Goal: Transaction & Acquisition: Purchase product/service

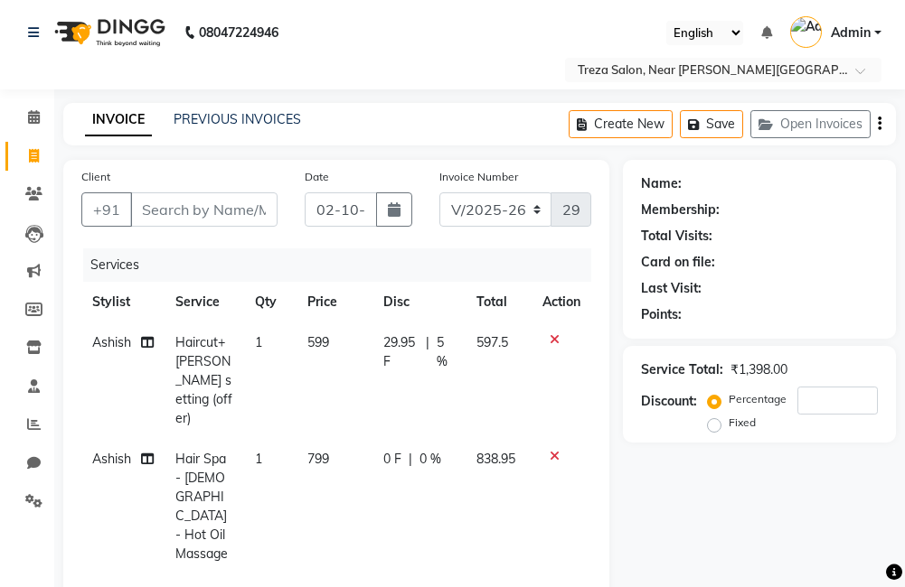
select select "7633"
select select "service"
select select "81285"
click at [127, 451] on span "Ashish" at bounding box center [111, 459] width 39 height 16
select select "81285"
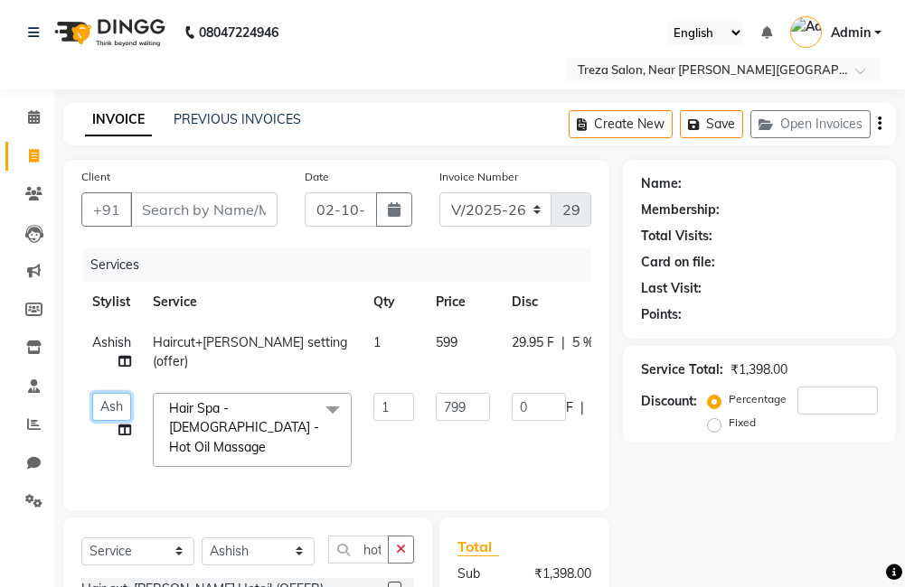
click at [120, 406] on select "Akhil krishna Amulie Anju Arun Ashish Jeeshma Krishna Priya Mohammed Sahid Sahi…" at bounding box center [111, 407] width 39 height 28
select select "90712"
click at [222, 212] on input "Client" at bounding box center [203, 209] width 147 height 34
type input "A"
type input "0"
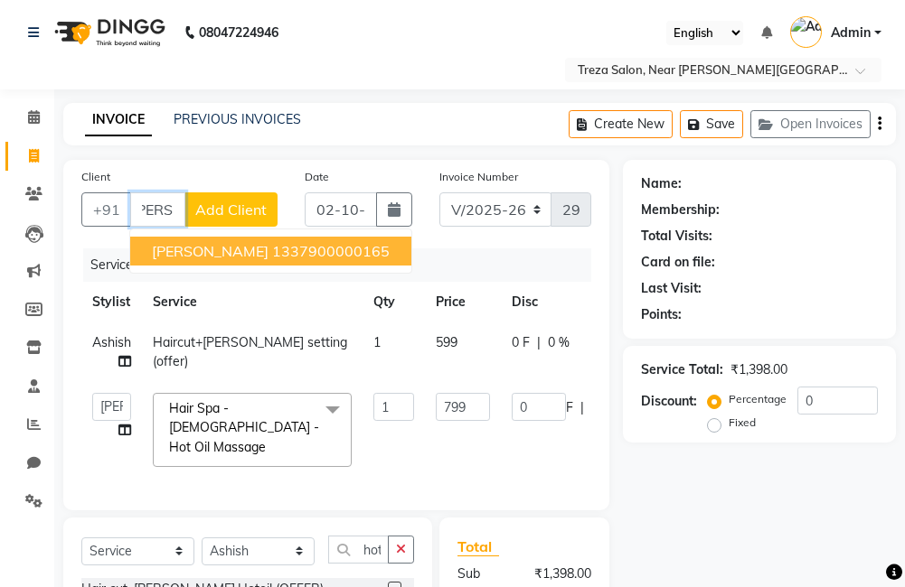
scroll to position [0, 18]
click at [295, 256] on ngb-highlight "1337900000165" at bounding box center [330, 251] width 117 height 18
type input "1337900000165"
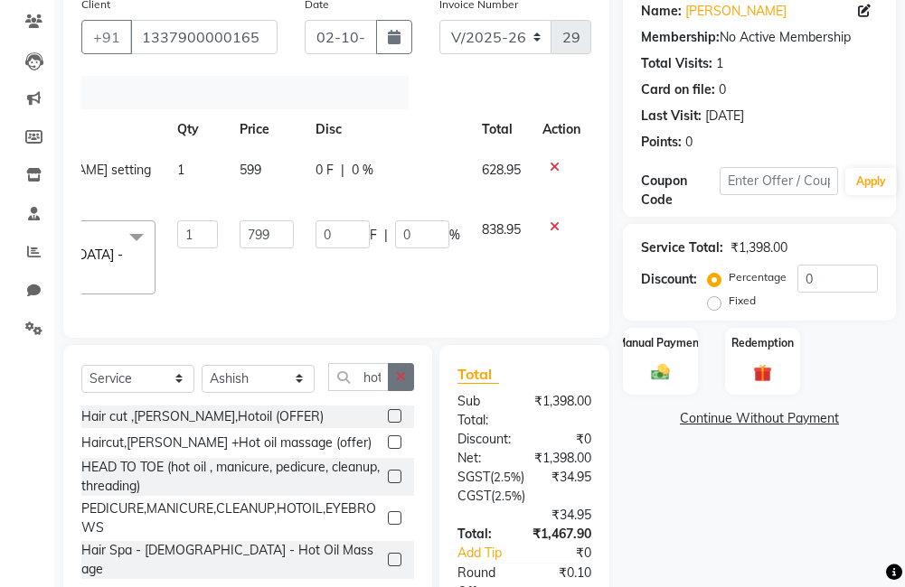
scroll to position [263, 0]
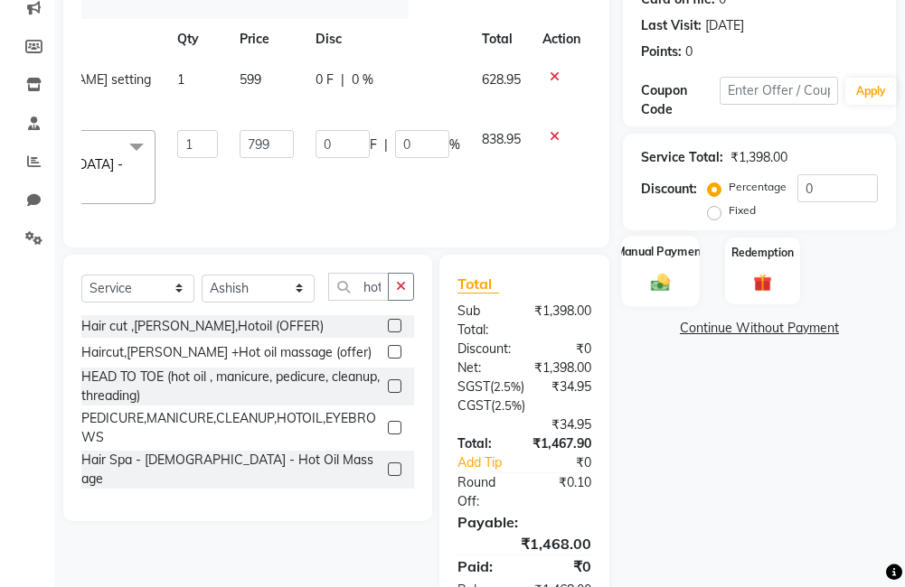
click at [623, 290] on div "Manual Payment" at bounding box center [660, 271] width 78 height 70
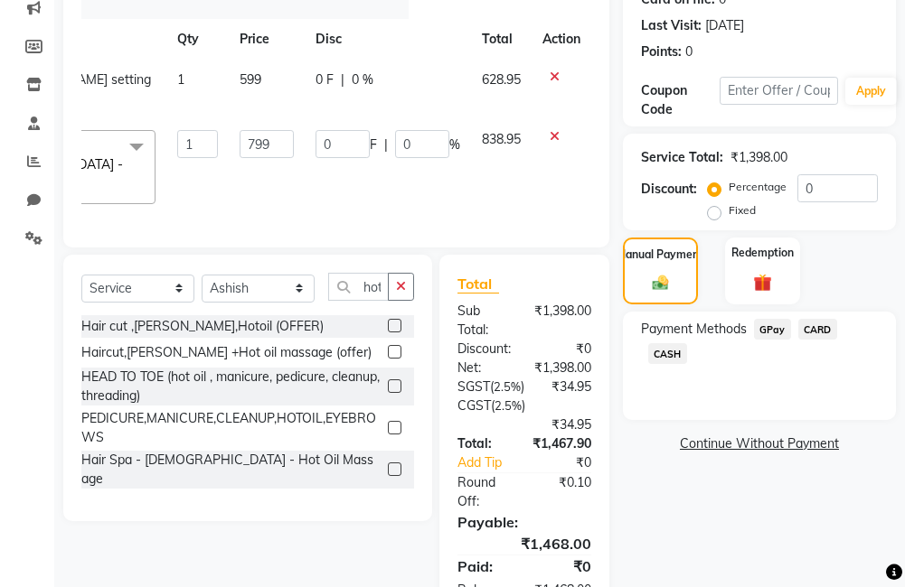
click at [756, 331] on span "GPay" at bounding box center [772, 329] width 37 height 21
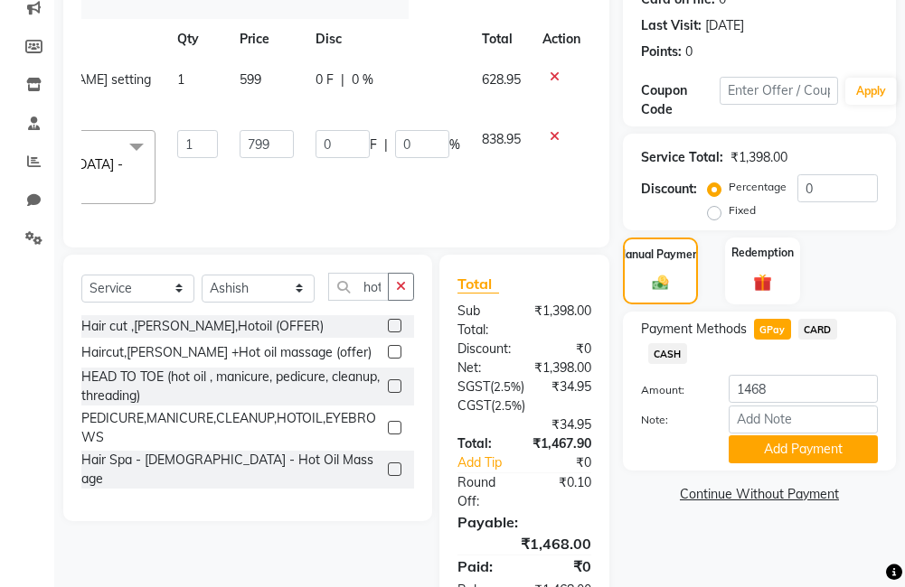
scroll to position [353, 0]
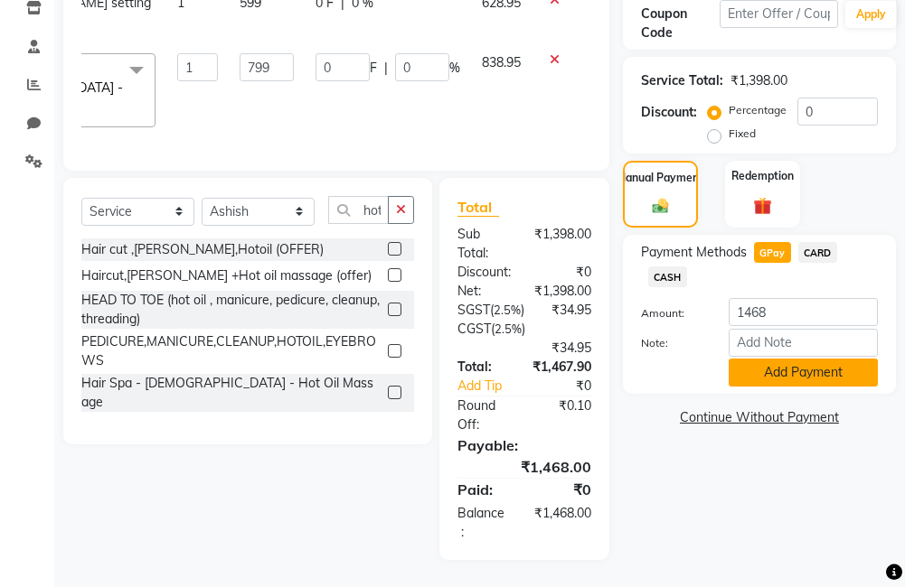
click at [794, 359] on button "Add Payment" at bounding box center [802, 373] width 149 height 28
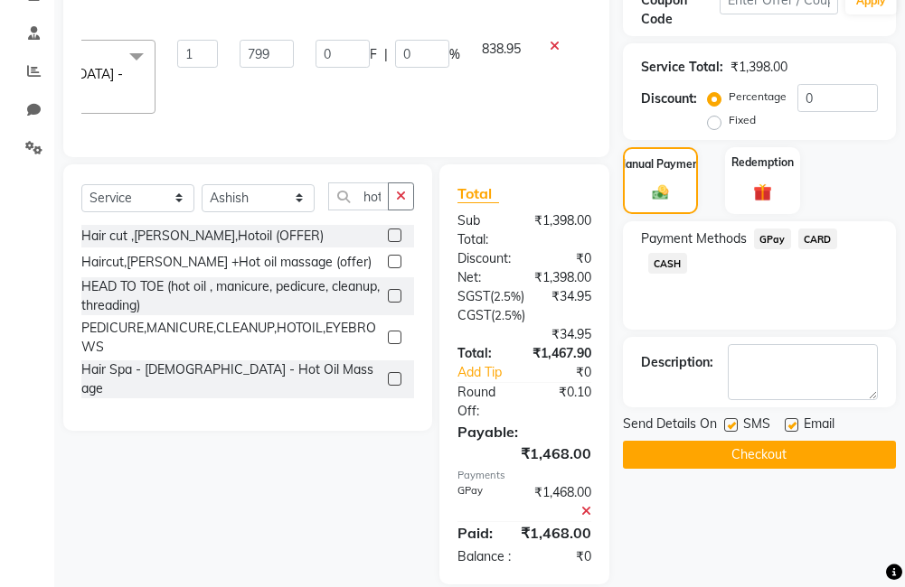
click at [831, 451] on button "Checkout" at bounding box center [759, 455] width 273 height 28
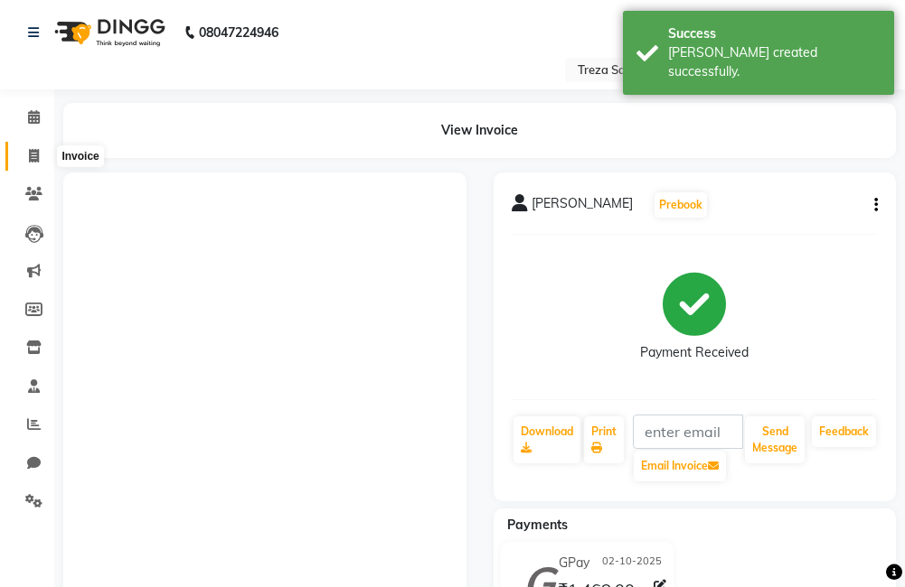
click at [36, 149] on icon at bounding box center [34, 156] width 10 height 14
select select "7633"
select select "service"
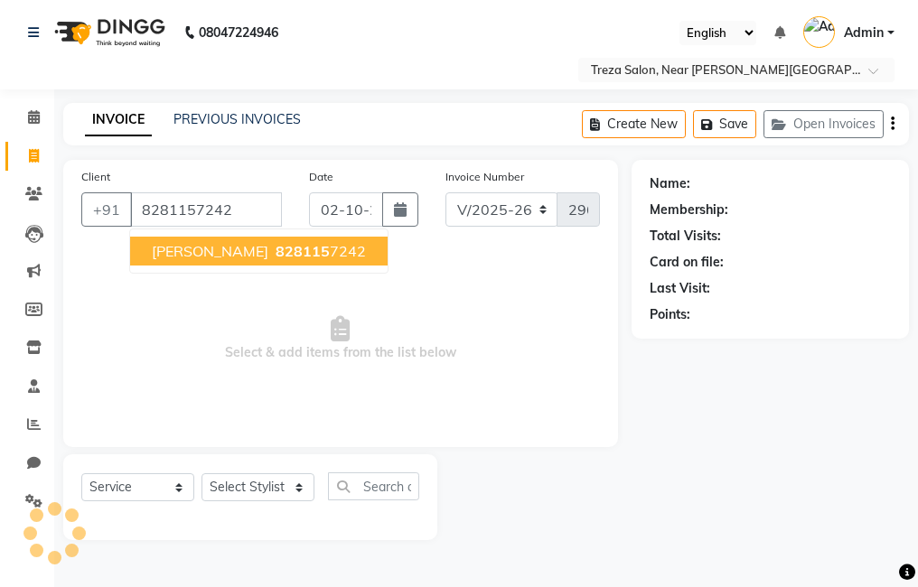
type input "8281157242"
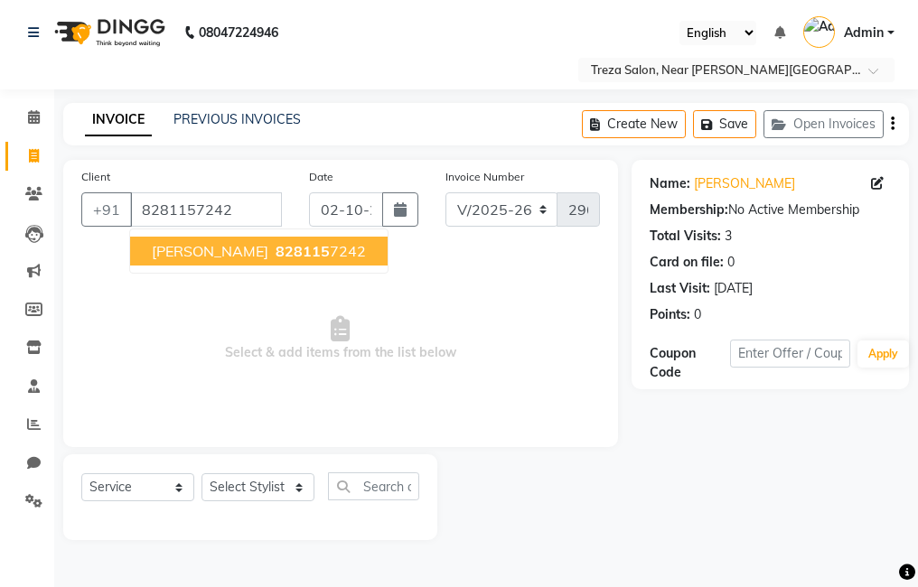
click at [272, 249] on ngb-highlight "828115 7242" at bounding box center [319, 251] width 94 height 18
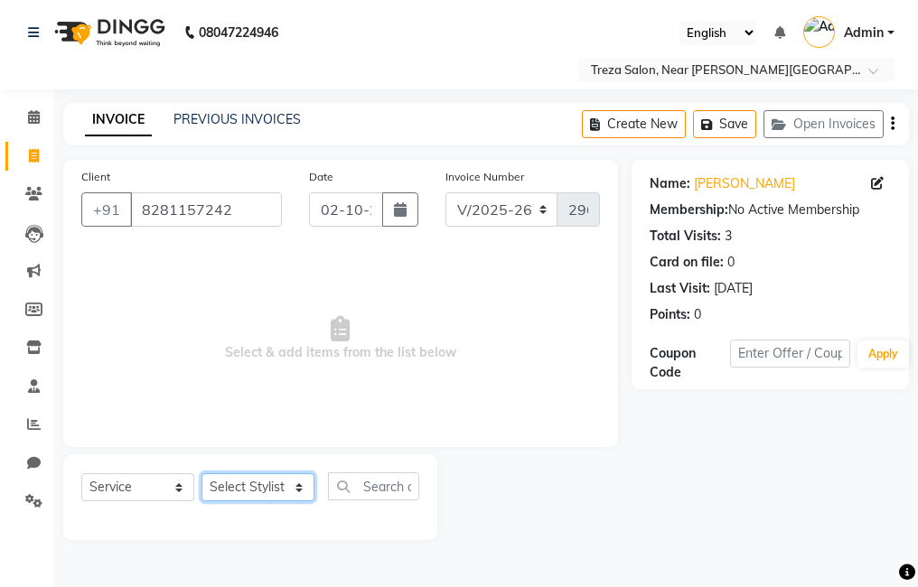
click at [258, 489] on select "Select Stylist [PERSON_NAME] Anju [PERSON_NAME] [PERSON_NAME] Jeeshma [PERSON_N…" at bounding box center [258, 487] width 113 height 28
select select "92210"
click at [202, 473] on select "Select Stylist [PERSON_NAME] Anju [PERSON_NAME] [PERSON_NAME] Jeeshma [PERSON_N…" at bounding box center [258, 487] width 113 height 28
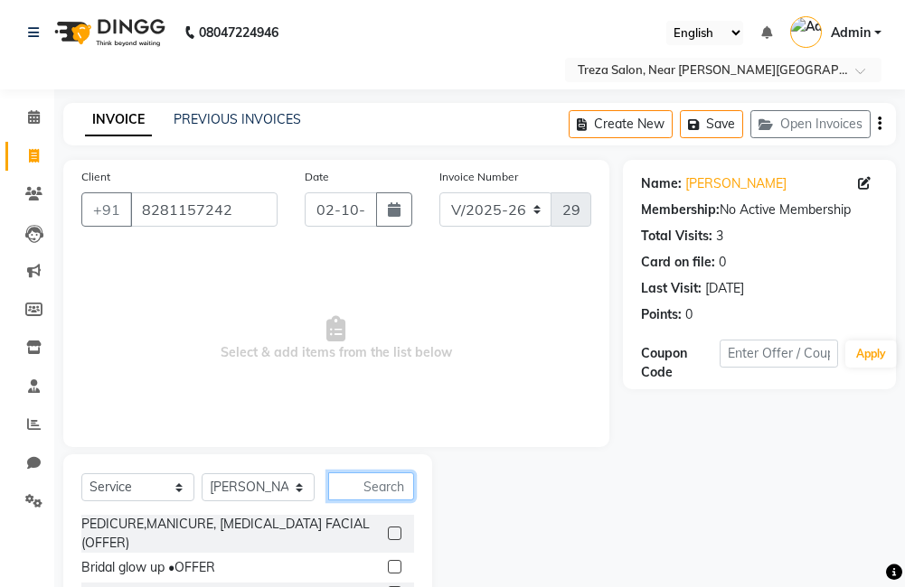
click at [392, 495] on input "text" at bounding box center [371, 487] width 86 height 28
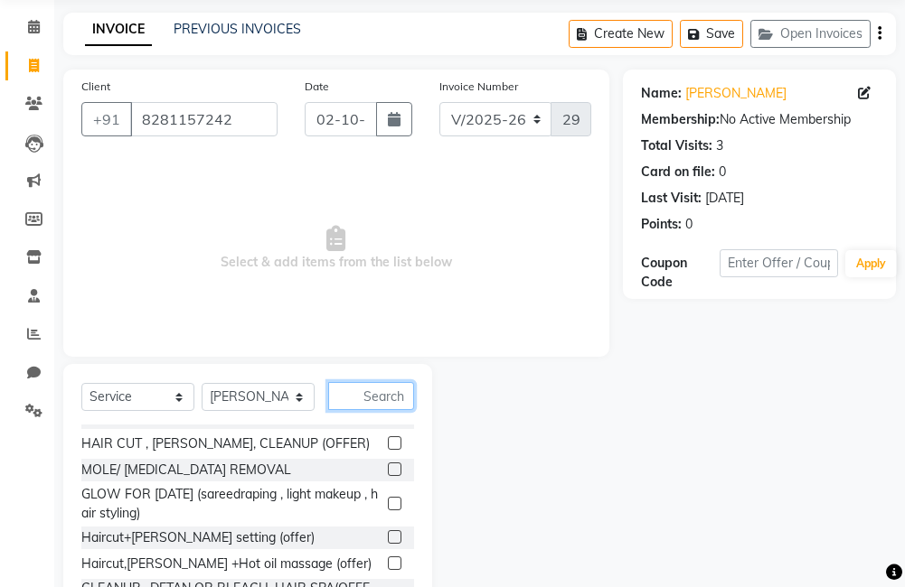
scroll to position [181, 0]
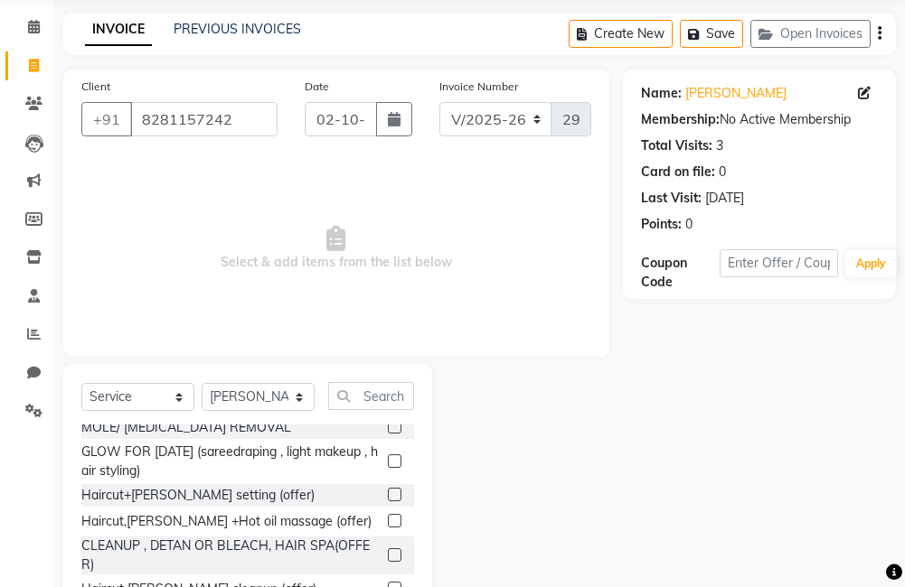
click at [388, 495] on label at bounding box center [395, 495] width 14 height 14
click at [388, 495] on input "checkbox" at bounding box center [394, 496] width 12 height 12
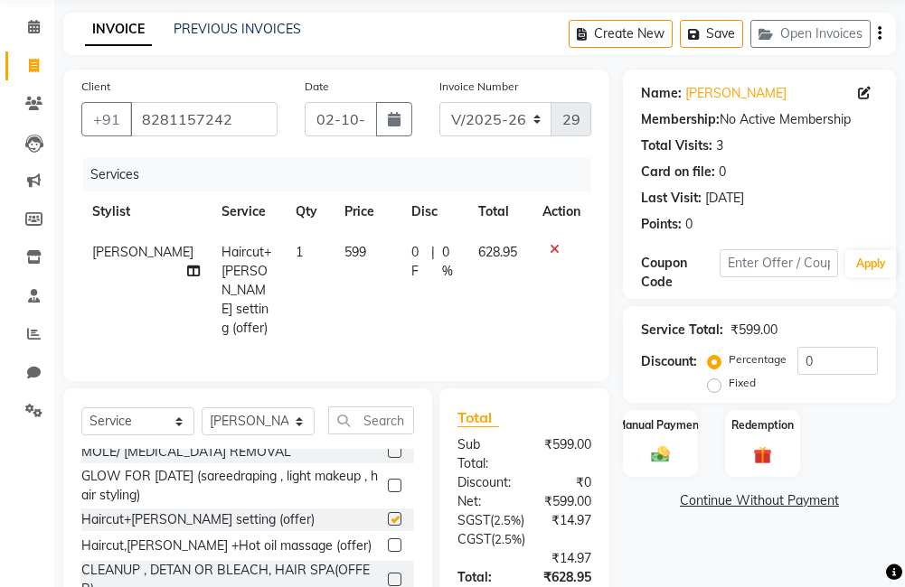
scroll to position [0, 0]
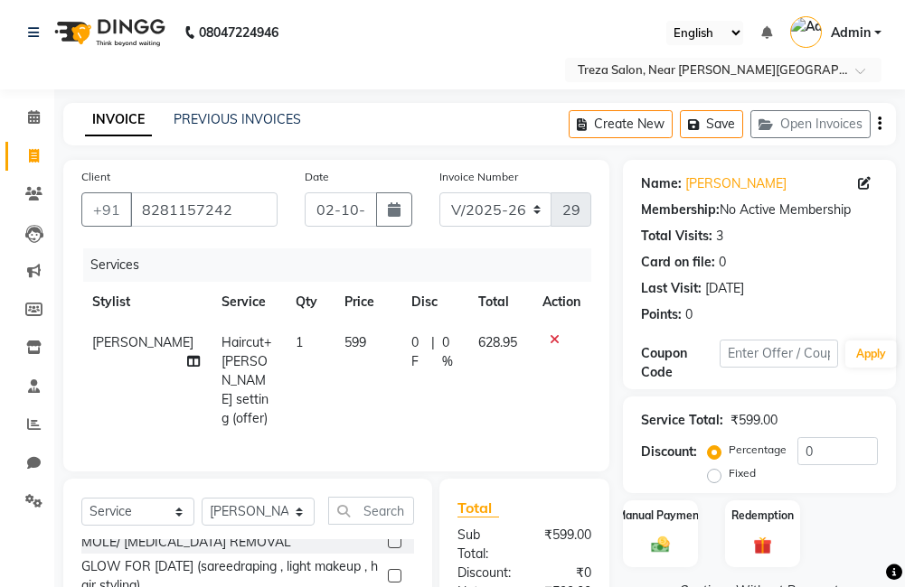
checkbox input "false"
click at [877, 124] on icon "button" at bounding box center [879, 124] width 4 height 1
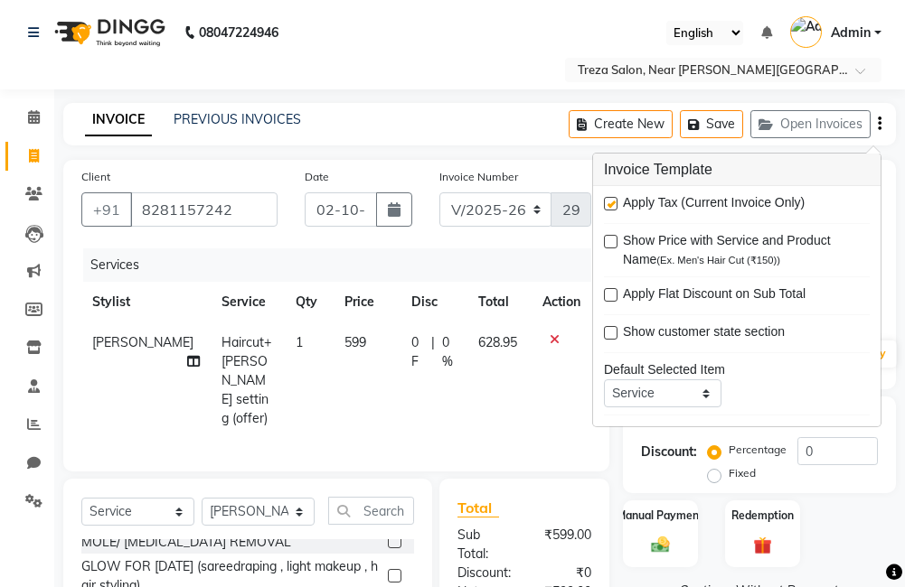
click at [614, 202] on label at bounding box center [611, 204] width 14 height 14
click at [614, 202] on input "checkbox" at bounding box center [610, 205] width 12 height 12
checkbox input "false"
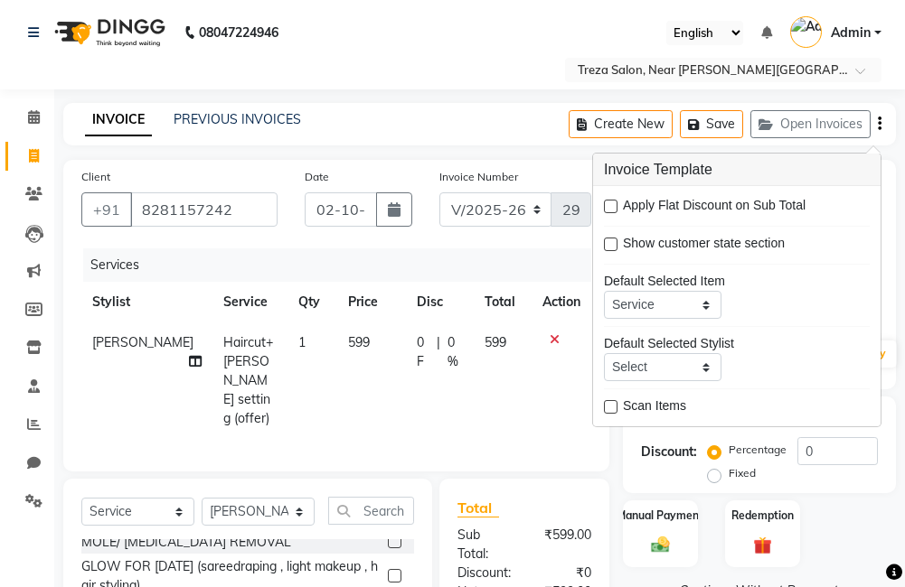
scroll to position [181, 0]
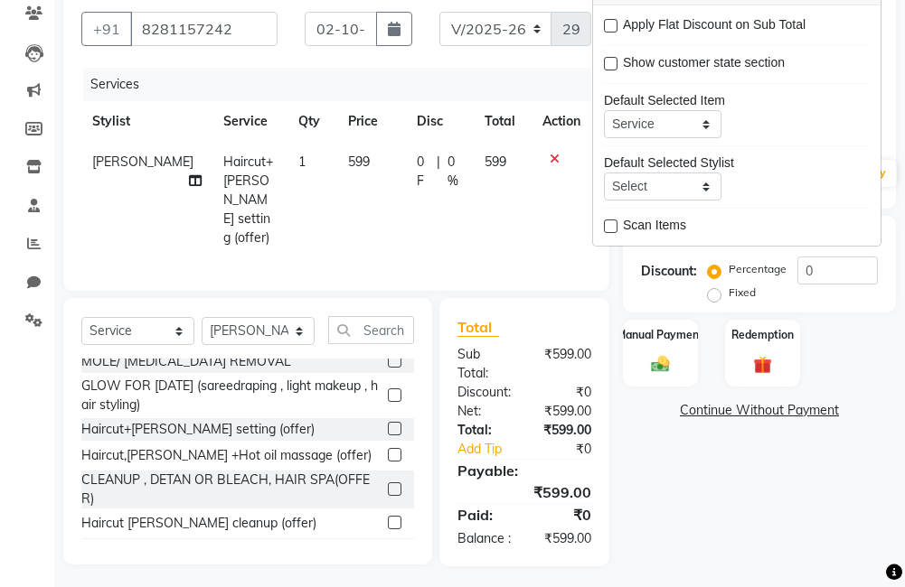
drag, startPoint x: 691, startPoint y: 495, endPoint x: 677, endPoint y: 447, distance: 50.0
click at [691, 490] on div "Name: Alan Membership: No Active Membership Total Visits: 3 Card on file: 0 Las…" at bounding box center [766, 272] width 286 height 587
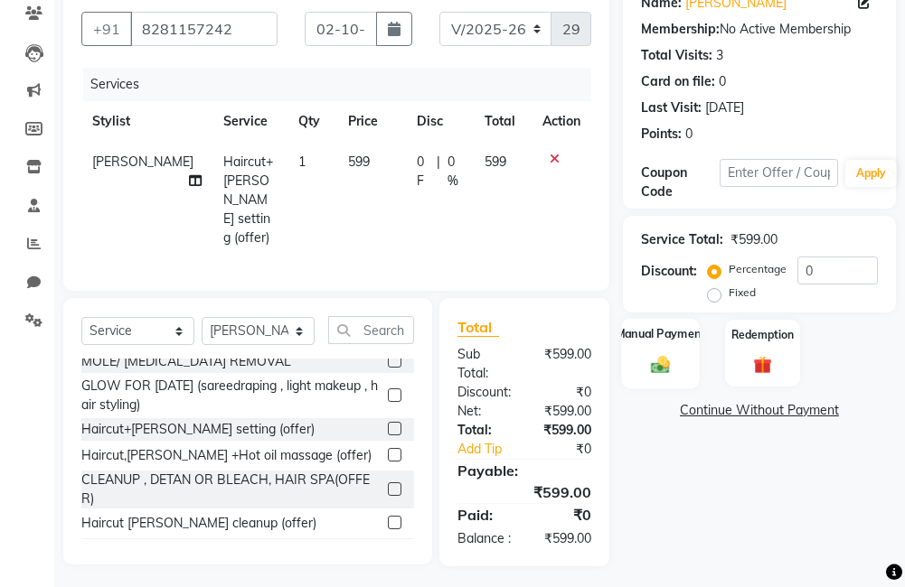
click at [648, 360] on img at bounding box center [660, 365] width 31 height 22
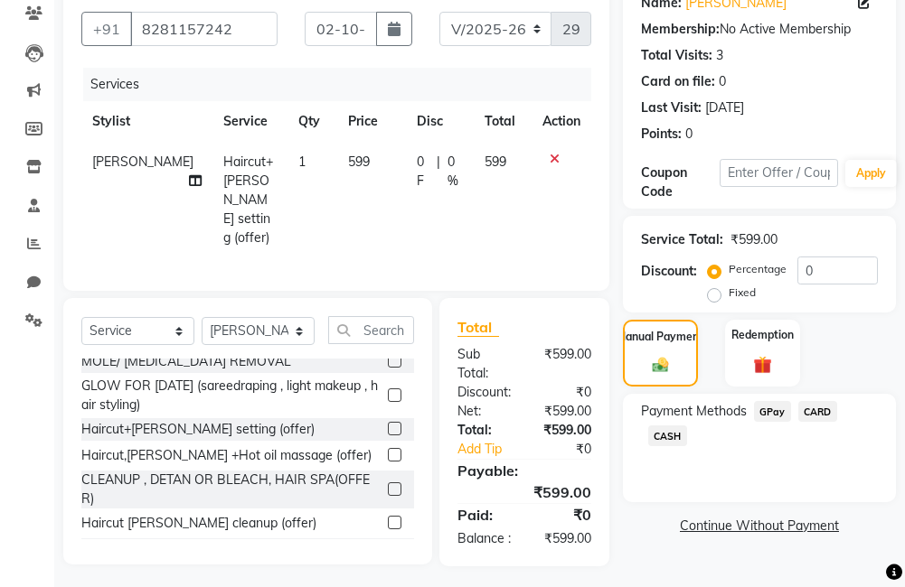
click at [767, 410] on span "GPay" at bounding box center [772, 411] width 37 height 21
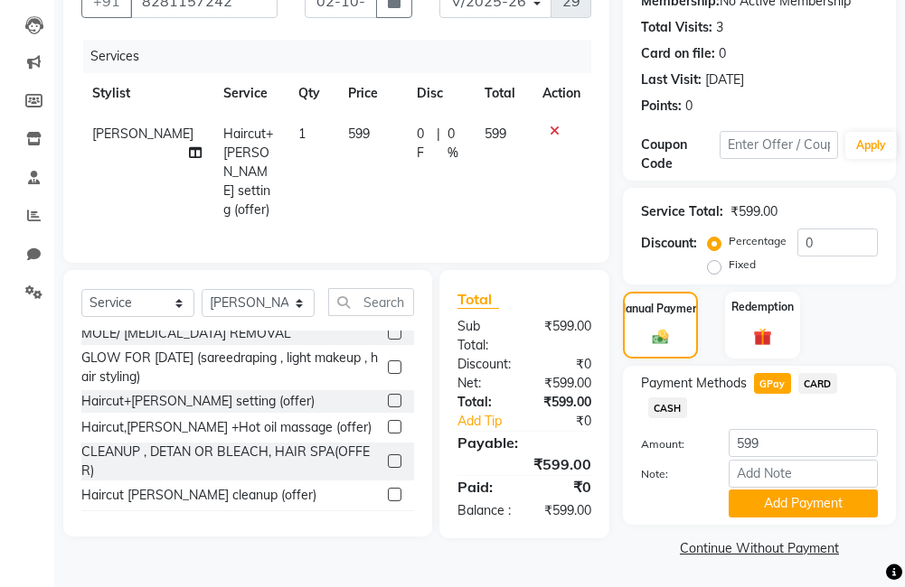
scroll to position [211, 0]
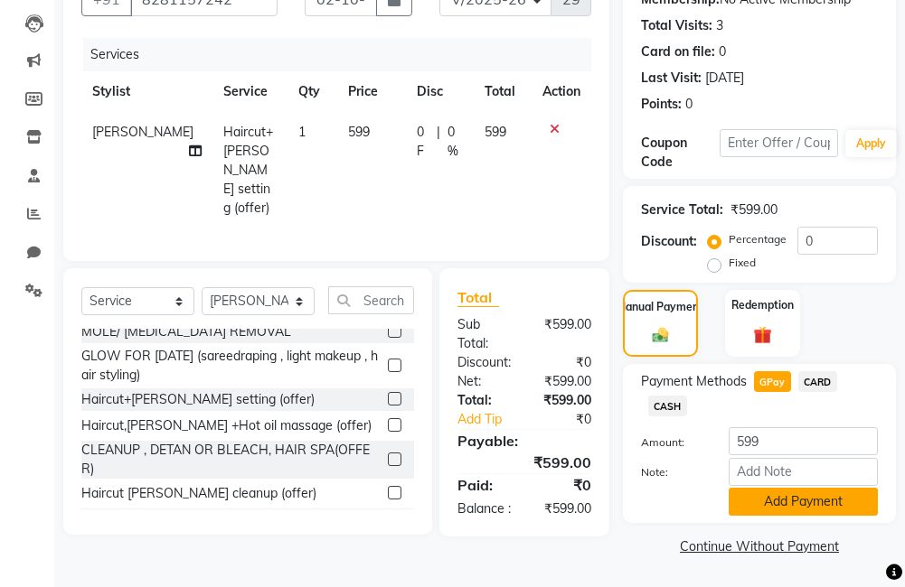
click at [764, 491] on button "Add Payment" at bounding box center [802, 502] width 149 height 28
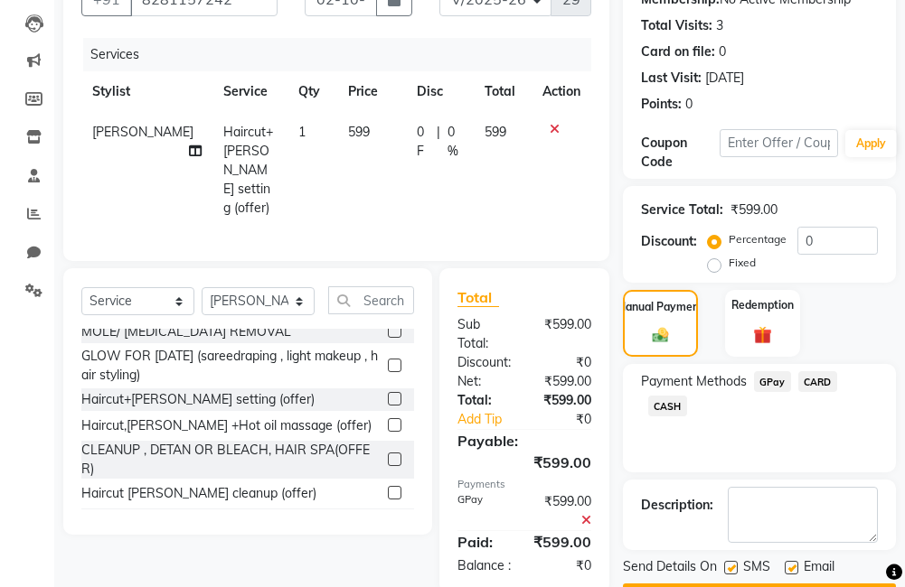
scroll to position [262, 0]
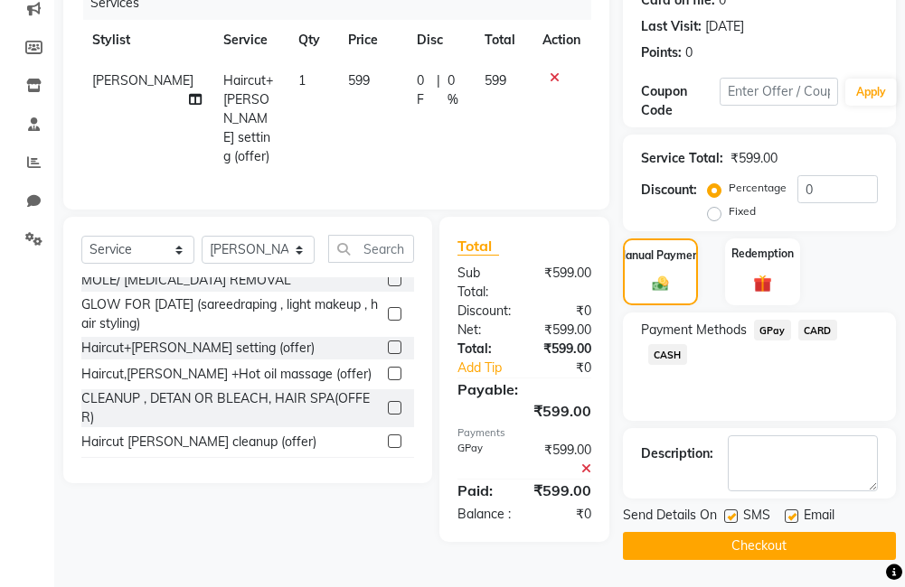
click at [729, 522] on label at bounding box center [731, 517] width 14 height 14
click at [729, 522] on input "checkbox" at bounding box center [730, 517] width 12 height 12
checkbox input "false"
click at [790, 516] on label at bounding box center [791, 517] width 14 height 14
click at [790, 516] on input "checkbox" at bounding box center [790, 517] width 12 height 12
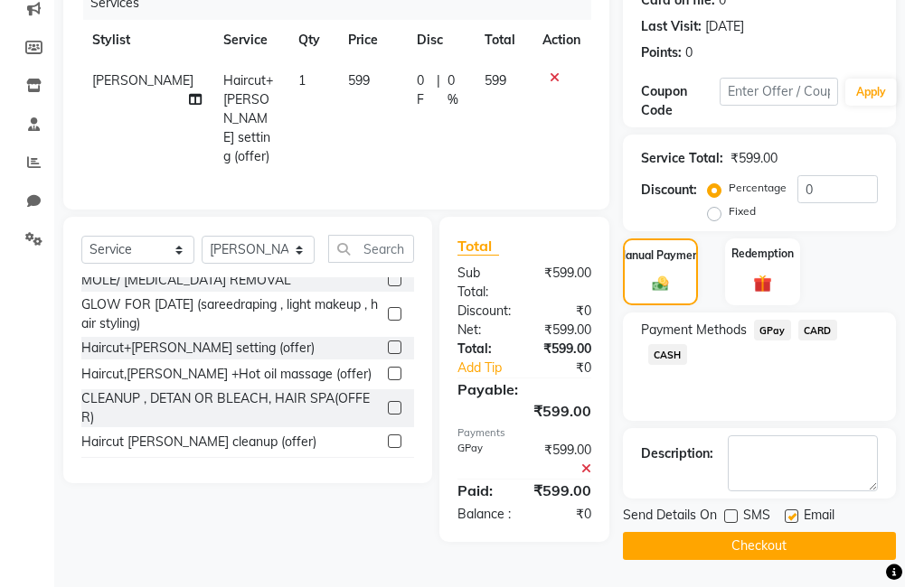
checkbox input "false"
click at [776, 550] on button "Checkout" at bounding box center [759, 546] width 273 height 28
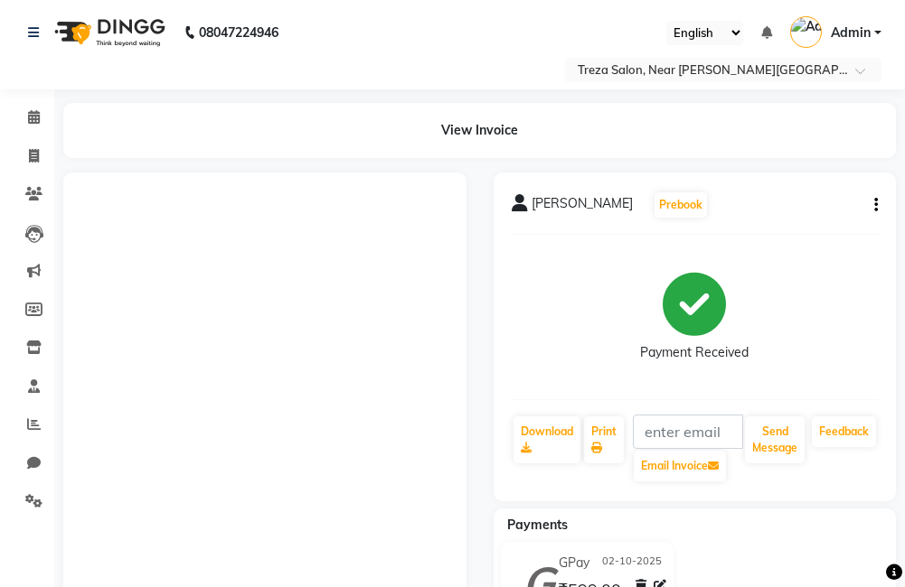
scroll to position [90, 0]
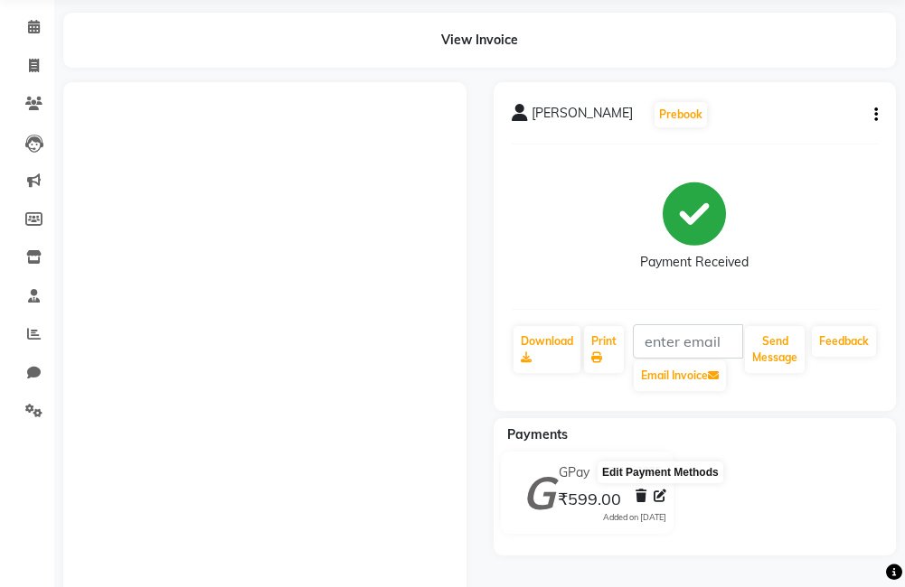
click at [663, 496] on icon at bounding box center [659, 496] width 13 height 13
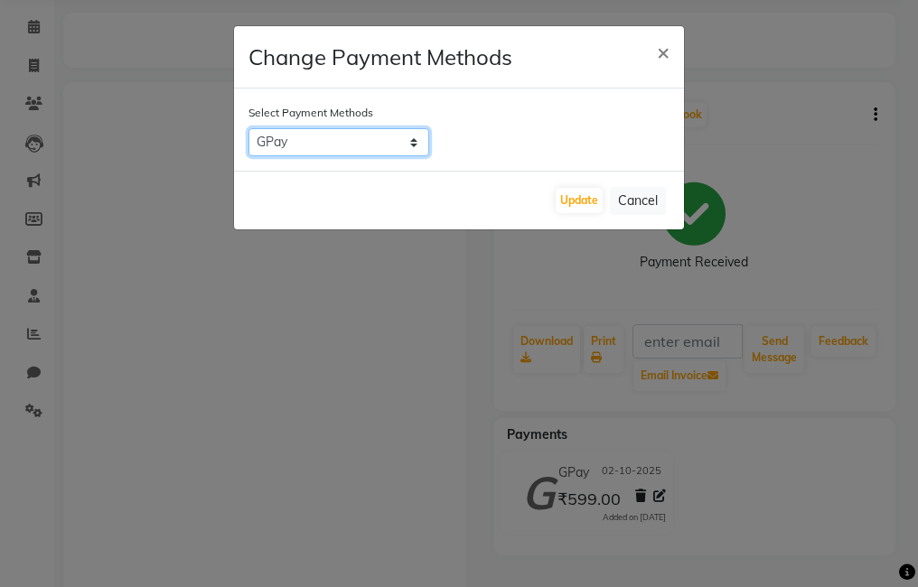
click at [385, 143] on select "GPay CARD CASH" at bounding box center [338, 142] width 181 height 28
select select "2"
click at [248, 128] on select "GPay CARD CASH" at bounding box center [338, 142] width 181 height 28
click at [587, 203] on button "Update" at bounding box center [579, 200] width 47 height 25
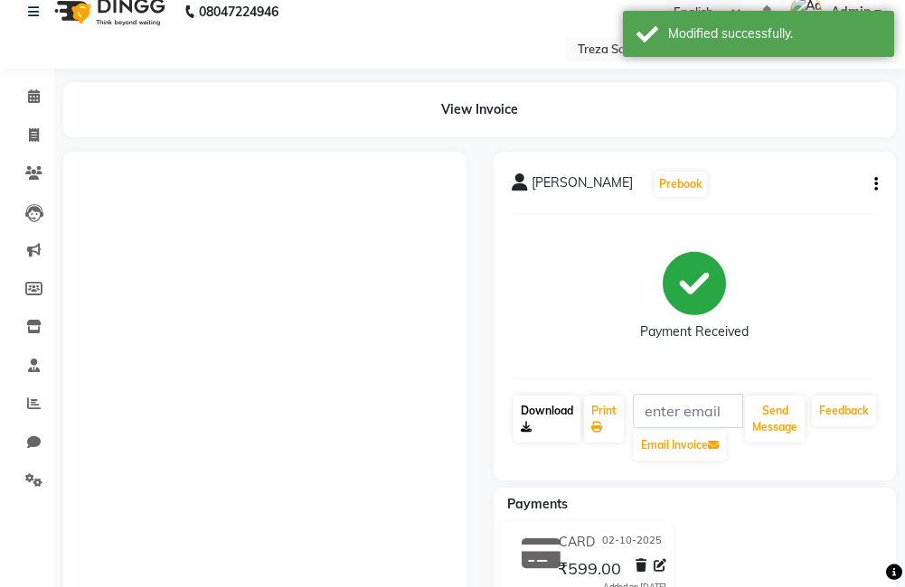
scroll to position [0, 0]
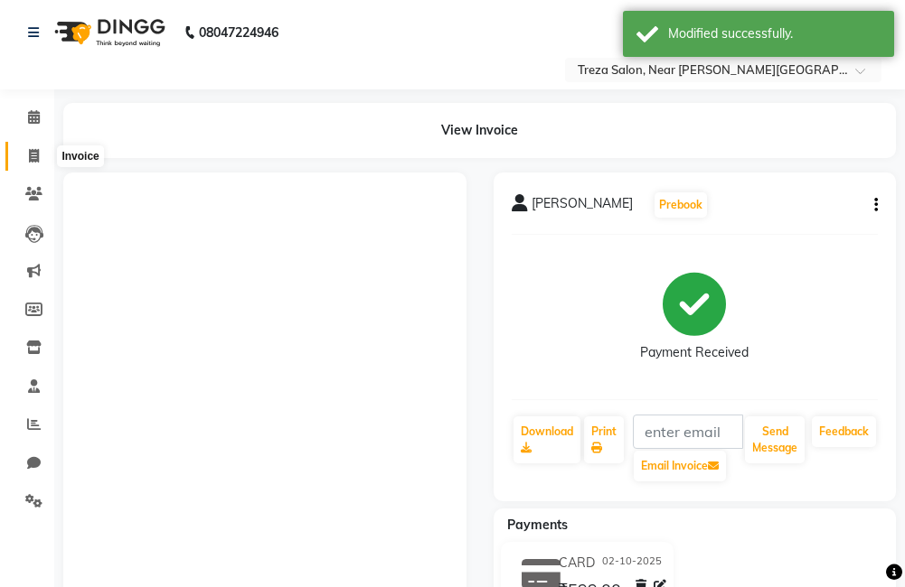
click at [29, 160] on icon at bounding box center [34, 156] width 10 height 14
select select "service"
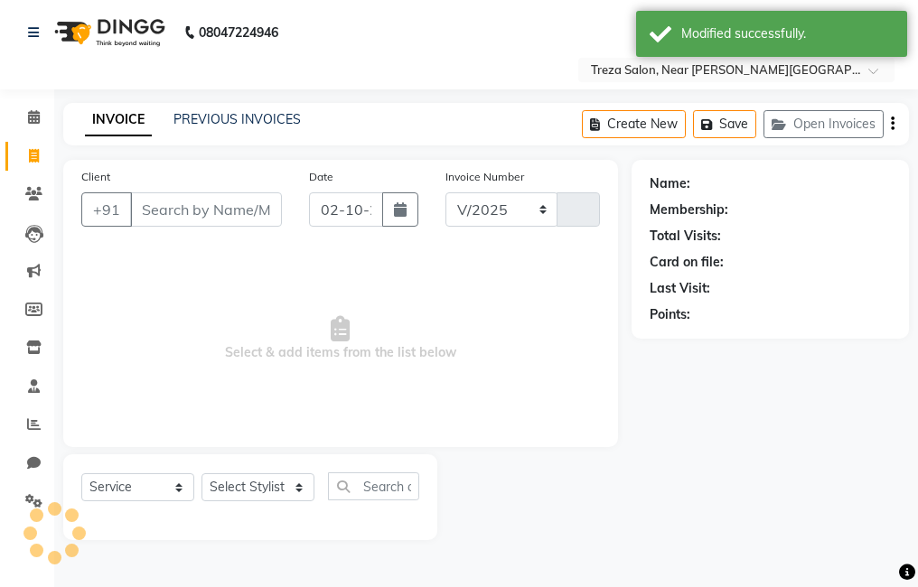
select select "7633"
type input "2970"
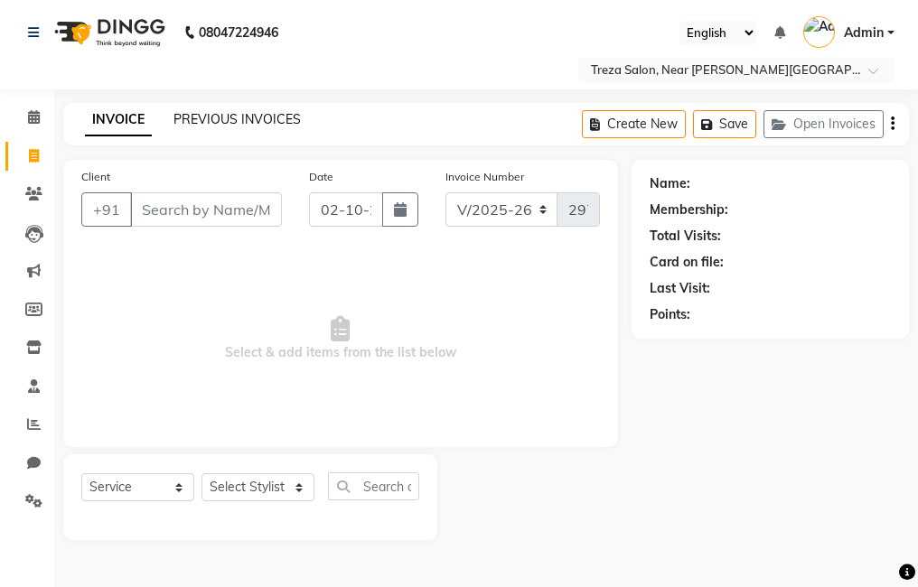
click at [222, 113] on link "PREVIOUS INVOICES" at bounding box center [236, 119] width 127 height 16
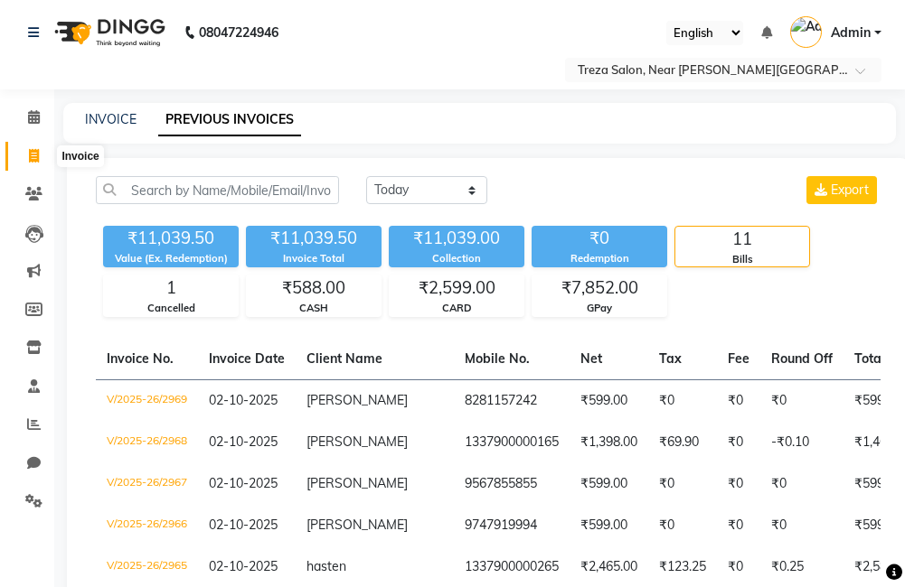
click at [31, 155] on icon at bounding box center [34, 156] width 10 height 14
select select "7633"
select select "service"
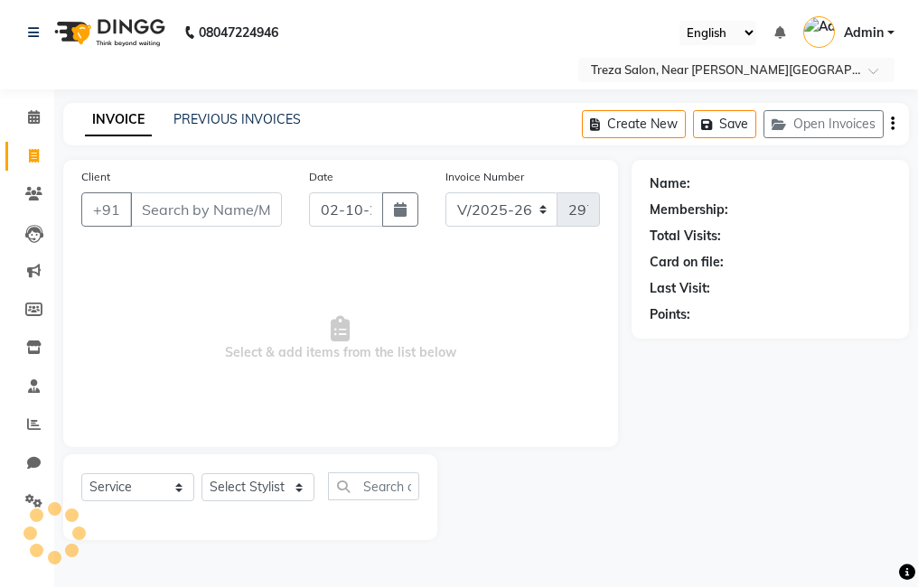
click at [227, 206] on input "Client" at bounding box center [206, 209] width 152 height 34
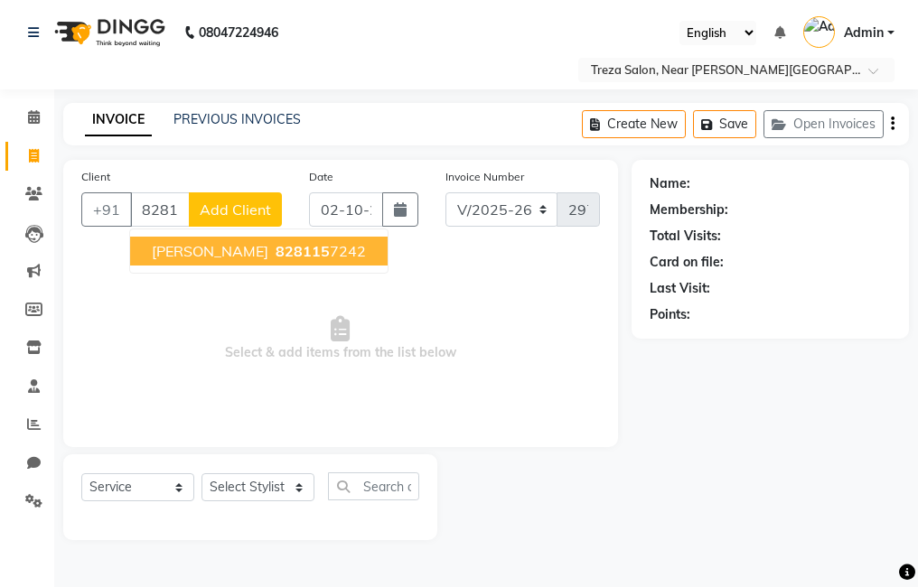
click at [276, 253] on span "828115" at bounding box center [303, 251] width 54 height 18
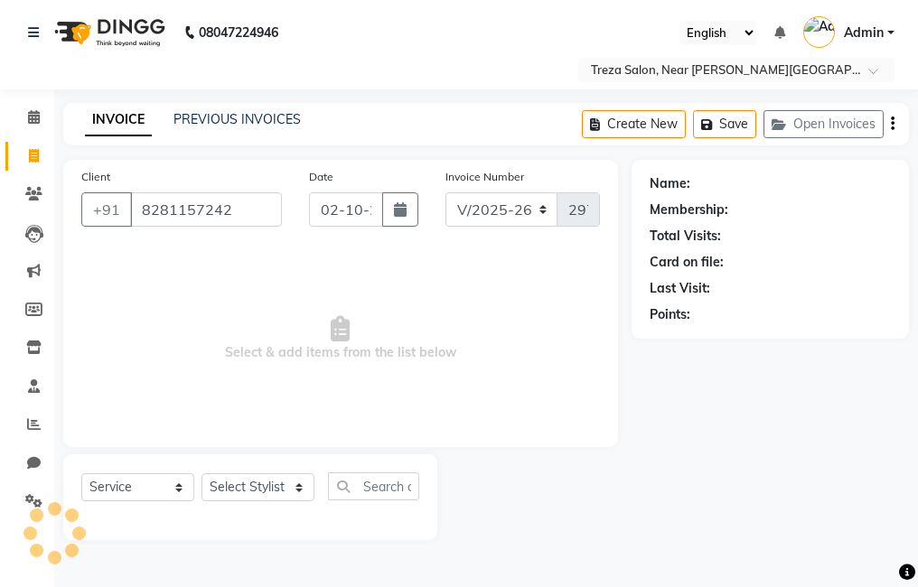
type input "8281157242"
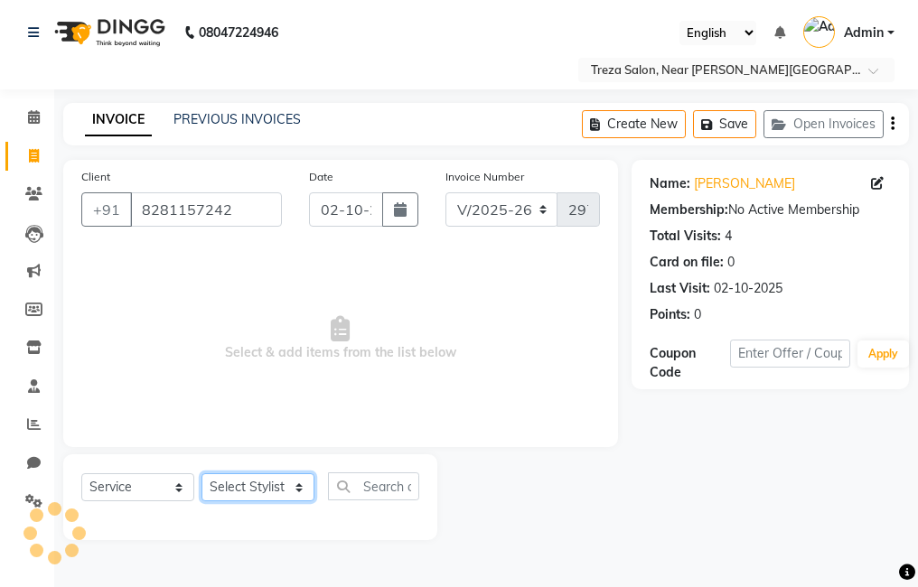
click at [261, 482] on select "Select Stylist [PERSON_NAME] Anju [PERSON_NAME] [PERSON_NAME] Jeeshma [PERSON_N…" at bounding box center [258, 487] width 113 height 28
select select "92210"
click at [202, 473] on select "Select Stylist [PERSON_NAME] Anju [PERSON_NAME] [PERSON_NAME] Jeeshma [PERSON_N…" at bounding box center [258, 487] width 113 height 28
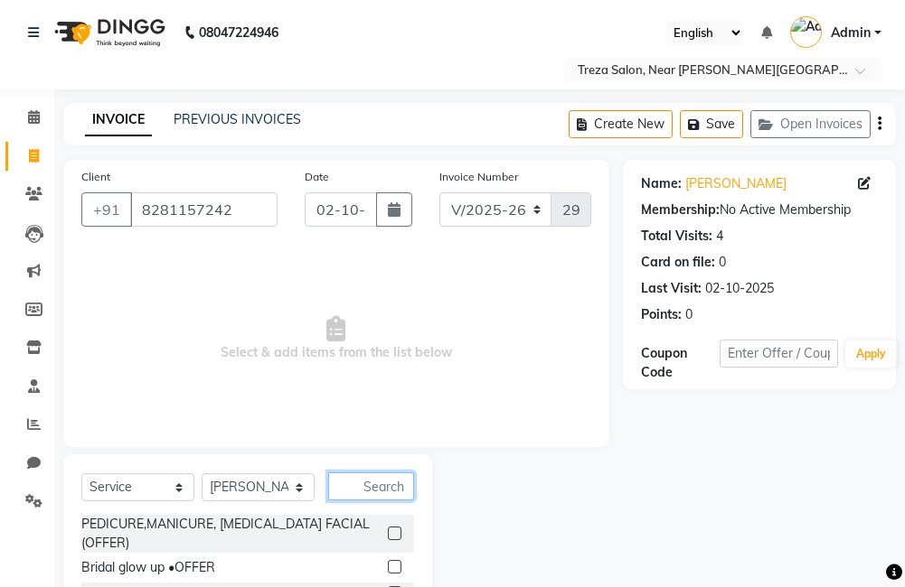
click at [389, 484] on input "text" at bounding box center [371, 487] width 86 height 28
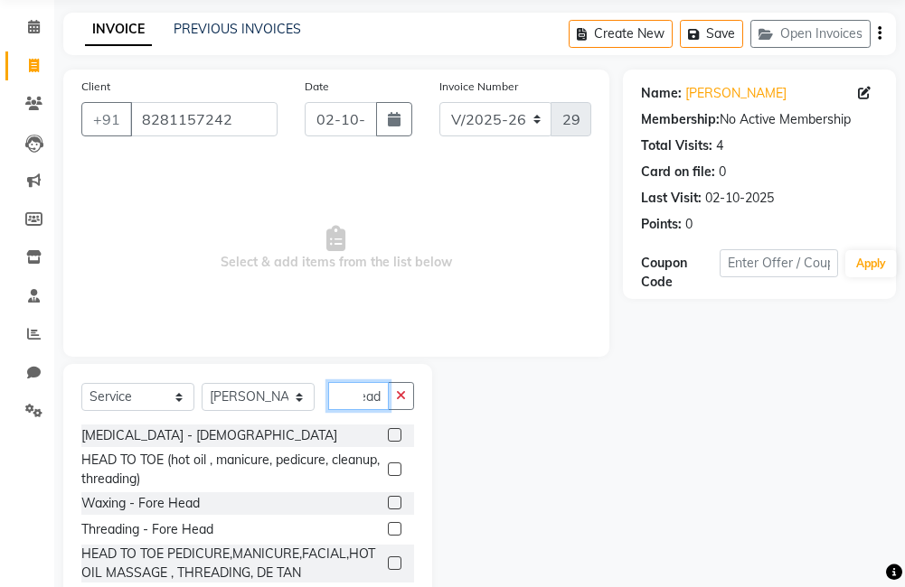
scroll to position [0, 15]
type input "head"
click at [402, 396] on icon "button" at bounding box center [401, 395] width 10 height 13
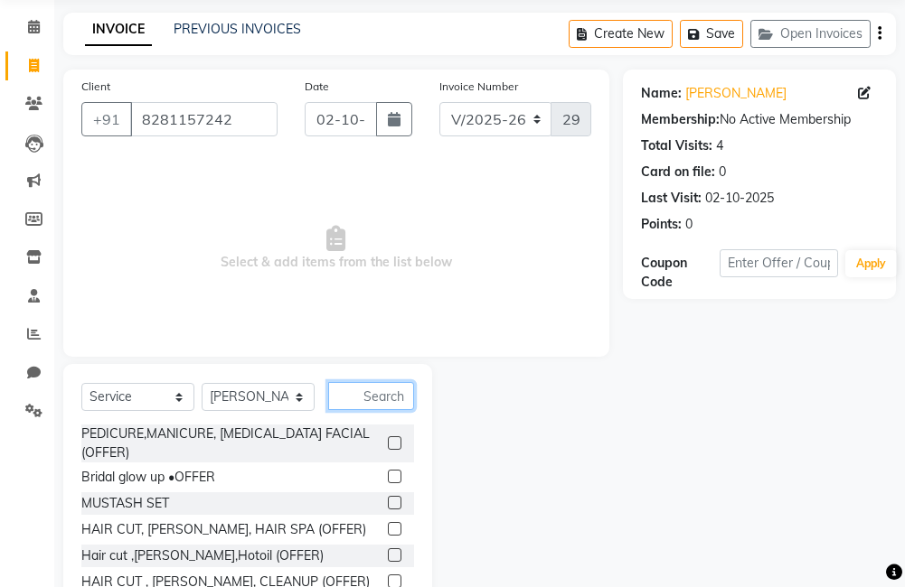
click at [392, 397] on input "text" at bounding box center [371, 396] width 86 height 28
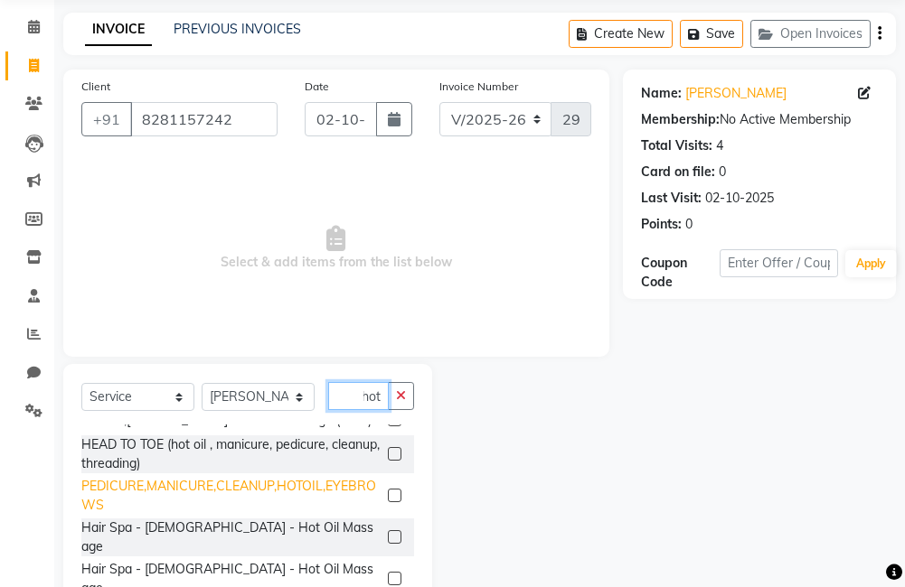
scroll to position [75, 0]
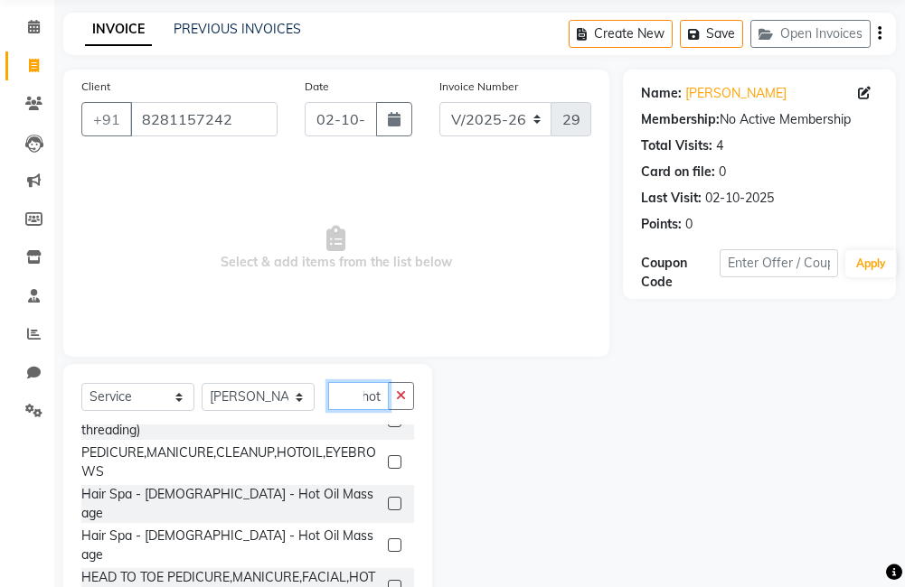
type input "hot"
click at [388, 497] on label at bounding box center [395, 504] width 14 height 14
click at [388, 499] on input "checkbox" at bounding box center [394, 505] width 12 height 12
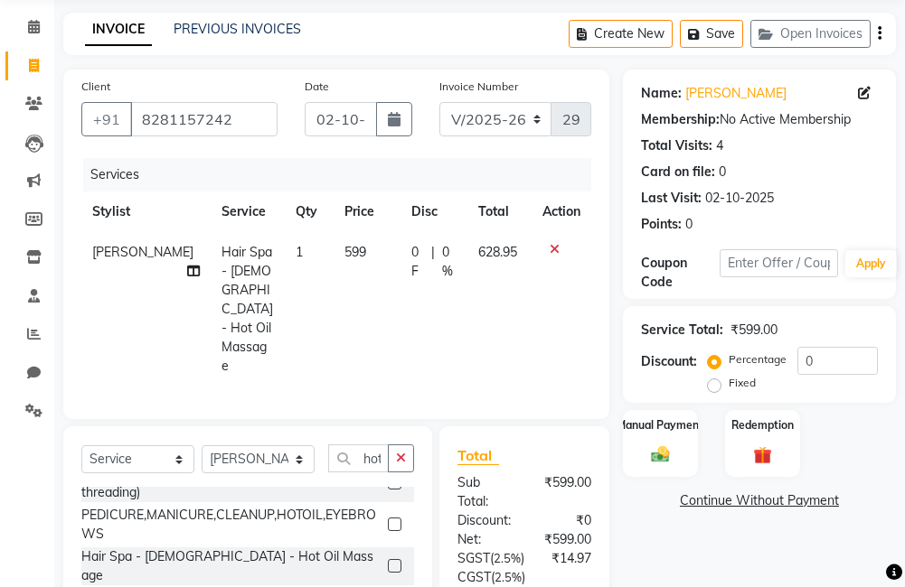
checkbox input "false"
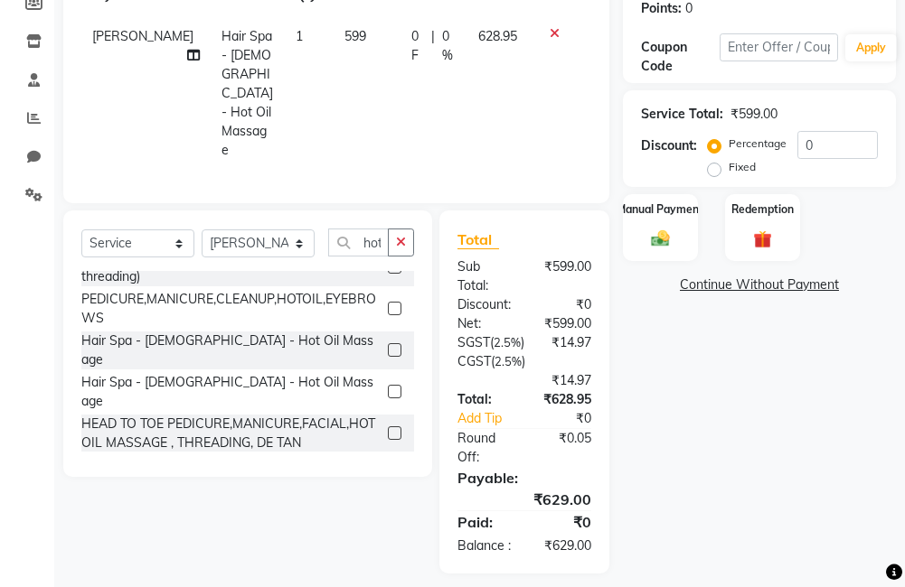
scroll to position [314, 0]
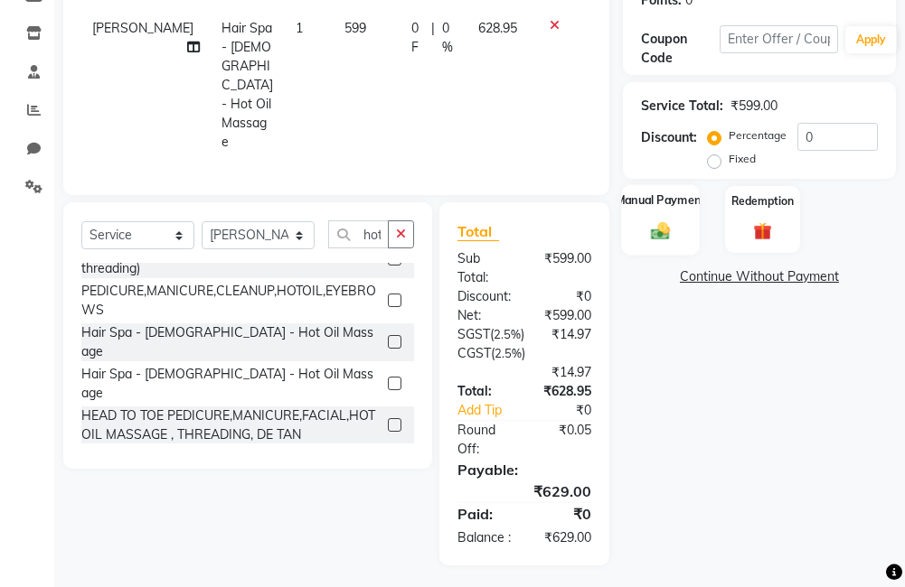
click at [654, 224] on img at bounding box center [660, 231] width 31 height 22
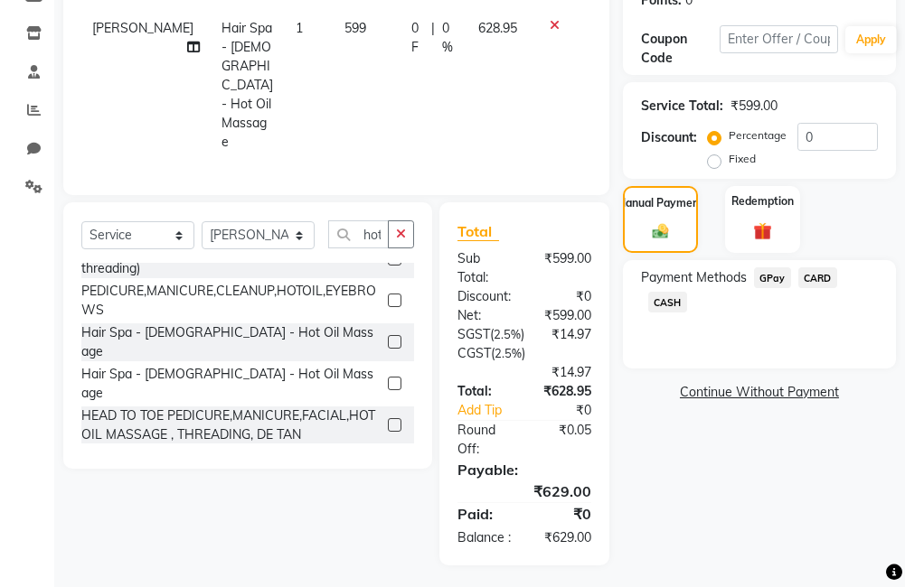
click at [820, 280] on span "CARD" at bounding box center [817, 277] width 39 height 21
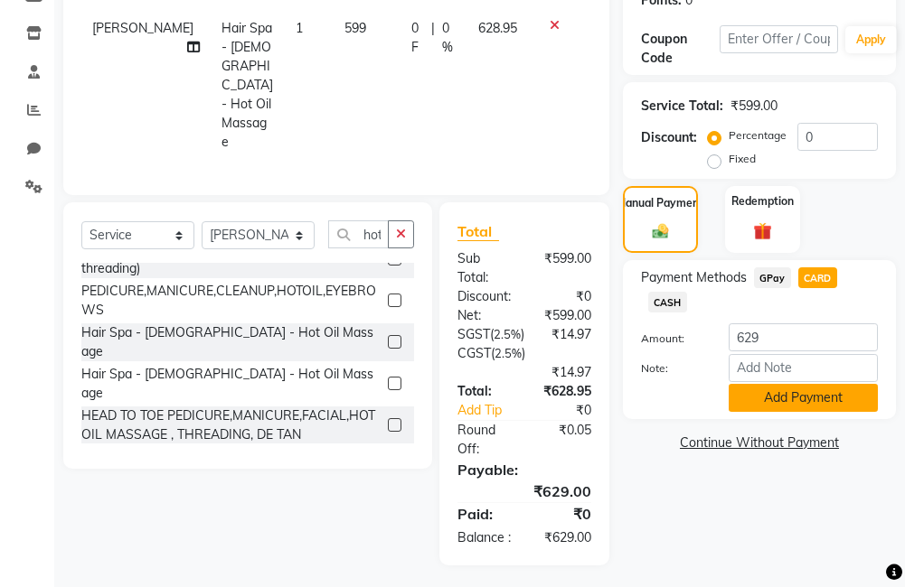
click at [812, 409] on button "Add Payment" at bounding box center [802, 398] width 149 height 28
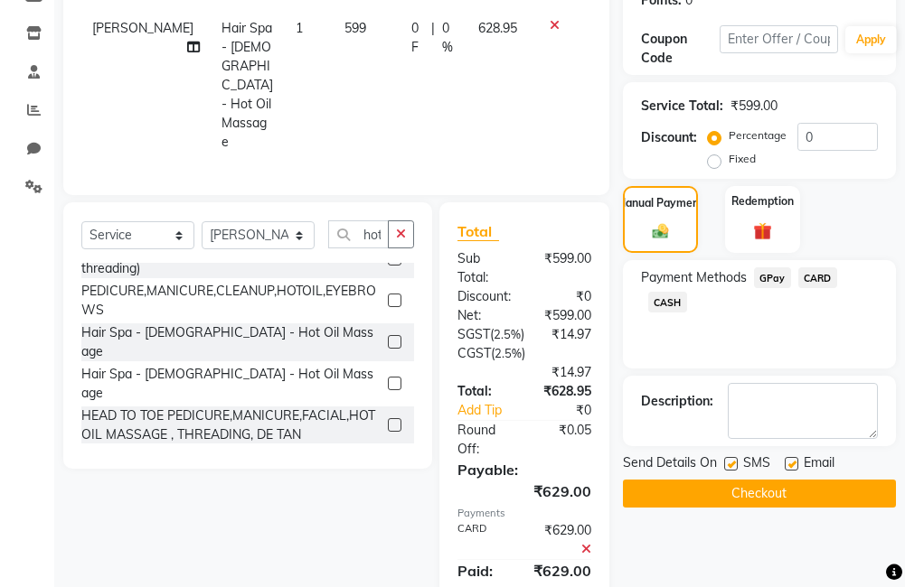
scroll to position [371, 0]
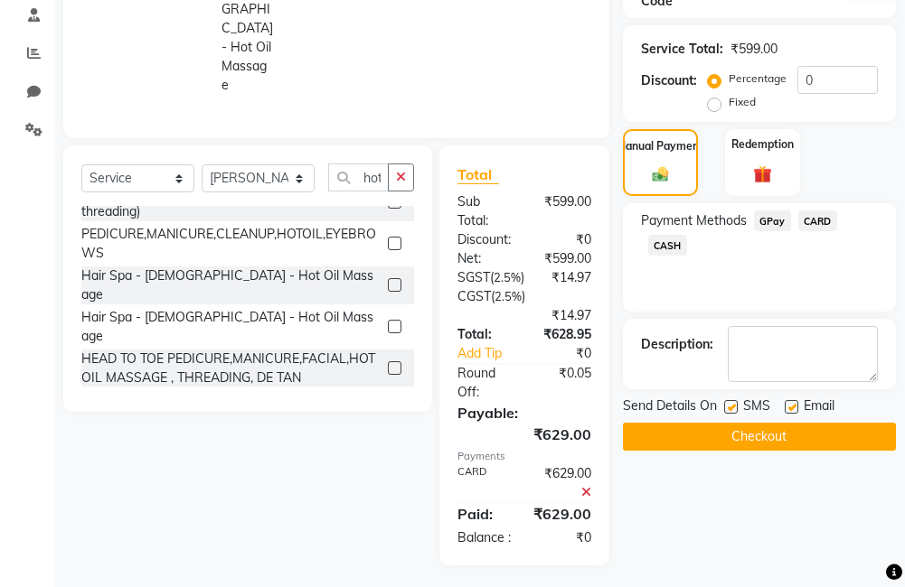
click at [783, 442] on button "Checkout" at bounding box center [759, 437] width 273 height 28
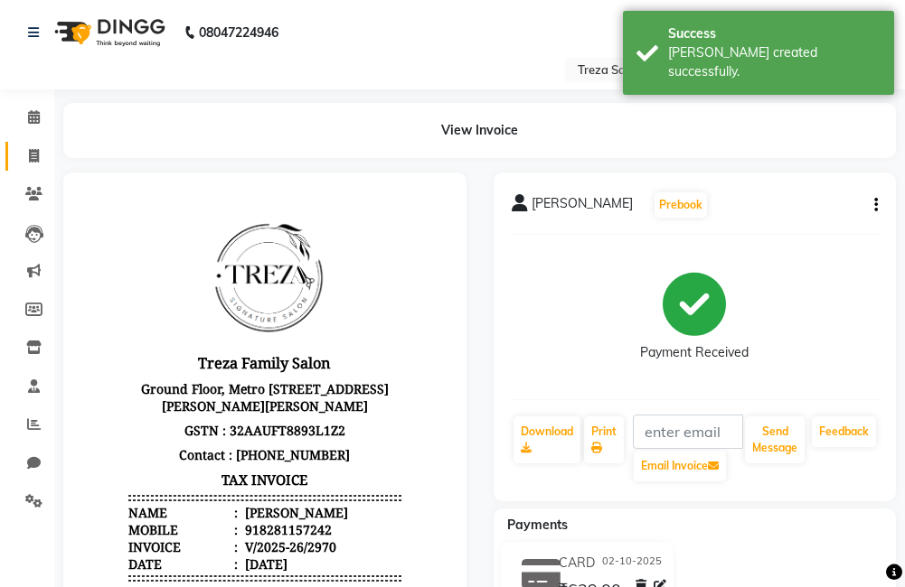
click at [30, 166] on link "Invoice" at bounding box center [26, 157] width 43 height 30
select select "service"
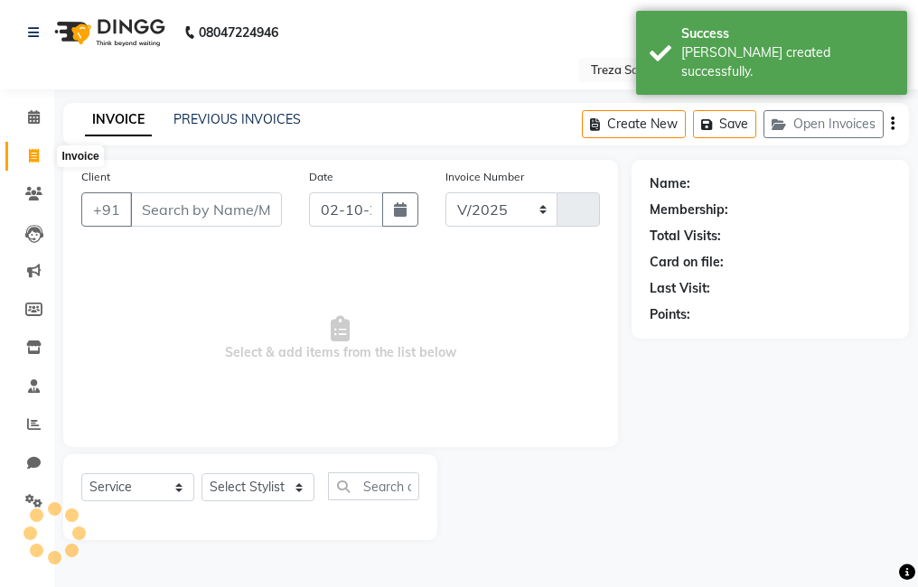
select select "7633"
type input "2971"
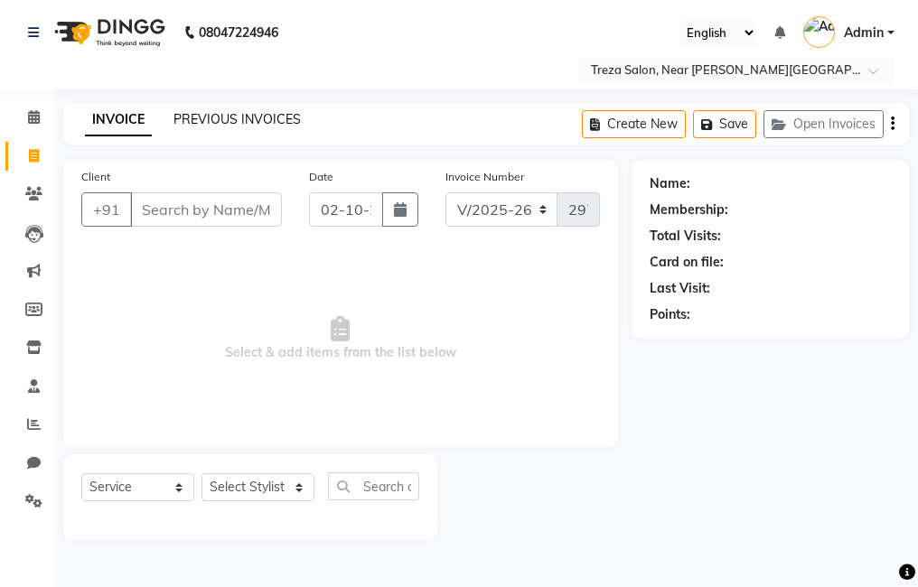
drag, startPoint x: 267, startPoint y: 111, endPoint x: 271, endPoint y: 129, distance: 18.6
click at [267, 110] on div "PREVIOUS INVOICES" at bounding box center [236, 119] width 127 height 19
click at [272, 117] on link "PREVIOUS INVOICES" at bounding box center [236, 119] width 127 height 16
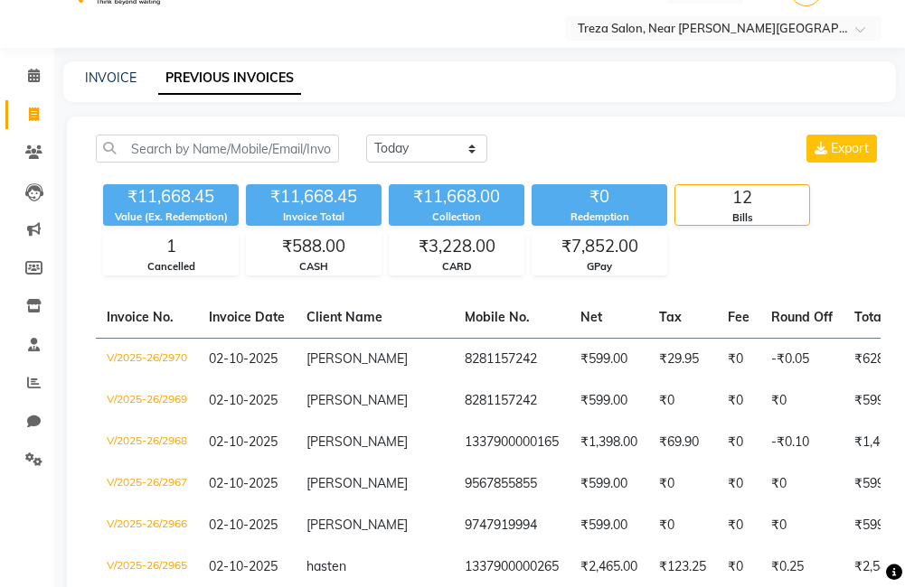
scroll to position [12, 0]
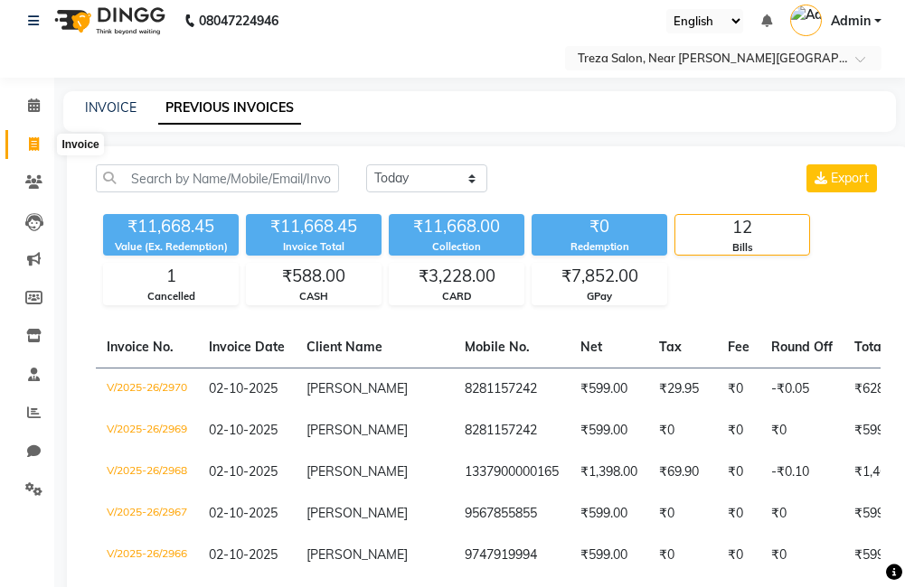
click at [34, 145] on icon at bounding box center [34, 144] width 10 height 14
select select "service"
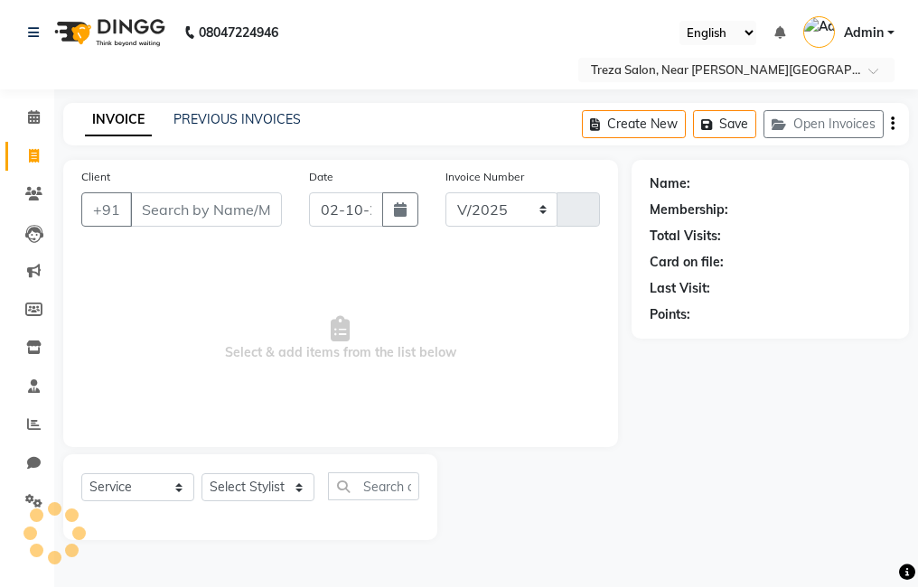
select select "7633"
type input "2971"
click at [188, 204] on input "Client" at bounding box center [206, 209] width 152 height 34
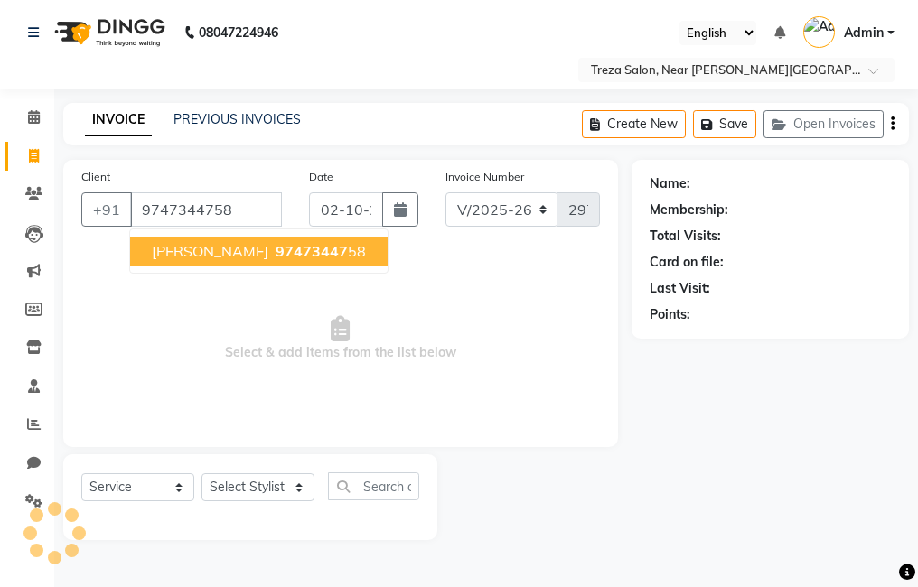
type input "9747344758"
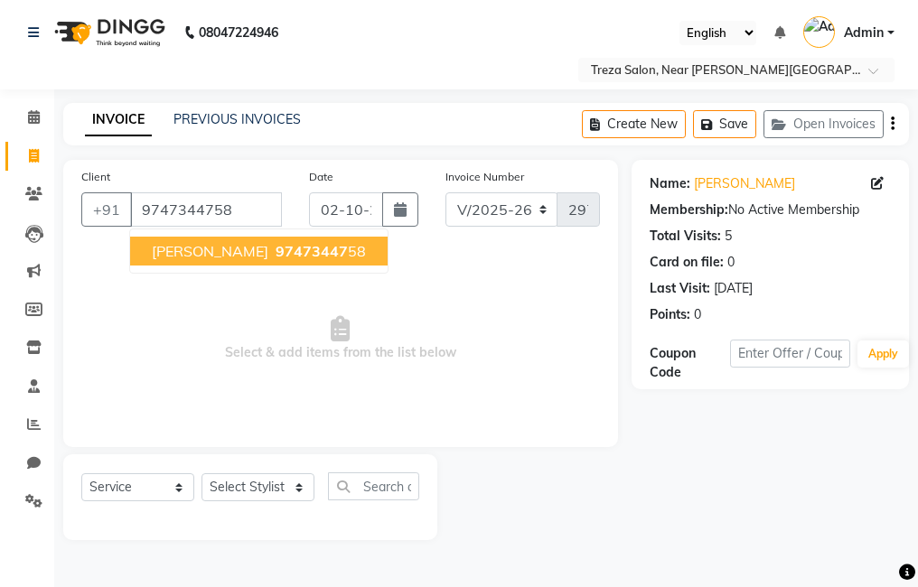
click at [276, 258] on span "97473447" at bounding box center [312, 251] width 72 height 18
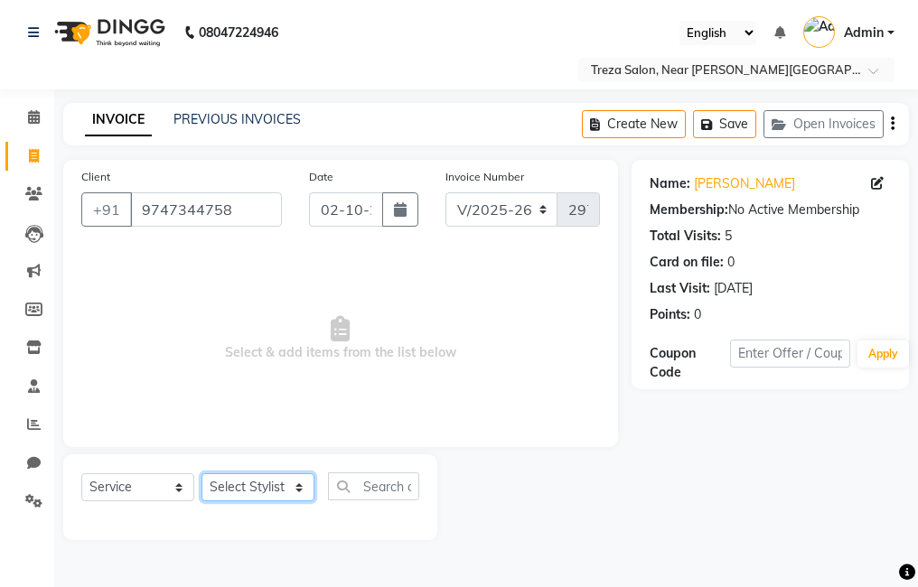
click at [230, 481] on select "Select Stylist [PERSON_NAME] Anju [PERSON_NAME] [PERSON_NAME] Jeeshma [PERSON_N…" at bounding box center [258, 487] width 113 height 28
select select "67451"
click at [202, 473] on select "Select Stylist [PERSON_NAME] Anju [PERSON_NAME] [PERSON_NAME] Jeeshma [PERSON_N…" at bounding box center [258, 487] width 113 height 28
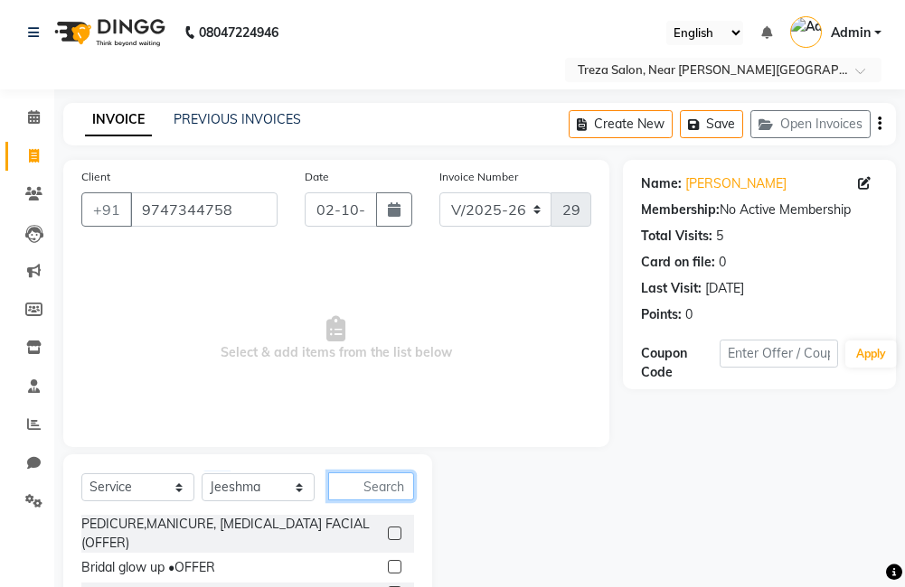
drag, startPoint x: 372, startPoint y: 477, endPoint x: 372, endPoint y: 462, distance: 15.4
click at [372, 473] on input "text" at bounding box center [371, 487] width 86 height 28
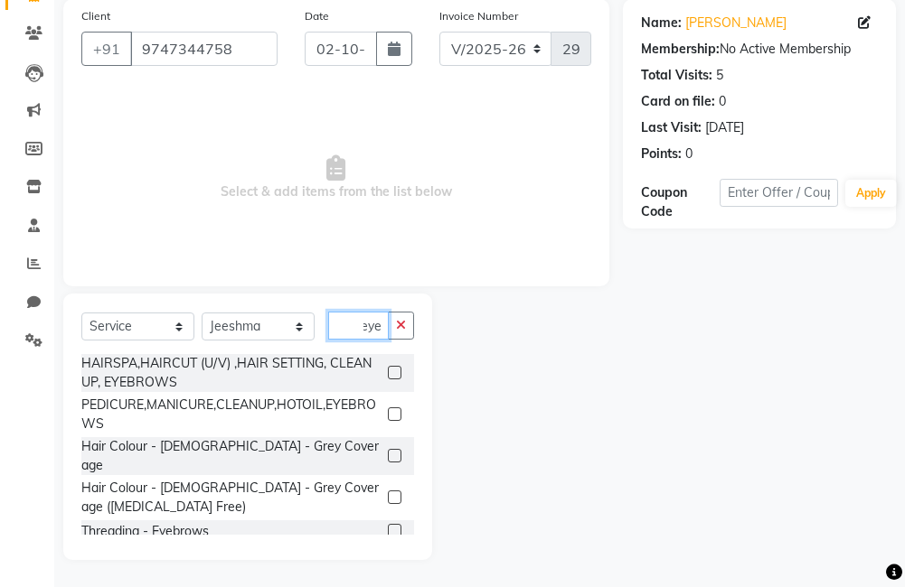
scroll to position [116, 0]
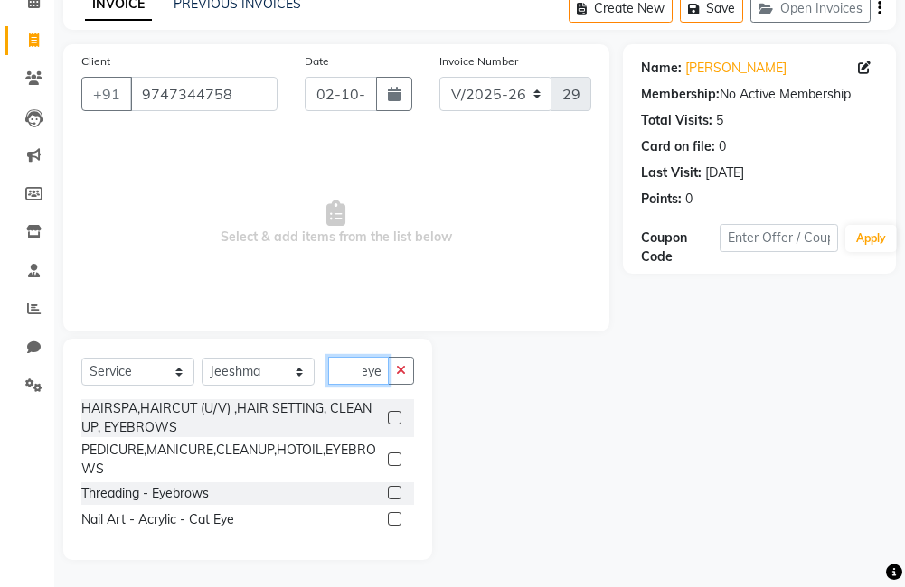
type input "eye"
click at [391, 494] on label at bounding box center [395, 493] width 14 height 14
click at [391, 494] on input "checkbox" at bounding box center [394, 494] width 12 height 12
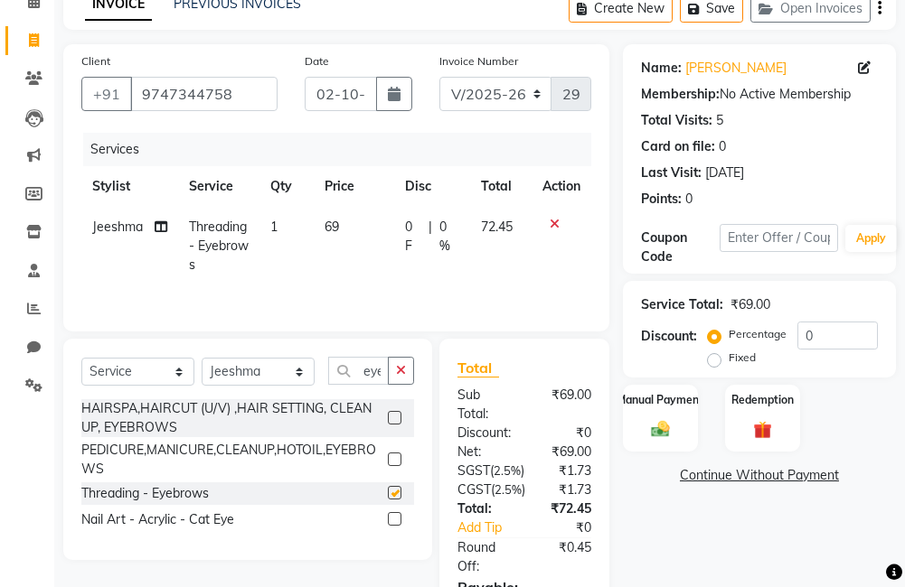
checkbox input "false"
click at [403, 385] on div "Select Service Product Membership Package Voucher Prepaid Gift Card Select Styl…" at bounding box center [247, 378] width 333 height 42
click at [396, 373] on icon "button" at bounding box center [401, 370] width 10 height 13
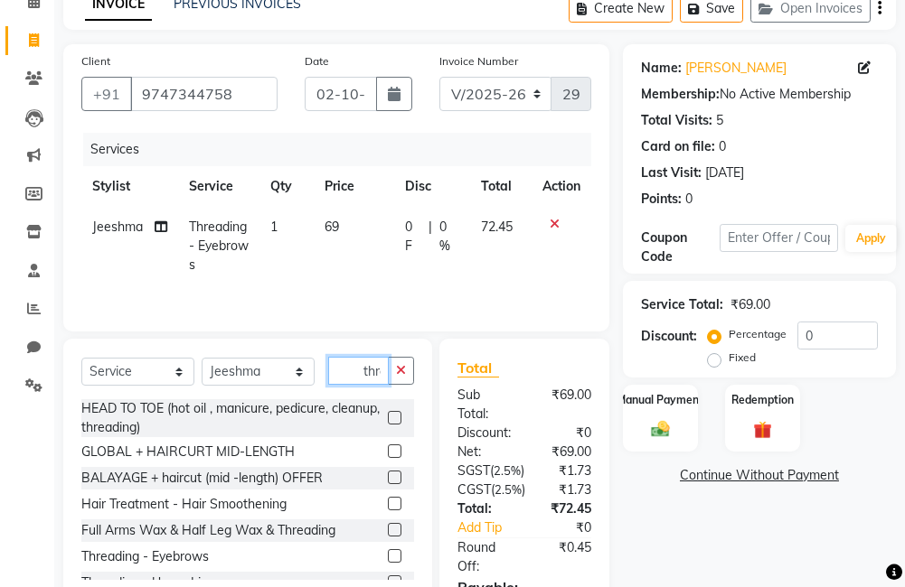
scroll to position [0, 5]
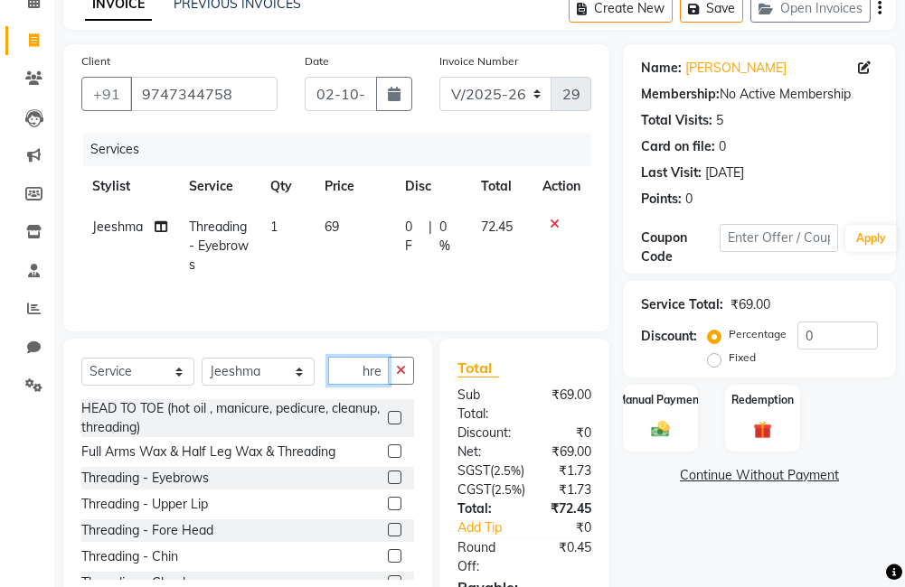
type input "thre"
click at [388, 504] on label at bounding box center [395, 504] width 14 height 14
click at [388, 504] on input "checkbox" at bounding box center [394, 505] width 12 height 12
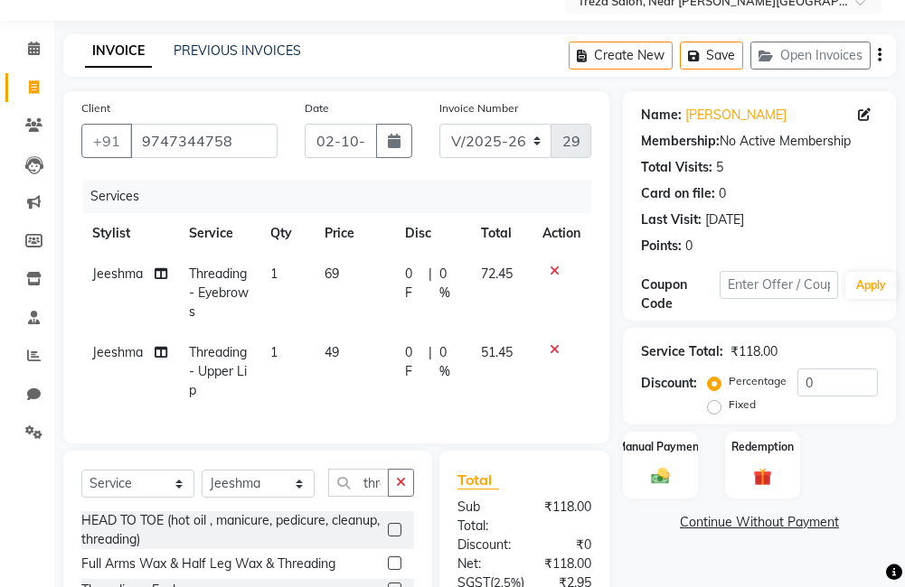
checkbox input "false"
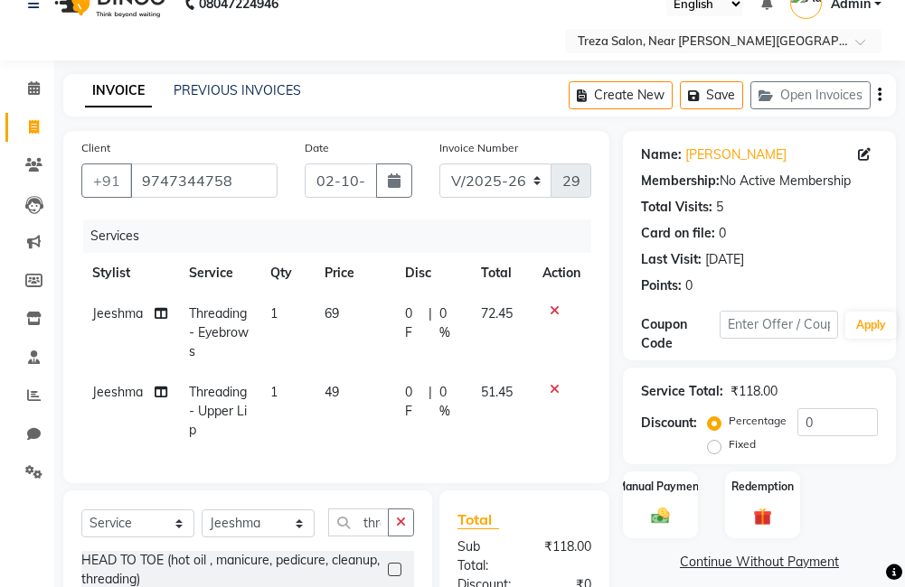
scroll to position [13, 0]
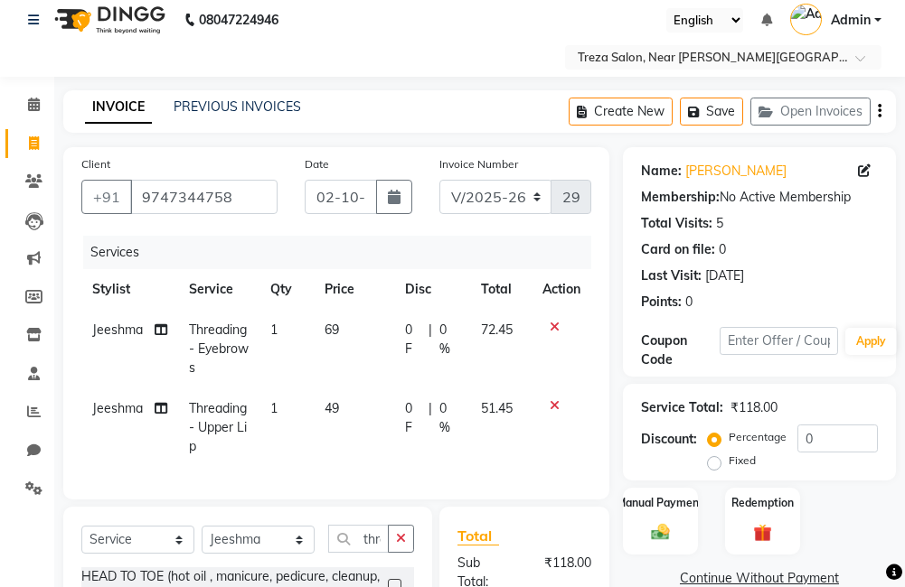
click at [879, 111] on icon "button" at bounding box center [879, 111] width 4 height 1
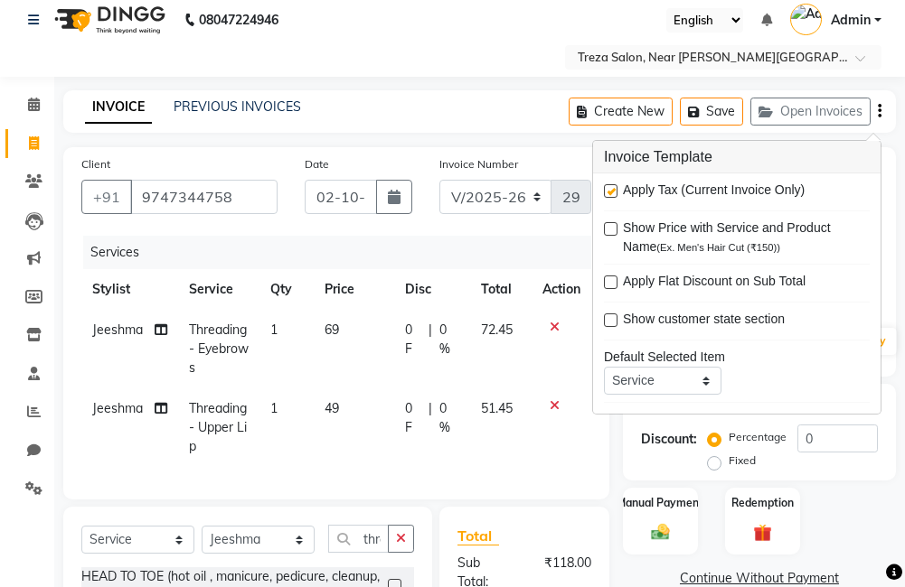
click at [611, 187] on label at bounding box center [611, 191] width 14 height 14
click at [611, 187] on input "checkbox" at bounding box center [610, 192] width 12 height 12
checkbox input "false"
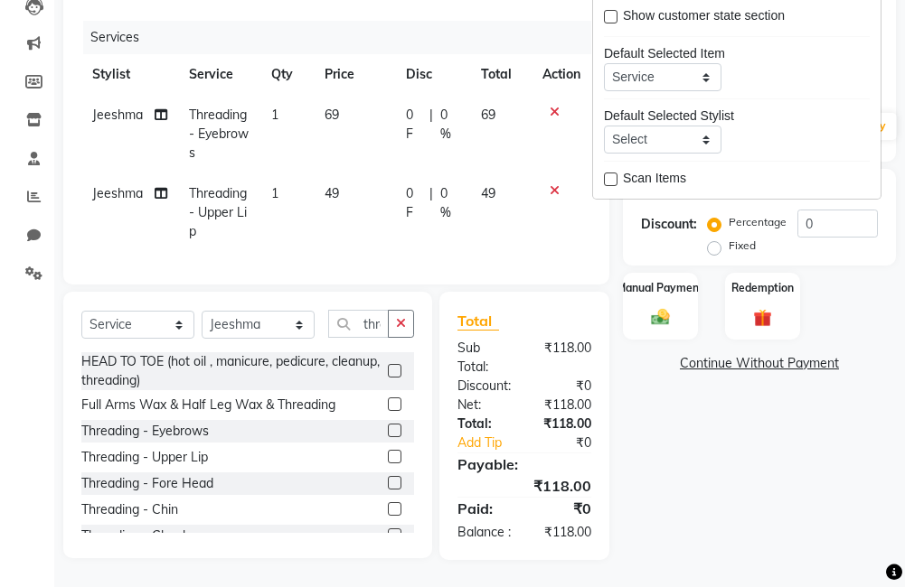
scroll to position [260, 0]
click at [671, 389] on div "Name: Ananya Membership: No Active Membership Total Visits: 5 Card on file: 0 L…" at bounding box center [766, 246] width 286 height 628
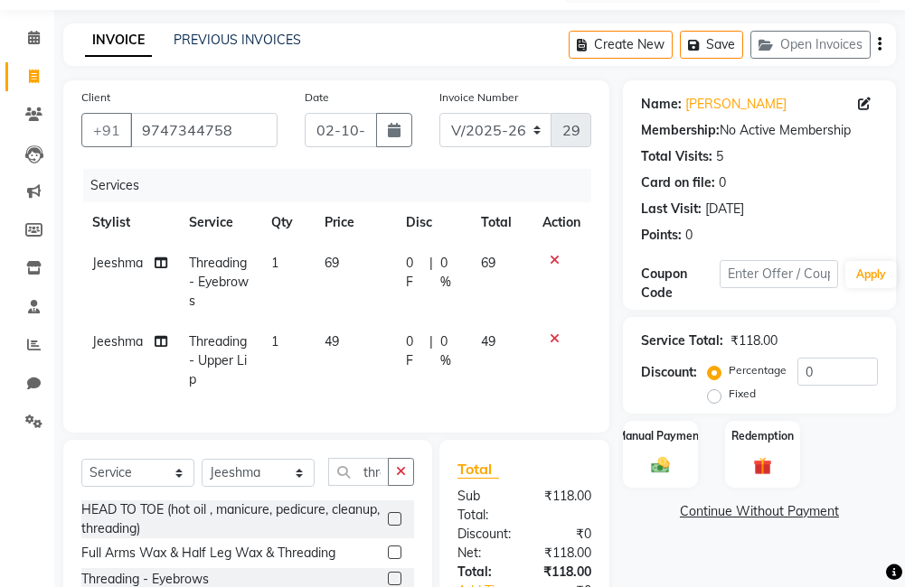
scroll to position [170, 0]
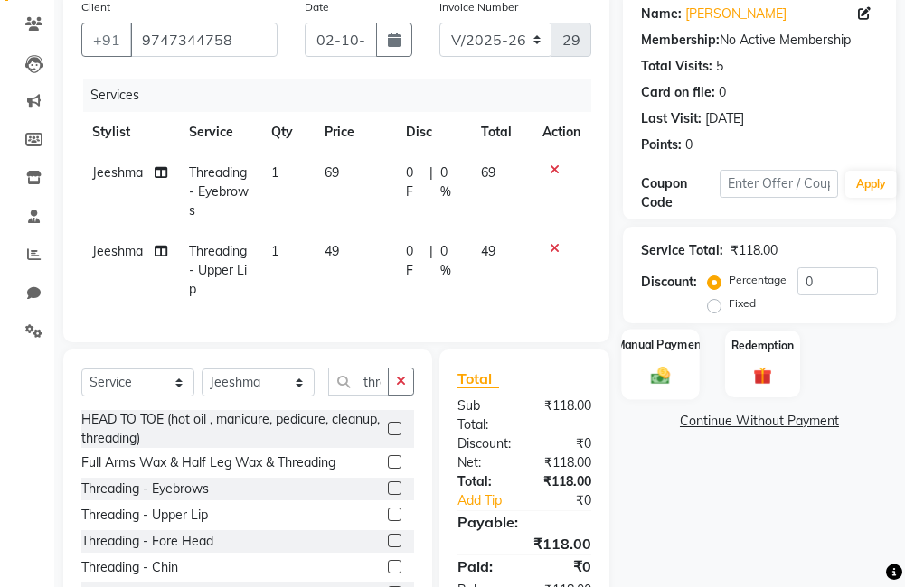
click at [682, 354] on div "Manual Payment" at bounding box center [660, 364] width 78 height 70
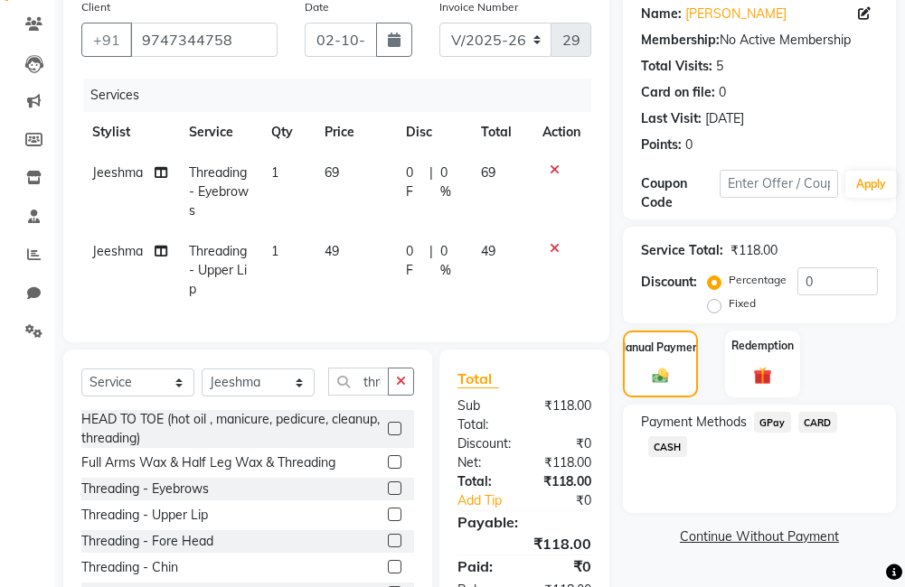
click at [773, 417] on span "GPay" at bounding box center [772, 422] width 37 height 21
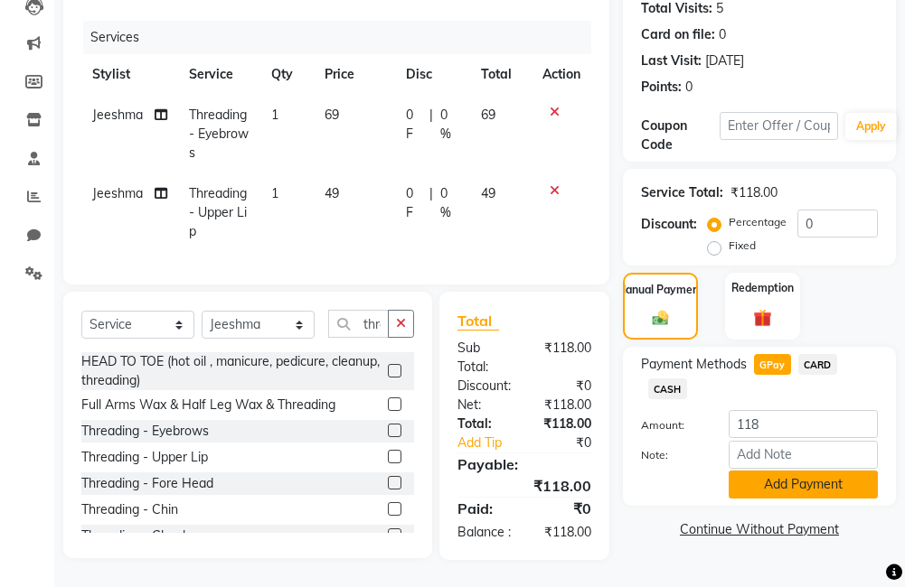
scroll to position [260, 0]
click at [778, 471] on button "Add Payment" at bounding box center [802, 485] width 149 height 28
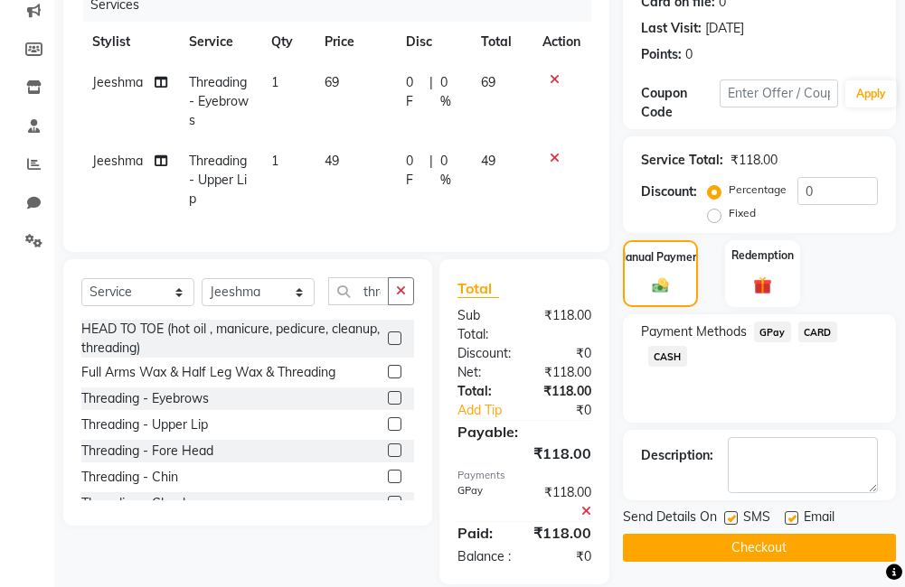
scroll to position [317, 0]
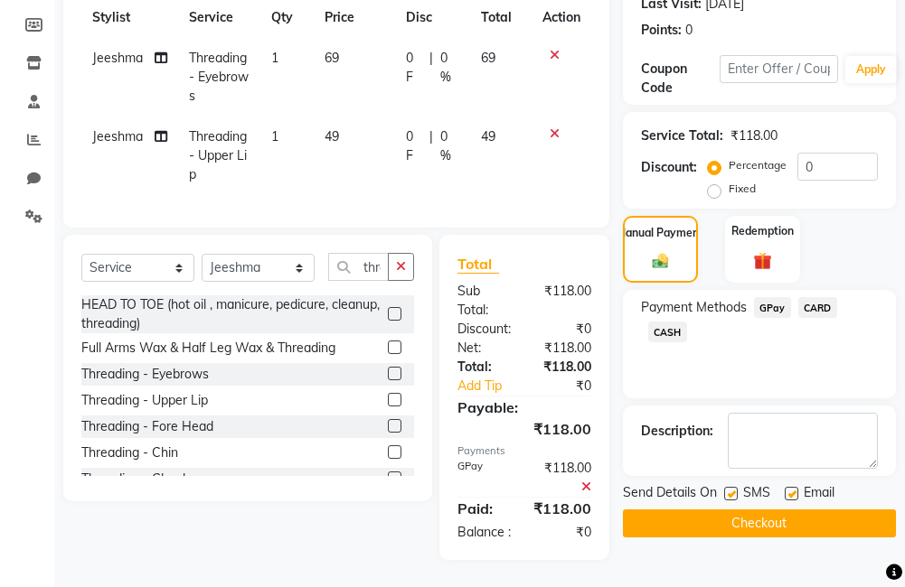
click at [760, 510] on button "Checkout" at bounding box center [759, 524] width 273 height 28
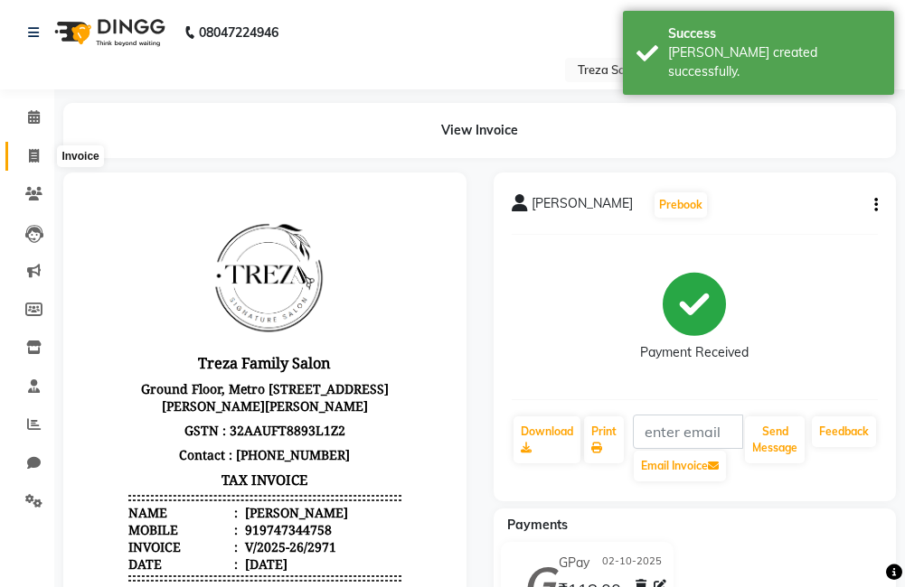
click at [42, 164] on span at bounding box center [34, 156] width 32 height 21
select select "service"
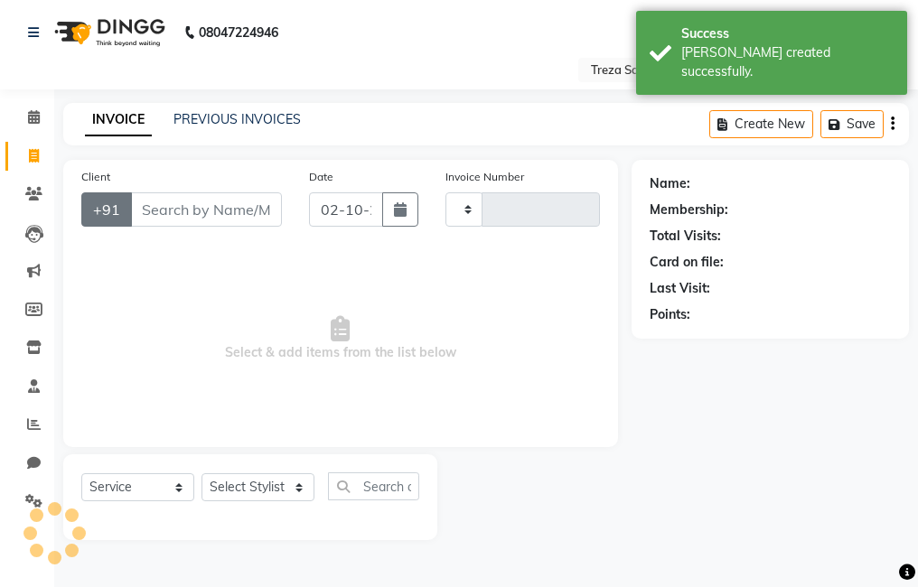
type input "2972"
select select "7633"
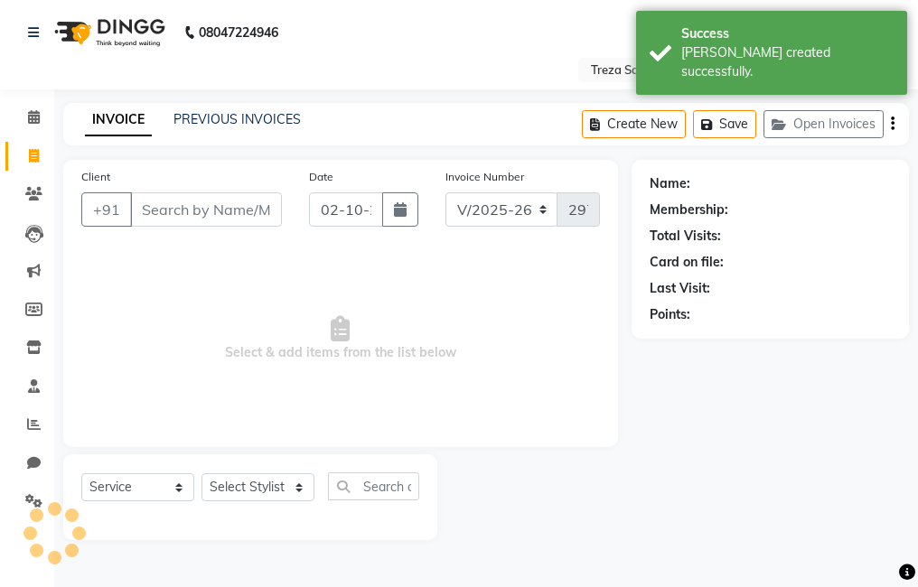
click at [162, 213] on input "Client" at bounding box center [206, 209] width 152 height 34
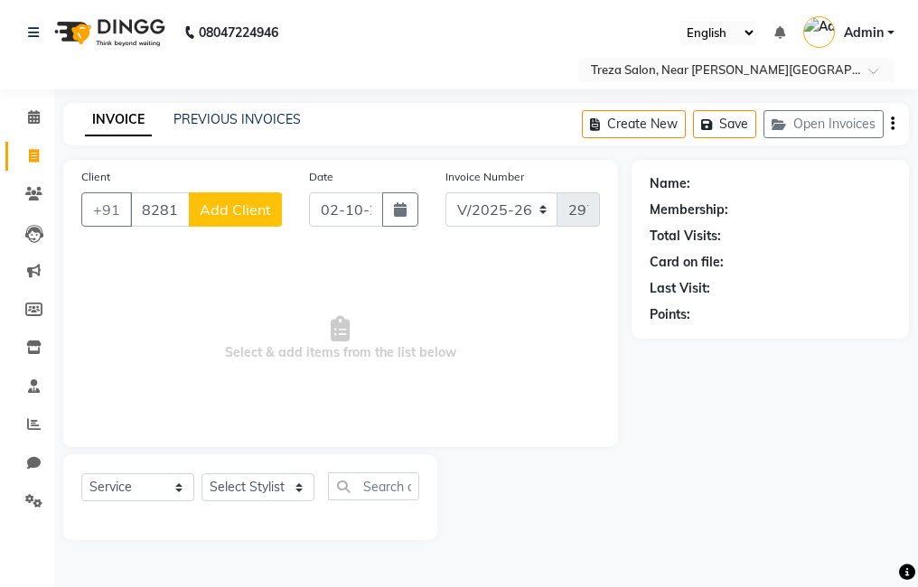
type input "8281180997"
click at [210, 216] on span "Add Client" at bounding box center [235, 210] width 71 height 18
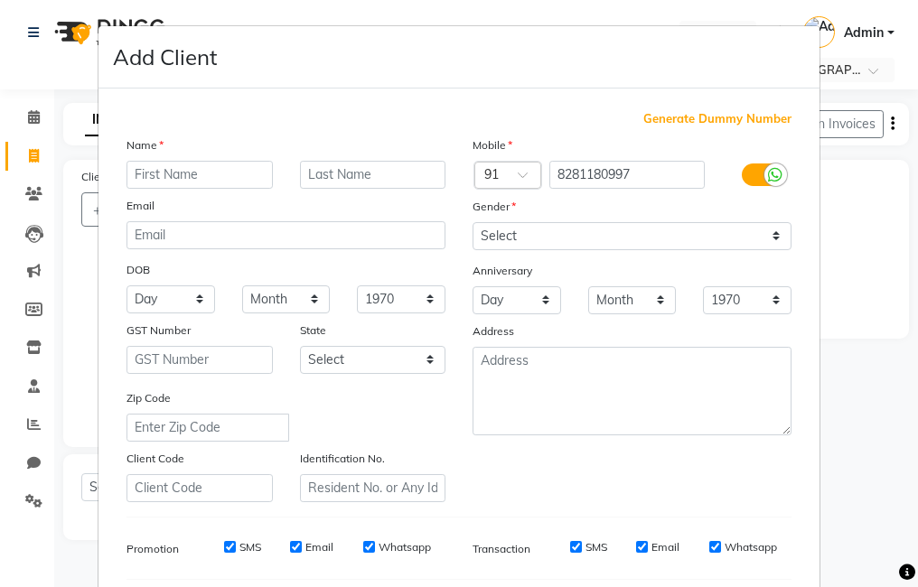
click at [186, 168] on input "text" at bounding box center [200, 175] width 146 height 28
type input "[PERSON_NAME]"
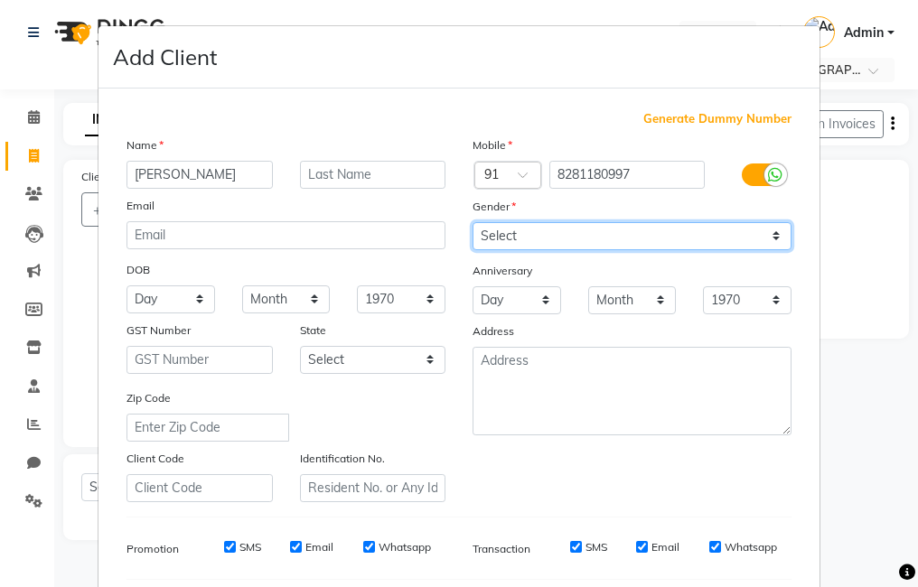
click at [530, 230] on select "Select [DEMOGRAPHIC_DATA] [DEMOGRAPHIC_DATA] Other Prefer Not To Say" at bounding box center [632, 236] width 319 height 28
select select "male"
click at [473, 222] on select "Select [DEMOGRAPHIC_DATA] [DEMOGRAPHIC_DATA] Other Prefer Not To Say" at bounding box center [632, 236] width 319 height 28
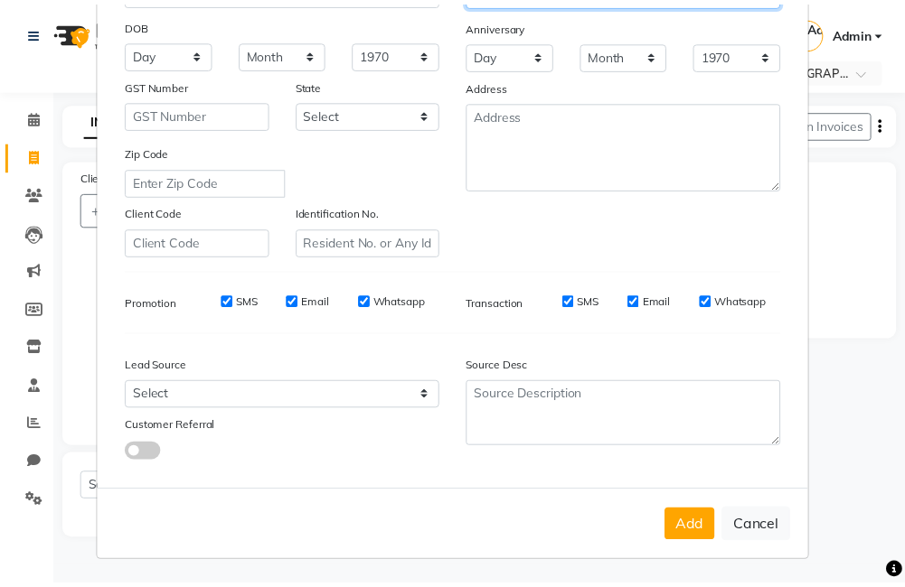
scroll to position [247, 0]
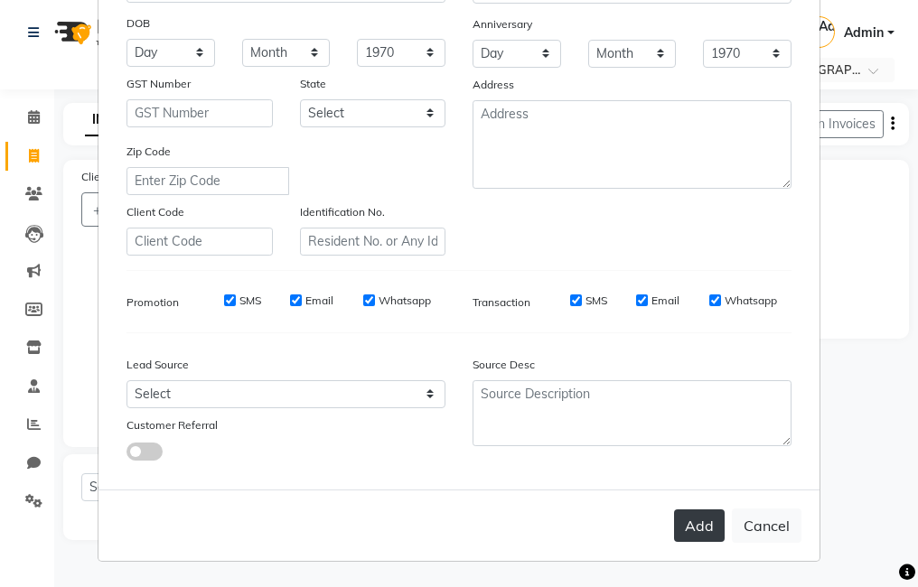
click at [706, 539] on button "Add" at bounding box center [699, 526] width 51 height 33
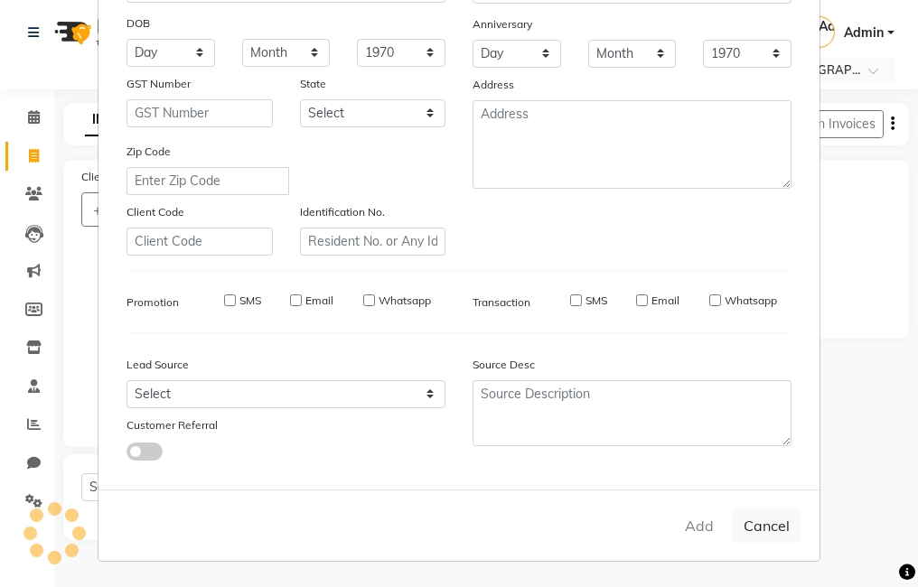
select select
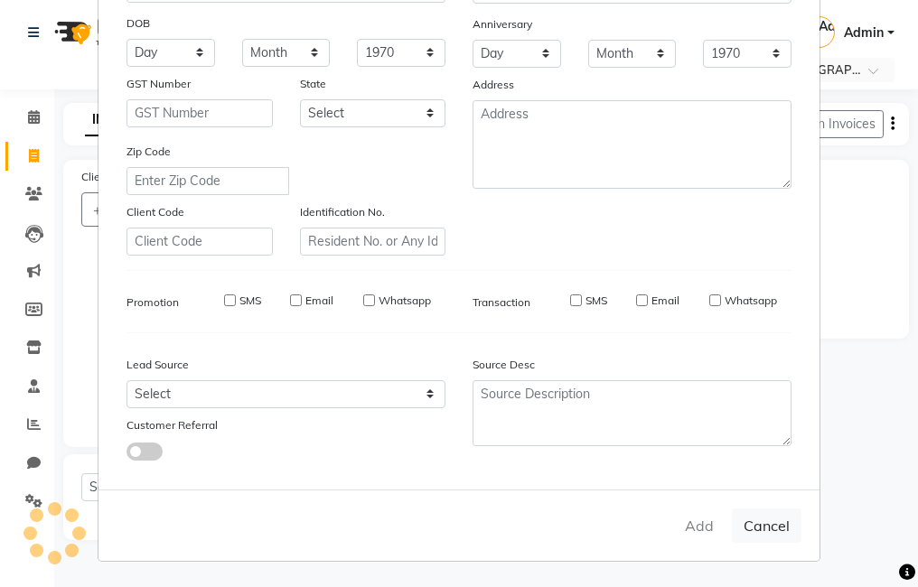
select select
checkbox input "false"
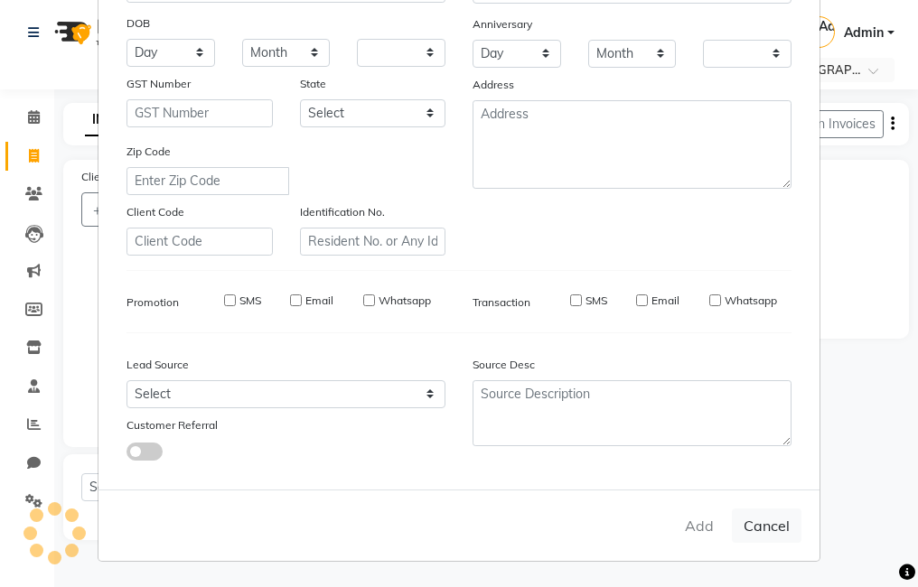
checkbox input "false"
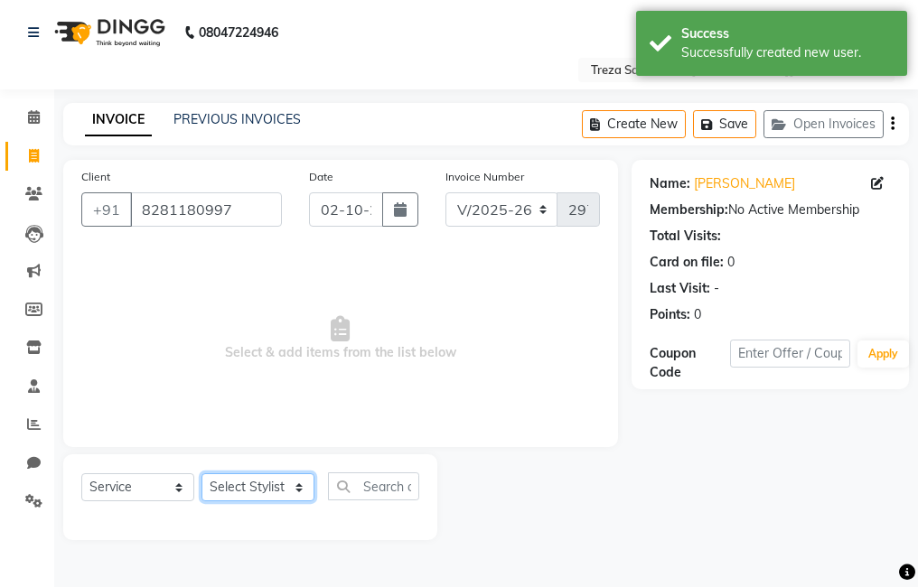
click at [223, 479] on select "Select Stylist [PERSON_NAME] Anju [PERSON_NAME] [PERSON_NAME] Jeeshma [PERSON_N…" at bounding box center [258, 487] width 113 height 28
select select "79935"
click at [202, 473] on select "Select Stylist [PERSON_NAME] Anju [PERSON_NAME] [PERSON_NAME] Jeeshma [PERSON_N…" at bounding box center [258, 487] width 113 height 28
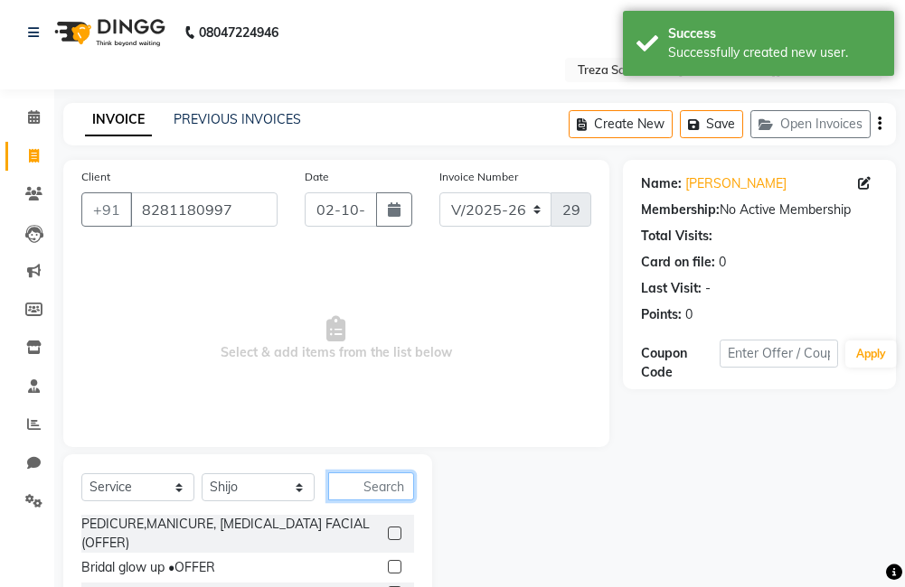
click at [389, 497] on input "text" at bounding box center [371, 487] width 86 height 28
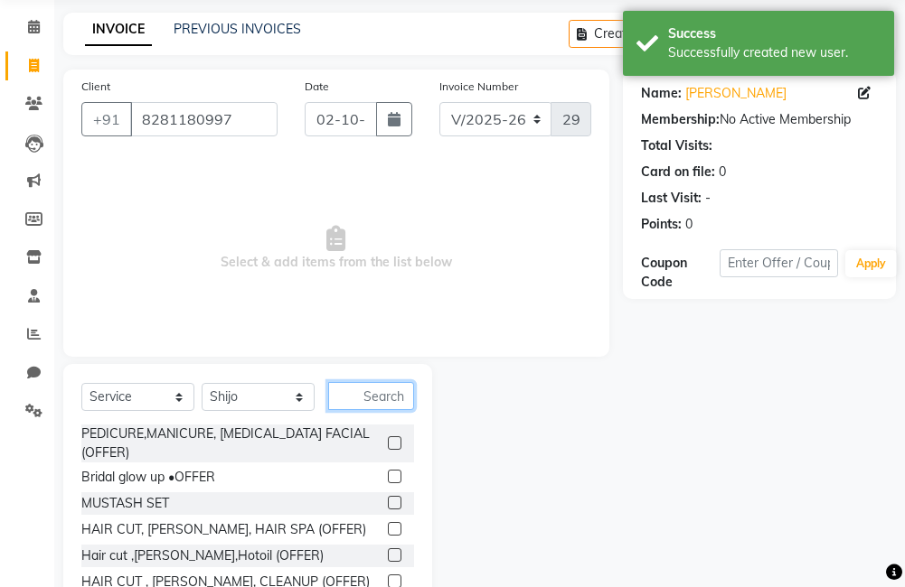
scroll to position [0, 0]
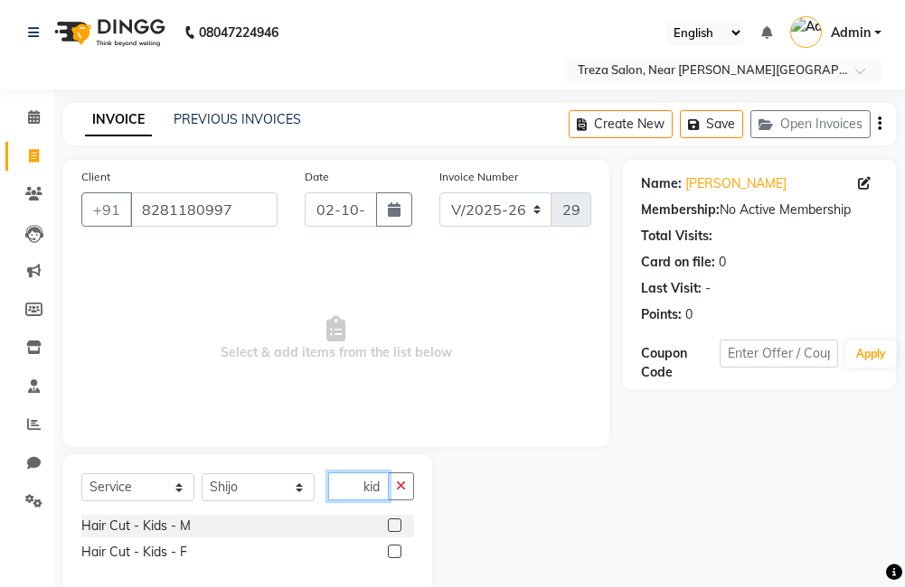
type input "kid"
click at [398, 524] on label at bounding box center [395, 526] width 14 height 14
click at [398, 524] on input "checkbox" at bounding box center [394, 526] width 12 height 12
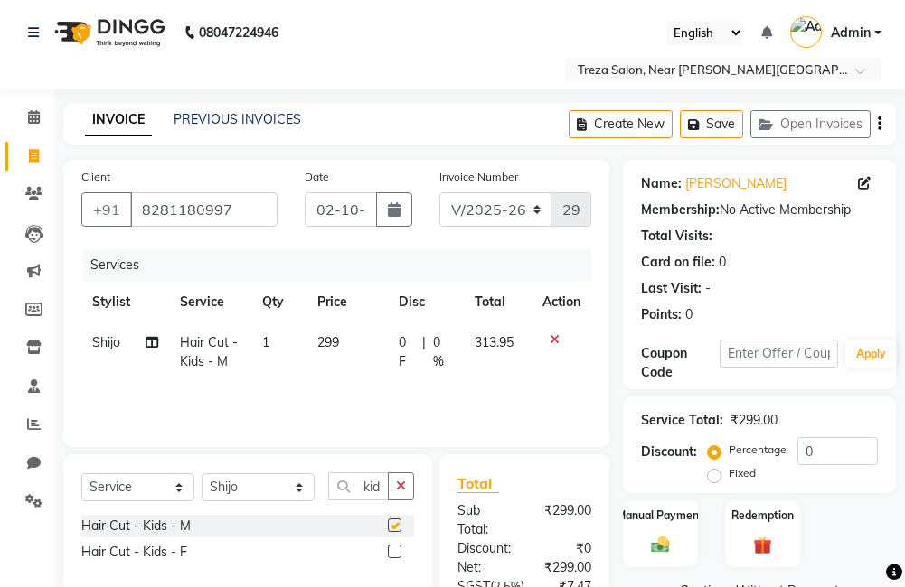
checkbox input "false"
click at [399, 335] on span "0 F" at bounding box center [406, 352] width 16 height 38
select select "79935"
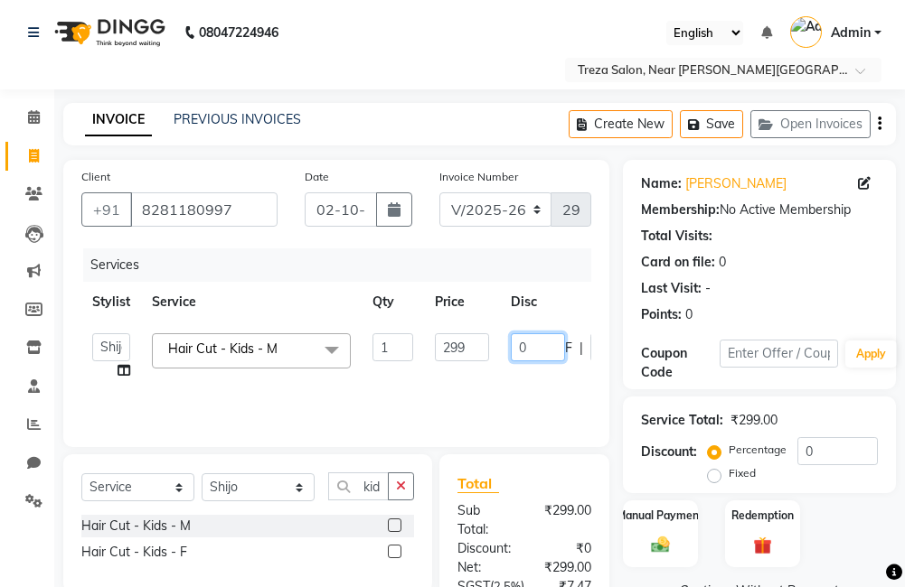
click at [531, 344] on input "0" at bounding box center [538, 347] width 54 height 28
type input "100"
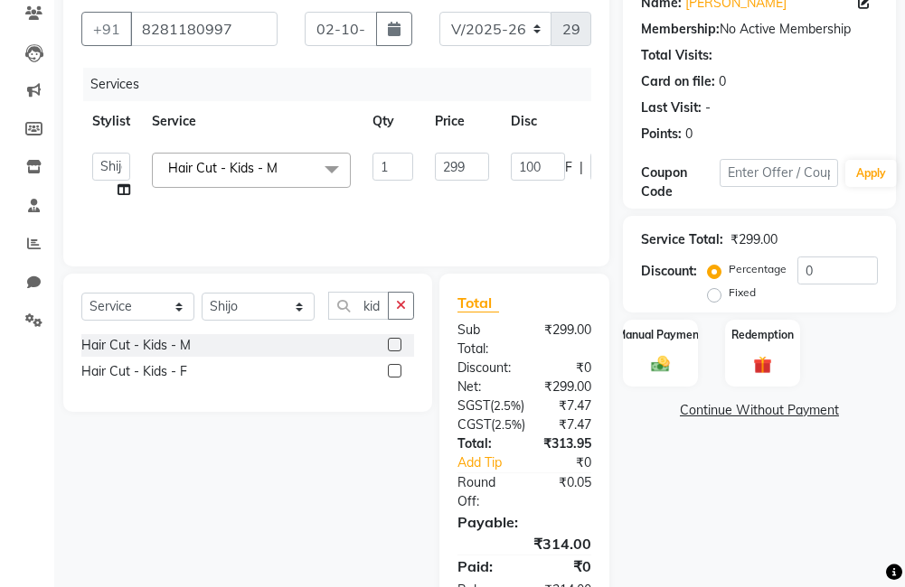
click at [660, 492] on div "Name: Christin Membership: No Active Membership Total Visits: Card on file: 0 L…" at bounding box center [766, 298] width 286 height 639
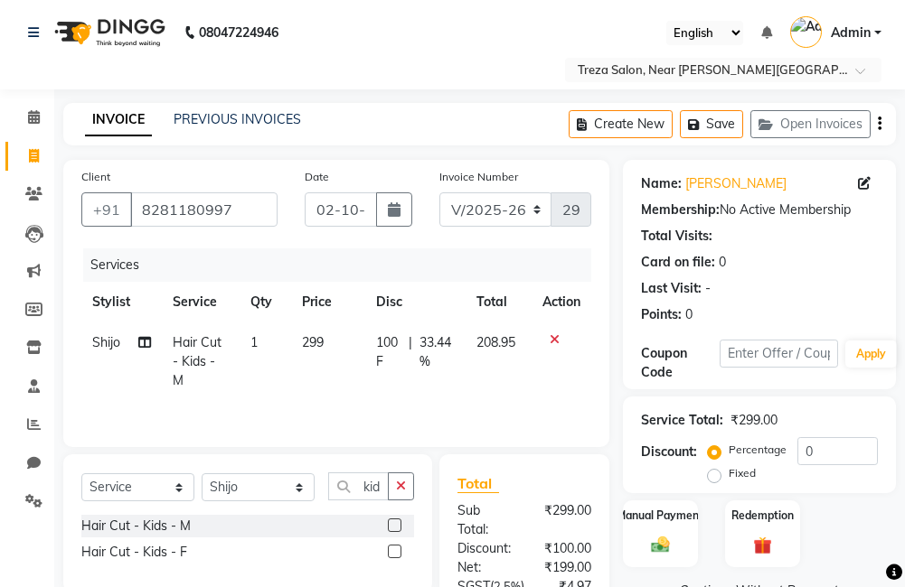
click at [877, 125] on icon "button" at bounding box center [879, 124] width 4 height 1
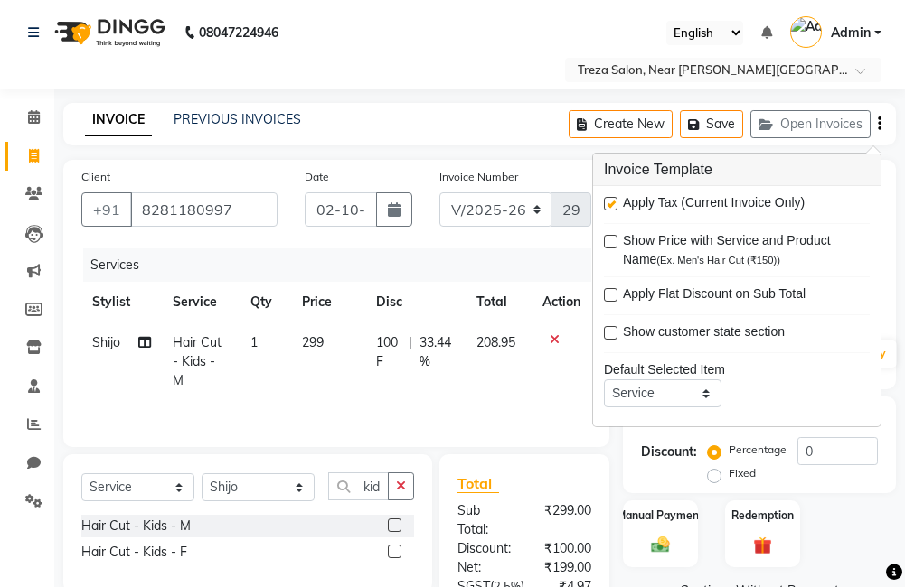
click at [613, 203] on label at bounding box center [611, 204] width 14 height 14
click at [613, 203] on input "checkbox" at bounding box center [610, 205] width 12 height 12
checkbox input "false"
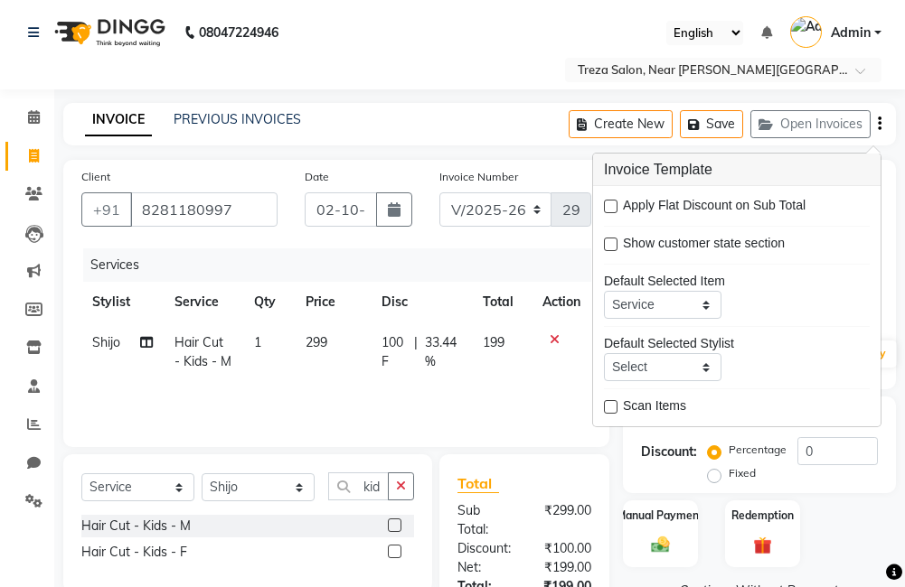
scroll to position [182, 0]
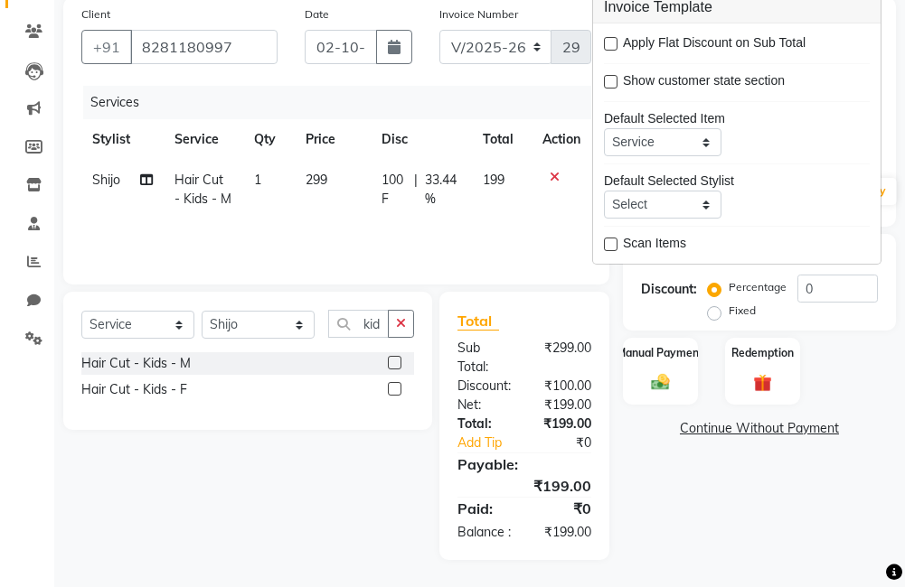
click at [401, 171] on span "100 F" at bounding box center [393, 190] width 25 height 38
select select "79935"
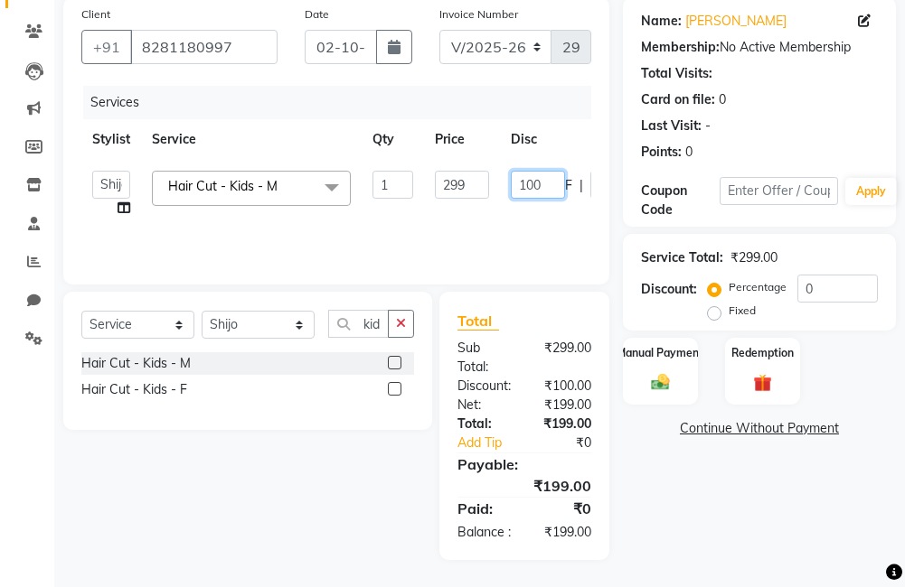
drag, startPoint x: 537, startPoint y: 164, endPoint x: 582, endPoint y: 173, distance: 46.1
click at [538, 171] on input "100" at bounding box center [538, 185] width 54 height 28
click at [550, 171] on input "100" at bounding box center [538, 185] width 54 height 28
type input "1"
type input "99"
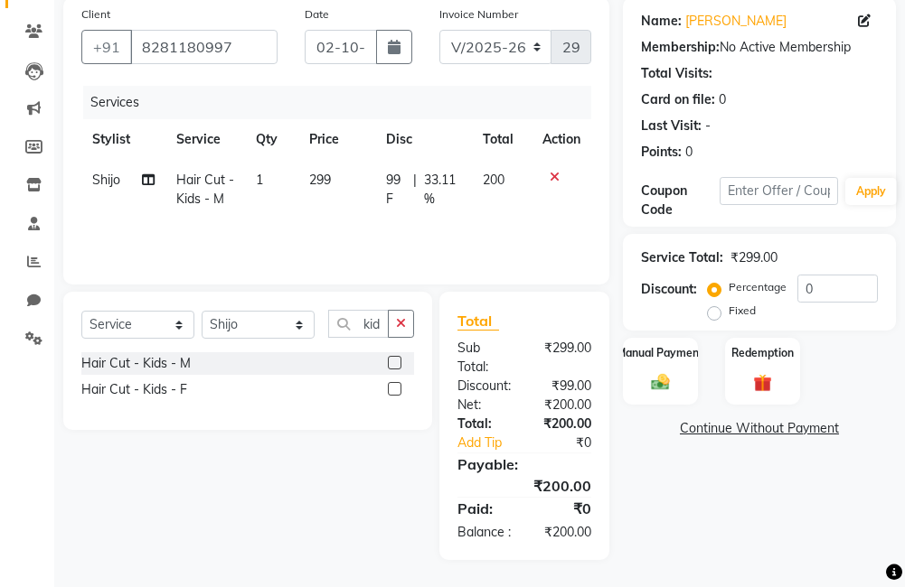
click at [794, 502] on div "Name: Christin Membership: No Active Membership Total Visits: Card on file: 0 L…" at bounding box center [766, 278] width 286 height 563
click at [655, 372] on img at bounding box center [660, 383] width 31 height 22
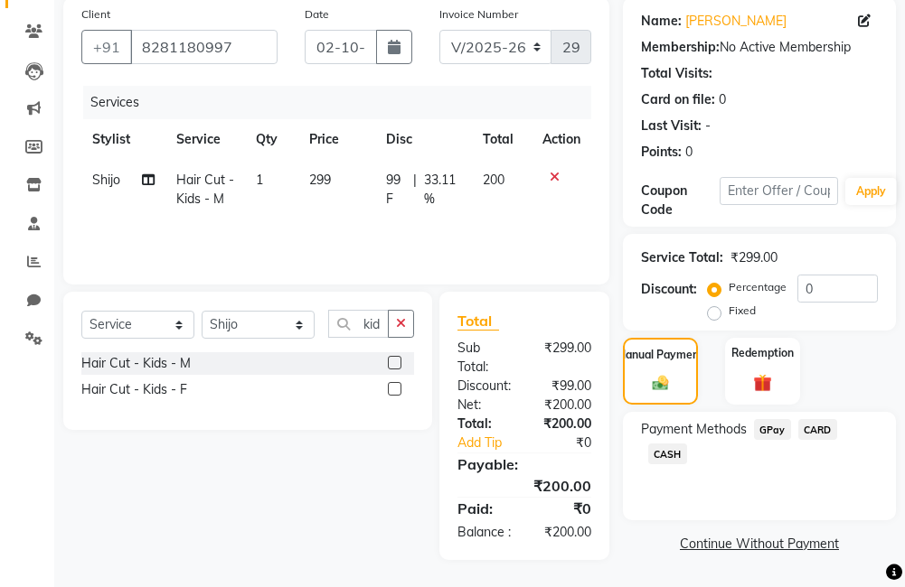
click at [755, 419] on span "GPay" at bounding box center [772, 429] width 37 height 21
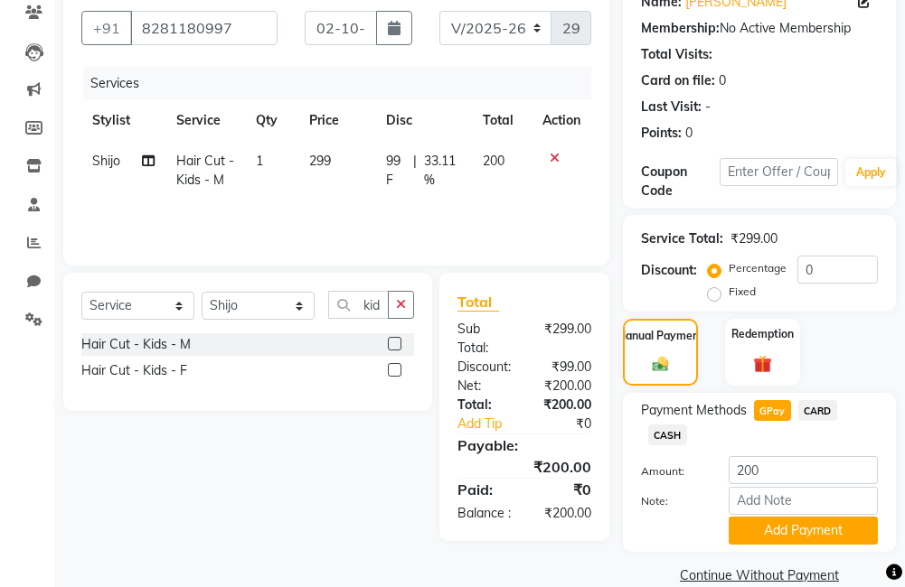
scroll to position [211, 0]
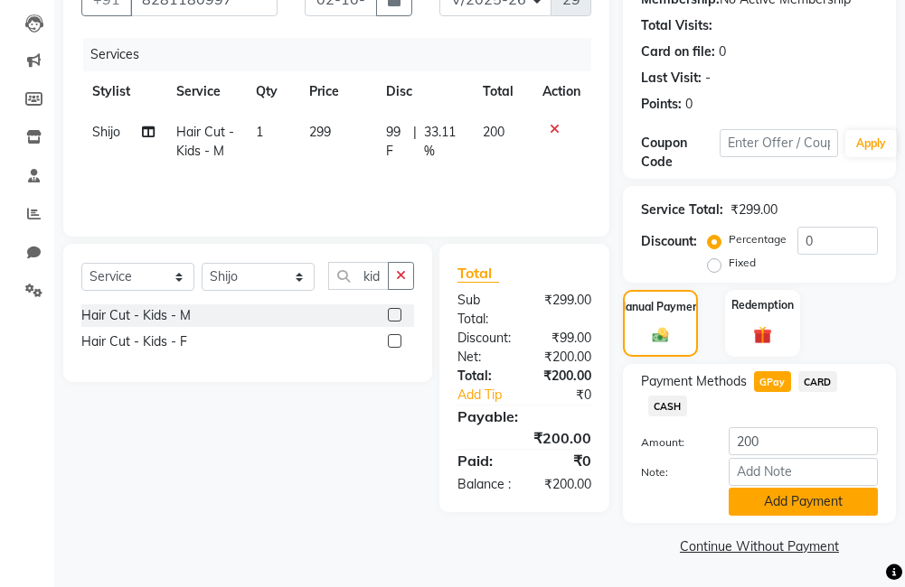
click at [752, 493] on button "Add Payment" at bounding box center [802, 502] width 149 height 28
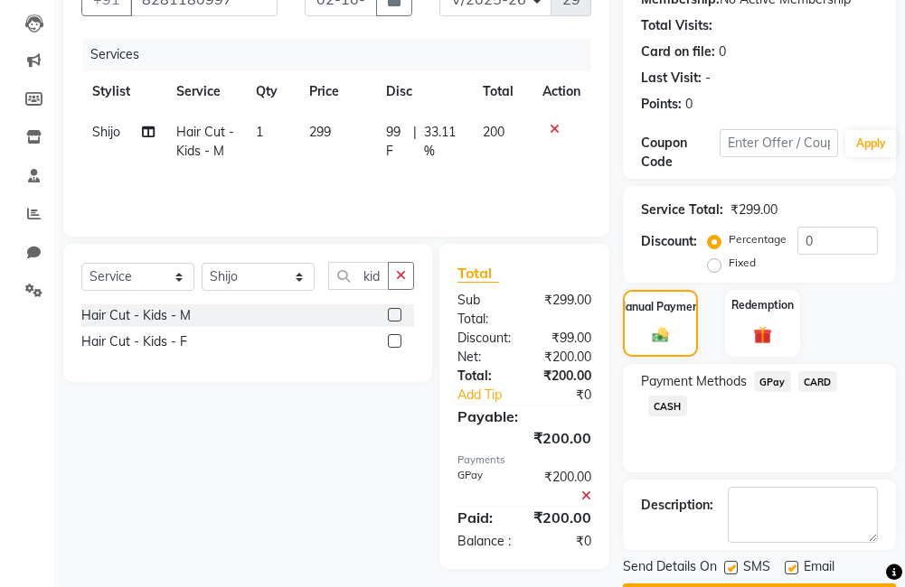
scroll to position [262, 0]
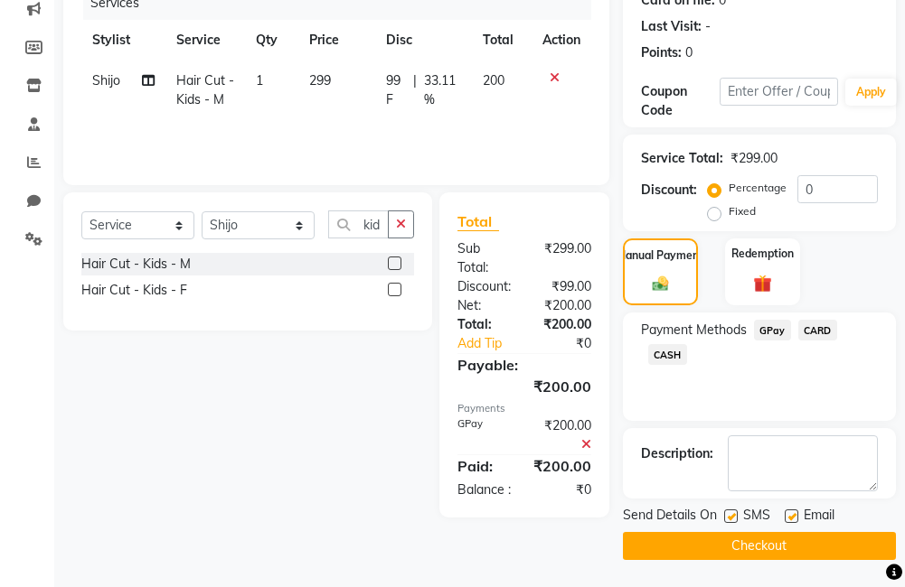
click at [765, 551] on button "Checkout" at bounding box center [759, 546] width 273 height 28
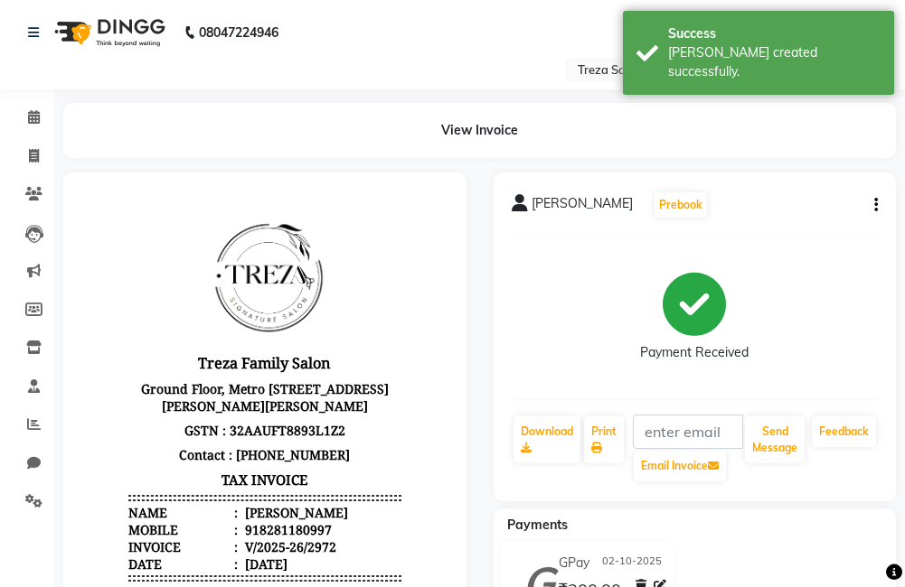
drag, startPoint x: 498, startPoint y: 254, endPoint x: 508, endPoint y: 258, distance: 10.6
click at [508, 258] on div "Christin Prebook Payment Received Download Print Email Invoice Send Message Fee…" at bounding box center [695, 505] width 430 height 664
click at [30, 147] on span at bounding box center [34, 156] width 32 height 21
select select "service"
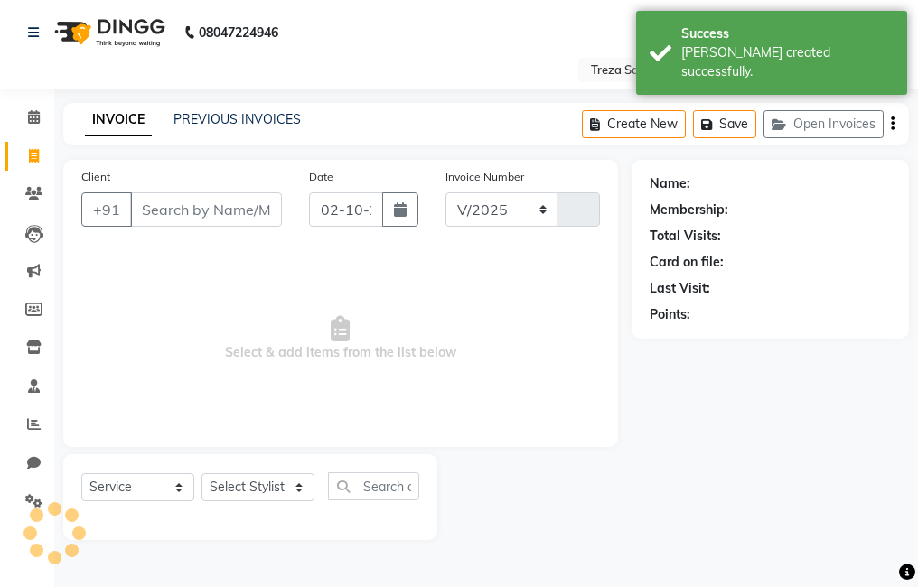
select select "7633"
type input "2973"
click at [231, 200] on input "Client" at bounding box center [206, 209] width 152 height 34
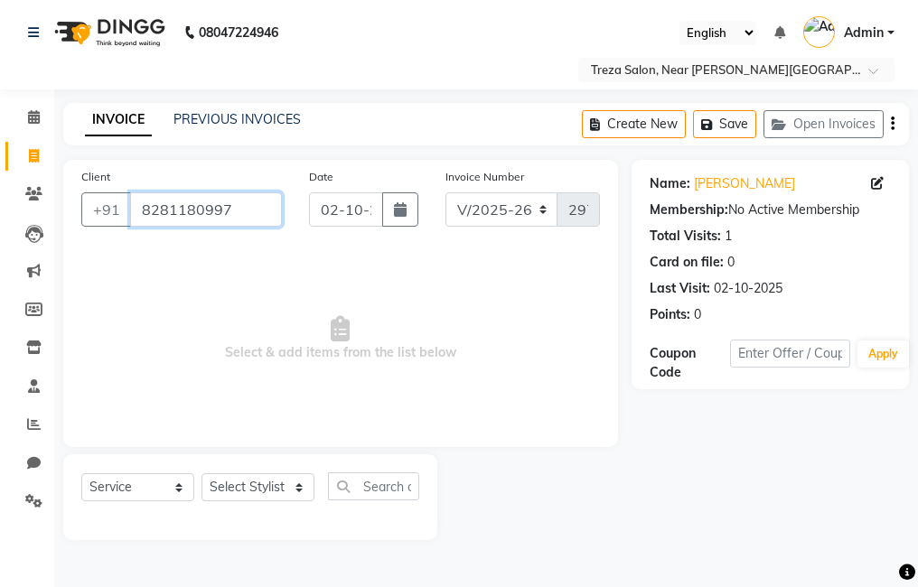
click at [231, 200] on input "8281180997" at bounding box center [206, 209] width 152 height 34
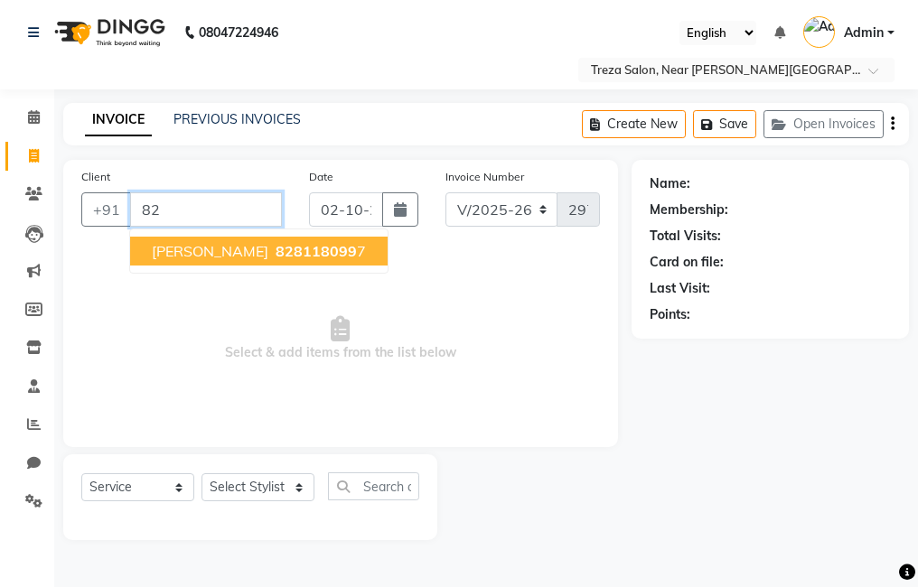
type input "8"
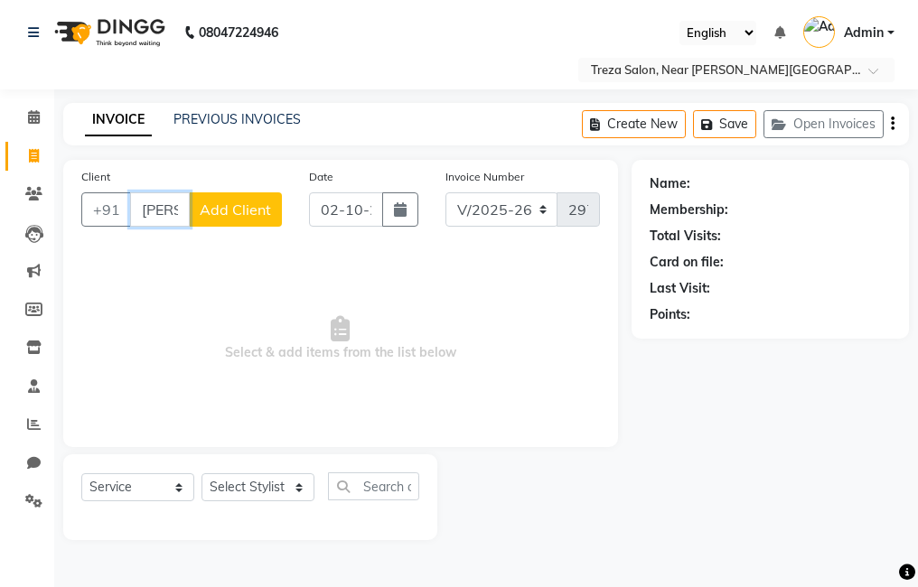
scroll to position [0, 6]
type input "[PERSON_NAME]"
click at [223, 213] on span "Add Client" at bounding box center [235, 210] width 71 height 18
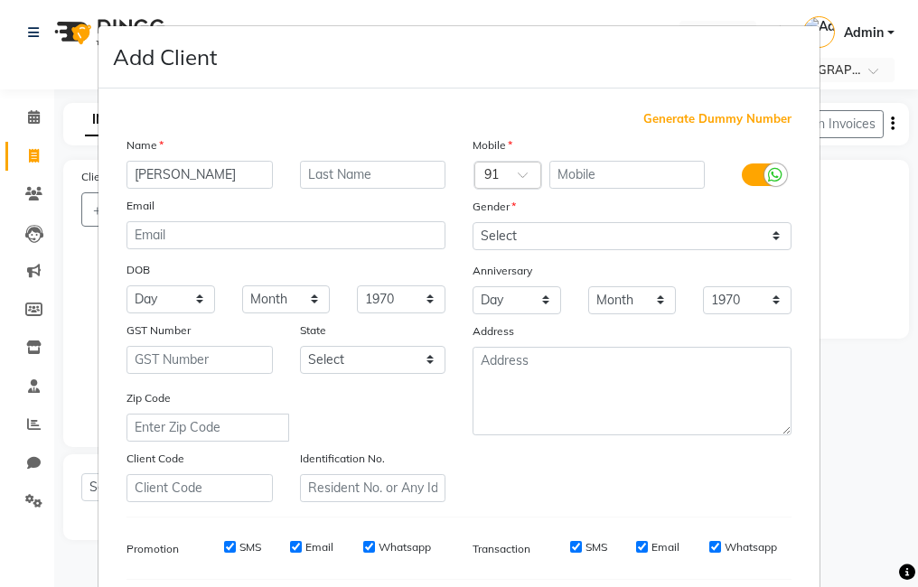
click at [676, 114] on span "Generate Dummy Number" at bounding box center [717, 119] width 148 height 18
type input "1337900000266"
checkbox input "false"
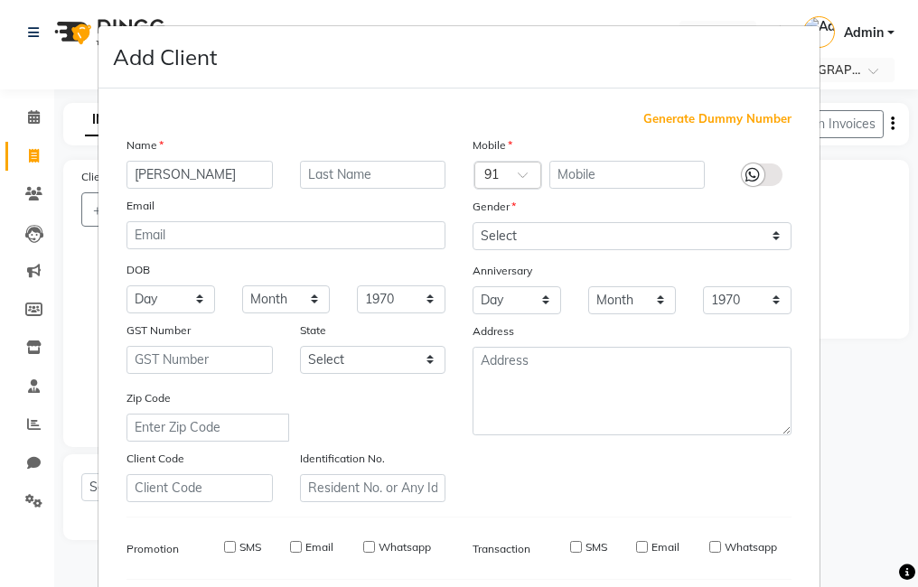
checkbox input "false"
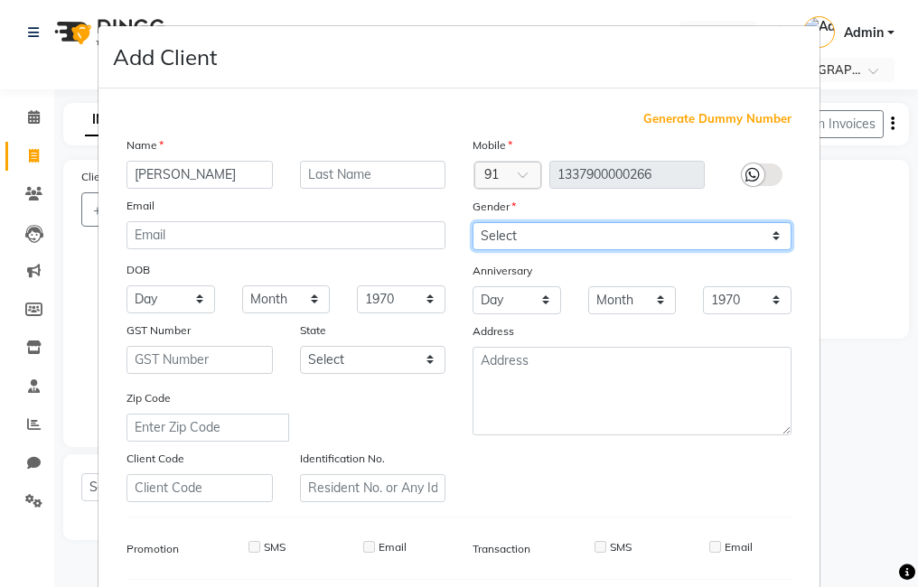
click at [530, 241] on select "Select [DEMOGRAPHIC_DATA] [DEMOGRAPHIC_DATA] Other Prefer Not To Say" at bounding box center [632, 236] width 319 height 28
select select "male"
click at [473, 222] on select "Select [DEMOGRAPHIC_DATA] [DEMOGRAPHIC_DATA] Other Prefer Not To Say" at bounding box center [632, 236] width 319 height 28
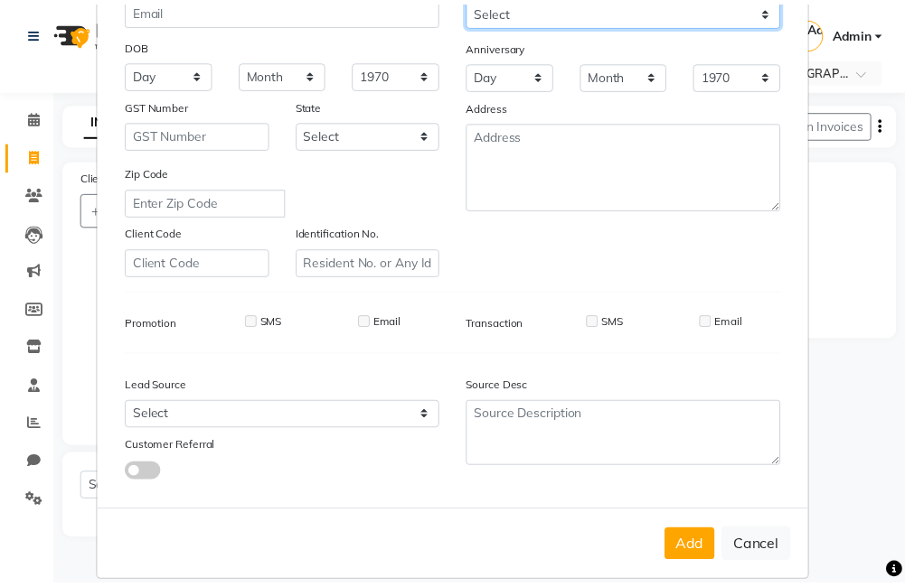
scroll to position [247, 0]
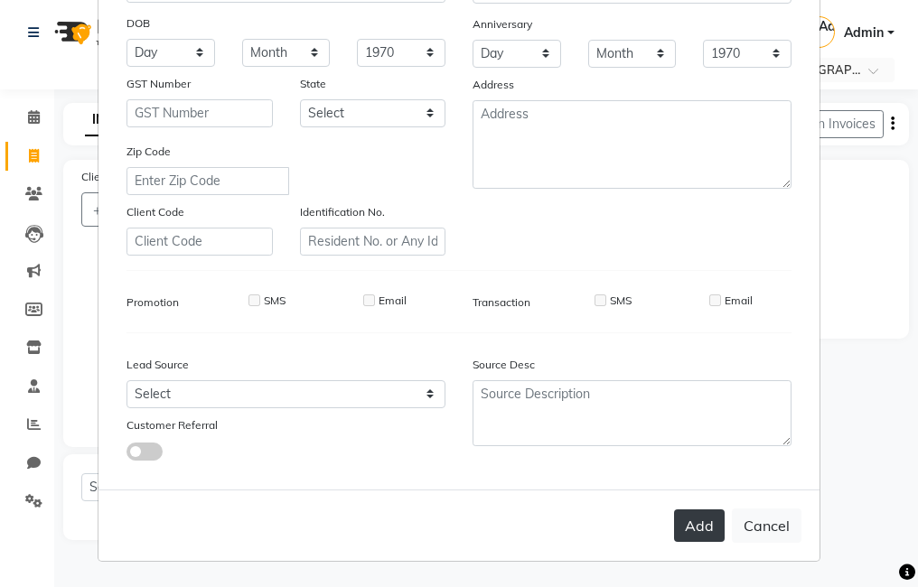
click at [675, 515] on button "Add" at bounding box center [699, 526] width 51 height 33
type input "1337900000266"
select select
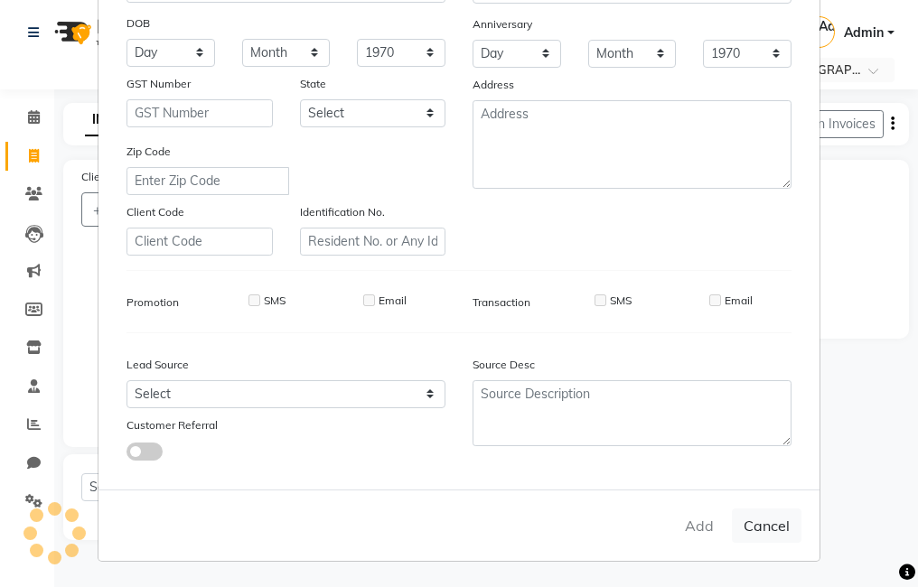
select select
checkbox input "false"
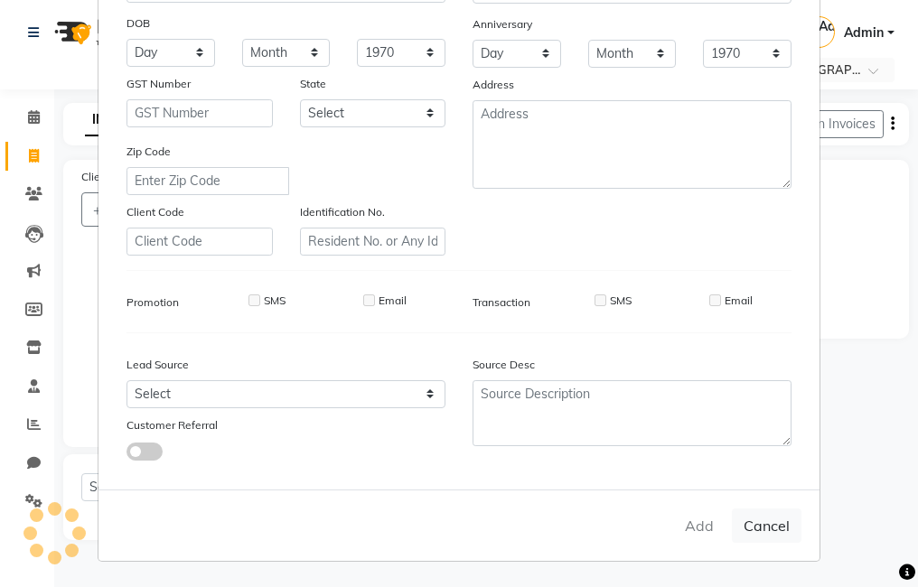
checkbox input "false"
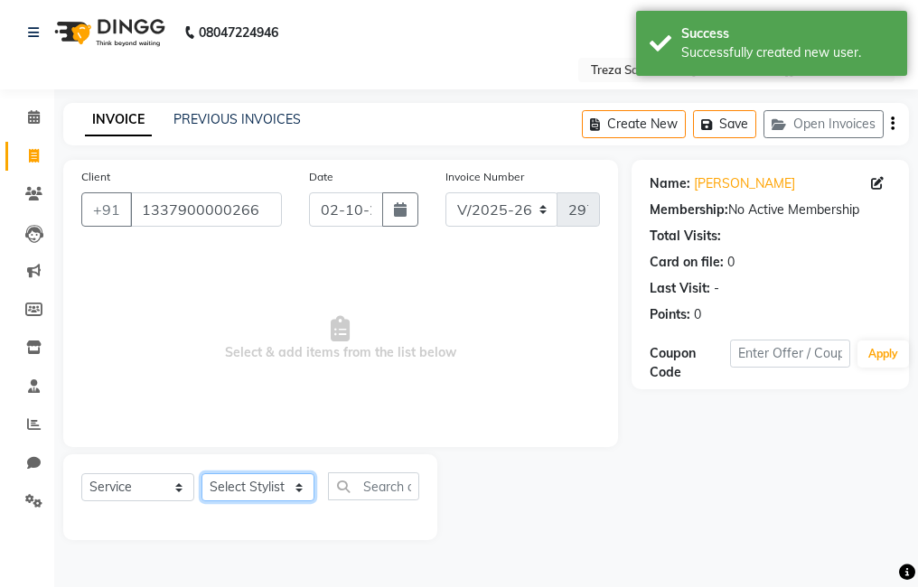
click at [248, 491] on select "Select Stylist [PERSON_NAME] Anju [PERSON_NAME] [PERSON_NAME] Jeeshma [PERSON_N…" at bounding box center [258, 487] width 113 height 28
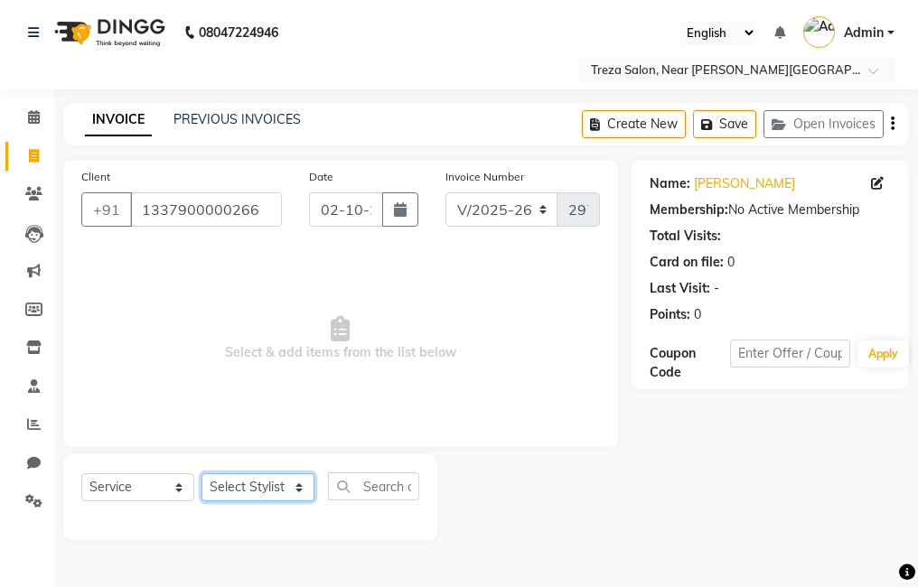
select select "81285"
click at [202, 473] on select "Select Stylist [PERSON_NAME] Anju [PERSON_NAME] [PERSON_NAME] Jeeshma [PERSON_N…" at bounding box center [258, 487] width 113 height 28
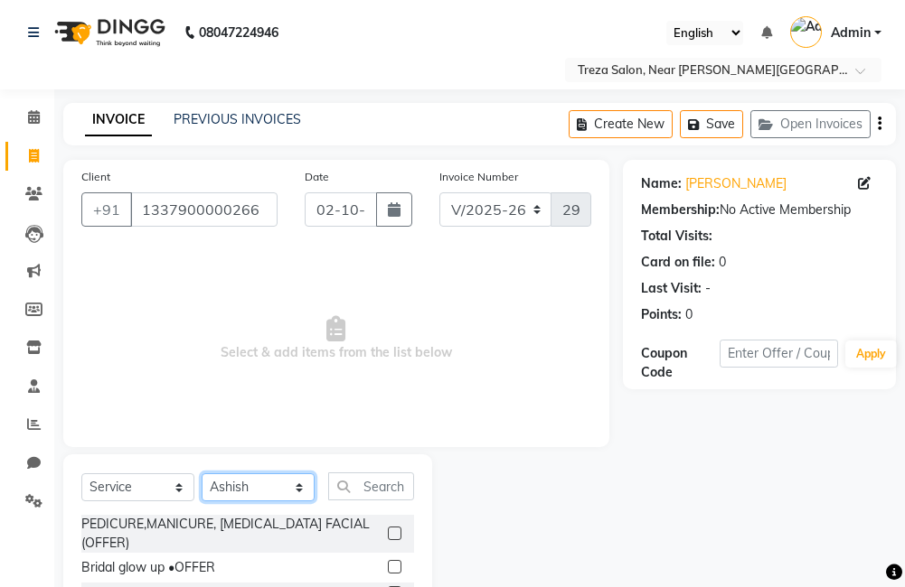
scroll to position [90, 0]
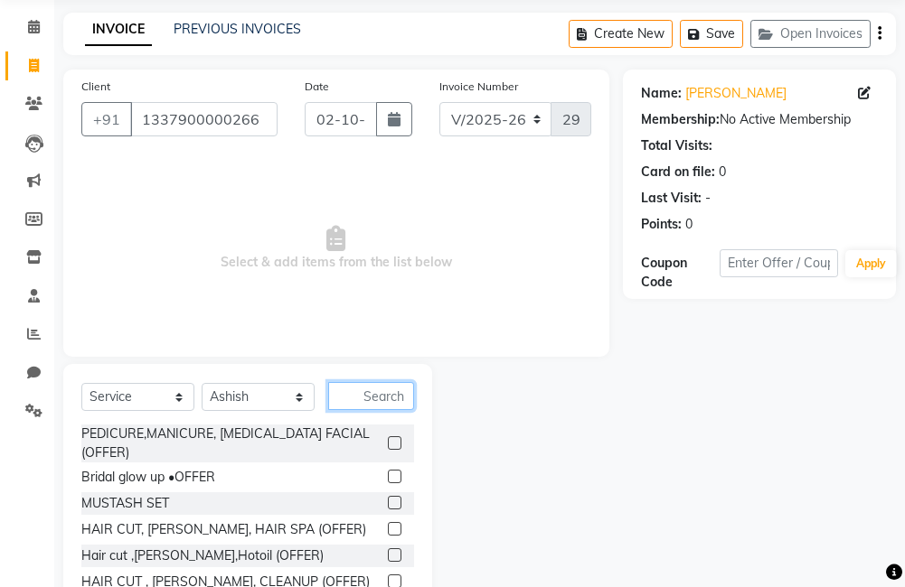
click at [368, 403] on input "text" at bounding box center [371, 396] width 86 height 28
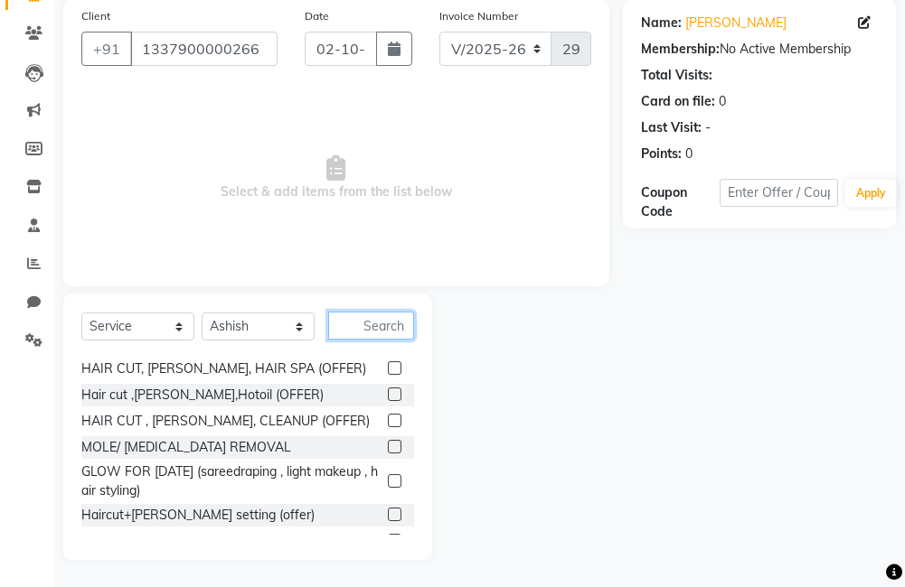
scroll to position [181, 0]
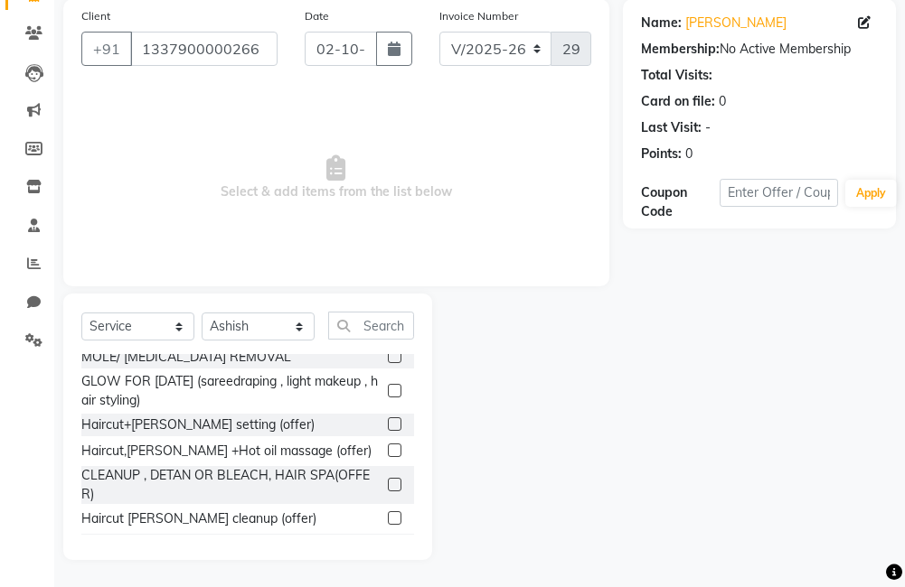
click at [388, 427] on label at bounding box center [395, 424] width 14 height 14
click at [388, 427] on input "checkbox" at bounding box center [394, 425] width 12 height 12
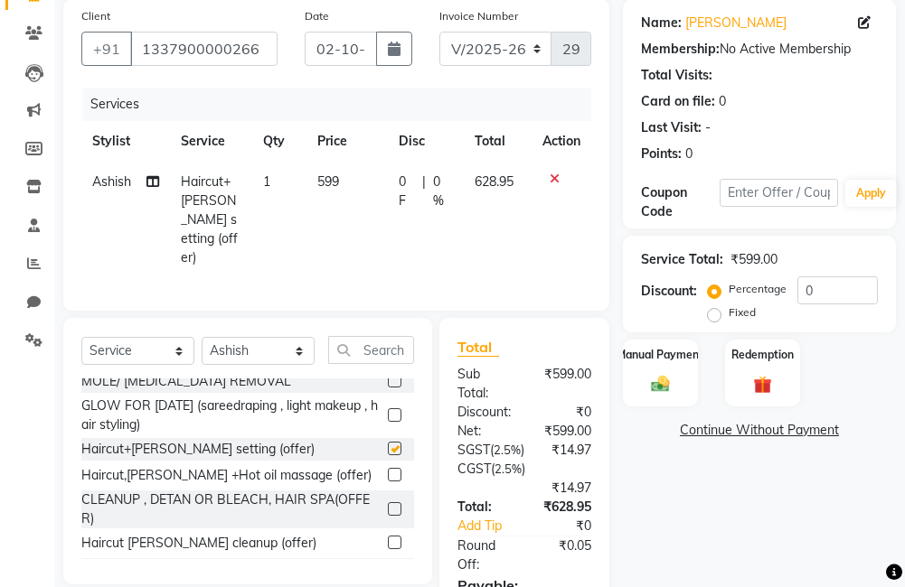
checkbox input "false"
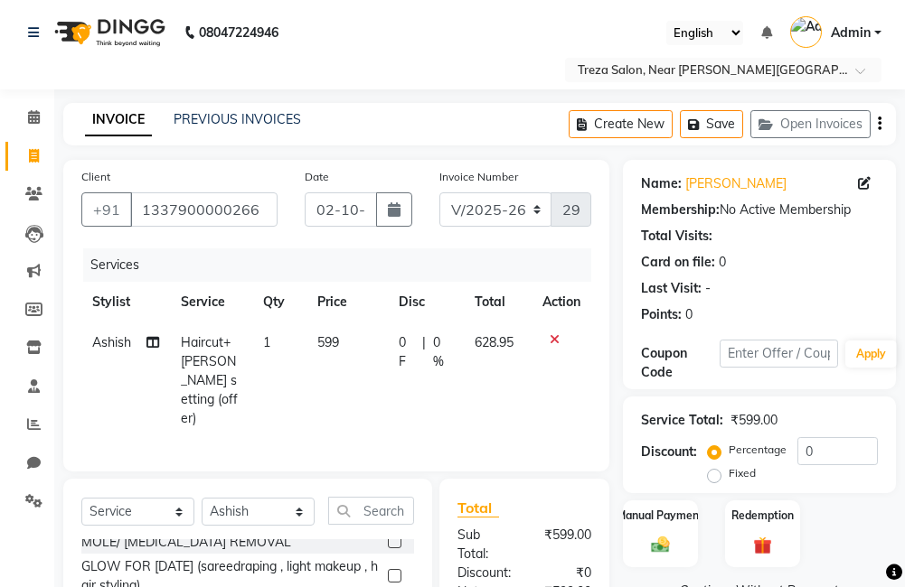
click at [879, 124] on icon "button" at bounding box center [879, 124] width 4 height 1
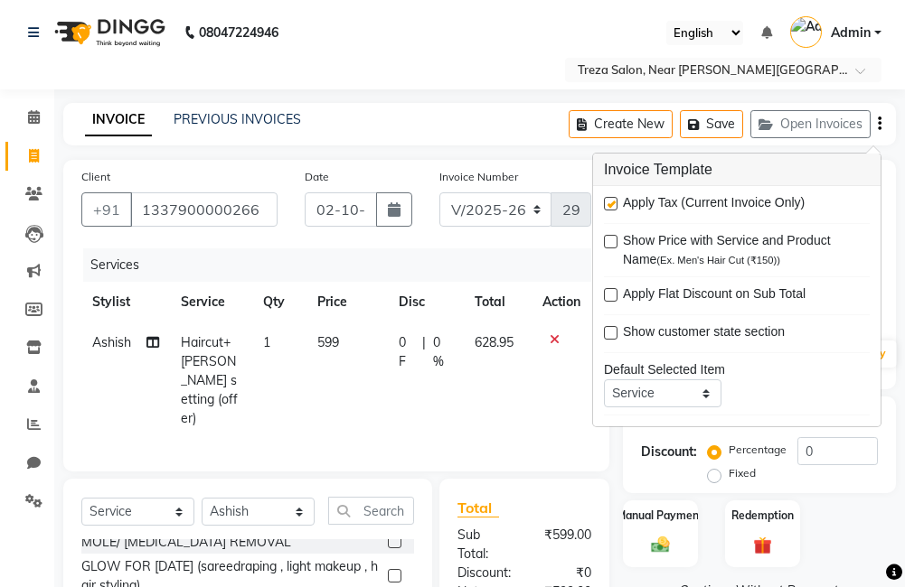
click at [611, 202] on label at bounding box center [611, 204] width 14 height 14
click at [611, 202] on input "checkbox" at bounding box center [610, 205] width 12 height 12
checkbox input "false"
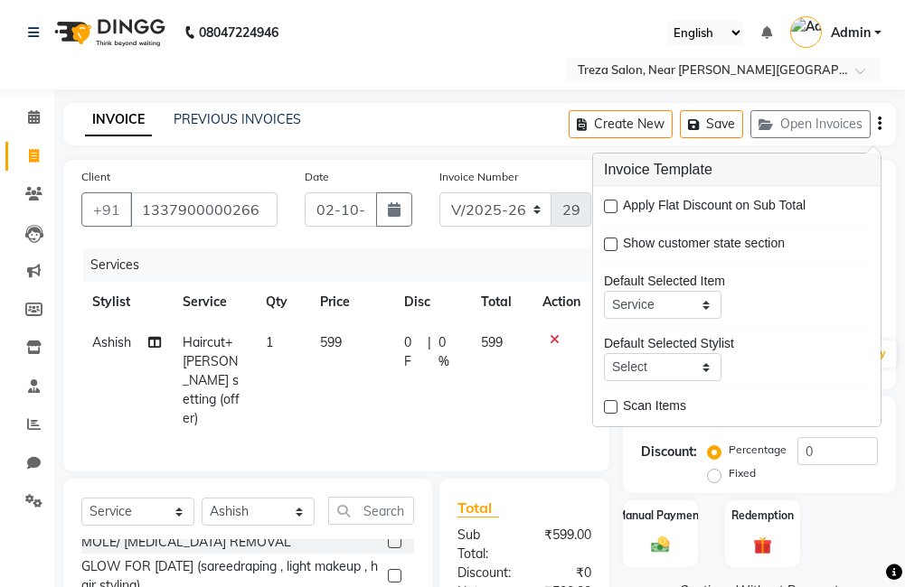
scroll to position [182, 0]
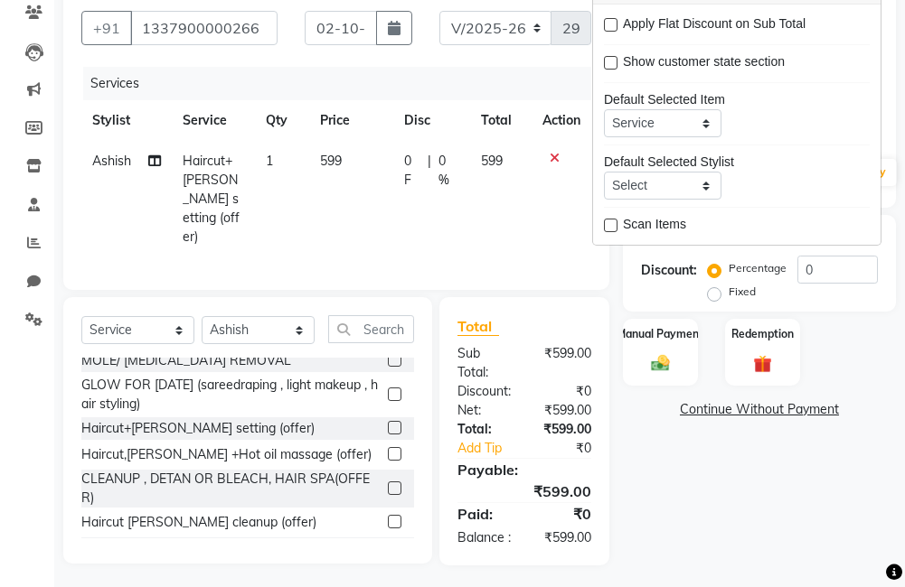
click at [652, 462] on div "Name: Shiyas Membership: No Active Membership Total Visits: Card on file: 0 Las…" at bounding box center [766, 271] width 286 height 587
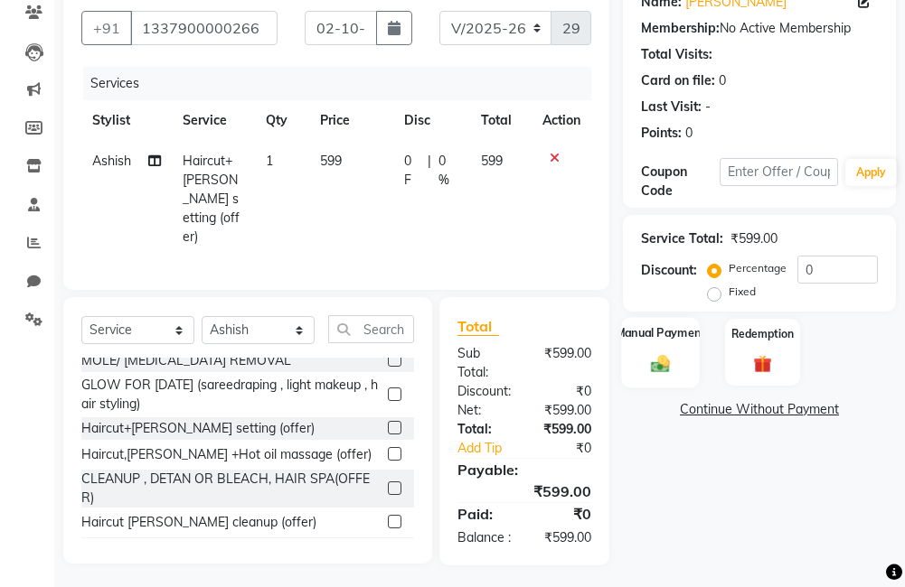
click at [649, 334] on label "Manual Payment" at bounding box center [660, 332] width 90 height 17
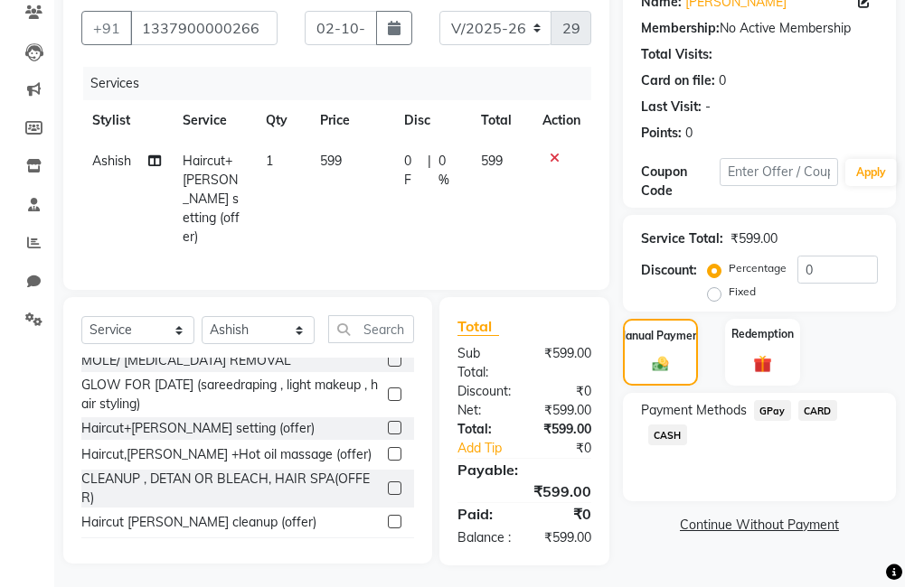
click at [764, 410] on span "GPay" at bounding box center [772, 410] width 37 height 21
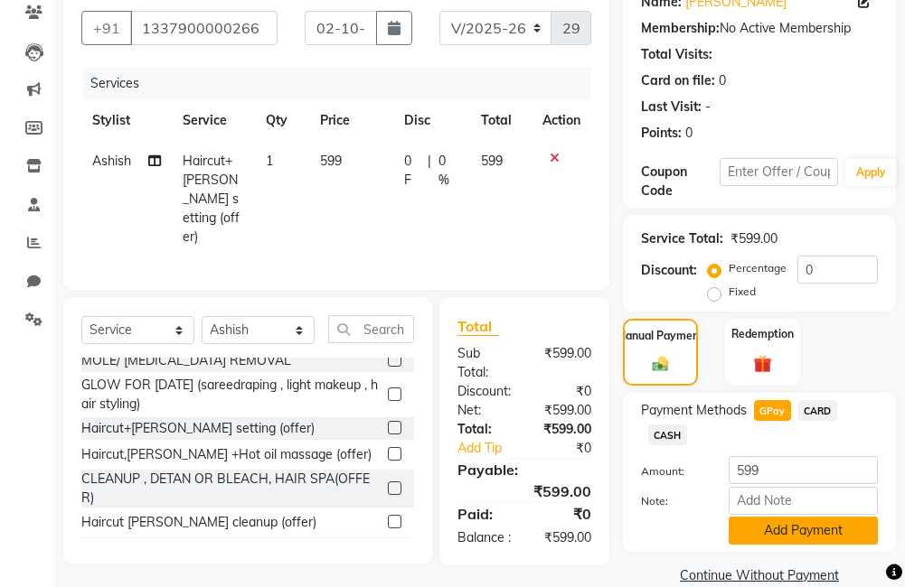
scroll to position [211, 0]
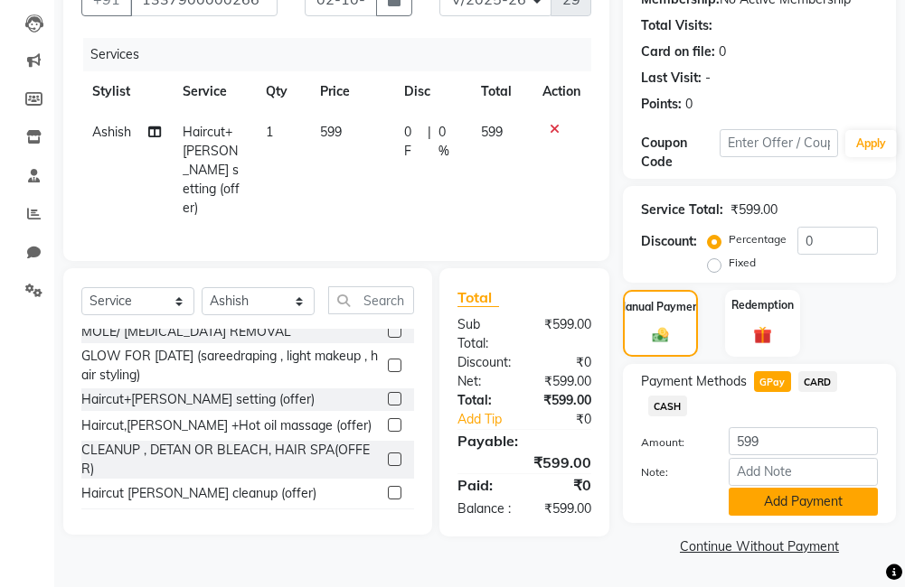
click at [773, 496] on button "Add Payment" at bounding box center [802, 502] width 149 height 28
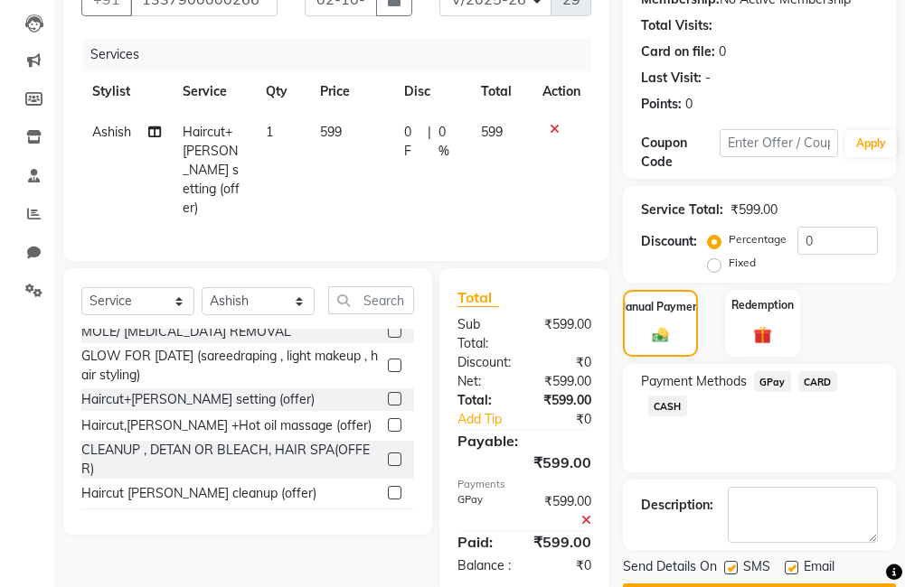
scroll to position [262, 0]
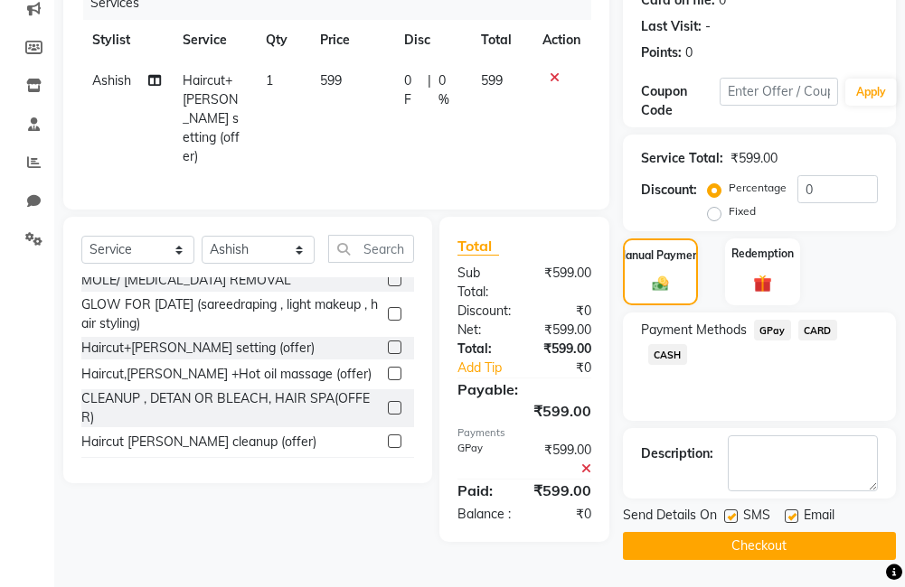
click at [710, 536] on button "Checkout" at bounding box center [759, 546] width 273 height 28
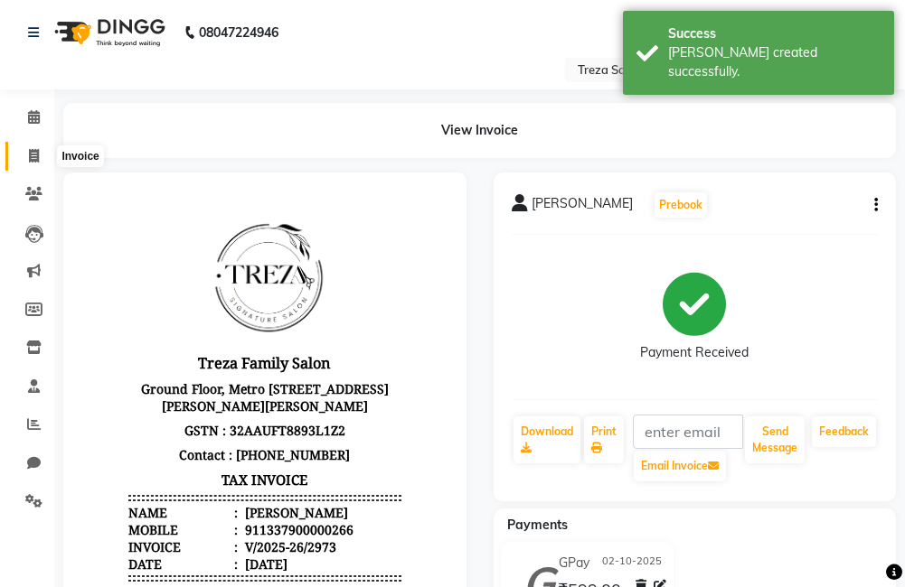
click at [26, 155] on span at bounding box center [34, 156] width 32 height 21
select select "service"
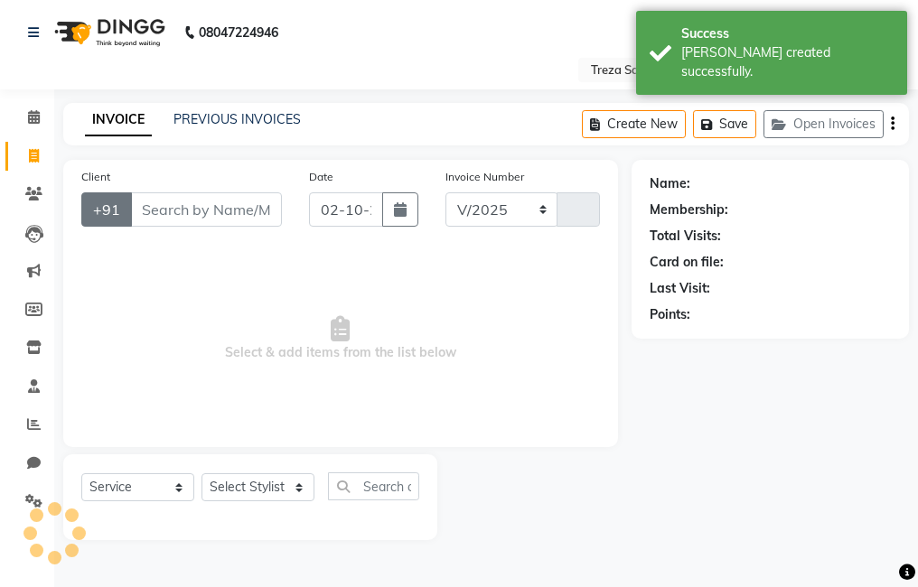
select select "7633"
type input "2974"
click at [235, 216] on input "Client" at bounding box center [206, 209] width 152 height 34
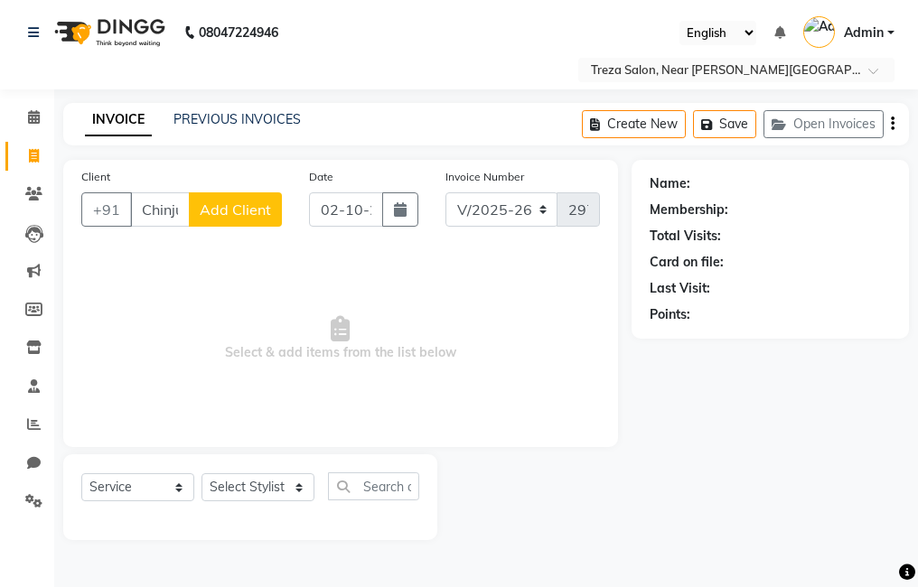
scroll to position [0, 4]
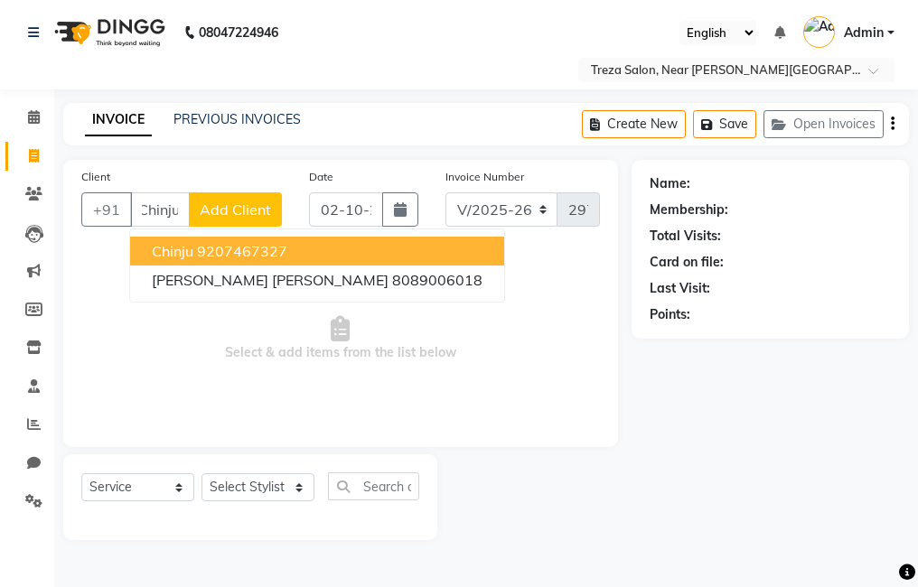
click at [304, 252] on button "Chinju 9207467327" at bounding box center [317, 251] width 374 height 29
type input "9207467327"
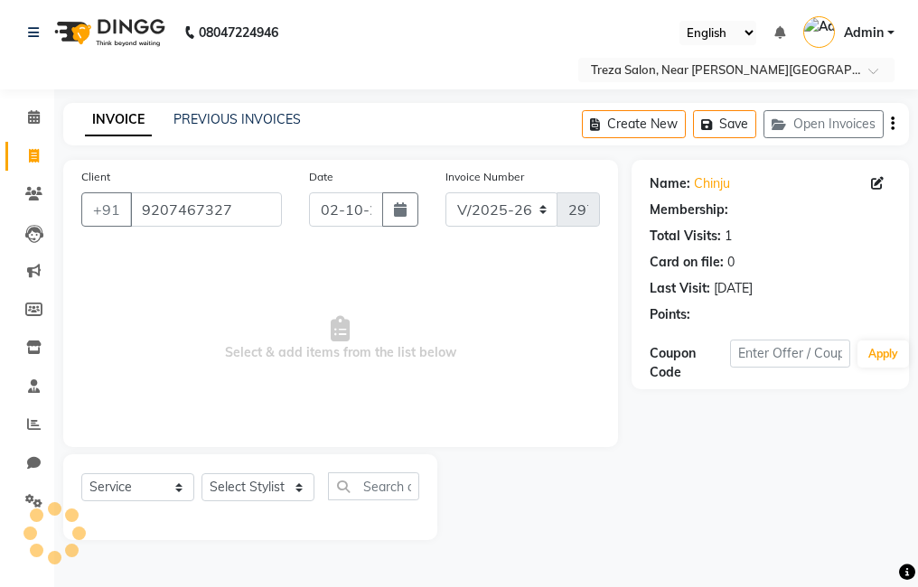
scroll to position [0, 0]
click at [878, 178] on icon at bounding box center [877, 183] width 13 height 13
select select "[DEMOGRAPHIC_DATA]"
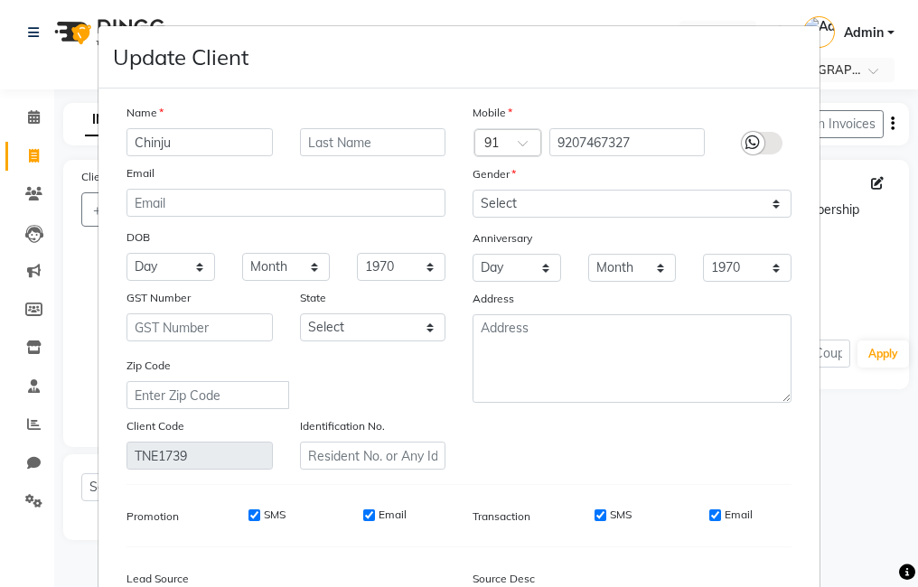
click at [595, 514] on input "SMS" at bounding box center [601, 516] width 12 height 12
checkbox input "false"
click at [709, 521] on div "Email" at bounding box center [730, 515] width 43 height 16
click at [709, 517] on input "Email" at bounding box center [715, 516] width 12 height 12
checkbox input "false"
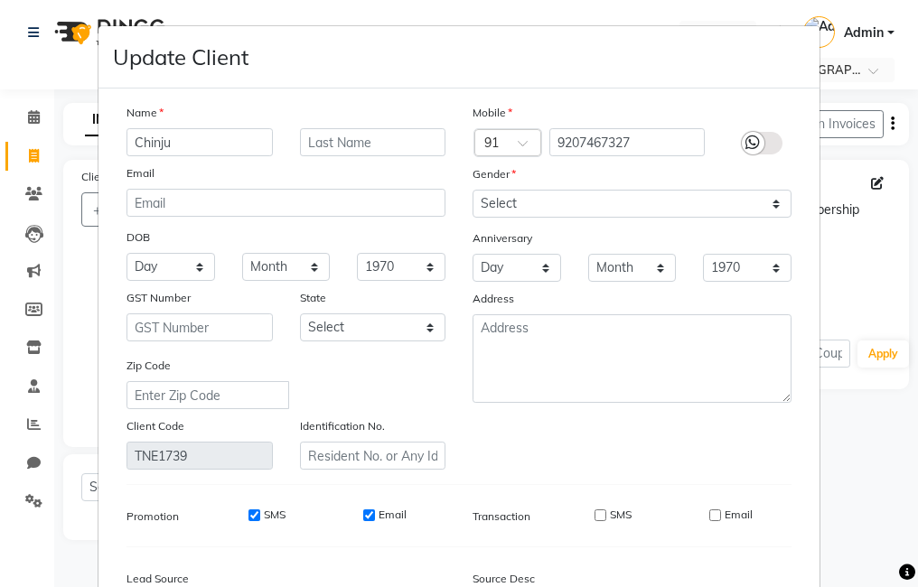
click at [369, 513] on input "Email" at bounding box center [369, 516] width 12 height 12
checkbox input "false"
click at [248, 516] on input "SMS" at bounding box center [254, 516] width 12 height 12
checkbox input "false"
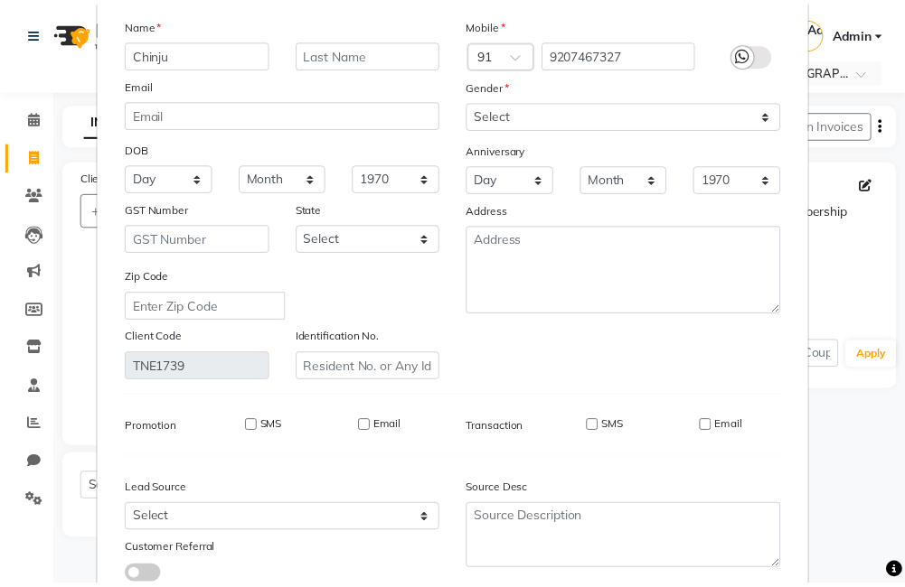
scroll to position [214, 0]
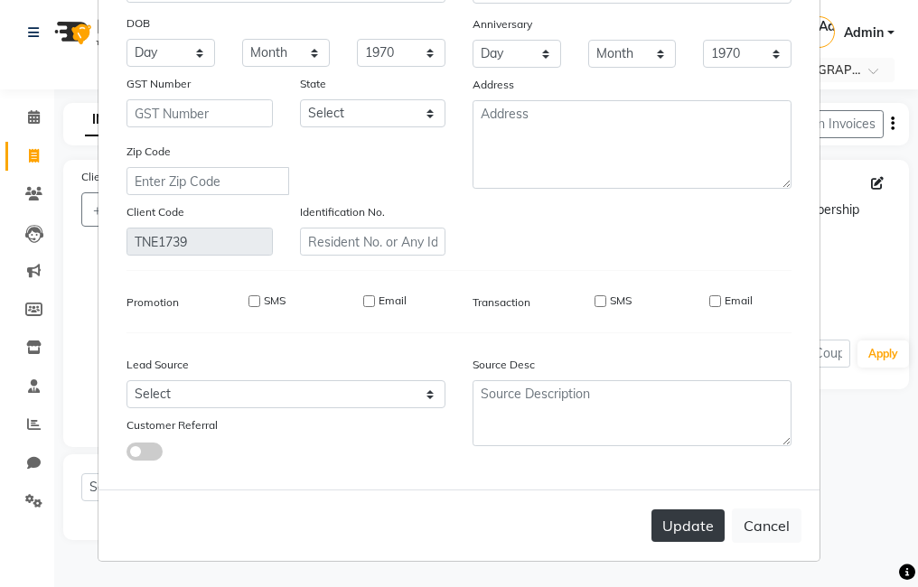
click at [689, 537] on button "Update" at bounding box center [688, 526] width 73 height 33
select select
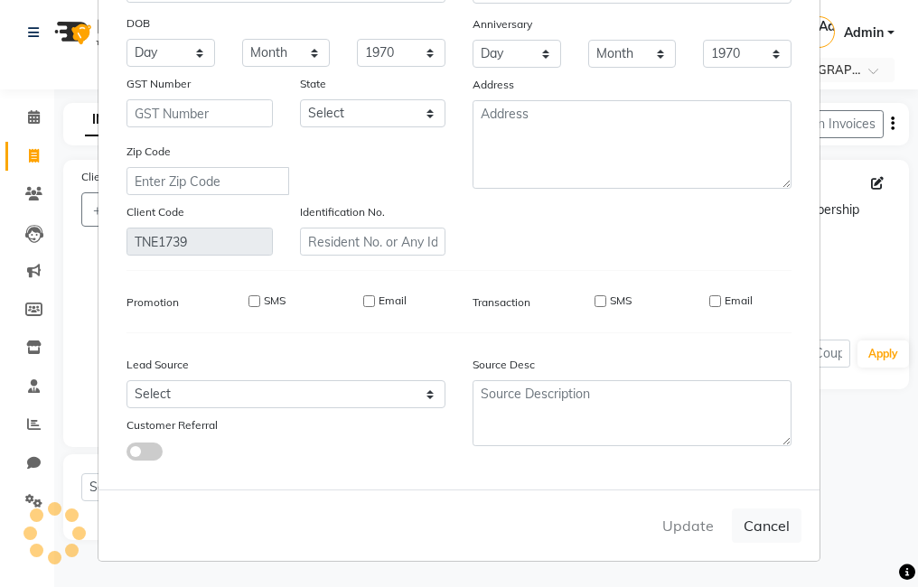
select select
checkbox input "false"
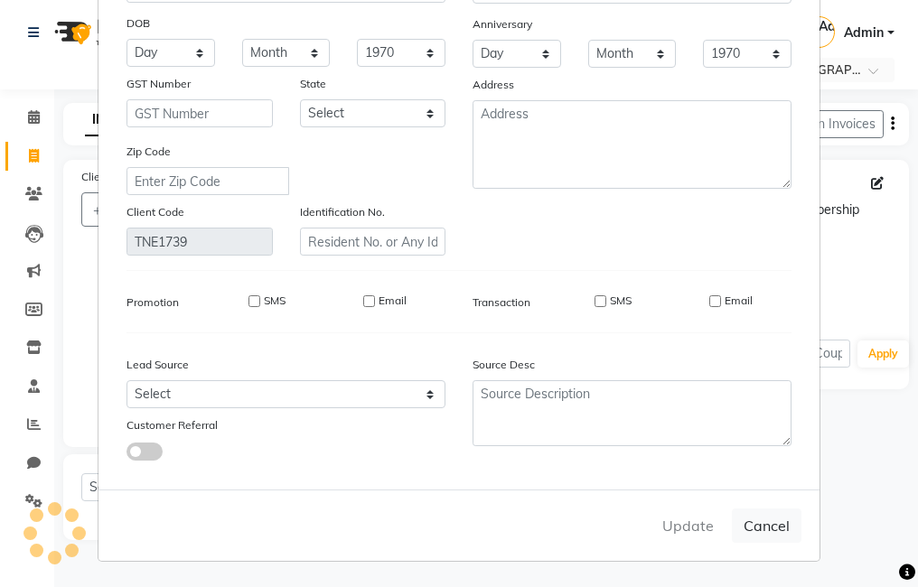
checkbox input "false"
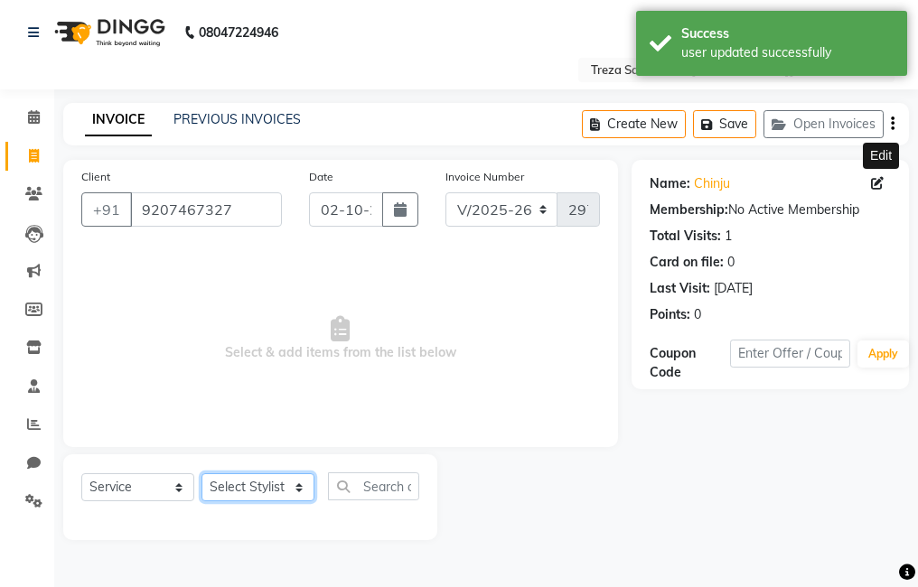
click at [255, 484] on select "Select Stylist [PERSON_NAME] Anju [PERSON_NAME] [PERSON_NAME] Jeeshma [PERSON_N…" at bounding box center [258, 487] width 113 height 28
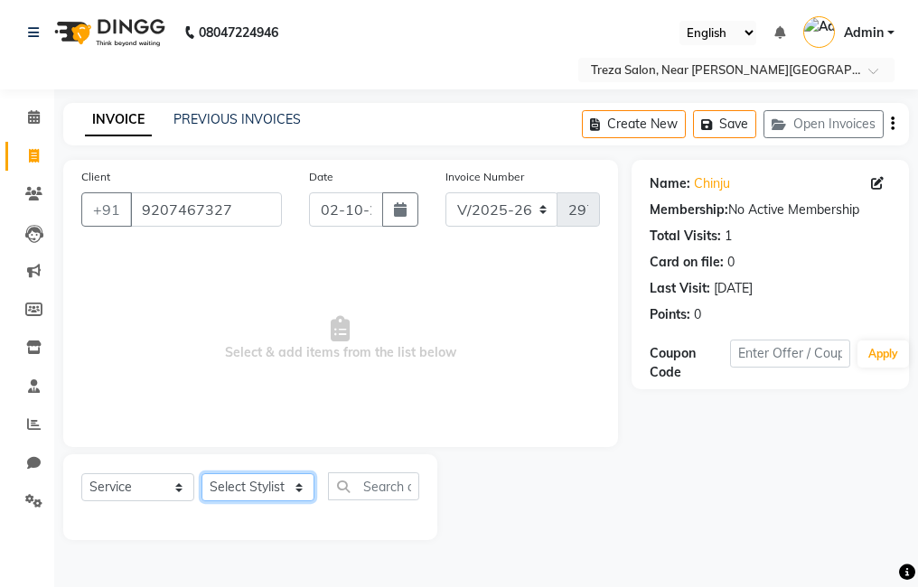
select select "79935"
click at [202, 473] on select "Select Stylist [PERSON_NAME] Anju [PERSON_NAME] [PERSON_NAME] Jeeshma [PERSON_N…" at bounding box center [258, 487] width 113 height 28
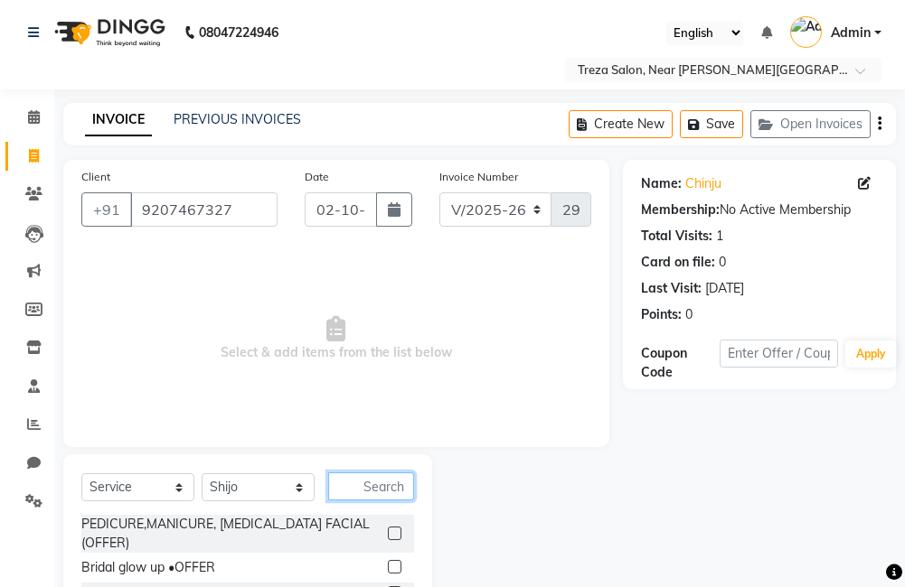
click at [379, 492] on input "text" at bounding box center [371, 487] width 86 height 28
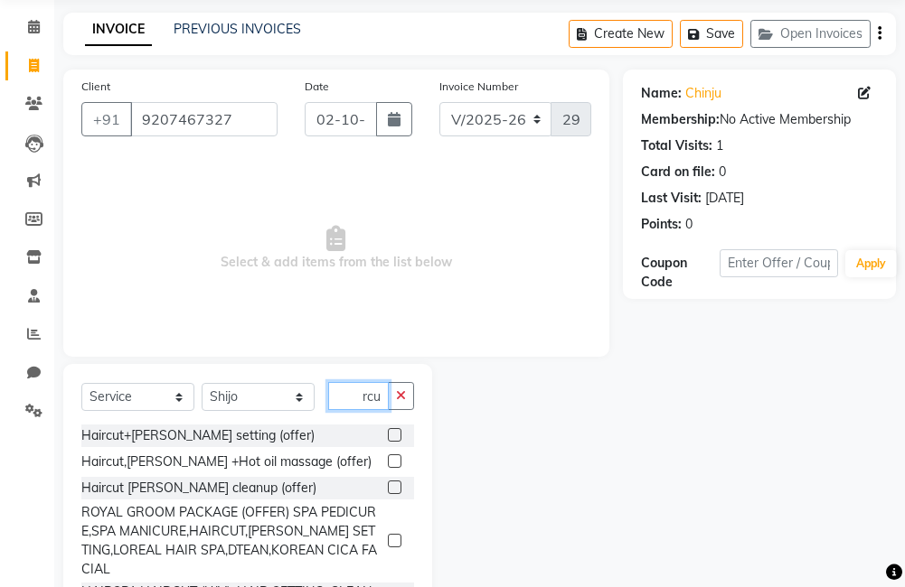
scroll to position [0, 23]
type input "haircut"
drag, startPoint x: 408, startPoint y: 397, endPoint x: 393, endPoint y: 398, distance: 14.6
click at [407, 397] on button "button" at bounding box center [401, 396] width 26 height 28
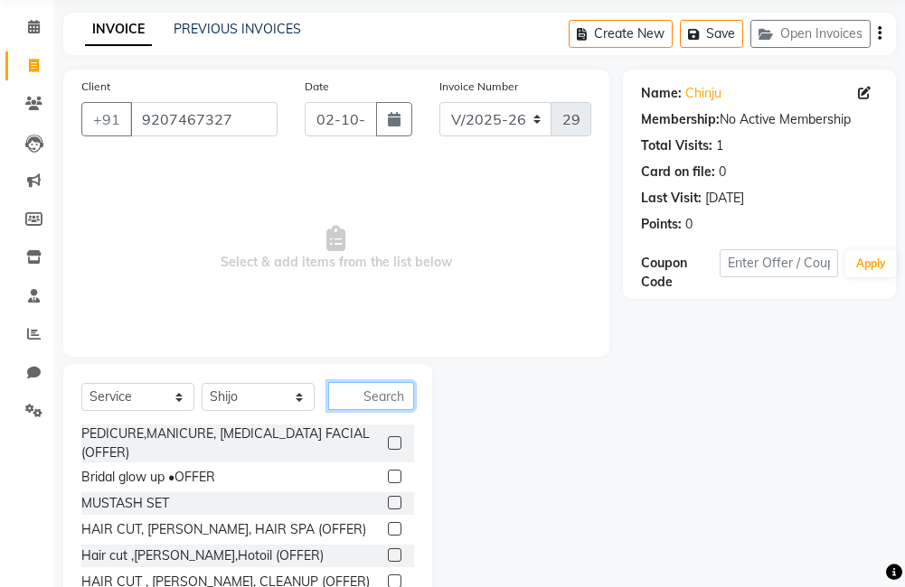
click at [385, 399] on input "text" at bounding box center [371, 396] width 86 height 28
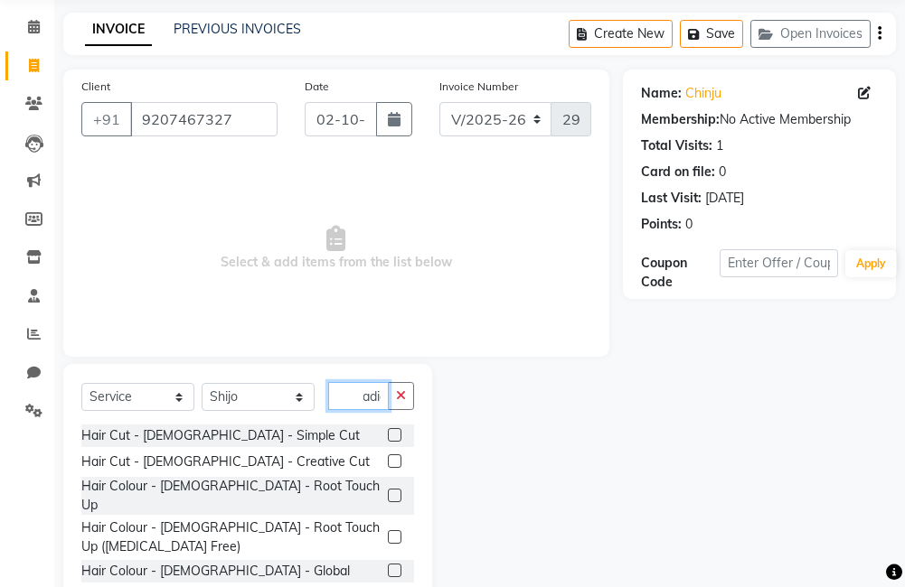
scroll to position [0, 11]
type input "ladie"
click at [388, 466] on label at bounding box center [395, 462] width 14 height 14
click at [388, 466] on input "checkbox" at bounding box center [394, 462] width 12 height 12
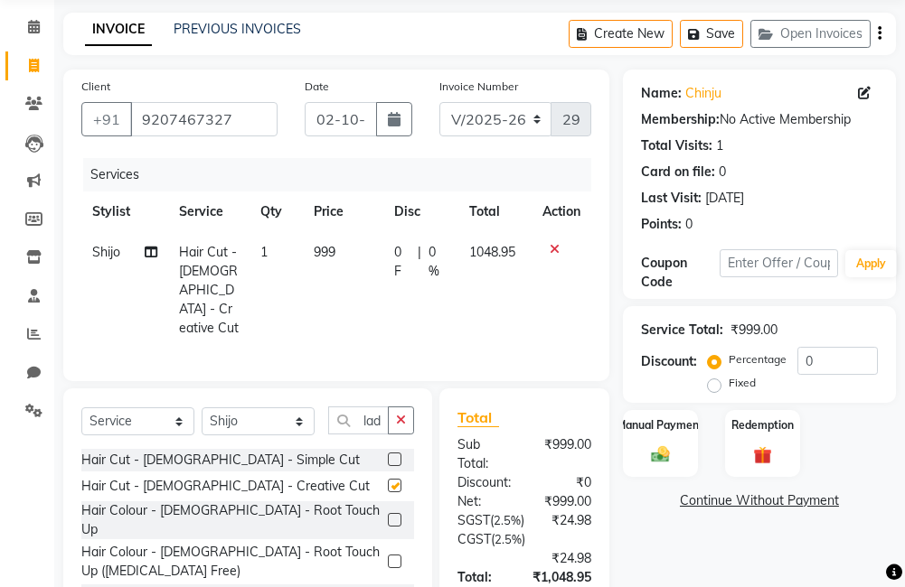
checkbox input "false"
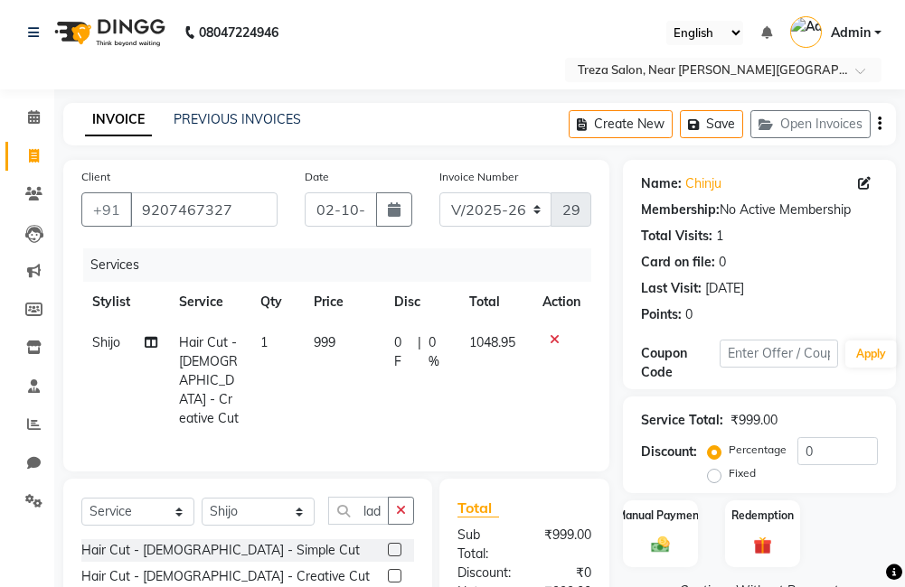
click at [323, 343] on span "999" at bounding box center [325, 342] width 22 height 16
select select "79935"
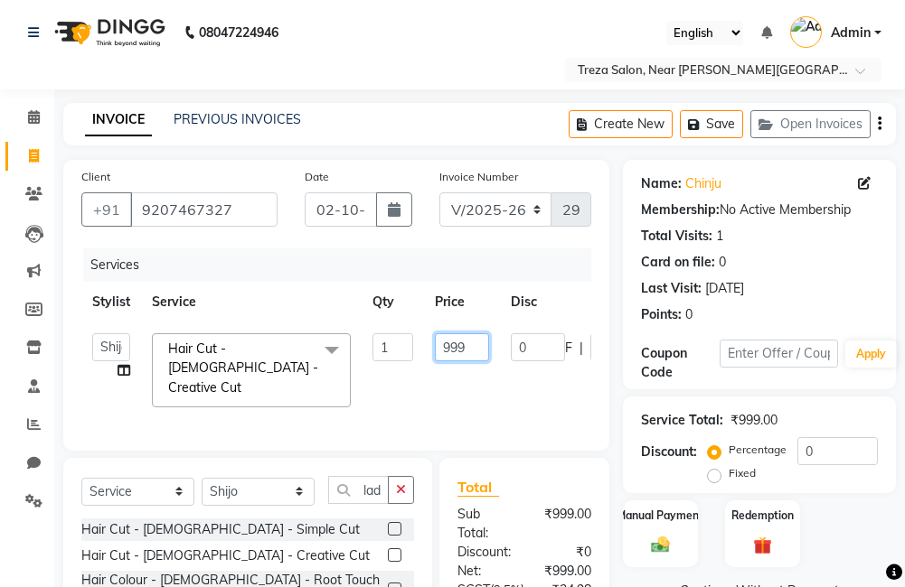
click at [477, 349] on input "999" at bounding box center [462, 347] width 54 height 28
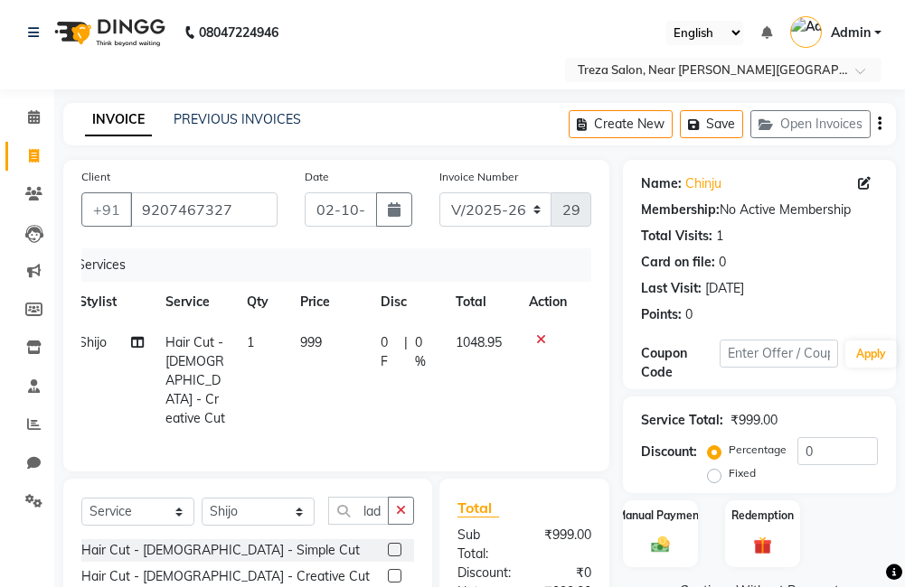
scroll to position [0, 14]
click at [552, 337] on div at bounding box center [548, 339] width 38 height 13
click at [540, 338] on icon at bounding box center [541, 339] width 10 height 13
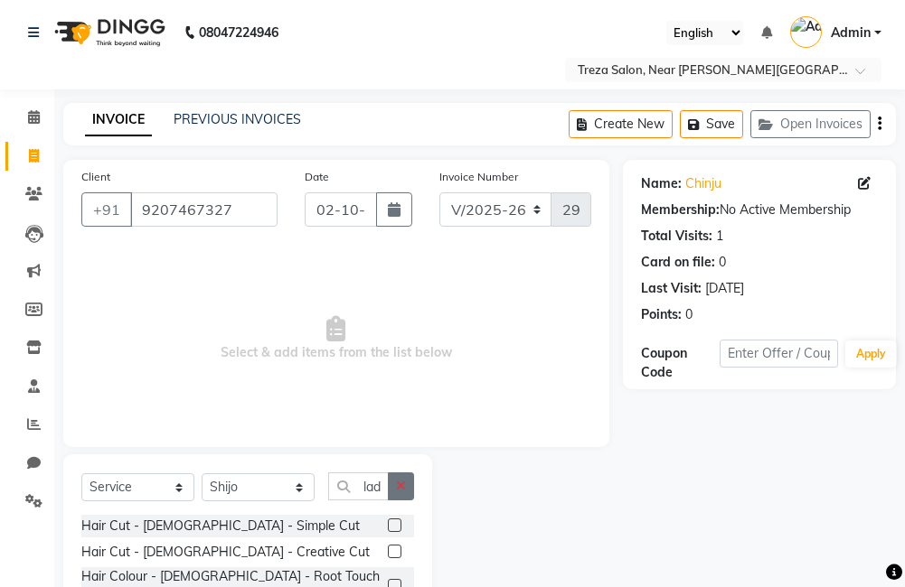
click at [405, 494] on button "button" at bounding box center [401, 487] width 26 height 28
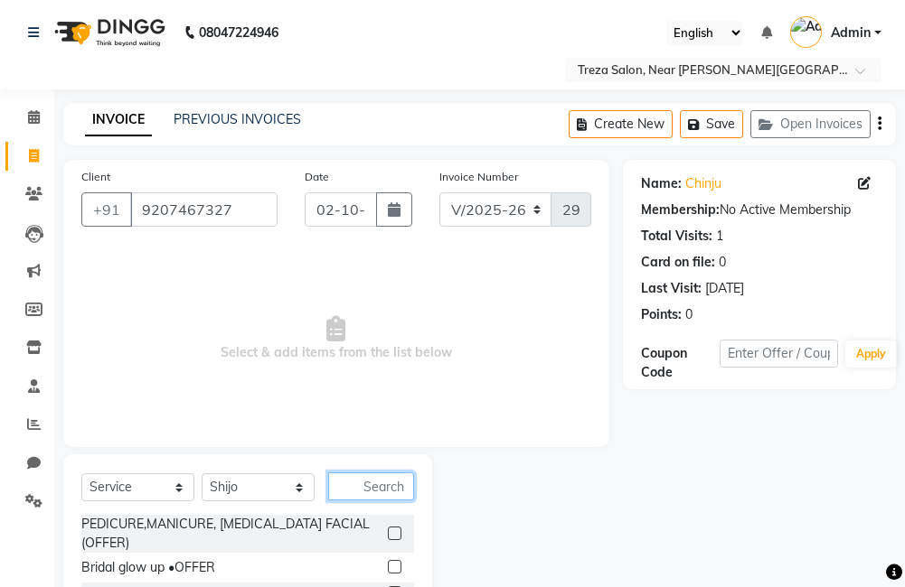
click at [373, 485] on input "text" at bounding box center [371, 487] width 86 height 28
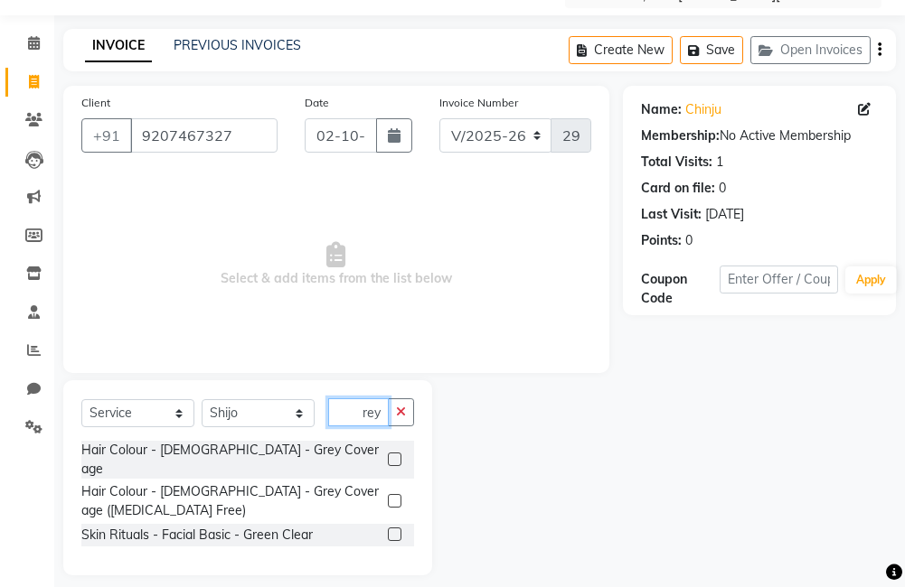
scroll to position [48, 0]
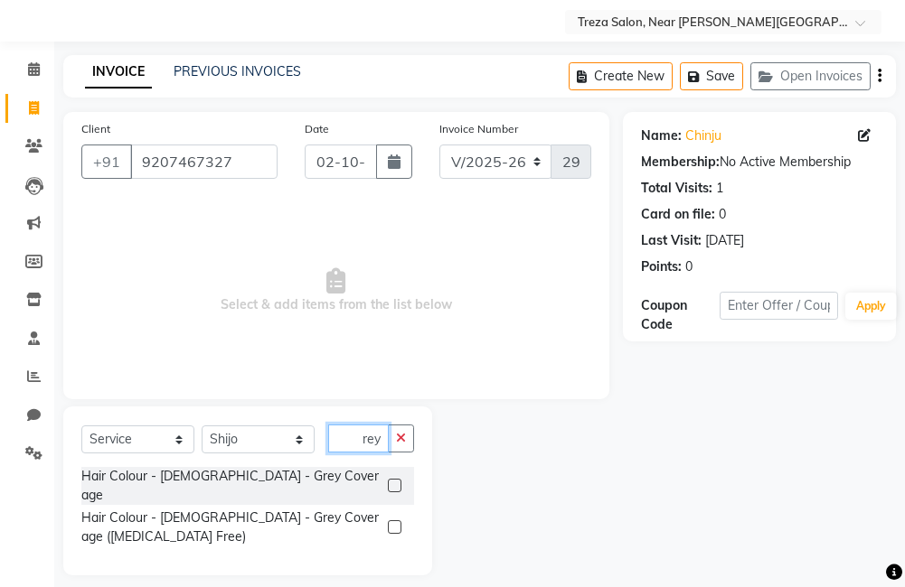
type input "grey"
click at [397, 520] on label at bounding box center [395, 527] width 14 height 14
click at [397, 522] on input "checkbox" at bounding box center [394, 528] width 12 height 12
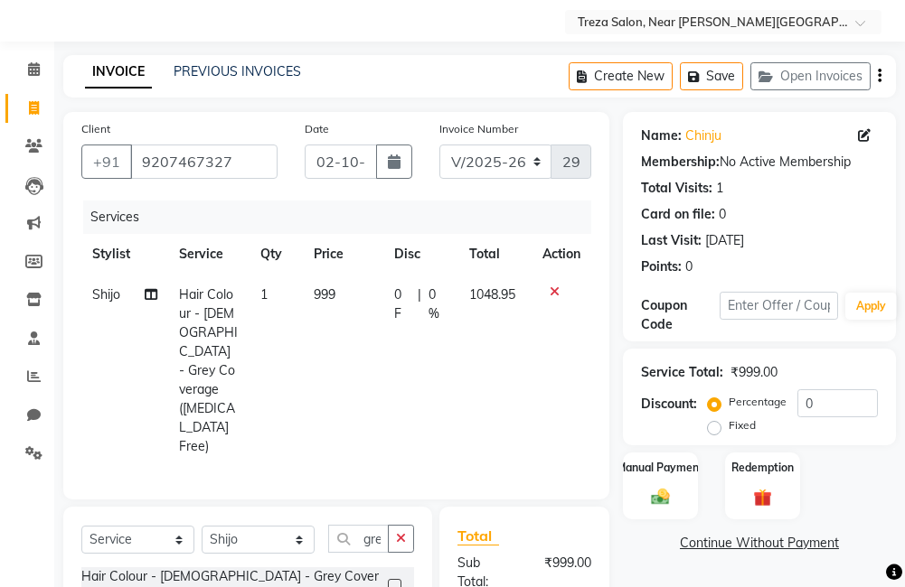
checkbox input "false"
click at [399, 532] on icon "button" at bounding box center [401, 538] width 10 height 13
click at [373, 525] on input "text" at bounding box center [371, 539] width 86 height 28
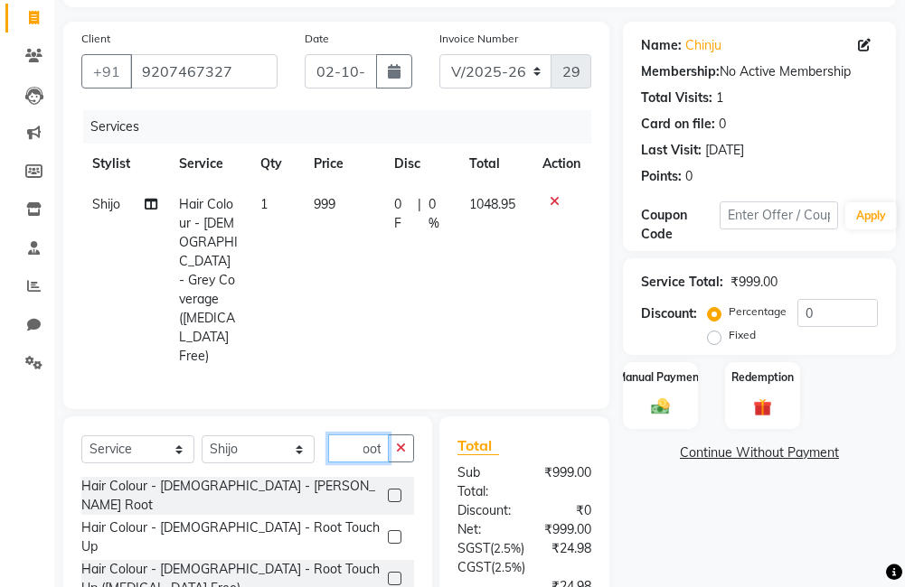
type input "root"
click at [389, 530] on label at bounding box center [395, 537] width 14 height 14
click at [389, 532] on input "checkbox" at bounding box center [394, 538] width 12 height 12
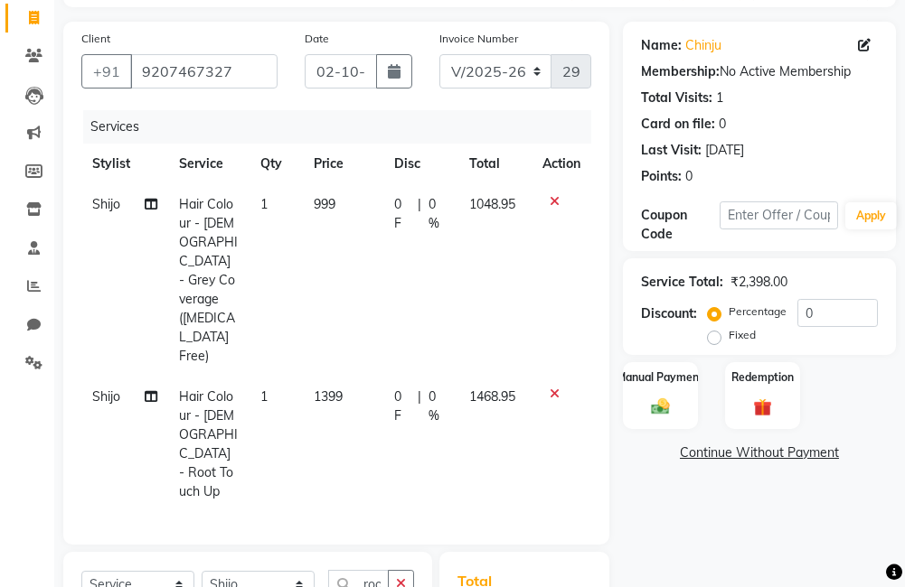
checkbox input "false"
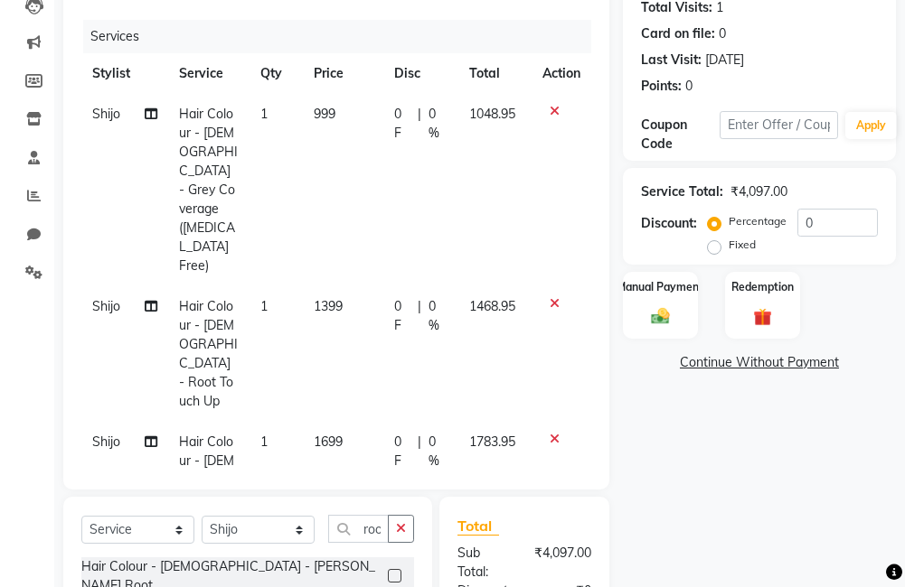
checkbox input "false"
click at [549, 433] on icon at bounding box center [554, 439] width 10 height 13
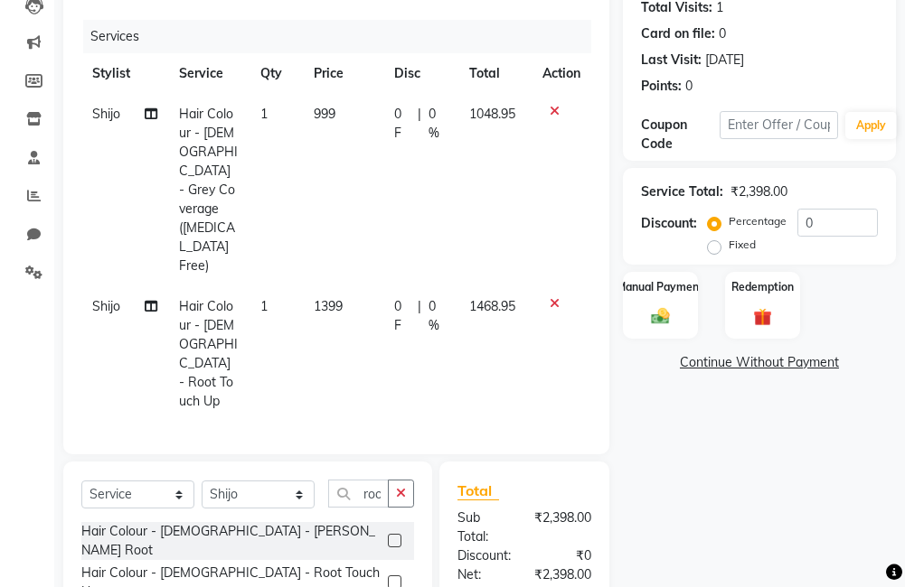
click at [557, 297] on icon at bounding box center [554, 303] width 10 height 13
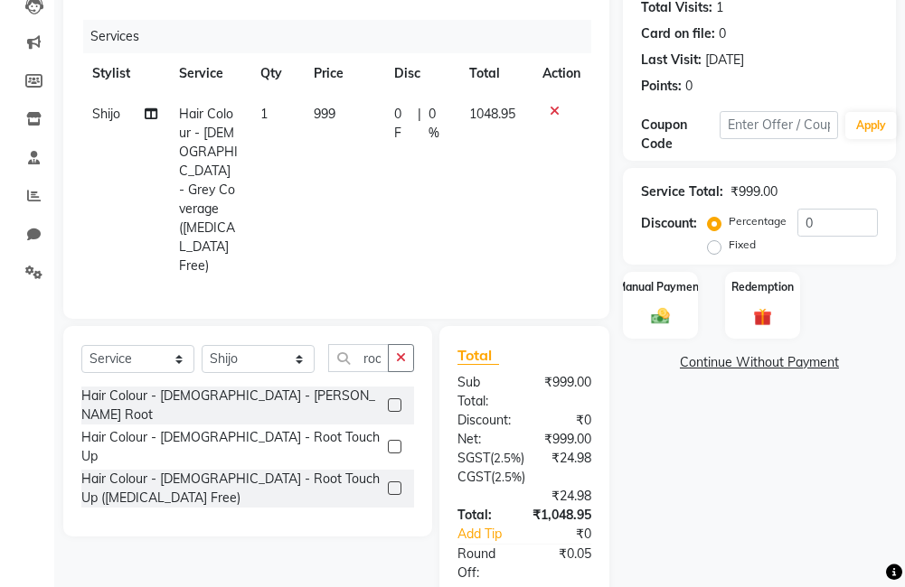
click at [555, 107] on icon at bounding box center [554, 111] width 10 height 13
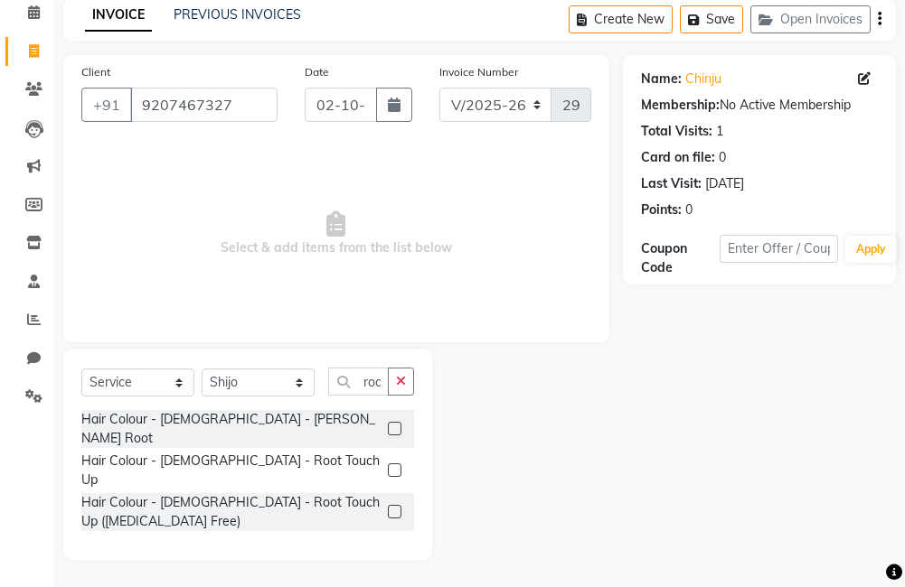
scroll to position [74, 0]
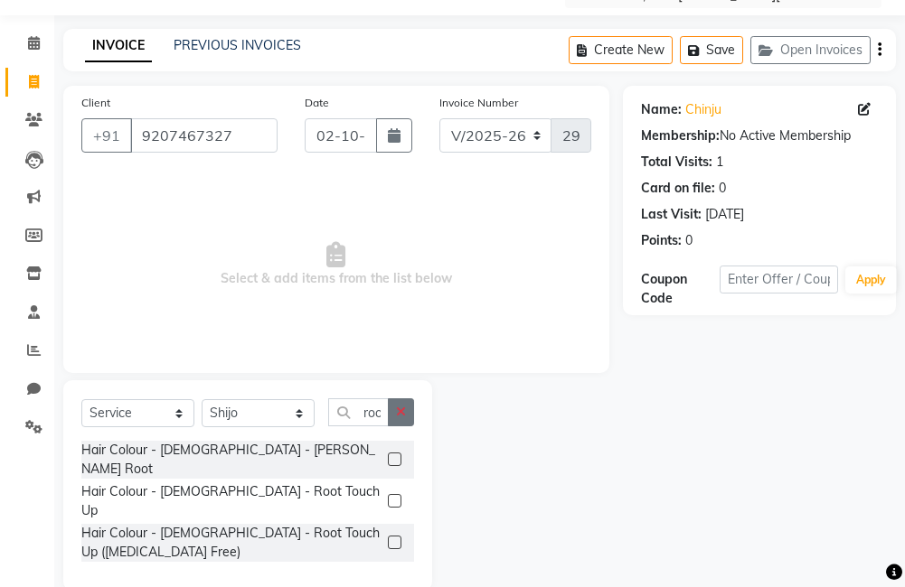
click at [396, 418] on button "button" at bounding box center [401, 412] width 26 height 28
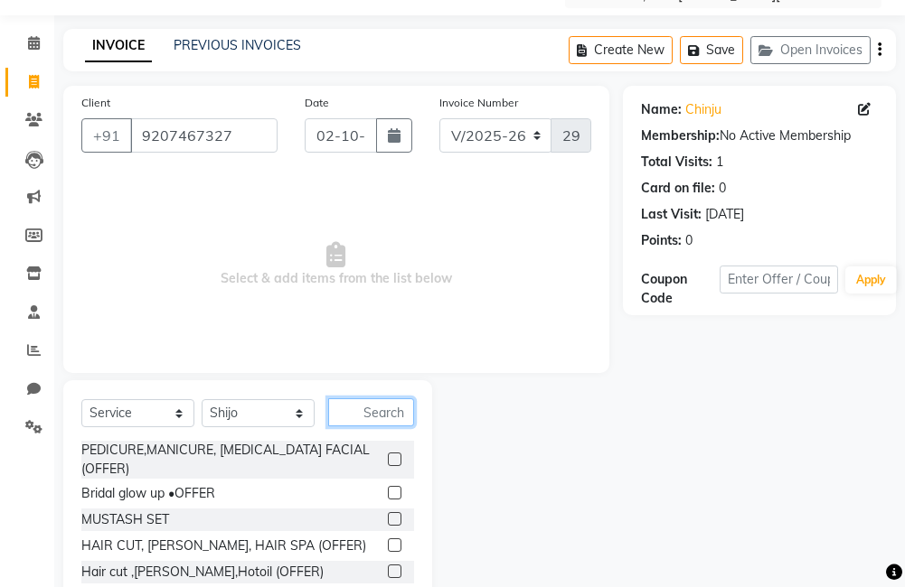
click at [388, 417] on input "text" at bounding box center [371, 412] width 86 height 28
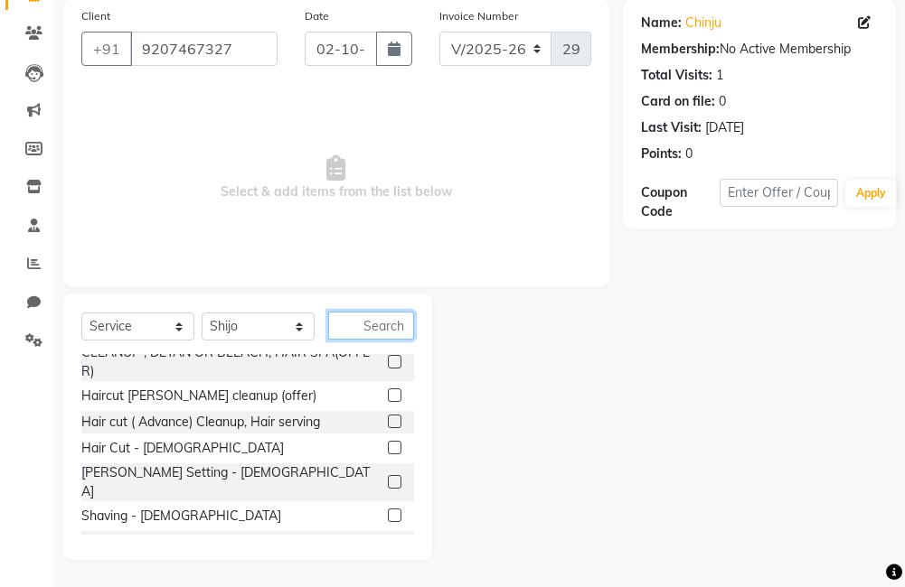
scroll to position [271, 0]
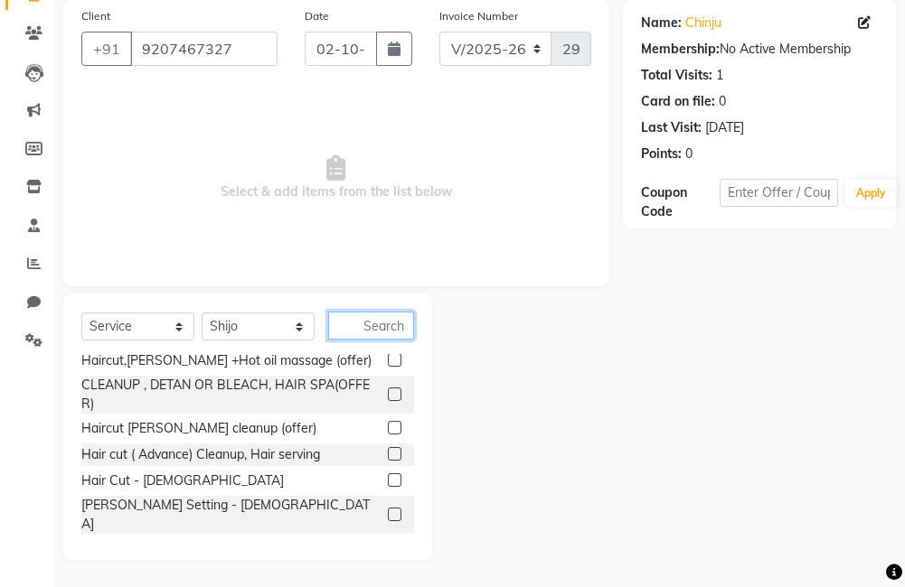
click at [384, 330] on input "text" at bounding box center [371, 326] width 86 height 28
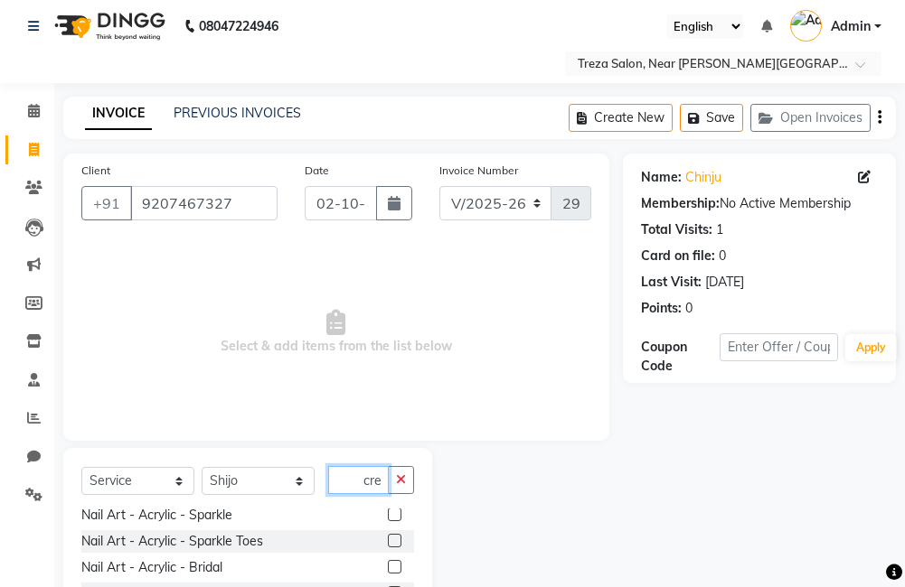
scroll to position [0, 0]
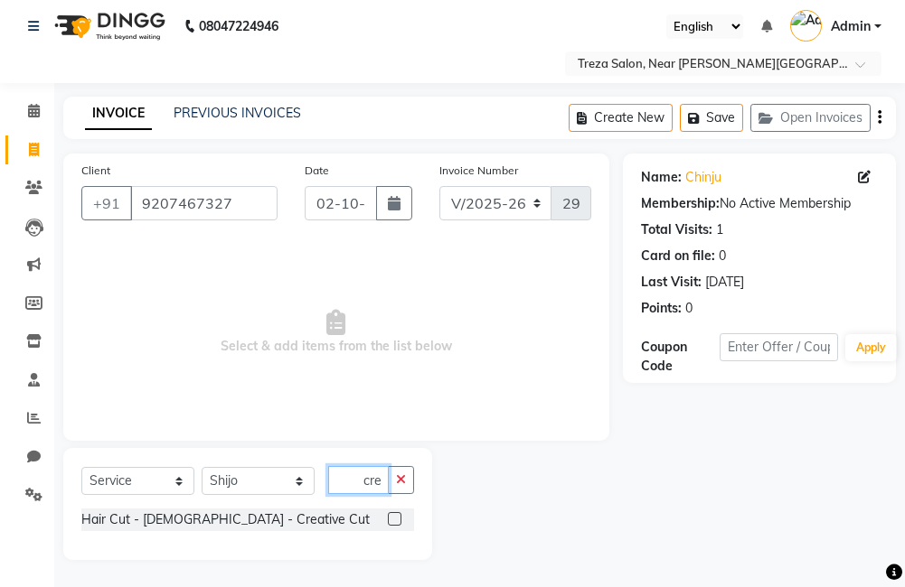
type input "cre"
click at [399, 517] on label at bounding box center [395, 519] width 14 height 14
click at [399, 517] on input "checkbox" at bounding box center [394, 520] width 12 height 12
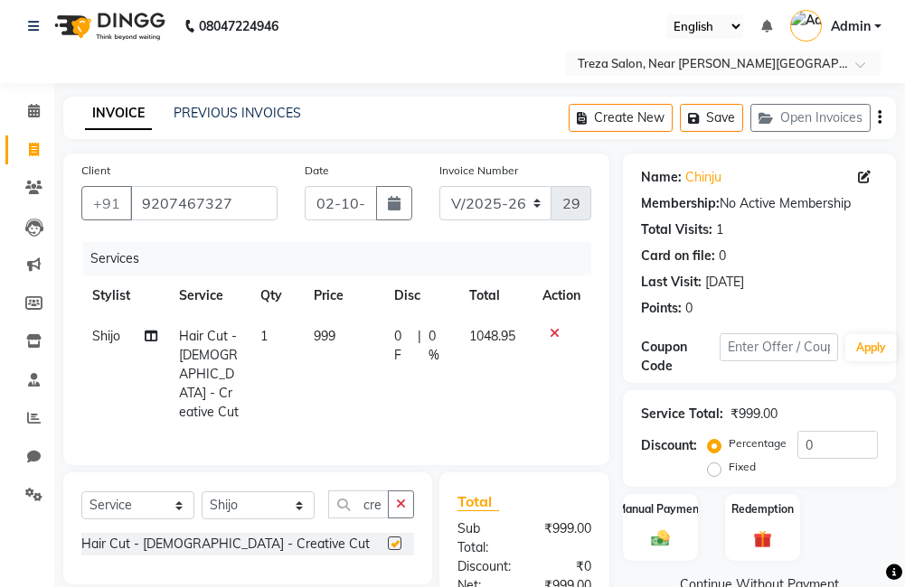
checkbox input "false"
click at [400, 509] on button "button" at bounding box center [401, 505] width 26 height 28
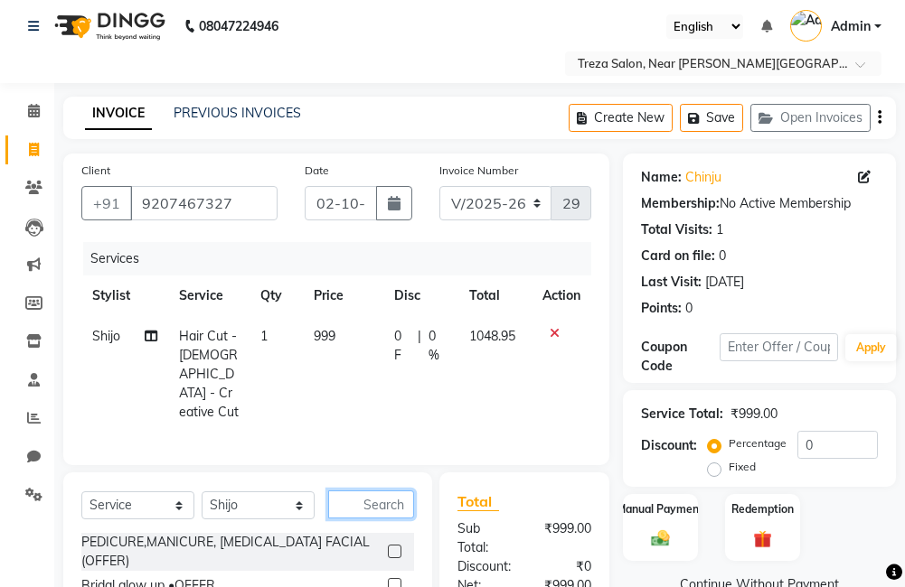
click at [375, 509] on input "text" at bounding box center [371, 505] width 86 height 28
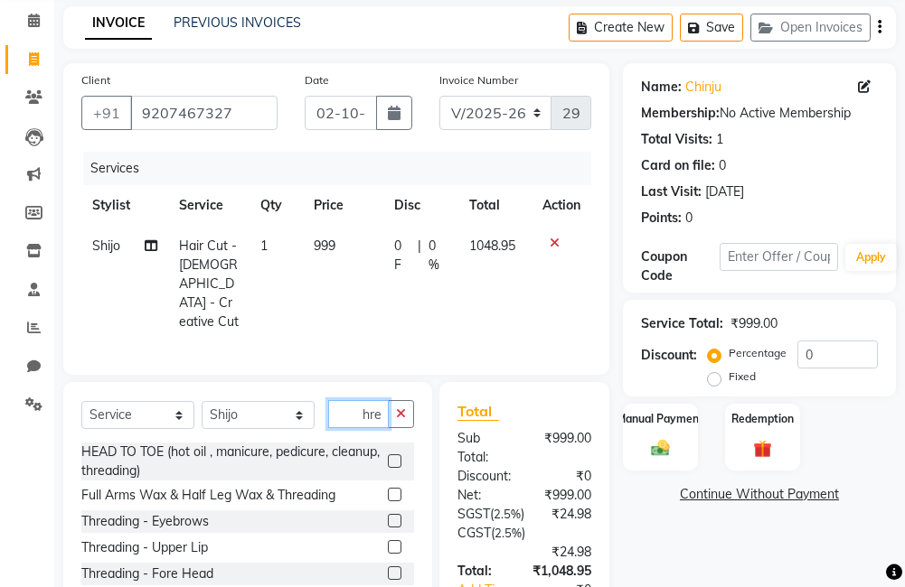
type input "thre"
click at [388, 518] on label at bounding box center [395, 521] width 14 height 14
click at [388, 518] on input "checkbox" at bounding box center [394, 522] width 12 height 12
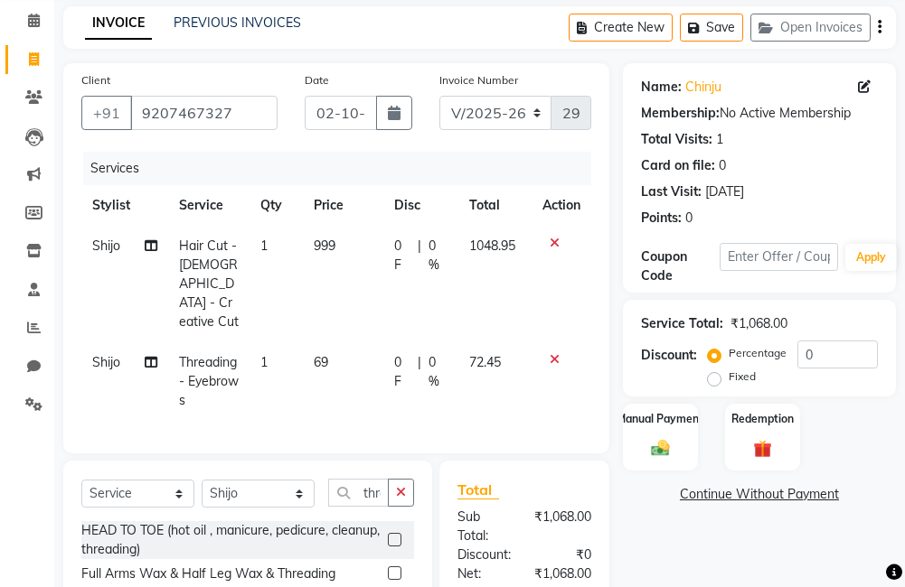
checkbox input "false"
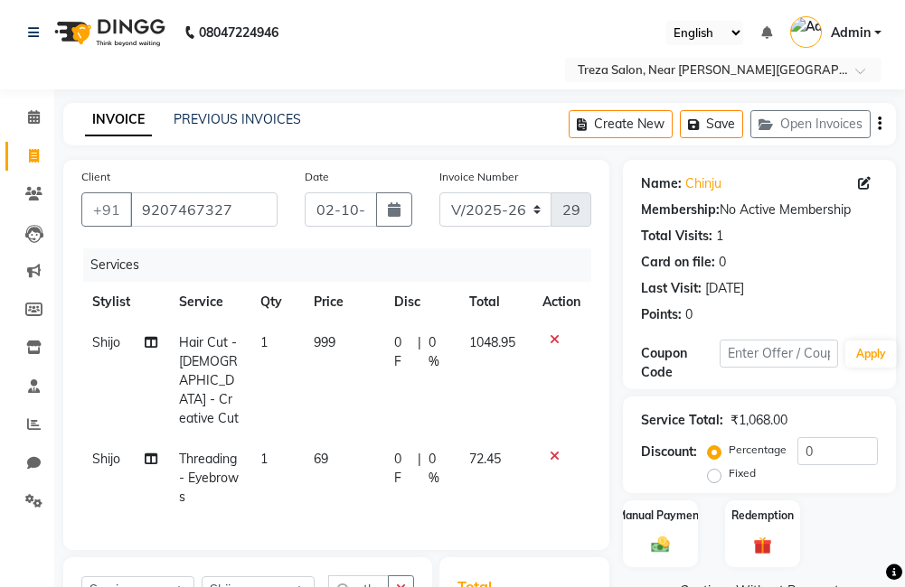
click at [877, 124] on icon "button" at bounding box center [879, 124] width 4 height 1
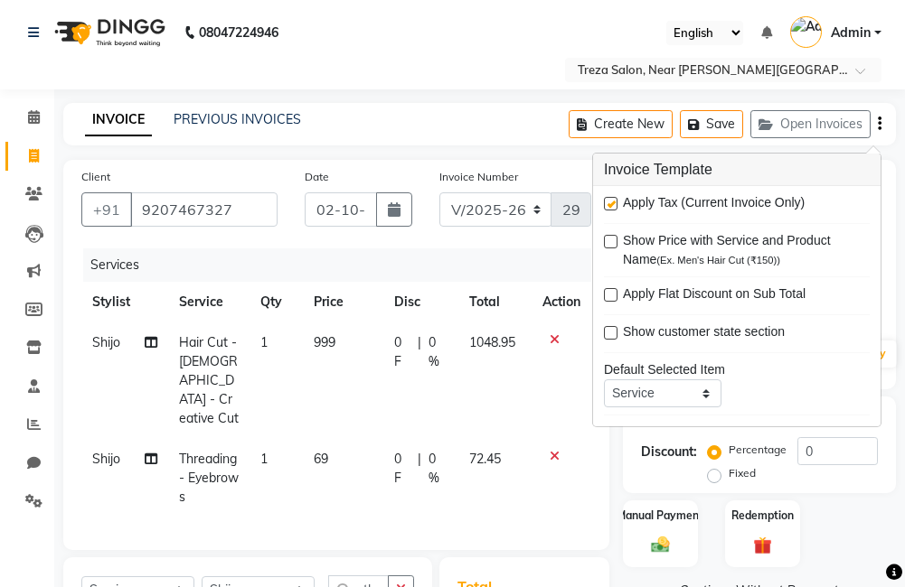
click at [610, 207] on label at bounding box center [611, 204] width 14 height 14
click at [610, 207] on input "checkbox" at bounding box center [610, 205] width 12 height 12
checkbox input "false"
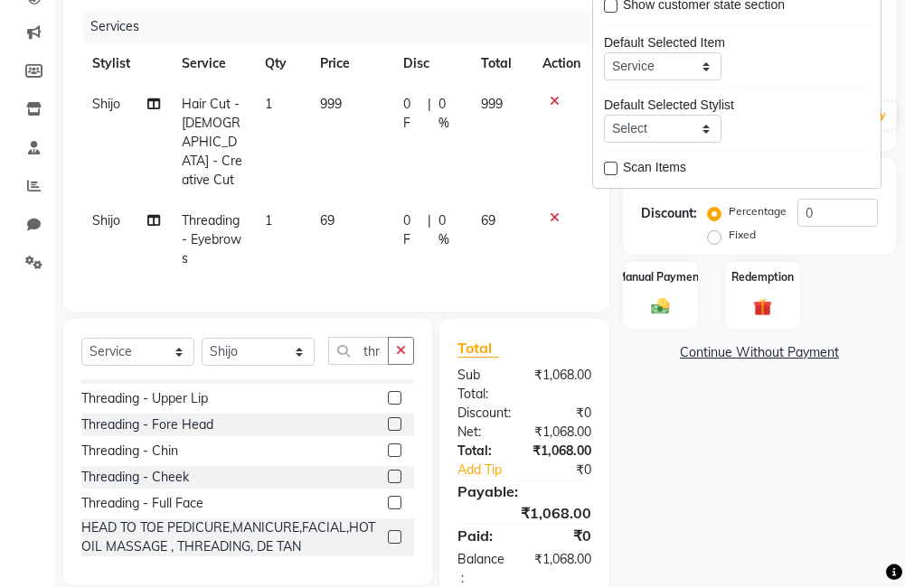
scroll to position [279, 0]
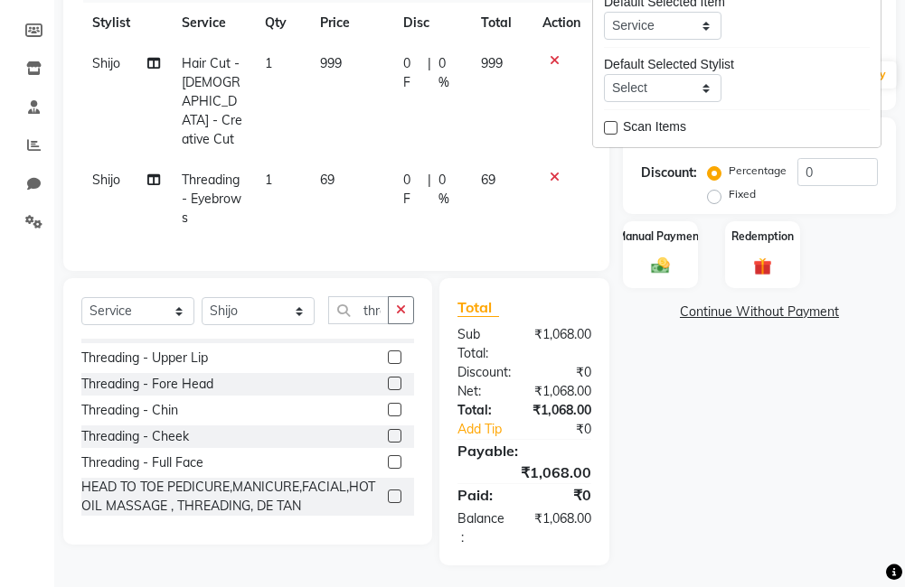
click at [717, 478] on div "Name: Chinju Membership: No Active Membership Total Visits: 1 Card on file: 0 L…" at bounding box center [766, 223] width 286 height 685
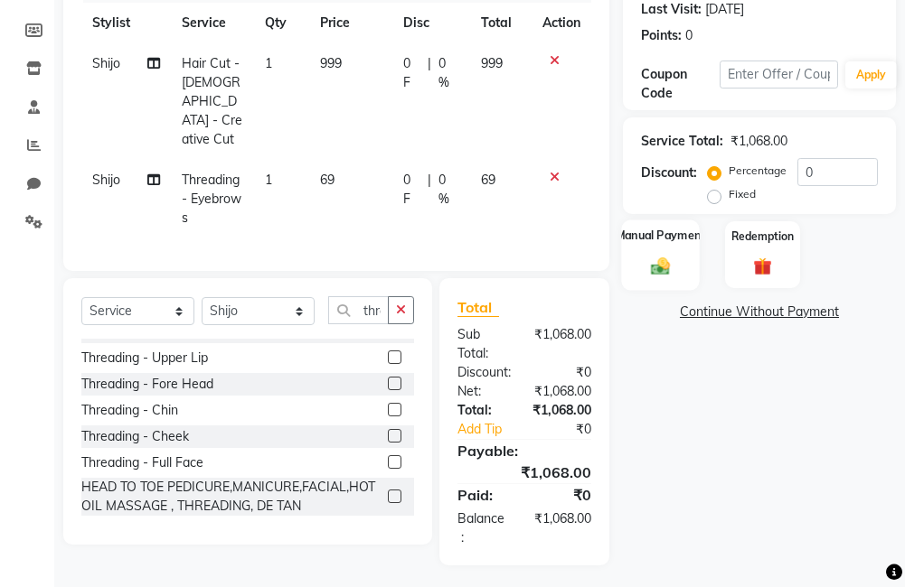
click at [672, 249] on div "Manual Payment" at bounding box center [660, 255] width 78 height 70
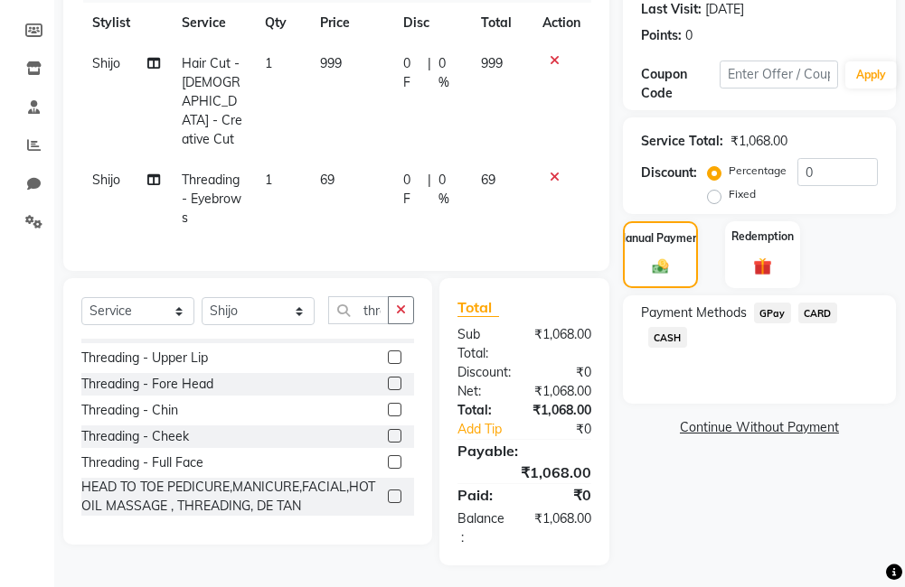
click at [814, 314] on span "CARD" at bounding box center [817, 313] width 39 height 21
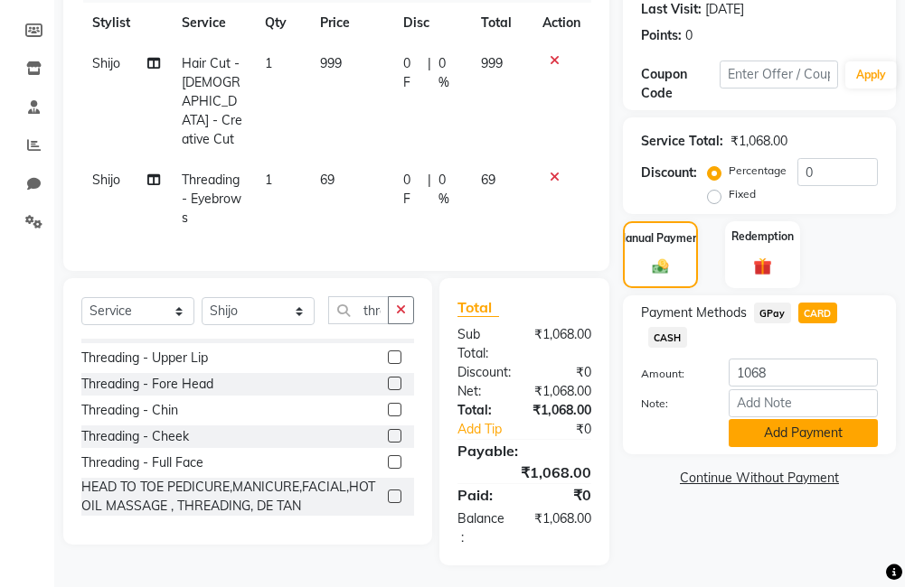
click at [752, 423] on button "Add Payment" at bounding box center [802, 433] width 149 height 28
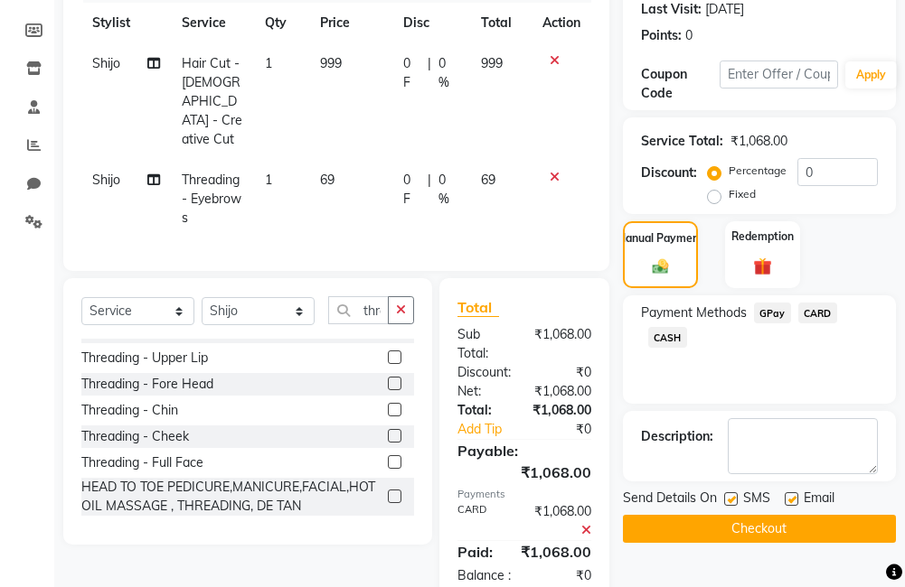
scroll to position [336, 0]
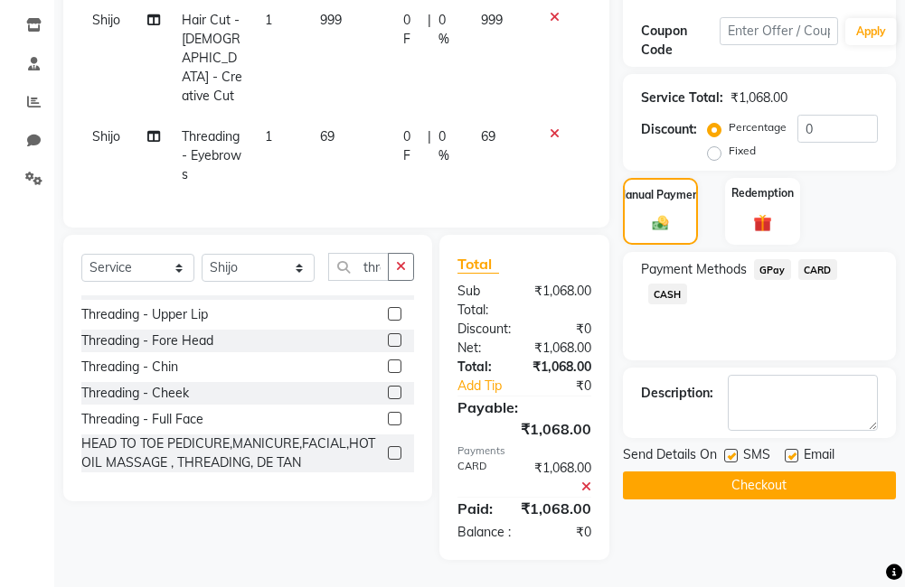
click at [700, 473] on button "Checkout" at bounding box center [759, 486] width 273 height 28
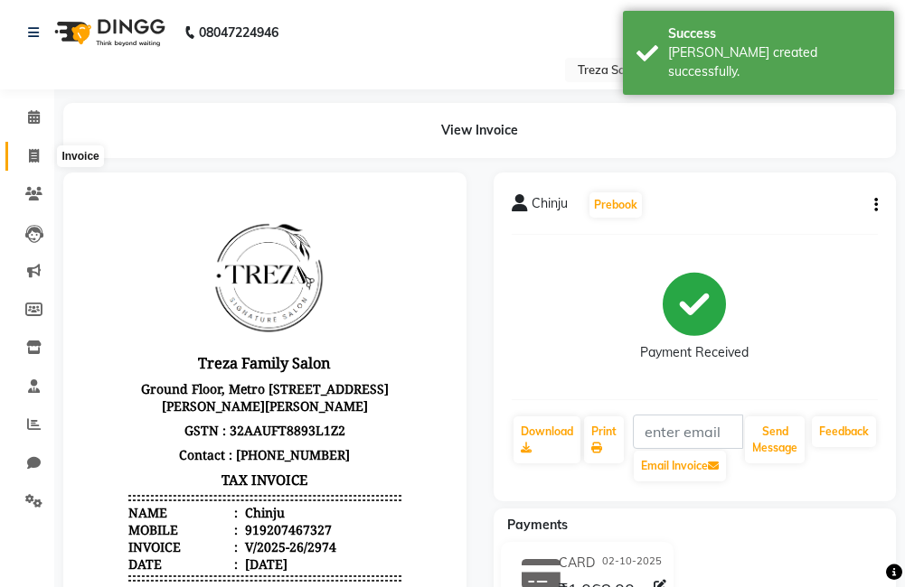
click at [29, 153] on icon at bounding box center [34, 156] width 10 height 14
select select "service"
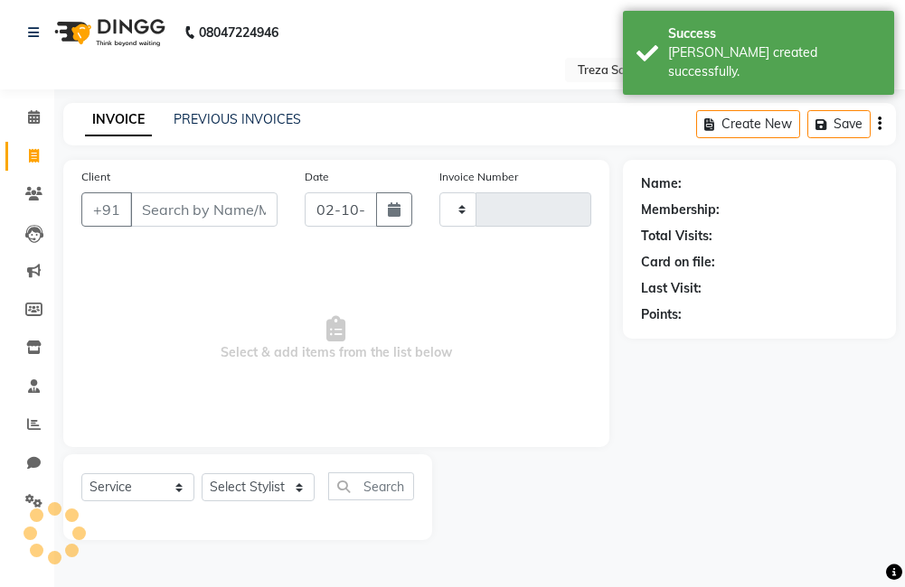
type input "2975"
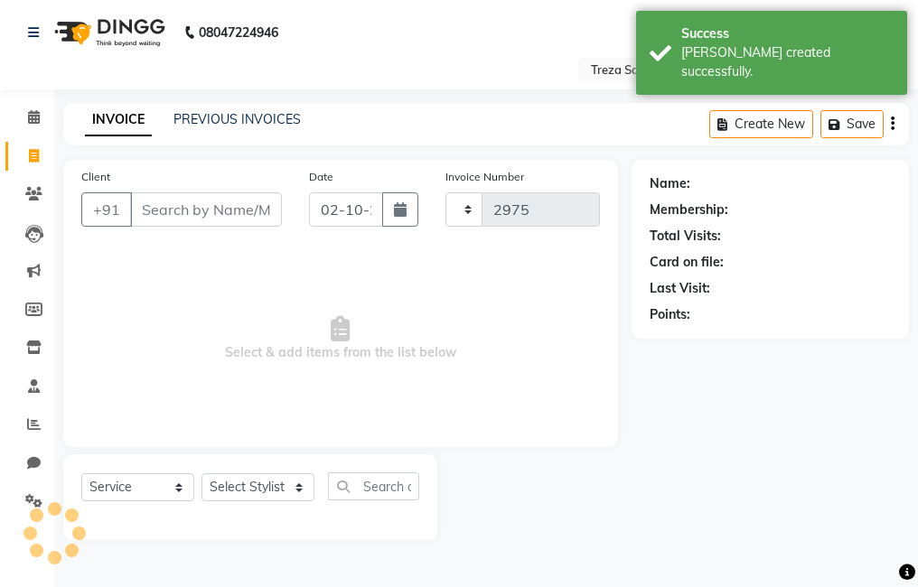
select select "7633"
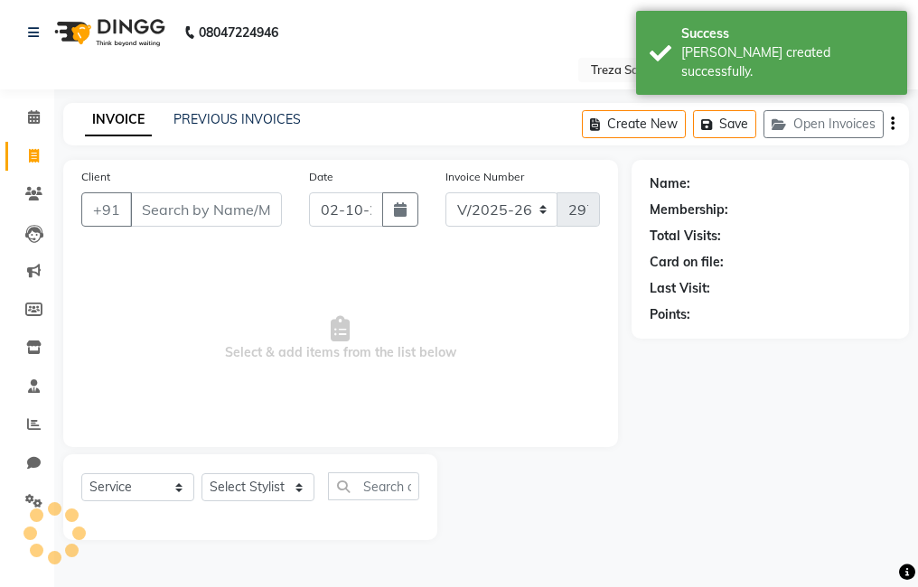
click at [208, 206] on input "Client" at bounding box center [206, 209] width 152 height 34
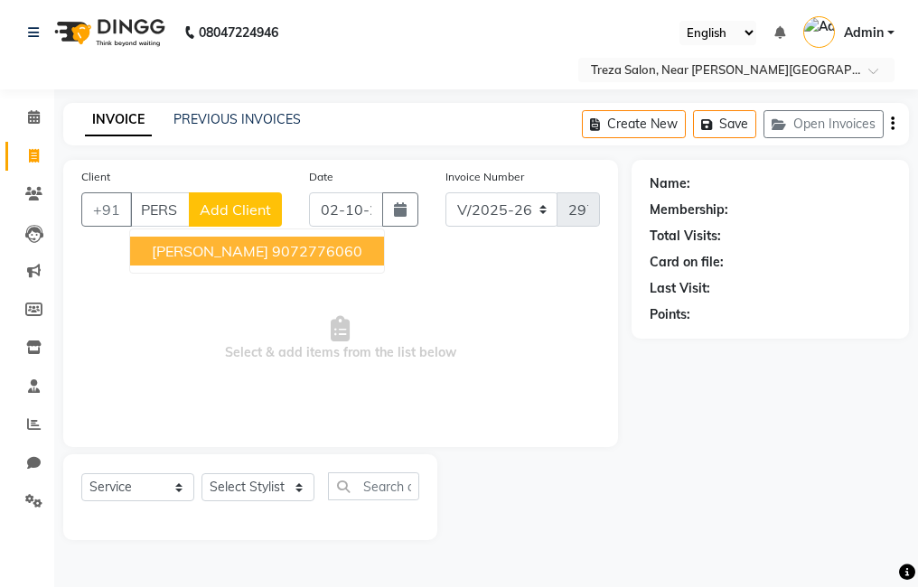
scroll to position [0, 14]
click at [272, 256] on ngb-highlight "9072776060" at bounding box center [317, 251] width 90 height 18
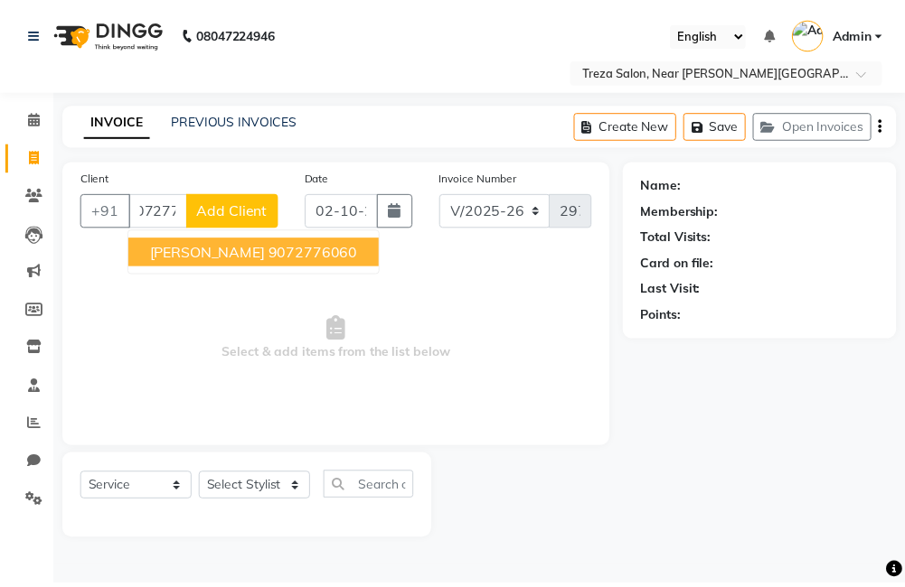
scroll to position [0, 0]
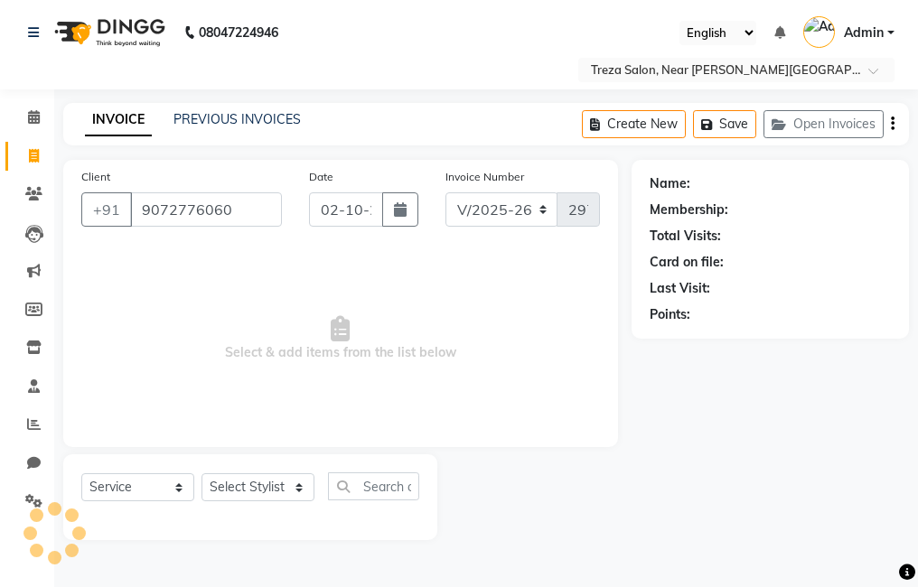
type input "9072776060"
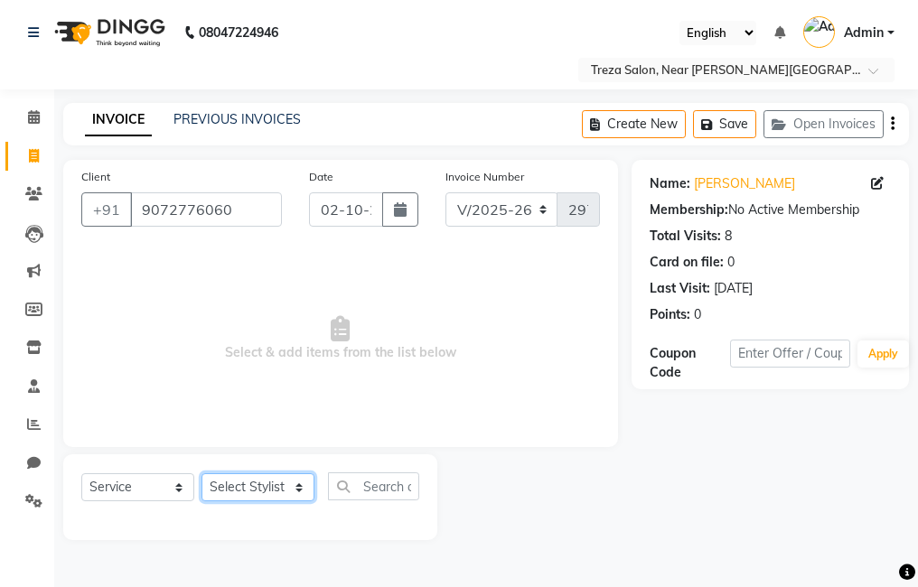
click at [270, 491] on select "Select Stylist [PERSON_NAME] Anju [PERSON_NAME] [PERSON_NAME] Jeeshma [PERSON_N…" at bounding box center [258, 487] width 113 height 28
select select "85969"
click at [202, 473] on select "Select Stylist [PERSON_NAME] Anju [PERSON_NAME] [PERSON_NAME] Jeeshma [PERSON_N…" at bounding box center [258, 487] width 113 height 28
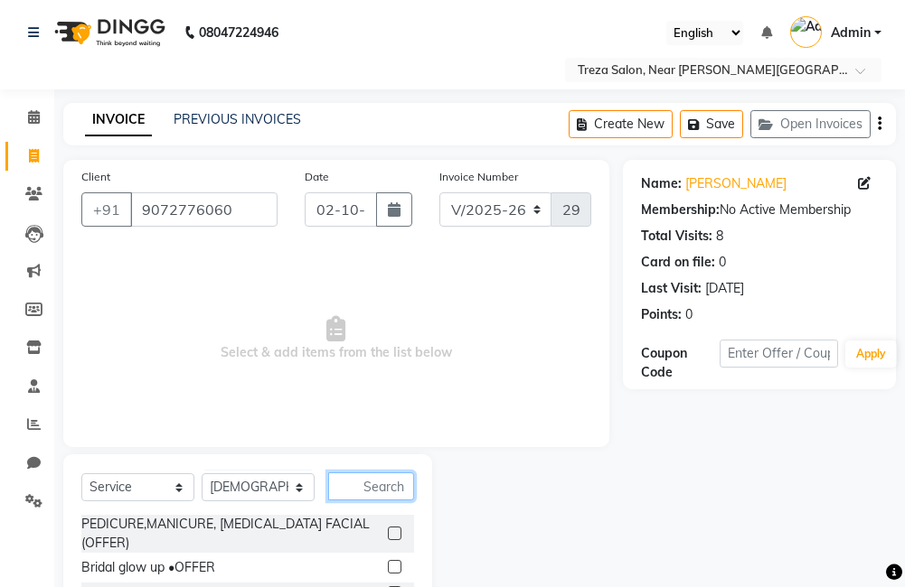
drag, startPoint x: 352, startPoint y: 481, endPoint x: 383, endPoint y: 459, distance: 38.3
click at [352, 482] on input "text" at bounding box center [371, 487] width 86 height 28
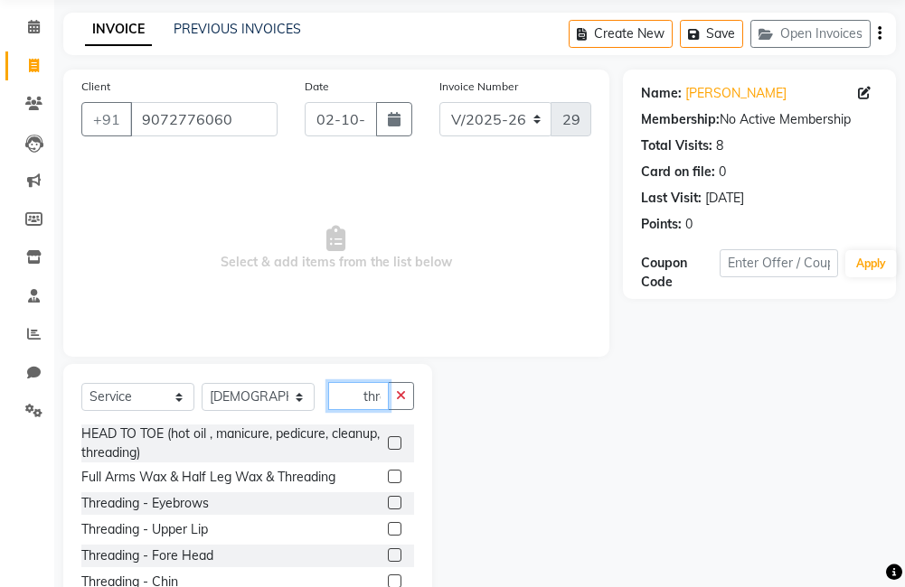
scroll to position [0, 5]
type input "thre"
click at [388, 498] on label at bounding box center [395, 503] width 14 height 14
click at [388, 498] on input "checkbox" at bounding box center [394, 504] width 12 height 12
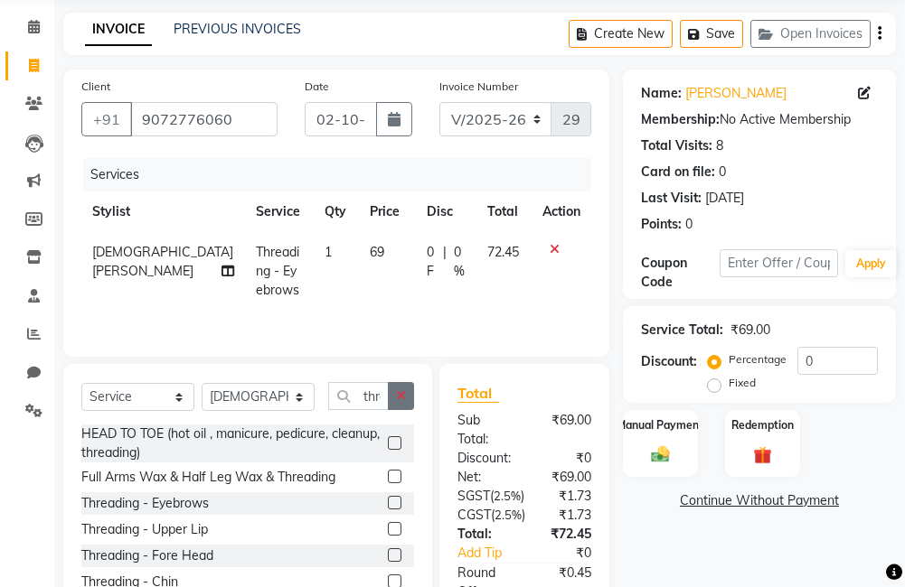
checkbox input "false"
click at [403, 387] on button "button" at bounding box center [401, 396] width 26 height 28
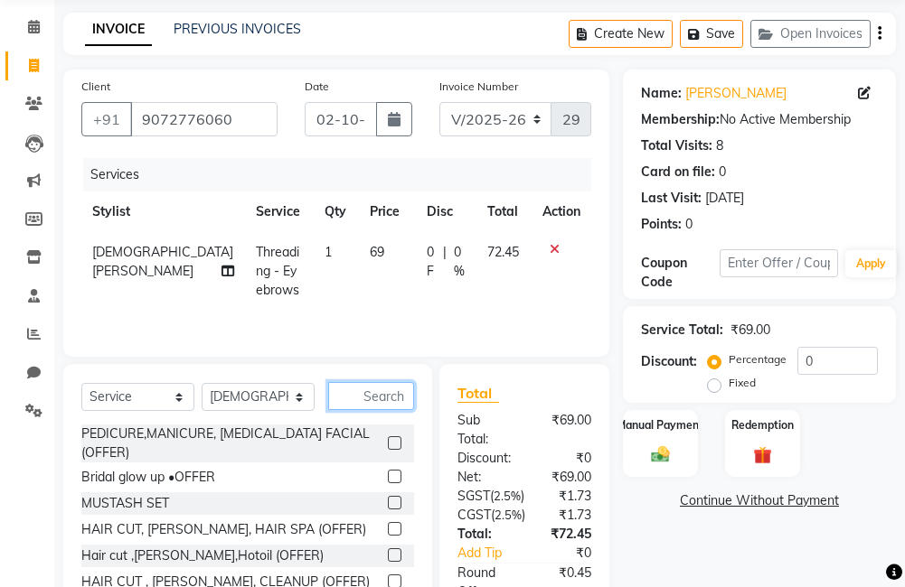
click at [391, 402] on input "text" at bounding box center [371, 396] width 86 height 28
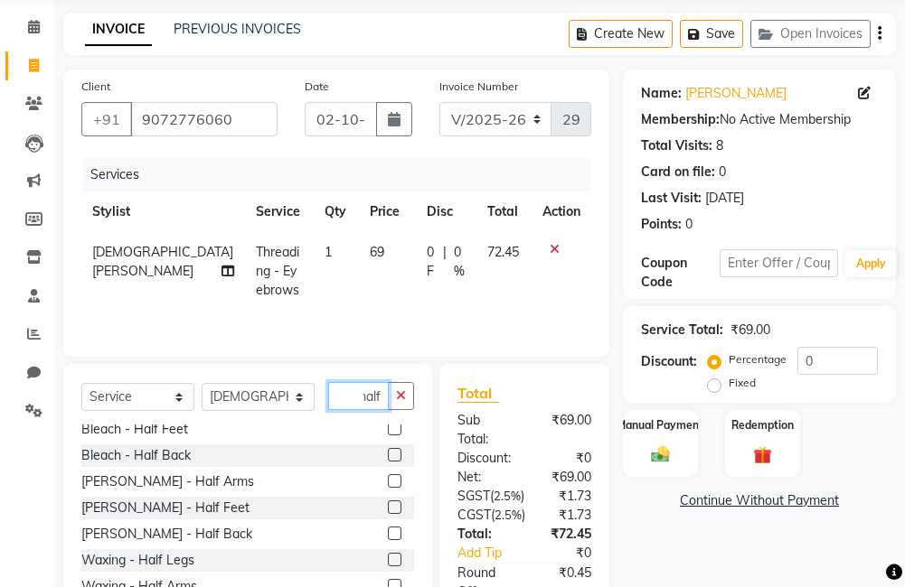
scroll to position [90, 0]
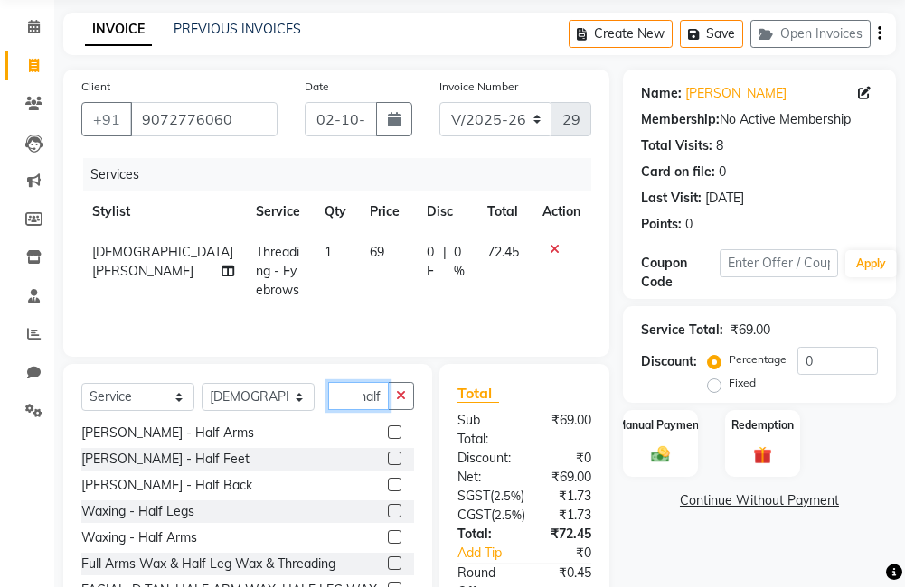
type input "half"
click at [388, 504] on label at bounding box center [395, 511] width 14 height 14
click at [388, 506] on input "checkbox" at bounding box center [394, 512] width 12 height 12
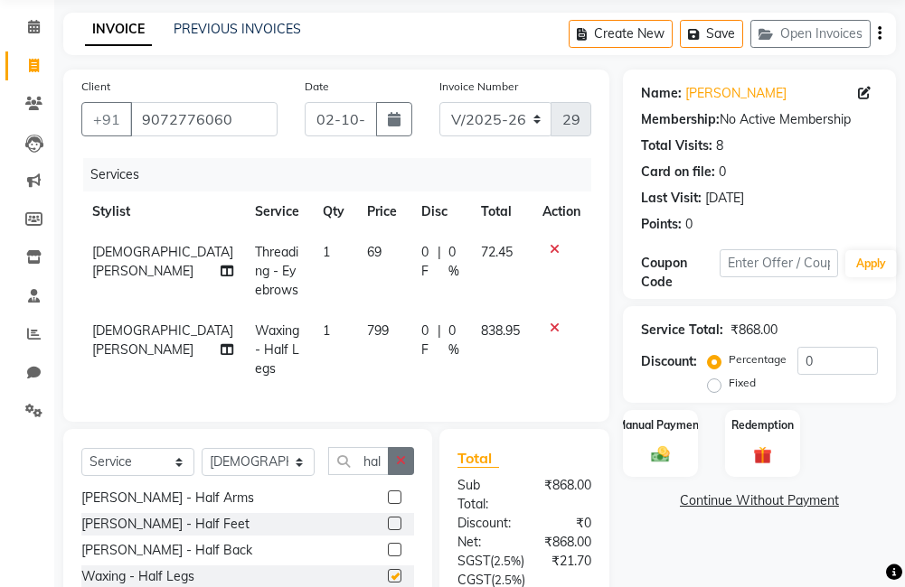
checkbox input "false"
click at [401, 455] on icon "button" at bounding box center [401, 461] width 10 height 13
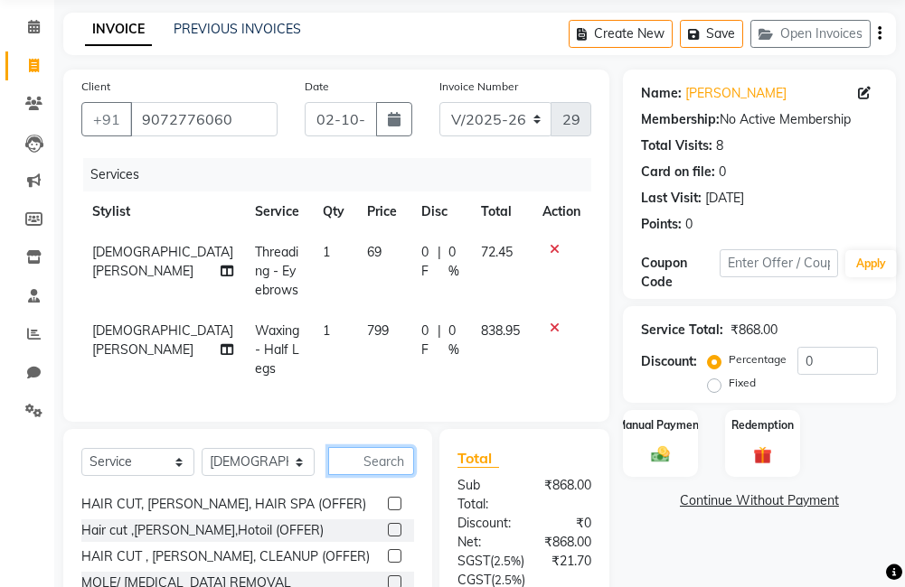
click at [394, 455] on input "text" at bounding box center [371, 461] width 86 height 28
click at [407, 449] on input "text" at bounding box center [371, 461] width 86 height 28
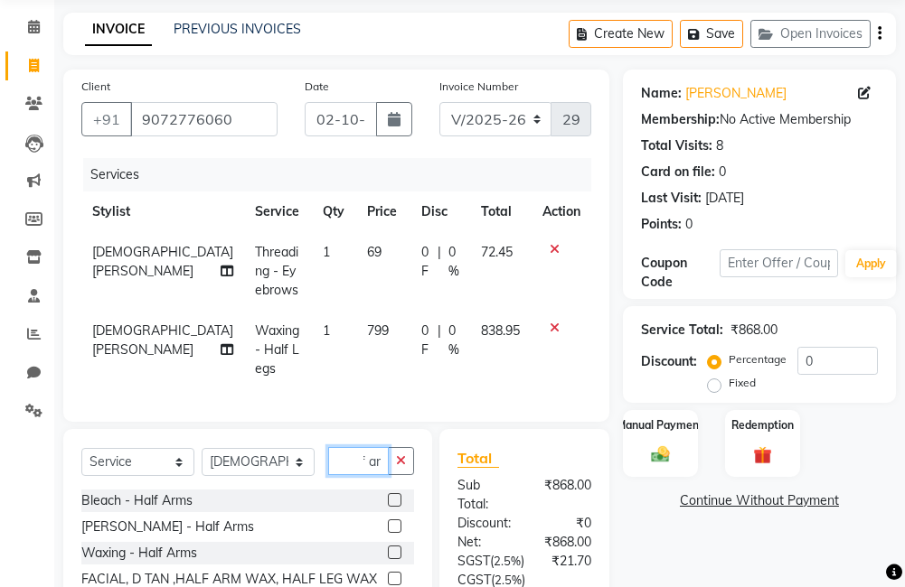
scroll to position [0, 32]
type input "half arm"
click at [393, 548] on label at bounding box center [395, 553] width 14 height 14
click at [393, 548] on input "checkbox" at bounding box center [394, 554] width 12 height 12
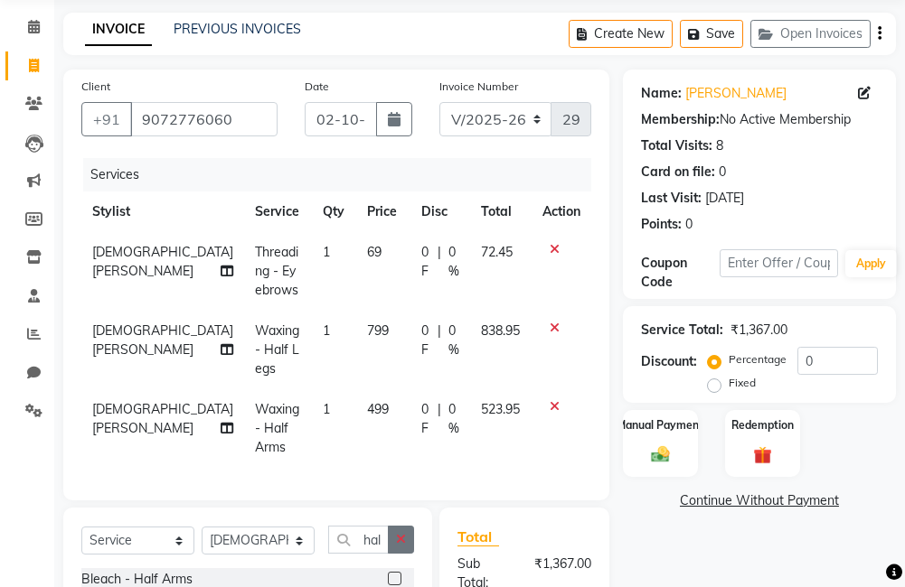
checkbox input "false"
click at [403, 526] on button "button" at bounding box center [401, 540] width 26 height 28
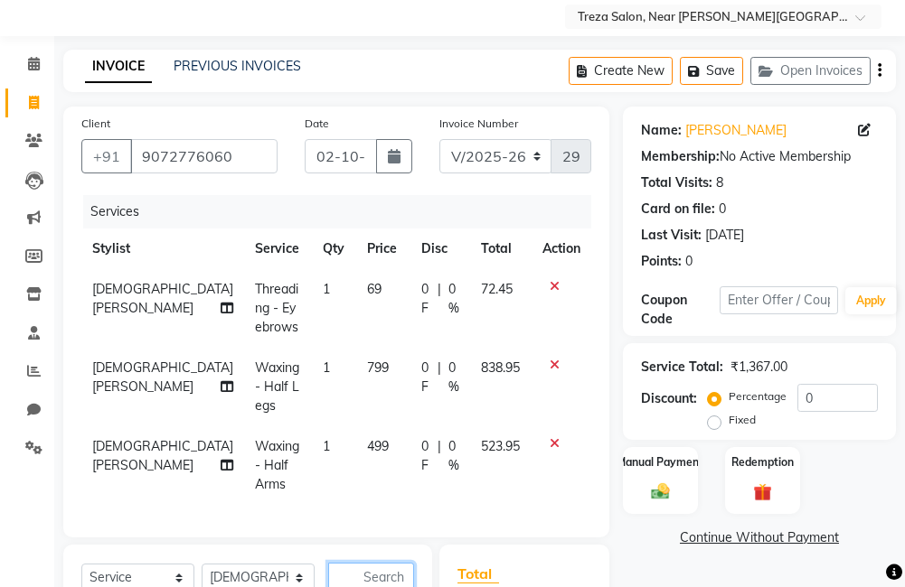
scroll to position [144, 0]
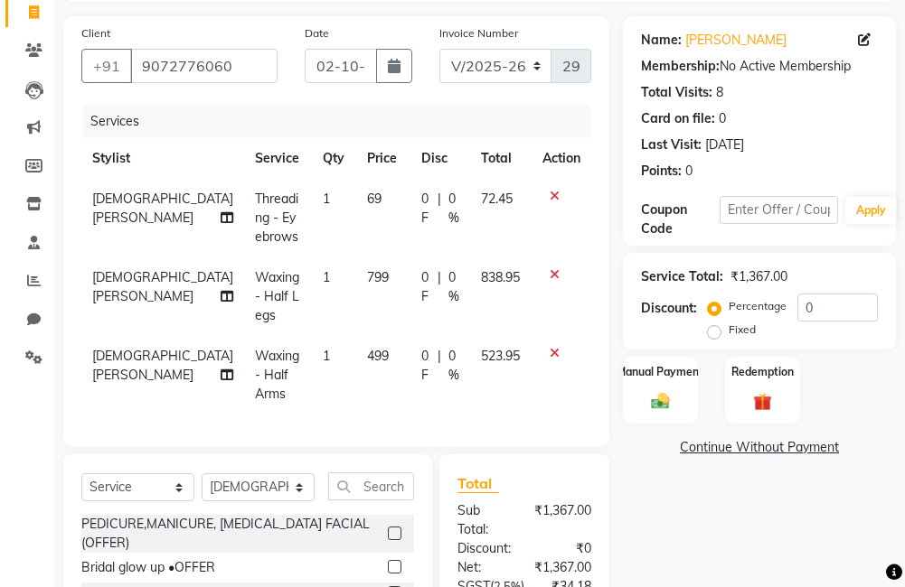
click at [93, 348] on span "[DEMOGRAPHIC_DATA][PERSON_NAME]" at bounding box center [162, 365] width 141 height 35
select select "85969"
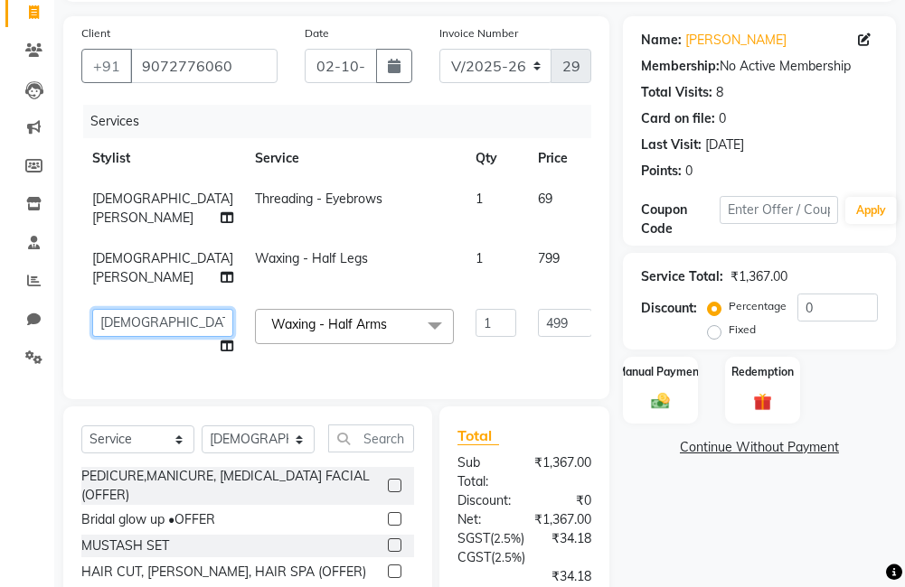
click at [116, 328] on select "Akhil krishna Amulie Anju Arun Ashish Jeeshma Krishna Priya Mohammed Sahid Sahi…" at bounding box center [162, 323] width 141 height 28
select select "67449"
click at [109, 267] on td "[DEMOGRAPHIC_DATA][PERSON_NAME]" at bounding box center [162, 269] width 163 height 60
select select "85969"
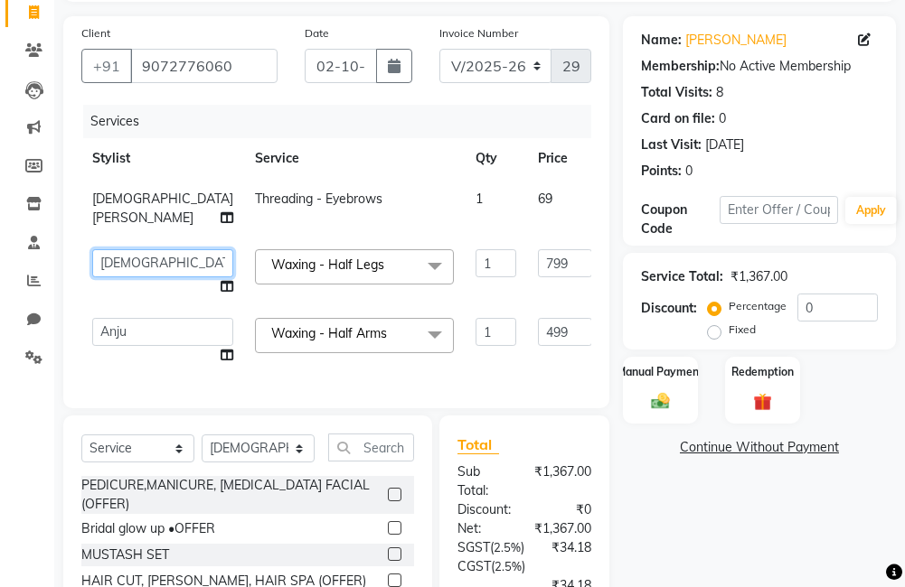
click at [117, 268] on select "Akhil krishna Amulie Anju Arun Ashish Jeeshma Krishna Priya Mohammed Sahid Sahi…" at bounding box center [162, 263] width 141 height 28
select select "67449"
click at [697, 509] on div "Name: Sabrina Membership: No Active Membership Total Visits: 8 Card on file: 0 …" at bounding box center [766, 407] width 286 height 782
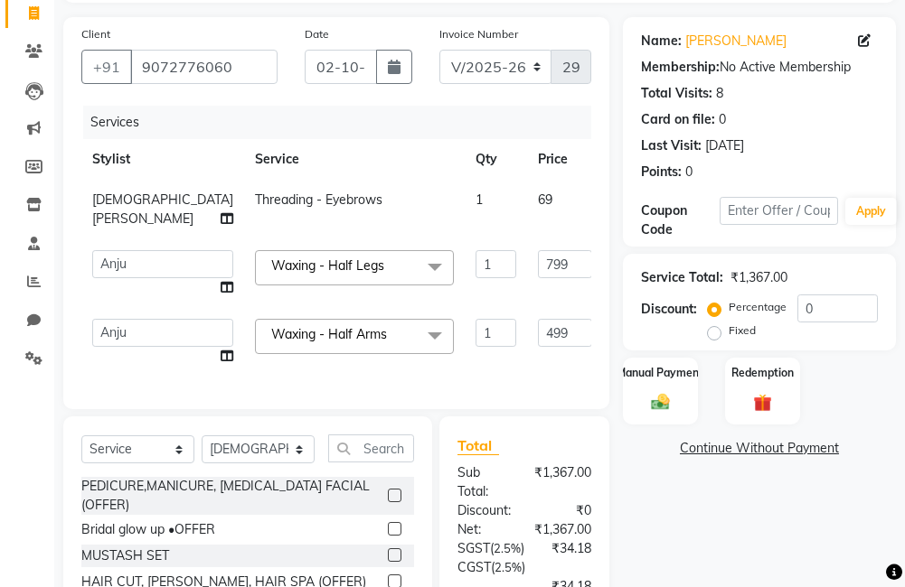
scroll to position [52, 0]
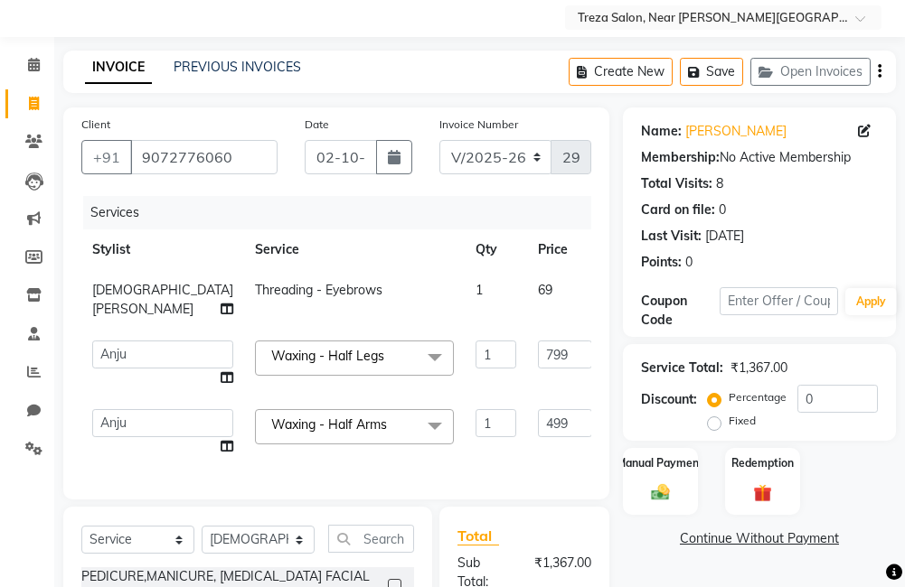
click at [614, 287] on span "0 F" at bounding box center [623, 290] width 18 height 19
select select "85969"
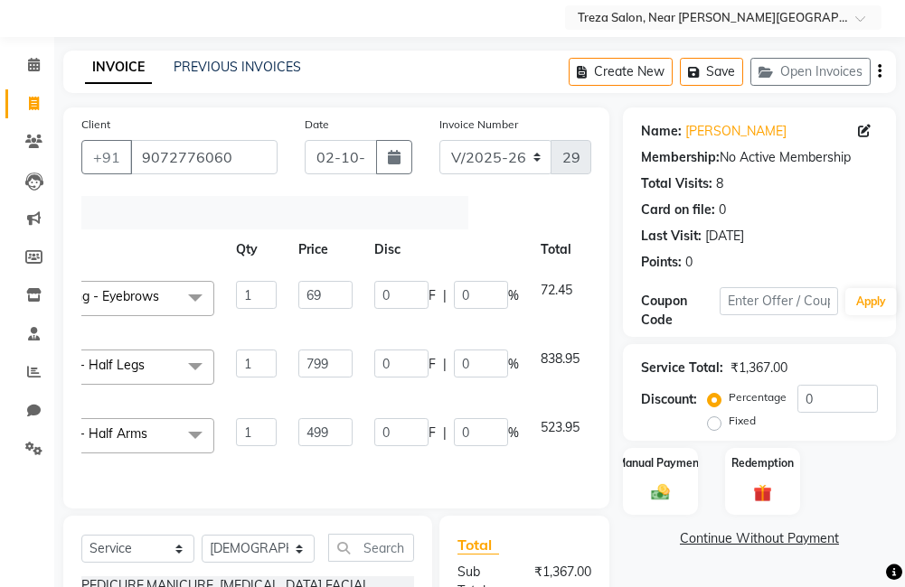
scroll to position [0, 141]
click at [408, 295] on input "0" at bounding box center [397, 295] width 54 height 28
type input "3.45"
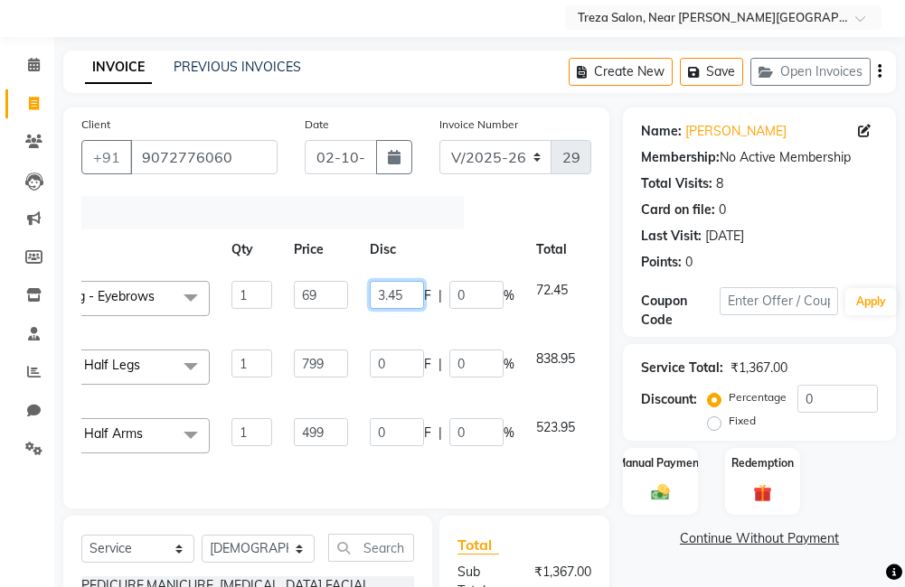
scroll to position [233, 0]
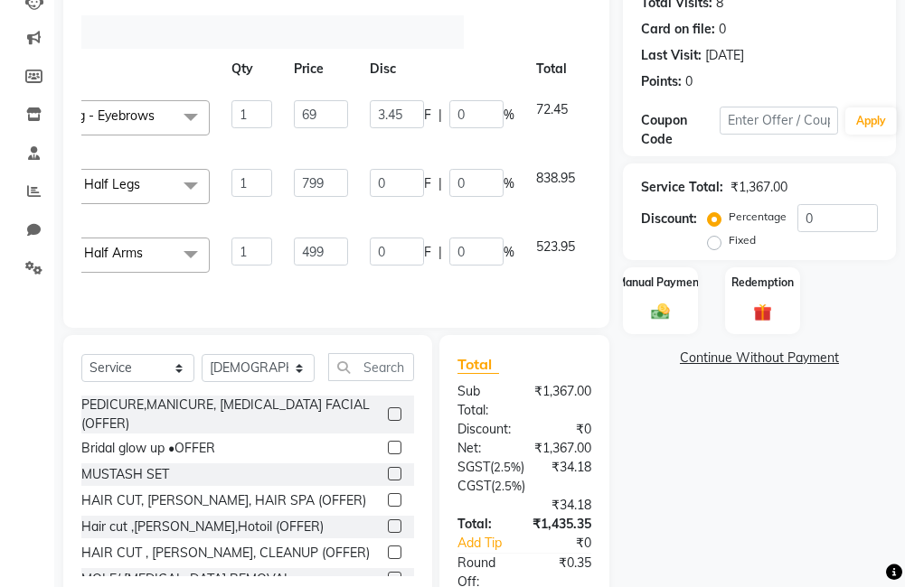
click at [654, 447] on div "Name: Sabrina Membership: No Active Membership Total Visits: 8 Card on file: 0 …" at bounding box center [766, 322] width 286 height 791
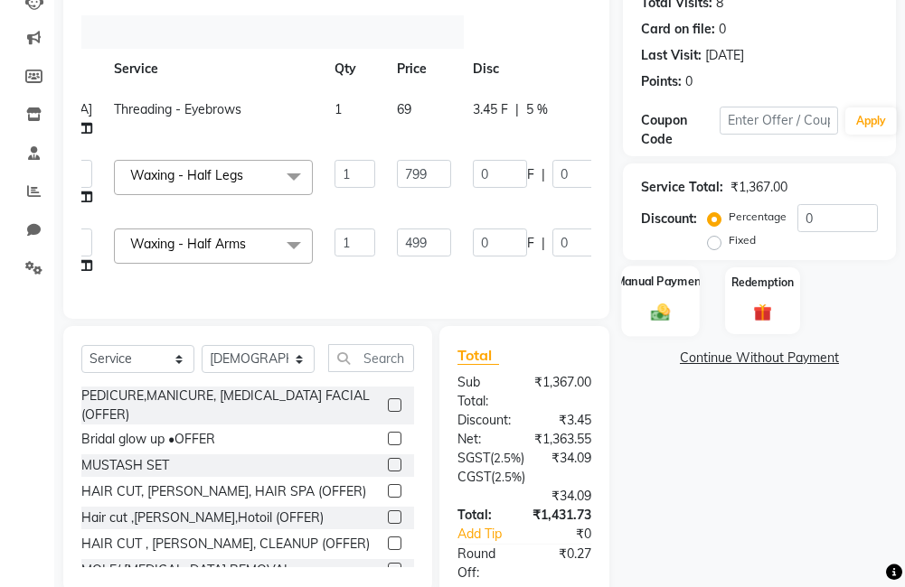
click at [648, 305] on img at bounding box center [660, 313] width 31 height 22
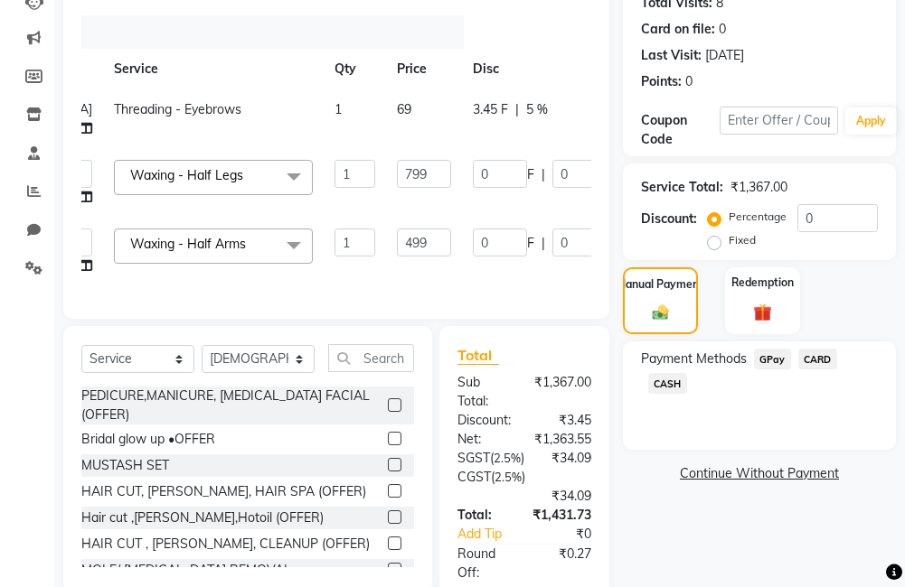
click at [773, 361] on span "GPay" at bounding box center [772, 359] width 37 height 21
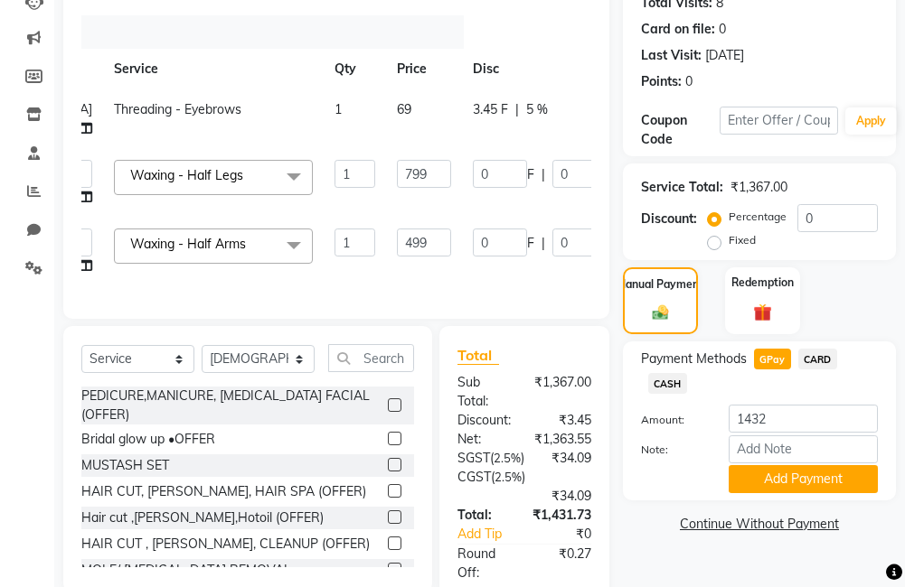
scroll to position [323, 0]
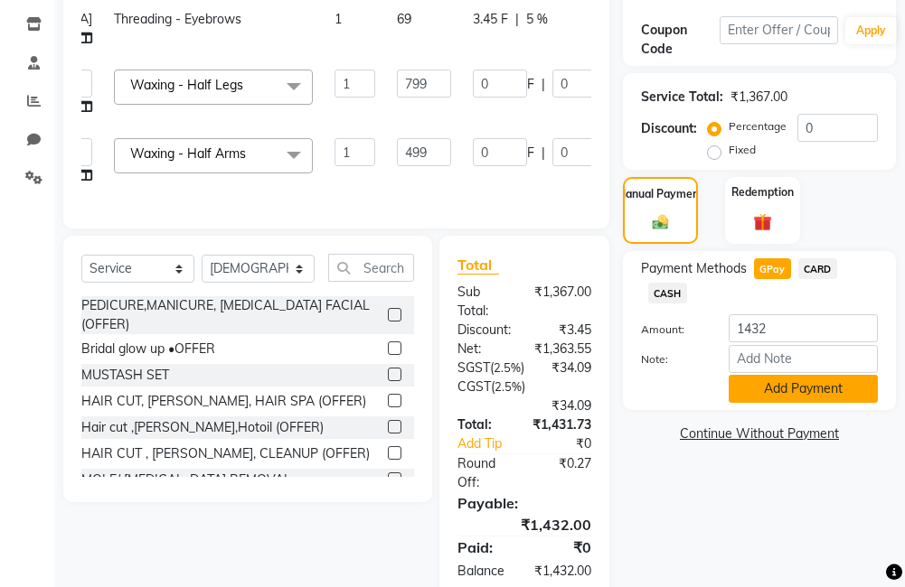
click at [770, 380] on button "Add Payment" at bounding box center [802, 389] width 149 height 28
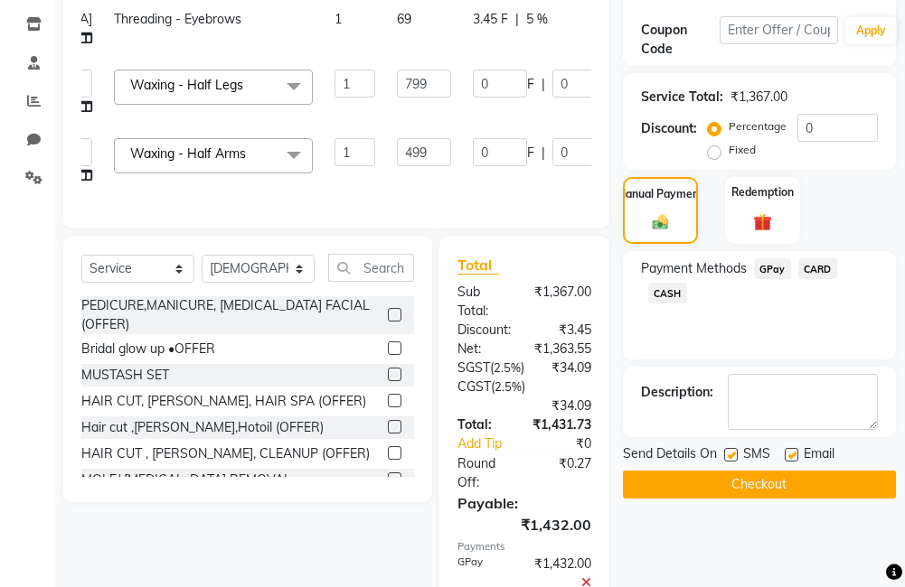
scroll to position [471, 0]
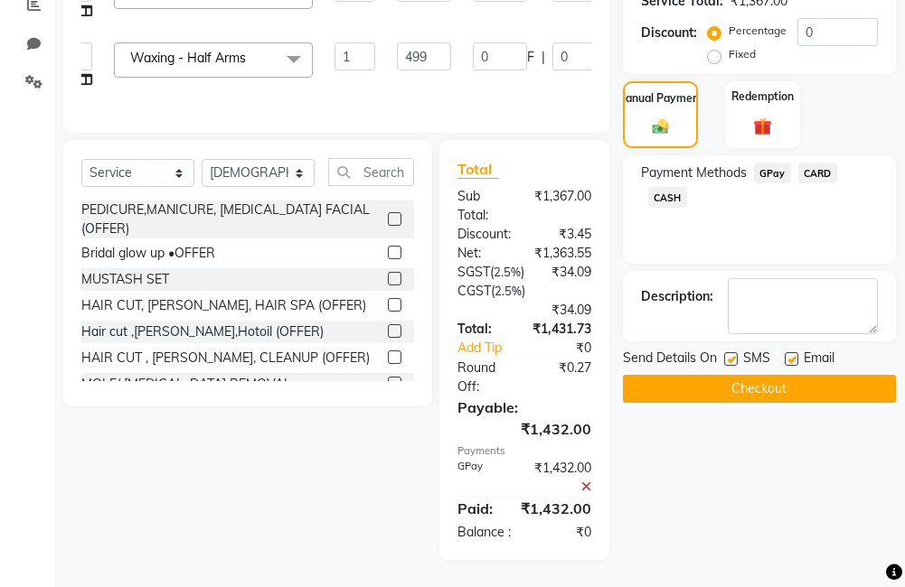
click at [728, 352] on label at bounding box center [731, 359] width 14 height 14
click at [728, 354] on input "checkbox" at bounding box center [730, 360] width 12 height 12
checkbox input "false"
click at [786, 352] on label at bounding box center [791, 359] width 14 height 14
click at [786, 354] on input "checkbox" at bounding box center [790, 360] width 12 height 12
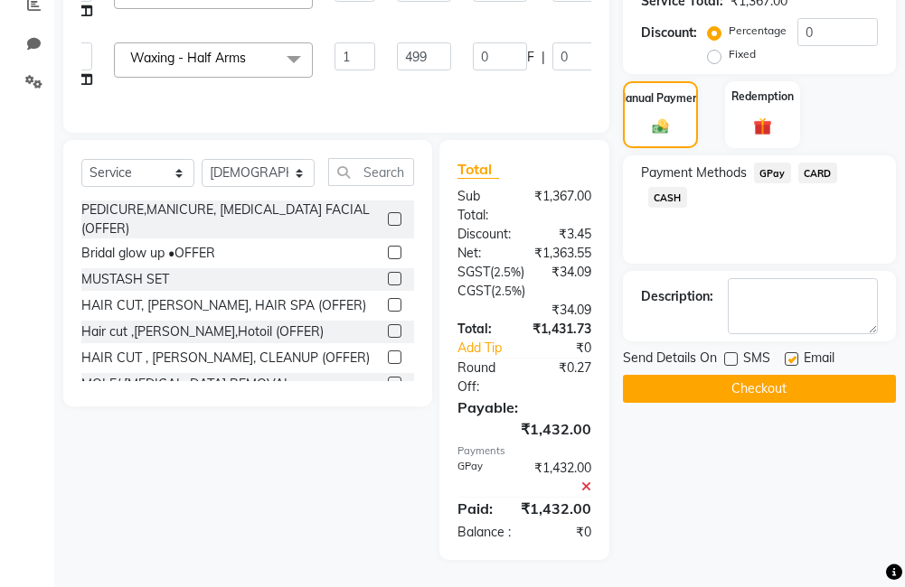
checkbox input "false"
click at [784, 375] on button "Checkout" at bounding box center [759, 389] width 273 height 28
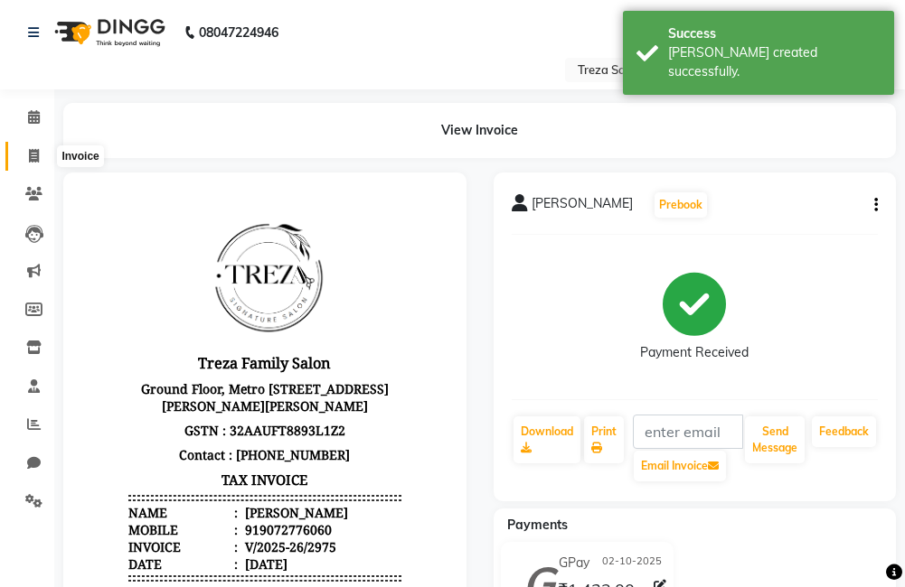
click at [38, 158] on icon at bounding box center [34, 156] width 10 height 14
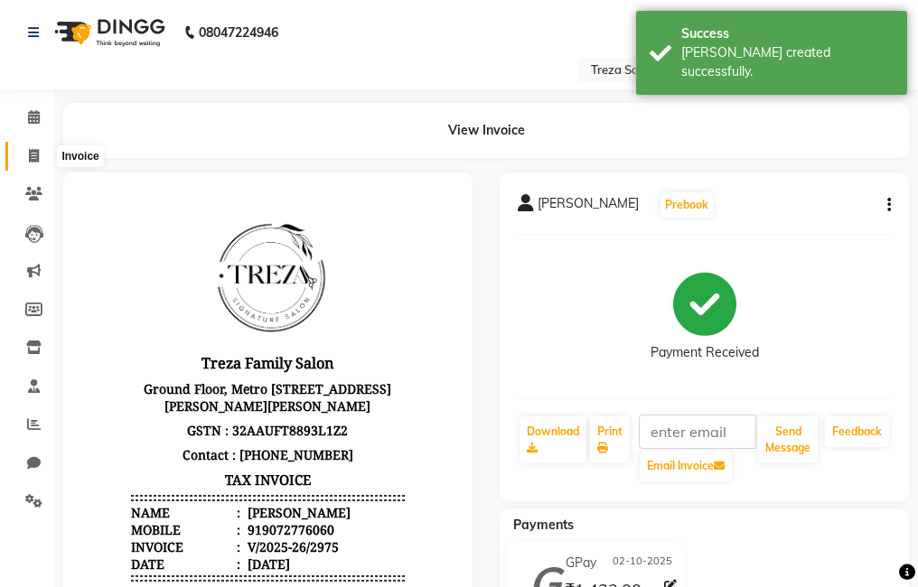
select select "7633"
select select "service"
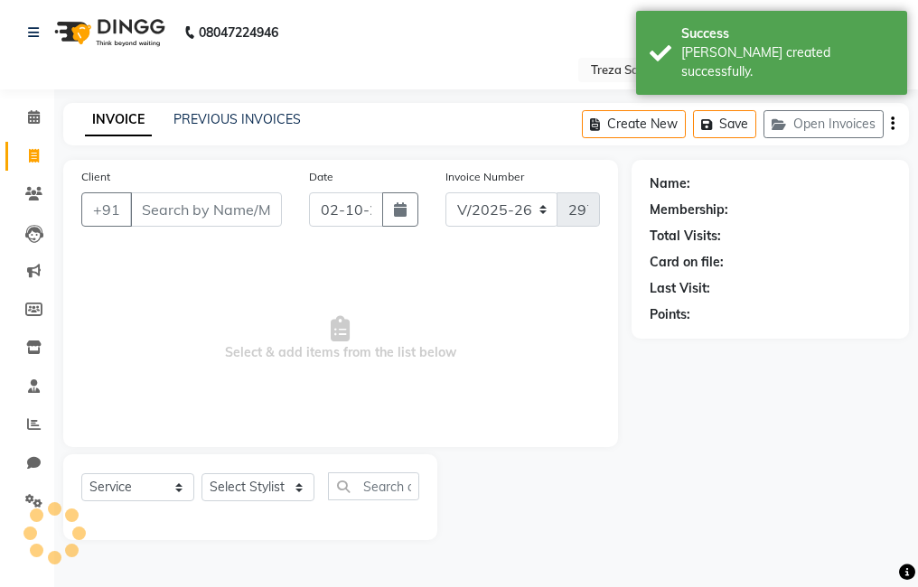
click at [220, 214] on input "Client" at bounding box center [206, 209] width 152 height 34
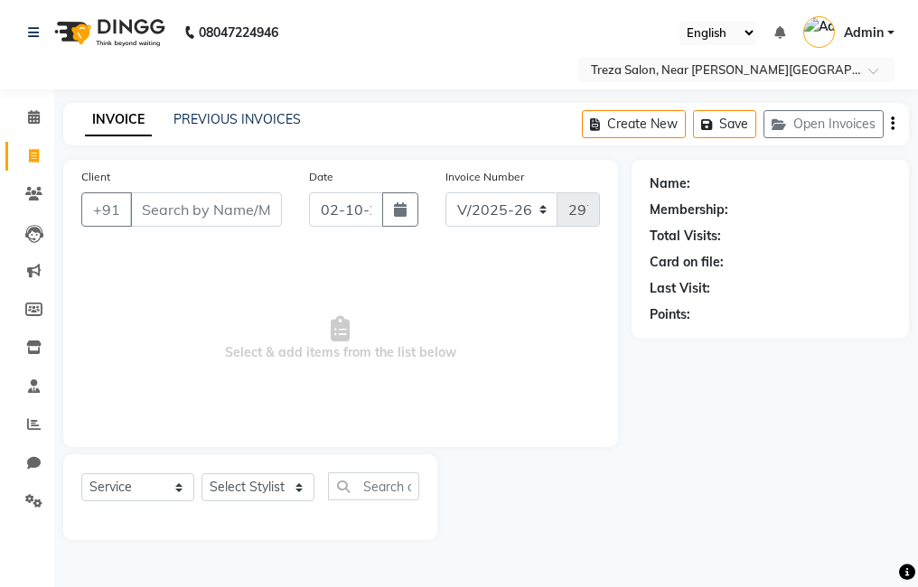
click at [192, 225] on input "Client" at bounding box center [206, 209] width 152 height 34
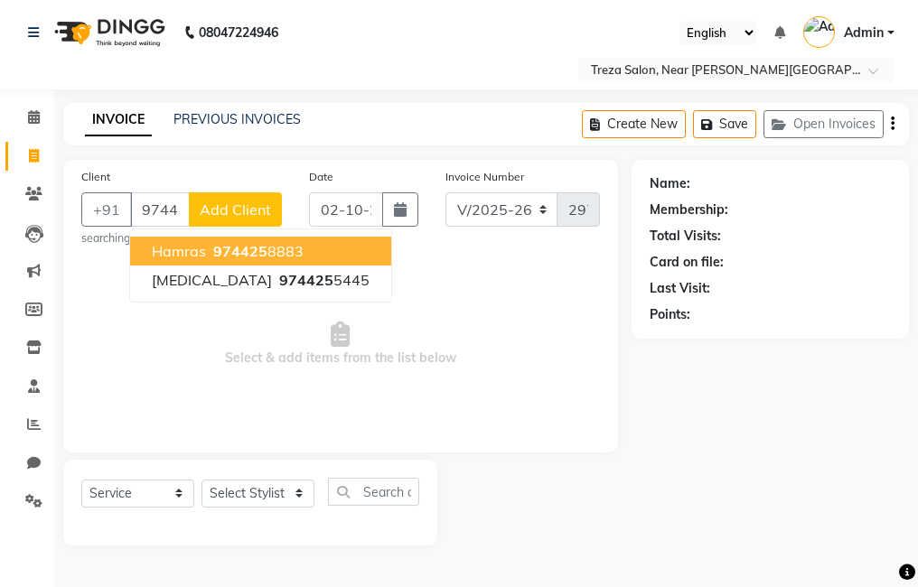
type input "9744258883"
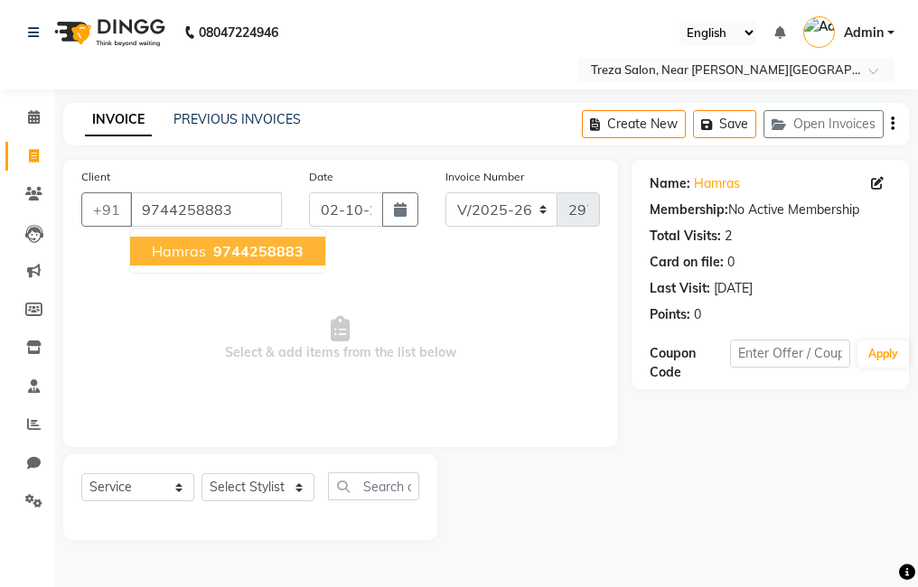
click at [207, 244] on button "hamras 9744258883" at bounding box center [227, 251] width 195 height 29
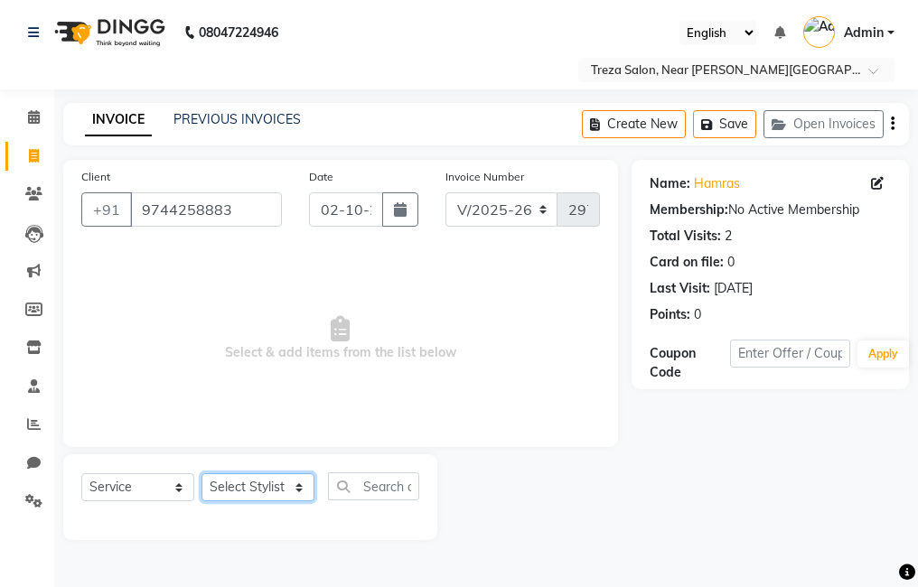
click at [246, 488] on select "Select Stylist [PERSON_NAME] Anju [PERSON_NAME] [PERSON_NAME] Jeeshma [PERSON_N…" at bounding box center [258, 487] width 113 height 28
select select "81285"
click at [202, 473] on select "Select Stylist [PERSON_NAME] Anju [PERSON_NAME] [PERSON_NAME] Jeeshma [PERSON_N…" at bounding box center [258, 487] width 113 height 28
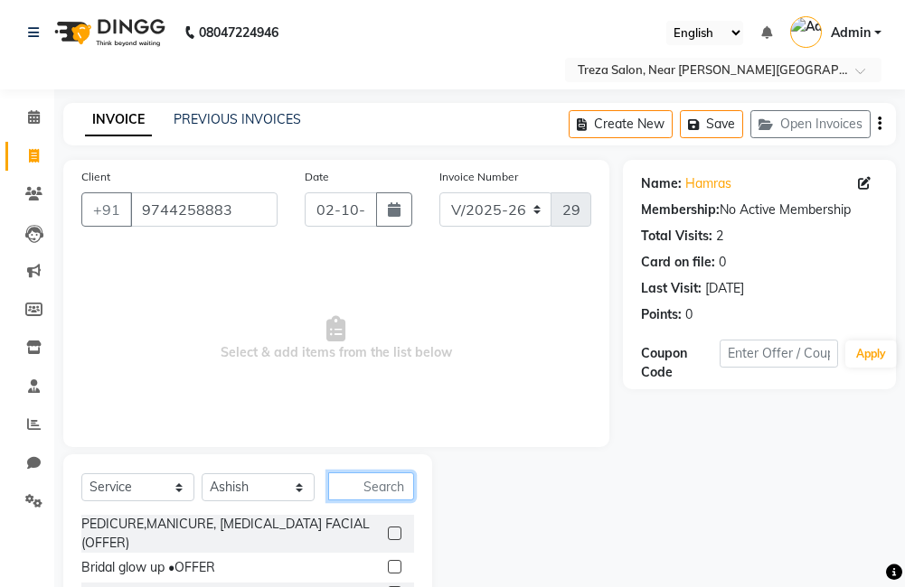
click at [378, 500] on input "text" at bounding box center [371, 487] width 86 height 28
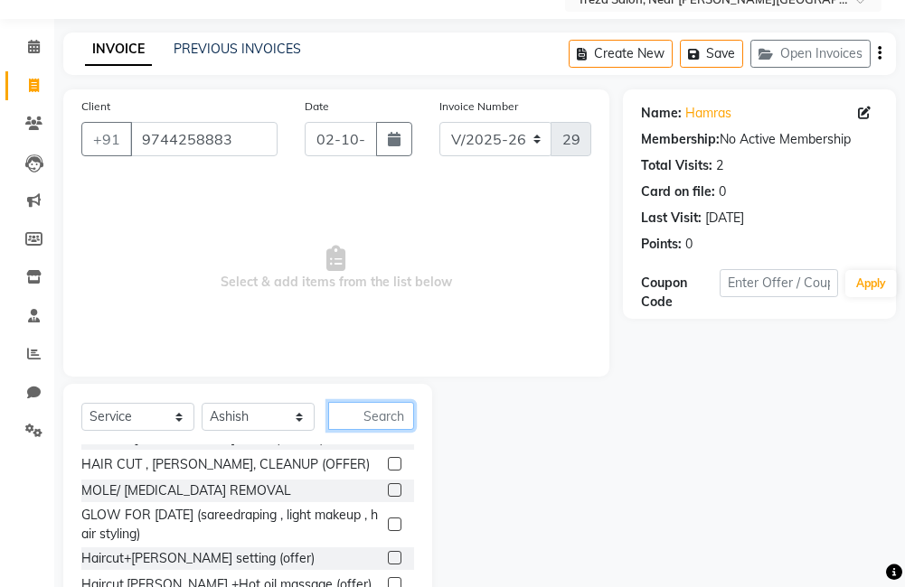
scroll to position [181, 0]
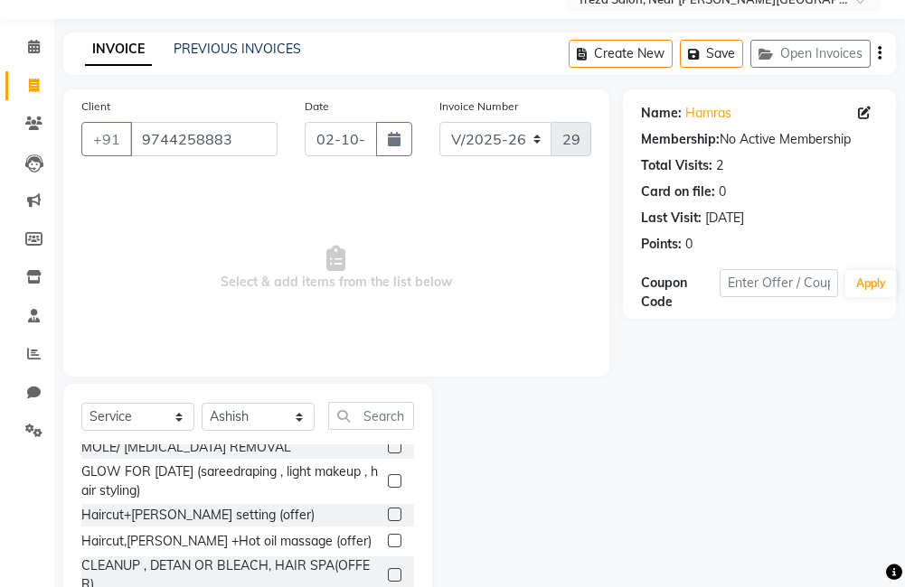
click at [388, 514] on label at bounding box center [395, 515] width 14 height 14
click at [388, 514] on input "checkbox" at bounding box center [394, 516] width 12 height 12
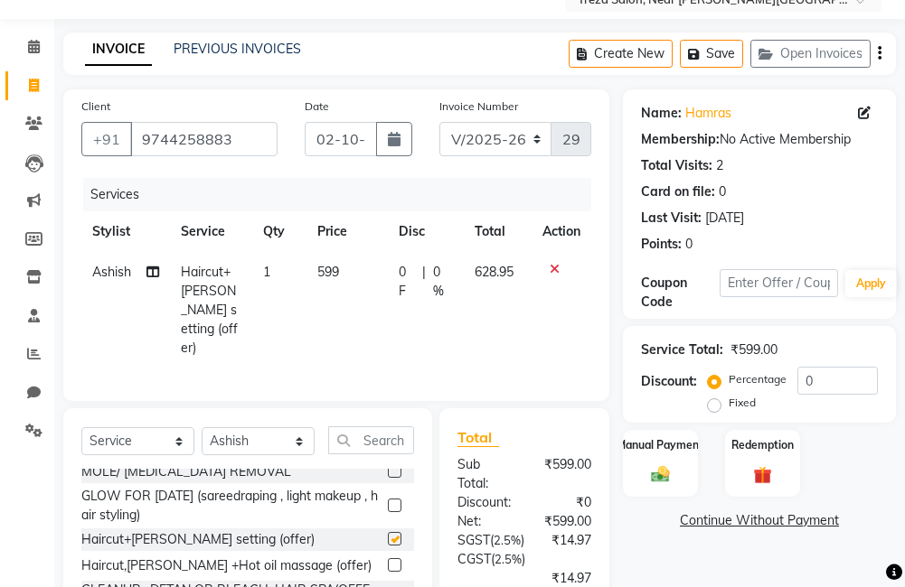
checkbox input "false"
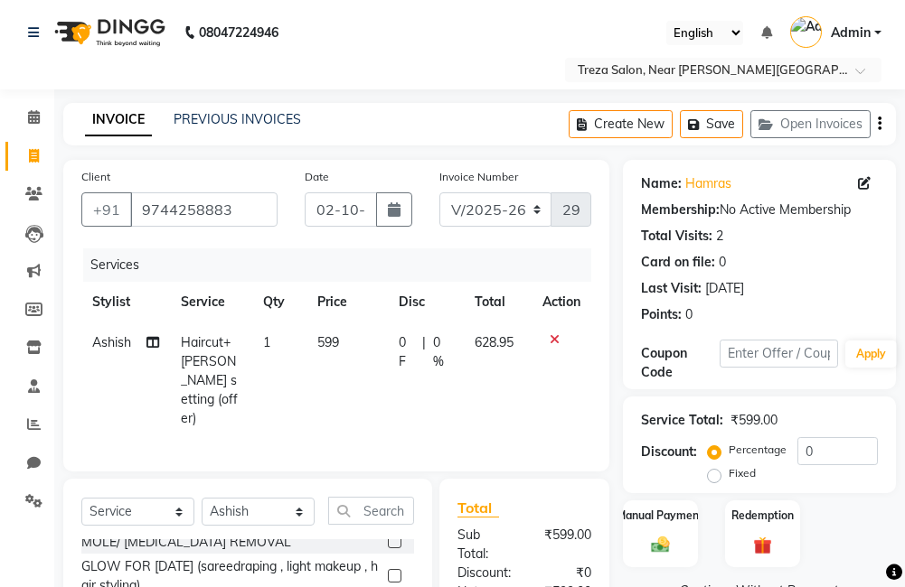
click at [877, 124] on icon "button" at bounding box center [879, 124] width 4 height 1
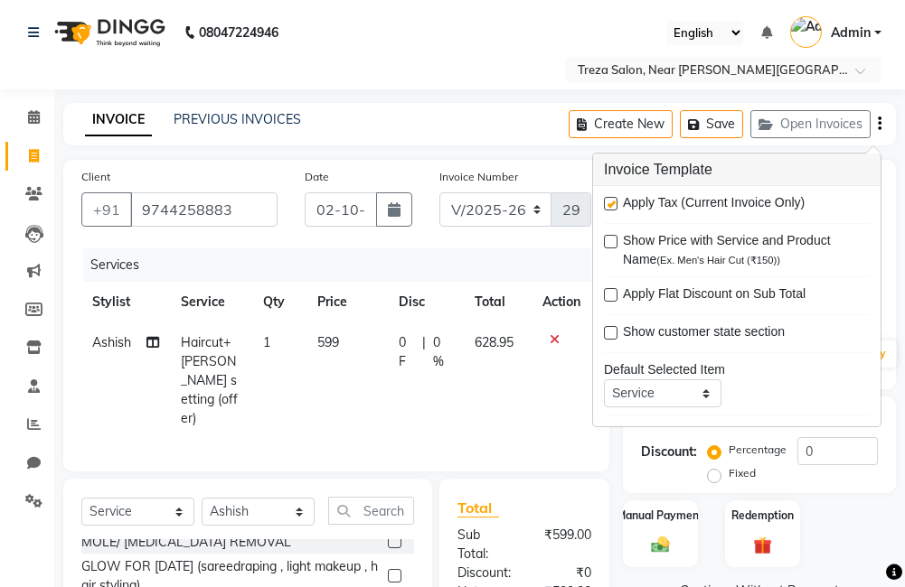
click at [611, 203] on label at bounding box center [611, 204] width 14 height 14
click at [611, 203] on input "checkbox" at bounding box center [610, 205] width 12 height 12
checkbox input "false"
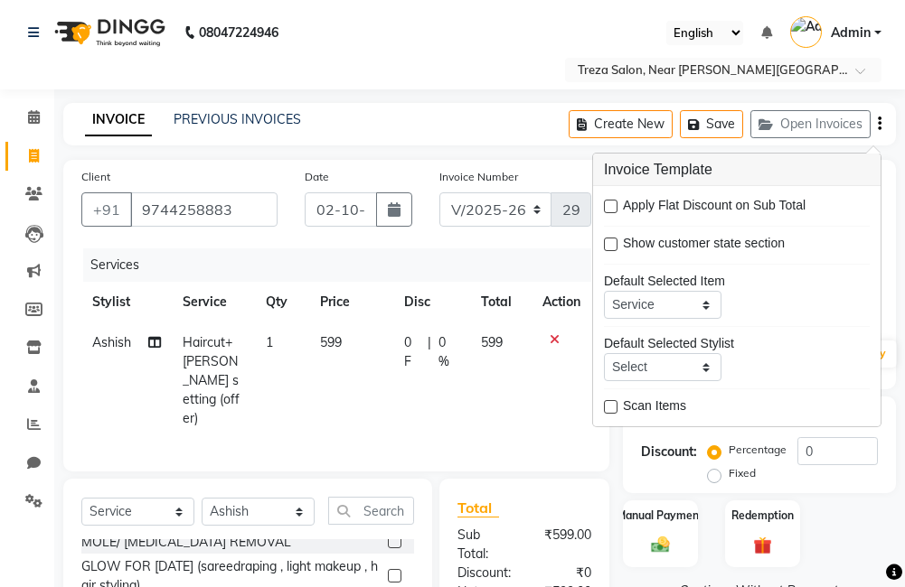
scroll to position [182, 0]
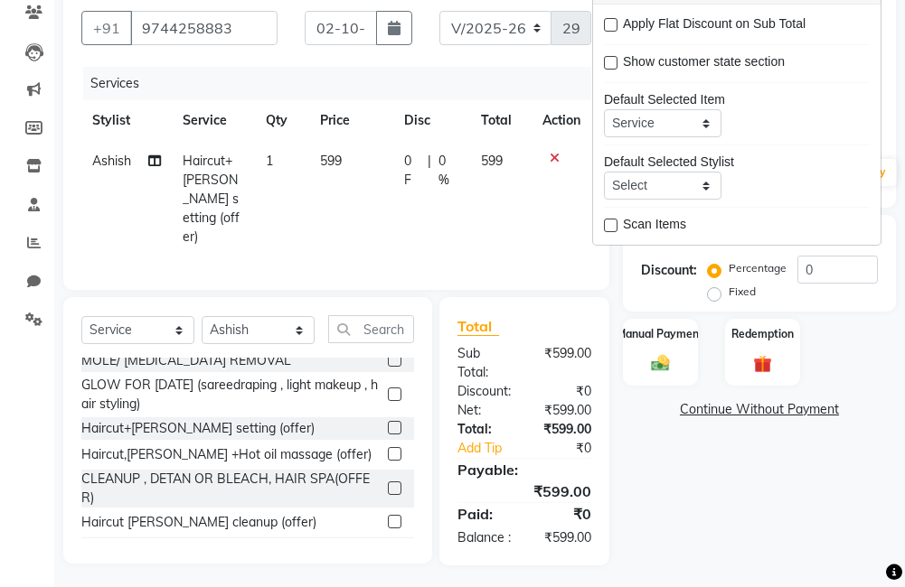
click at [653, 504] on div "Name: Hamras Membership: No Active Membership Total Visits: 2 Card on file: 0 L…" at bounding box center [766, 271] width 286 height 587
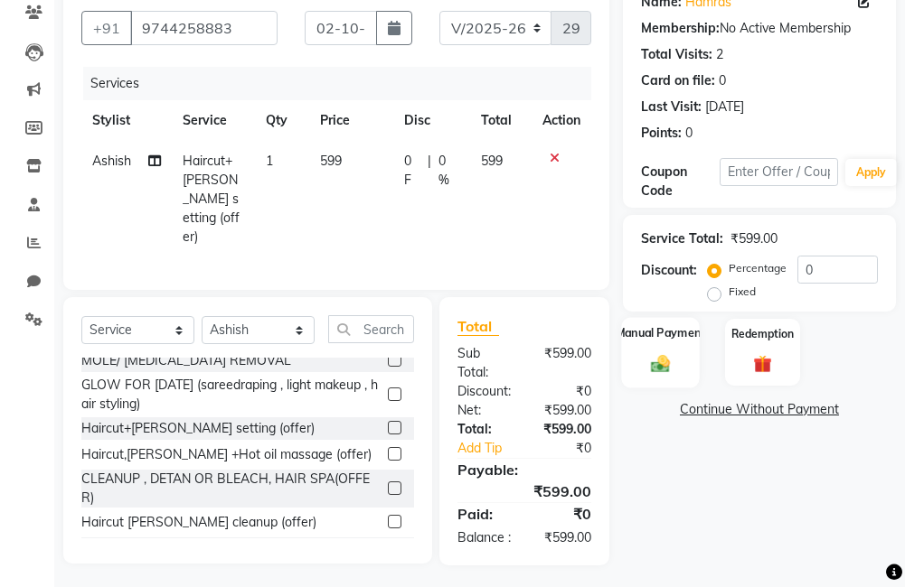
click at [650, 378] on div "Manual Payment" at bounding box center [660, 352] width 78 height 70
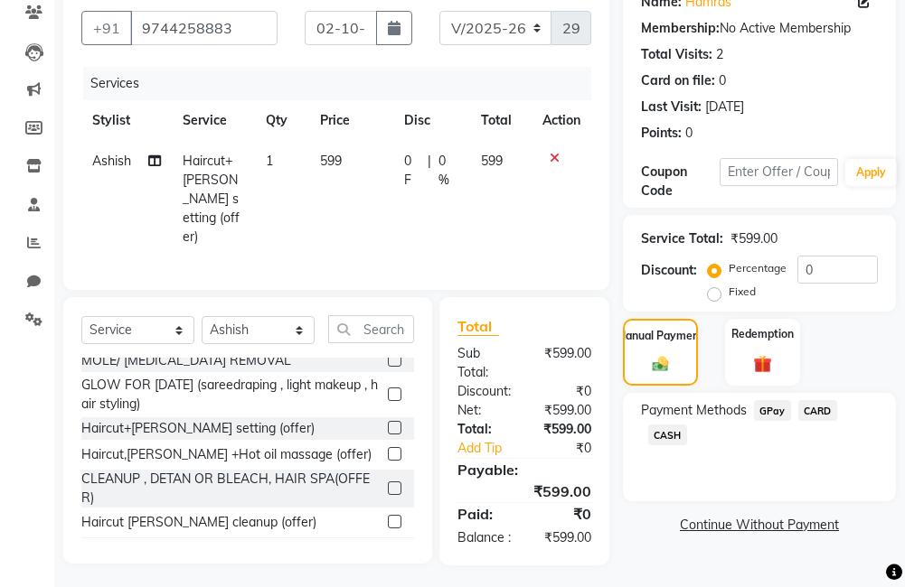
click at [769, 411] on span "GPay" at bounding box center [772, 410] width 37 height 21
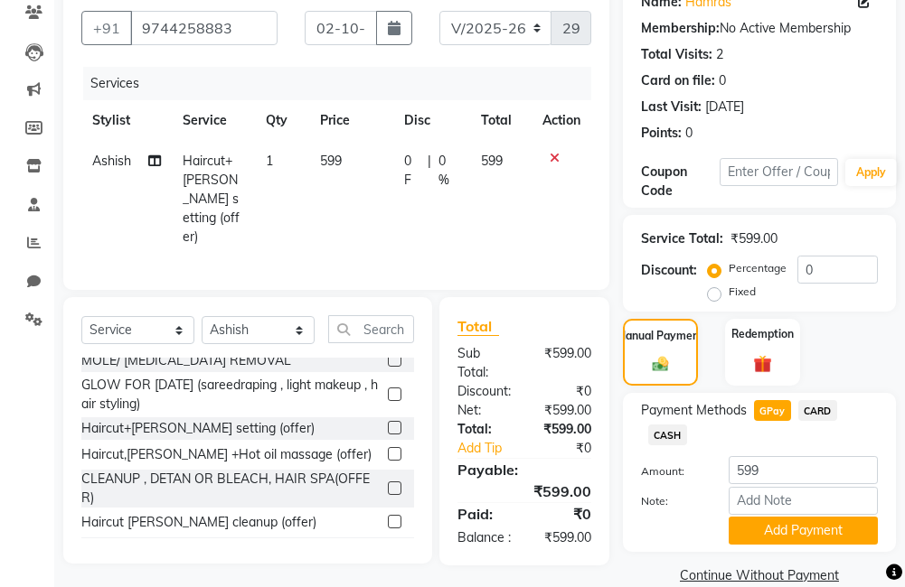
scroll to position [211, 0]
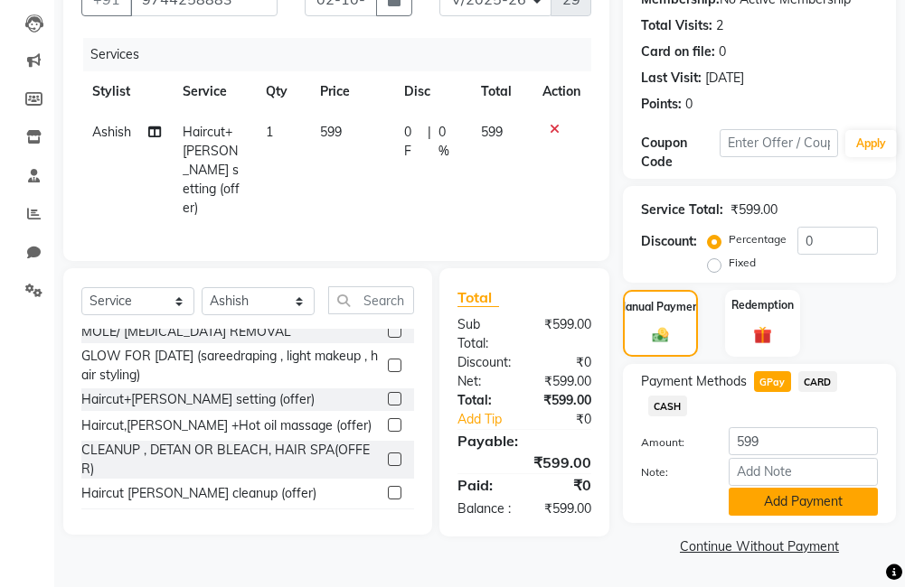
click at [785, 502] on button "Add Payment" at bounding box center [802, 502] width 149 height 28
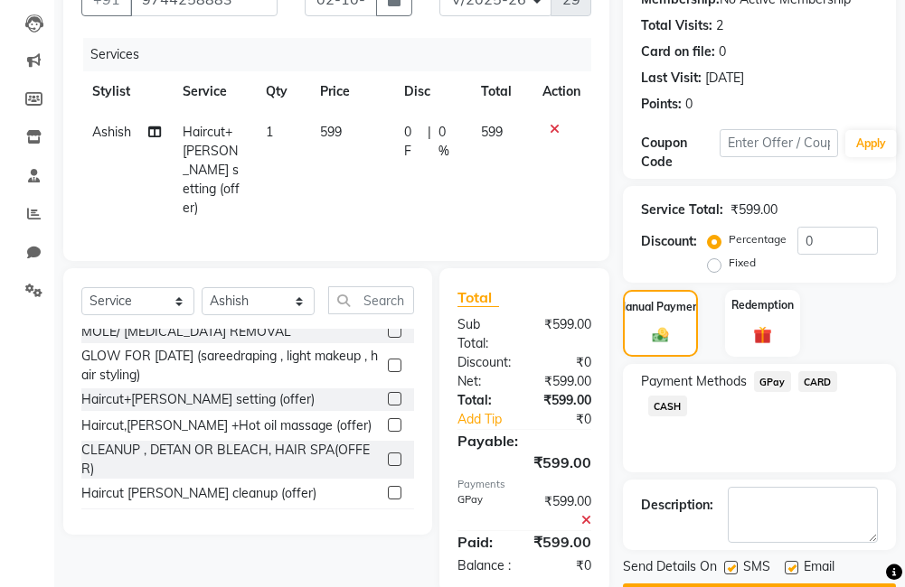
scroll to position [262, 0]
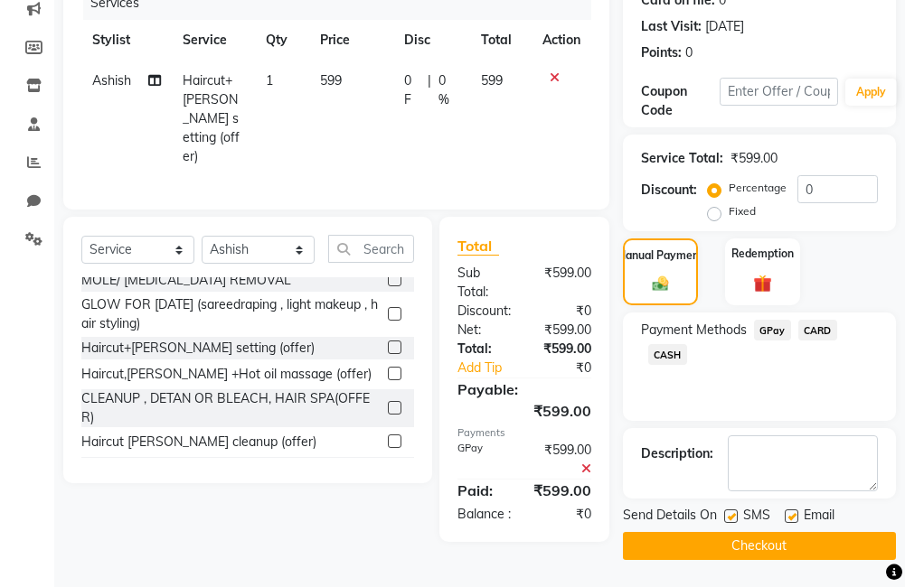
click at [791, 523] on label at bounding box center [791, 517] width 14 height 14
click at [791, 523] on input "checkbox" at bounding box center [790, 517] width 12 height 12
checkbox input "false"
click at [732, 518] on label at bounding box center [731, 517] width 14 height 14
click at [732, 518] on input "checkbox" at bounding box center [730, 517] width 12 height 12
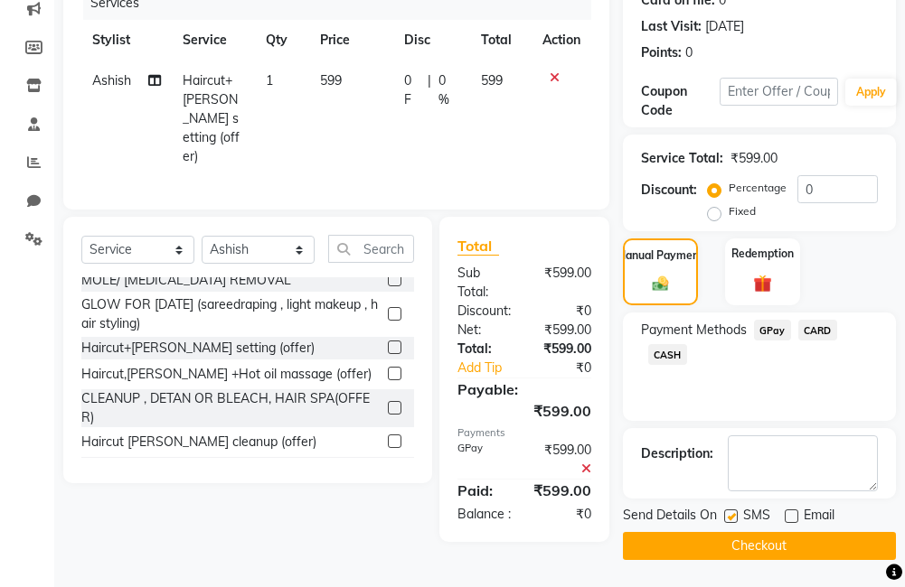
checkbox input "false"
click at [755, 537] on button "Checkout" at bounding box center [759, 546] width 273 height 28
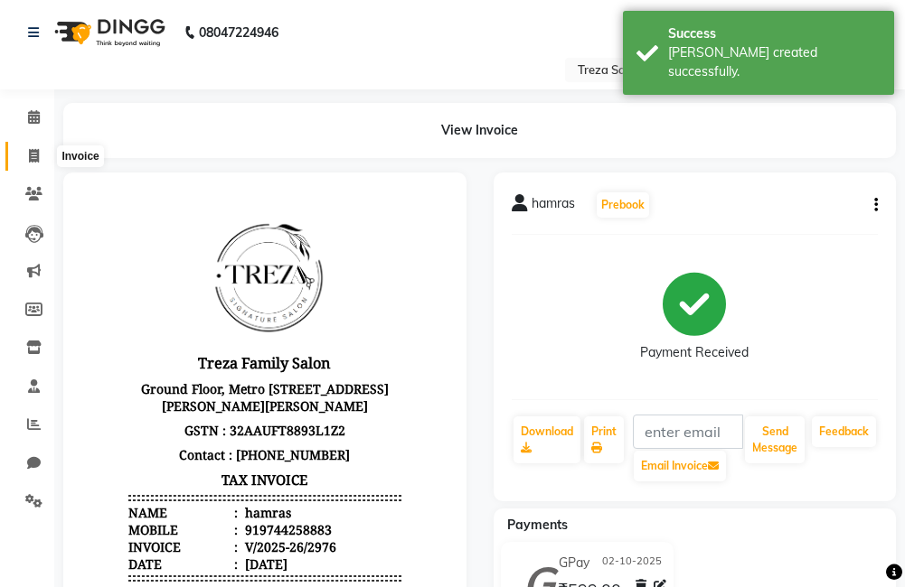
click at [27, 154] on span at bounding box center [34, 156] width 32 height 21
select select "service"
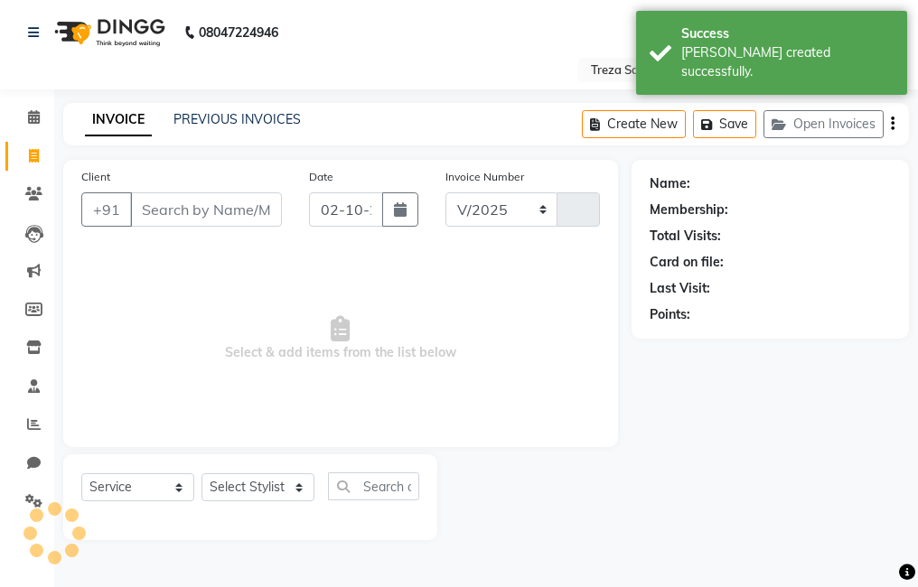
select select "7633"
type input "2977"
click at [230, 211] on input "Client" at bounding box center [206, 209] width 152 height 34
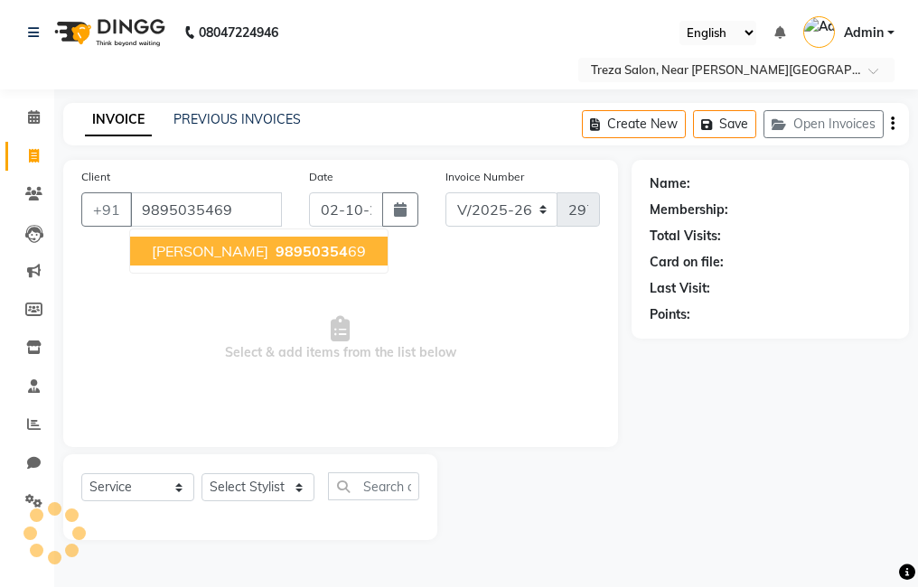
type input "9895035469"
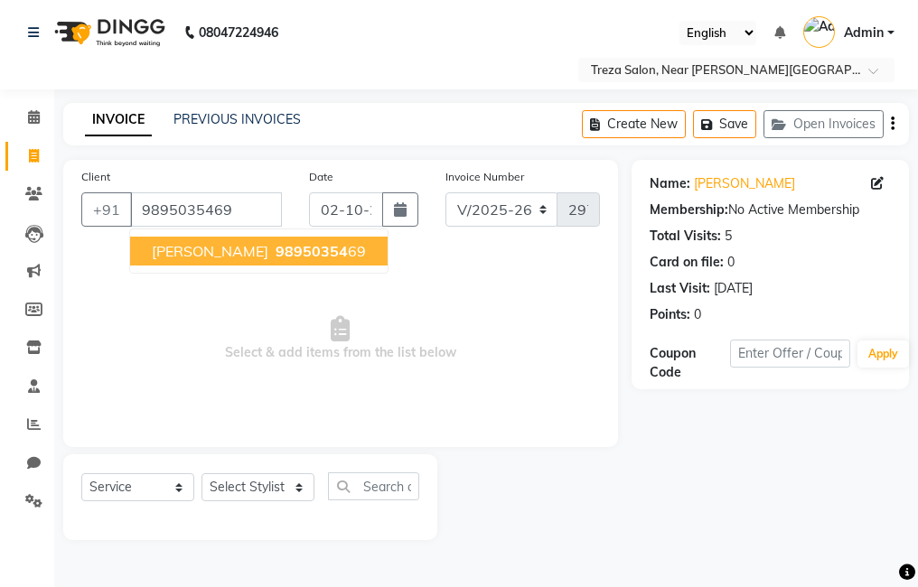
click at [289, 247] on span "98950354" at bounding box center [312, 251] width 72 height 18
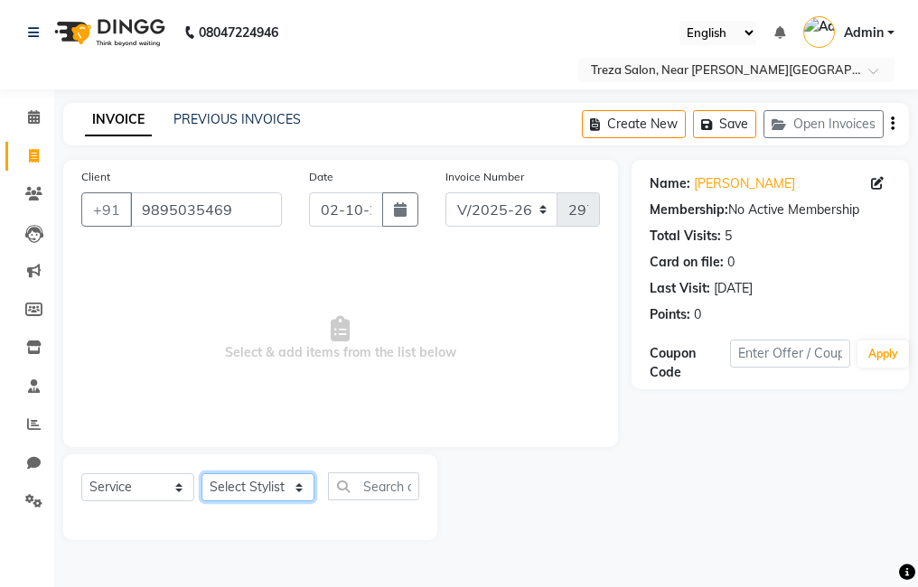
click at [253, 486] on select "Select Stylist [PERSON_NAME] Anju [PERSON_NAME] [PERSON_NAME] Jeeshma [PERSON_N…" at bounding box center [258, 487] width 113 height 28
select select "81285"
click at [202, 473] on select "Select Stylist [PERSON_NAME] Anju [PERSON_NAME] [PERSON_NAME] Jeeshma [PERSON_N…" at bounding box center [258, 487] width 113 height 28
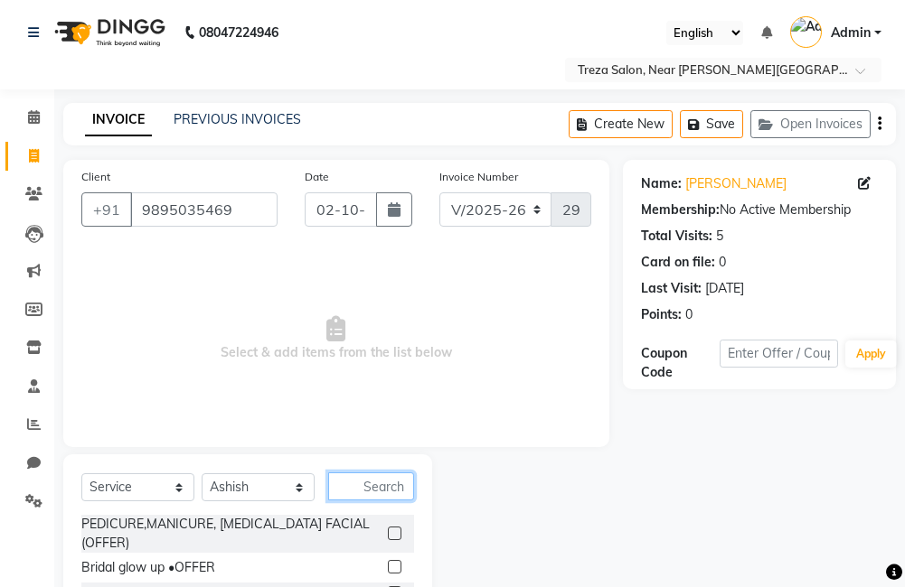
click at [366, 492] on input "text" at bounding box center [371, 487] width 86 height 28
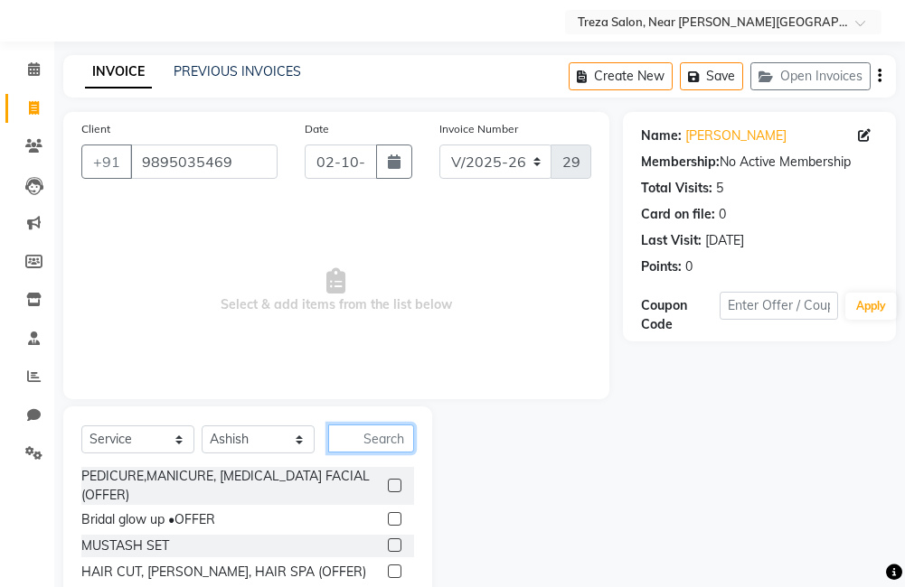
scroll to position [90, 0]
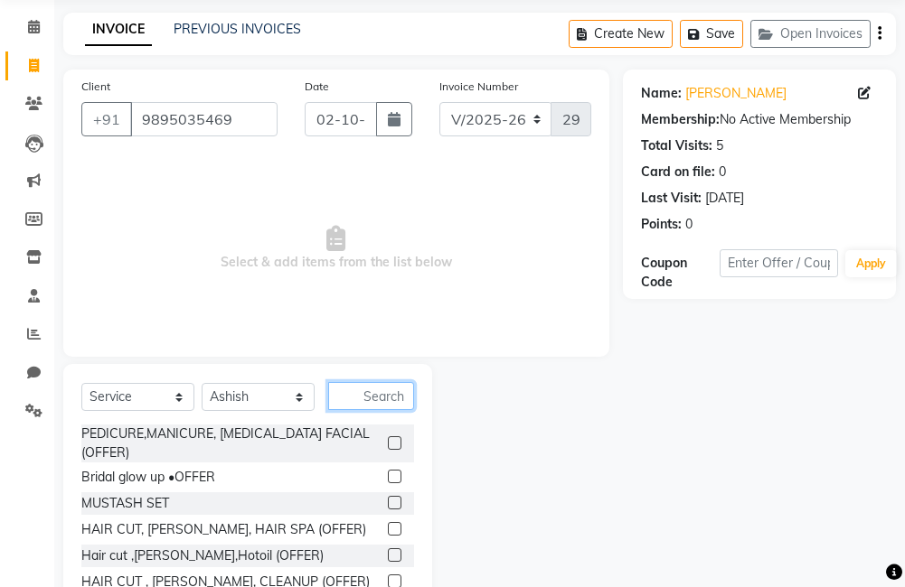
click at [370, 408] on input "text" at bounding box center [371, 396] width 86 height 28
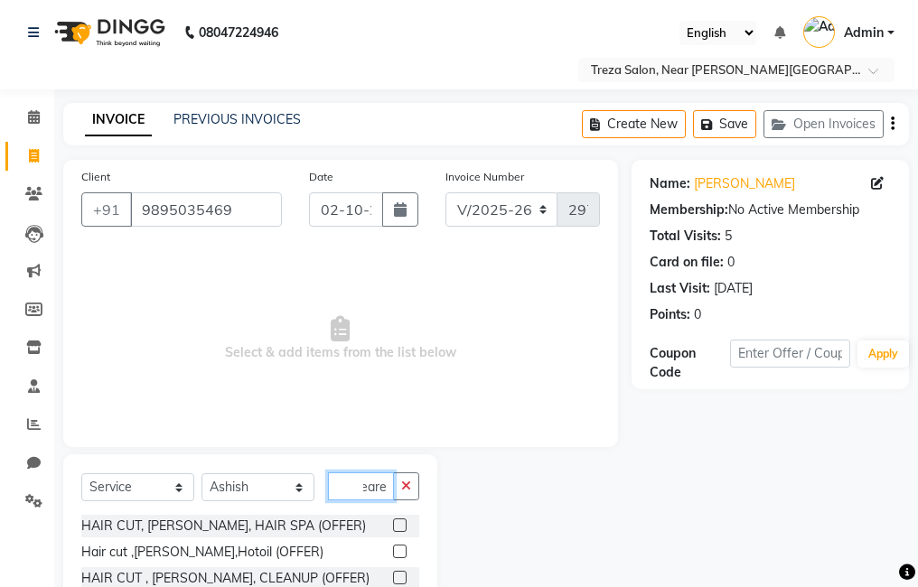
scroll to position [0, 17]
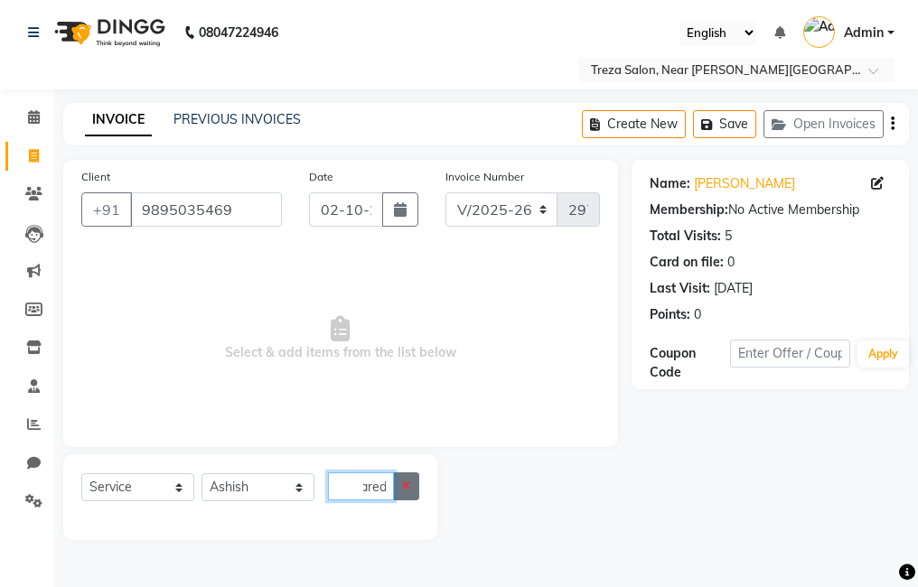
type input "beared"
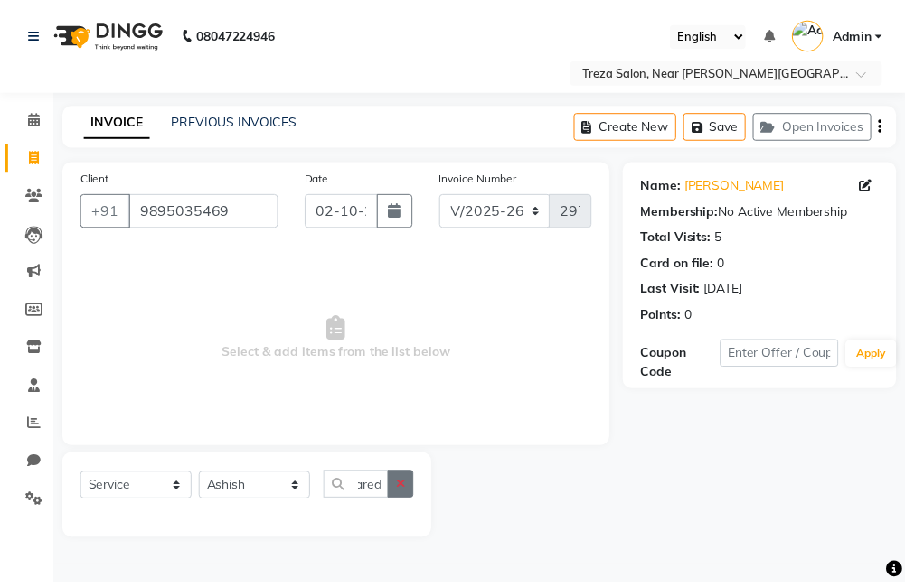
scroll to position [0, 0]
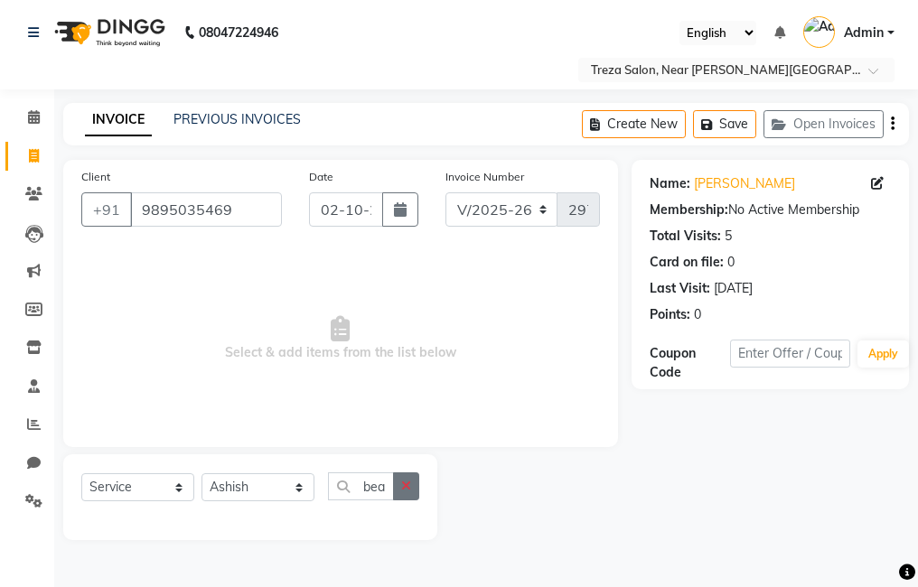
click at [416, 491] on button "button" at bounding box center [406, 487] width 26 height 28
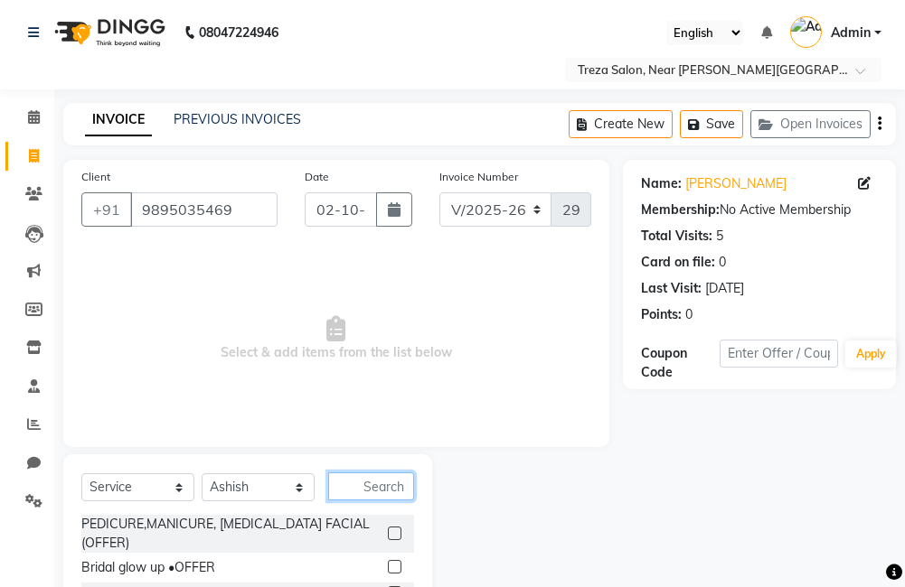
click at [384, 491] on input "text" at bounding box center [371, 487] width 86 height 28
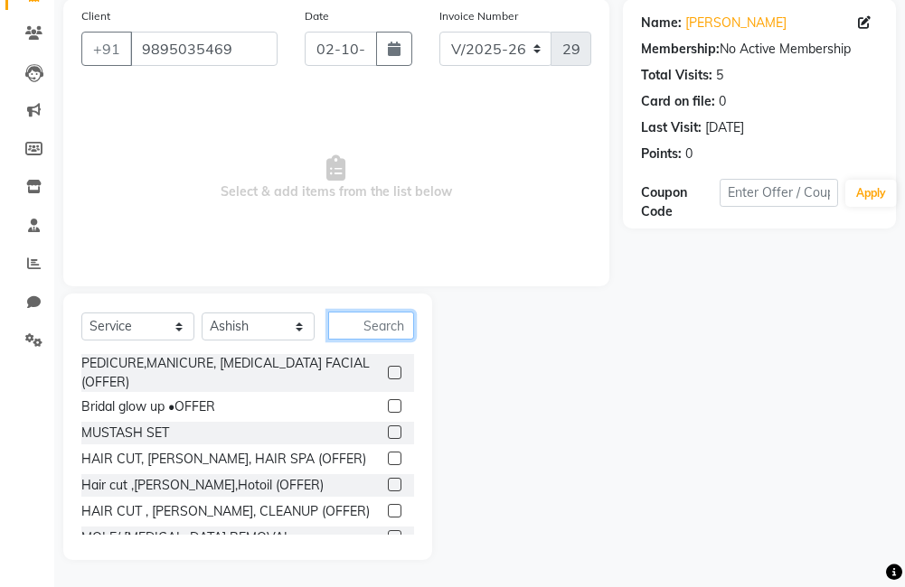
click at [384, 325] on input "text" at bounding box center [371, 326] width 86 height 28
click at [401, 325] on input "text" at bounding box center [371, 326] width 86 height 28
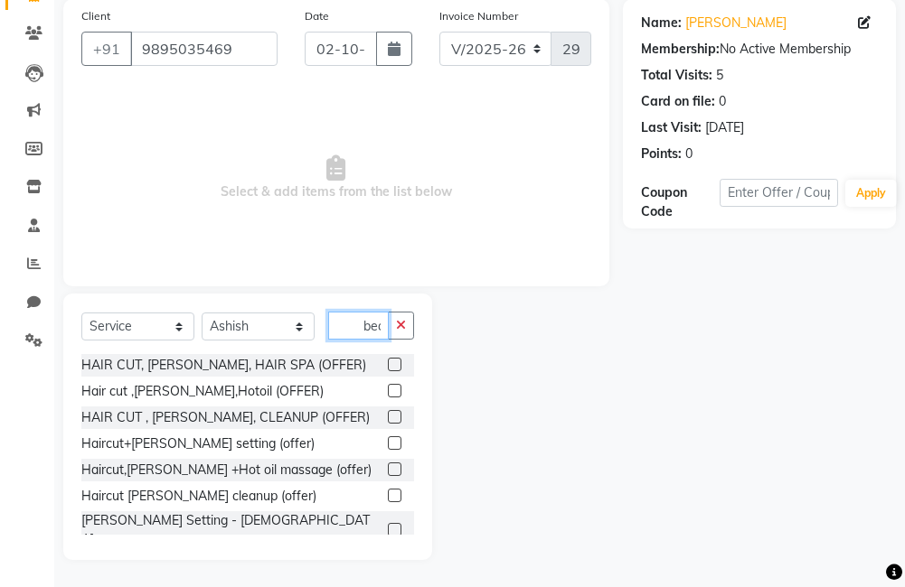
scroll to position [0, 5]
type input "bea"
click at [388, 523] on label at bounding box center [395, 530] width 14 height 14
click at [388, 525] on input "checkbox" at bounding box center [394, 531] width 12 height 12
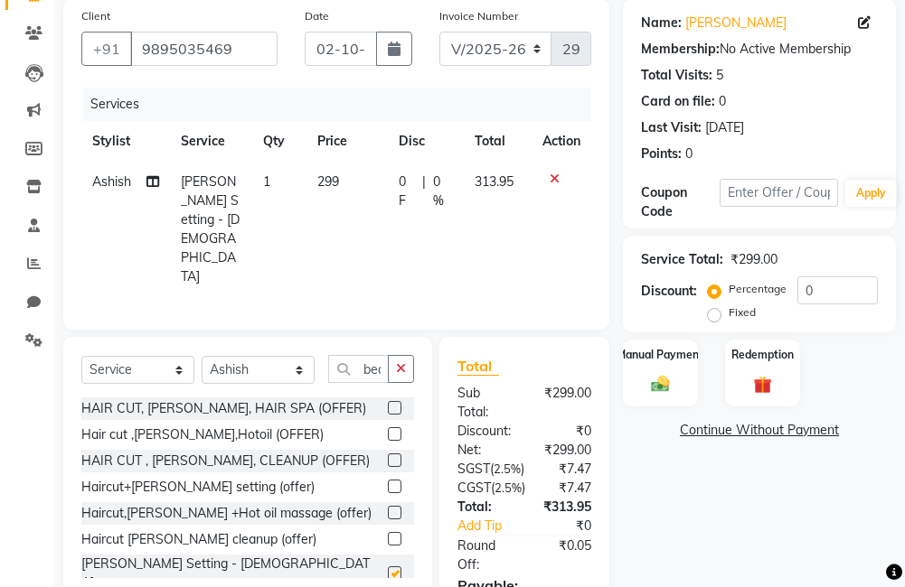
scroll to position [127, 0]
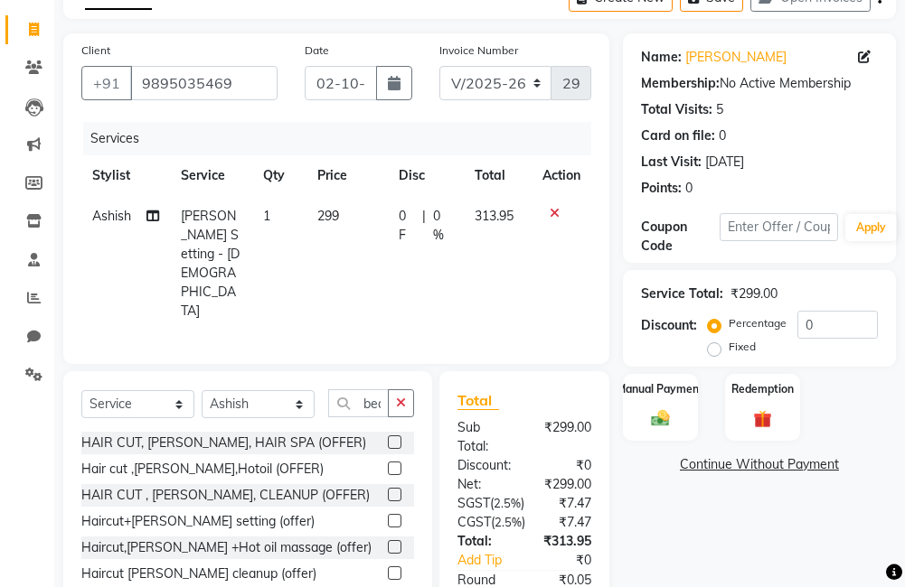
checkbox input "false"
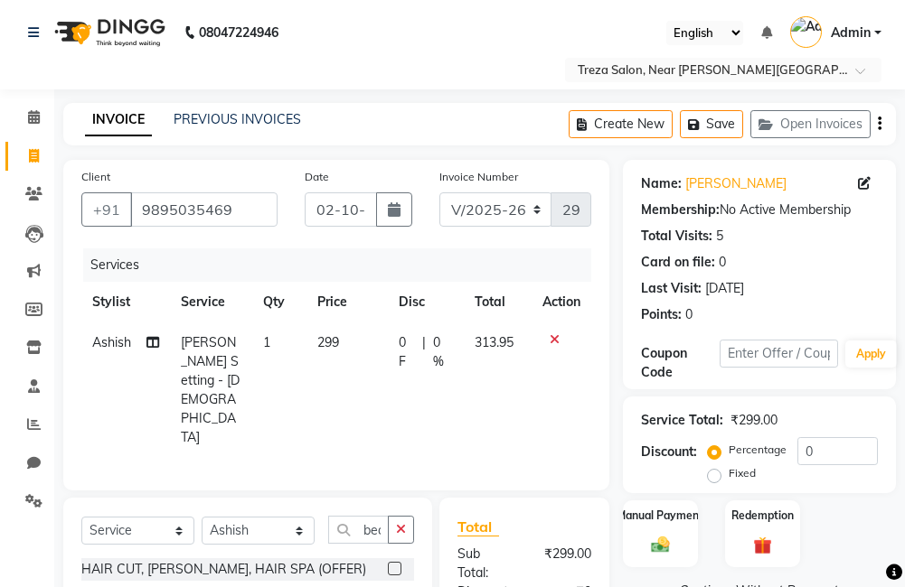
click at [877, 125] on icon "button" at bounding box center [879, 124] width 4 height 1
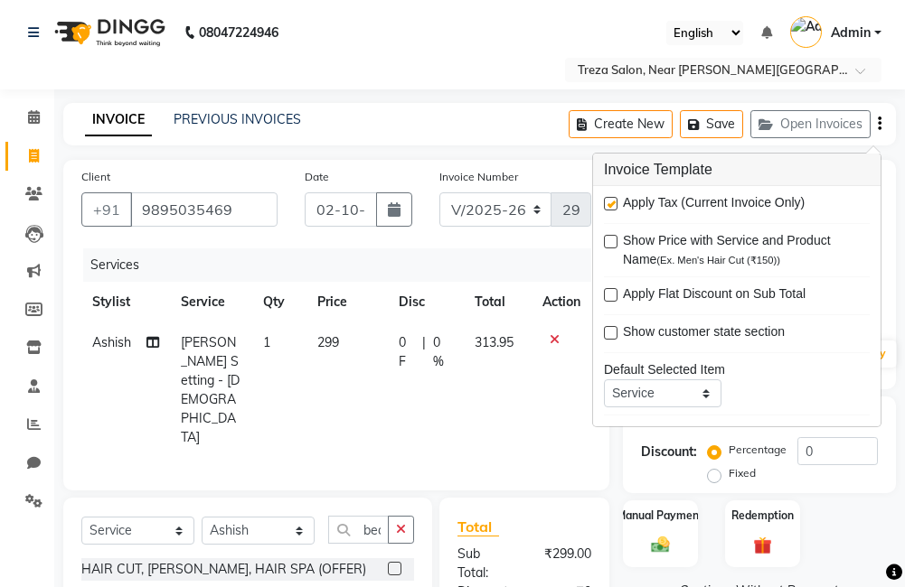
click at [614, 207] on label at bounding box center [611, 204] width 14 height 14
click at [614, 207] on input "checkbox" at bounding box center [610, 205] width 12 height 12
checkbox input "false"
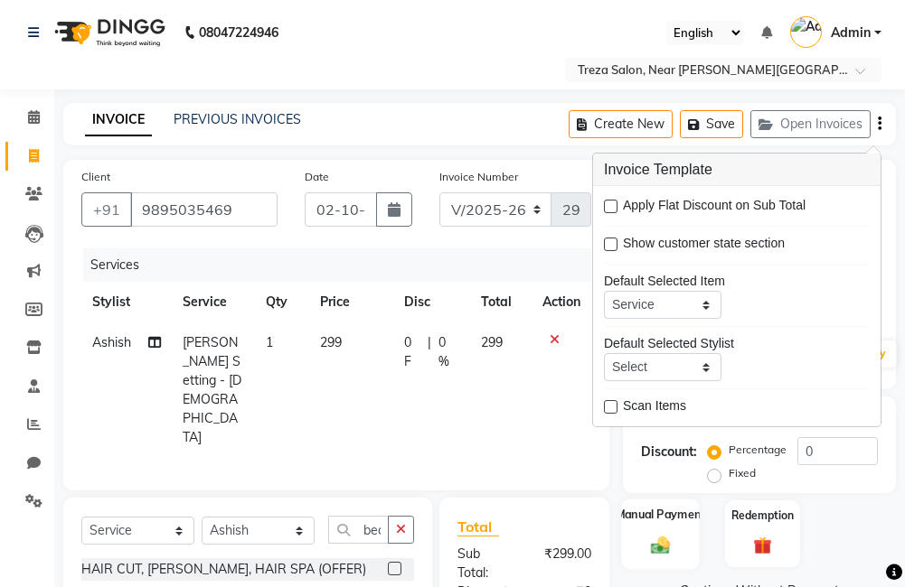
scroll to position [182, 0]
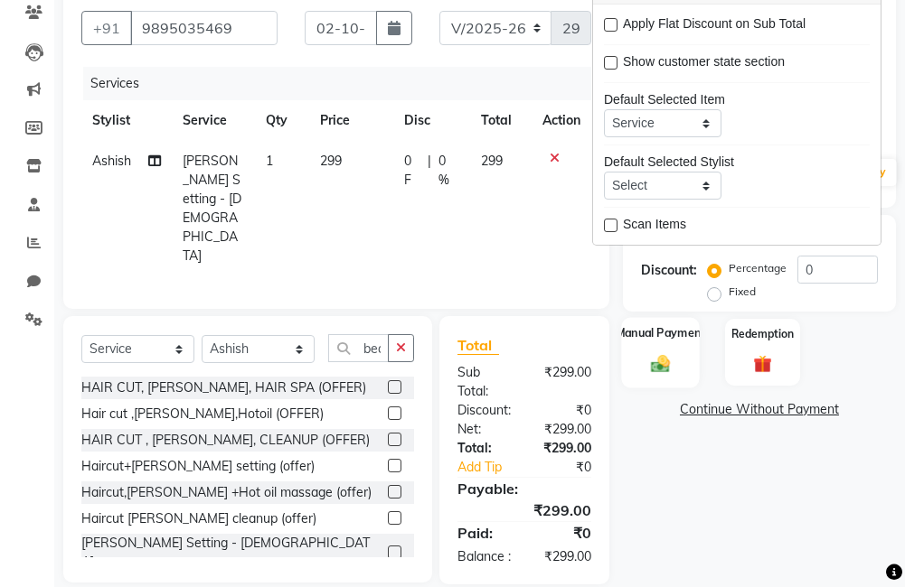
click at [675, 368] on img at bounding box center [660, 364] width 31 height 22
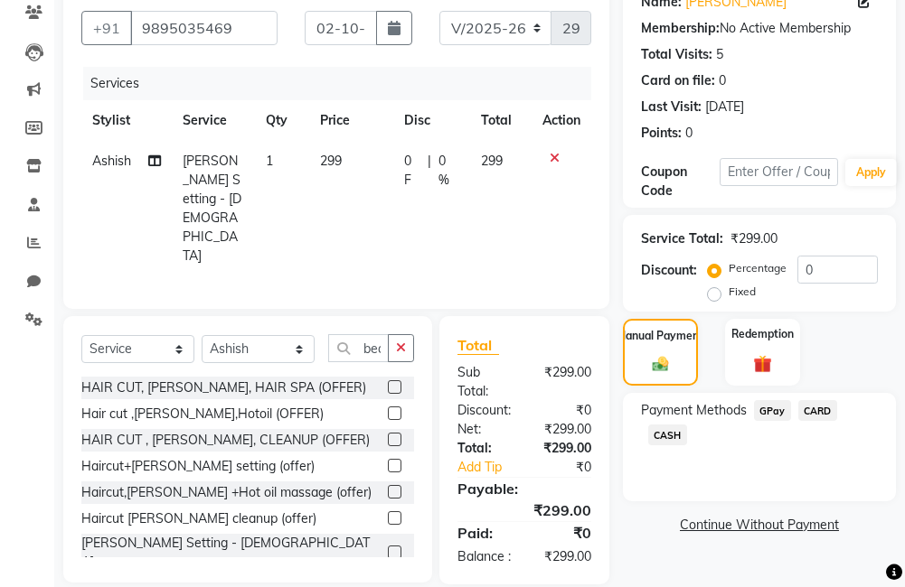
click at [773, 411] on span "GPay" at bounding box center [772, 410] width 37 height 21
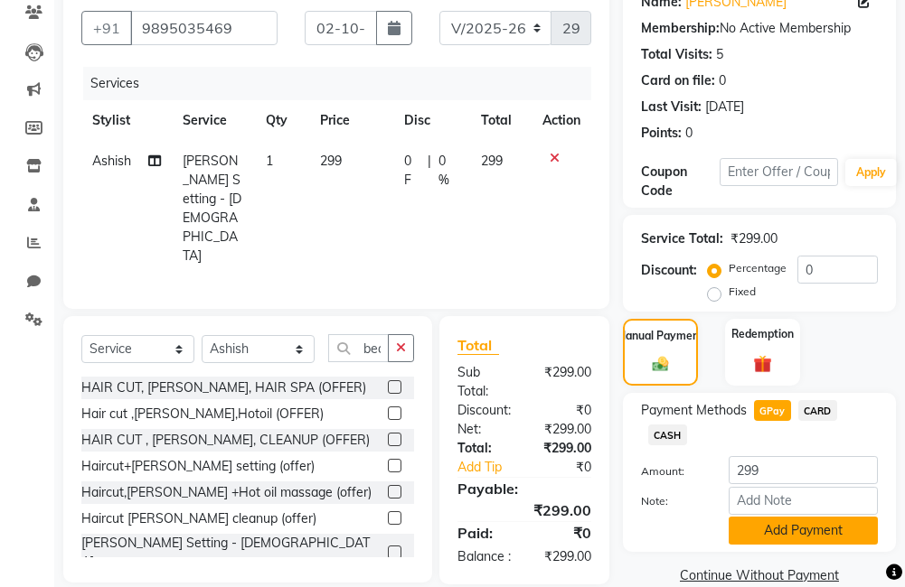
click at [786, 539] on button "Add Payment" at bounding box center [802, 531] width 149 height 28
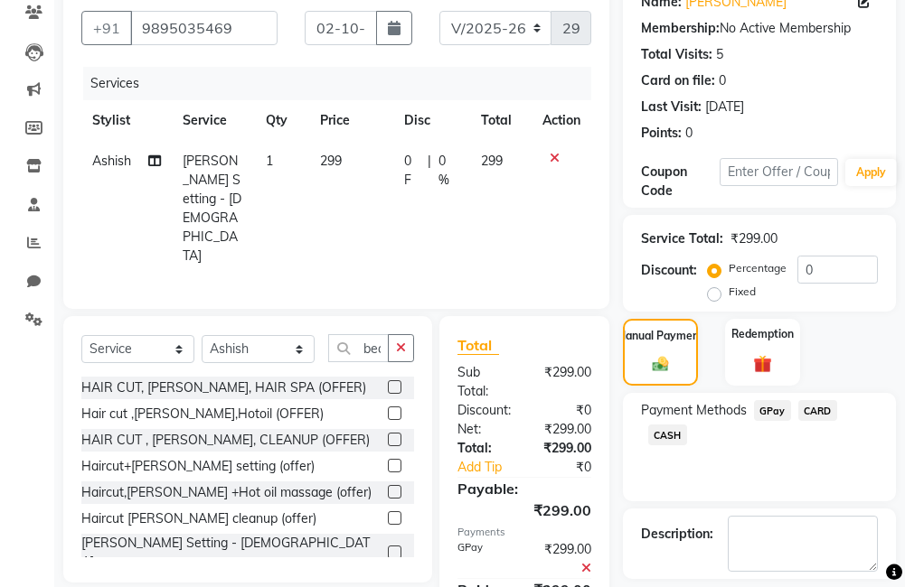
scroll to position [262, 0]
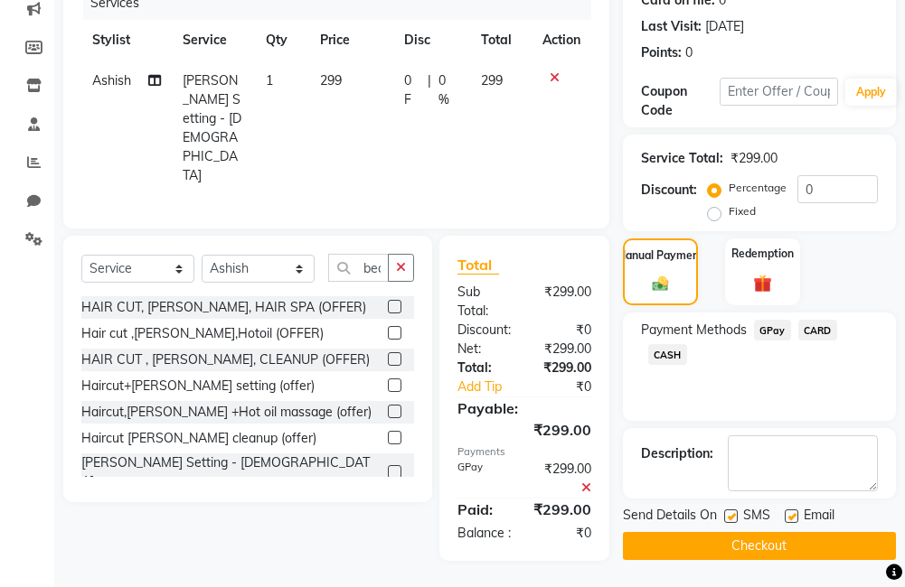
click at [790, 511] on label at bounding box center [791, 517] width 14 height 14
click at [790, 511] on input "checkbox" at bounding box center [790, 517] width 12 height 12
checkbox input "false"
click at [727, 517] on label at bounding box center [731, 517] width 14 height 14
click at [727, 517] on input "checkbox" at bounding box center [730, 517] width 12 height 12
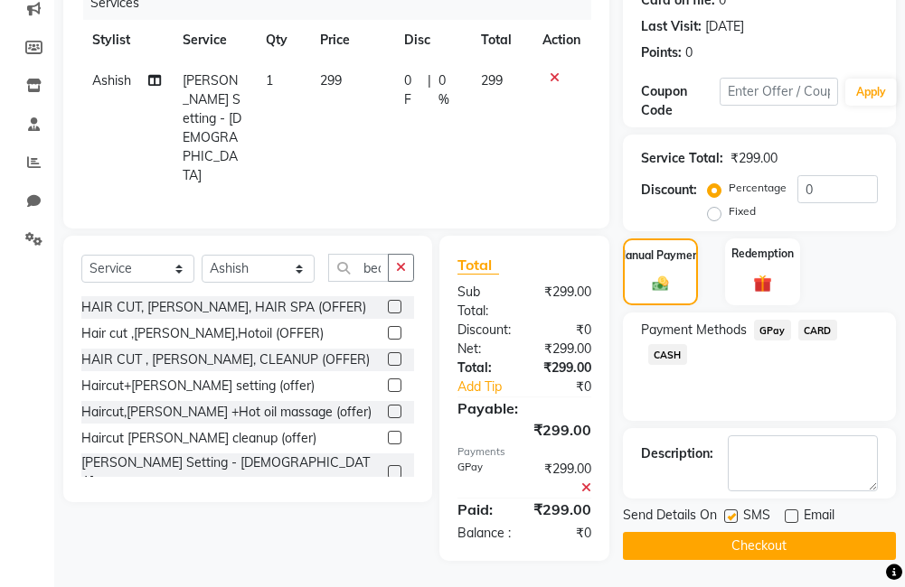
checkbox input "false"
click at [756, 551] on button "Checkout" at bounding box center [759, 546] width 273 height 28
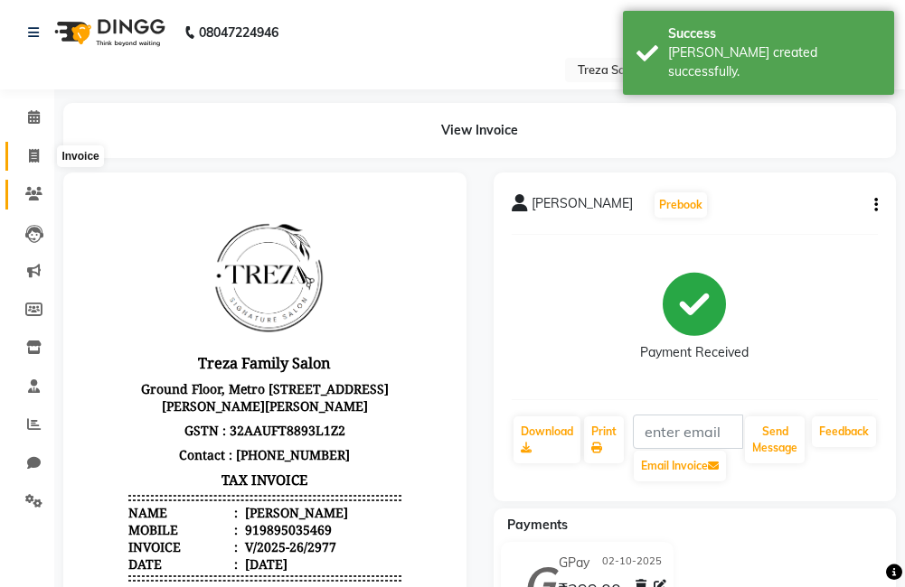
drag, startPoint x: 30, startPoint y: 162, endPoint x: 44, endPoint y: 180, distance: 23.1
click at [30, 162] on icon at bounding box center [34, 156] width 10 height 14
select select "service"
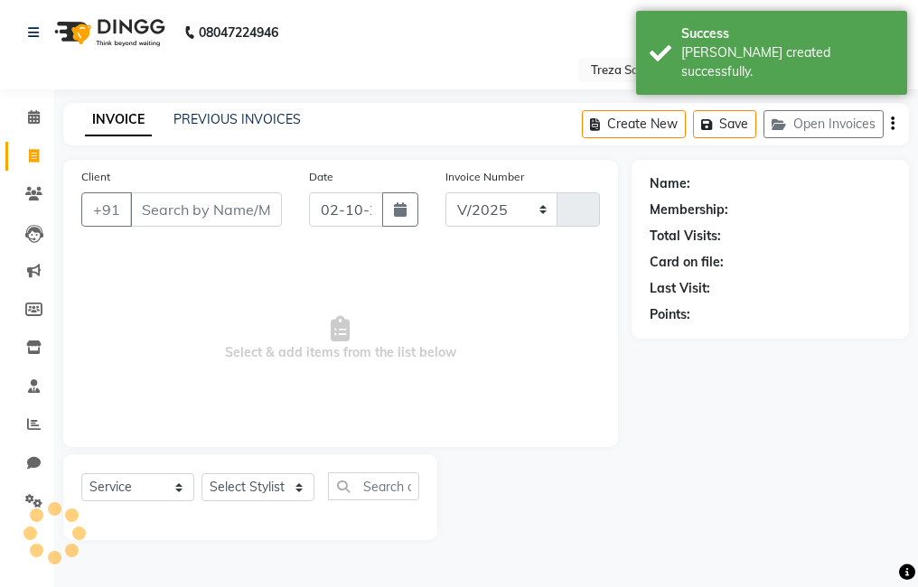
select select "7633"
type input "2978"
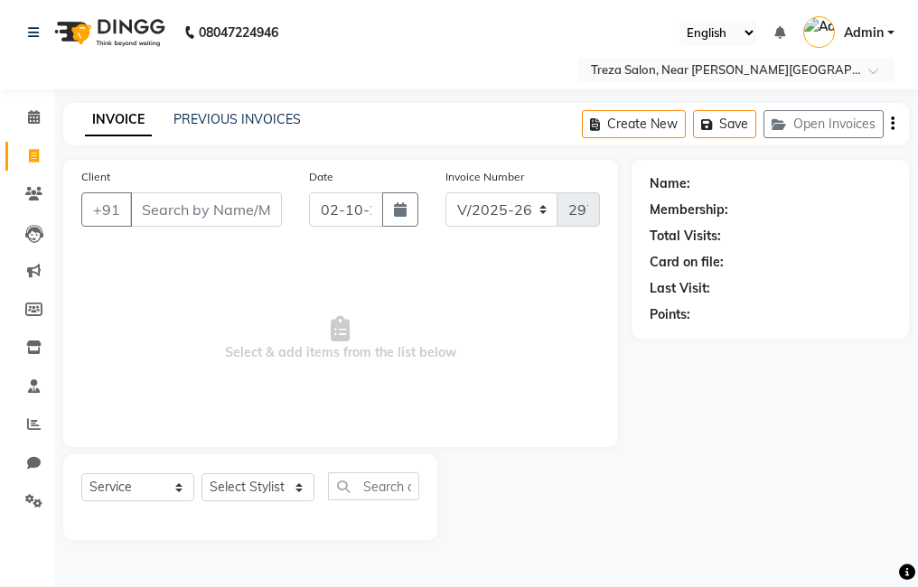
click at [173, 215] on input "Client" at bounding box center [206, 209] width 152 height 34
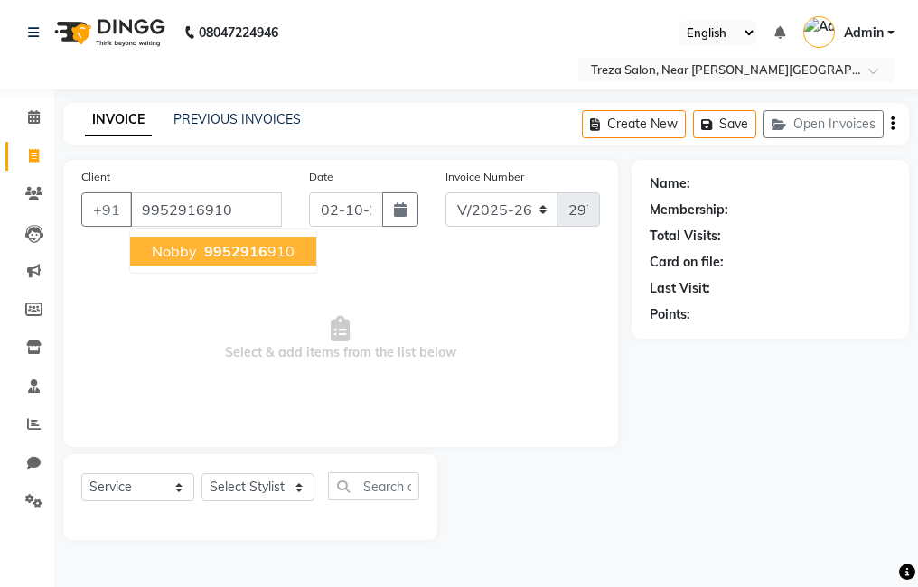
type input "9952916910"
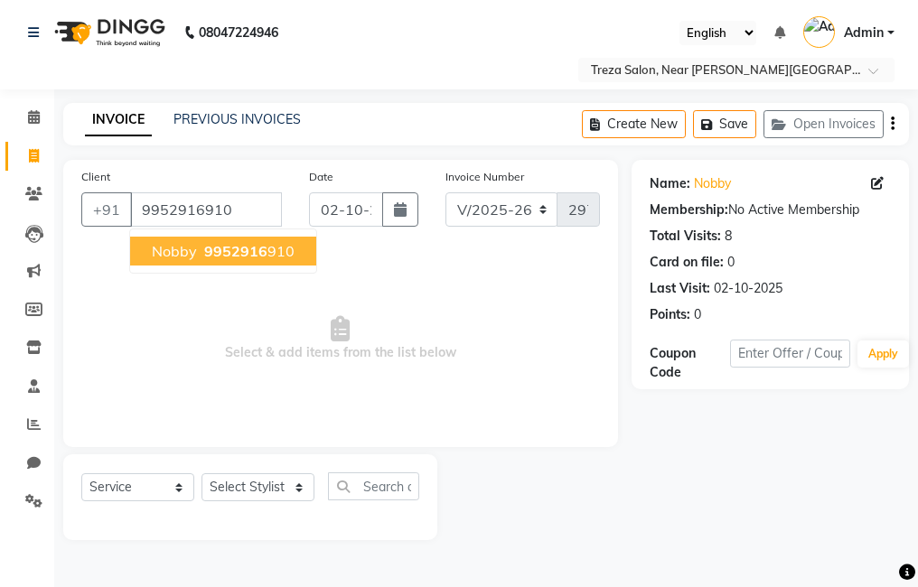
click at [190, 265] on button "Nobby 9952916 910" at bounding box center [223, 251] width 186 height 29
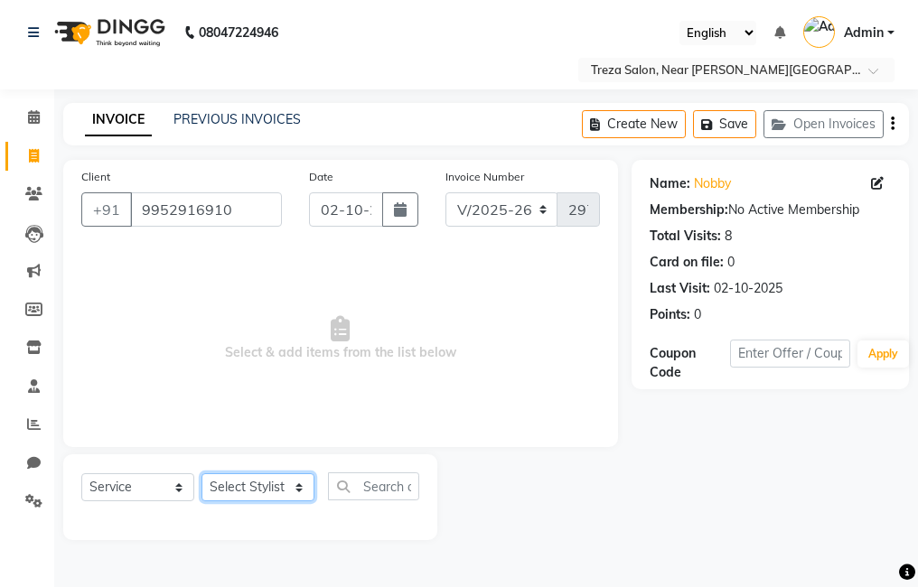
click at [273, 486] on select "Select Stylist [PERSON_NAME] Anju [PERSON_NAME] [PERSON_NAME] Jeeshma [PERSON_N…" at bounding box center [258, 487] width 113 height 28
select select "92210"
click at [202, 473] on select "Select Stylist [PERSON_NAME] Anju [PERSON_NAME] [PERSON_NAME] Jeeshma [PERSON_N…" at bounding box center [258, 487] width 113 height 28
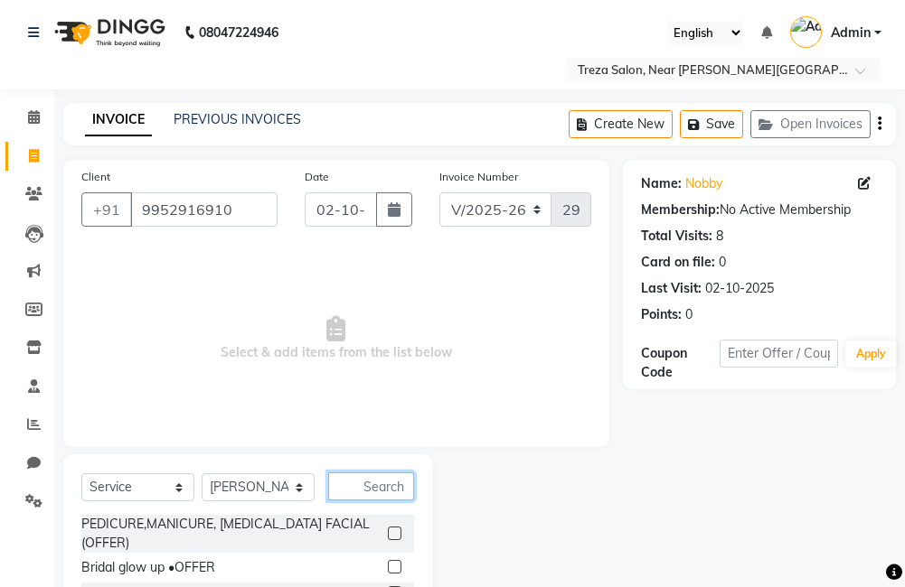
click at [375, 483] on input "text" at bounding box center [371, 487] width 86 height 28
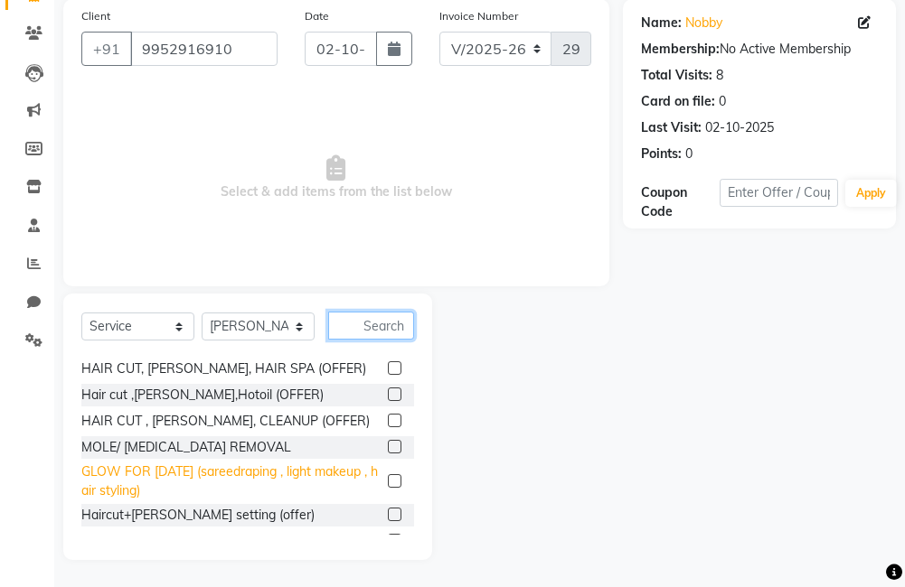
scroll to position [181, 0]
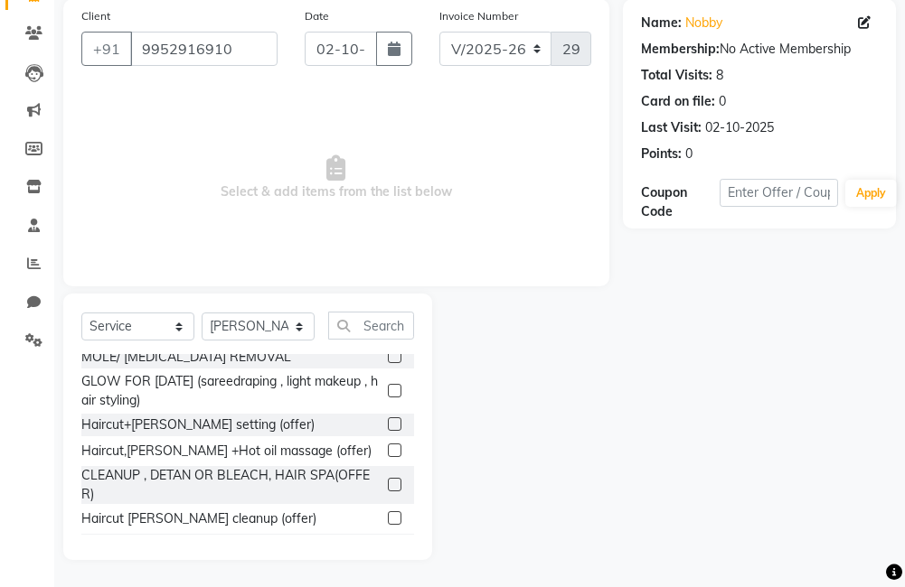
click at [388, 428] on label at bounding box center [395, 424] width 14 height 14
click at [388, 428] on input "checkbox" at bounding box center [394, 425] width 12 height 12
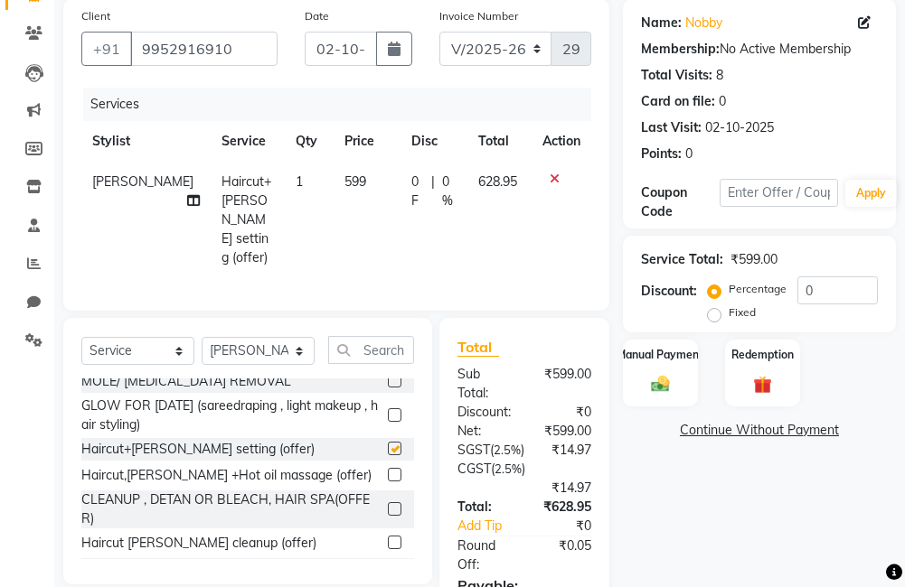
checkbox input "false"
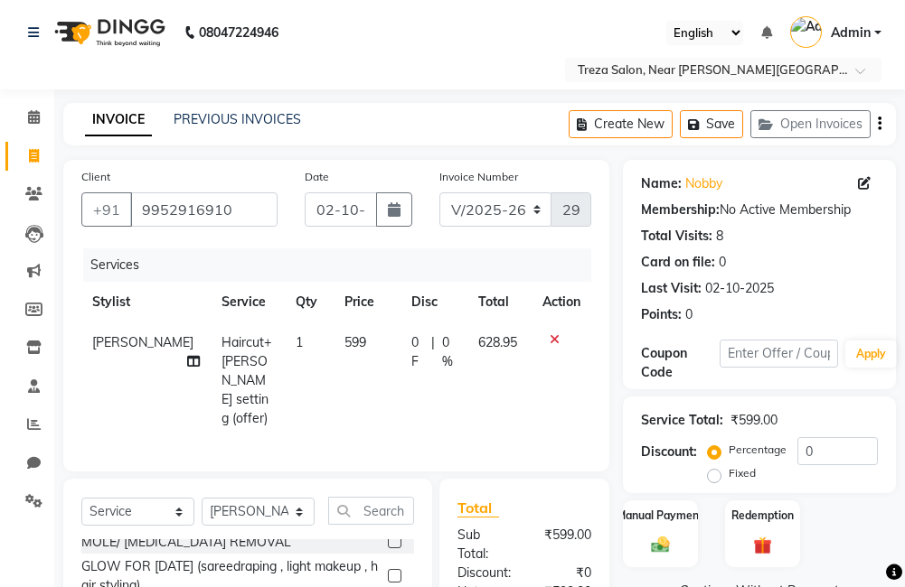
click at [879, 125] on icon "button" at bounding box center [879, 124] width 4 height 1
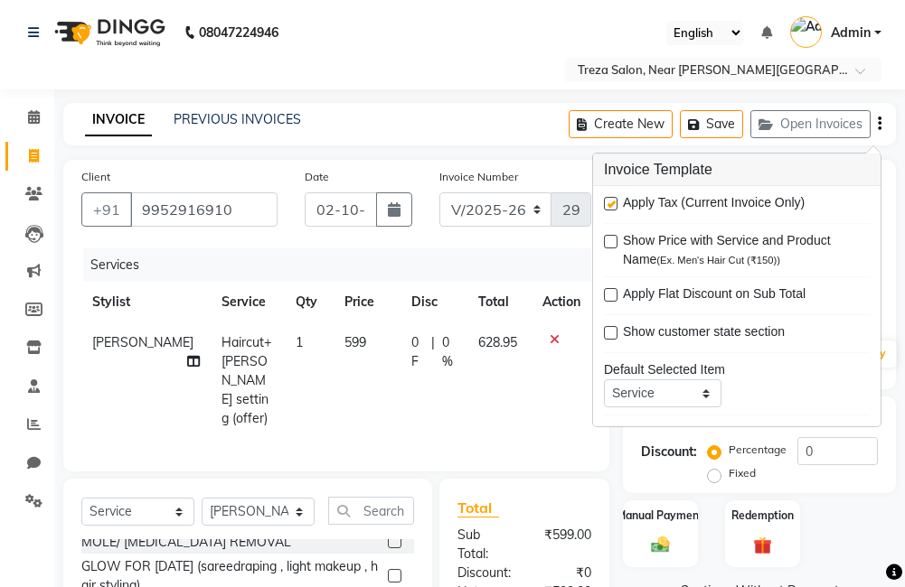
click at [609, 202] on label at bounding box center [611, 204] width 14 height 14
click at [609, 202] on input "checkbox" at bounding box center [610, 205] width 12 height 12
checkbox input "false"
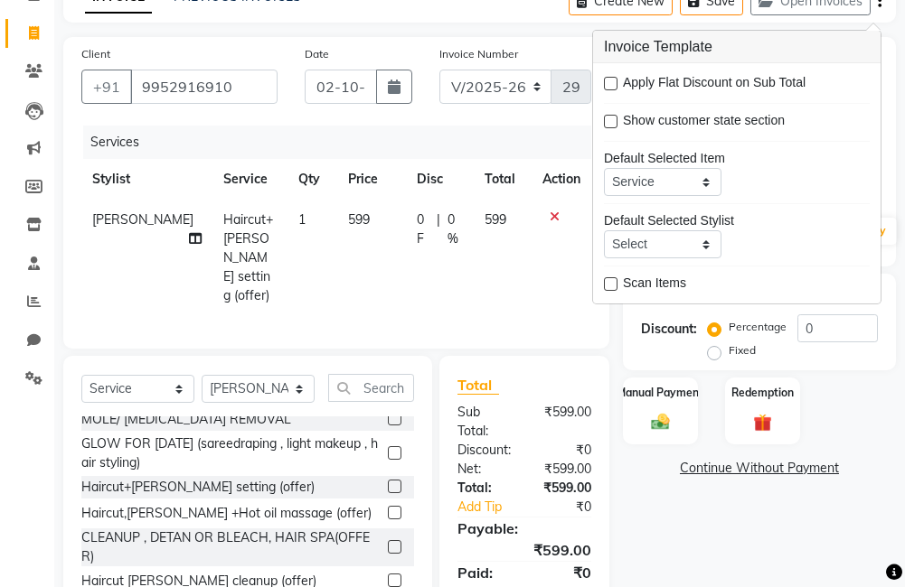
scroll to position [181, 0]
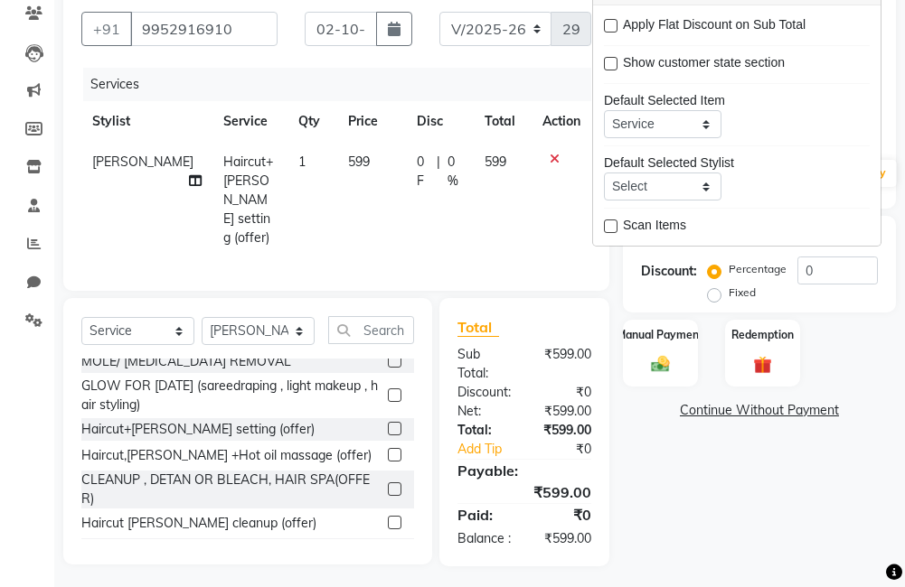
drag, startPoint x: 689, startPoint y: 477, endPoint x: 685, endPoint y: 434, distance: 43.5
click at [689, 476] on div "Name: Nobby Membership: No Active Membership Total Visits: 8 Card on file: 0 La…" at bounding box center [766, 272] width 286 height 587
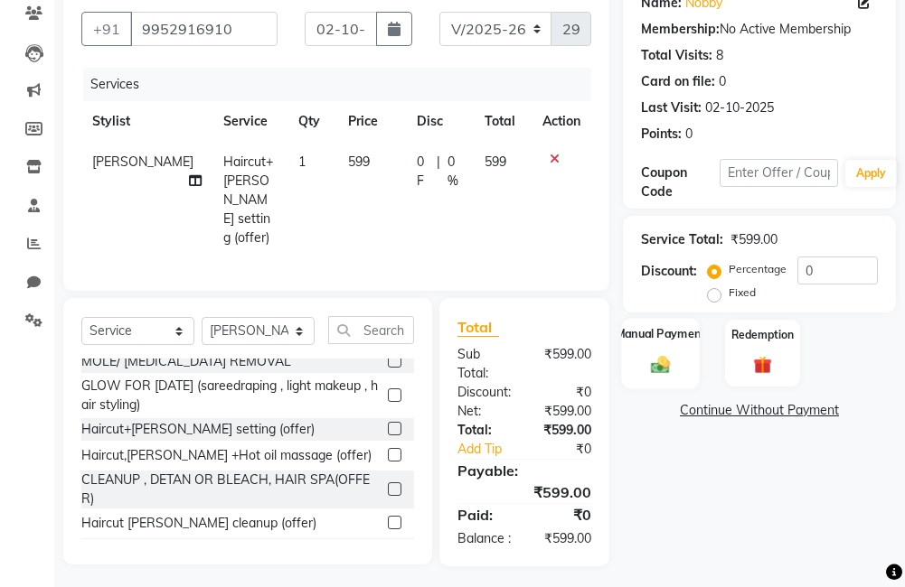
click at [635, 354] on div "Manual Payment" at bounding box center [660, 353] width 78 height 70
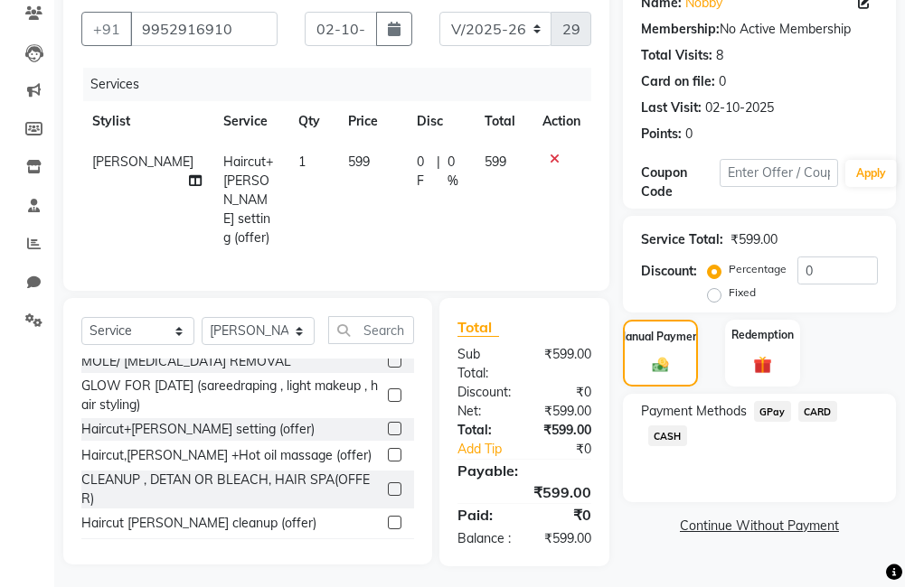
click at [772, 417] on span "GPay" at bounding box center [772, 411] width 37 height 21
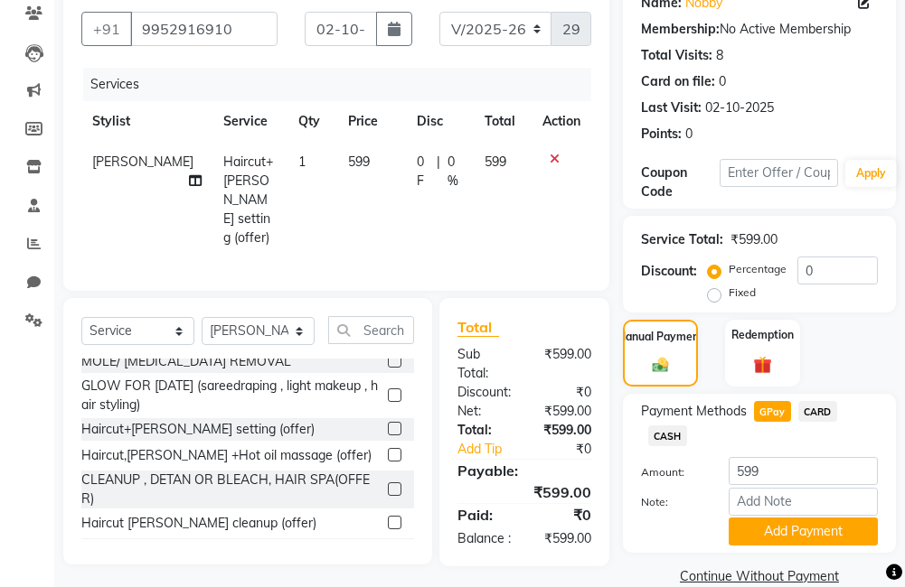
scroll to position [211, 0]
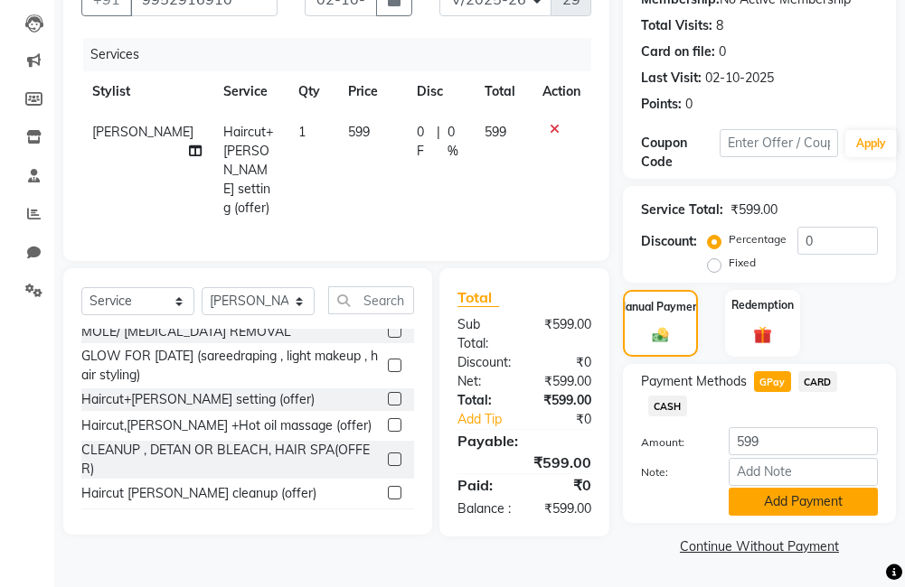
click at [791, 508] on button "Add Payment" at bounding box center [802, 502] width 149 height 28
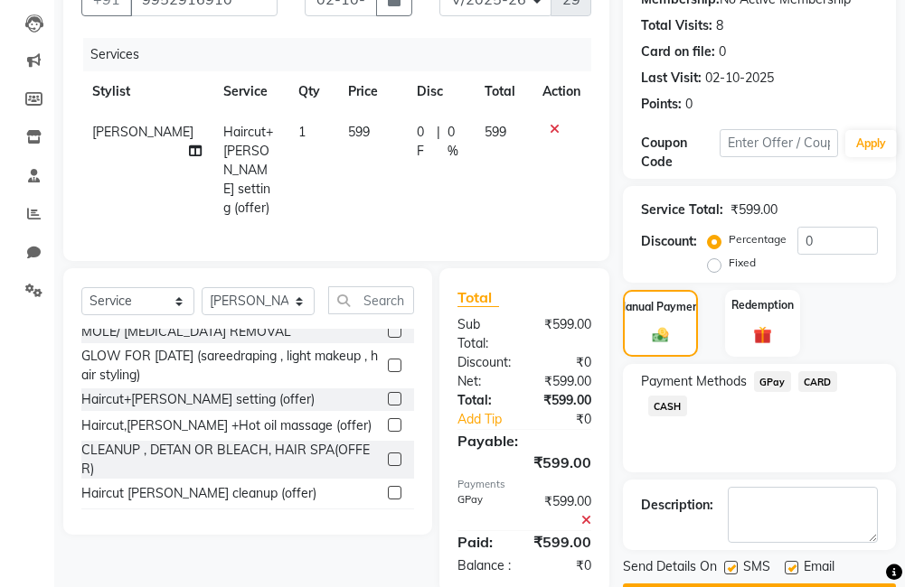
scroll to position [262, 0]
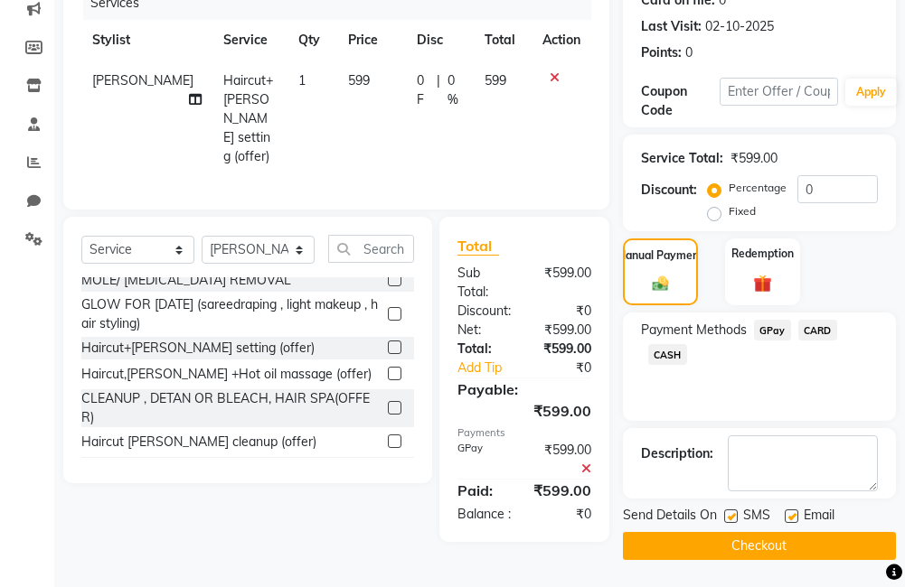
click at [786, 514] on label at bounding box center [791, 517] width 14 height 14
click at [786, 514] on input "checkbox" at bounding box center [790, 517] width 12 height 12
checkbox input "false"
click at [731, 519] on label at bounding box center [731, 517] width 14 height 14
click at [731, 519] on input "checkbox" at bounding box center [730, 517] width 12 height 12
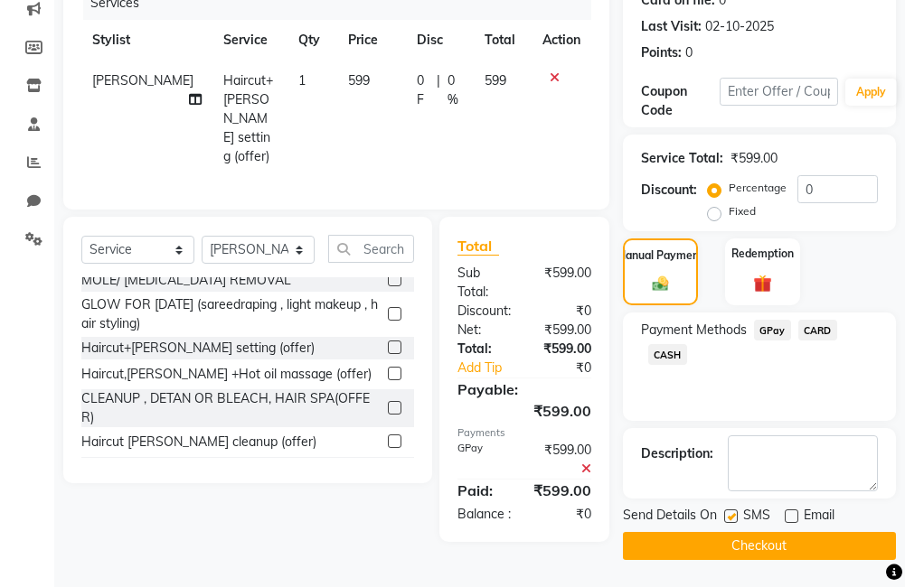
checkbox input "false"
click at [747, 539] on button "Checkout" at bounding box center [759, 546] width 273 height 28
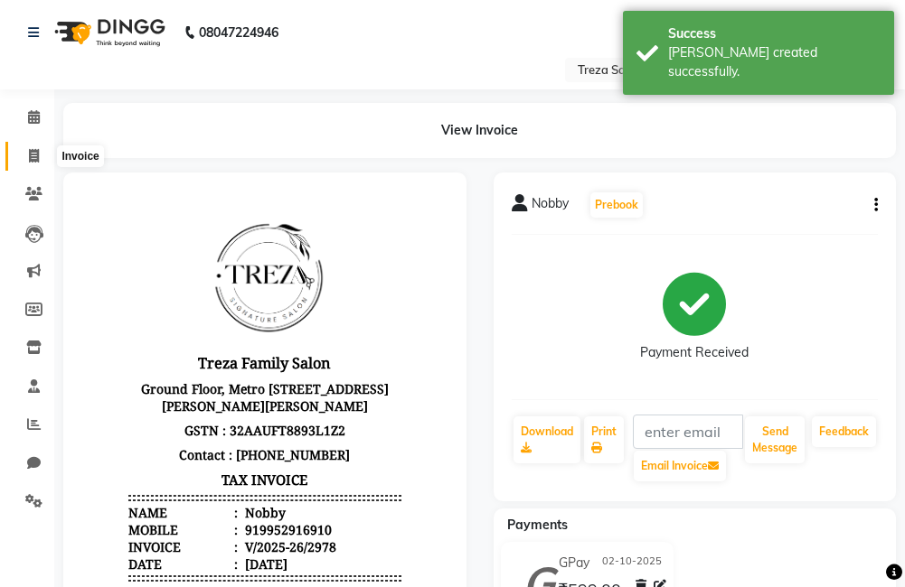
click at [40, 163] on span at bounding box center [34, 156] width 32 height 21
select select "7633"
select select "service"
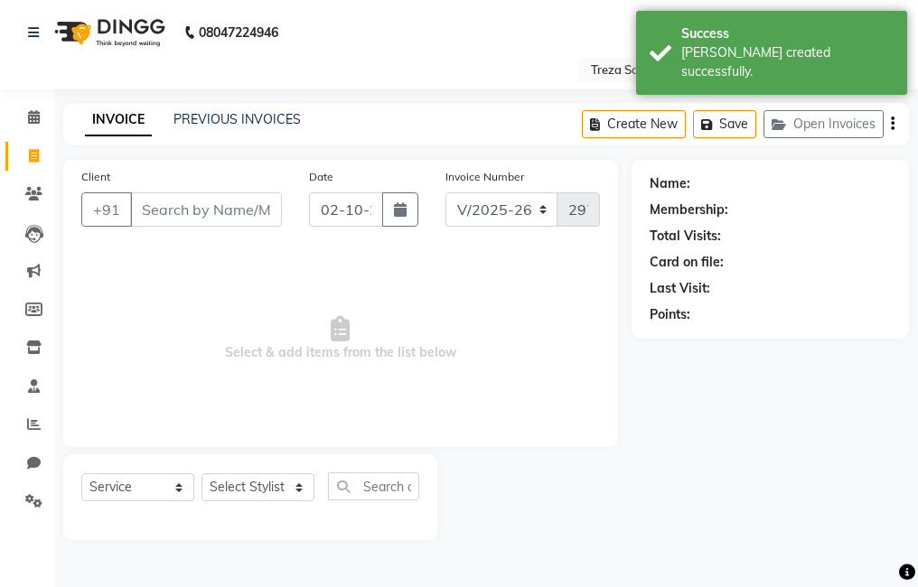
click at [242, 208] on input "Client" at bounding box center [206, 209] width 152 height 34
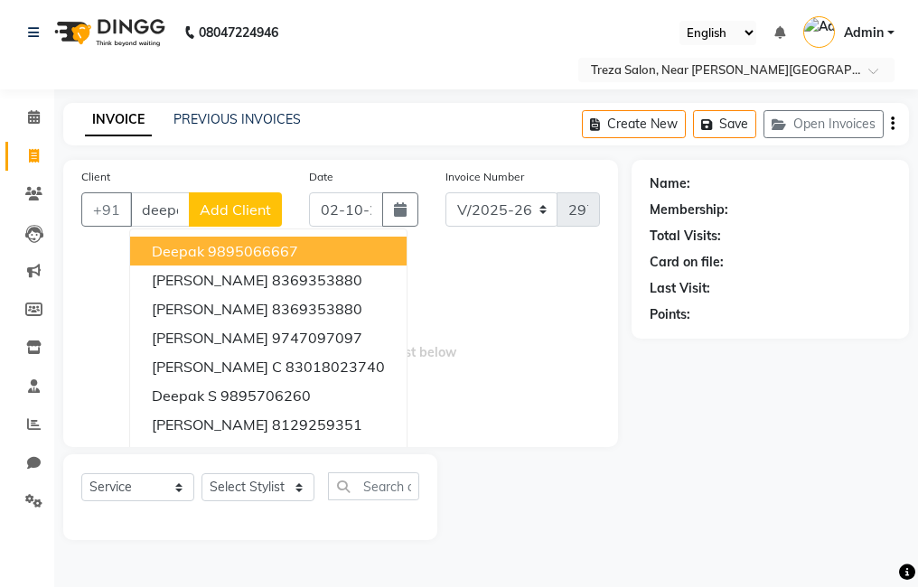
scroll to position [0, 11]
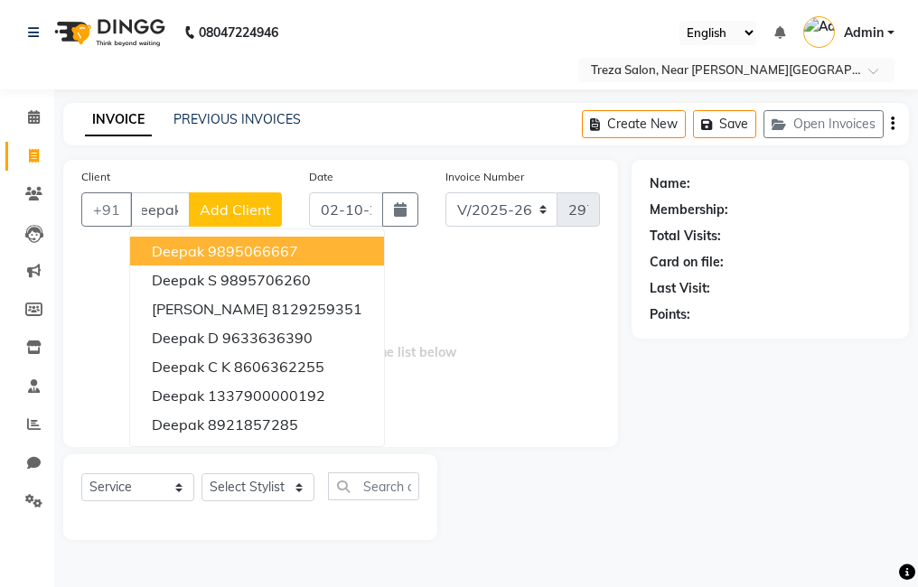
type input "deepak"
click at [414, 267] on span "Select & add items from the list below" at bounding box center [340, 338] width 519 height 181
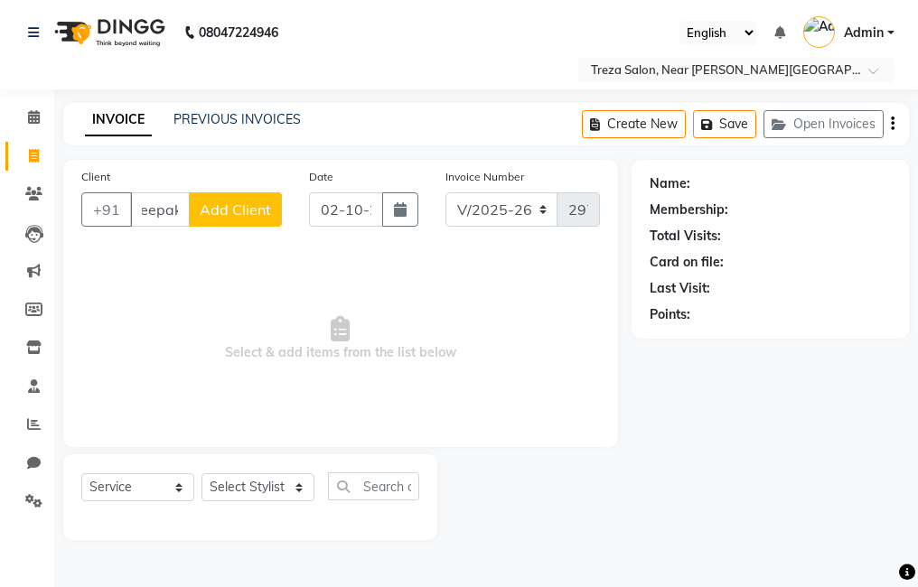
scroll to position [0, 0]
click at [243, 219] on button "Add Client" at bounding box center [235, 209] width 93 height 34
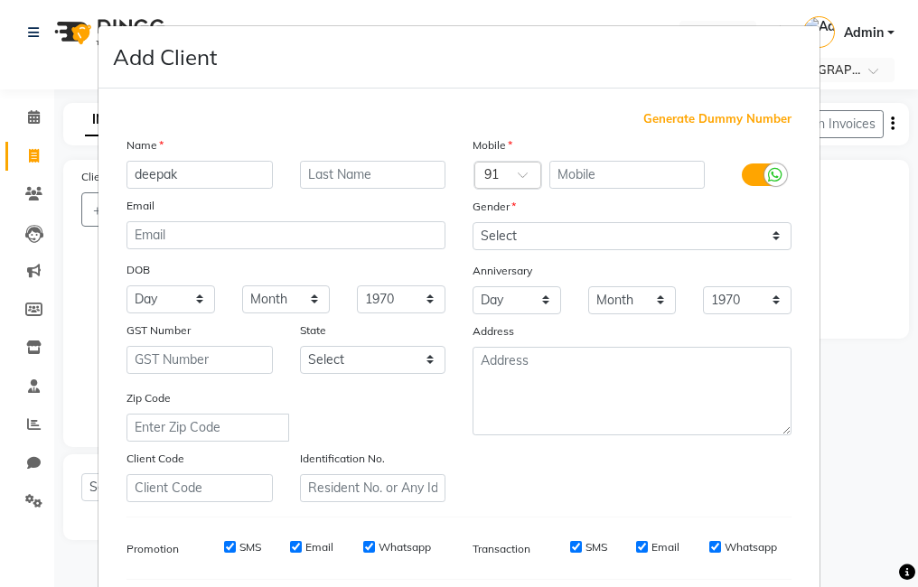
click at [680, 117] on span "Generate Dummy Number" at bounding box center [717, 119] width 148 height 18
type input "1337900000267"
checkbox input "false"
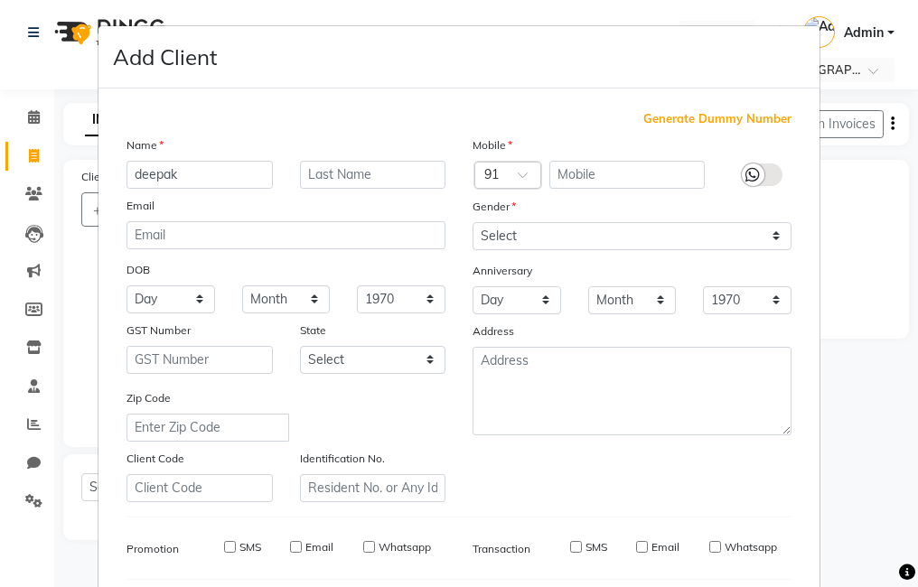
checkbox input "false"
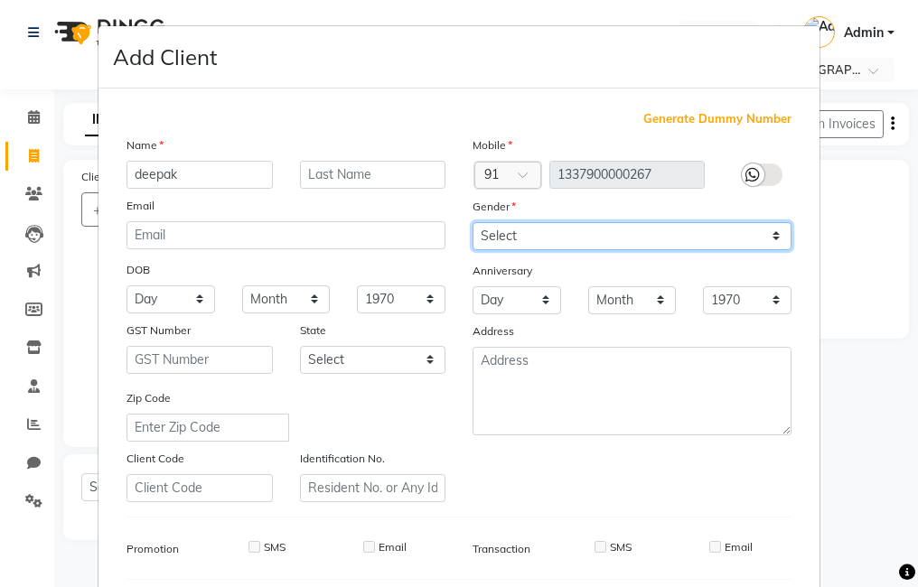
click at [521, 236] on select "Select [DEMOGRAPHIC_DATA] [DEMOGRAPHIC_DATA] Other Prefer Not To Say" at bounding box center [632, 236] width 319 height 28
select select "male"
click at [473, 222] on select "Select [DEMOGRAPHIC_DATA] [DEMOGRAPHIC_DATA] Other Prefer Not To Say" at bounding box center [632, 236] width 319 height 28
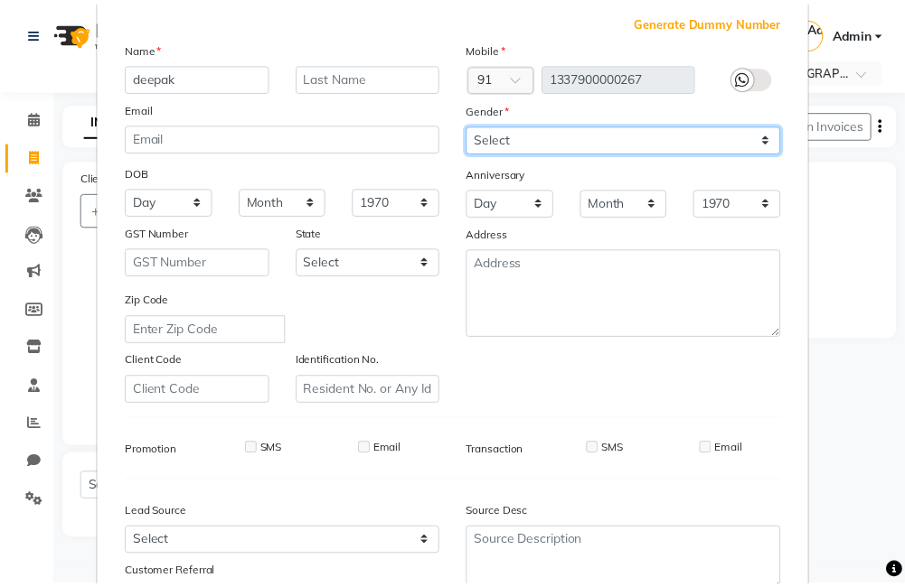
scroll to position [247, 0]
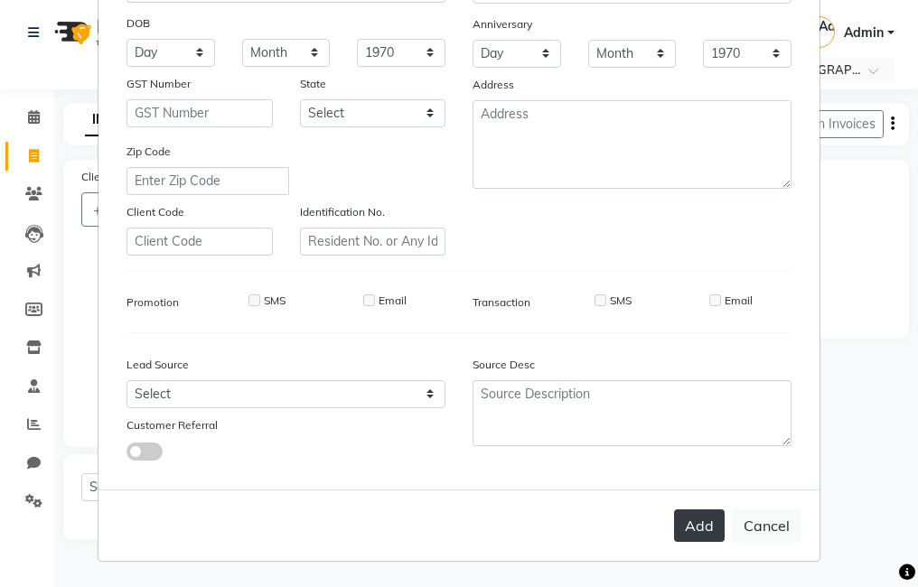
click at [715, 520] on button "Add" at bounding box center [699, 526] width 51 height 33
type input "1337900000267"
select select
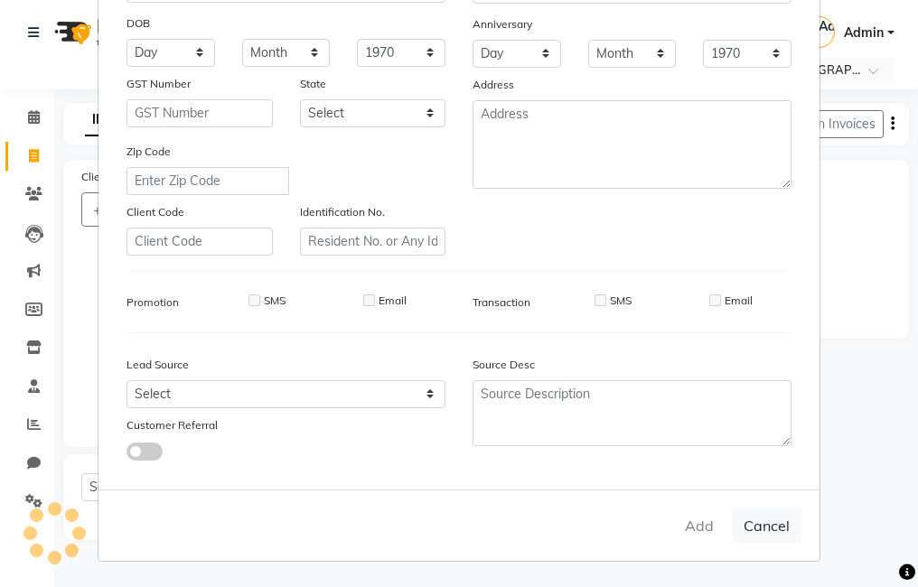
select select
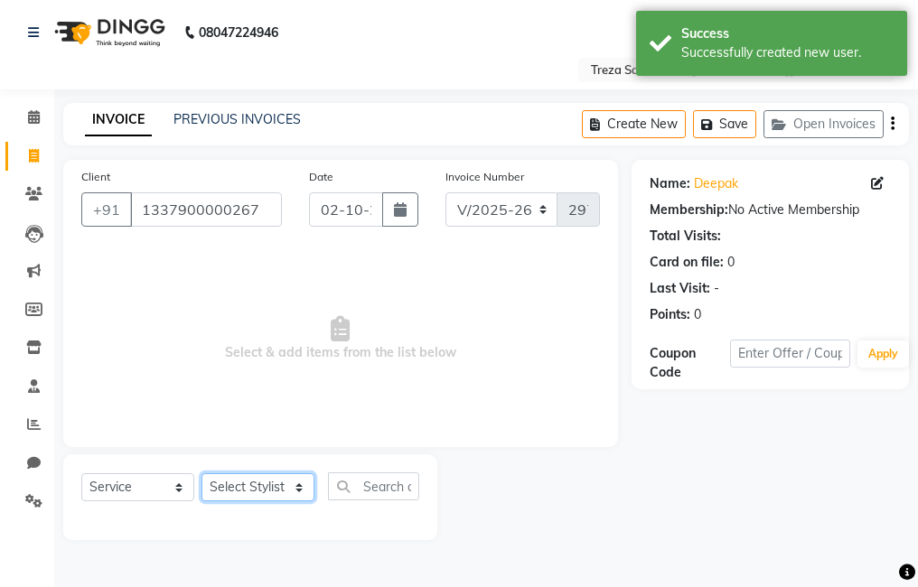
click at [244, 487] on select "Select Stylist [PERSON_NAME] Anju [PERSON_NAME] [PERSON_NAME] Jeeshma [PERSON_N…" at bounding box center [258, 487] width 113 height 28
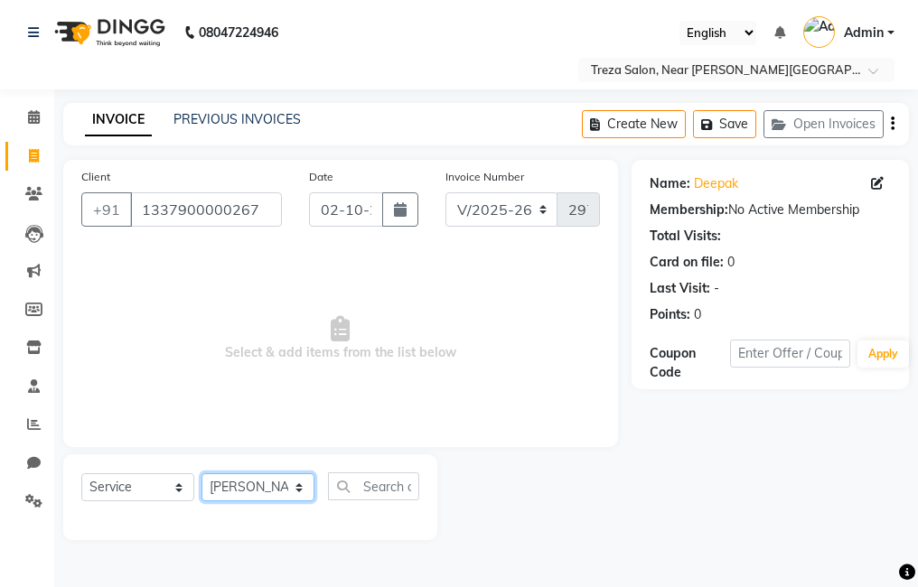
click at [202, 473] on select "Select Stylist [PERSON_NAME] Anju [PERSON_NAME] [PERSON_NAME] Jeeshma [PERSON_N…" at bounding box center [258, 487] width 113 height 28
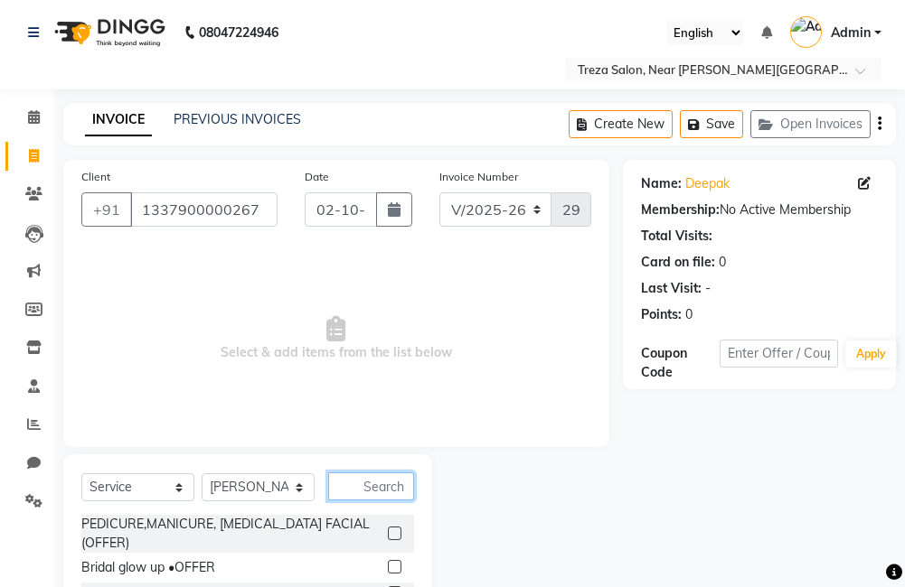
click at [386, 490] on input "text" at bounding box center [371, 487] width 86 height 28
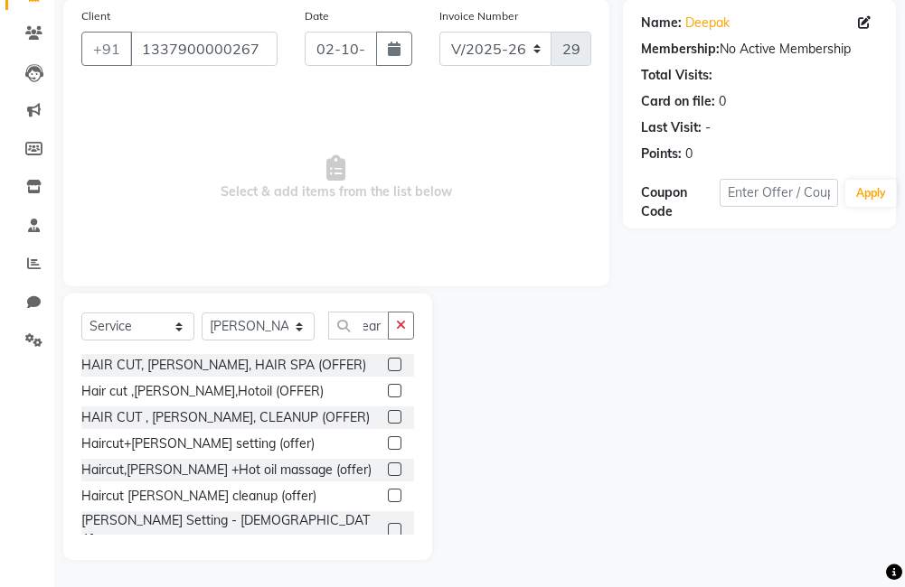
scroll to position [0, 0]
click at [388, 523] on label at bounding box center [395, 530] width 14 height 14
click at [388, 525] on input "checkbox" at bounding box center [394, 531] width 12 height 12
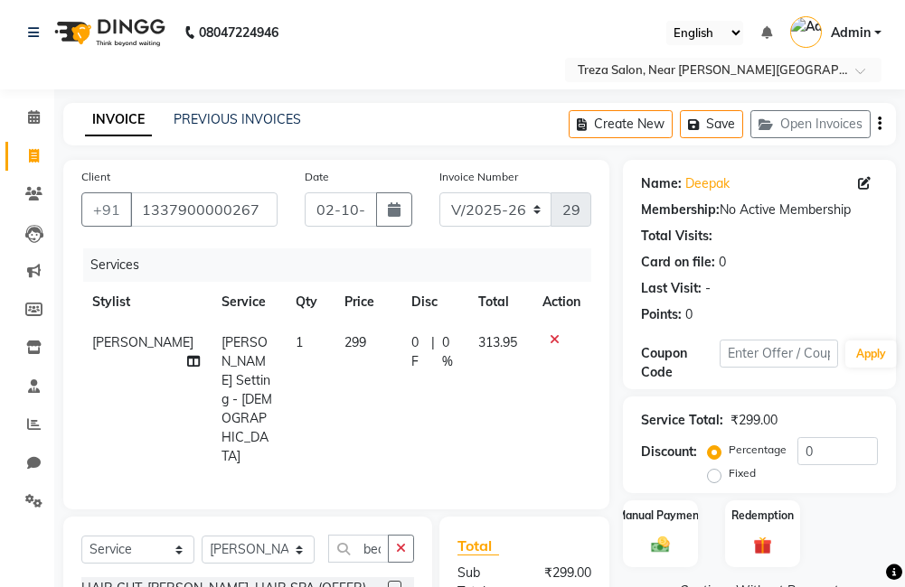
click at [878, 125] on icon "button" at bounding box center [879, 124] width 4 height 1
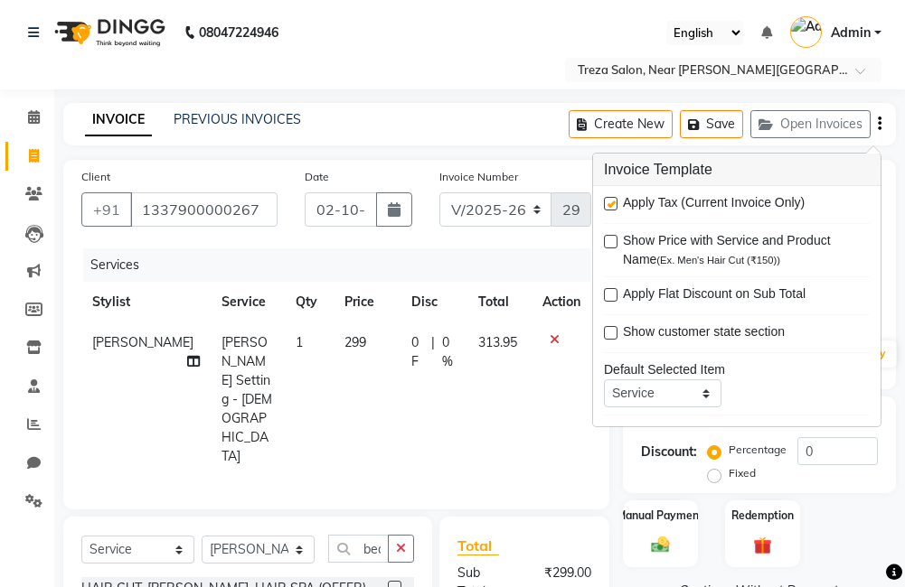
click at [612, 205] on label at bounding box center [611, 204] width 14 height 14
click at [612, 205] on input "checkbox" at bounding box center [610, 205] width 12 height 12
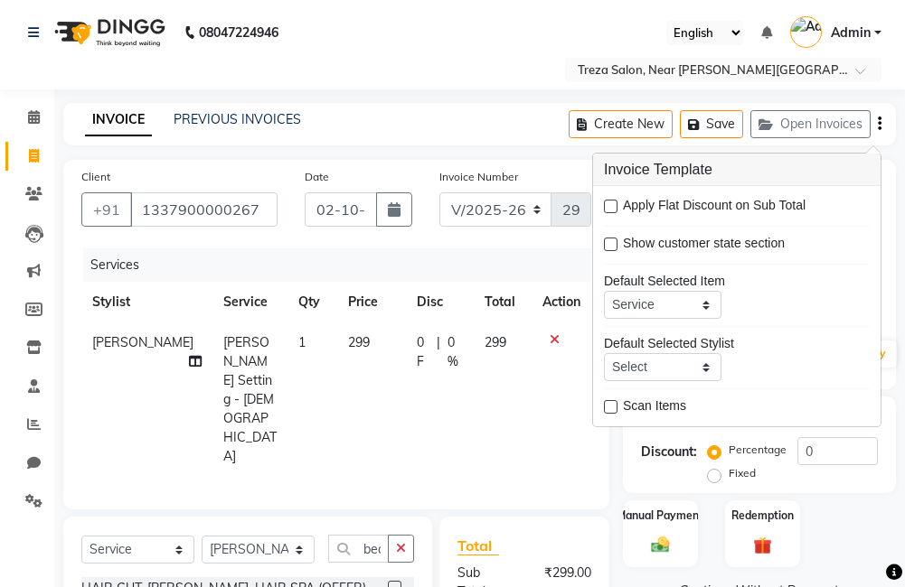
scroll to position [182, 0]
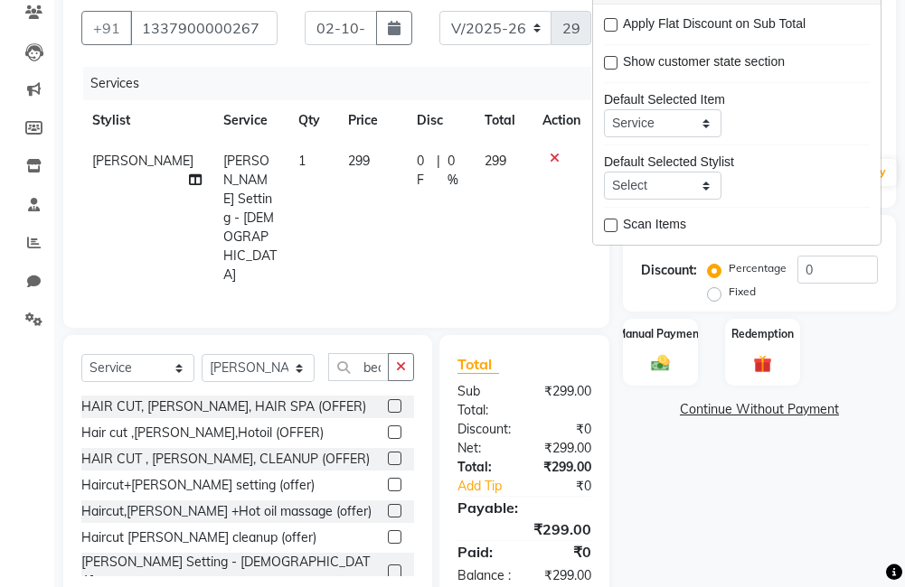
click at [656, 457] on div "Name: Deepak Membership: No Active Membership Total Visits: Card on file: 0 Las…" at bounding box center [766, 290] width 286 height 625
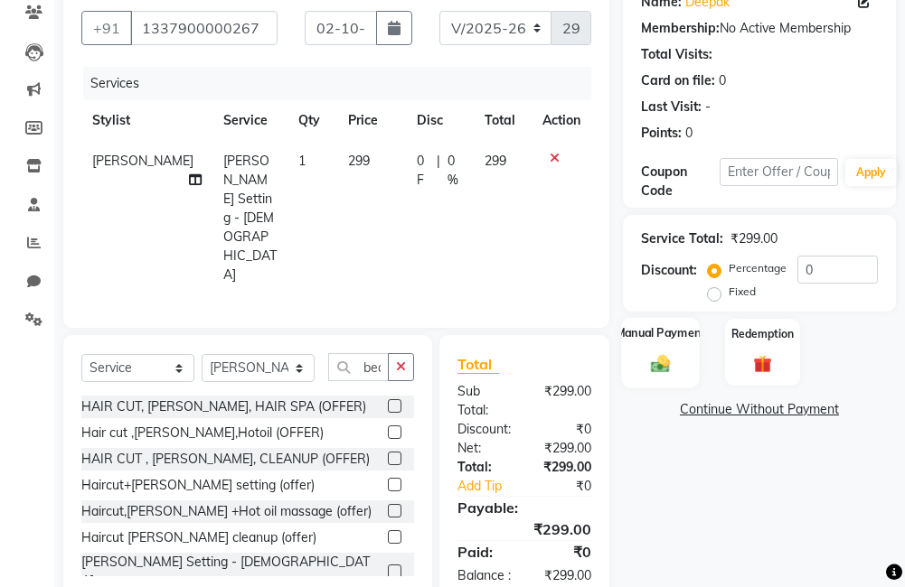
click at [680, 344] on div "Manual Payment" at bounding box center [660, 352] width 78 height 70
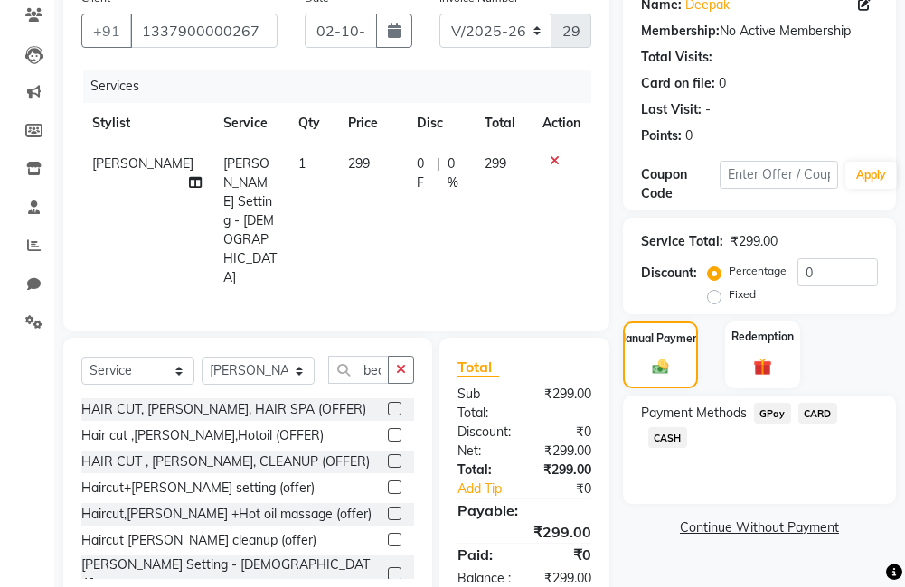
scroll to position [181, 0]
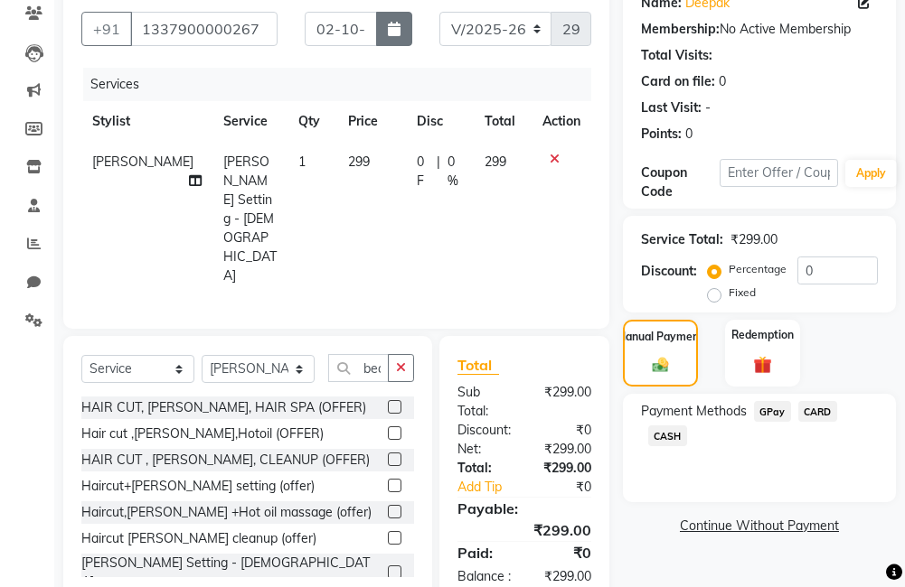
click at [392, 40] on button "button" at bounding box center [394, 29] width 36 height 34
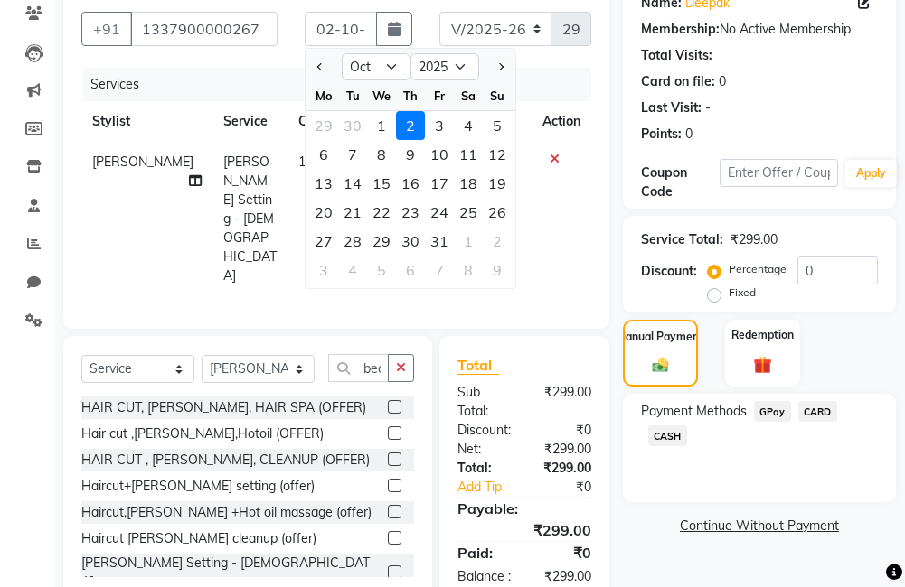
click at [380, 127] on div "1" at bounding box center [381, 125] width 29 height 29
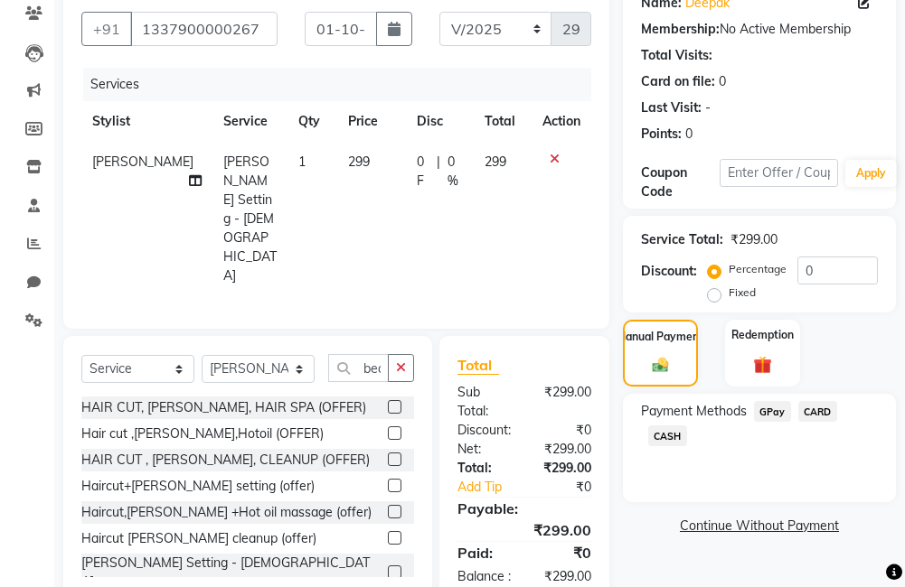
click at [776, 415] on span "GPay" at bounding box center [772, 411] width 37 height 21
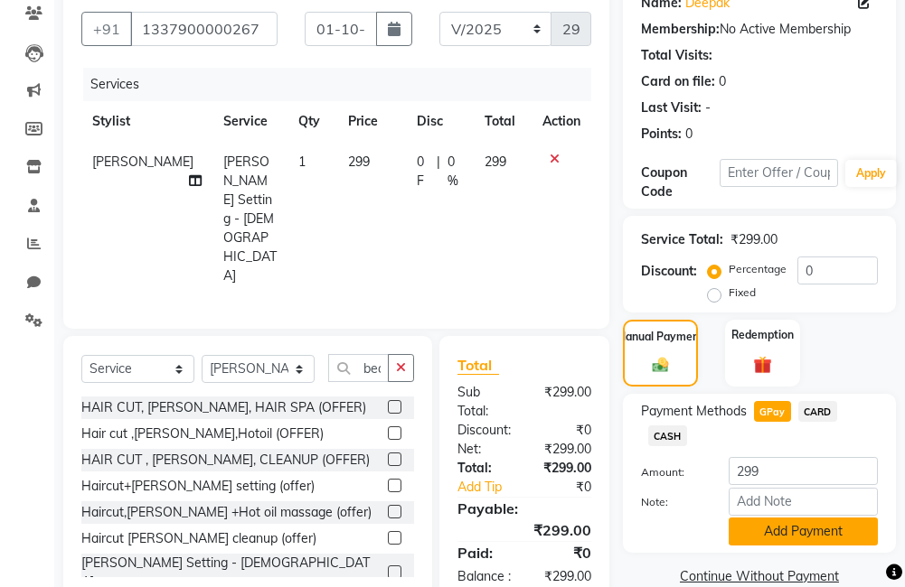
click at [804, 527] on button "Add Payment" at bounding box center [802, 532] width 149 height 28
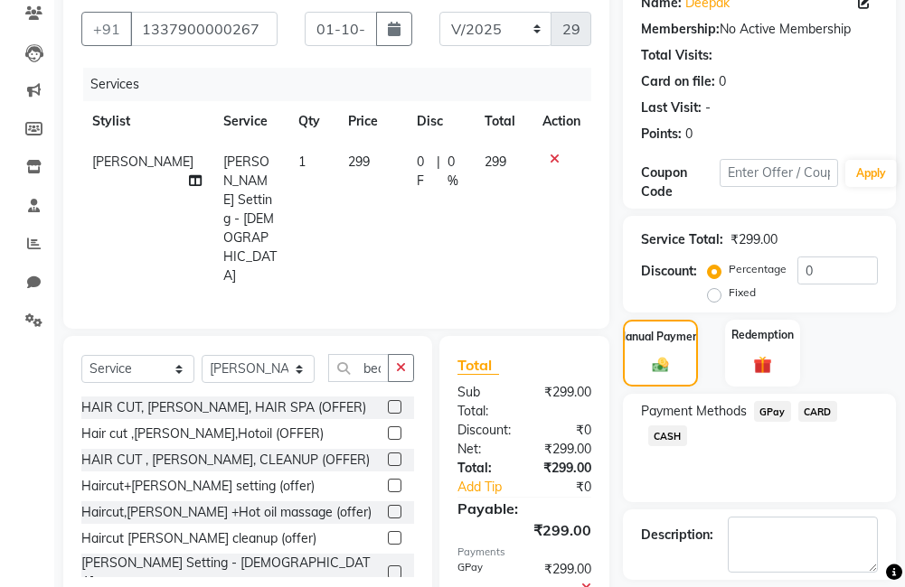
scroll to position [262, 0]
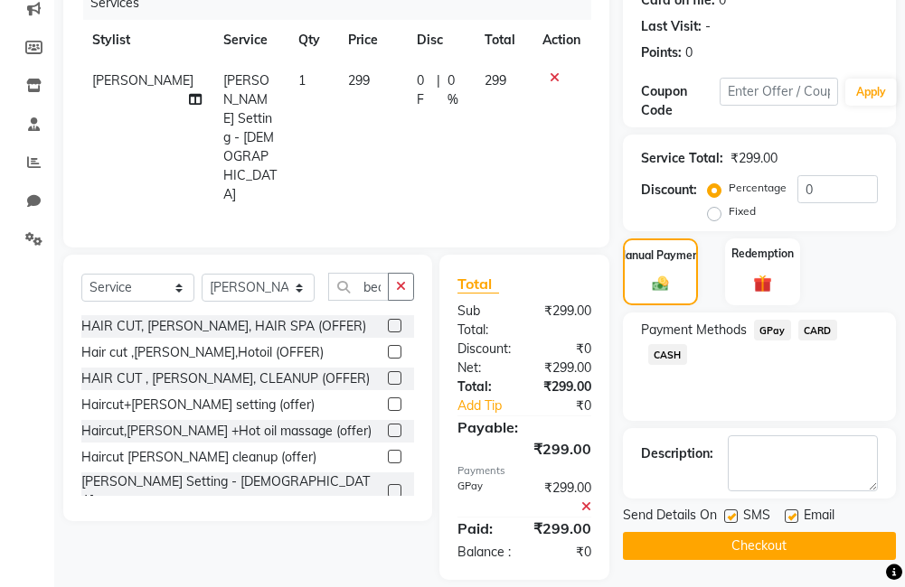
click at [726, 520] on label at bounding box center [731, 517] width 14 height 14
click at [726, 520] on input "checkbox" at bounding box center [730, 517] width 12 height 12
click at [793, 510] on div "Email" at bounding box center [816, 517] width 64 height 23
click at [792, 511] on label at bounding box center [791, 517] width 14 height 14
click at [792, 511] on input "checkbox" at bounding box center [790, 517] width 12 height 12
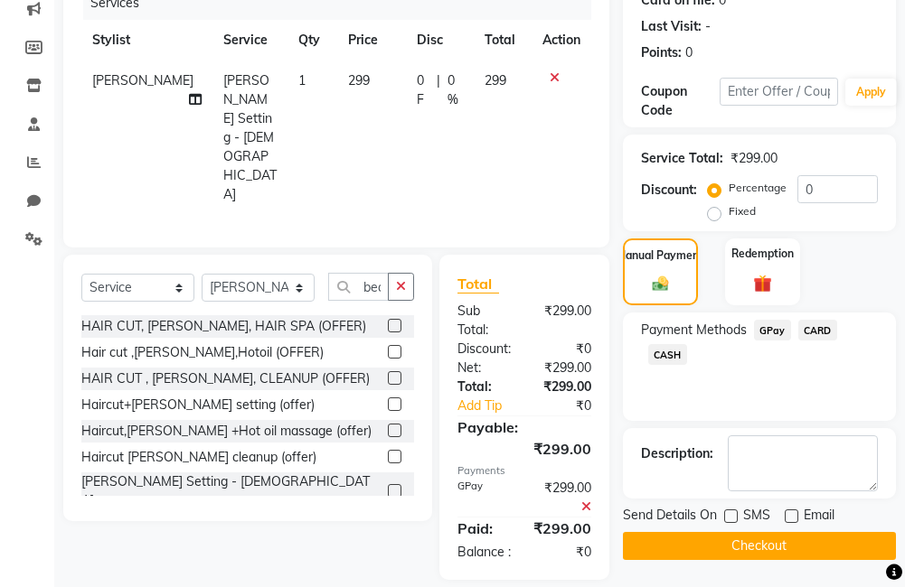
click at [778, 538] on button "Checkout" at bounding box center [759, 546] width 273 height 28
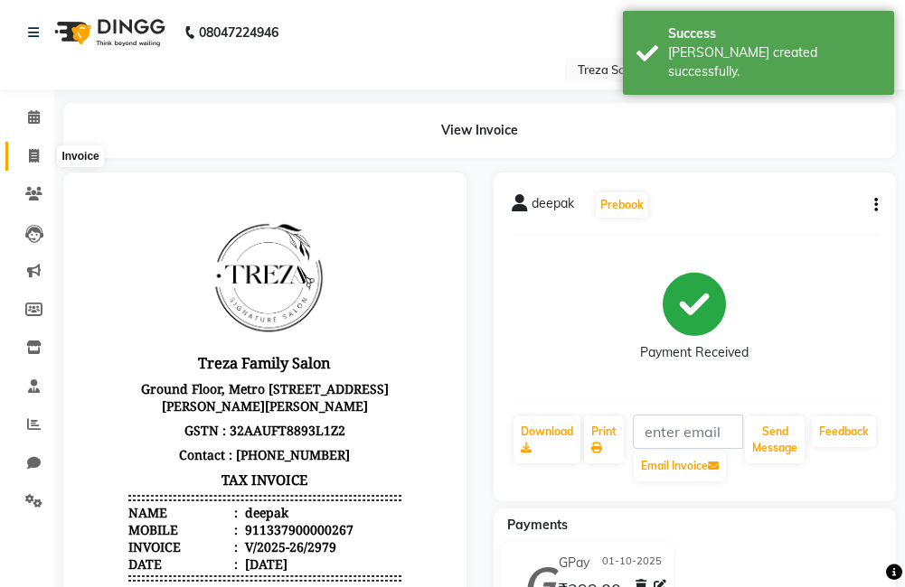
click at [32, 154] on icon at bounding box center [34, 156] width 10 height 14
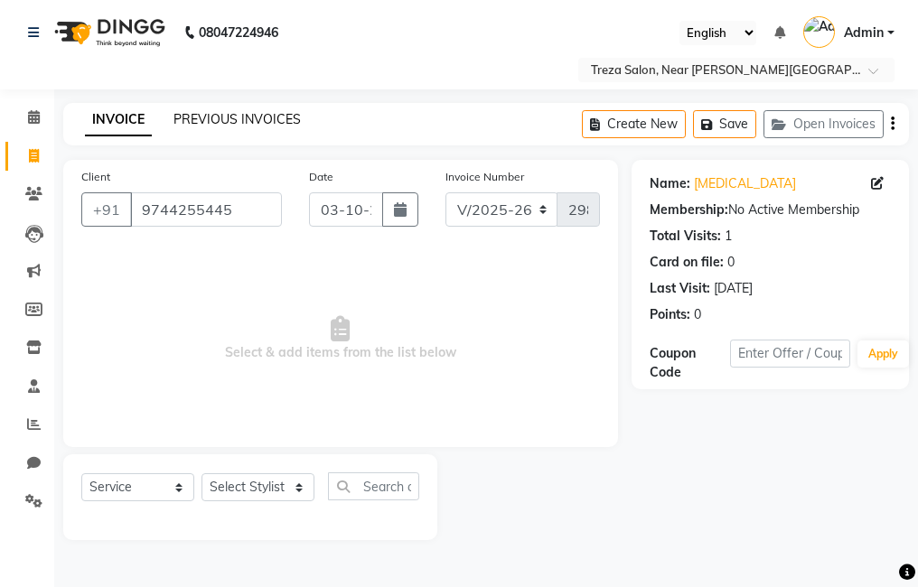
click at [200, 117] on link "PREVIOUS INVOICES" at bounding box center [236, 119] width 127 height 16
click at [241, 489] on select "Select Stylist [PERSON_NAME] Anju [PERSON_NAME] [PERSON_NAME] Jeeshma [PERSON_N…" at bounding box center [258, 487] width 113 height 28
click at [245, 500] on select "Select Stylist [PERSON_NAME] Anju [PERSON_NAME] [PERSON_NAME] Jeeshma [PERSON_N…" at bounding box center [258, 487] width 113 height 28
click at [202, 473] on select "Select Stylist [PERSON_NAME] Anju [PERSON_NAME] [PERSON_NAME] Jeeshma [PERSON_N…" at bounding box center [258, 487] width 113 height 28
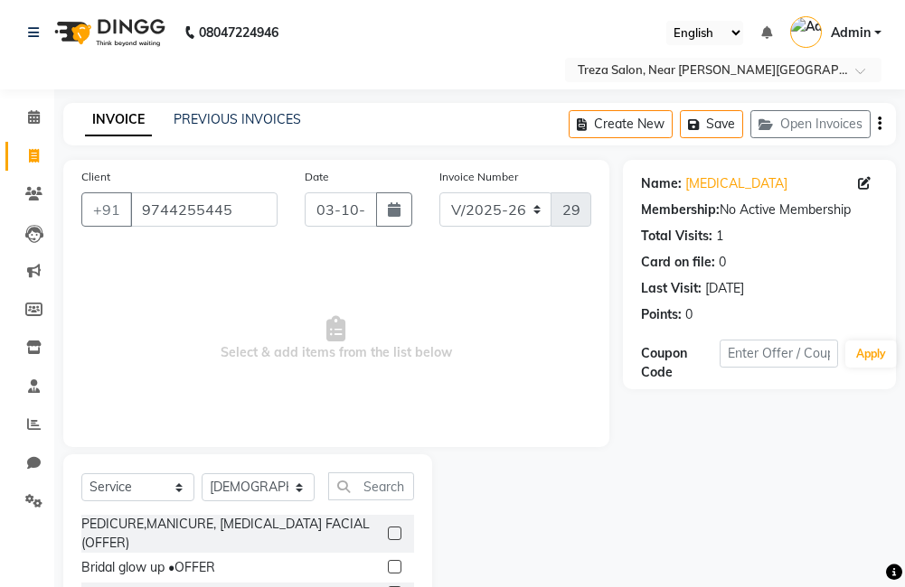
click at [249, 471] on div "Select Service Product Membership Package Voucher Prepaid Gift Card Select Styl…" at bounding box center [247, 588] width 369 height 267
click at [251, 477] on select "Select Stylist [PERSON_NAME] Anju [PERSON_NAME] [PERSON_NAME] Jeeshma [PERSON_N…" at bounding box center [258, 487] width 113 height 28
click at [202, 473] on select "Select Stylist [PERSON_NAME] Anju [PERSON_NAME] [PERSON_NAME] Jeeshma [PERSON_N…" at bounding box center [258, 487] width 113 height 28
click at [372, 485] on input "text" at bounding box center [371, 487] width 86 height 28
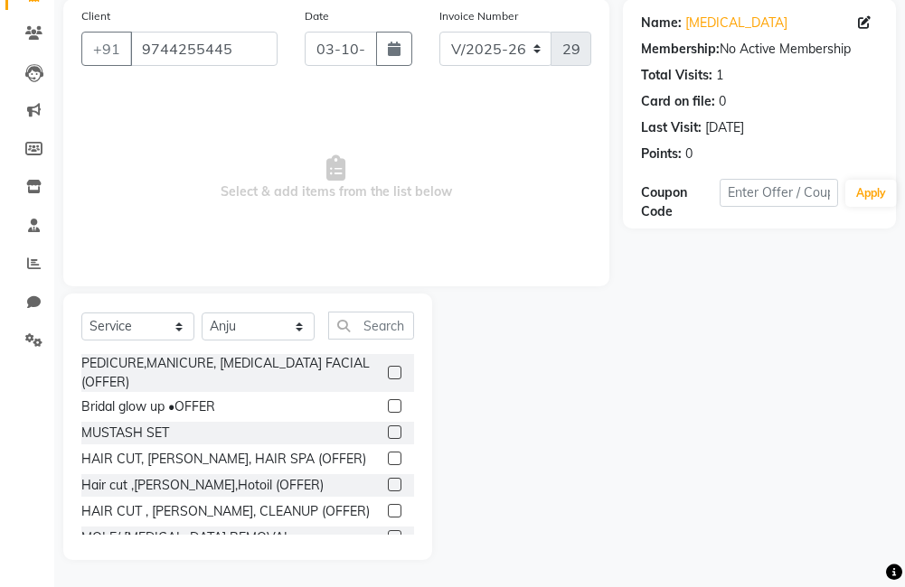
click at [388, 508] on label at bounding box center [395, 511] width 14 height 14
click at [388, 508] on input "checkbox" at bounding box center [394, 512] width 12 height 12
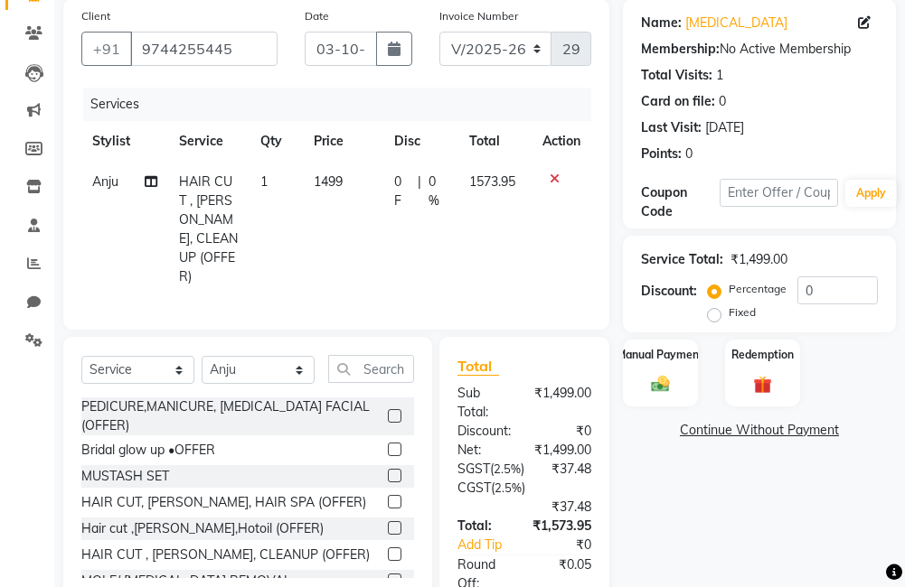
scroll to position [90, 0]
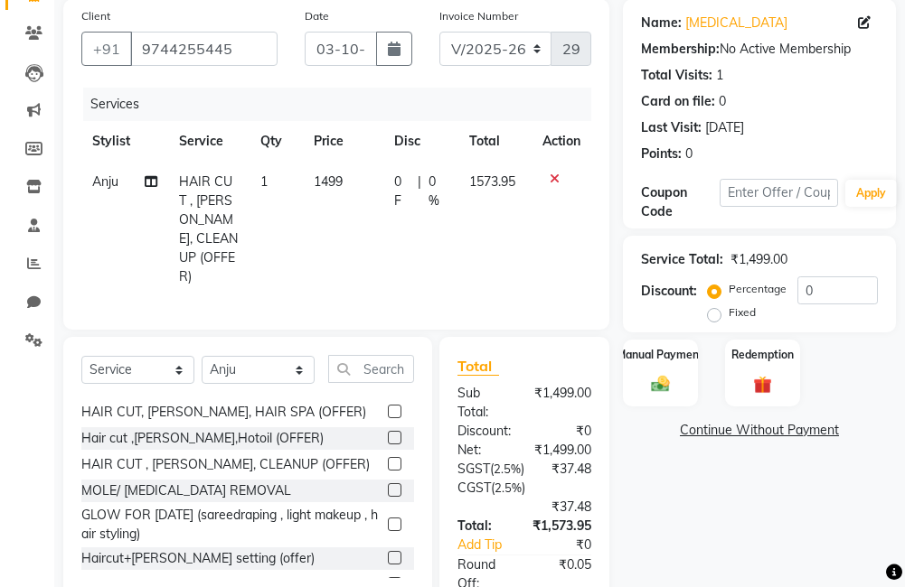
click at [388, 459] on label at bounding box center [395, 464] width 14 height 14
click at [388, 459] on input "checkbox" at bounding box center [394, 465] width 12 height 12
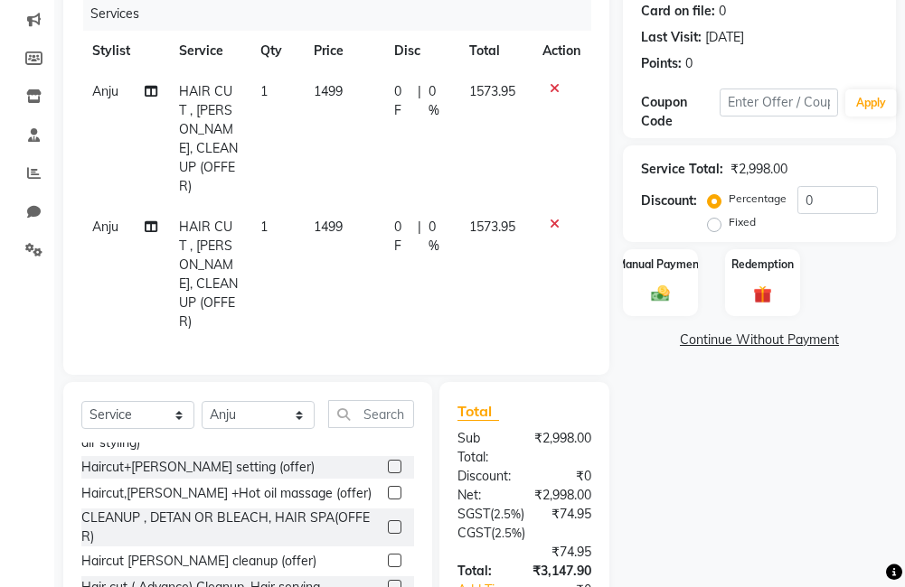
scroll to position [271, 0]
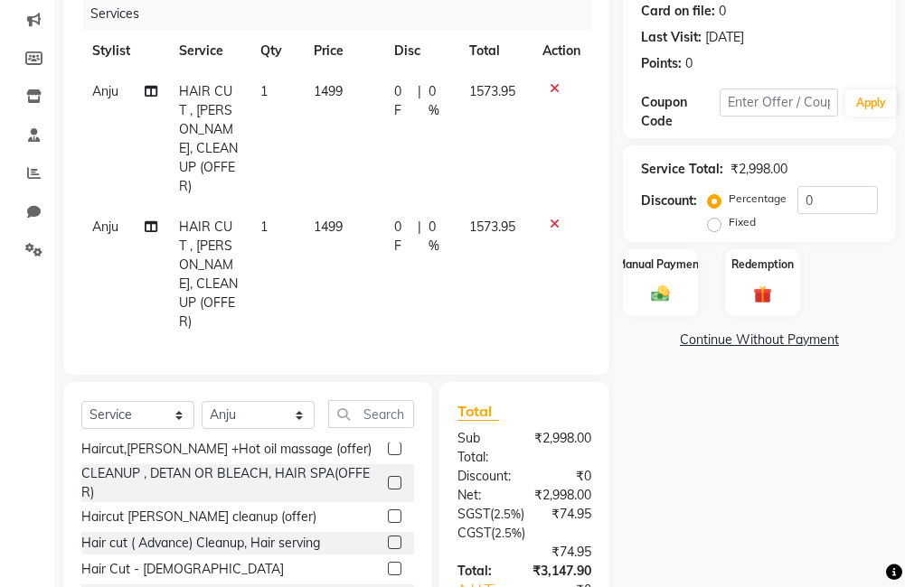
click at [388, 510] on label at bounding box center [395, 517] width 14 height 14
click at [388, 511] on input "checkbox" at bounding box center [394, 517] width 12 height 12
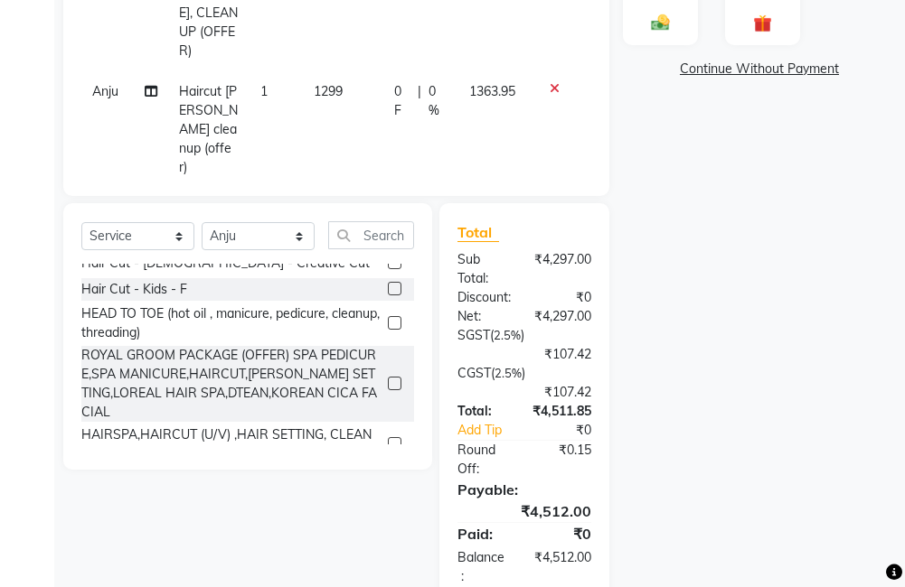
scroll to position [542, 0]
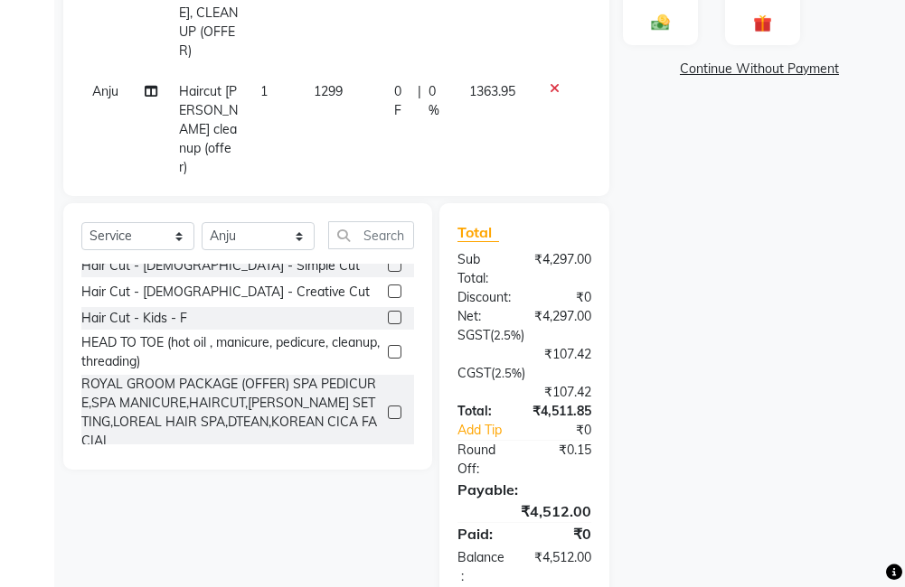
click at [388, 345] on label at bounding box center [395, 352] width 14 height 14
click at [388, 347] on input "checkbox" at bounding box center [394, 353] width 12 height 12
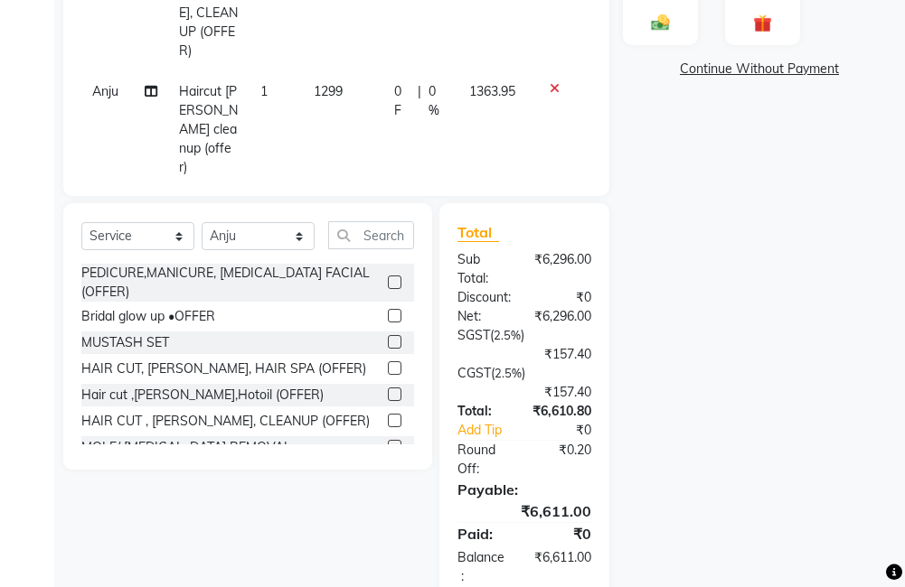
scroll to position [70, 0]
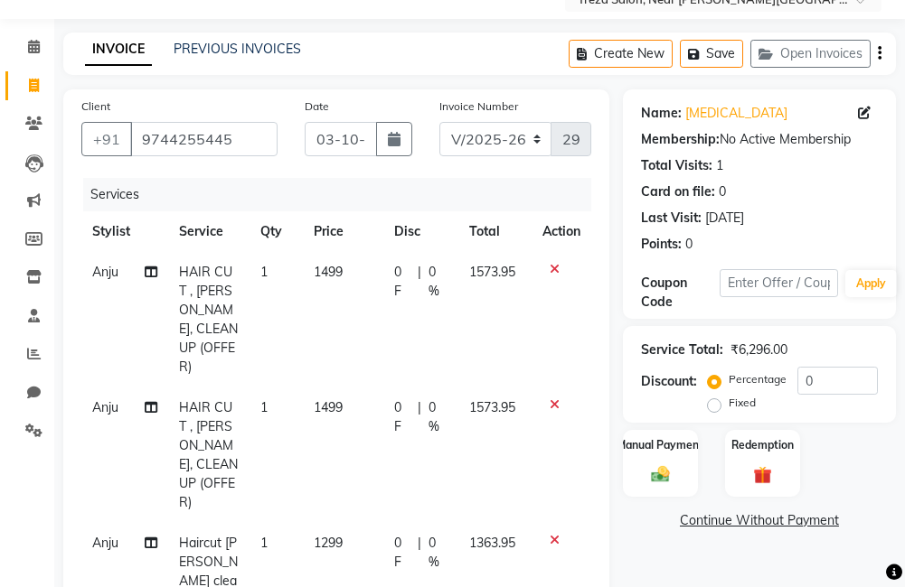
click at [549, 273] on icon at bounding box center [554, 269] width 10 height 13
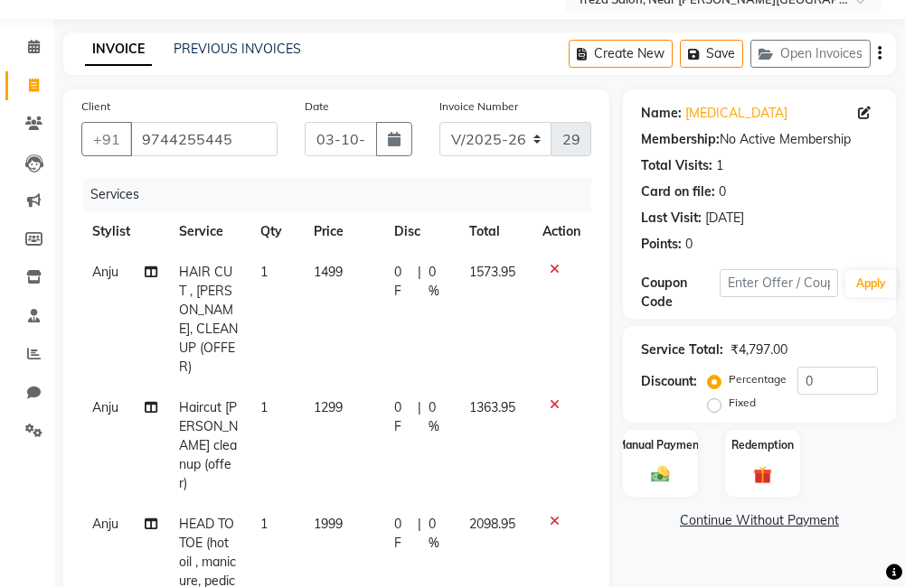
click at [549, 270] on icon at bounding box center [554, 269] width 10 height 13
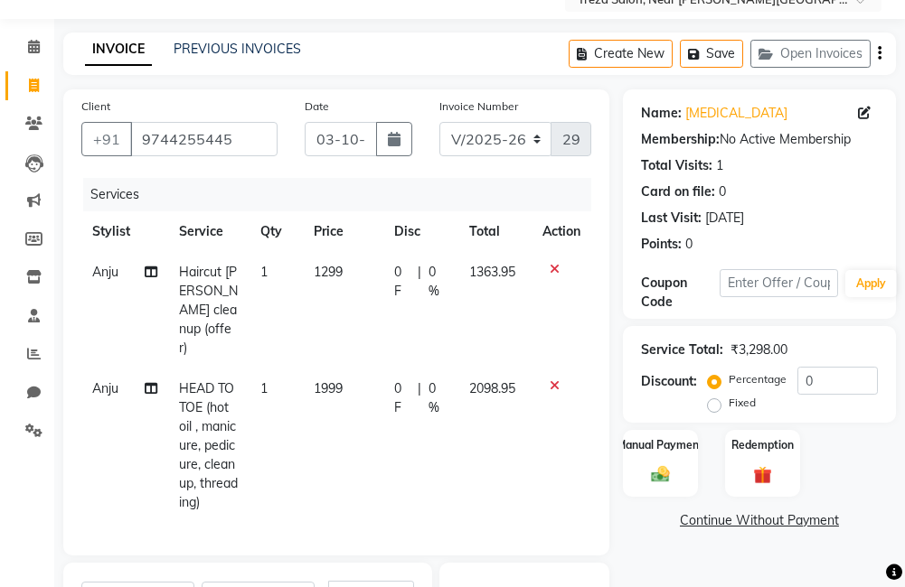
click at [555, 263] on icon at bounding box center [554, 269] width 10 height 13
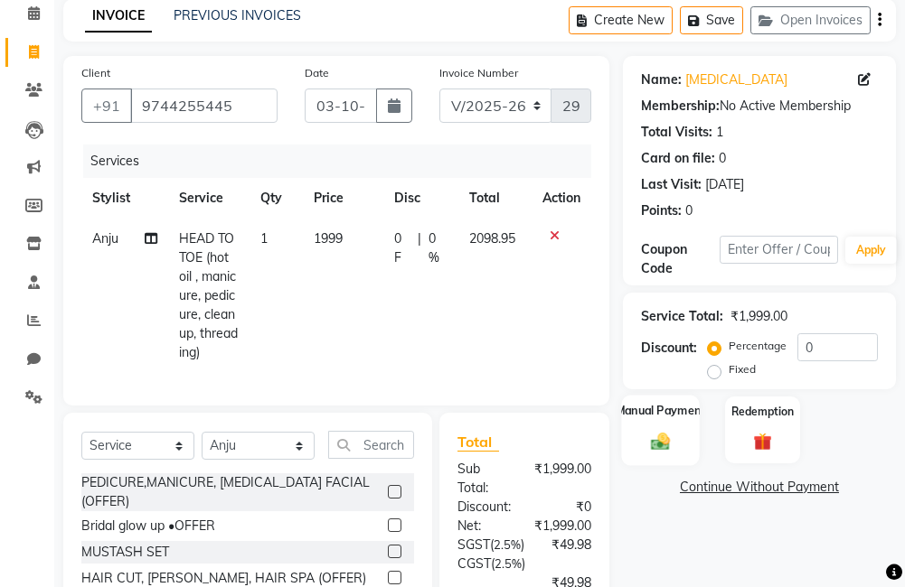
scroll to position [161, 0]
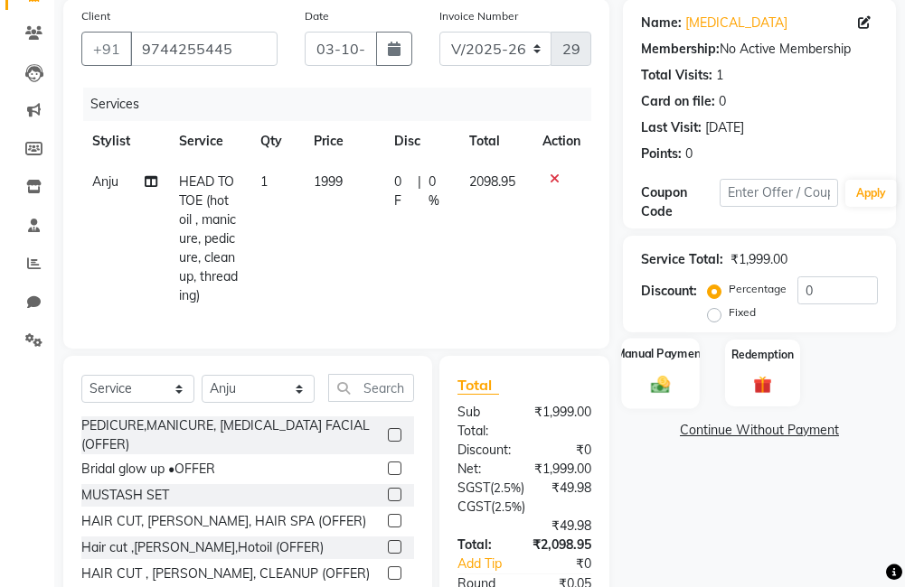
click at [669, 445] on div "Name: Nikita Membership: No Active Membership Total Visits: 1 Card on file: 0 L…" at bounding box center [766, 368] width 286 height 739
click at [648, 394] on img at bounding box center [660, 385] width 31 height 22
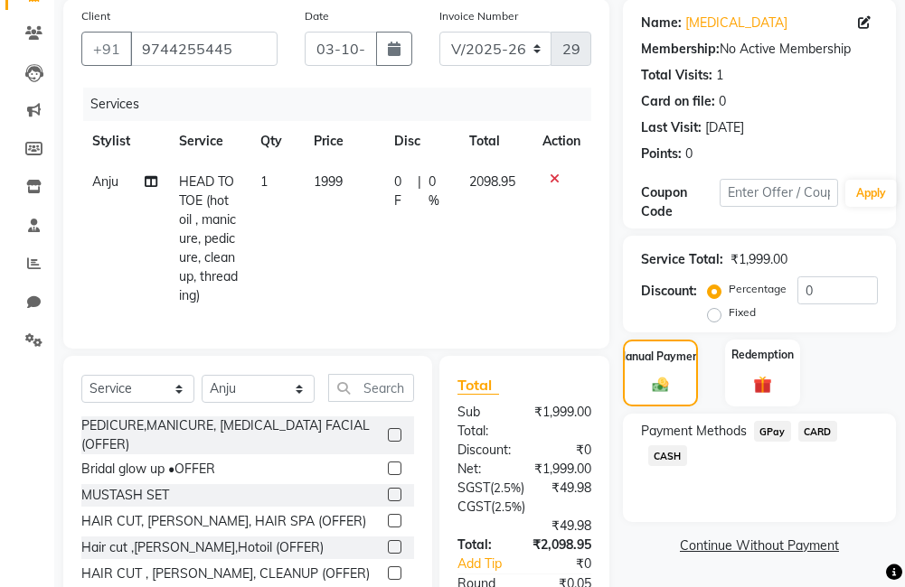
click at [814, 428] on span "CARD" at bounding box center [817, 431] width 39 height 21
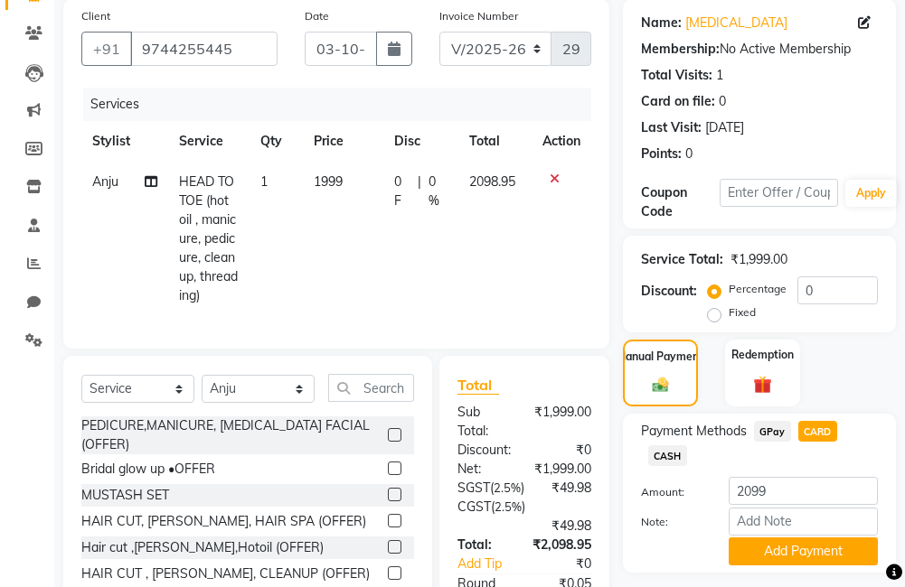
scroll to position [251, 0]
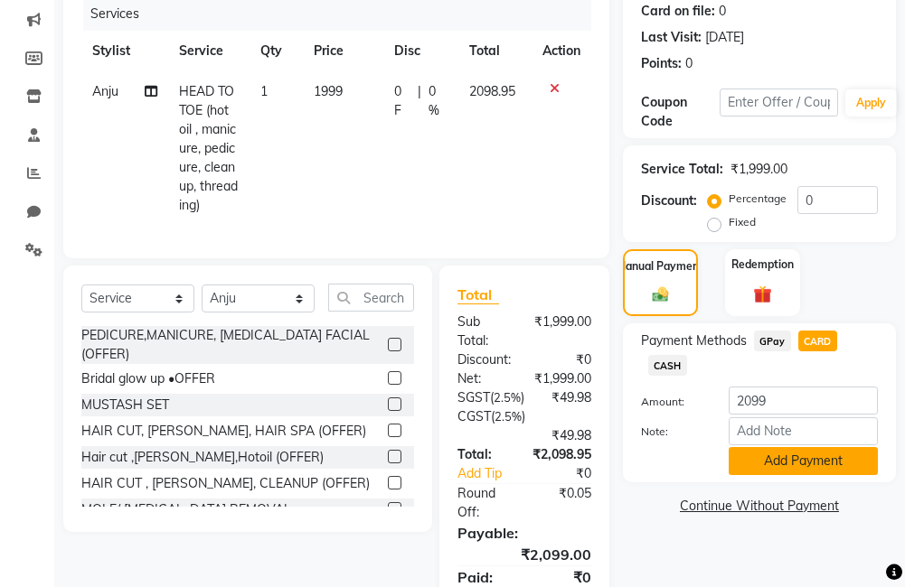
click at [804, 462] on button "Add Payment" at bounding box center [802, 461] width 149 height 28
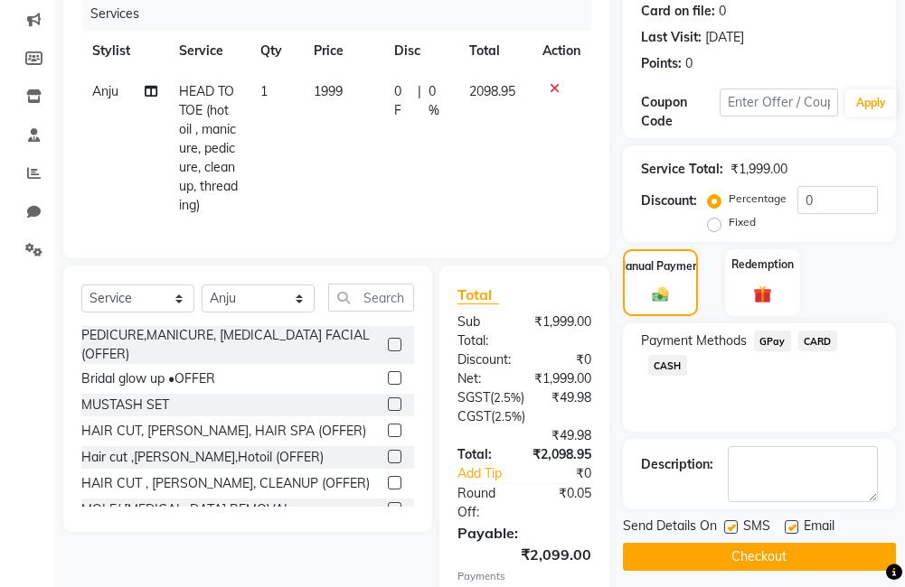
scroll to position [428, 0]
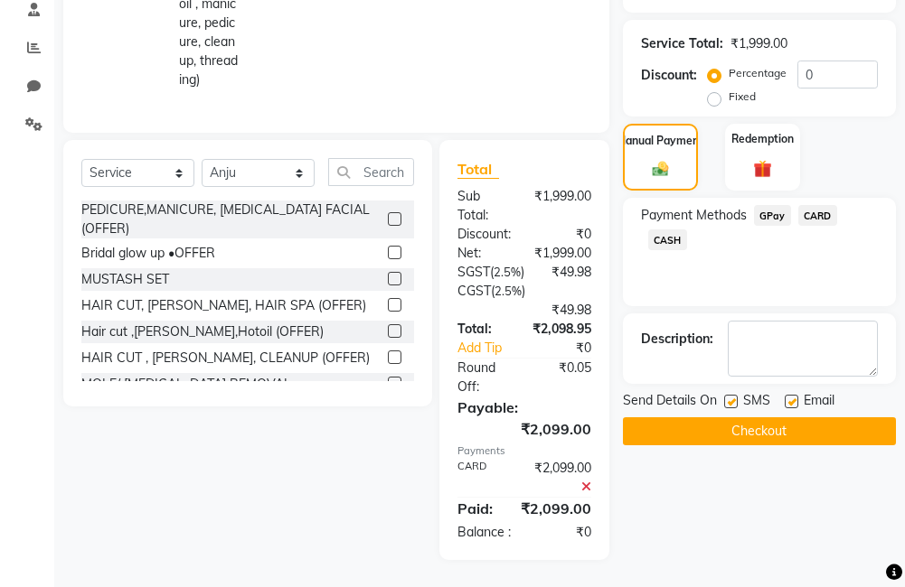
click at [791, 395] on label at bounding box center [791, 402] width 14 height 14
click at [791, 397] on input "checkbox" at bounding box center [790, 403] width 12 height 12
click at [728, 395] on label at bounding box center [731, 402] width 14 height 14
click at [728, 397] on input "checkbox" at bounding box center [730, 403] width 12 height 12
click at [735, 417] on button "Checkout" at bounding box center [759, 431] width 273 height 28
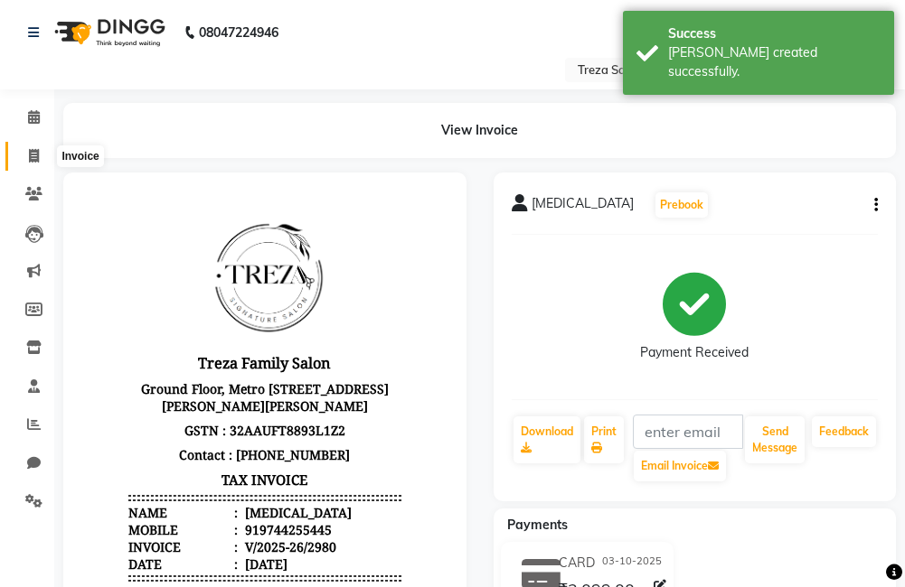
click at [35, 165] on link "Invoice" at bounding box center [26, 157] width 43 height 30
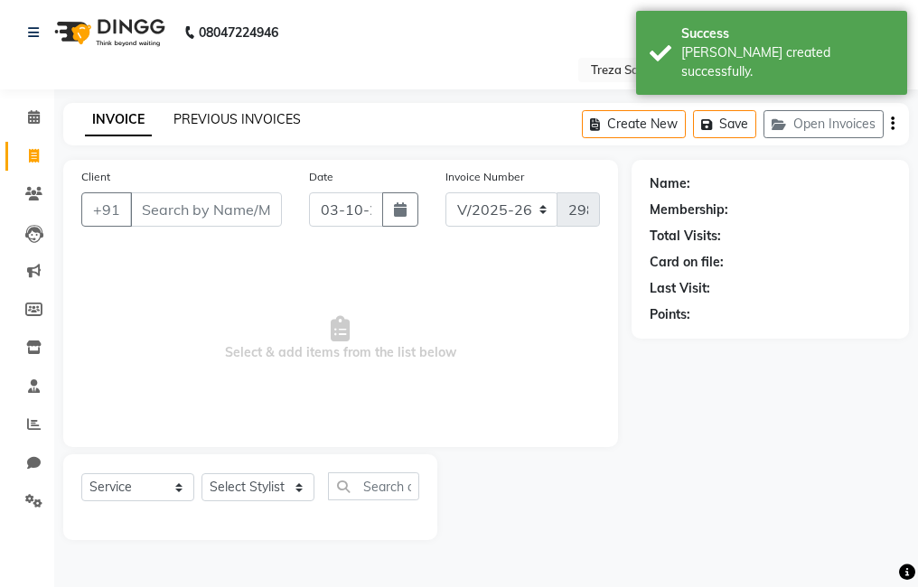
click at [267, 123] on link "PREVIOUS INVOICES" at bounding box center [236, 119] width 127 height 16
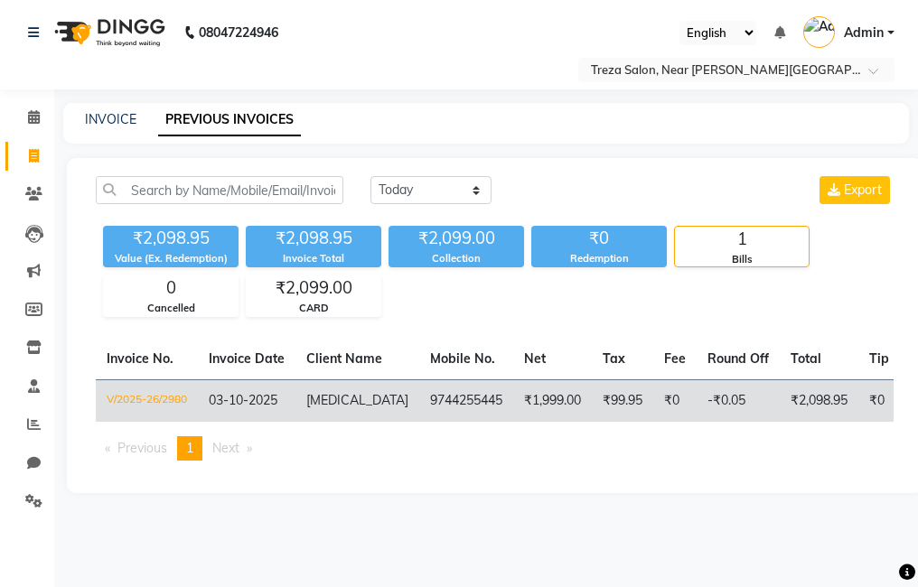
drag, startPoint x: 506, startPoint y: 395, endPoint x: 428, endPoint y: 402, distance: 78.0
click at [428, 402] on td "9744255445" at bounding box center [466, 401] width 94 height 42
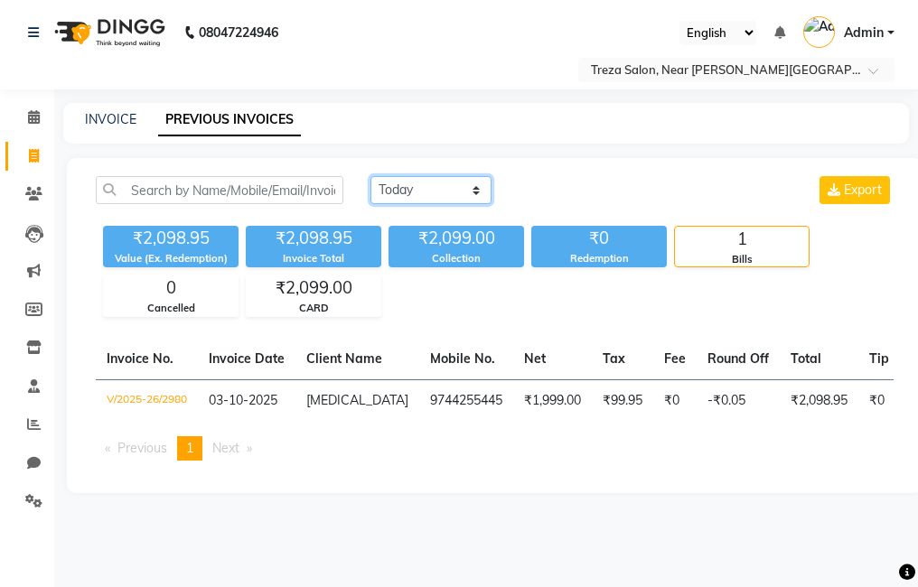
click at [380, 190] on select "[DATE] [DATE] Custom Range" at bounding box center [430, 190] width 121 height 28
click at [370, 176] on select "[DATE] [DATE] Custom Range" at bounding box center [430, 190] width 121 height 28
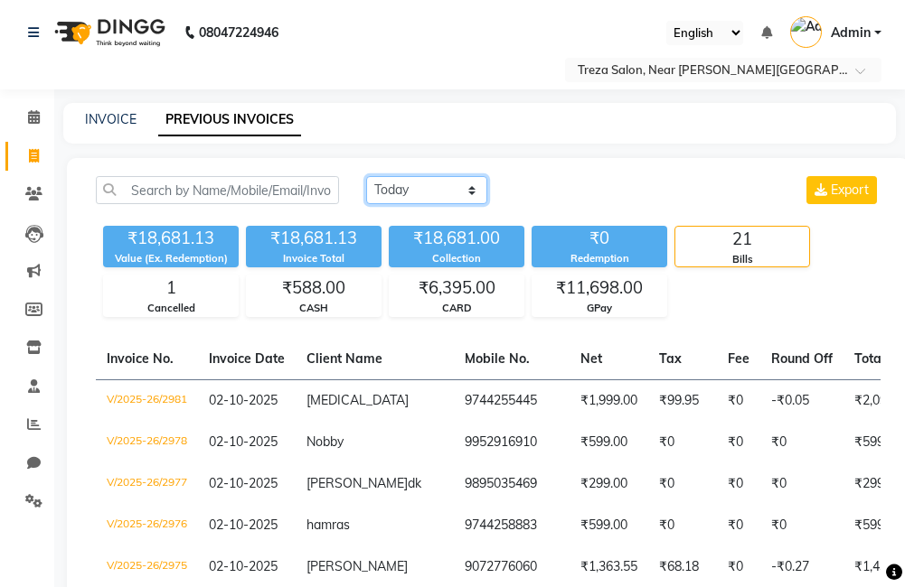
click at [385, 185] on select "[DATE] [DATE] Custom Range" at bounding box center [426, 190] width 121 height 28
click at [366, 176] on select "[DATE] [DATE] Custom Range" at bounding box center [426, 190] width 121 height 28
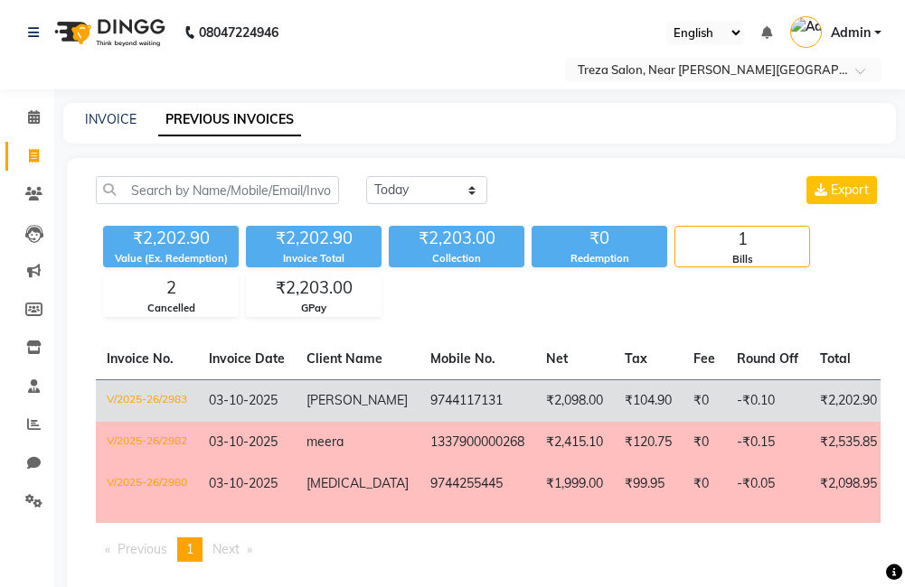
click at [558, 404] on td "₹2,098.00" at bounding box center [574, 401] width 79 height 42
click at [726, 416] on td "-₹0.10" at bounding box center [767, 401] width 83 height 42
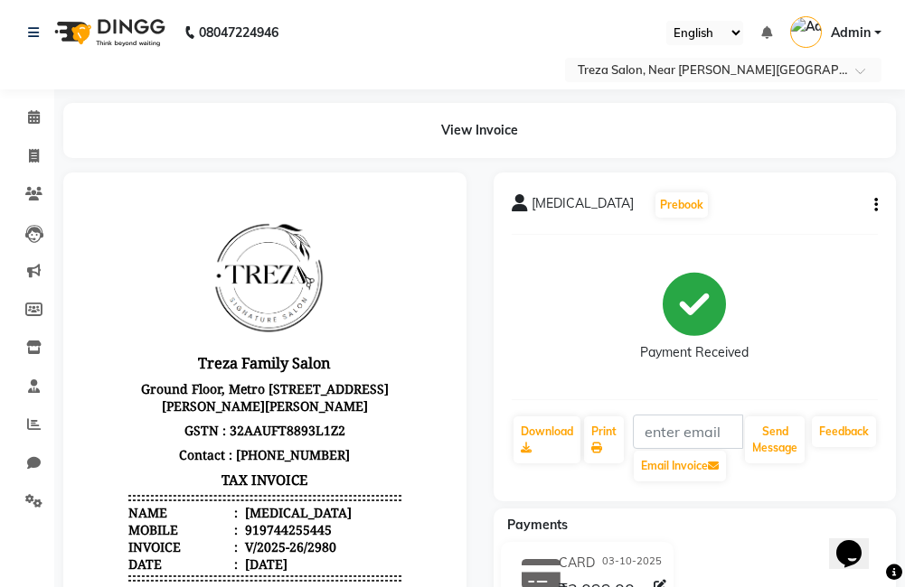
click at [876, 205] on icon "button" at bounding box center [876, 205] width 4 height 1
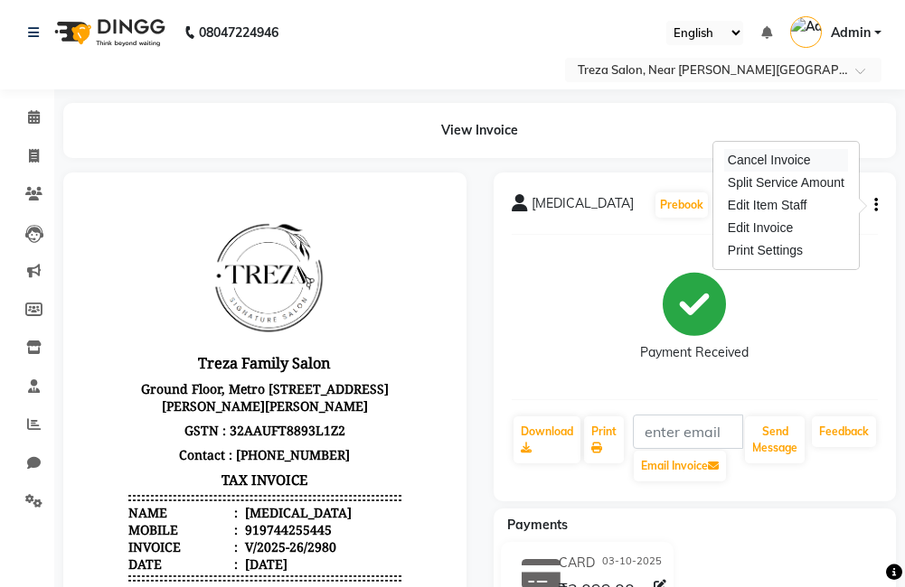
click at [805, 159] on div "Cancel Invoice" at bounding box center [786, 160] width 124 height 23
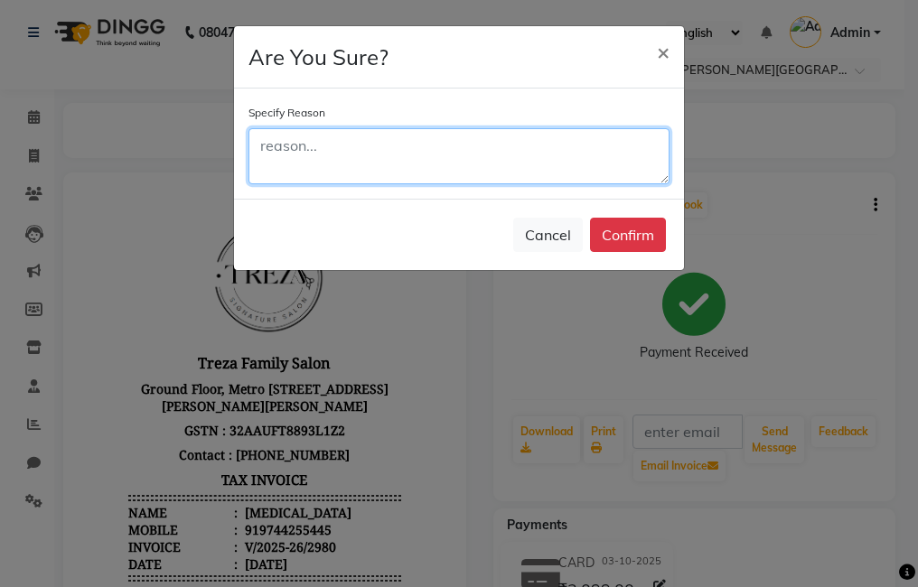
click at [512, 150] on textarea at bounding box center [458, 156] width 421 height 56
click at [517, 176] on textarea "Date need to be change" at bounding box center [458, 156] width 421 height 56
click at [490, 157] on textarea "Date need to be change" at bounding box center [458, 156] width 421 height 56
type textarea "Date need to be change"
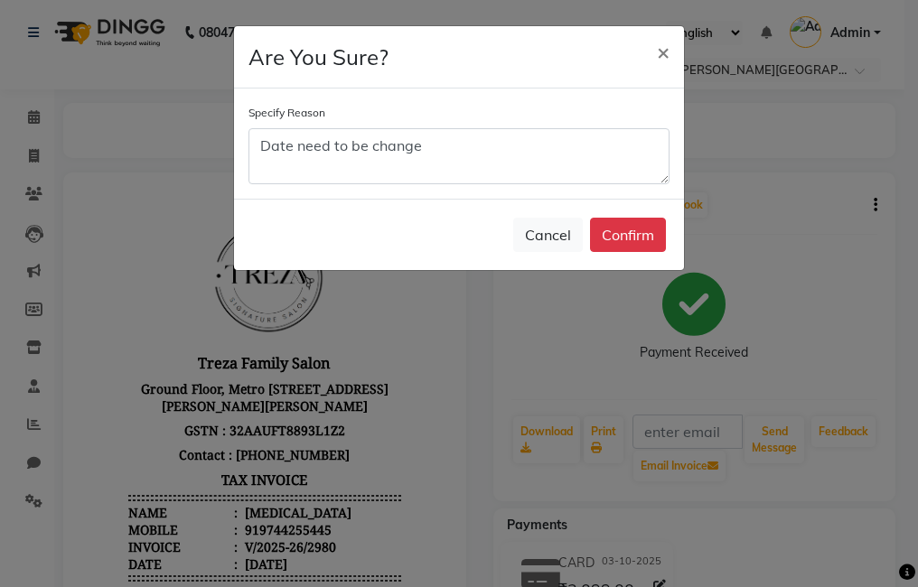
click at [633, 227] on button "Confirm" at bounding box center [628, 235] width 76 height 34
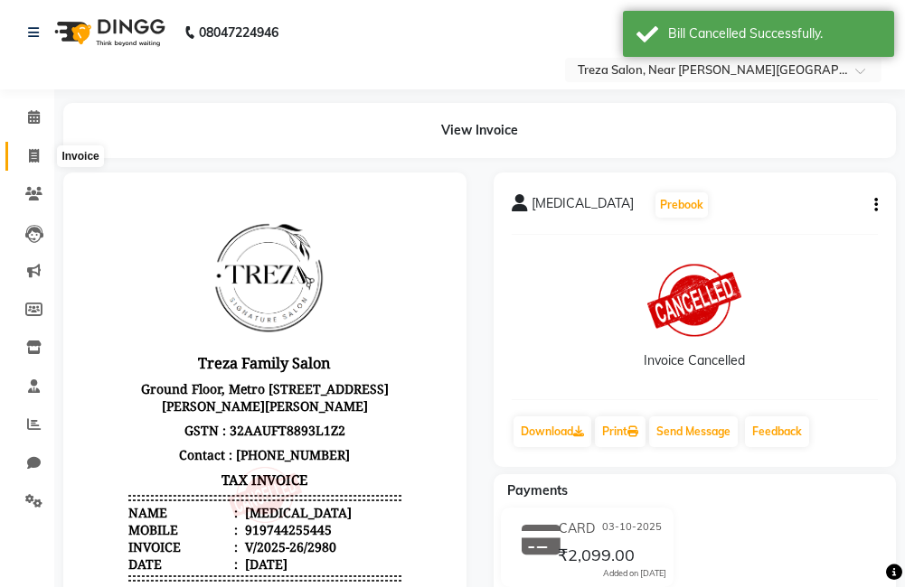
click at [36, 150] on icon at bounding box center [34, 156] width 10 height 14
select select "service"
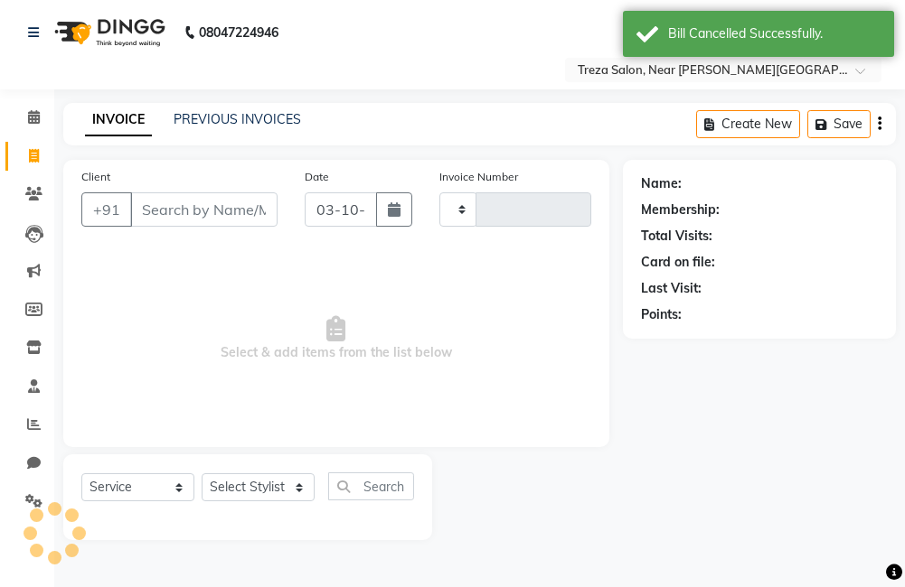
type input "2981"
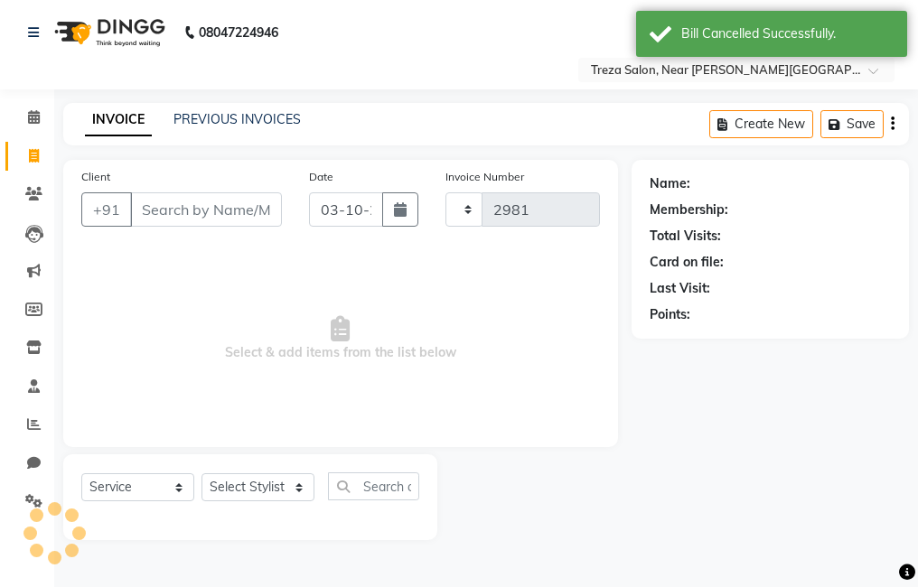
select select "7633"
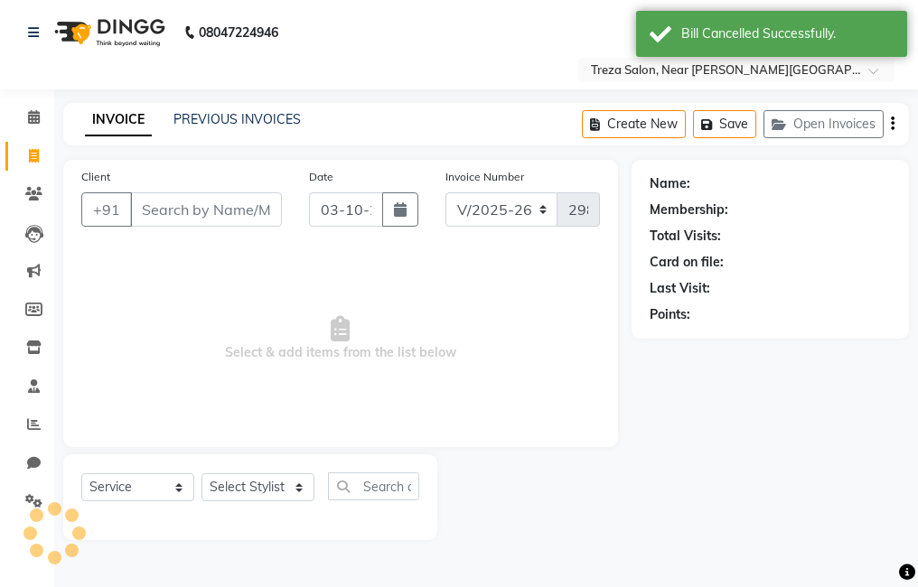
click at [229, 208] on input "Client" at bounding box center [206, 209] width 152 height 34
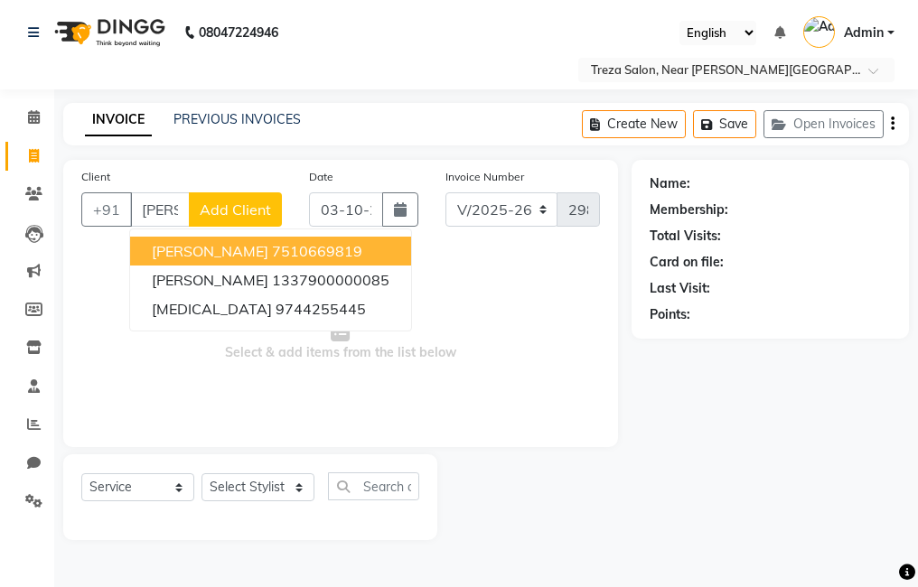
click at [262, 240] on button "[PERSON_NAME] 7510669819" at bounding box center [270, 251] width 281 height 29
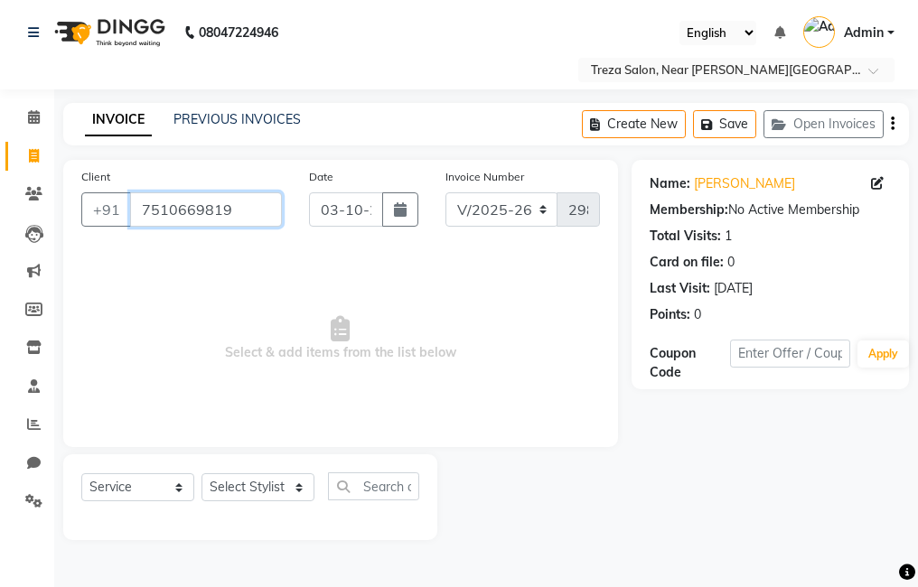
click at [236, 225] on input "7510669819" at bounding box center [206, 209] width 152 height 34
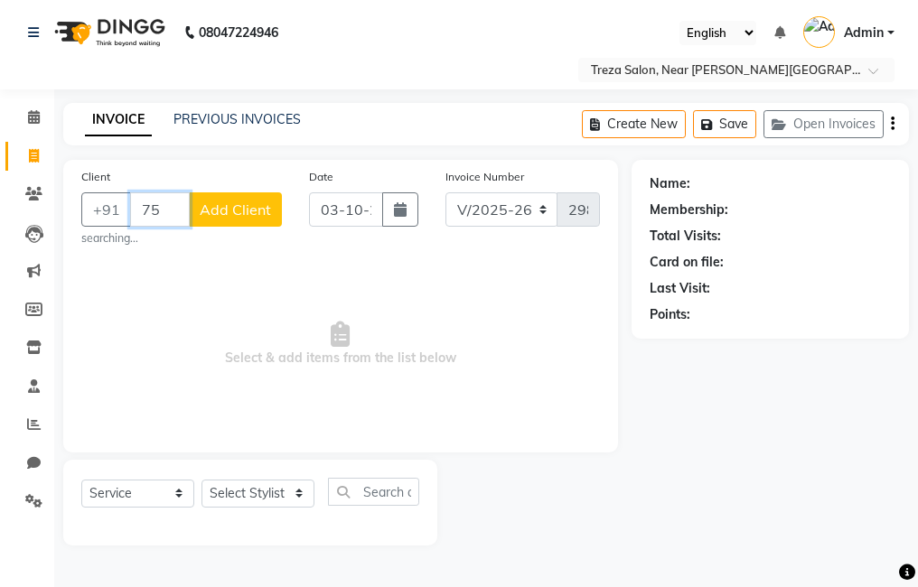
type input "7"
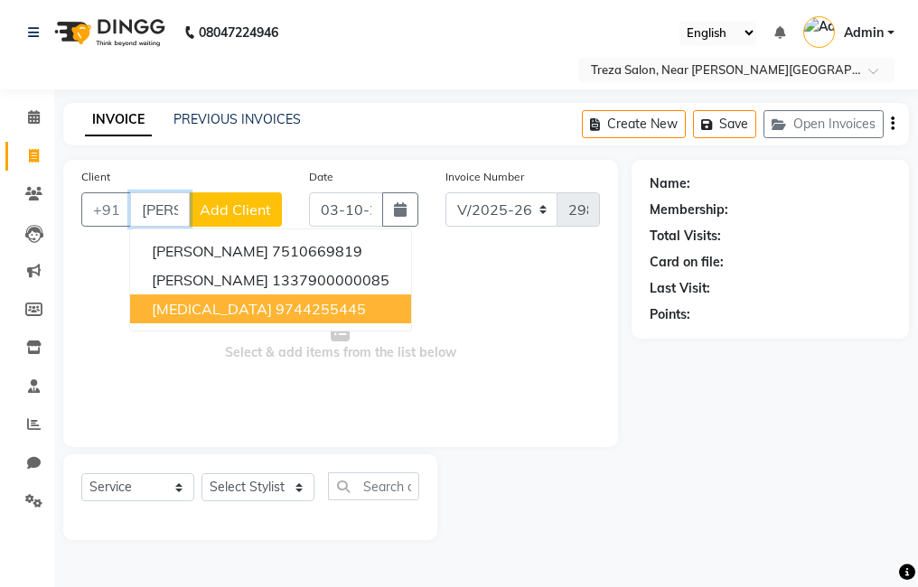
click at [276, 314] on ngb-highlight "9744255445" at bounding box center [321, 309] width 90 height 18
type input "9744255445"
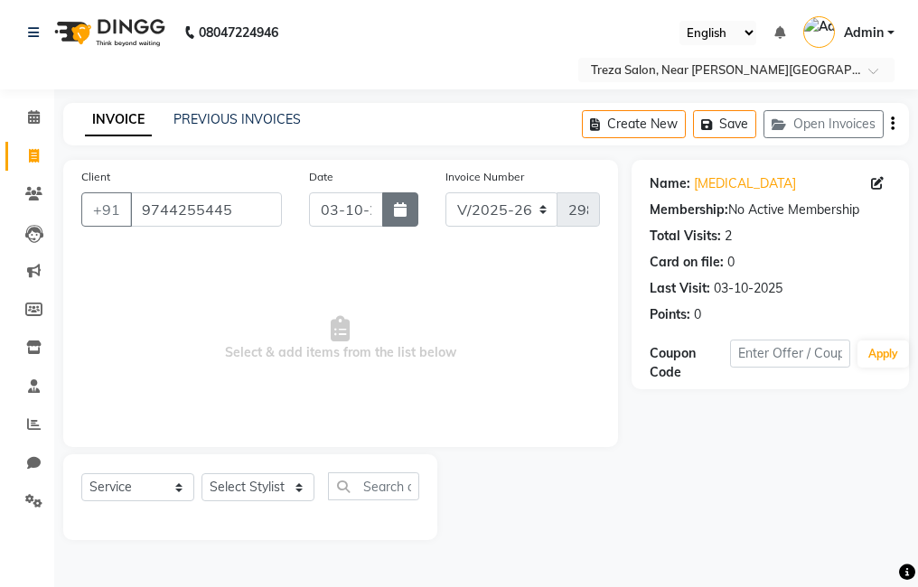
click at [404, 214] on icon "button" at bounding box center [400, 209] width 13 height 14
select select "10"
select select "2025"
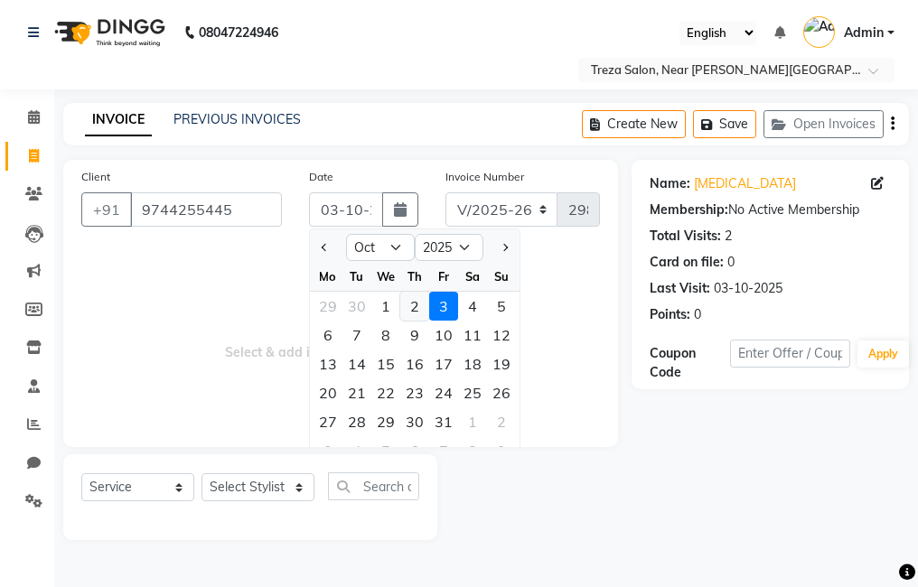
click at [415, 302] on div "2" at bounding box center [414, 306] width 29 height 29
type input "02-10-2025"
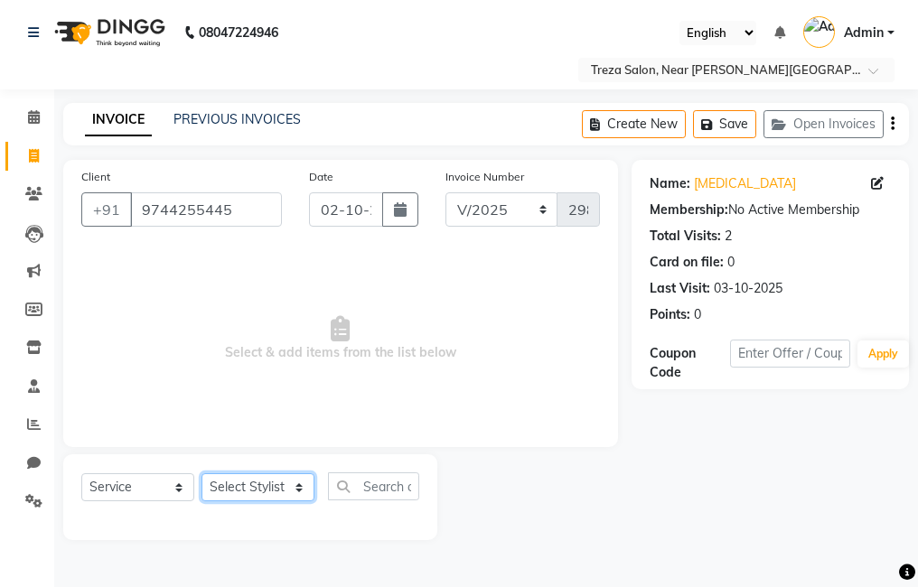
click at [266, 492] on select "Select Stylist [PERSON_NAME] Anju [PERSON_NAME] [PERSON_NAME] Jeeshma [PERSON_N…" at bounding box center [258, 487] width 113 height 28
select select "67449"
click at [202, 473] on select "Select Stylist [PERSON_NAME] Anju [PERSON_NAME] [PERSON_NAME] Jeeshma [PERSON_N…" at bounding box center [258, 487] width 113 height 28
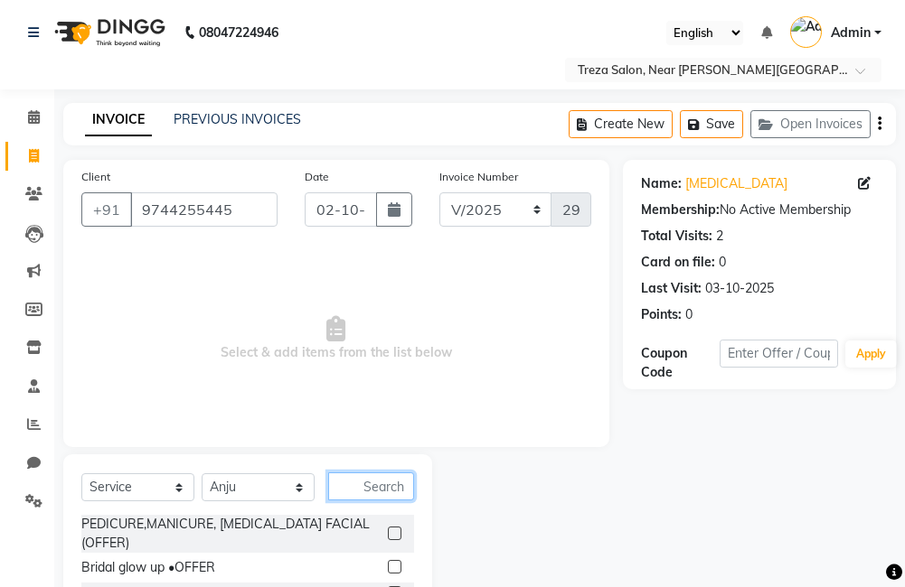
drag, startPoint x: 374, startPoint y: 491, endPoint x: 381, endPoint y: 479, distance: 13.8
click at [374, 488] on input "text" at bounding box center [371, 487] width 86 height 28
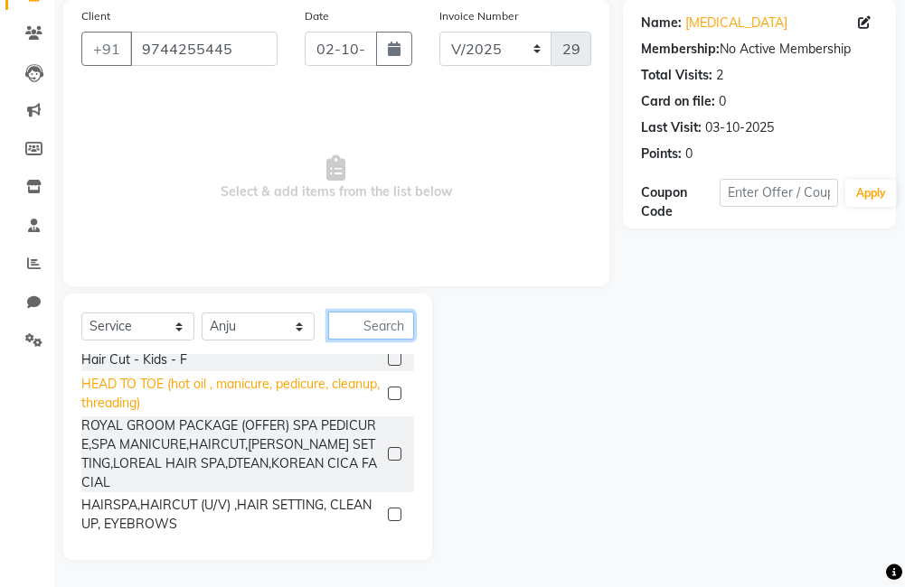
scroll to position [633, 0]
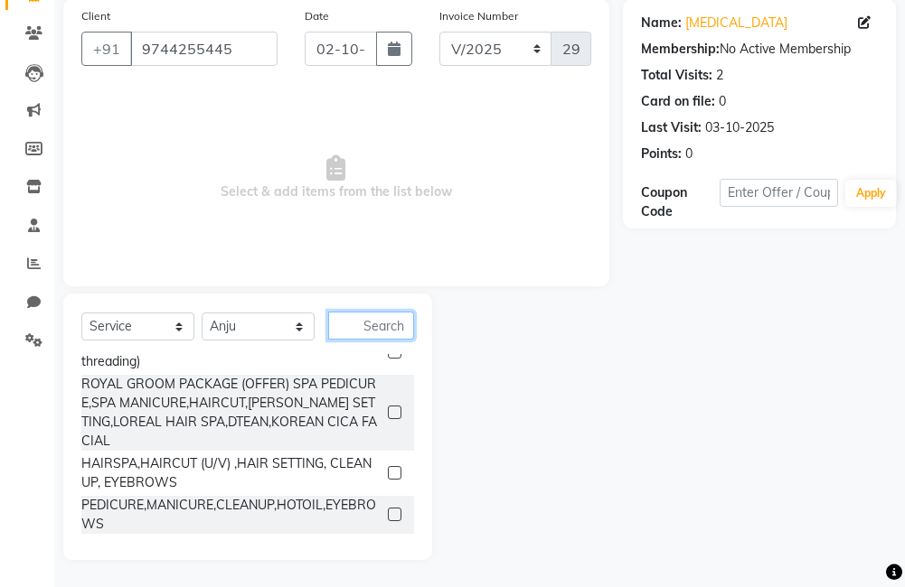
click at [368, 331] on input "text" at bounding box center [371, 326] width 86 height 28
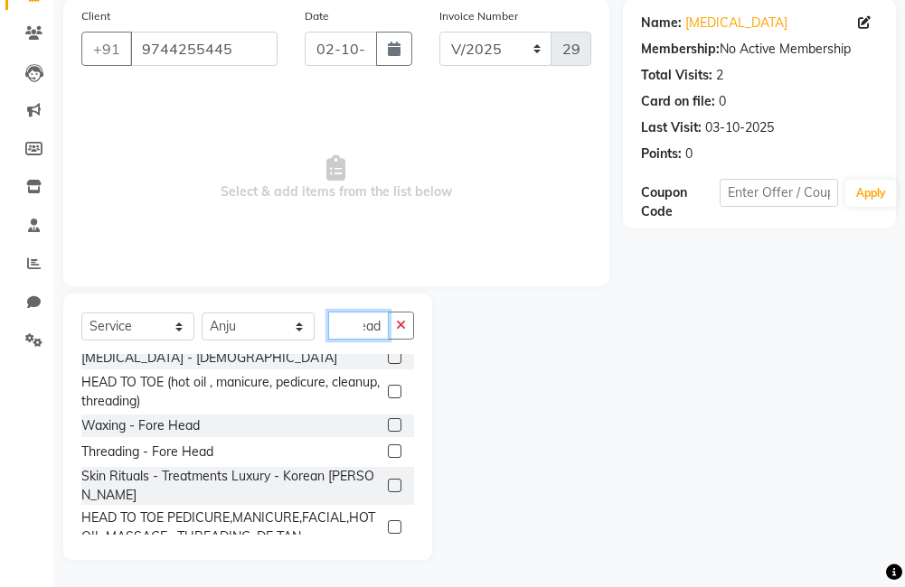
scroll to position [142, 0]
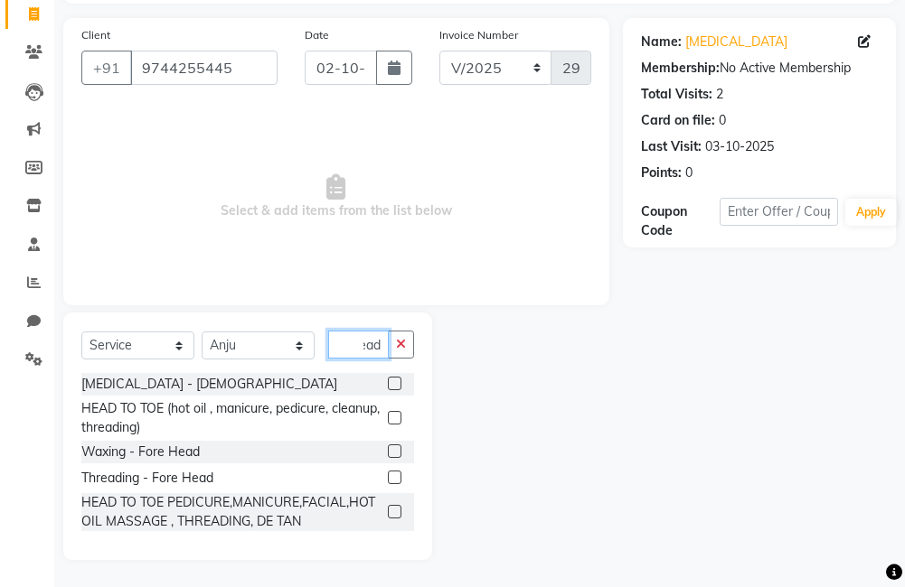
type input "head"
click at [393, 418] on label at bounding box center [395, 418] width 14 height 14
click at [393, 418] on input "checkbox" at bounding box center [394, 419] width 12 height 12
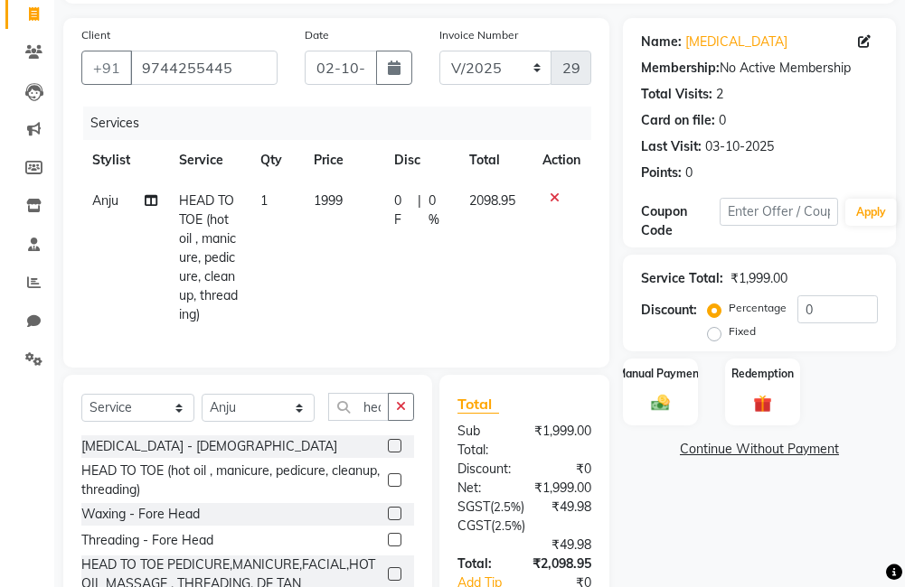
checkbox input "false"
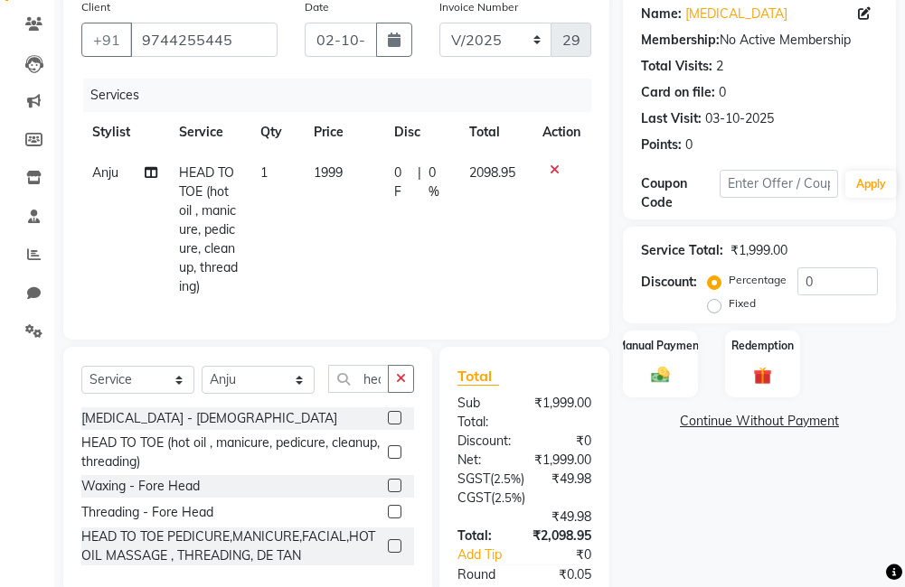
scroll to position [10, 0]
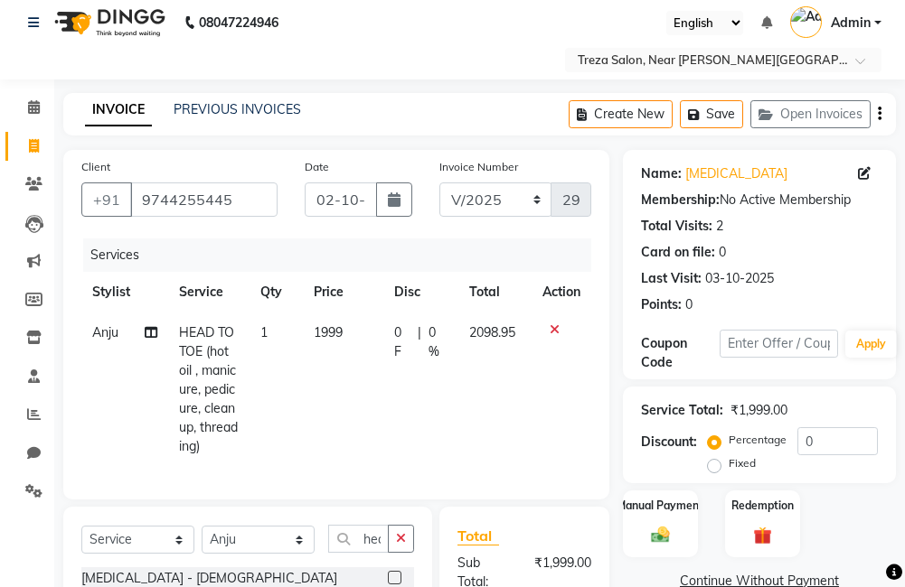
click at [877, 115] on icon "button" at bounding box center [879, 114] width 4 height 1
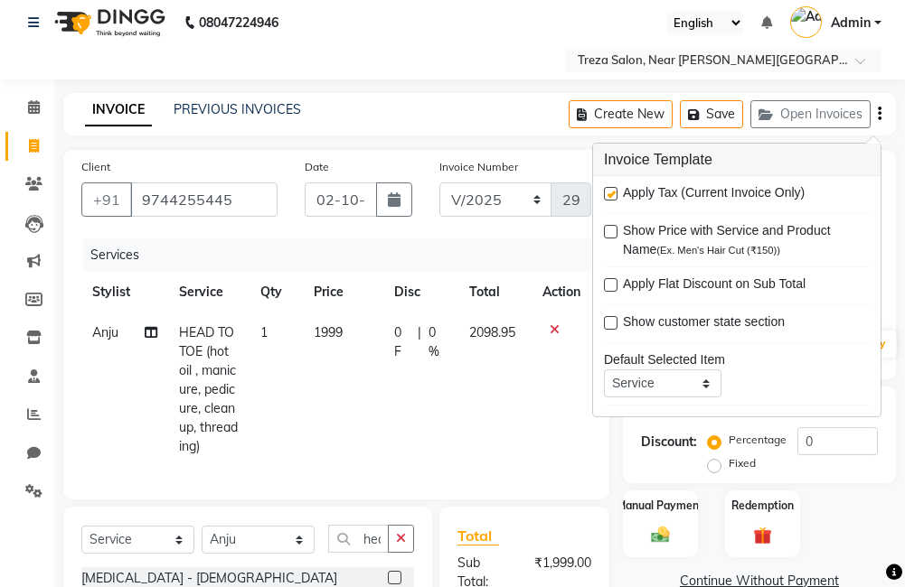
click at [544, 429] on td at bounding box center [561, 390] width 60 height 155
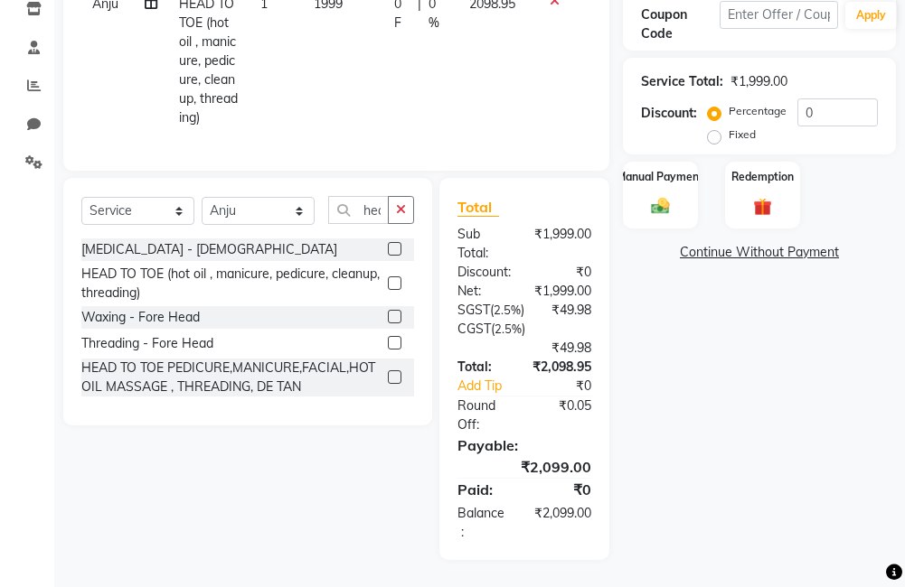
scroll to position [371, 0]
click at [670, 160] on div "Manual Payment" at bounding box center [660, 195] width 78 height 70
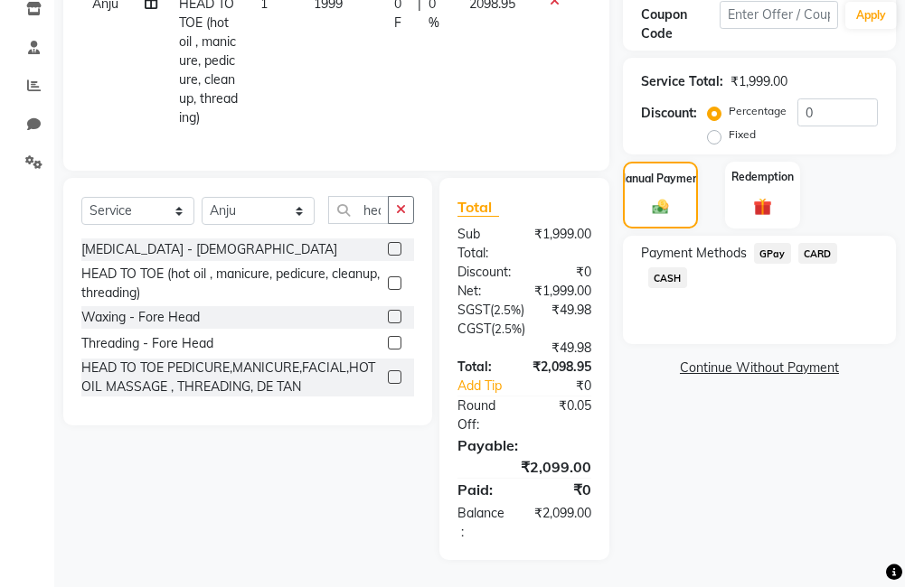
click at [811, 243] on span "CARD" at bounding box center [817, 253] width 39 height 21
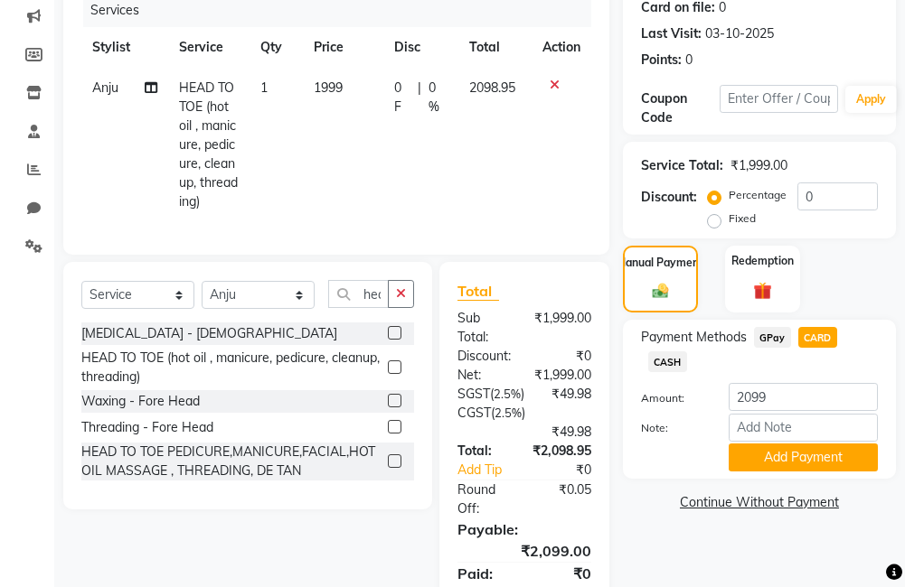
scroll to position [271, 0]
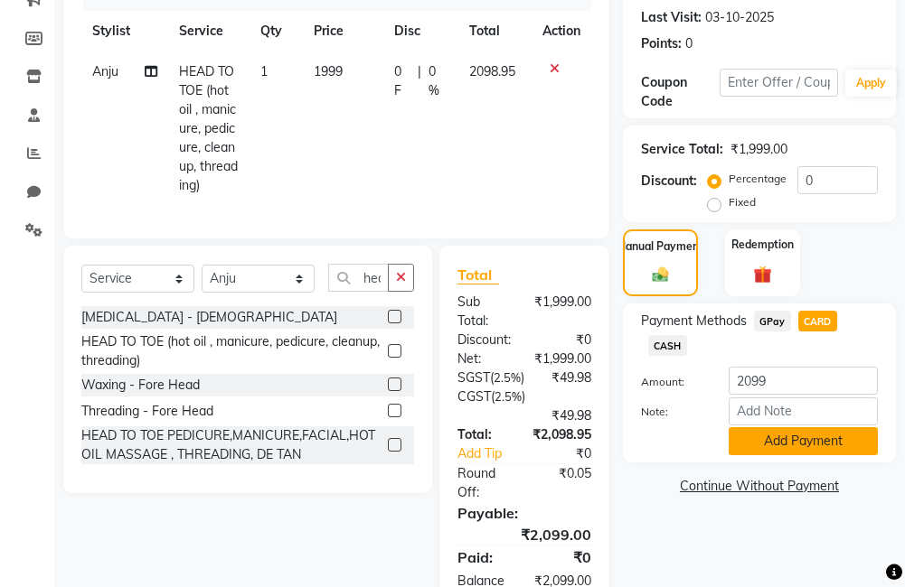
click at [764, 440] on button "Add Payment" at bounding box center [802, 441] width 149 height 28
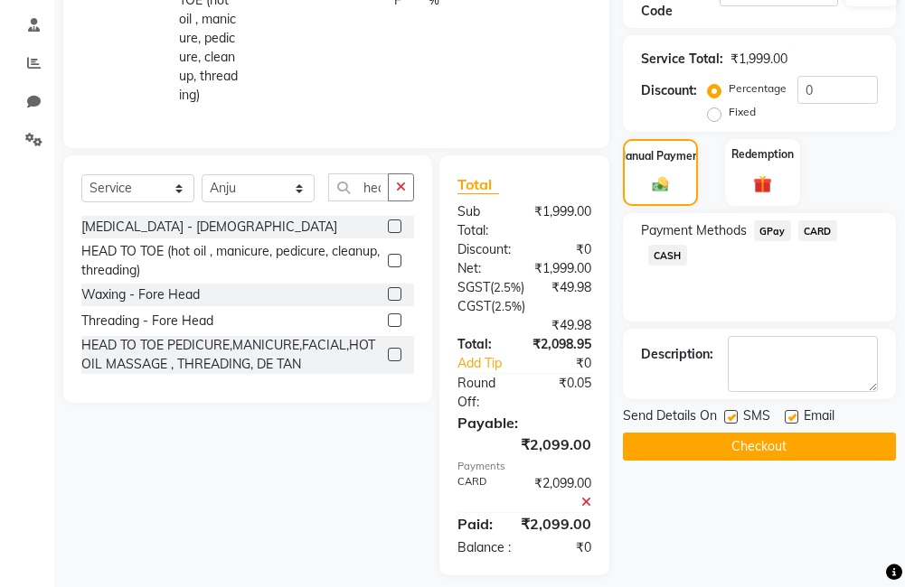
scroll to position [428, 0]
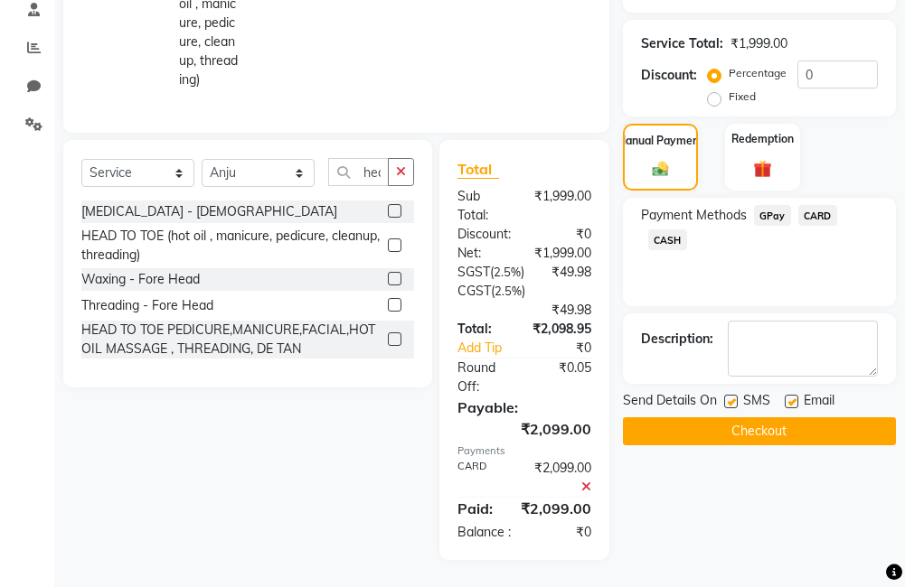
click at [725, 395] on label at bounding box center [731, 402] width 14 height 14
click at [725, 397] on input "checkbox" at bounding box center [730, 403] width 12 height 12
checkbox input "false"
click at [785, 395] on label at bounding box center [791, 402] width 14 height 14
click at [785, 397] on input "checkbox" at bounding box center [790, 403] width 12 height 12
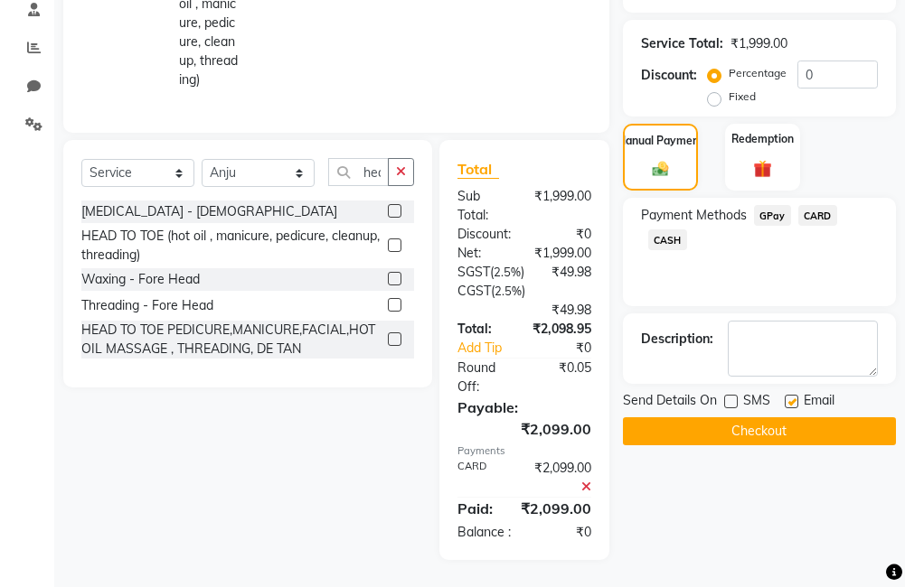
checkbox input "false"
click at [783, 417] on button "Checkout" at bounding box center [759, 431] width 273 height 28
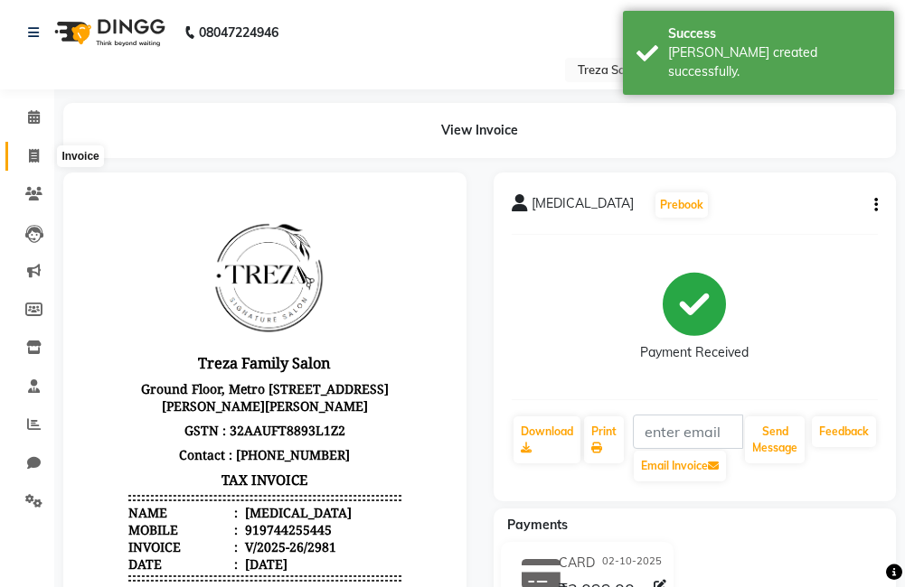
click at [26, 162] on span at bounding box center [34, 156] width 32 height 21
select select "service"
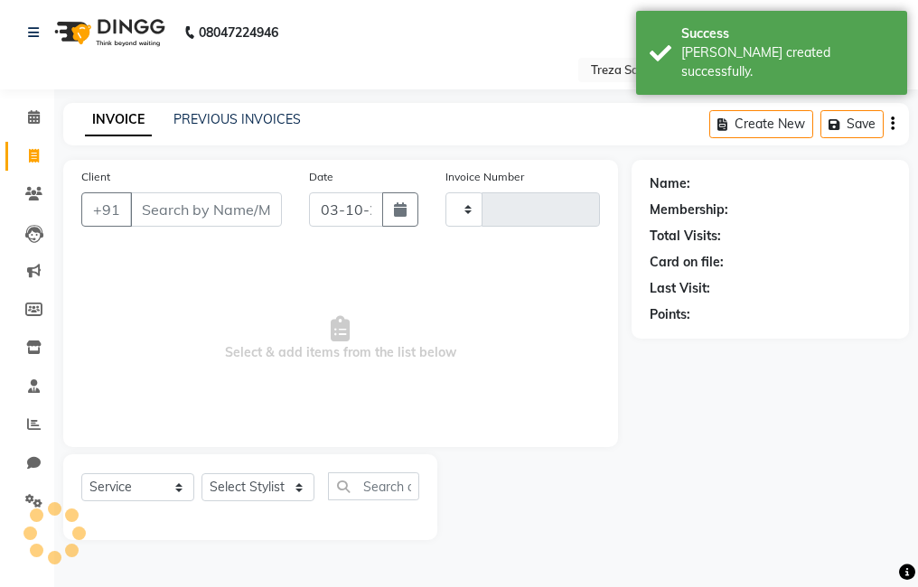
type input "2982"
select select "7633"
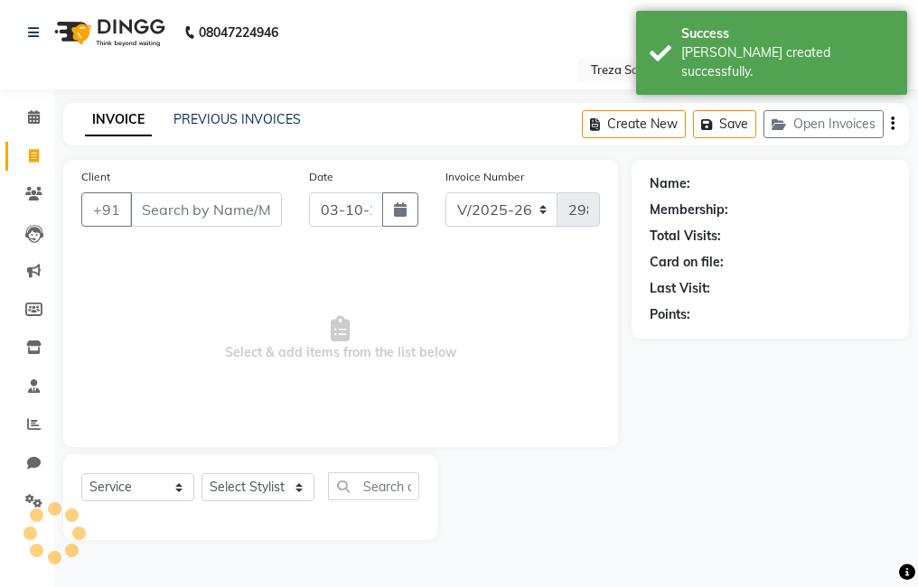
click at [247, 220] on input "Client" at bounding box center [206, 209] width 152 height 34
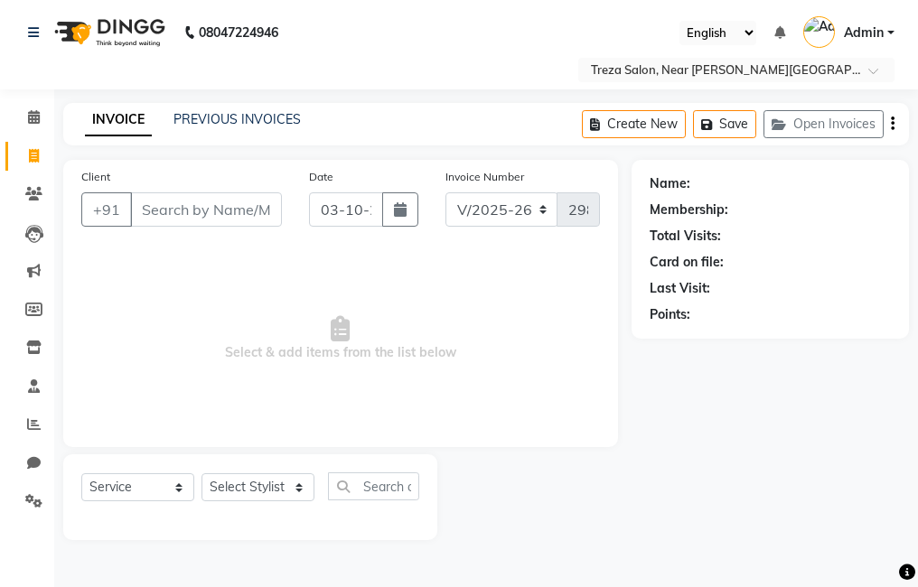
click at [236, 215] on input "Client" at bounding box center [206, 209] width 152 height 34
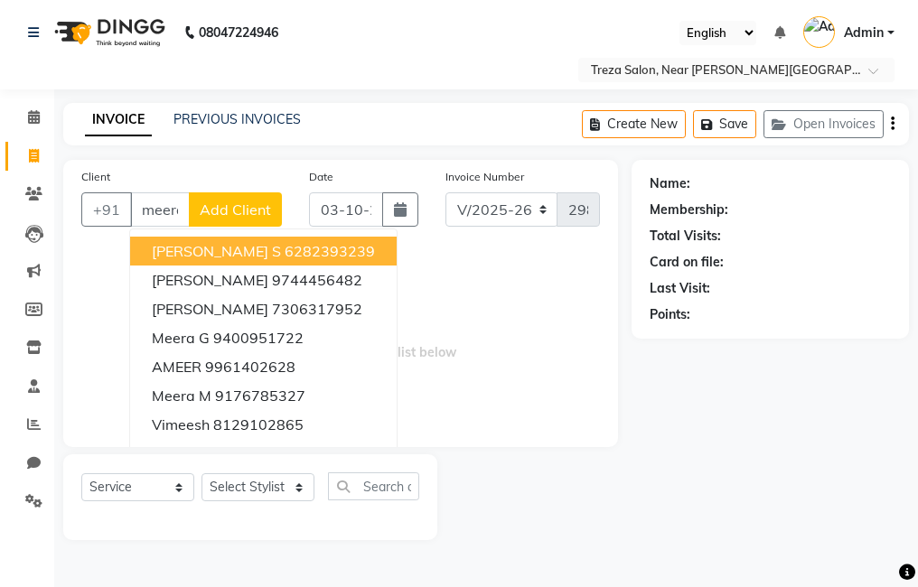
scroll to position [0, 4]
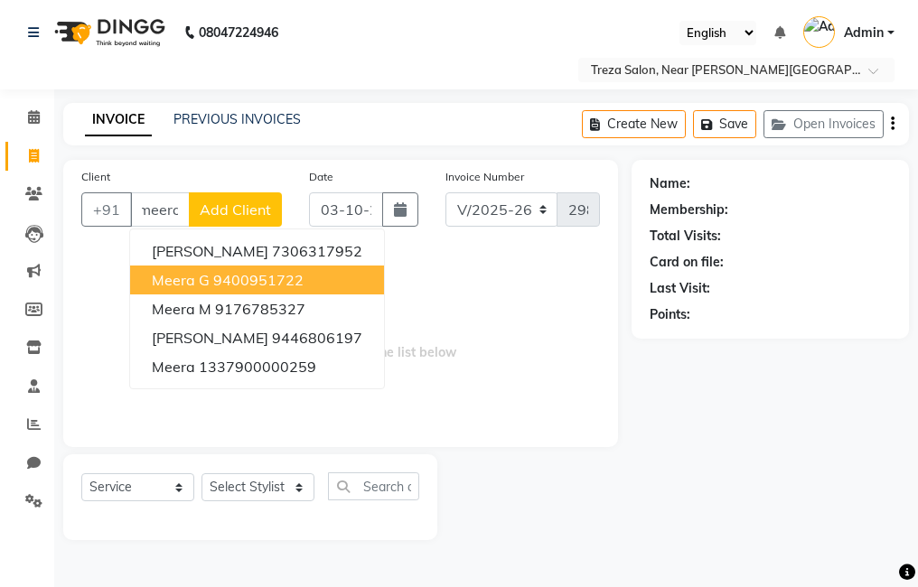
type input "meera"
click at [427, 305] on span "Select & add items from the list below" at bounding box center [340, 338] width 519 height 181
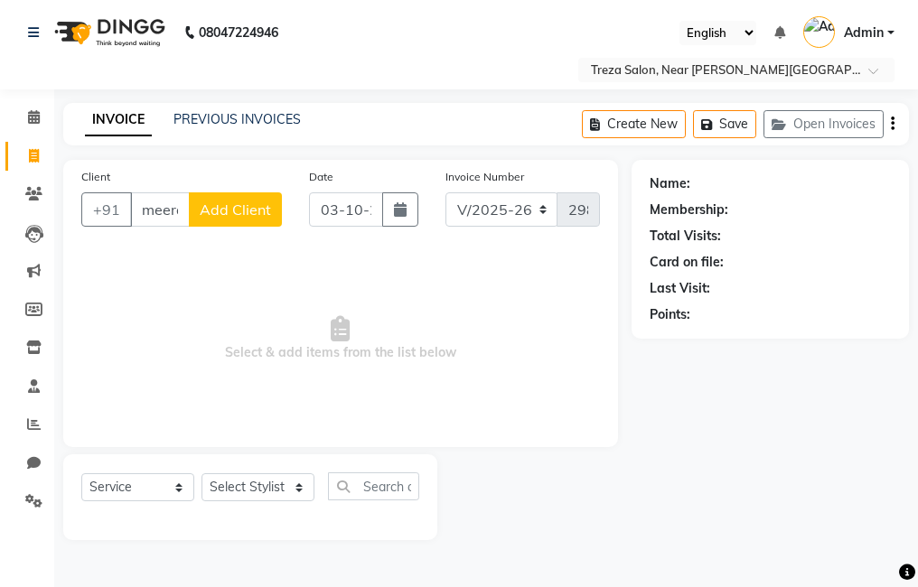
click at [253, 202] on span "Add Client" at bounding box center [235, 210] width 71 height 18
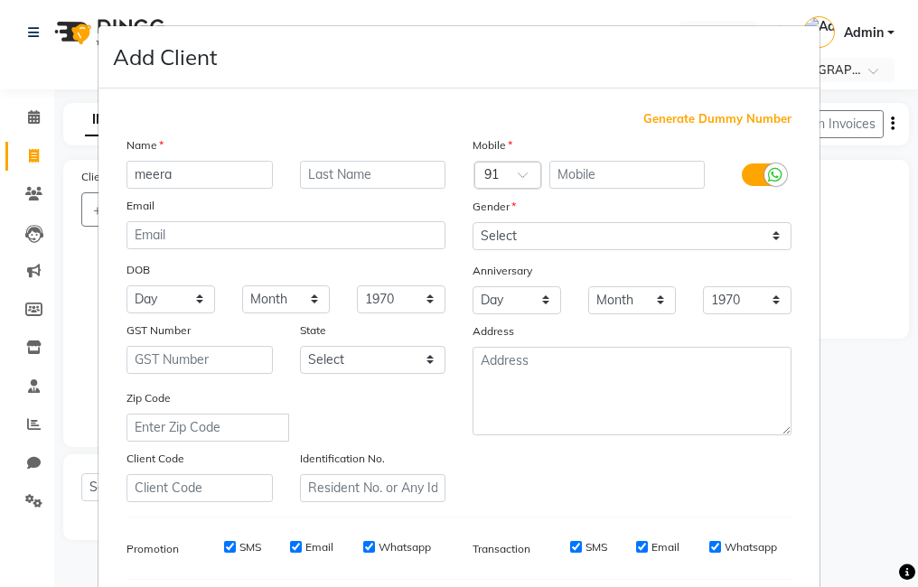
click at [690, 114] on span "Generate Dummy Number" at bounding box center [717, 119] width 148 height 18
type input "1337900000268"
checkbox input "false"
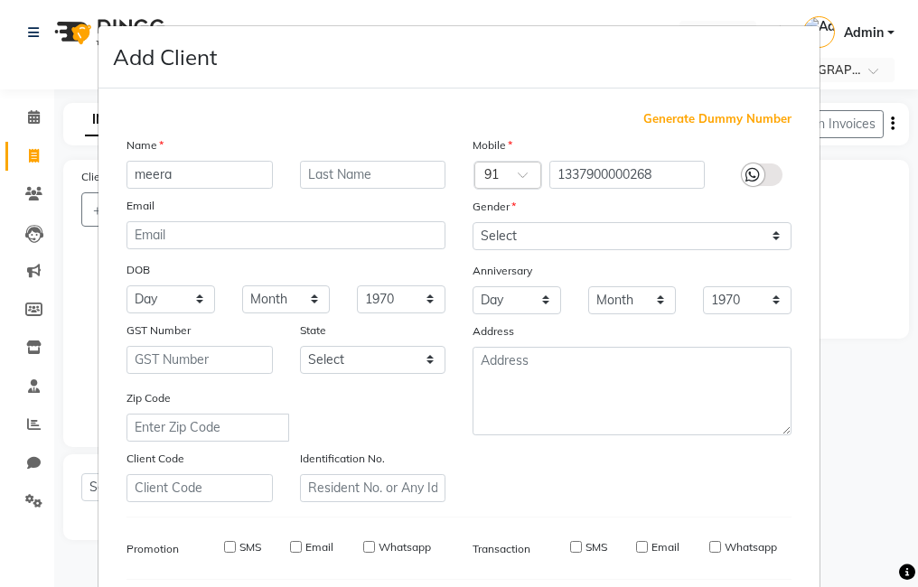
checkbox input "false"
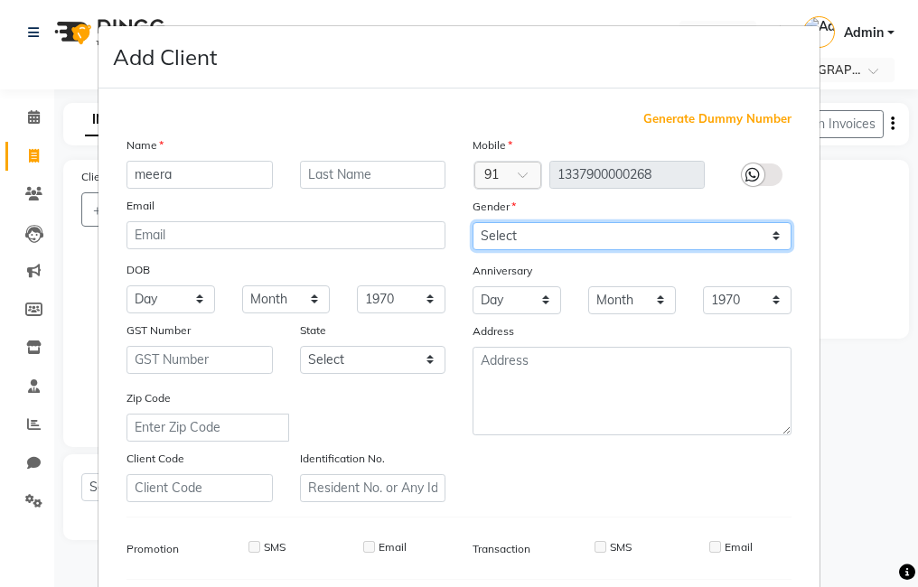
drag, startPoint x: 609, startPoint y: 237, endPoint x: 606, endPoint y: 249, distance: 12.9
click at [609, 237] on select "Select [DEMOGRAPHIC_DATA] [DEMOGRAPHIC_DATA] Other Prefer Not To Say" at bounding box center [632, 236] width 319 height 28
select select "[DEMOGRAPHIC_DATA]"
click at [473, 222] on select "Select [DEMOGRAPHIC_DATA] [DEMOGRAPHIC_DATA] Other Prefer Not To Say" at bounding box center [632, 236] width 319 height 28
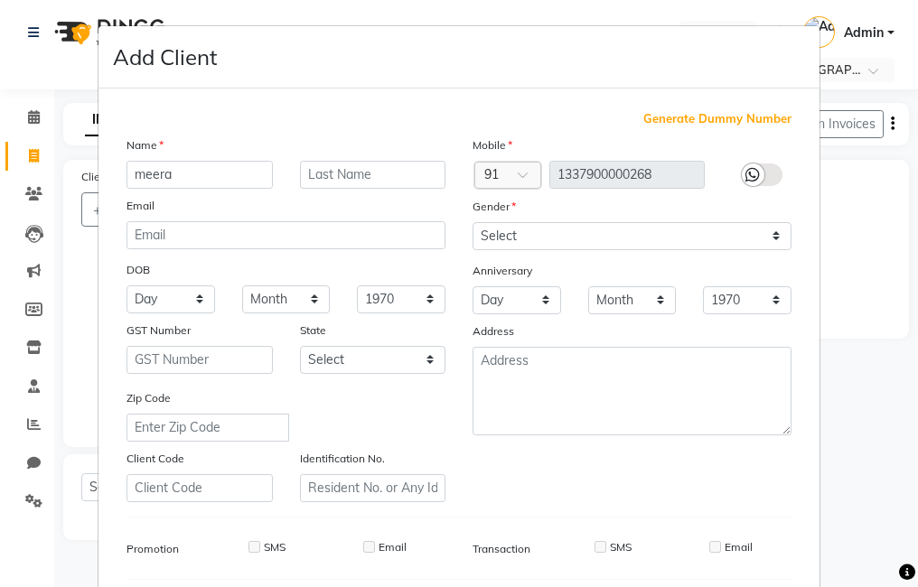
click at [822, 221] on ngb-modal-window "Add Client Generate Dummy Number Name meera Email DOB Day 01 02 03 04 05 06 07 …" at bounding box center [459, 293] width 918 height 587
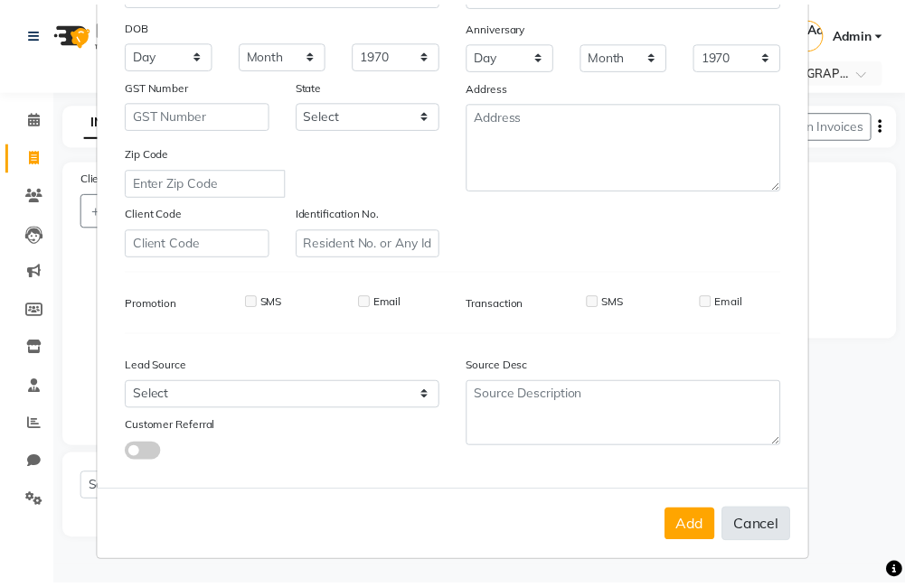
scroll to position [247, 0]
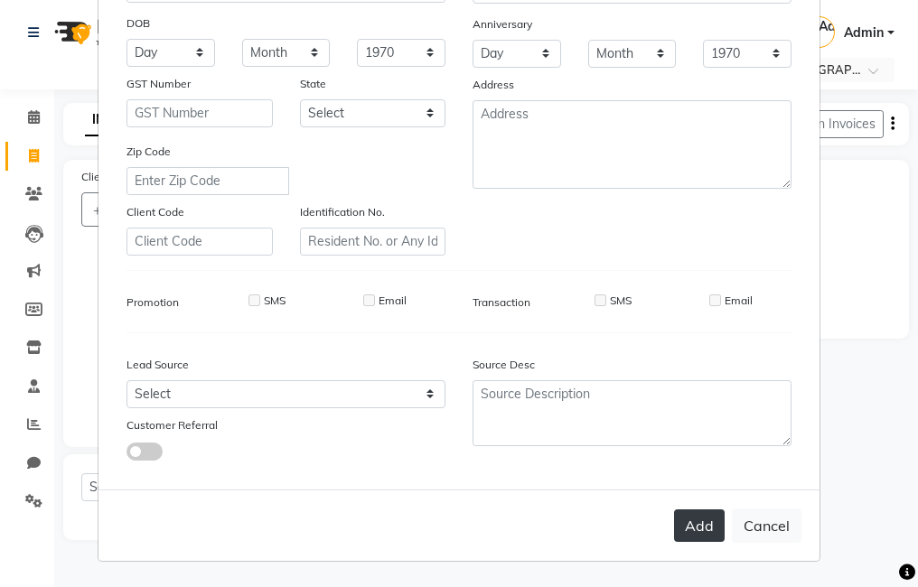
click at [695, 530] on button "Add" at bounding box center [699, 526] width 51 height 33
type input "1337900000268"
select select
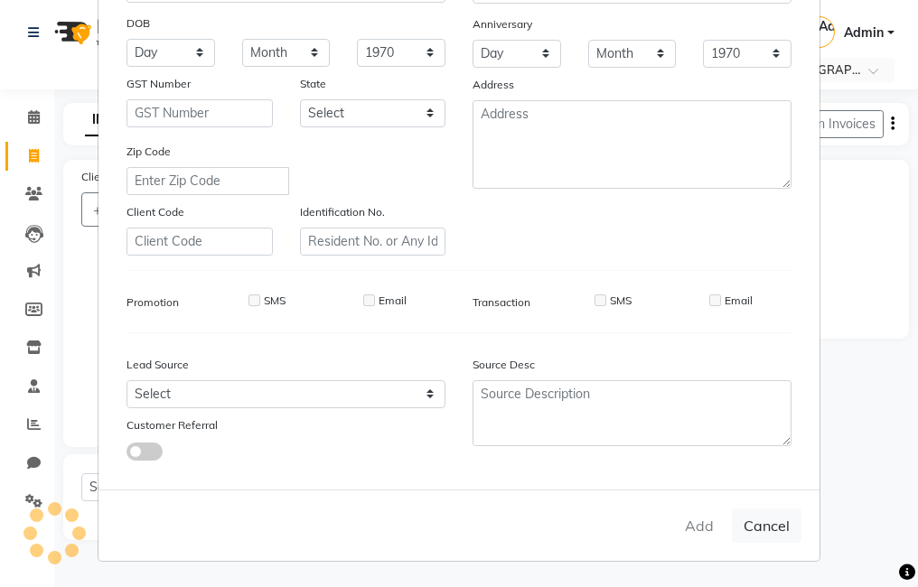
select select
checkbox input "false"
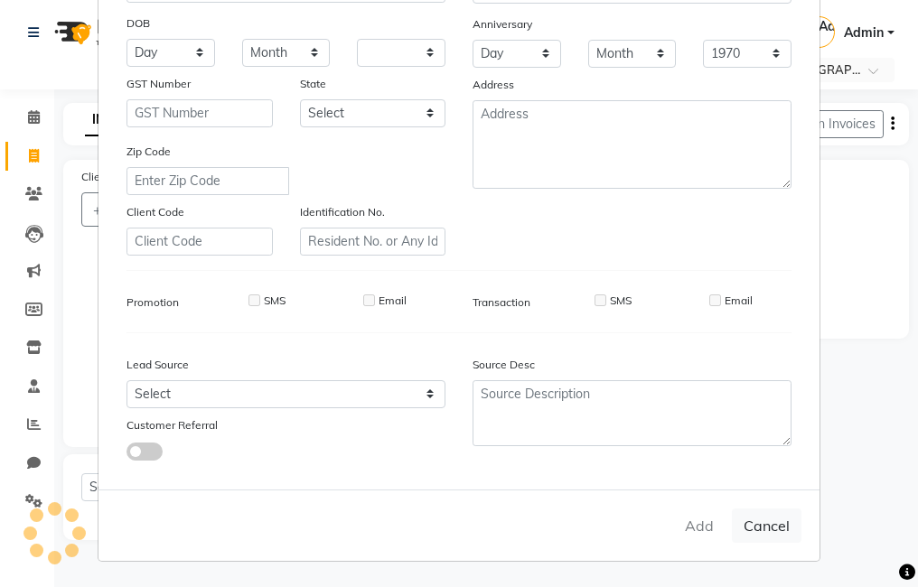
checkbox input "false"
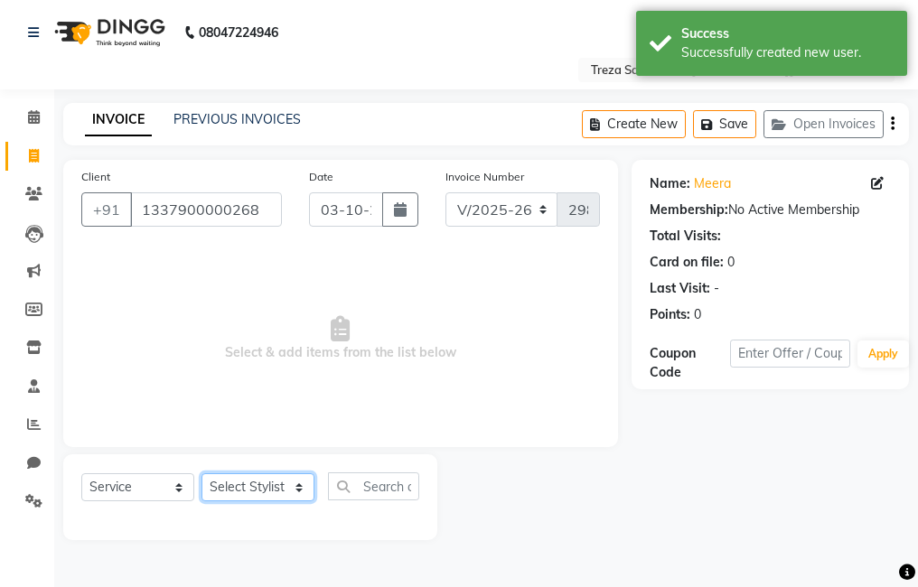
click at [243, 485] on select "Select Stylist [PERSON_NAME] Anju [PERSON_NAME] [PERSON_NAME] Jeeshma [PERSON_N…" at bounding box center [258, 487] width 113 height 28
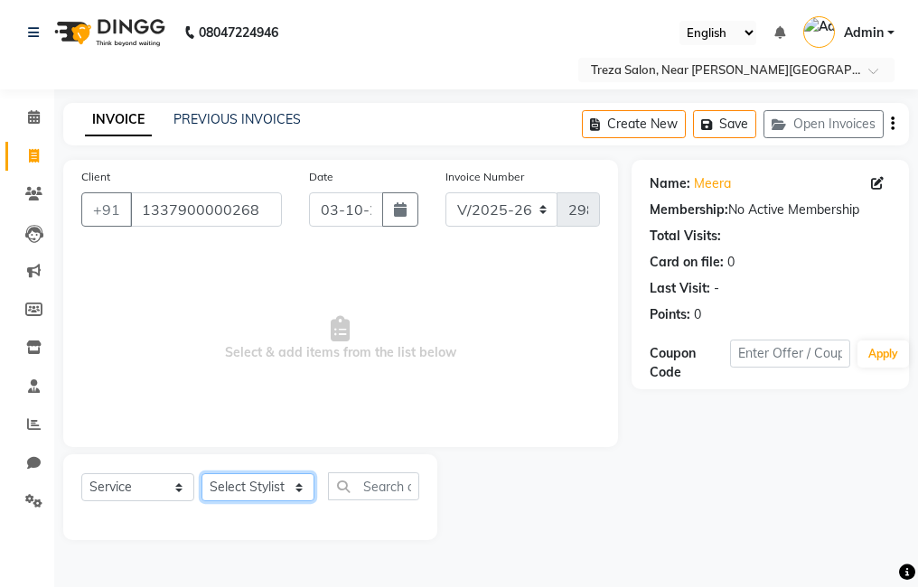
select select "85969"
click at [202, 473] on select "Select Stylist [PERSON_NAME] Anju [PERSON_NAME] [PERSON_NAME] Jeeshma [PERSON_N…" at bounding box center [258, 487] width 113 height 28
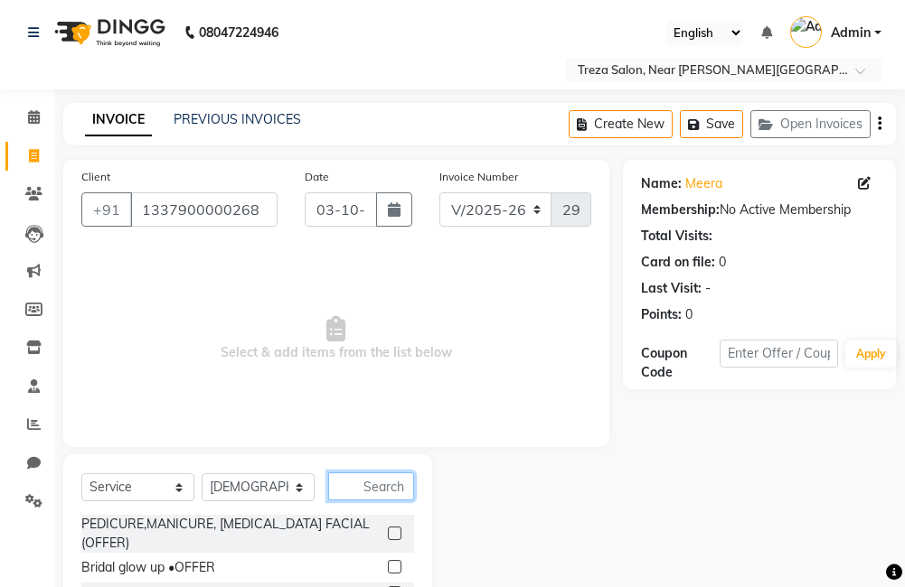
click at [379, 492] on input "text" at bounding box center [371, 487] width 86 height 28
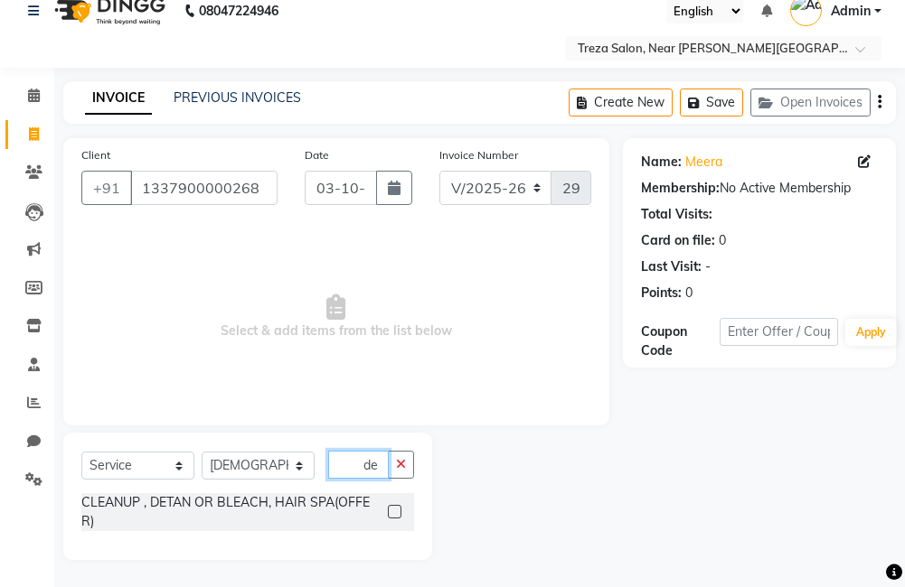
scroll to position [0, 0]
type input "d"
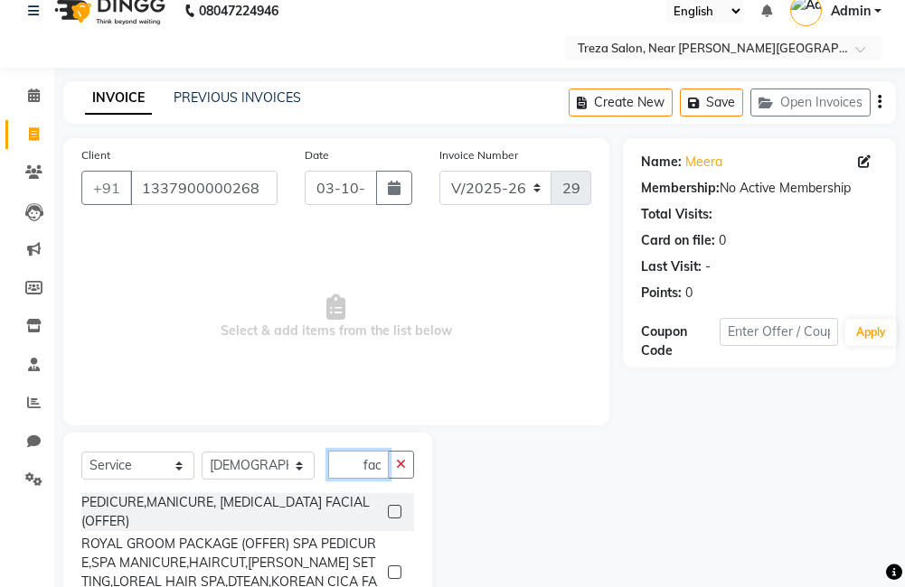
scroll to position [0, 7]
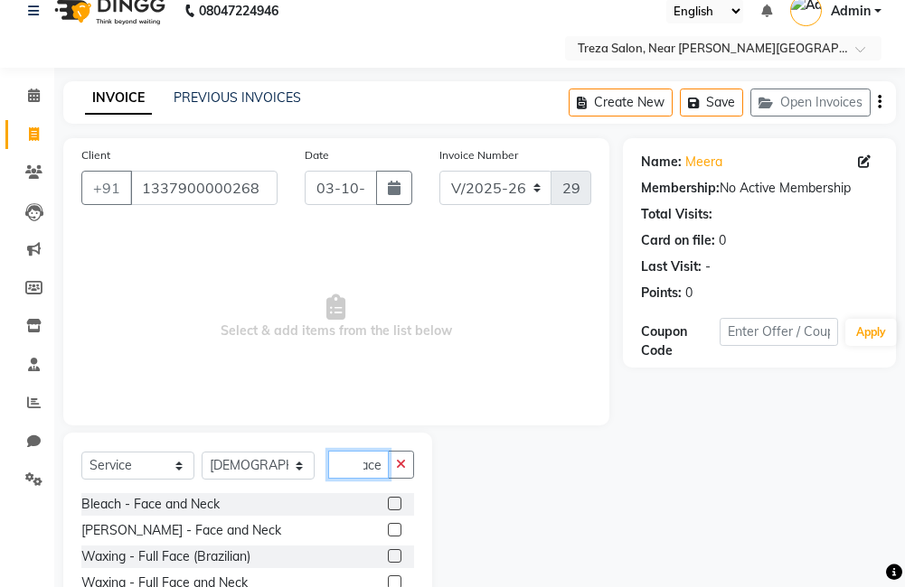
type input "face"
drag, startPoint x: 390, startPoint y: 524, endPoint x: 392, endPoint y: 502, distance: 22.7
click at [390, 524] on label at bounding box center [395, 530] width 14 height 14
click at [390, 525] on input "checkbox" at bounding box center [394, 531] width 12 height 12
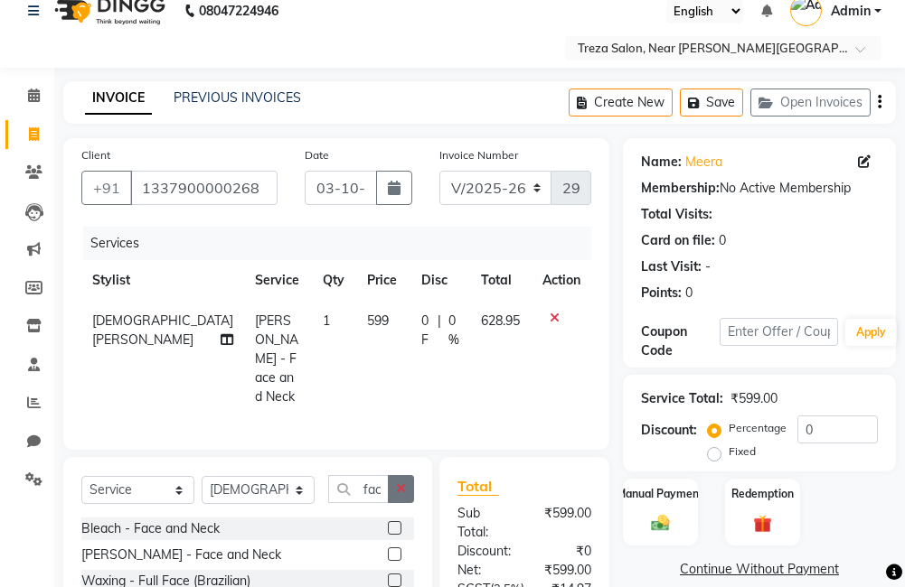
checkbox input "false"
click at [403, 475] on button "button" at bounding box center [401, 489] width 26 height 28
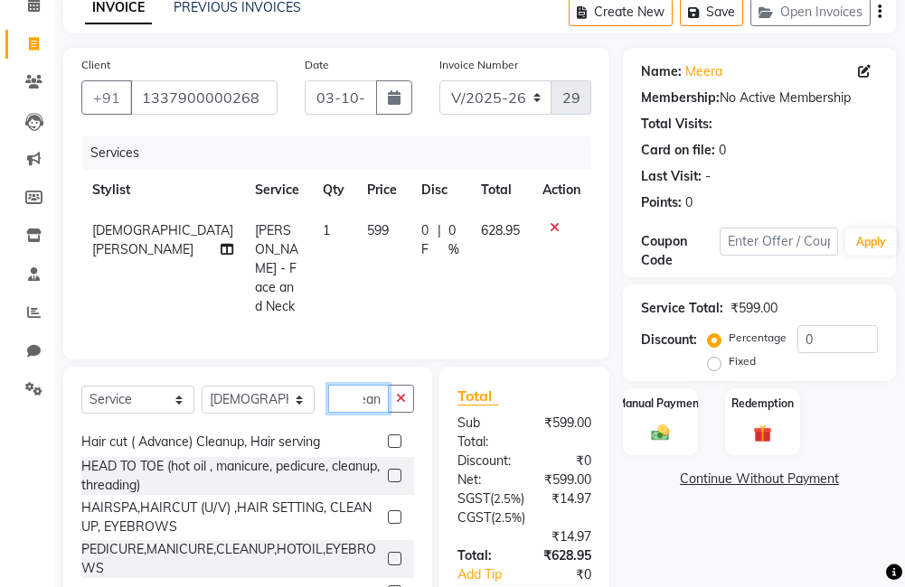
scroll to position [143, 0]
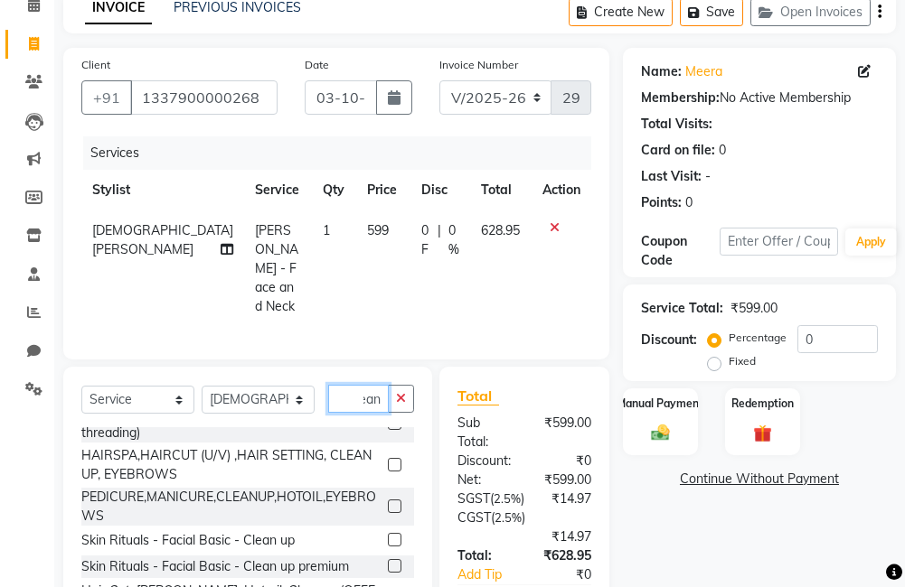
type input "clean"
click at [388, 533] on label at bounding box center [395, 540] width 14 height 14
click at [388, 535] on input "checkbox" at bounding box center [394, 541] width 12 height 12
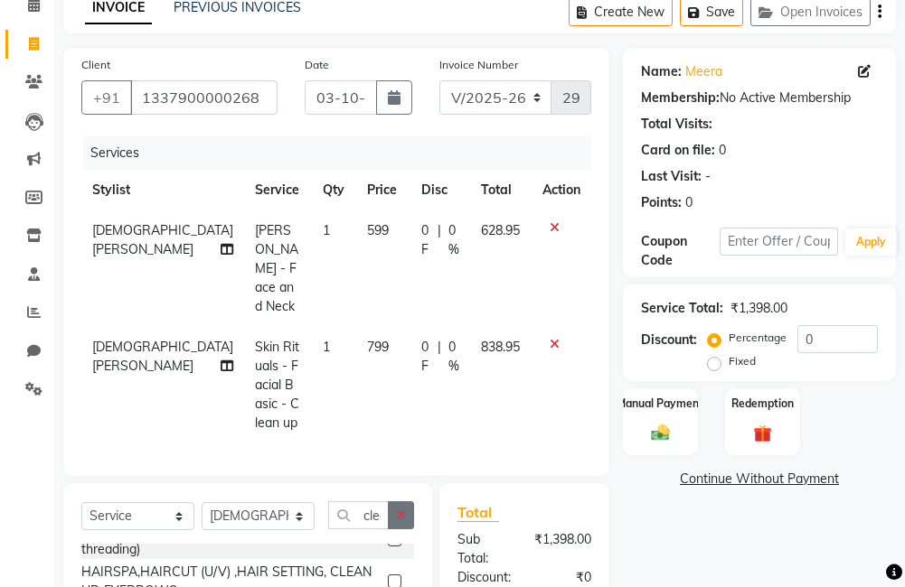
checkbox input "false"
click at [393, 502] on button "button" at bounding box center [401, 516] width 26 height 28
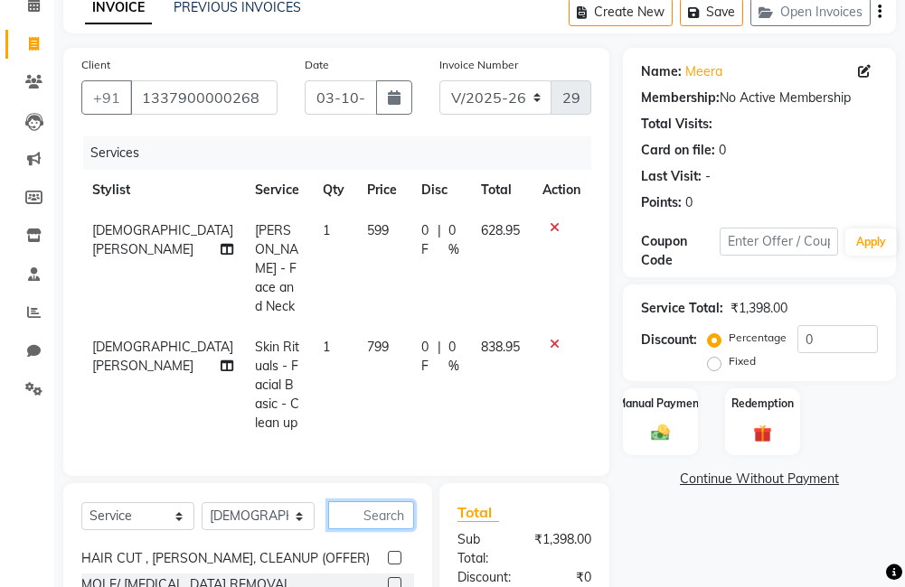
scroll to position [619, 0]
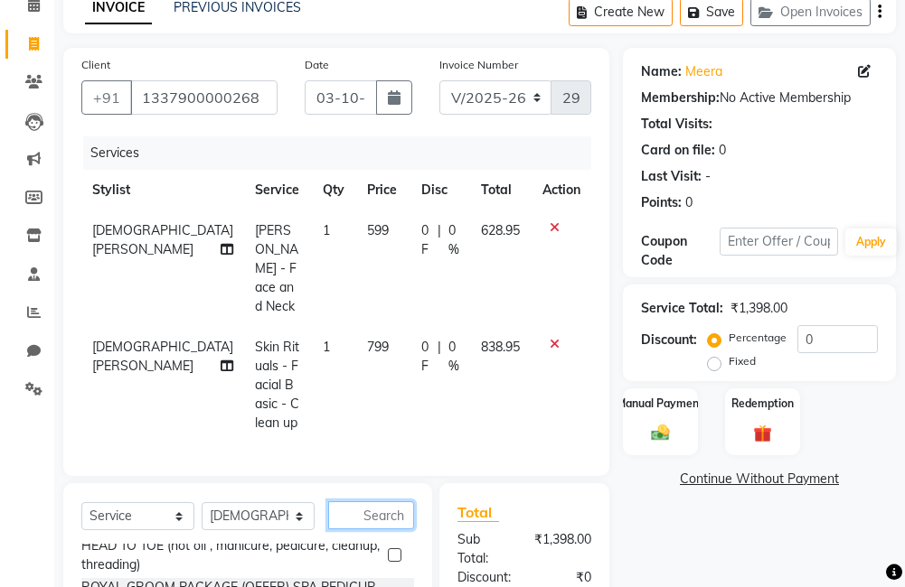
click at [385, 502] on input "text" at bounding box center [371, 516] width 86 height 28
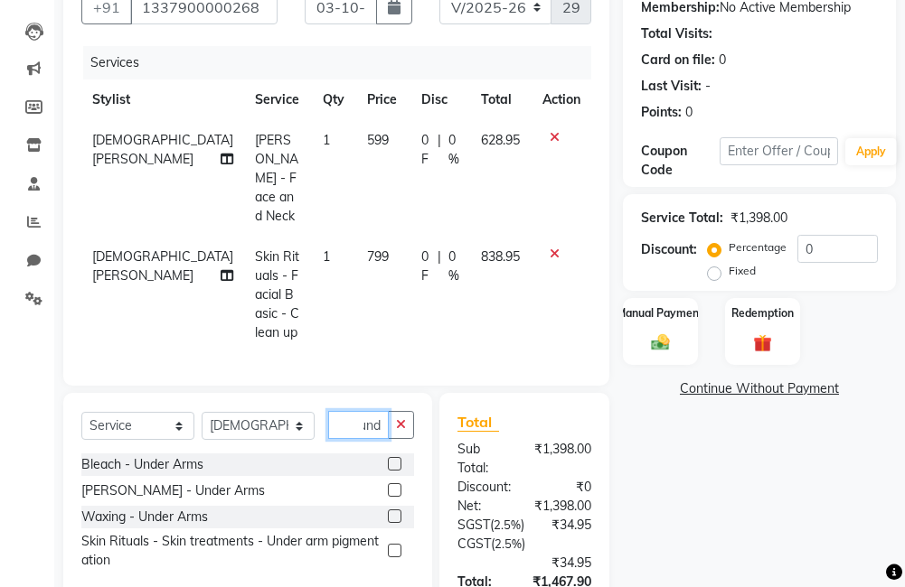
scroll to position [0, 12]
type input "unde"
click at [395, 510] on label at bounding box center [395, 517] width 14 height 14
click at [395, 511] on input "checkbox" at bounding box center [394, 517] width 12 height 12
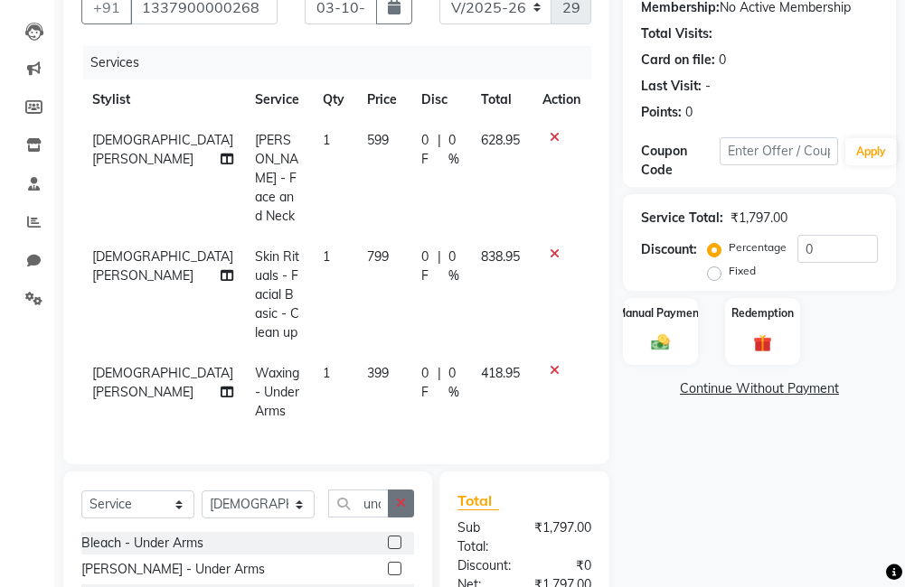
checkbox input "false"
click at [395, 490] on button "button" at bounding box center [401, 504] width 26 height 28
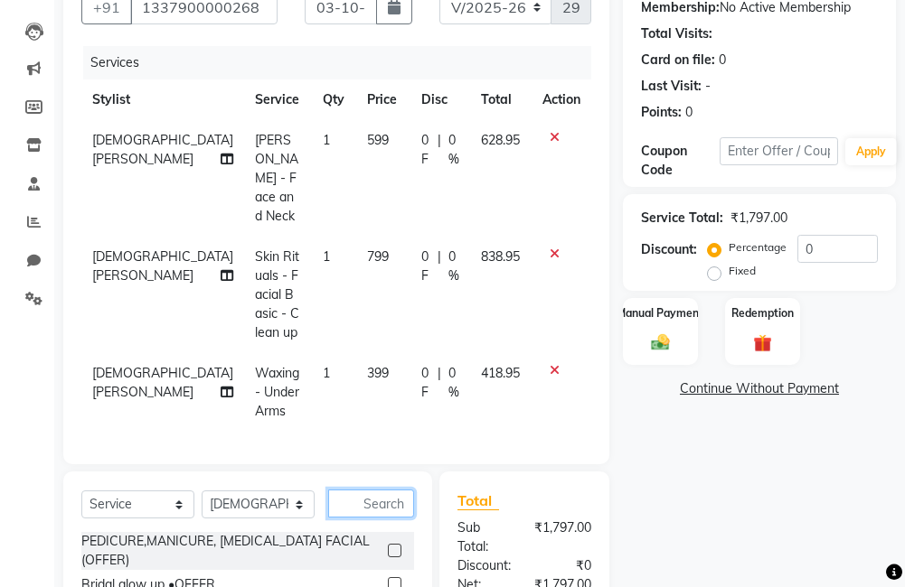
click at [390, 490] on input "text" at bounding box center [371, 504] width 86 height 28
click at [272, 491] on select "Select Stylist [PERSON_NAME] Anju [PERSON_NAME] [PERSON_NAME] Jeeshma [PERSON_N…" at bounding box center [258, 505] width 113 height 28
select select "79935"
click at [202, 491] on select "Select Stylist [PERSON_NAME] Anju [PERSON_NAME] [PERSON_NAME] Jeeshma [PERSON_N…" at bounding box center [258, 505] width 113 height 28
click at [362, 490] on input "text" at bounding box center [371, 504] width 86 height 28
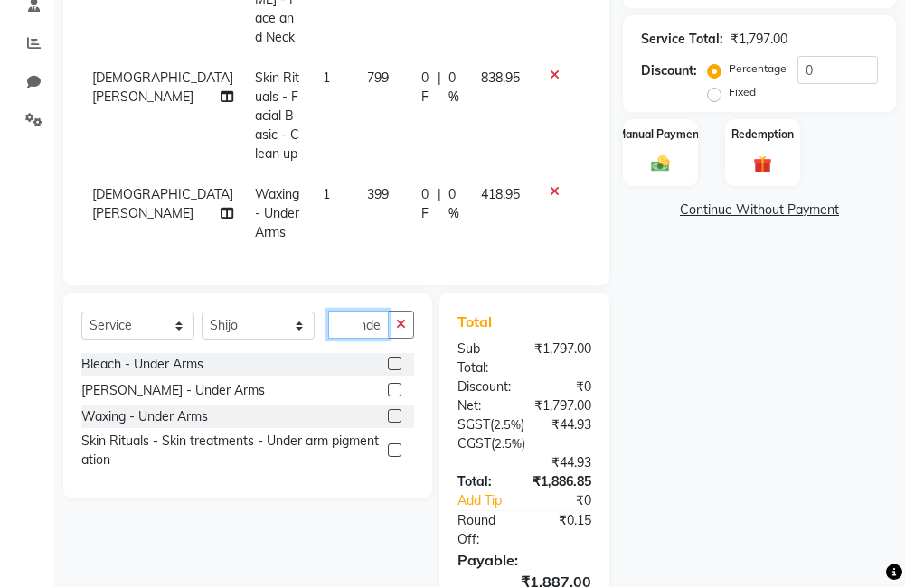
scroll to position [0, 16]
type input "under"
click at [400, 318] on icon "button" at bounding box center [401, 324] width 10 height 13
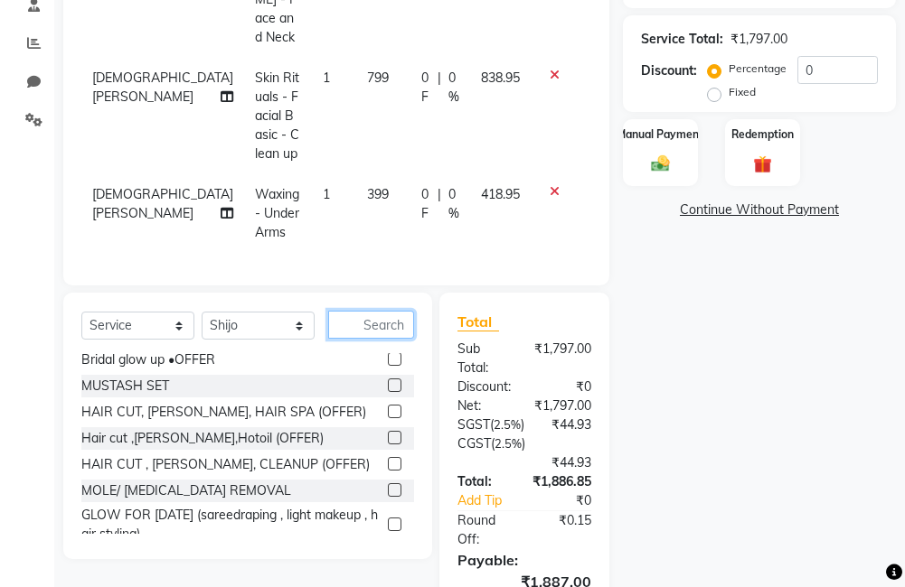
scroll to position [90, 0]
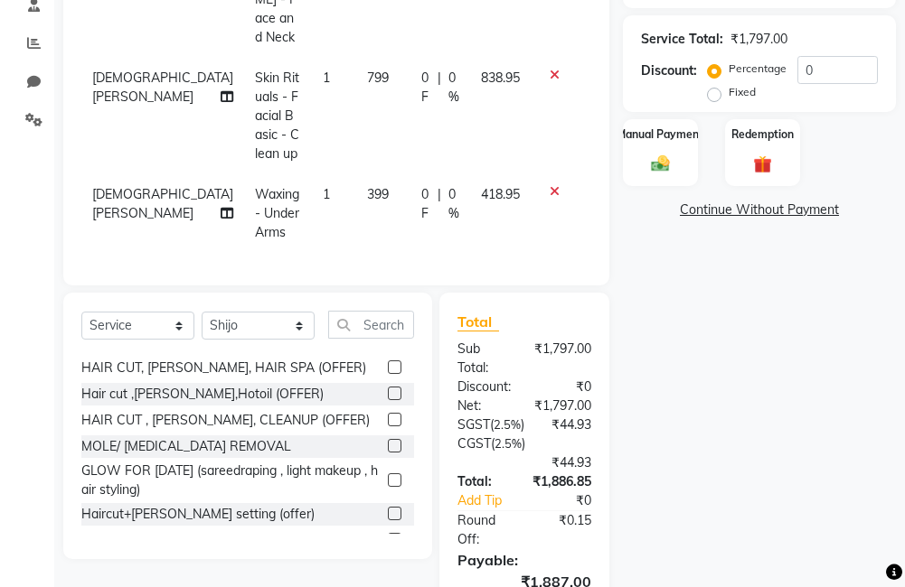
click at [388, 507] on label at bounding box center [395, 514] width 14 height 14
click at [388, 509] on input "checkbox" at bounding box center [394, 515] width 12 height 12
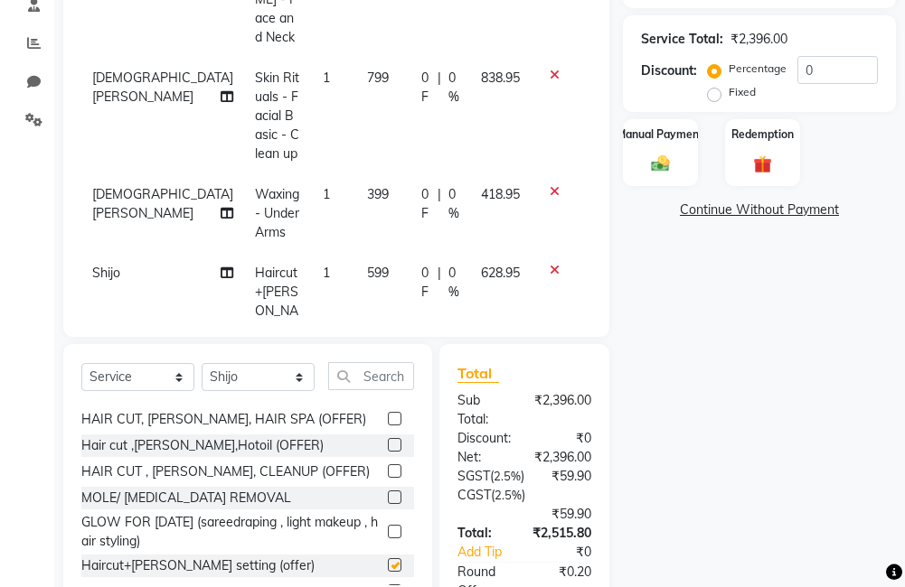
checkbox input "false"
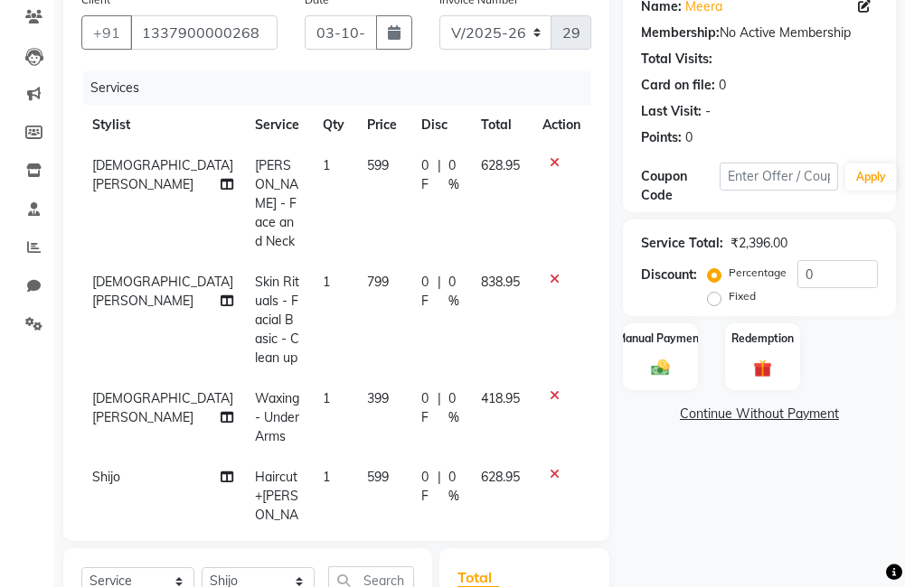
scroll to position [181, 0]
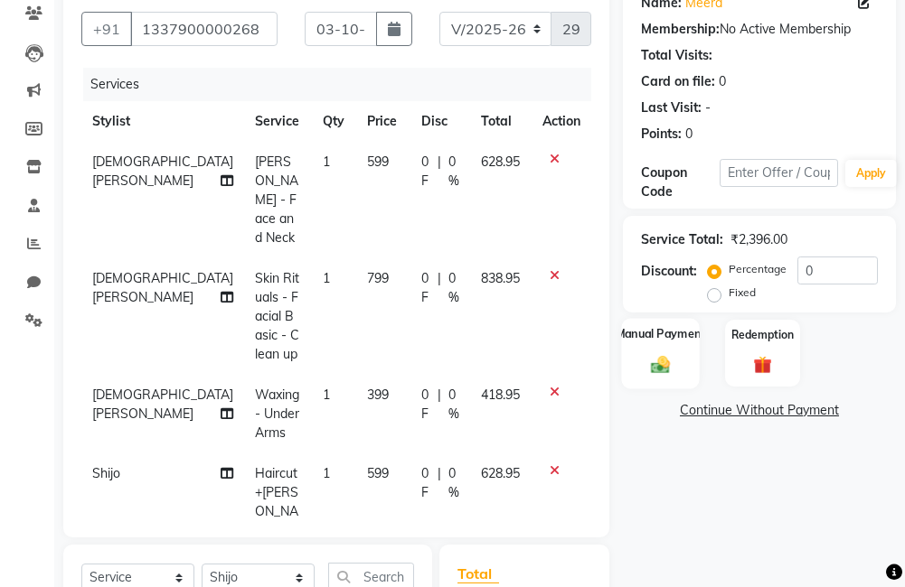
click at [642, 361] on div "Manual Payment" at bounding box center [660, 353] width 78 height 70
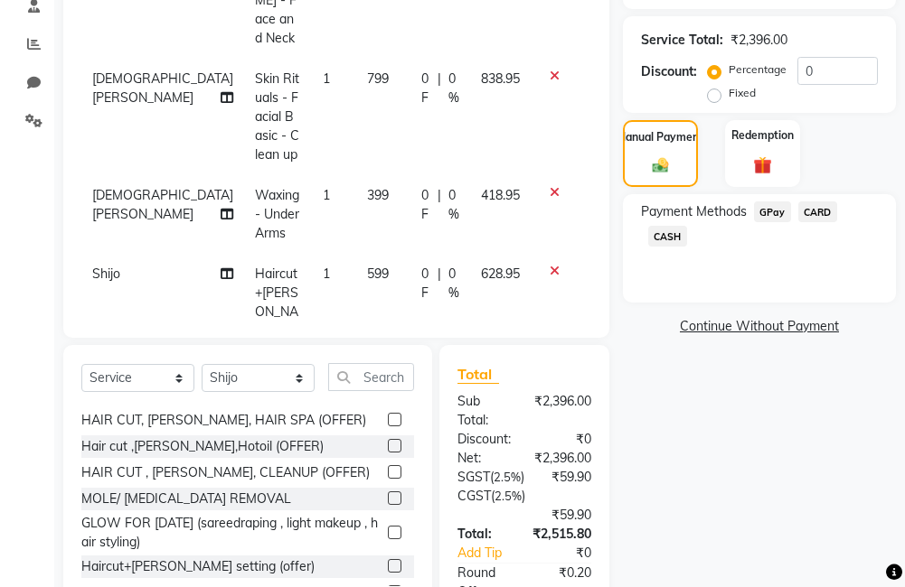
scroll to position [271, 0]
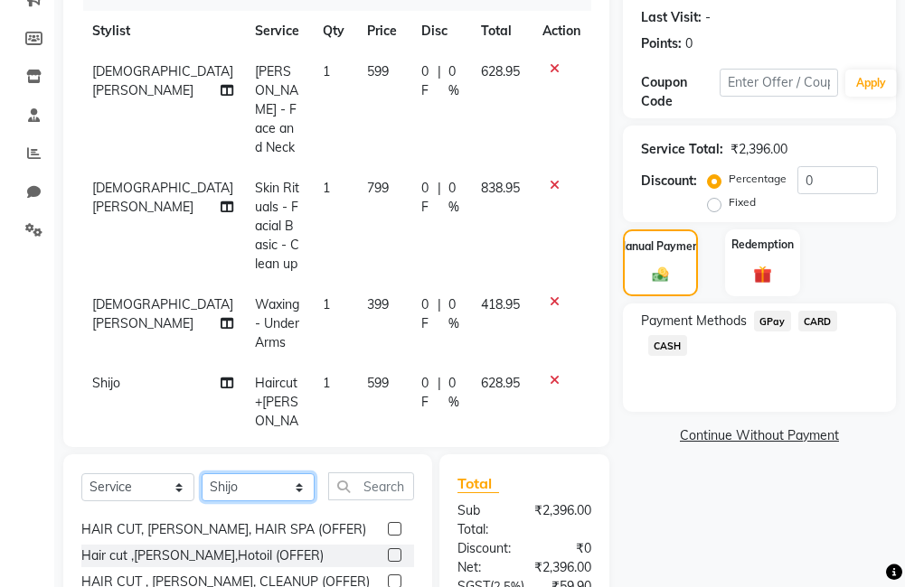
click at [275, 479] on select "Select Stylist [PERSON_NAME] Anju [PERSON_NAME] [PERSON_NAME] Jeeshma [PERSON_N…" at bounding box center [258, 487] width 113 height 28
select select "85969"
click at [202, 473] on select "Select Stylist [PERSON_NAME] Anju [PERSON_NAME] [PERSON_NAME] Jeeshma [PERSON_N…" at bounding box center [258, 487] width 113 height 28
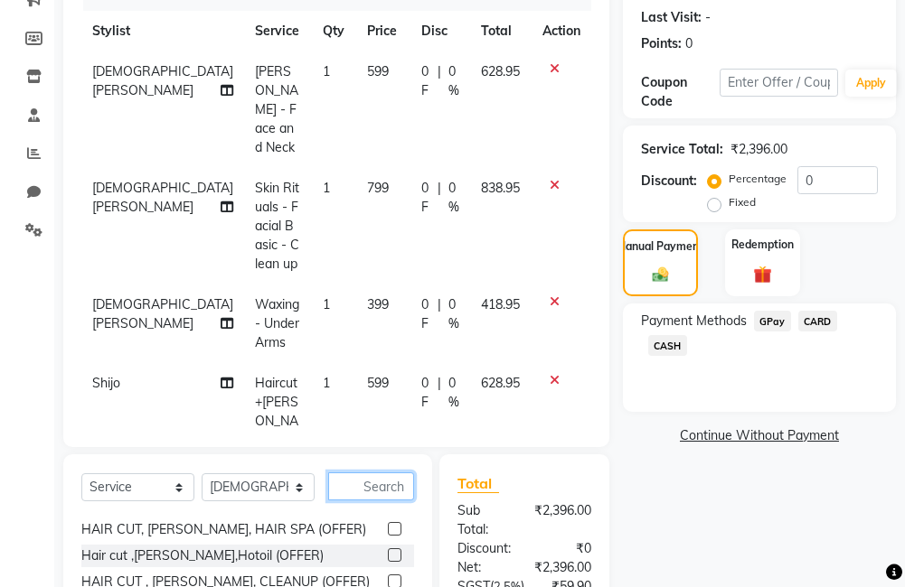
click at [360, 473] on input "text" at bounding box center [371, 487] width 86 height 28
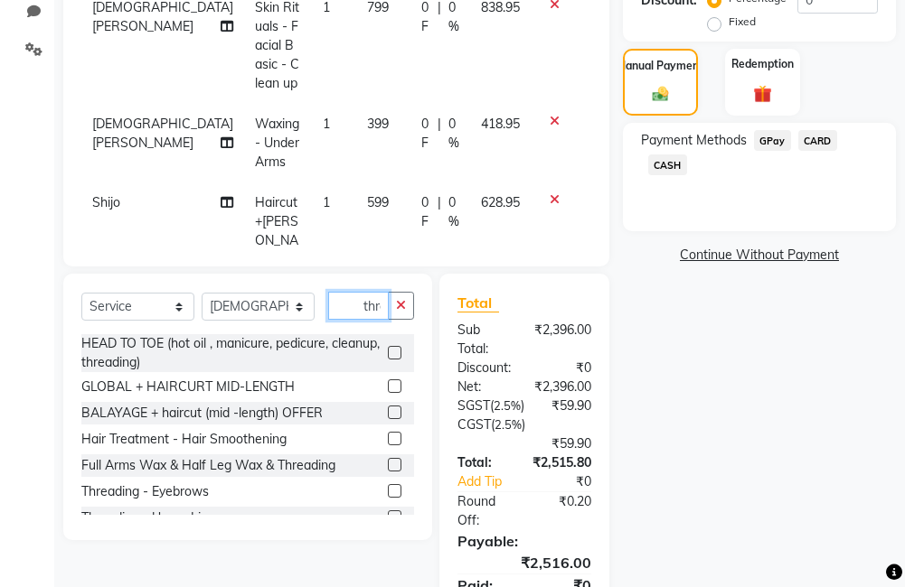
scroll to position [0, 5]
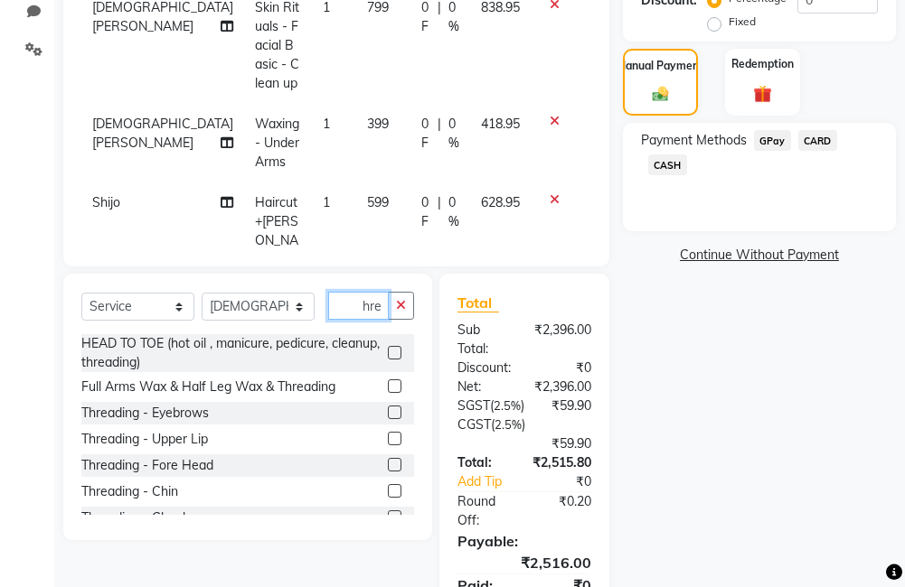
type input "thre"
click at [372, 402] on div "Threading - Eyebrows" at bounding box center [247, 413] width 333 height 23
click at [388, 406] on label at bounding box center [395, 413] width 14 height 14
click at [388, 408] on input "checkbox" at bounding box center [394, 414] width 12 height 12
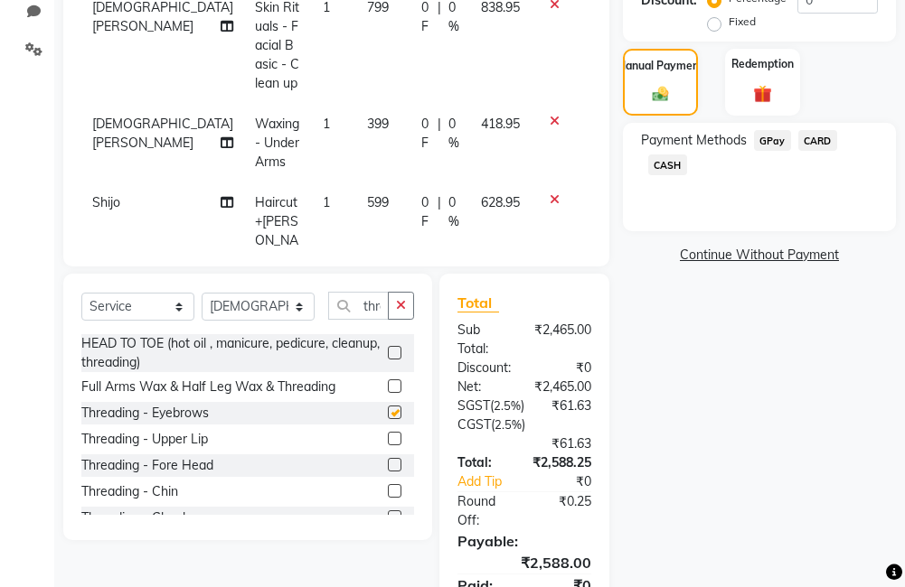
checkbox input "false"
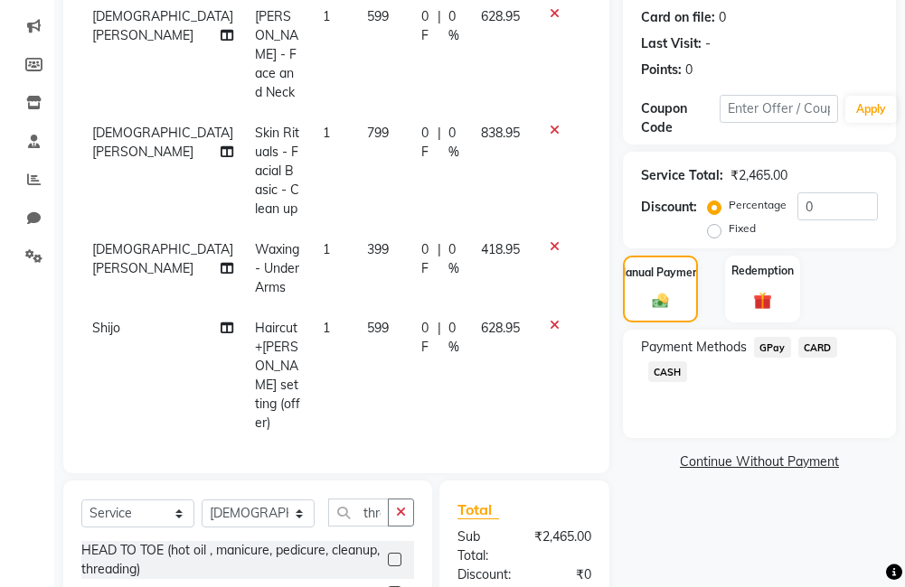
scroll to position [181, 0]
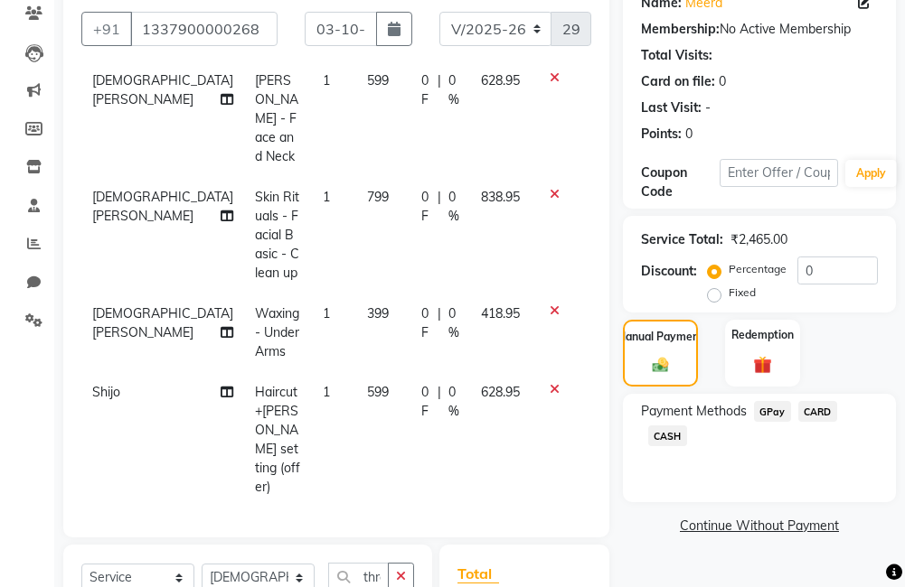
click at [421, 383] on span "0 F" at bounding box center [425, 402] width 9 height 38
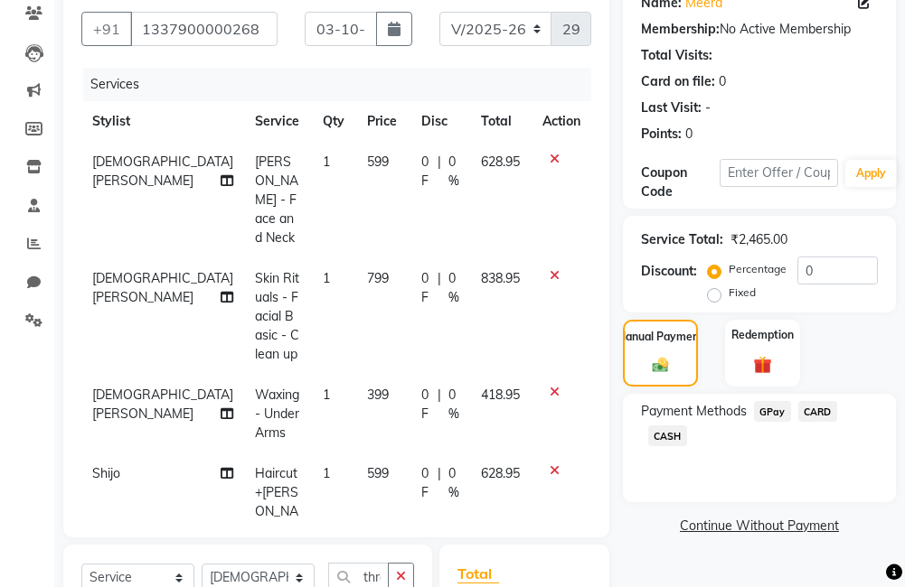
select select "79935"
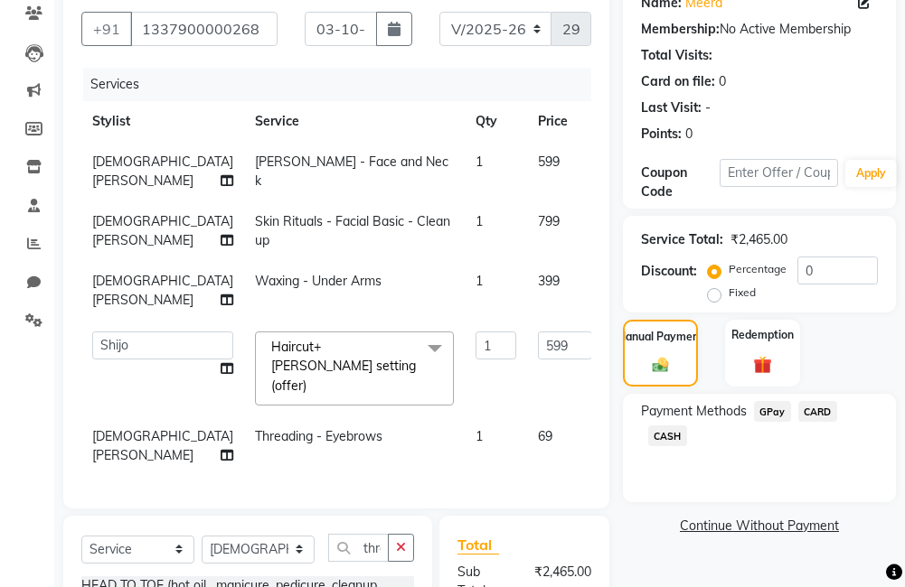
click at [614, 344] on input "0" at bounding box center [641, 346] width 54 height 28
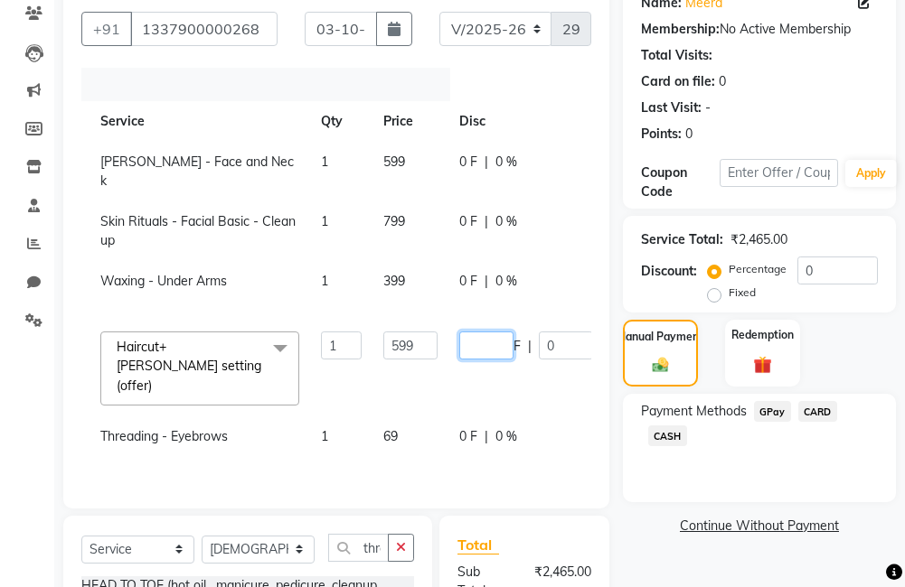
scroll to position [0, 202]
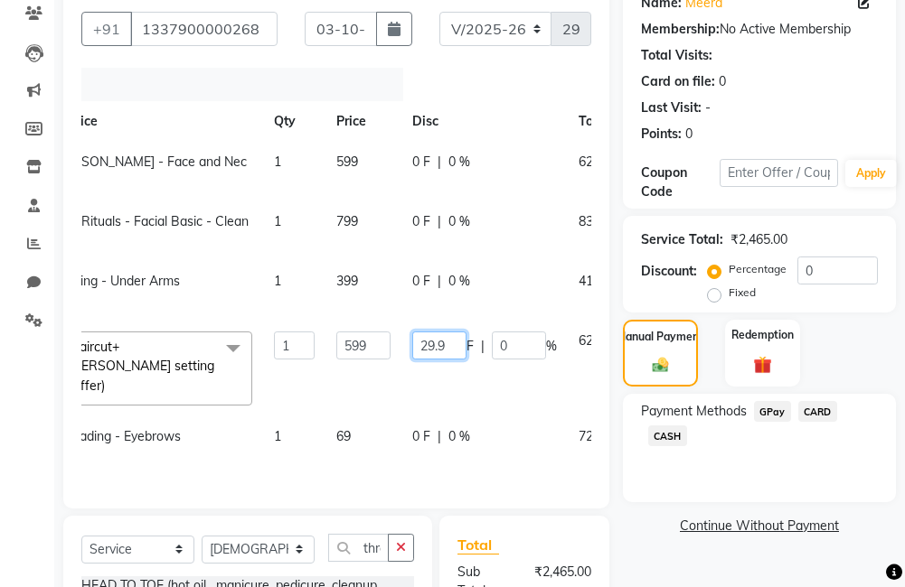
type input "29.95"
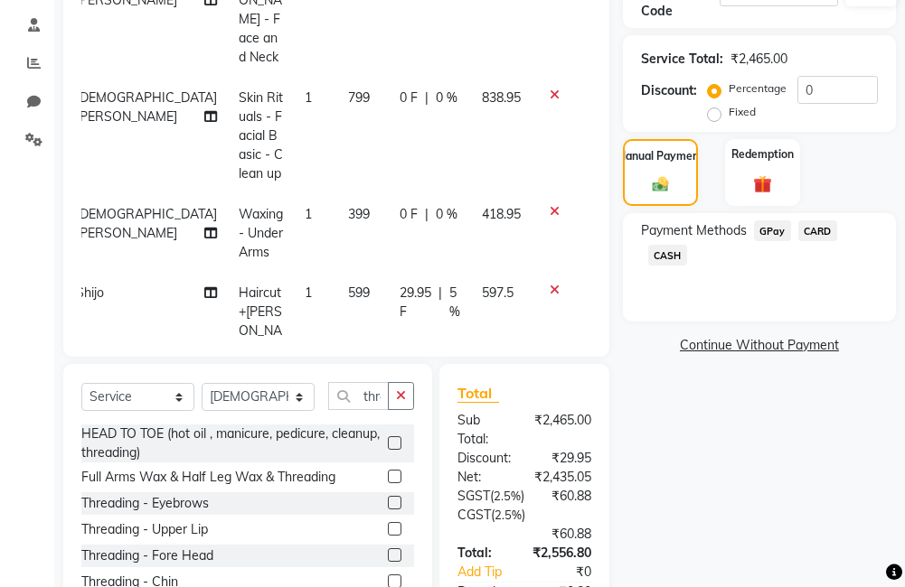
scroll to position [0, 14]
click at [771, 479] on div "Name: Meera Membership: No Active Membership Total Visits: Card on file: 0 Last…" at bounding box center [766, 272] width 286 height 948
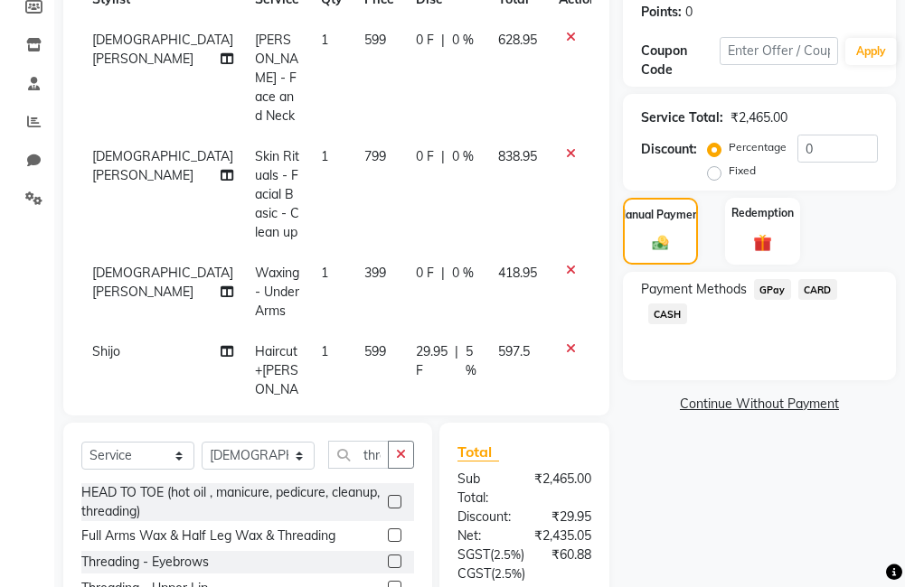
scroll to position [271, 0]
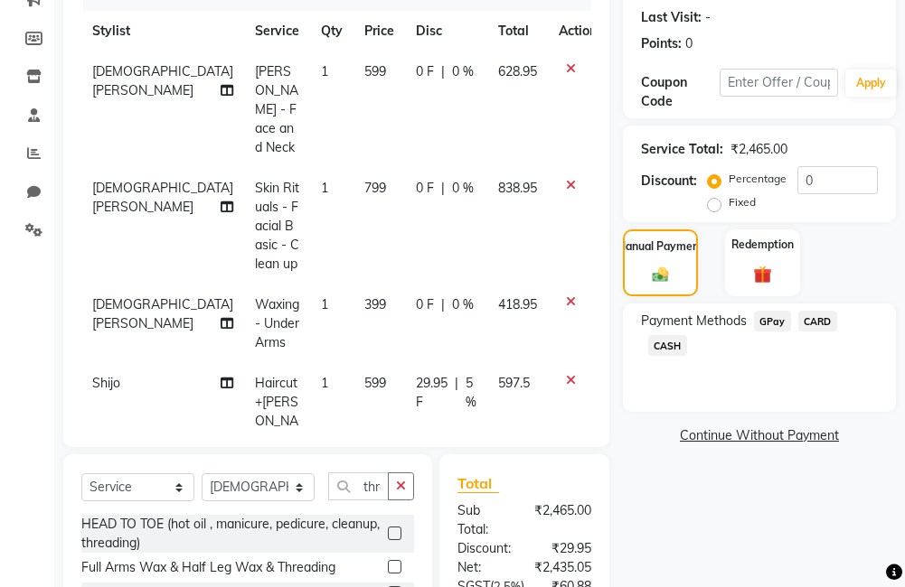
click at [416, 295] on span "0 F" at bounding box center [425, 304] width 18 height 19
select select "85969"
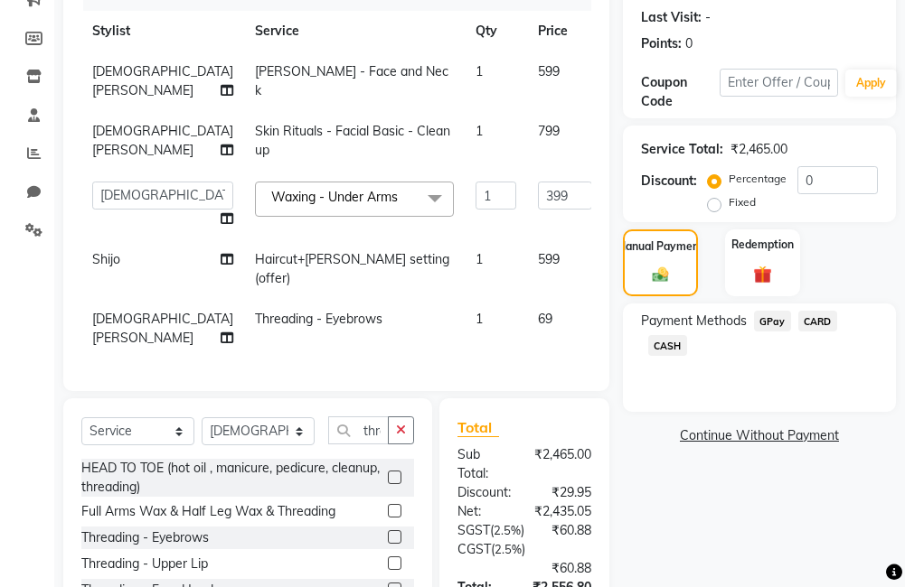
click at [614, 183] on input "0" at bounding box center [641, 196] width 54 height 28
type input "19.95"
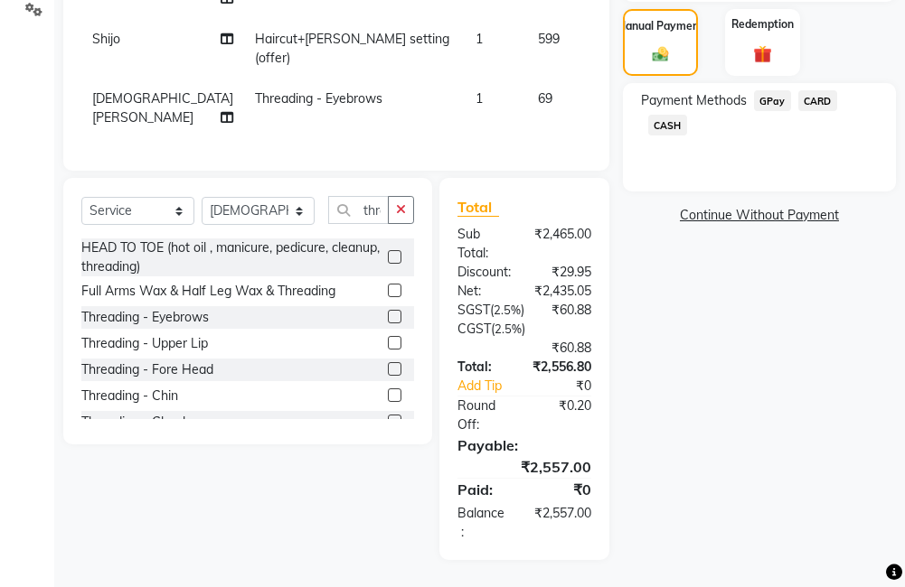
click at [689, 381] on div "Name: Meera Membership: No Active Membership Total Visits: Card on file: 0 Last…" at bounding box center [766, 114] width 286 height 892
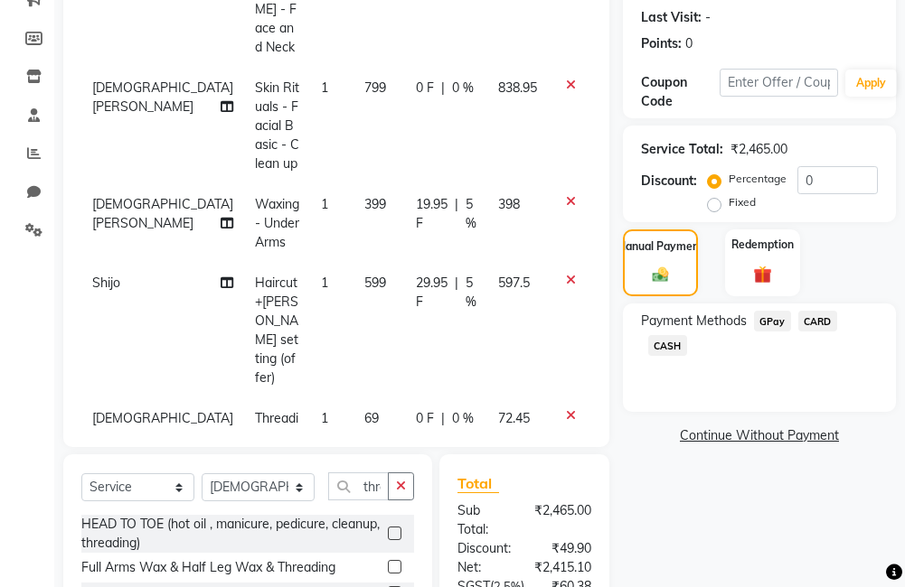
click at [782, 323] on span "GPay" at bounding box center [772, 321] width 37 height 21
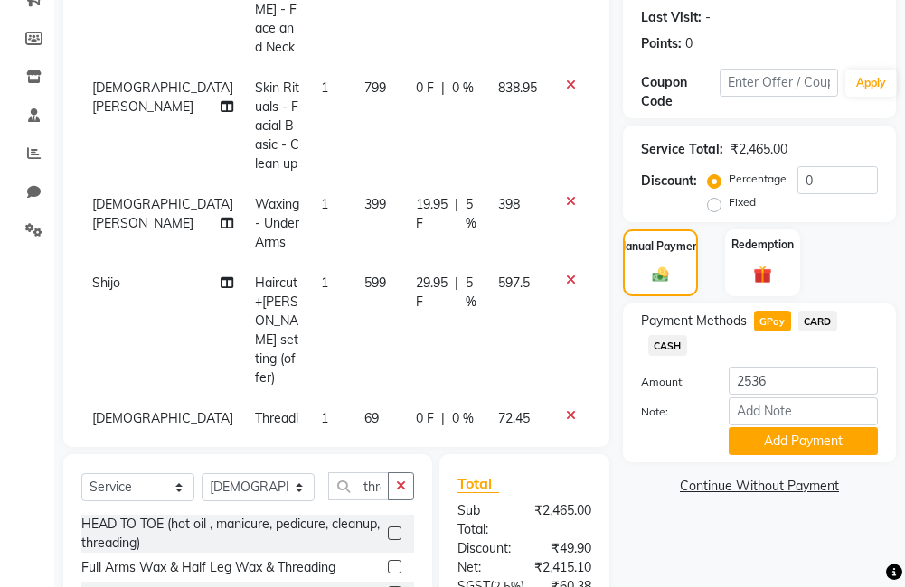
click at [810, 317] on span "CARD" at bounding box center [817, 321] width 39 height 21
click at [786, 387] on input "2536" at bounding box center [802, 381] width 149 height 28
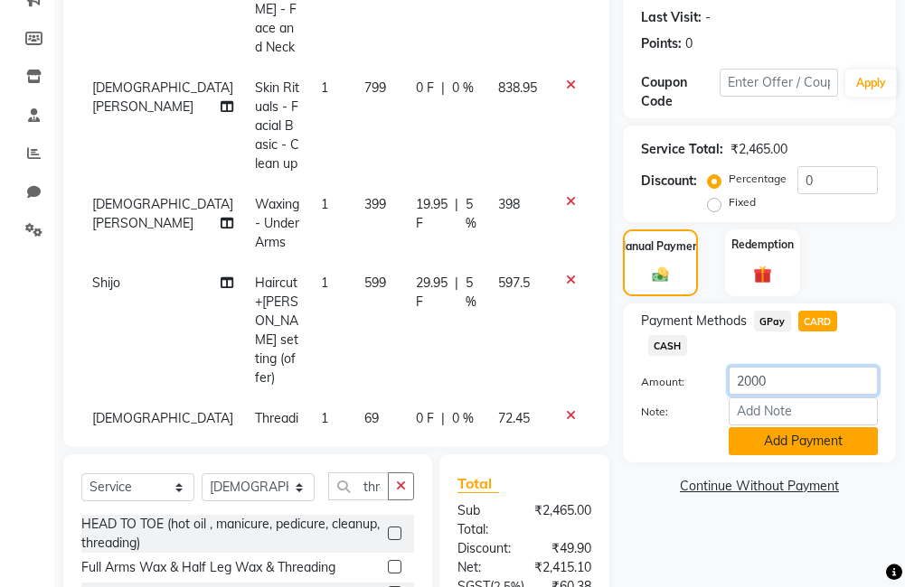
type input "2000"
click at [787, 436] on button "Add Payment" at bounding box center [802, 441] width 149 height 28
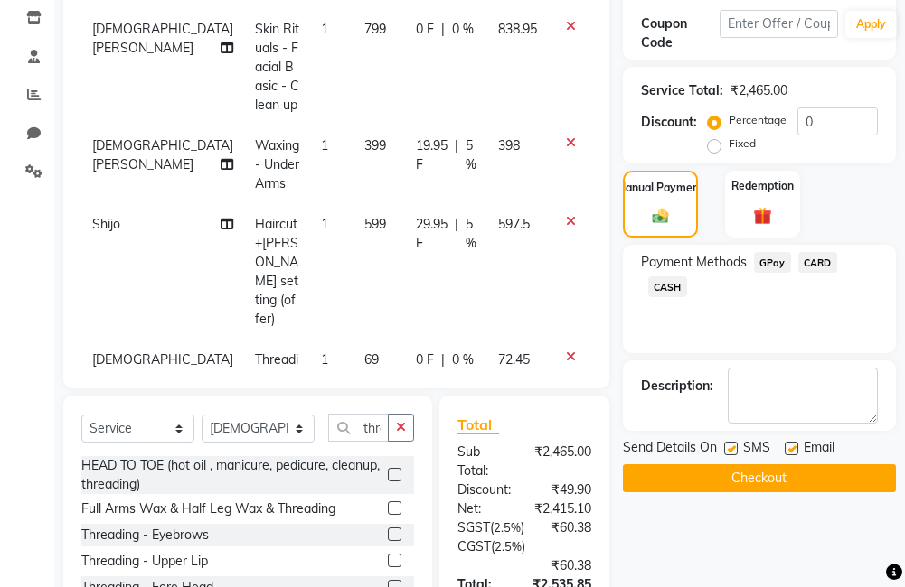
scroll to position [361, 0]
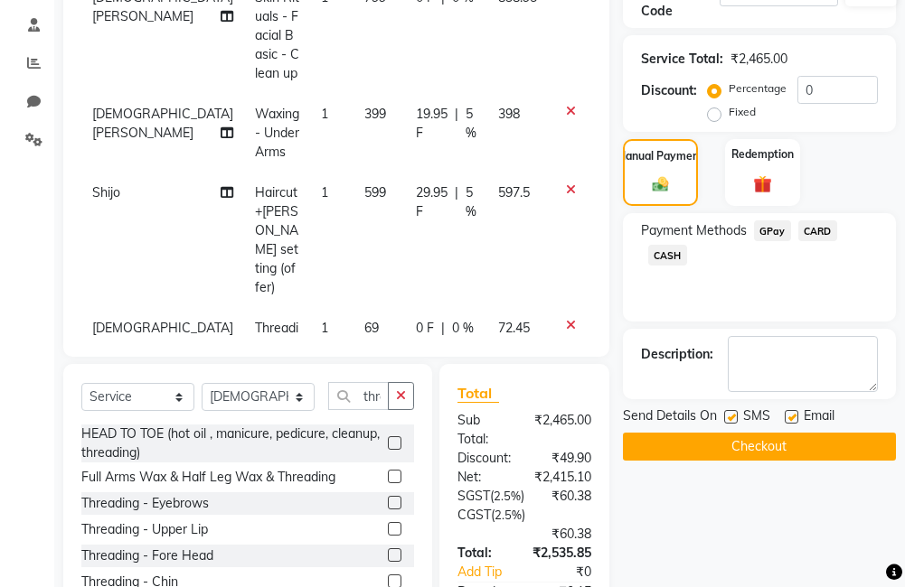
click at [653, 253] on span "CASH" at bounding box center [667, 255] width 39 height 21
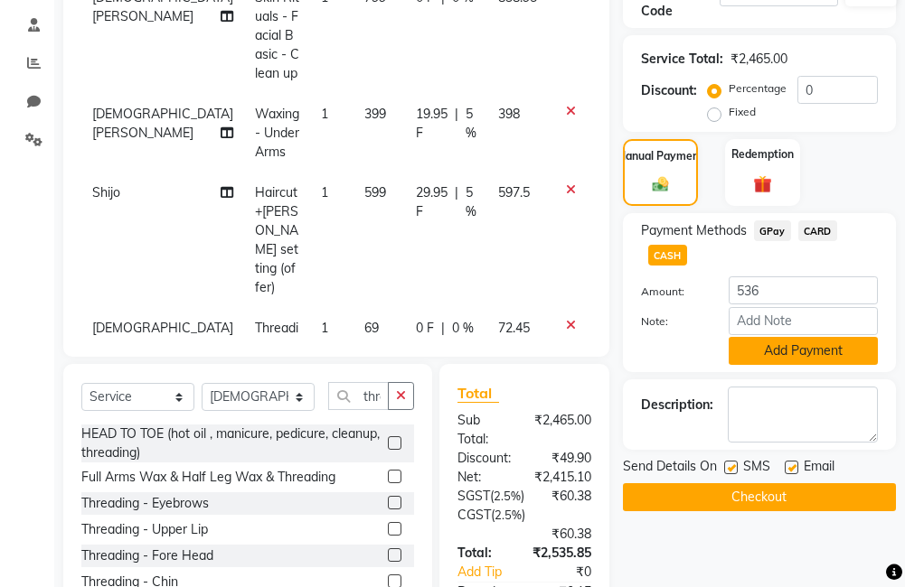
click at [782, 349] on button "Add Payment" at bounding box center [802, 351] width 149 height 28
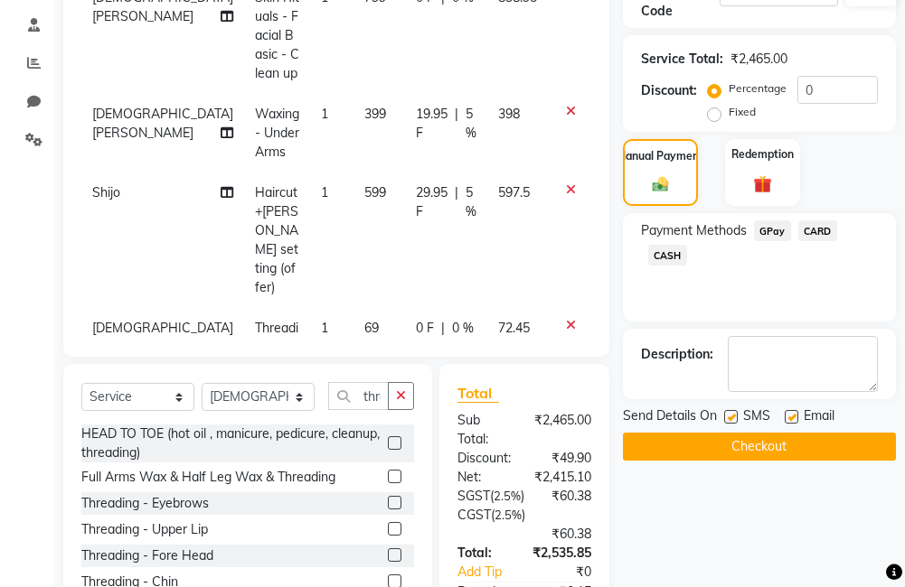
click at [794, 411] on label at bounding box center [791, 417] width 14 height 14
click at [794, 412] on input "checkbox" at bounding box center [790, 418] width 12 height 12
checkbox input "false"
click at [729, 421] on label at bounding box center [731, 417] width 14 height 14
click at [729, 421] on input "checkbox" at bounding box center [730, 418] width 12 height 12
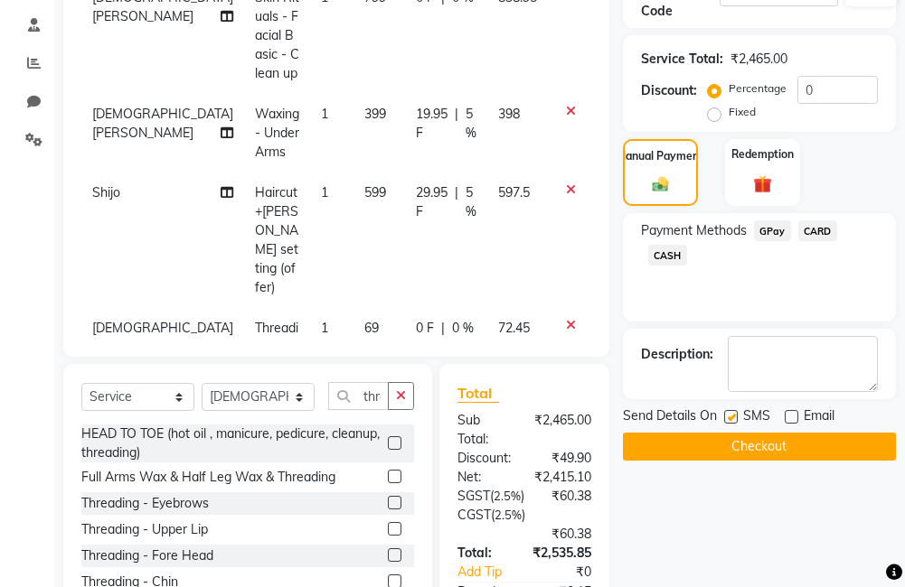
checkbox input "false"
click at [754, 454] on button "Checkout" at bounding box center [759, 447] width 273 height 28
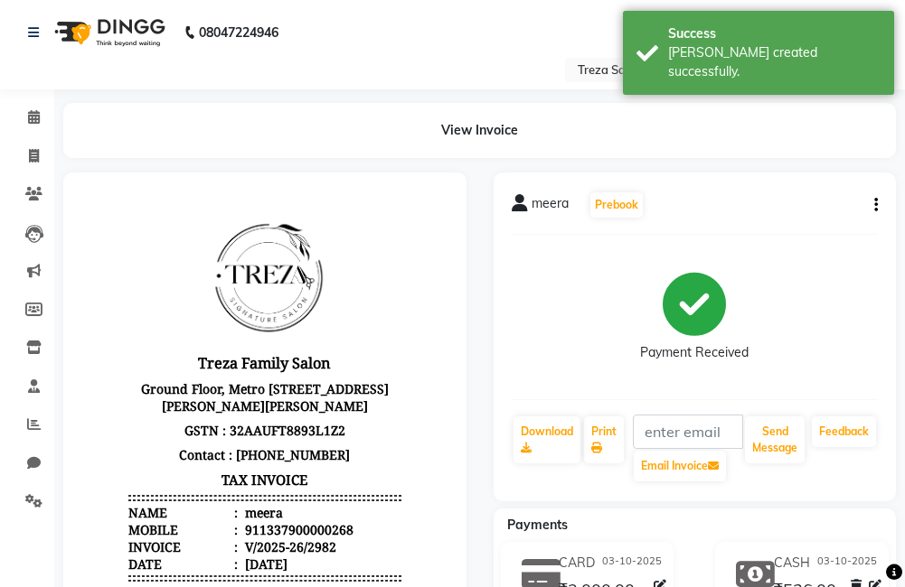
click at [877, 205] on icon "button" at bounding box center [876, 205] width 4 height 1
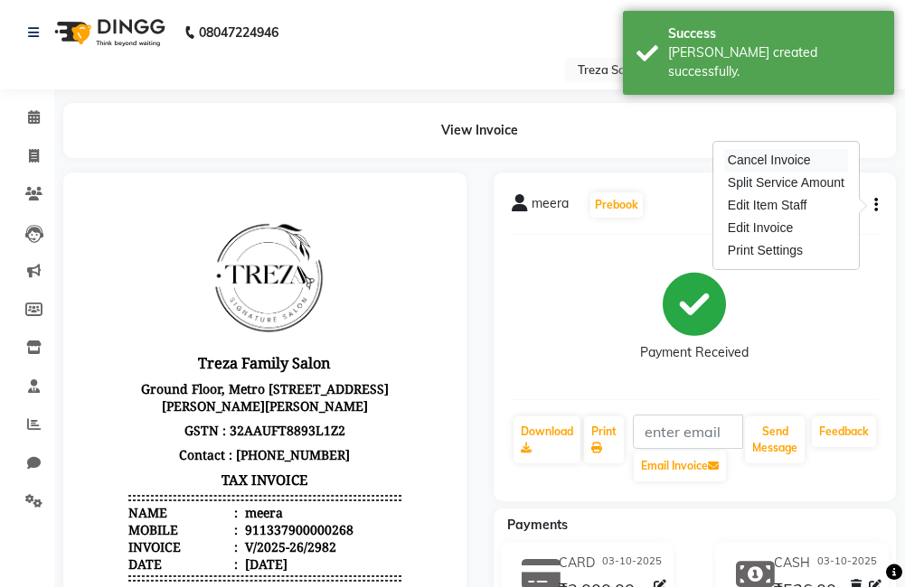
click at [798, 160] on div "Cancel Invoice" at bounding box center [786, 160] width 124 height 23
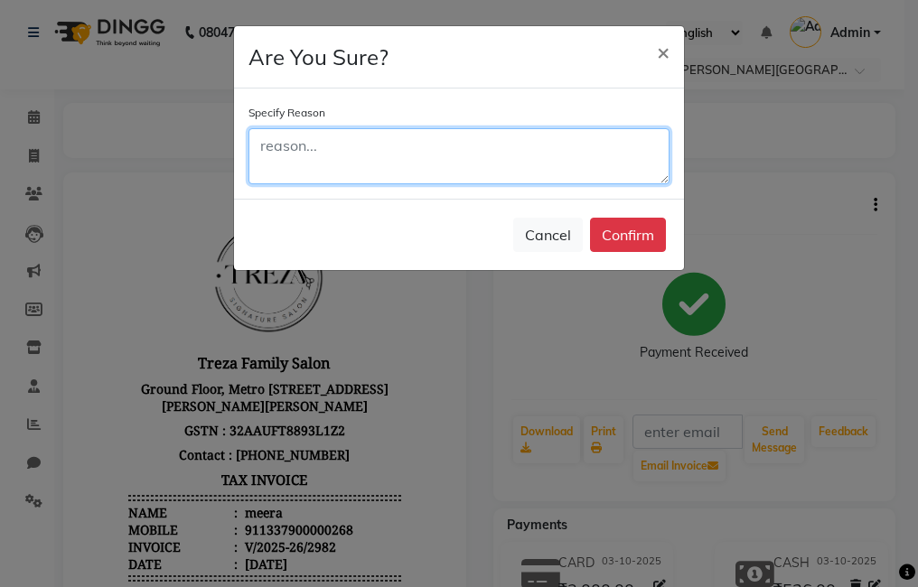
click at [505, 150] on textarea at bounding box center [458, 156] width 421 height 56
type textarea "date changed"
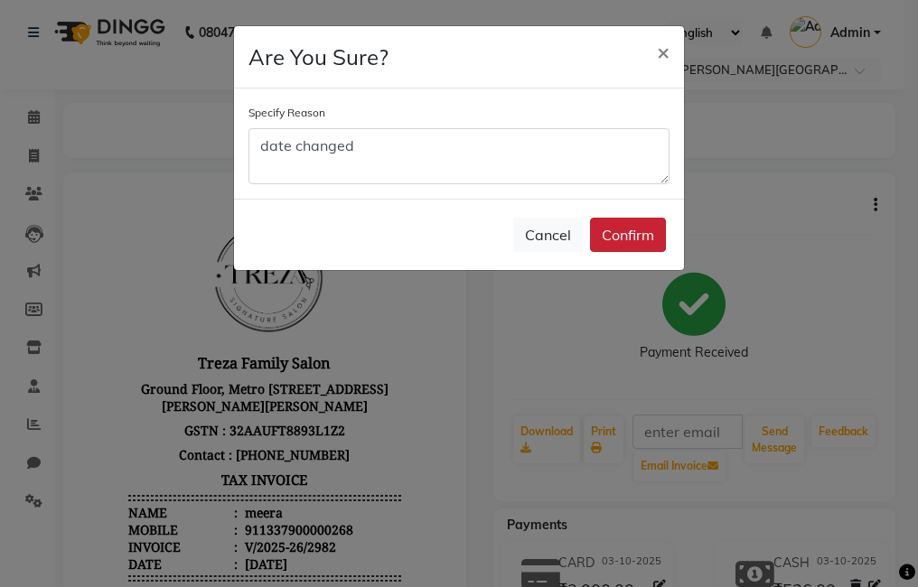
click at [646, 238] on button "Confirm" at bounding box center [628, 235] width 76 height 34
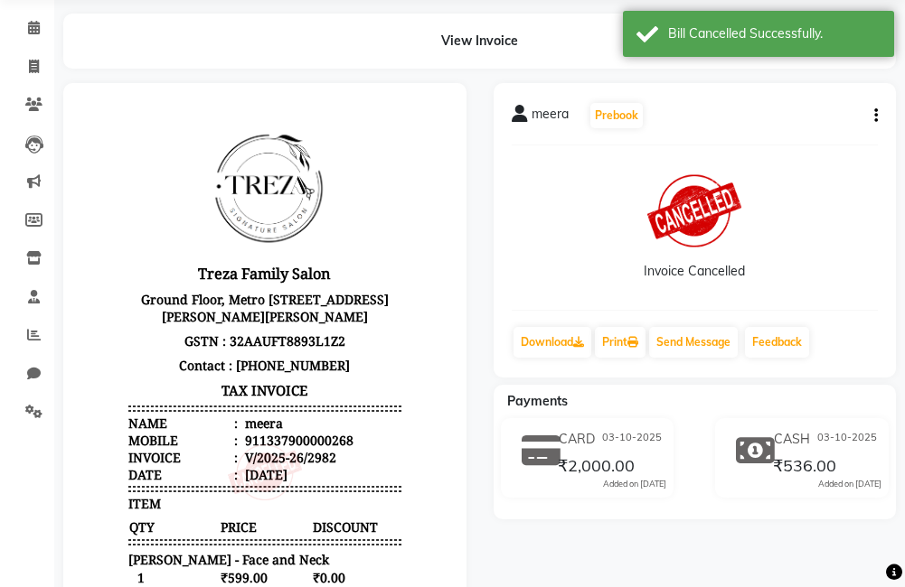
scroll to position [73, 0]
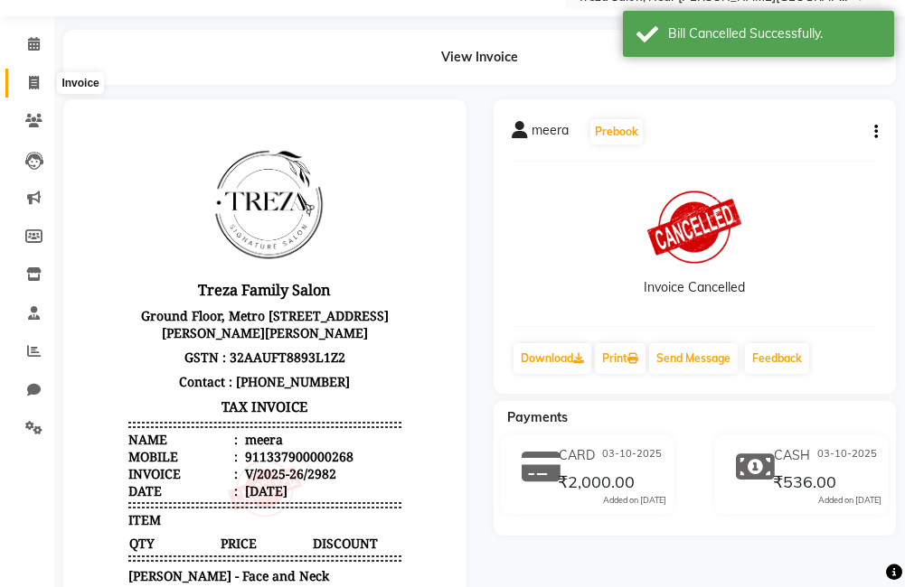
drag, startPoint x: 28, startPoint y: 88, endPoint x: 38, endPoint y: 93, distance: 11.3
click at [29, 88] on icon at bounding box center [34, 83] width 10 height 14
select select "service"
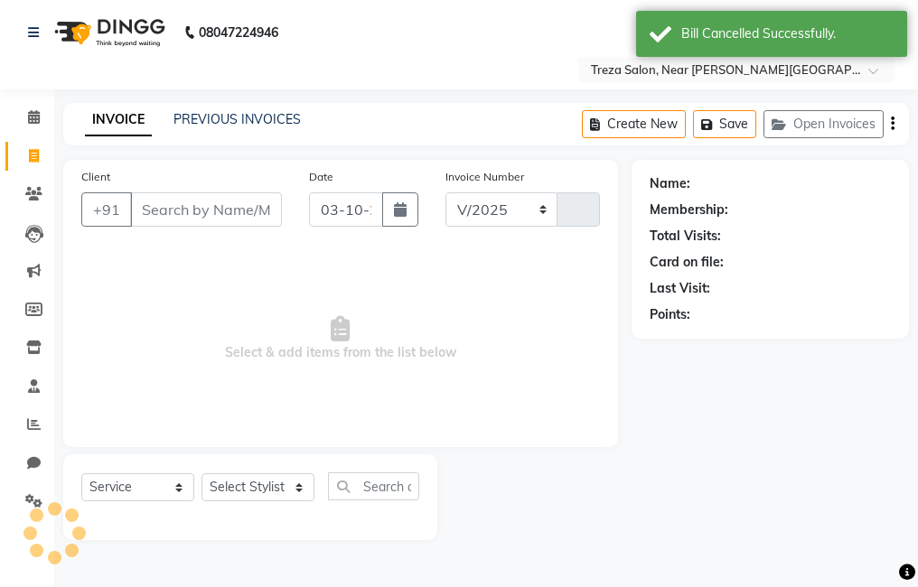
select select "7633"
type input "2983"
click at [237, 108] on div "INVOICE PREVIOUS INVOICES Create New Save Open Invoices" at bounding box center [486, 124] width 846 height 42
click at [234, 109] on div "INVOICE PREVIOUS INVOICES Create New Save Open Invoices" at bounding box center [486, 124] width 846 height 42
click at [238, 120] on link "PREVIOUS INVOICES" at bounding box center [236, 119] width 127 height 16
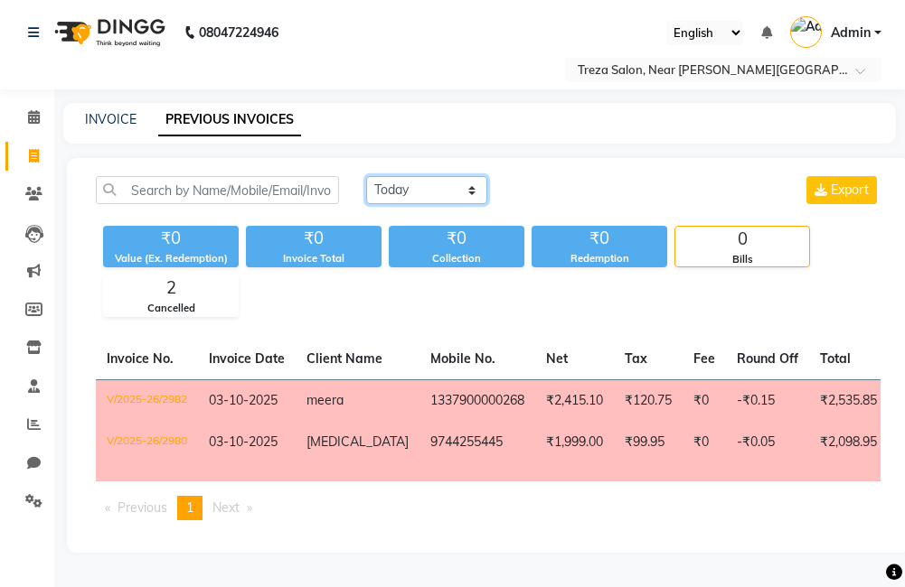
click at [422, 189] on select "[DATE] [DATE] Custom Range" at bounding box center [426, 190] width 121 height 28
select select "[DATE]"
click at [366, 176] on select "[DATE] [DATE] Custom Range" at bounding box center [426, 190] width 121 height 28
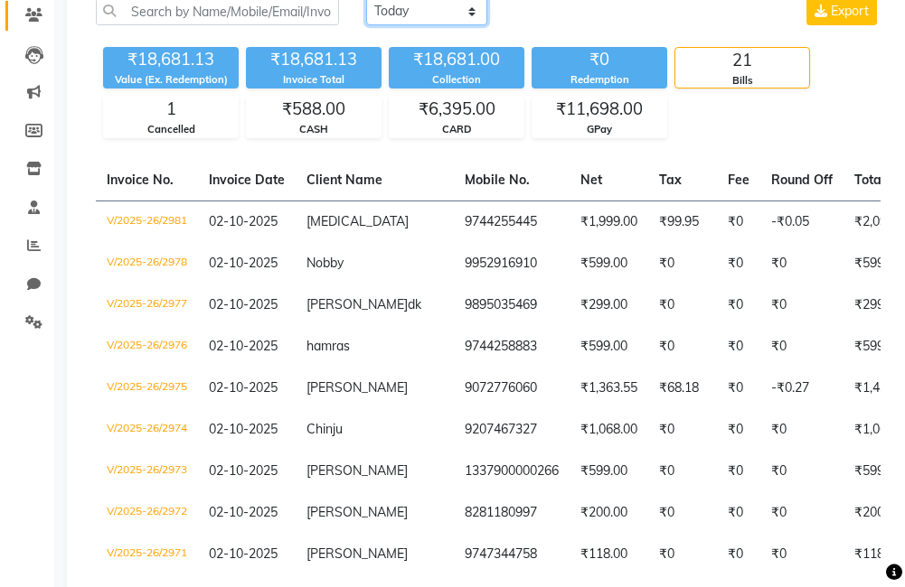
scroll to position [90, 0]
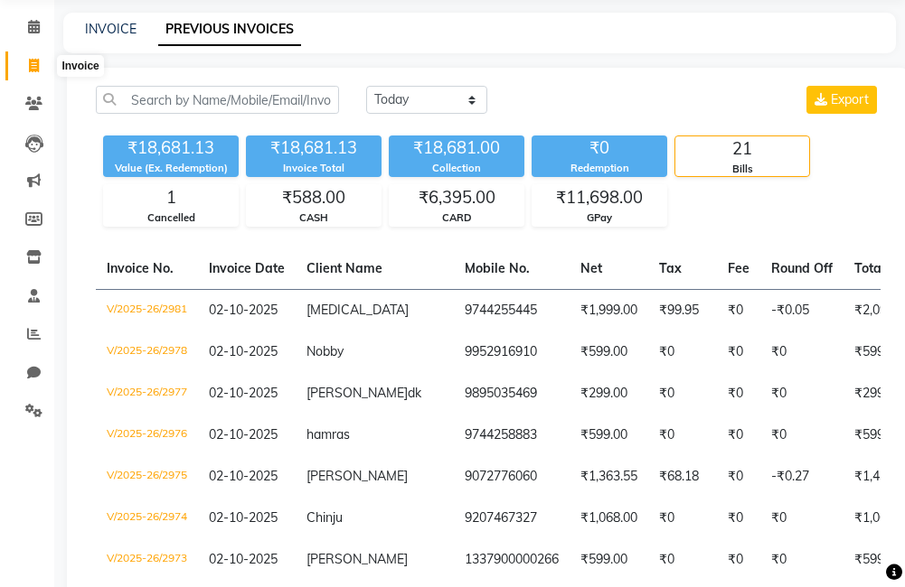
drag, startPoint x: 28, startPoint y: 64, endPoint x: 56, endPoint y: 69, distance: 28.4
click at [29, 64] on icon at bounding box center [34, 66] width 10 height 14
select select "service"
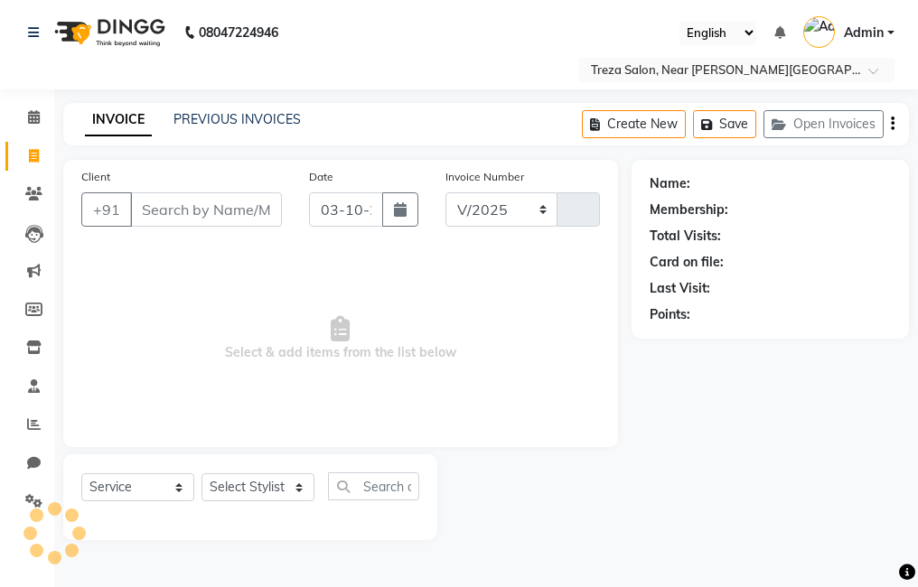
select select "7633"
type input "2983"
click at [241, 214] on input "Client" at bounding box center [206, 209] width 152 height 34
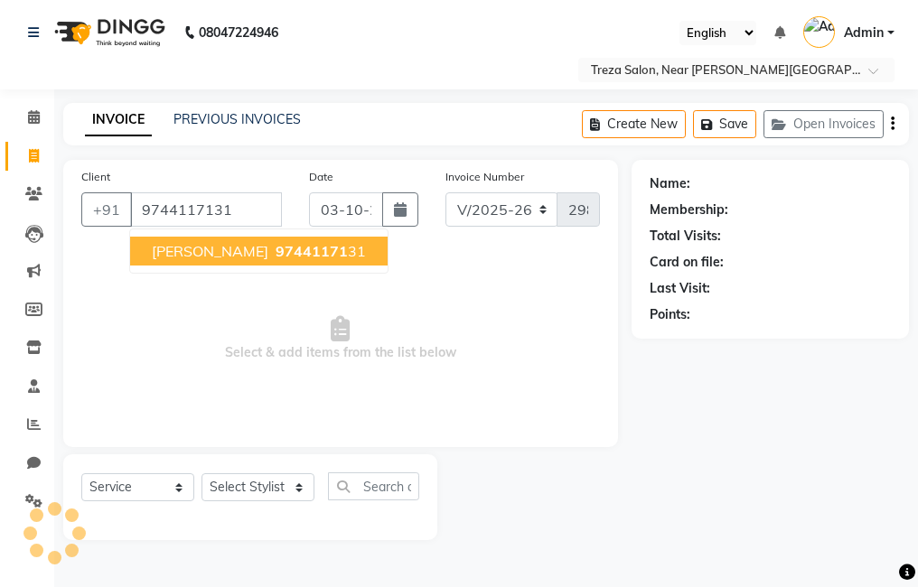
type input "9744117131"
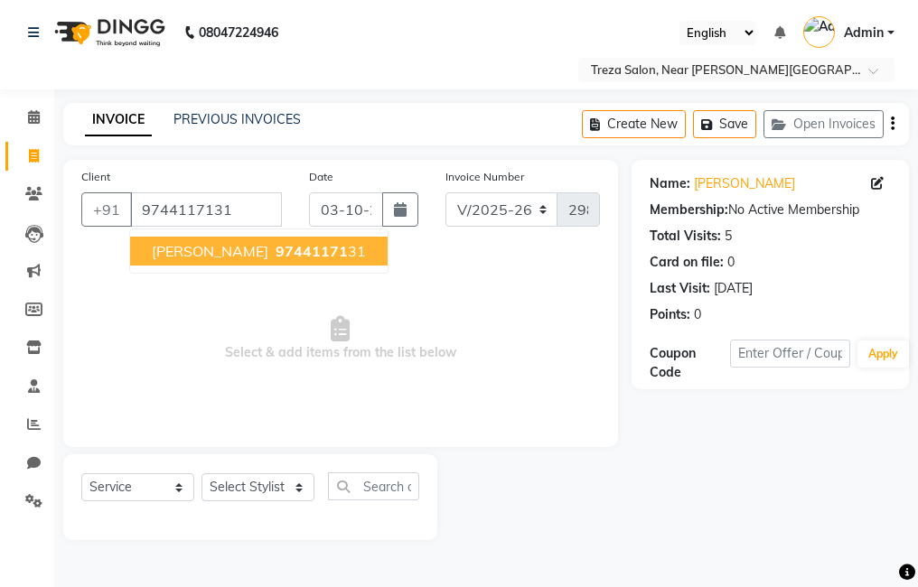
click at [276, 258] on span "97441171" at bounding box center [312, 251] width 72 height 18
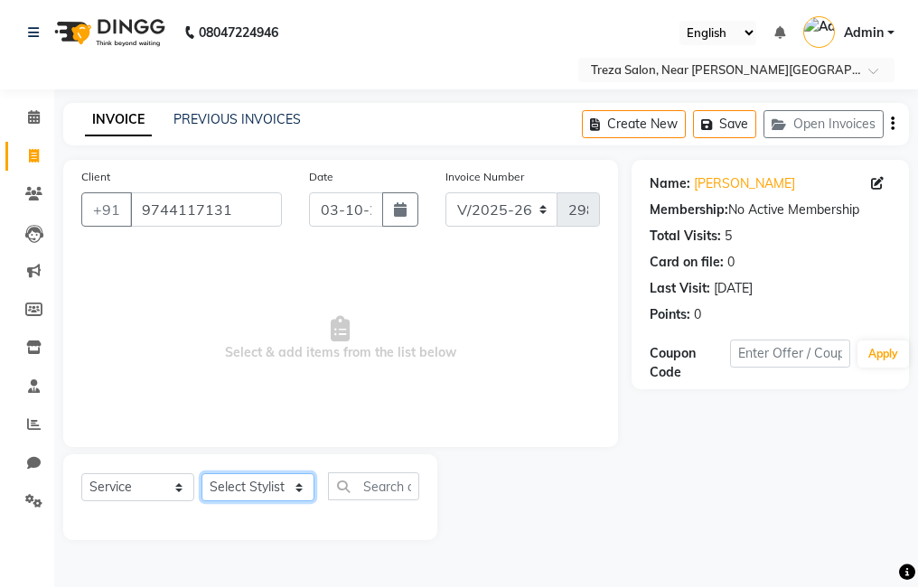
click at [268, 473] on select "Select Stylist [PERSON_NAME] Anju [PERSON_NAME] [PERSON_NAME] Jeeshma [PERSON_N…" at bounding box center [258, 487] width 113 height 28
select select "67451"
click at [202, 473] on select "Select Stylist [PERSON_NAME] Anju [PERSON_NAME] [PERSON_NAME] Jeeshma [PERSON_N…" at bounding box center [258, 487] width 113 height 28
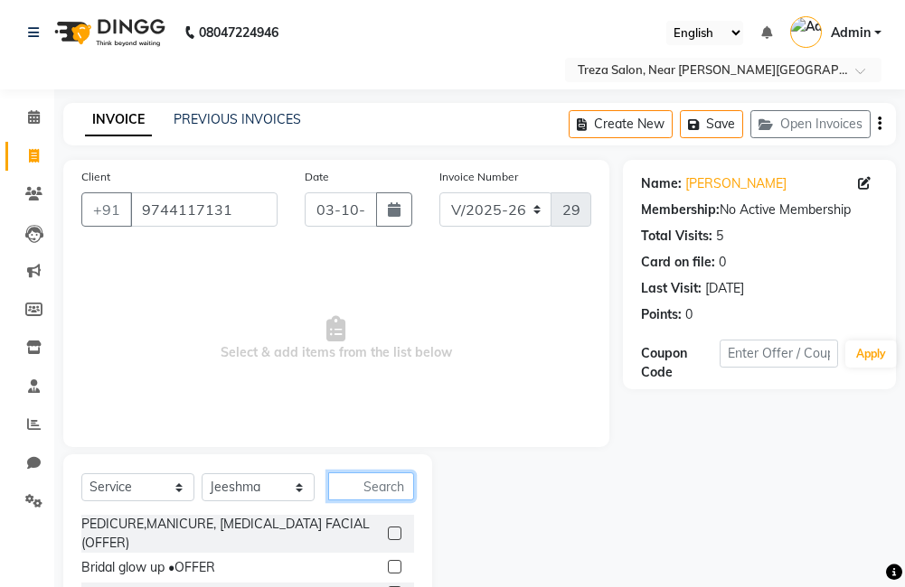
click at [399, 498] on input "text" at bounding box center [371, 487] width 86 height 28
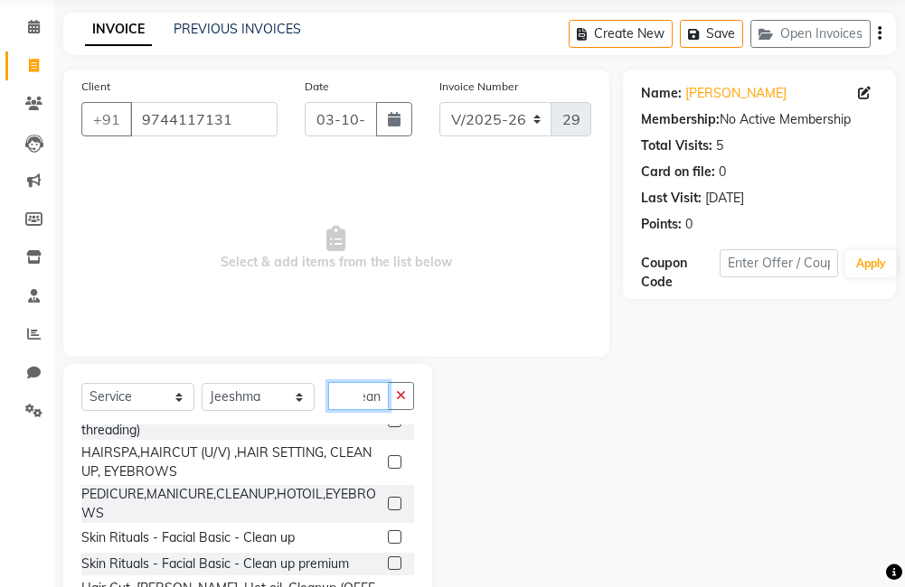
scroll to position [161, 0]
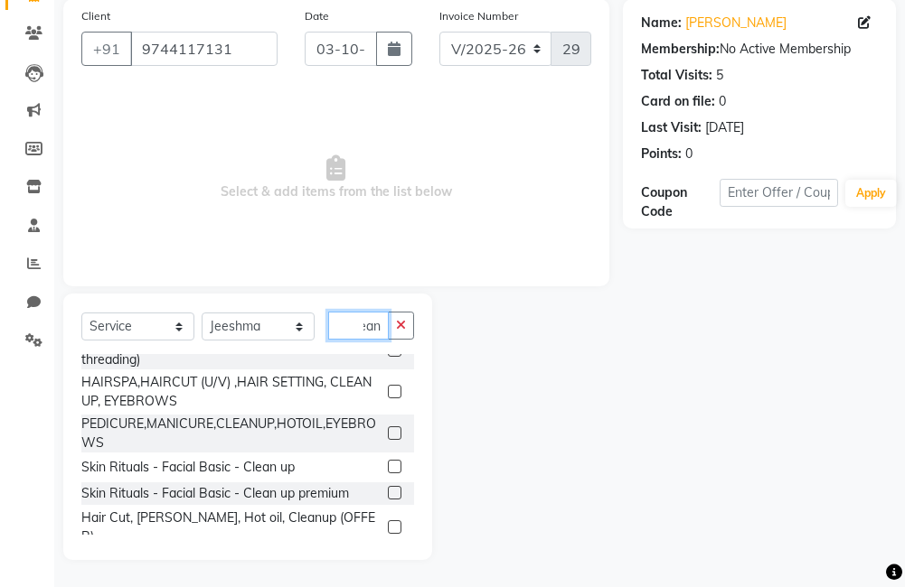
type input "clean"
click at [388, 493] on label at bounding box center [395, 493] width 14 height 14
click at [388, 493] on input "checkbox" at bounding box center [394, 494] width 12 height 12
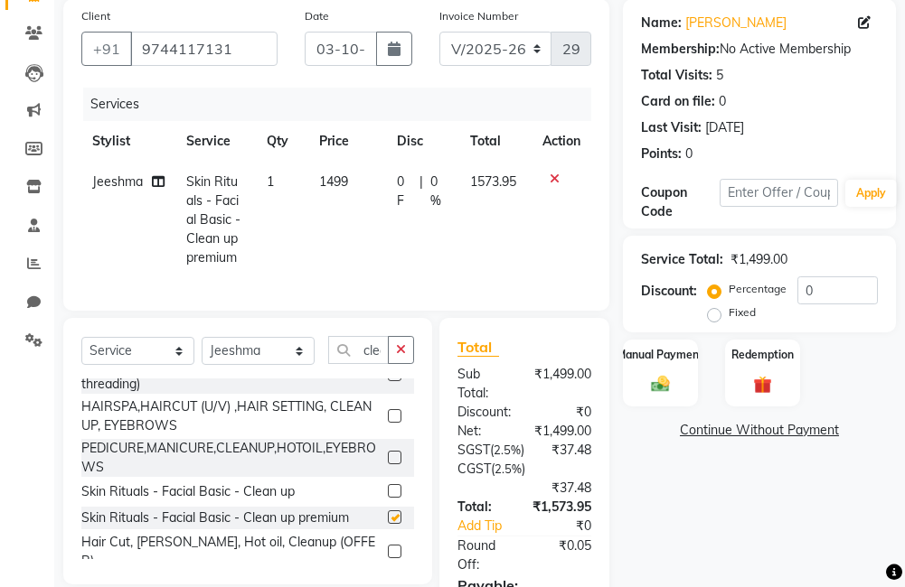
checkbox input "false"
click at [402, 356] on icon "button" at bounding box center [401, 349] width 10 height 13
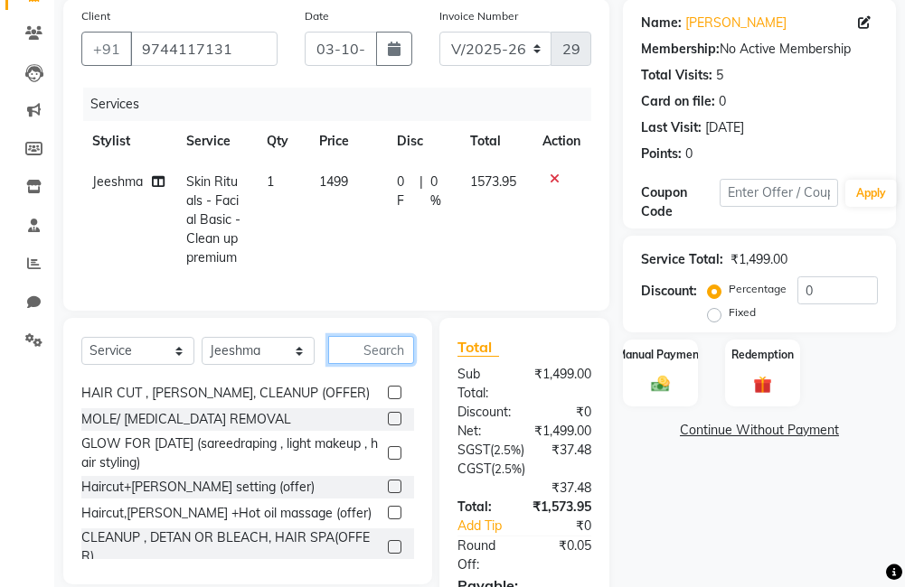
scroll to position [619, 0]
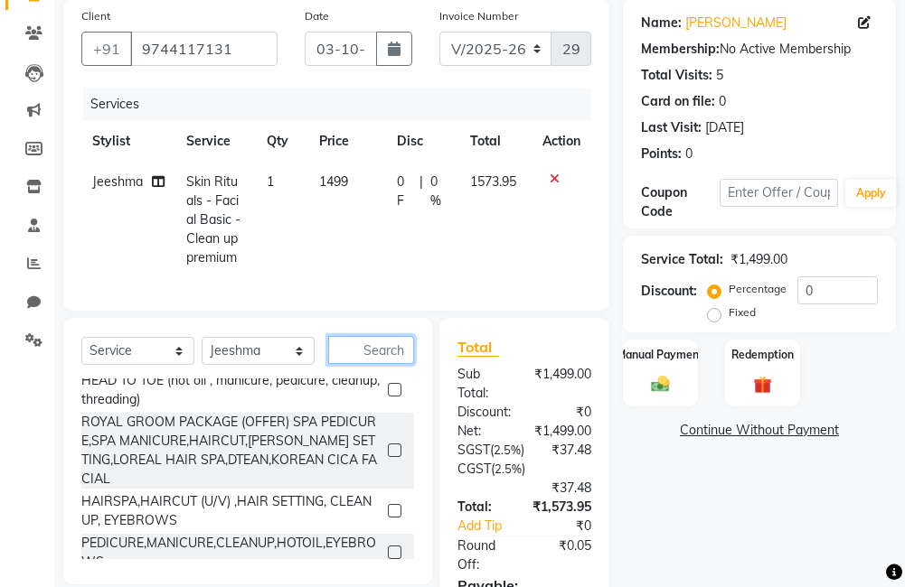
click at [400, 364] on input "text" at bounding box center [371, 350] width 86 height 28
click at [257, 365] on select "Select Stylist [PERSON_NAME] Anju [PERSON_NAME] [PERSON_NAME] Jeeshma [PERSON_N…" at bounding box center [258, 351] width 113 height 28
select select "81285"
click at [202, 351] on select "Select Stylist [PERSON_NAME] Anju [PERSON_NAME] [PERSON_NAME] Jeeshma [PERSON_N…" at bounding box center [258, 351] width 113 height 28
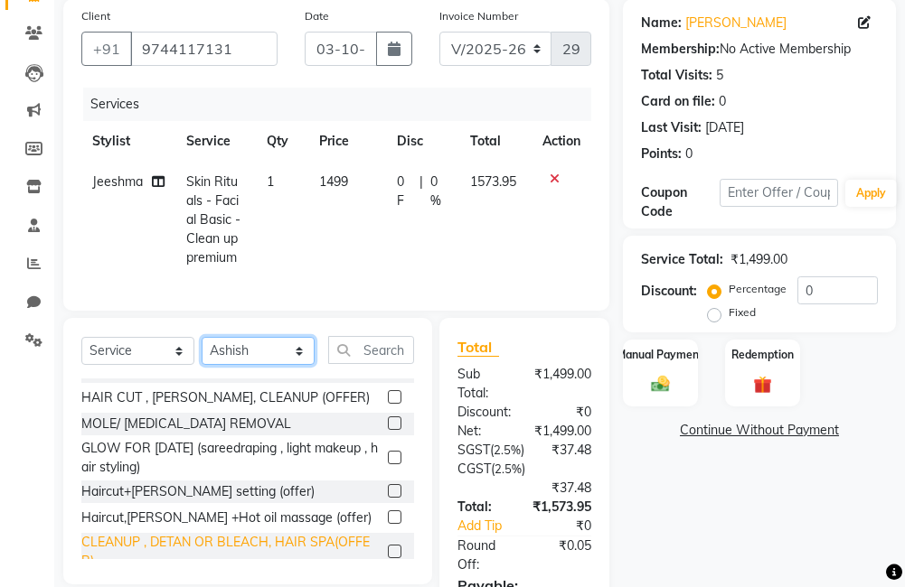
scroll to position [181, 0]
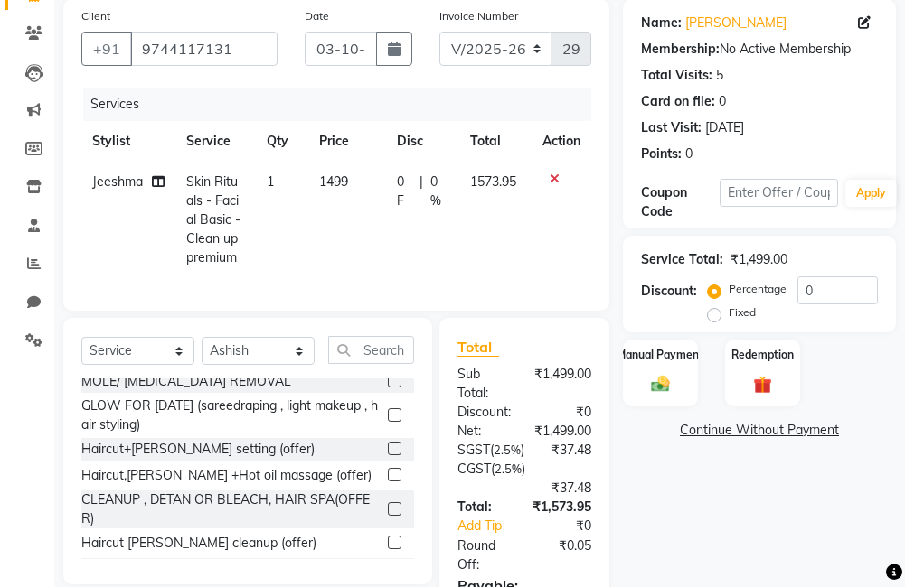
click at [388, 455] on label at bounding box center [395, 449] width 14 height 14
click at [388, 455] on input "checkbox" at bounding box center [394, 450] width 12 height 12
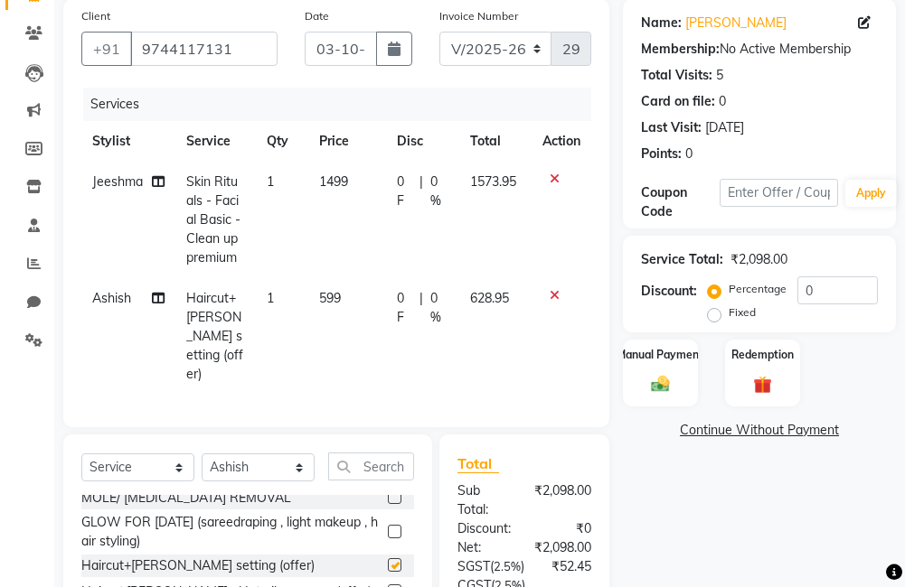
checkbox input "false"
click at [439, 303] on span "0 %" at bounding box center [439, 309] width 18 height 38
select select "81285"
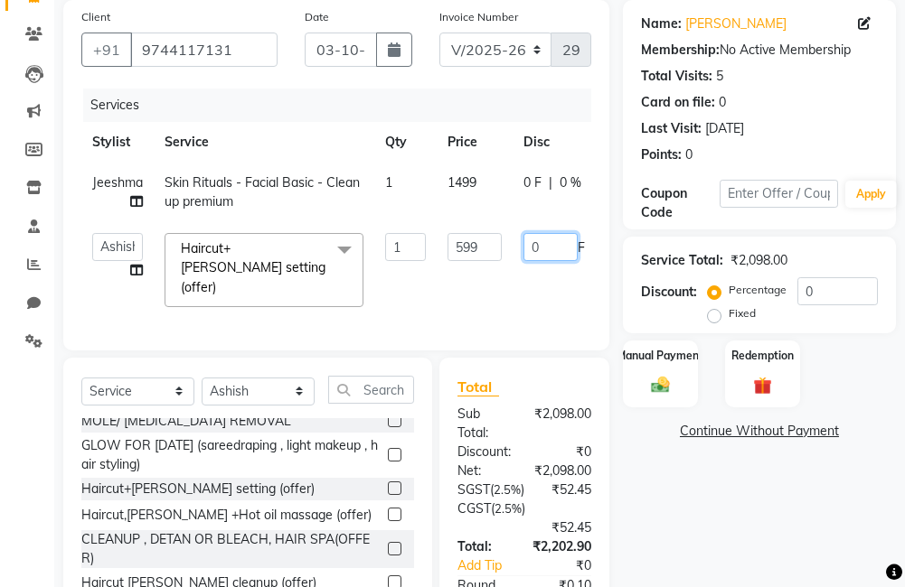
click at [556, 243] on input "0" at bounding box center [550, 247] width 54 height 28
type input "29.95"
click at [658, 477] on div "Name: [PERSON_NAME] Membership: No Active Membership Total Visits: 5 Card on fi…" at bounding box center [766, 370] width 286 height 740
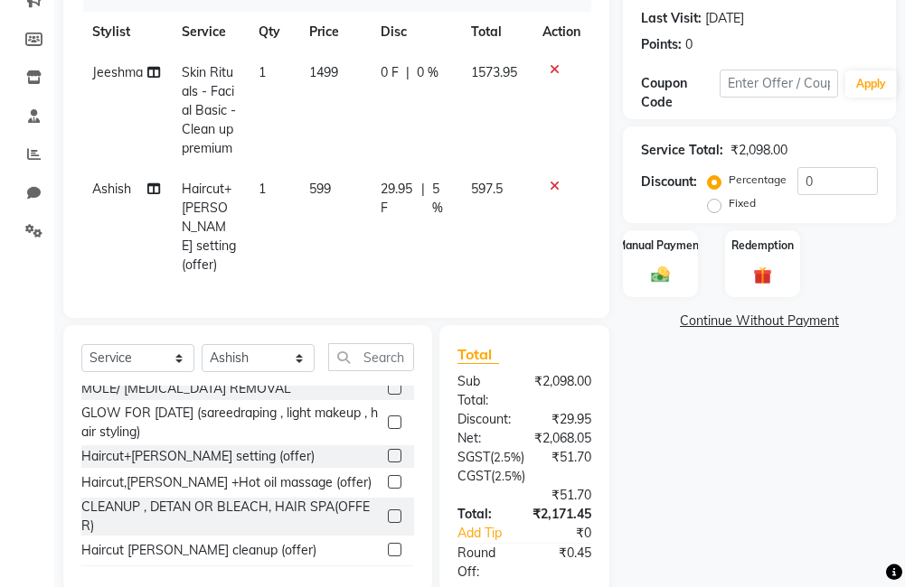
scroll to position [269, 0]
click at [552, 193] on icon at bounding box center [554, 187] width 10 height 13
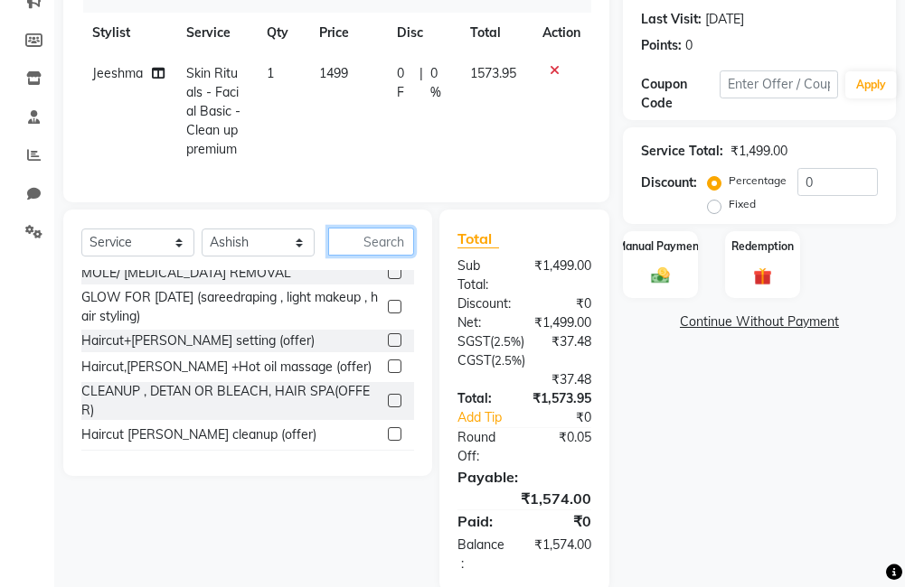
click at [398, 256] on input "text" at bounding box center [371, 242] width 86 height 28
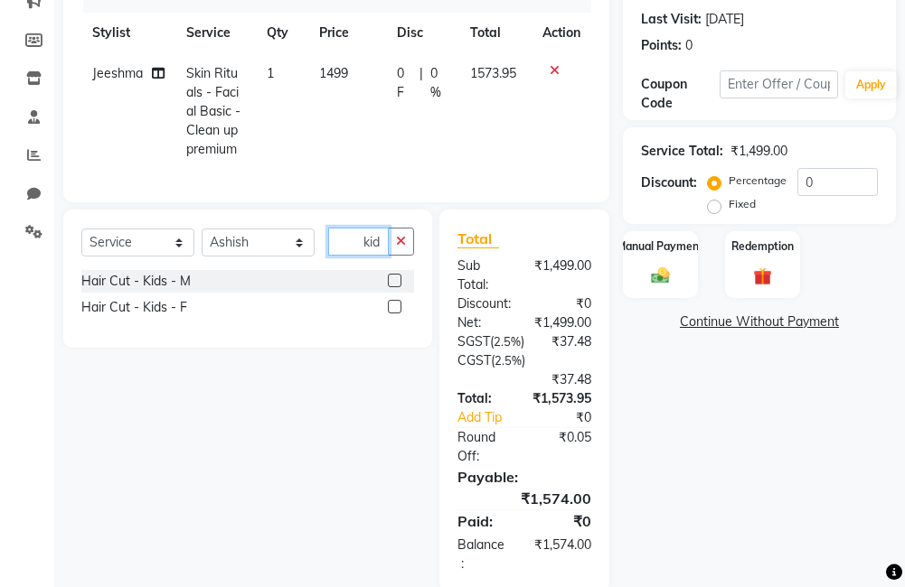
type input "kid"
click at [392, 287] on label at bounding box center [395, 281] width 14 height 14
click at [392, 287] on input "checkbox" at bounding box center [394, 282] width 12 height 12
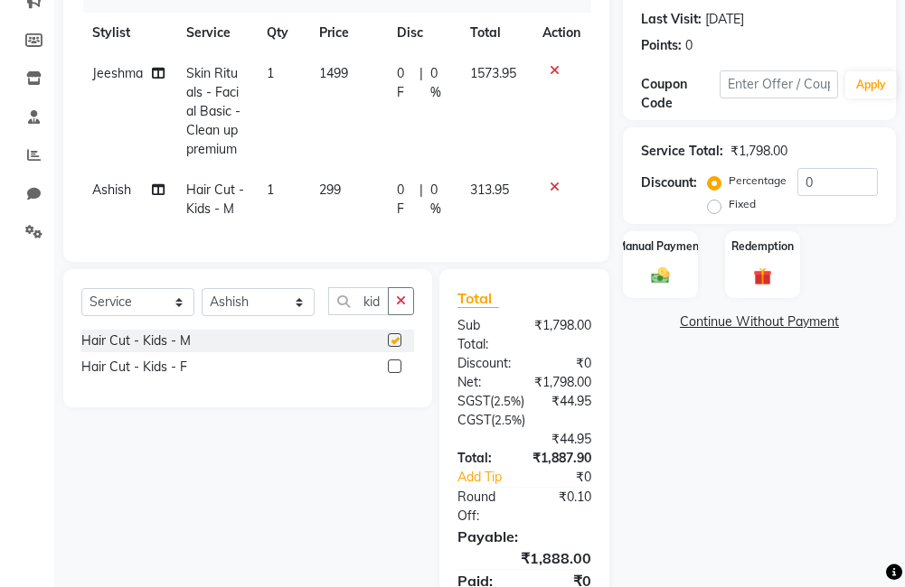
checkbox input "false"
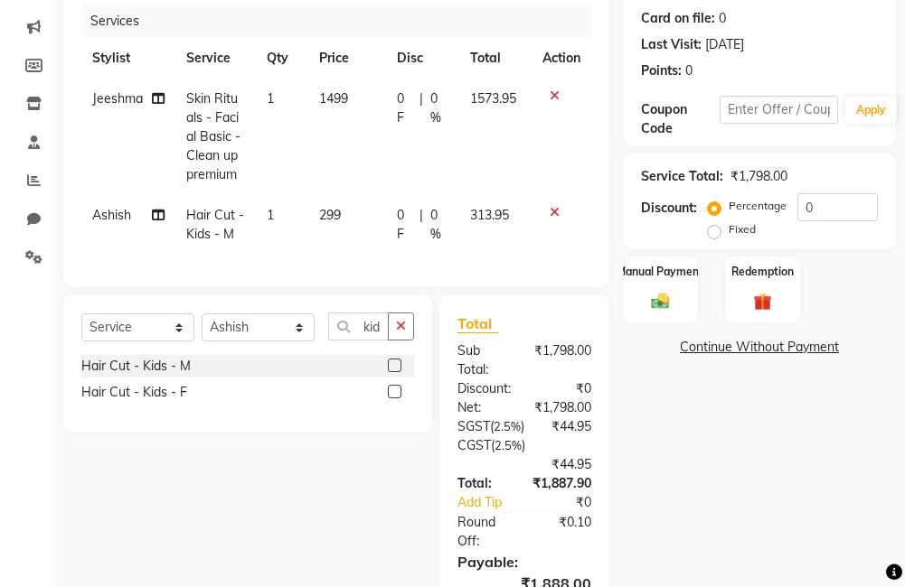
scroll to position [212, 0]
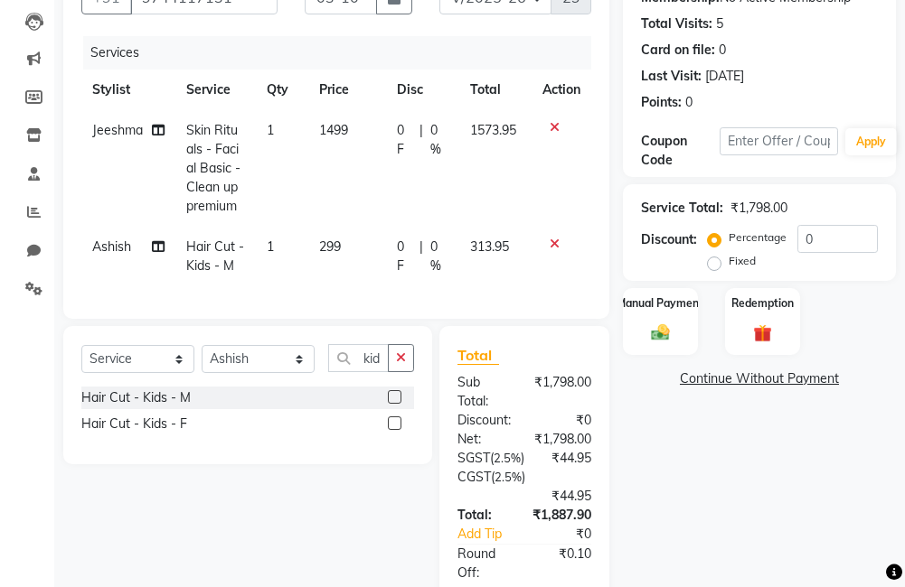
click at [551, 239] on icon at bounding box center [554, 244] width 10 height 13
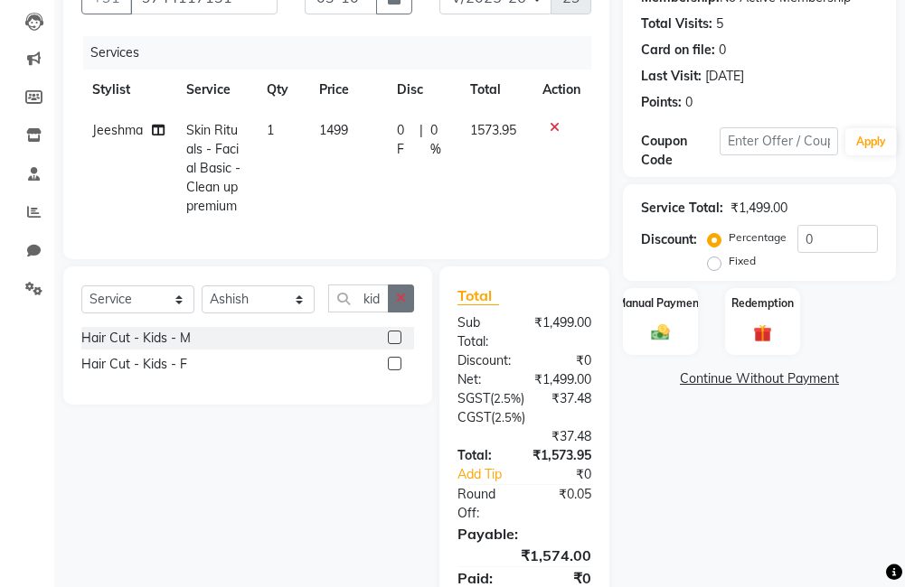
click at [395, 313] on button "button" at bounding box center [401, 299] width 26 height 28
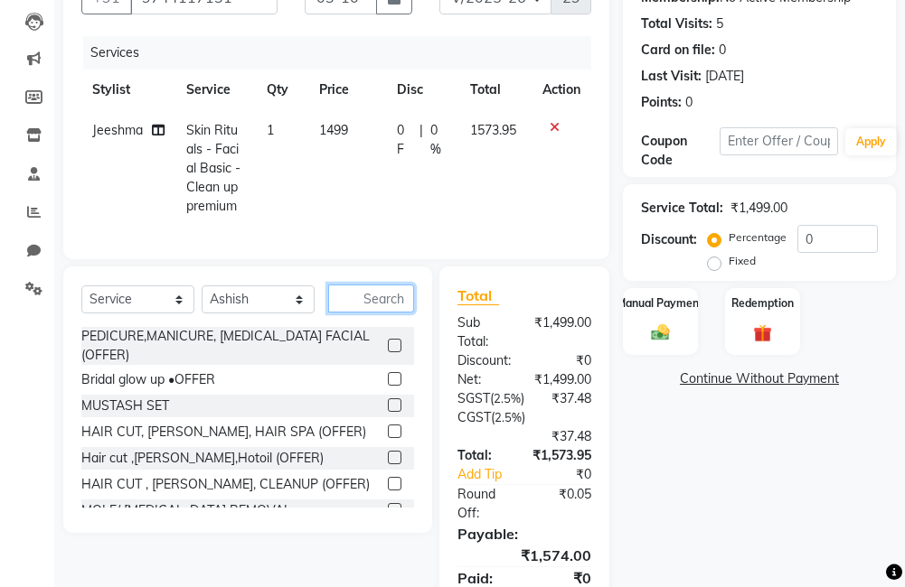
click at [395, 313] on input "text" at bounding box center [371, 299] width 86 height 28
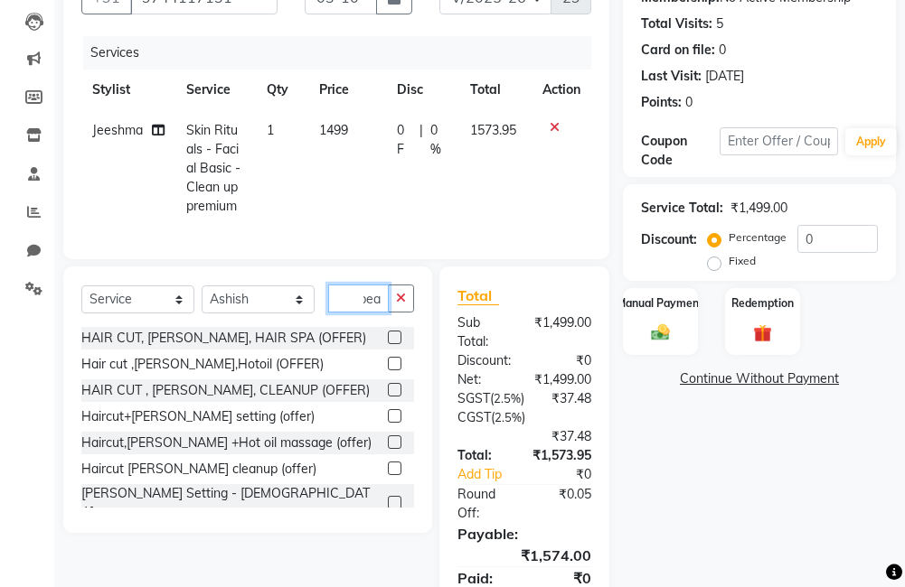
scroll to position [0, 9]
type input "bear"
click at [388, 509] on label at bounding box center [395, 503] width 14 height 14
click at [388, 509] on input "checkbox" at bounding box center [394, 504] width 12 height 12
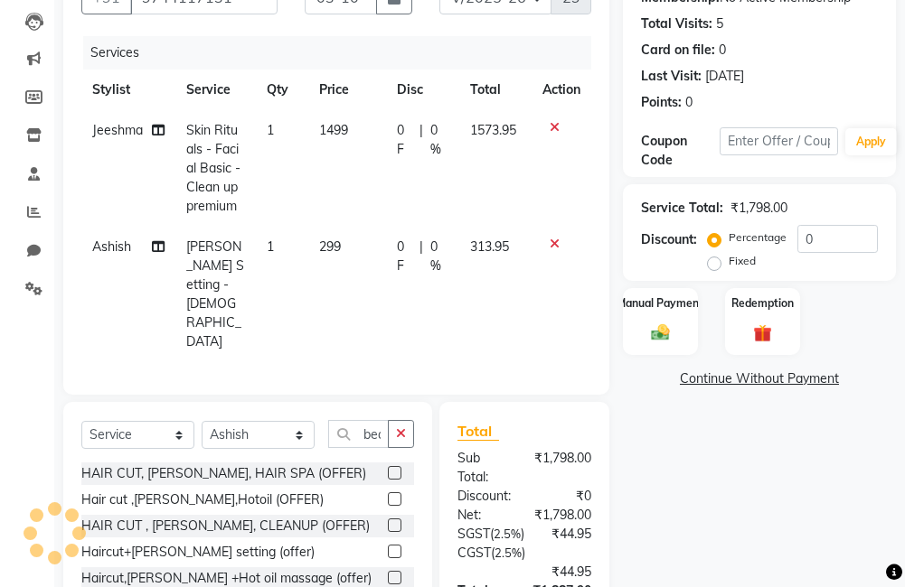
checkbox input "false"
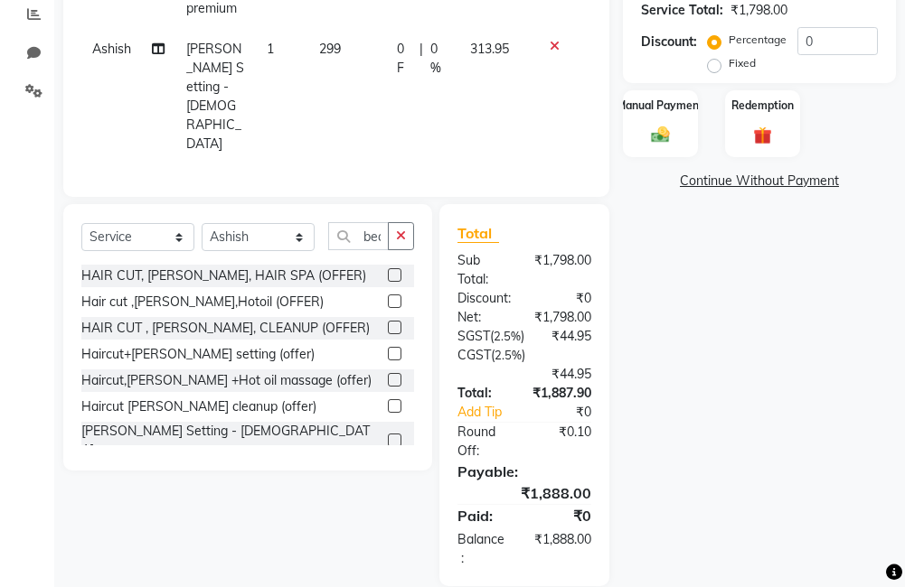
scroll to position [412, 0]
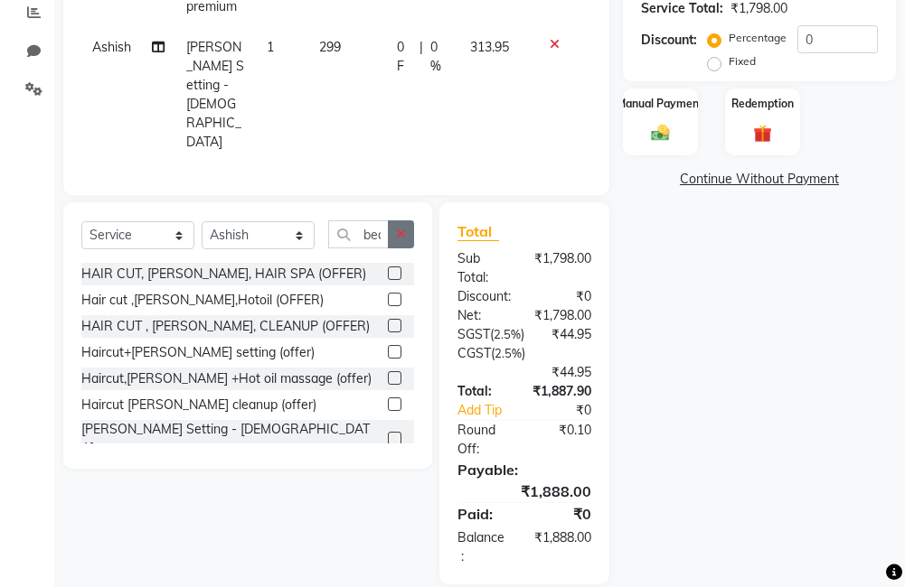
click at [394, 220] on button "button" at bounding box center [401, 234] width 26 height 28
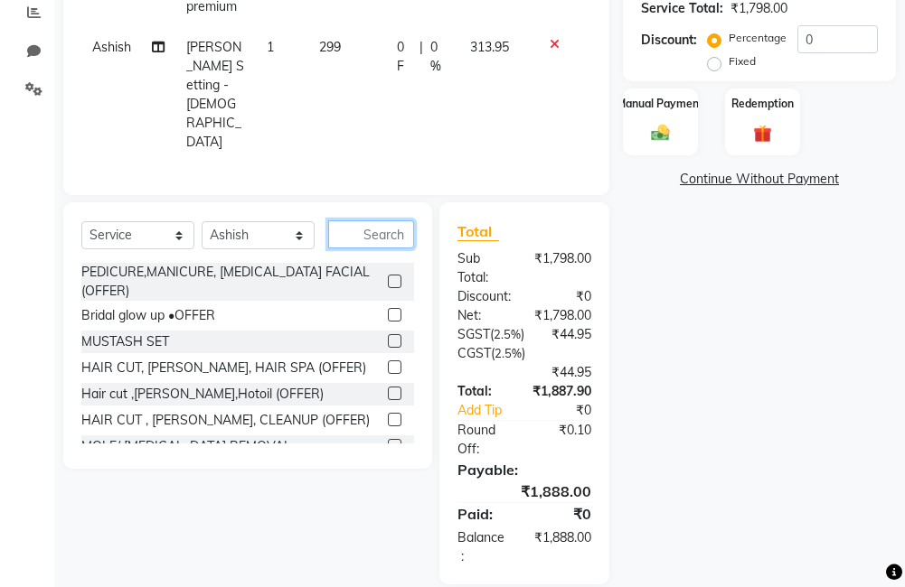
click at [390, 220] on input "text" at bounding box center [371, 234] width 86 height 28
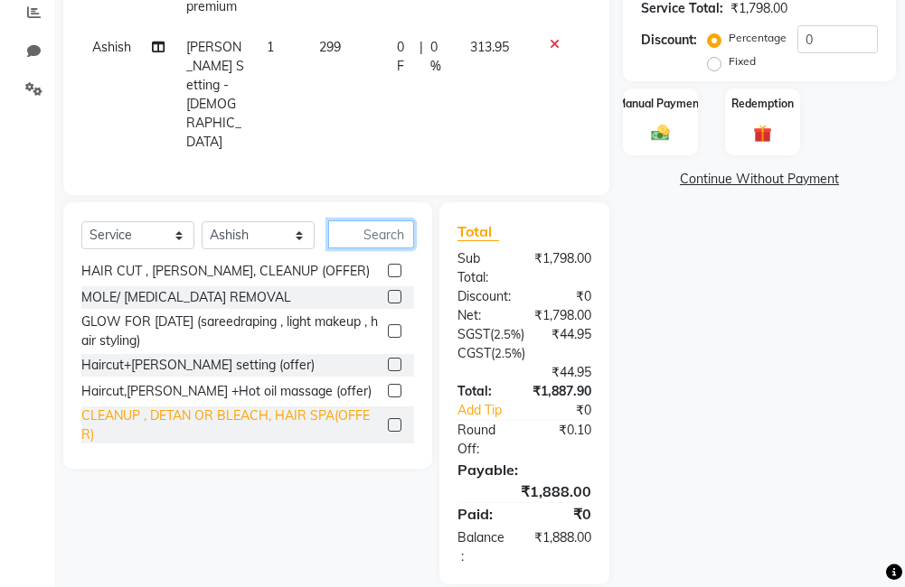
scroll to position [181, 0]
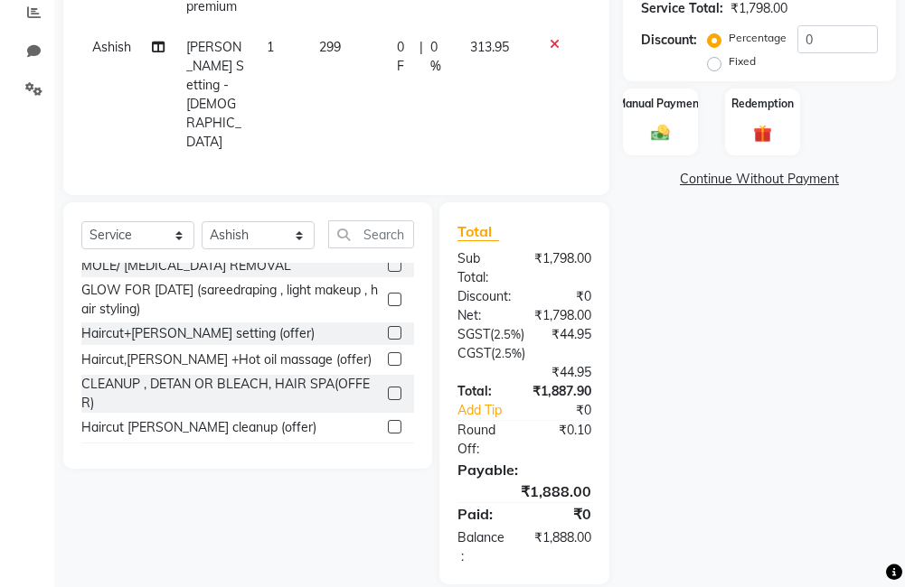
click at [388, 326] on label at bounding box center [395, 333] width 14 height 14
click at [388, 328] on input "checkbox" at bounding box center [394, 334] width 12 height 12
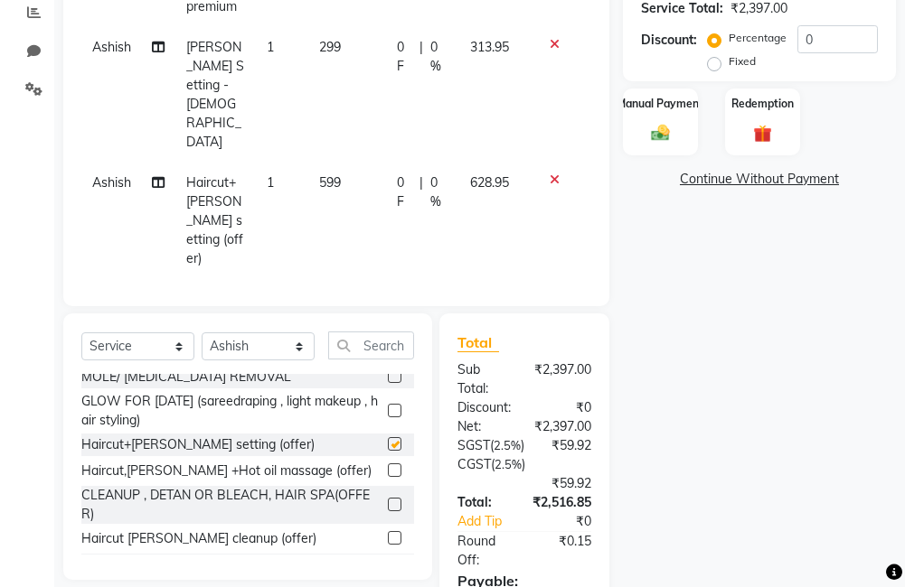
checkbox input "false"
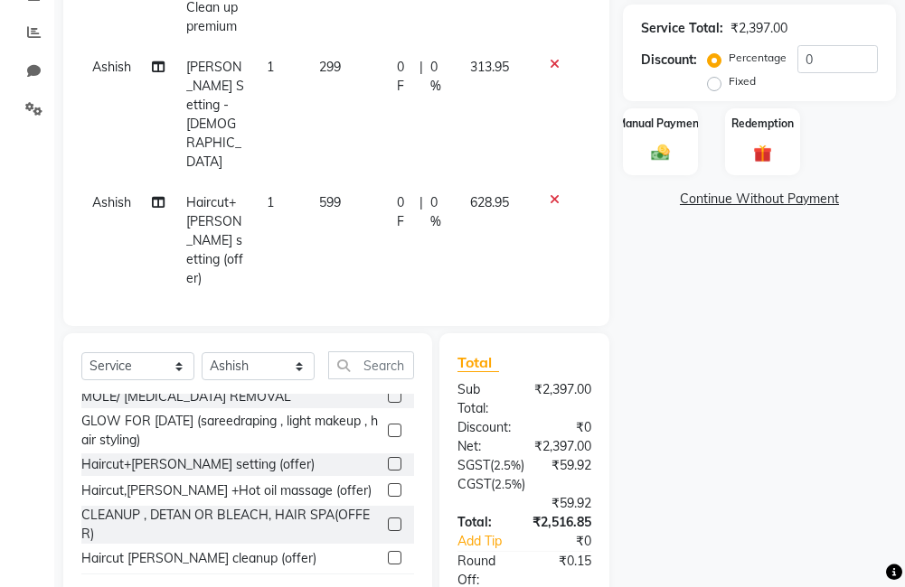
scroll to position [239, 0]
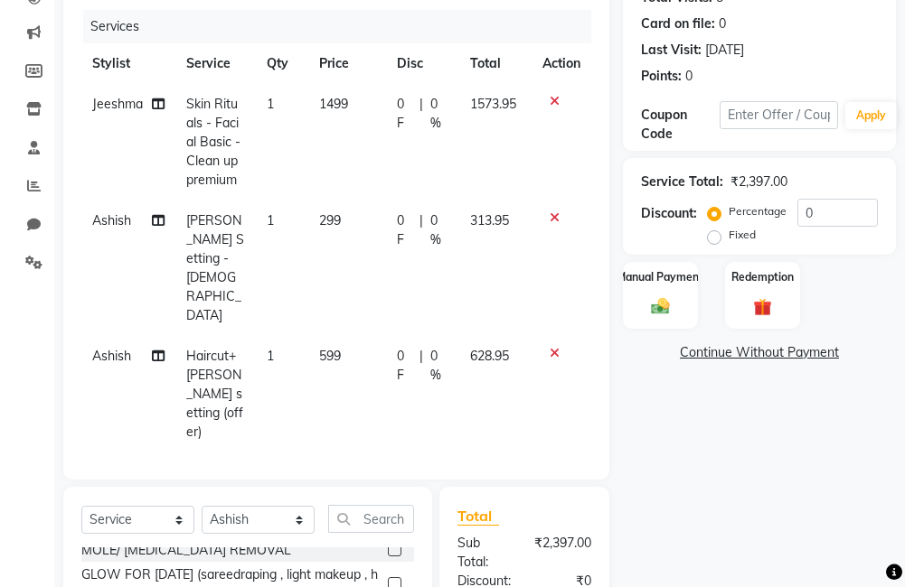
click at [554, 218] on icon at bounding box center [554, 217] width 10 height 13
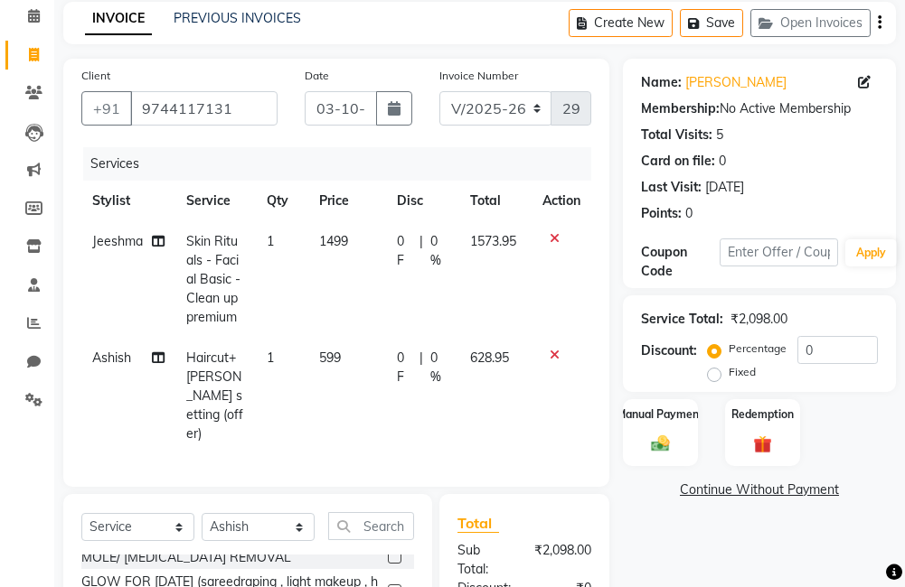
scroll to position [70, 0]
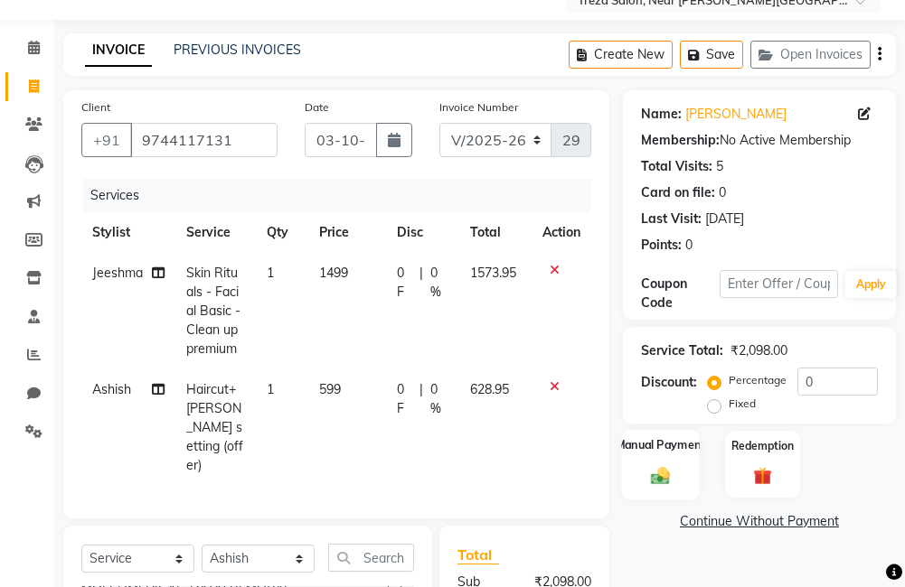
click at [648, 472] on img at bounding box center [660, 476] width 31 height 22
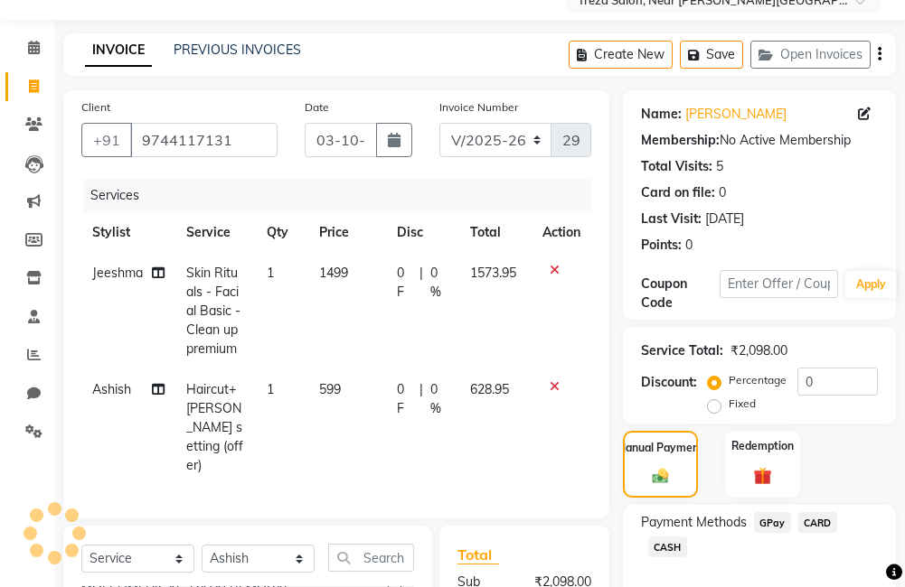
click at [780, 527] on span "GPay" at bounding box center [772, 522] width 37 height 21
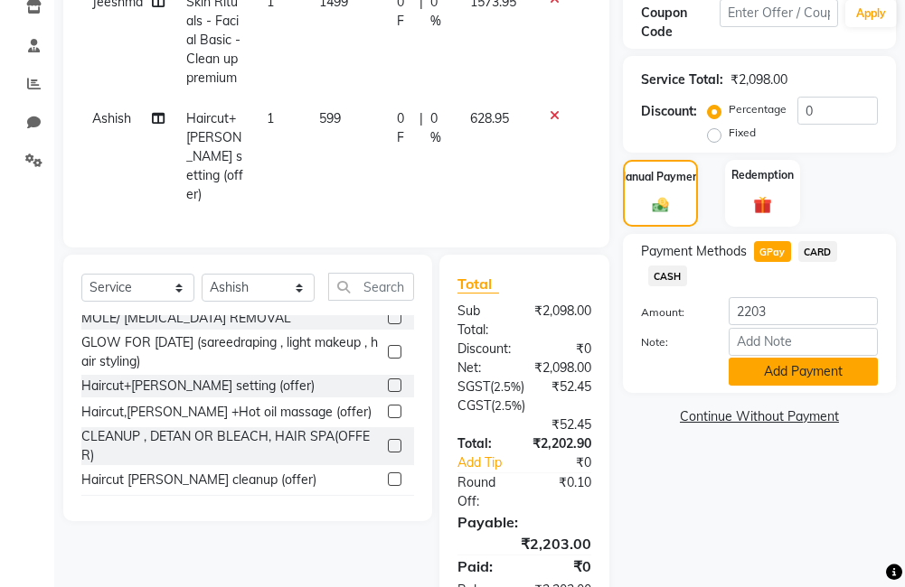
click at [789, 366] on button "Add Payment" at bounding box center [802, 372] width 149 height 28
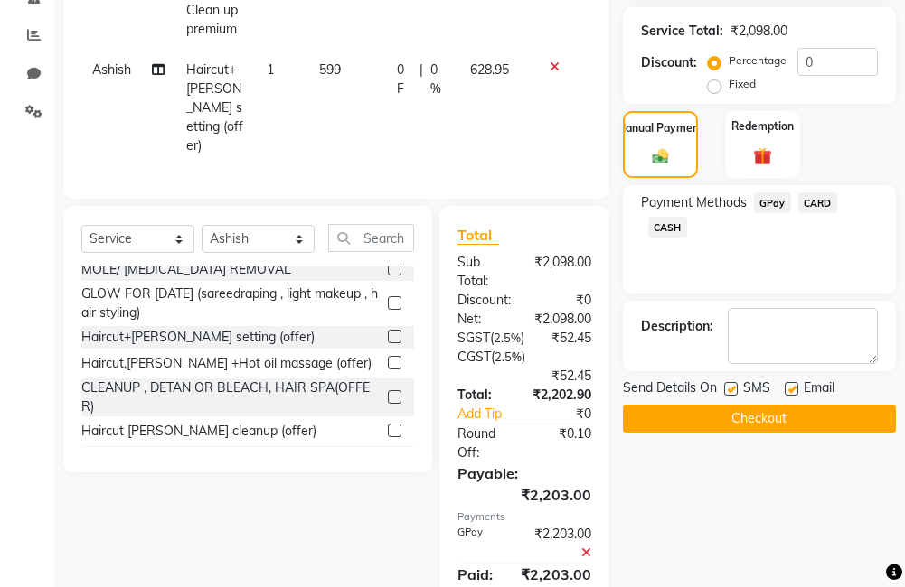
scroll to position [431, 0]
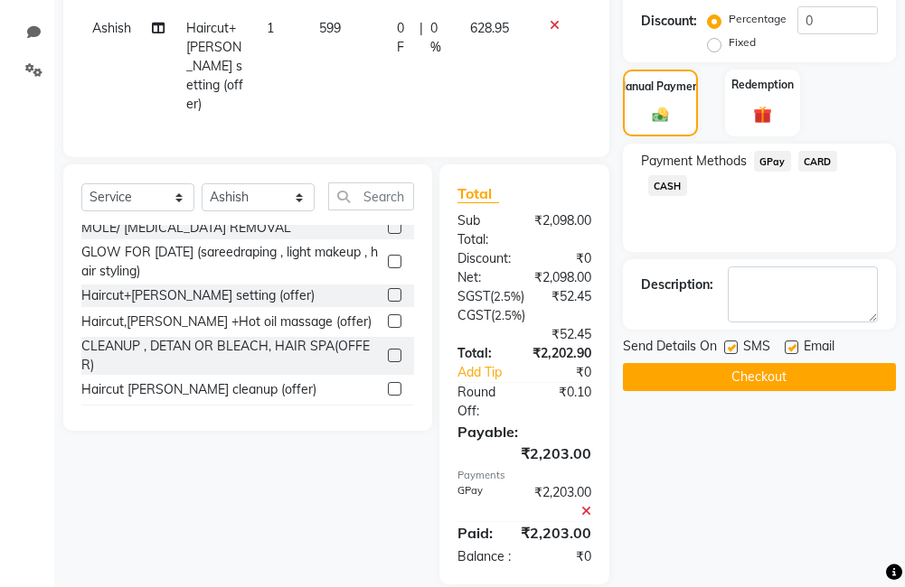
click at [730, 342] on label at bounding box center [731, 348] width 14 height 14
click at [730, 342] on input "checkbox" at bounding box center [730, 348] width 12 height 12
checkbox input "false"
click at [786, 345] on label at bounding box center [791, 348] width 14 height 14
click at [786, 345] on input "checkbox" at bounding box center [790, 348] width 12 height 12
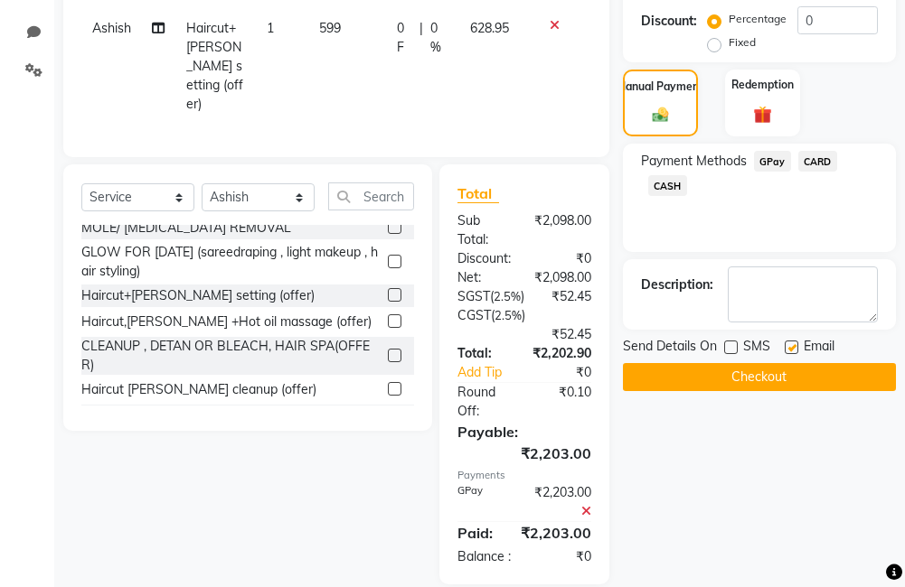
checkbox input "false"
click at [769, 370] on button "Checkout" at bounding box center [759, 377] width 273 height 28
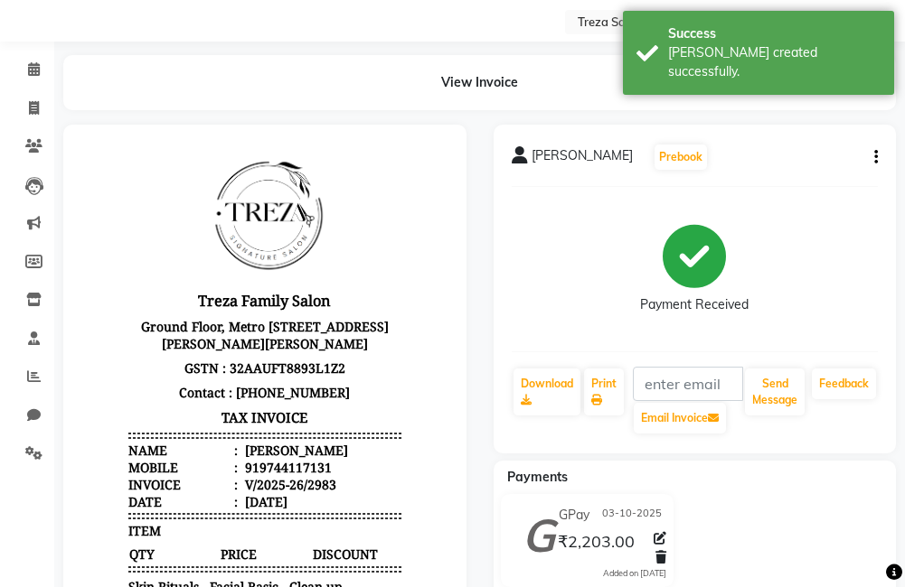
scroll to position [90, 0]
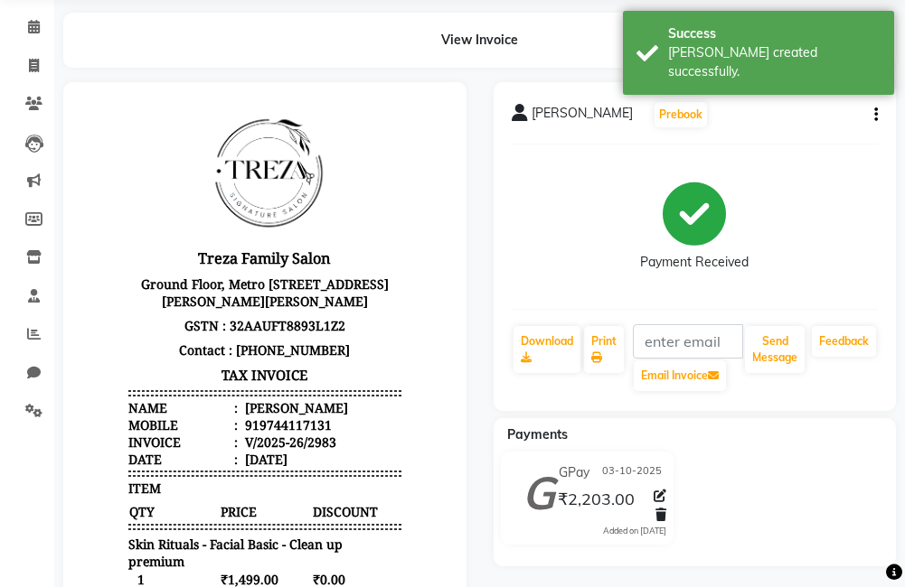
click at [633, 468] on span "03-10-2025" at bounding box center [632, 473] width 60 height 19
click at [660, 492] on icon at bounding box center [659, 496] width 13 height 13
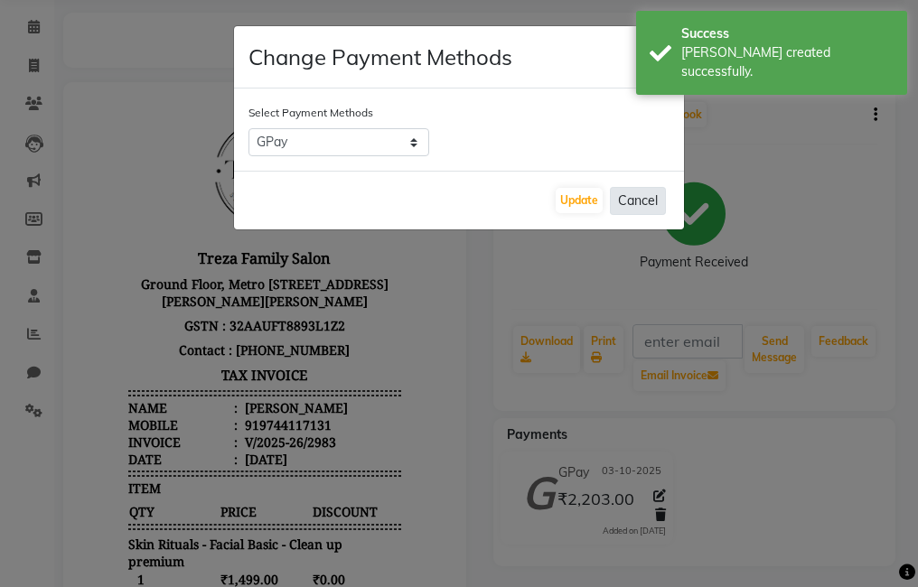
click at [642, 202] on button "Cancel" at bounding box center [638, 201] width 56 height 28
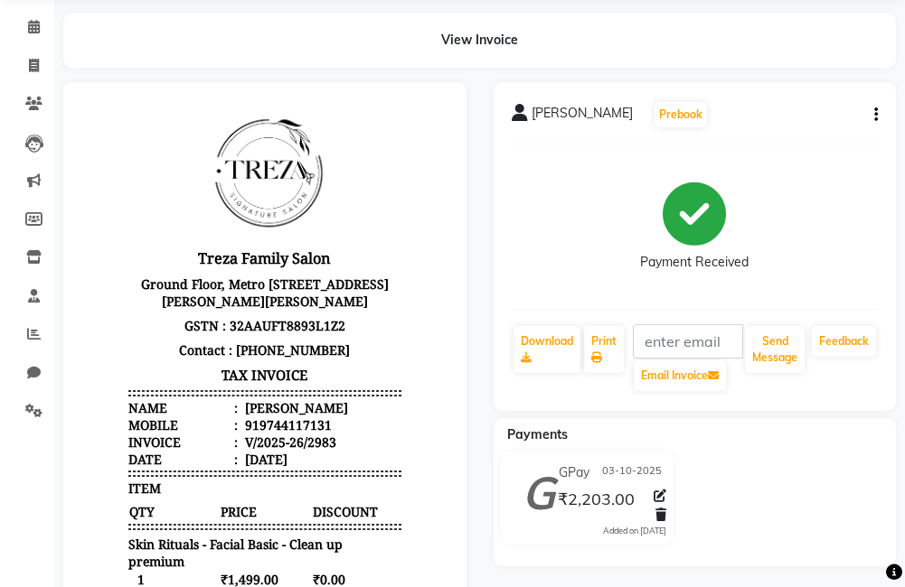
click at [876, 116] on icon "button" at bounding box center [876, 115] width 4 height 1
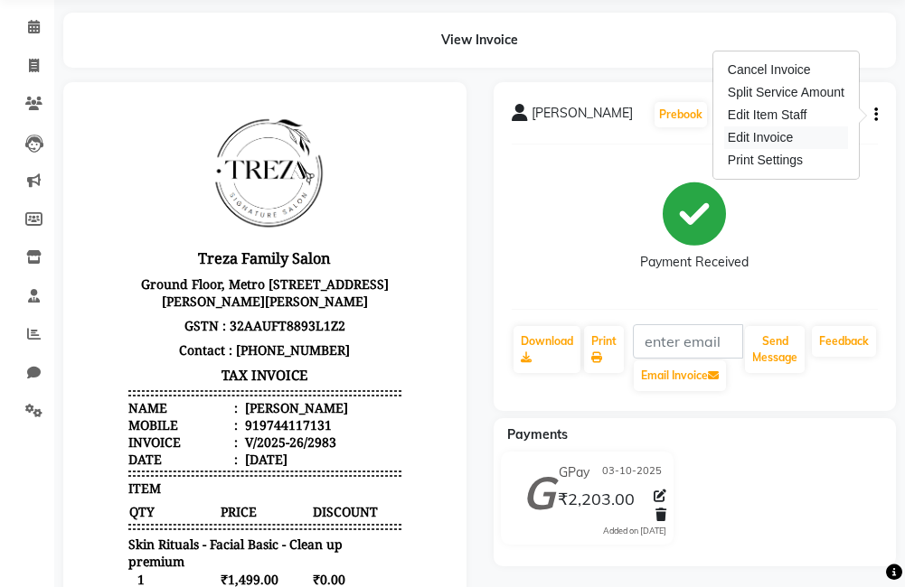
click at [809, 136] on div "Edit Invoice" at bounding box center [786, 138] width 124 height 23
select select "service"
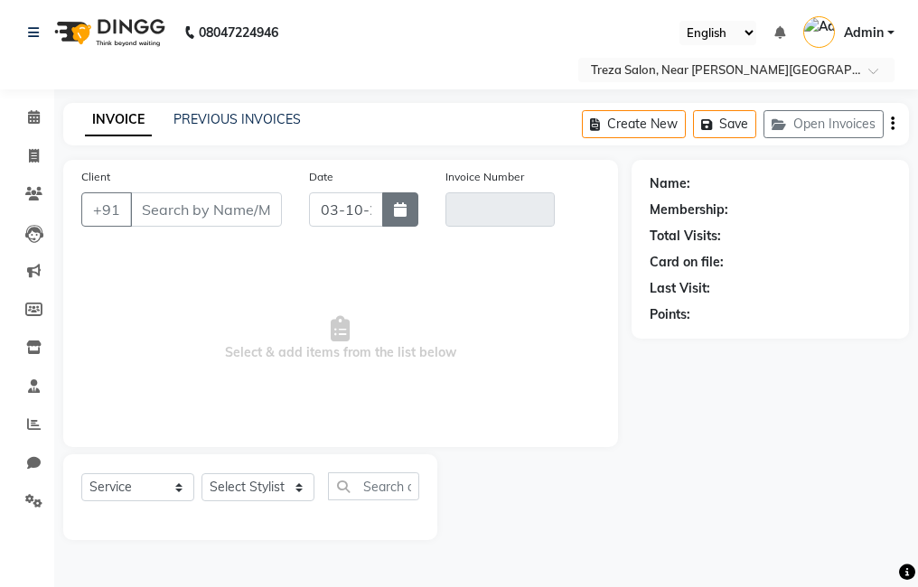
type input "9744117131"
type input "V/2025-26/2983"
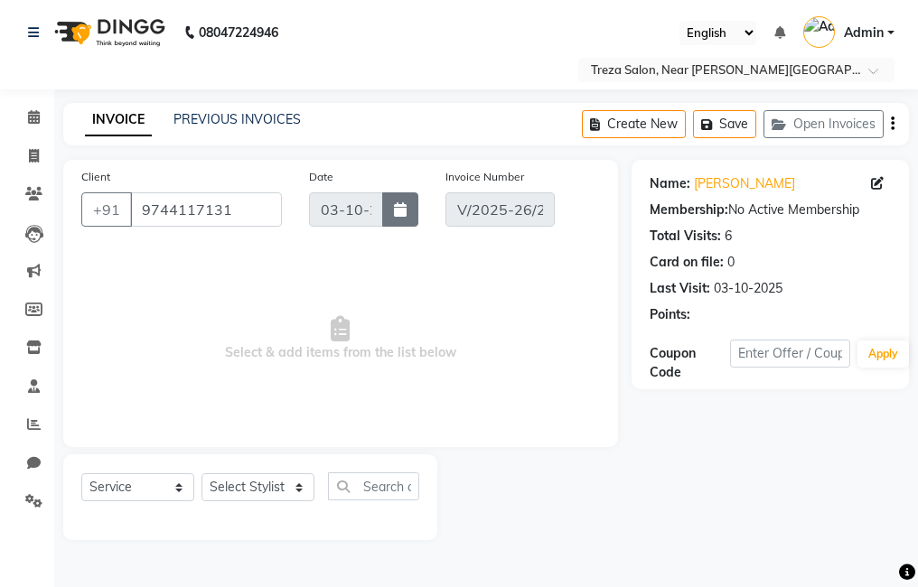
select select "select"
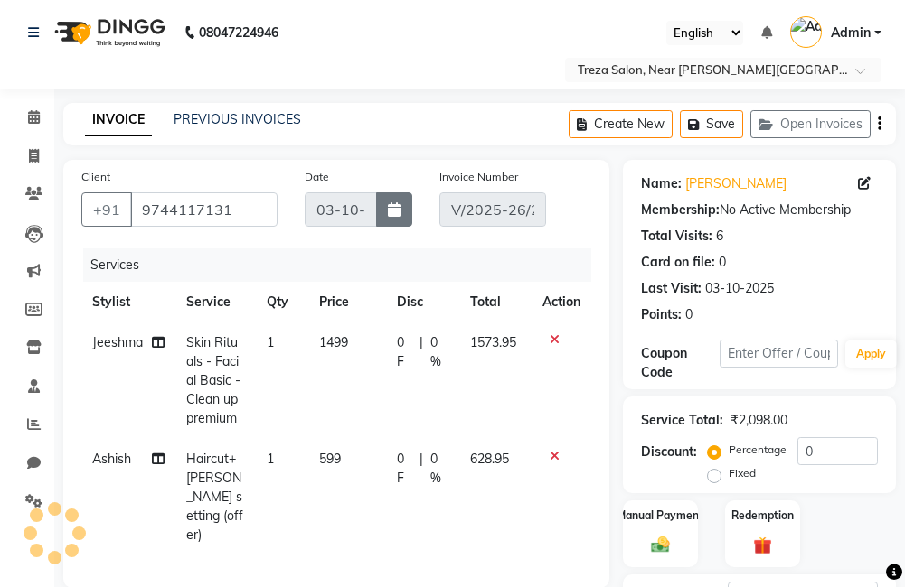
click at [389, 212] on icon "button" at bounding box center [394, 209] width 13 height 14
select select "10"
select select "2025"
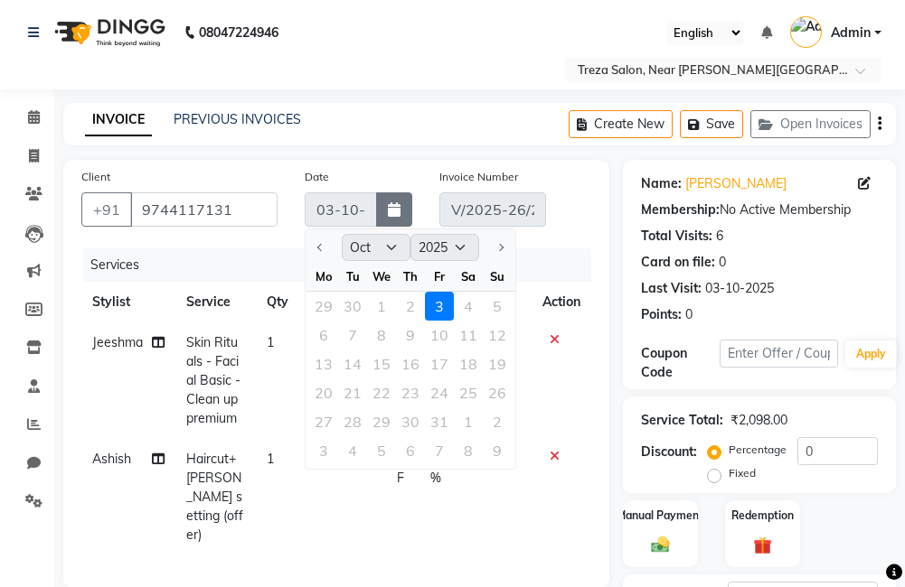
click at [390, 210] on icon "button" at bounding box center [394, 209] width 13 height 14
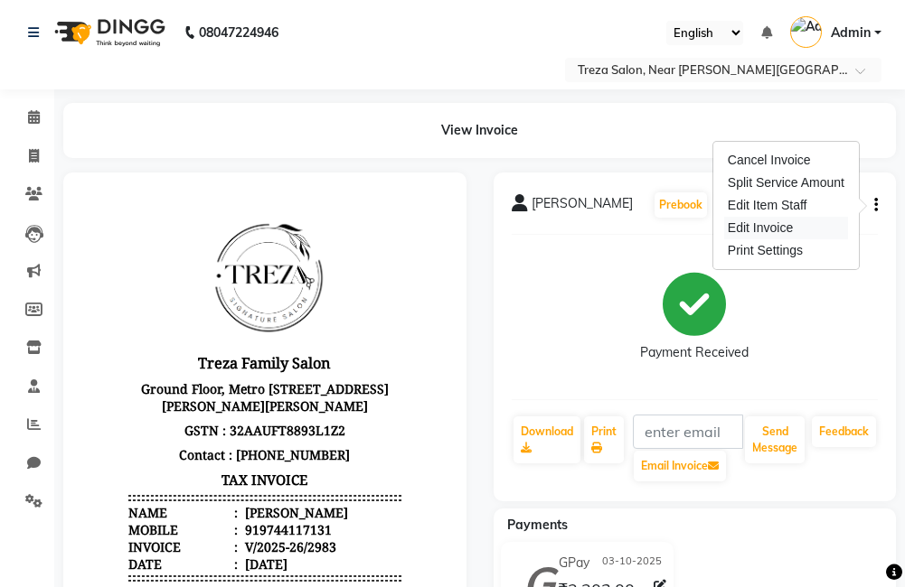
click at [799, 225] on div "Edit Invoice" at bounding box center [786, 228] width 124 height 23
select select "service"
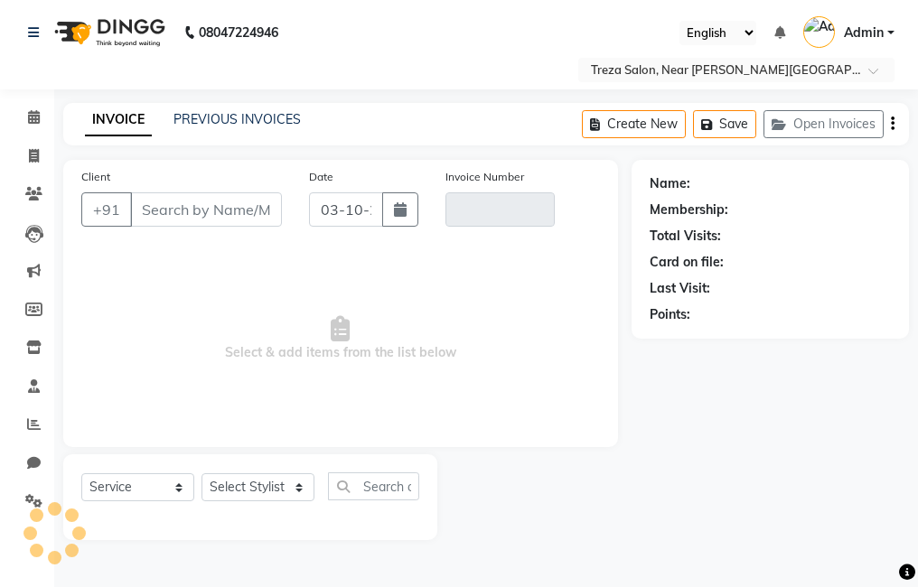
type input "9744117131"
type input "V/2025-26/2983"
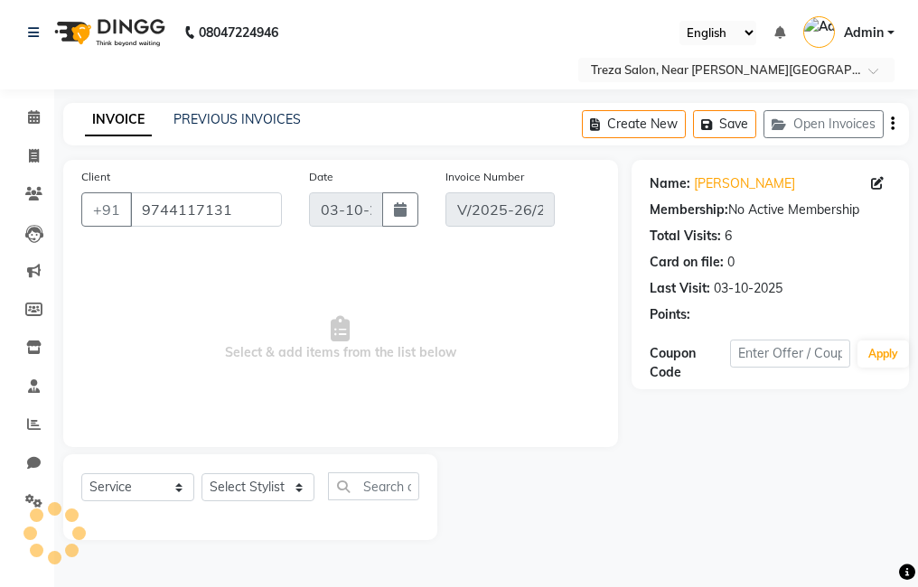
select select "select"
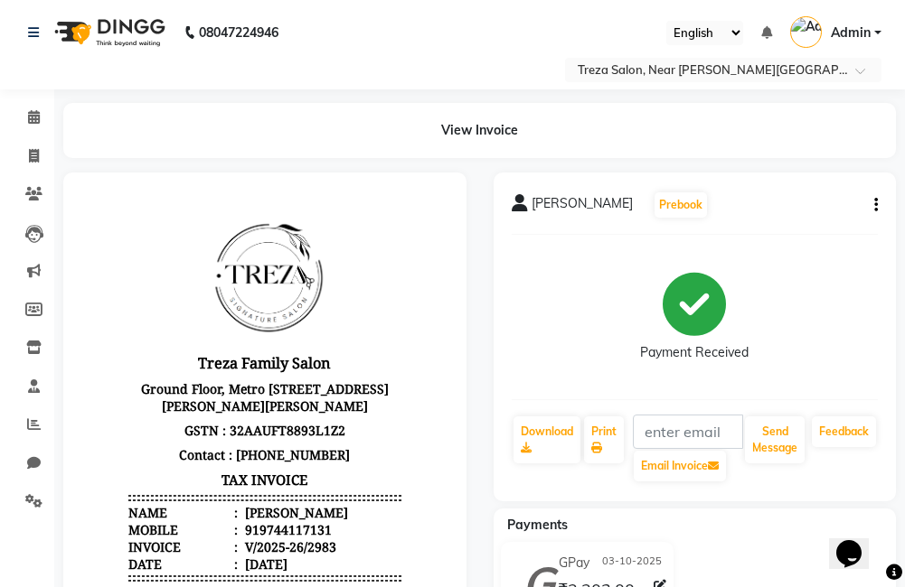
click at [874, 205] on icon "button" at bounding box center [876, 205] width 4 height 1
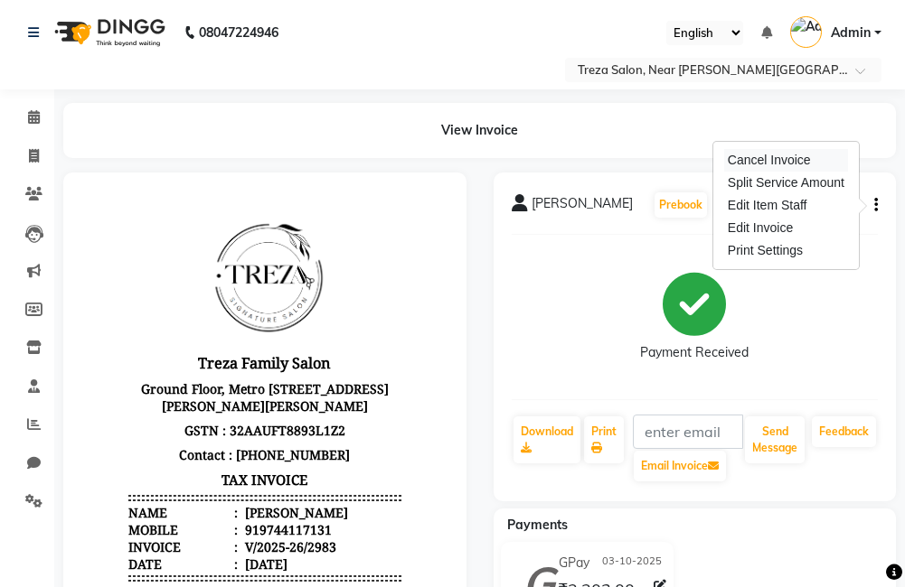
click at [827, 168] on div "Cancel Invoice" at bounding box center [786, 160] width 124 height 23
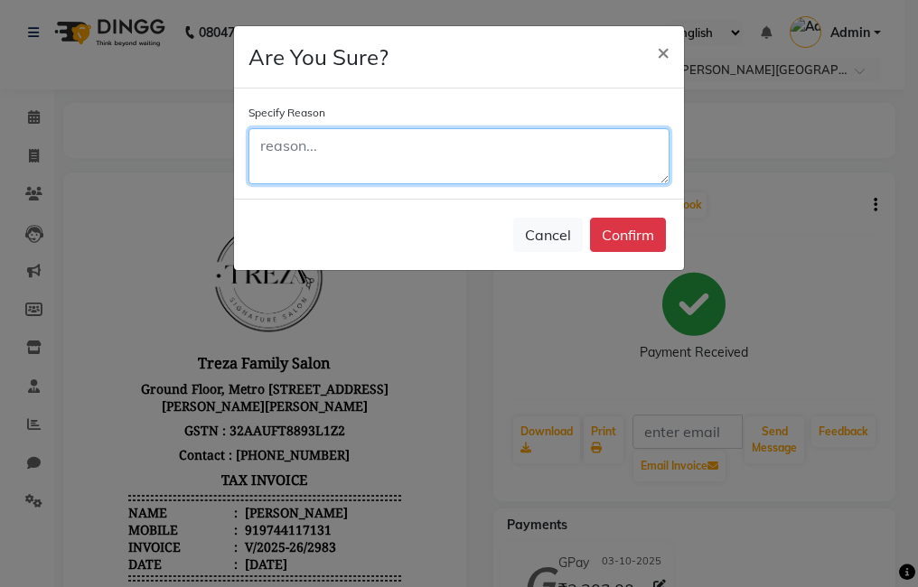
click at [505, 178] on textarea at bounding box center [458, 156] width 421 height 56
type textarea "date need to be change"
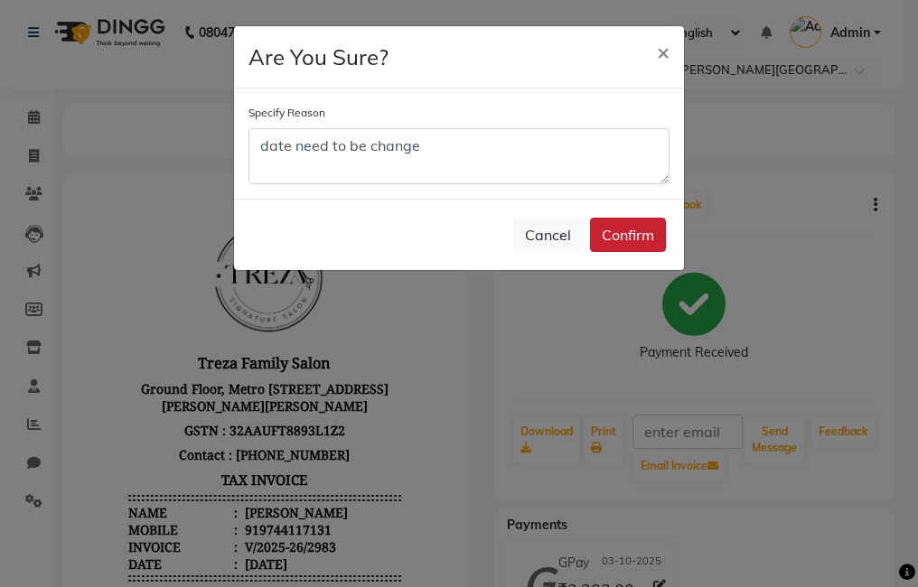
click at [631, 236] on button "Confirm" at bounding box center [628, 235] width 76 height 34
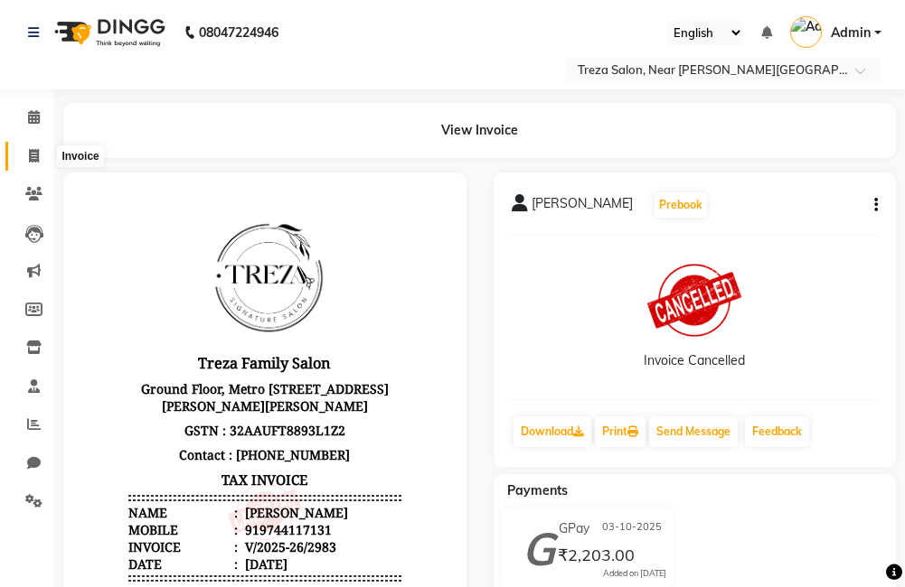
click at [42, 155] on span at bounding box center [34, 156] width 32 height 21
select select "service"
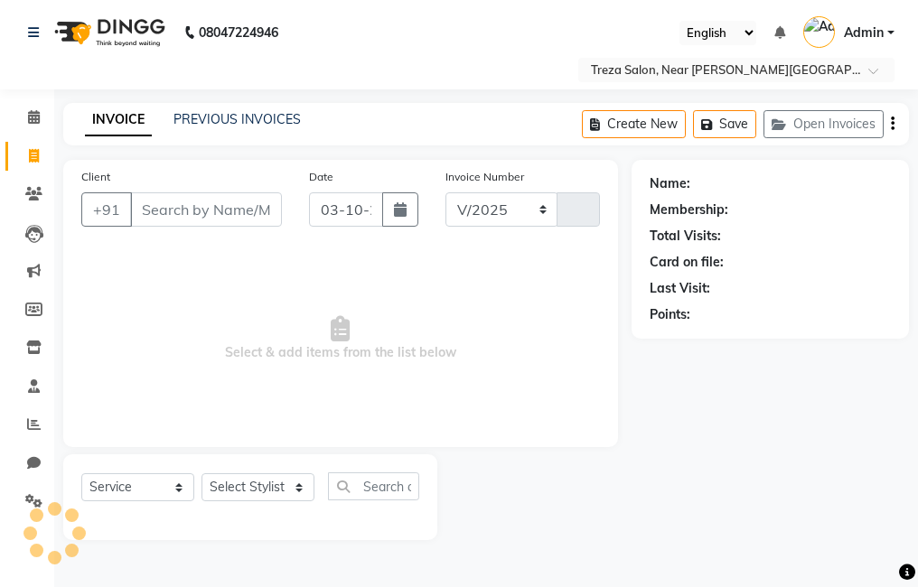
select select "7633"
type input "2984"
click at [285, 117] on link "PREVIOUS INVOICES" at bounding box center [236, 119] width 127 height 16
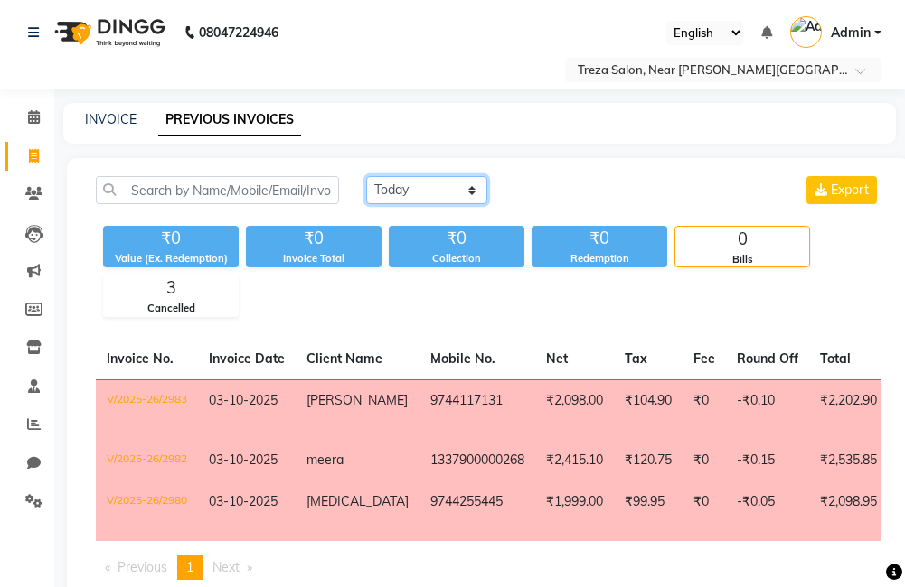
click at [396, 179] on select "[DATE] [DATE] Custom Range" at bounding box center [426, 190] width 121 height 28
select select "[DATE]"
click at [366, 176] on select "[DATE] [DATE] Custom Range" at bounding box center [426, 190] width 121 height 28
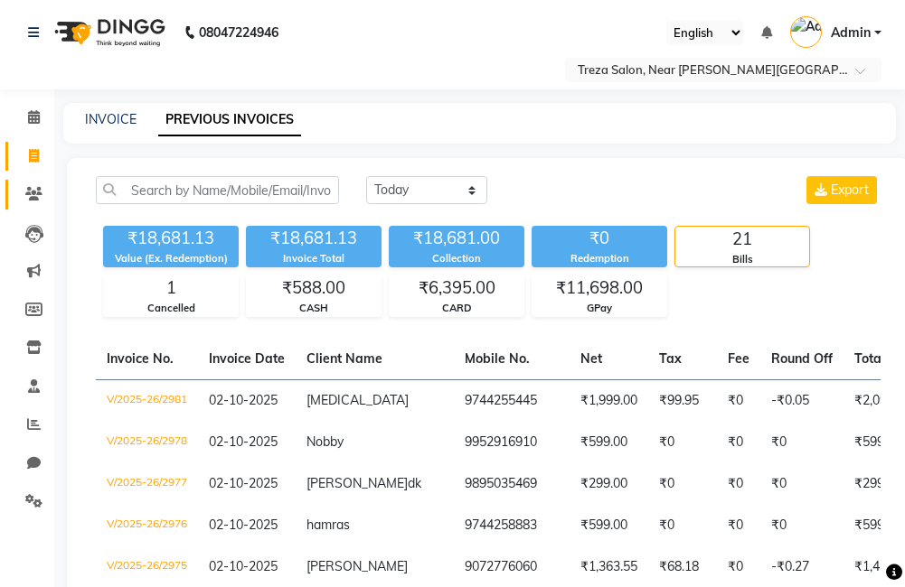
click at [25, 183] on link "Clients" at bounding box center [26, 195] width 43 height 30
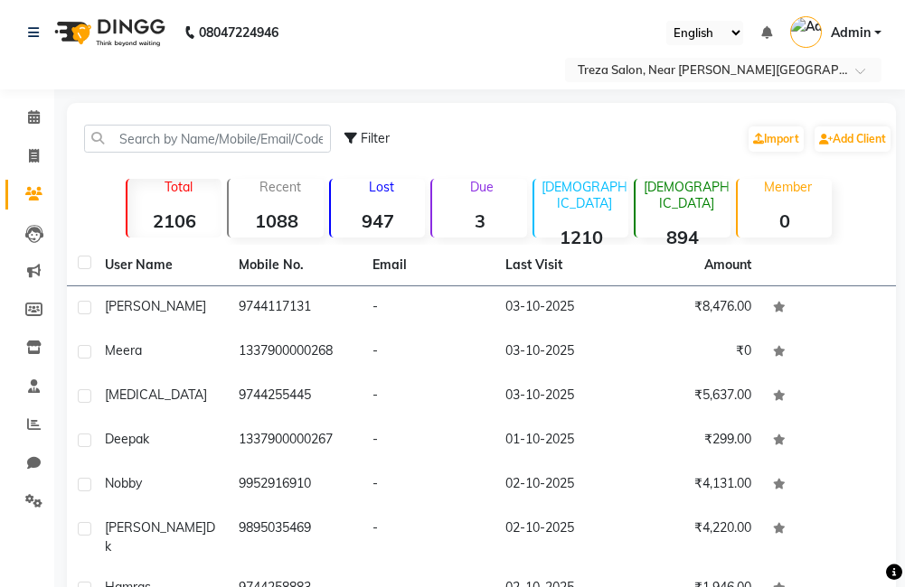
click at [34, 172] on li "Invoice" at bounding box center [27, 156] width 54 height 39
click at [33, 169] on link "Invoice" at bounding box center [26, 157] width 43 height 30
select select "service"
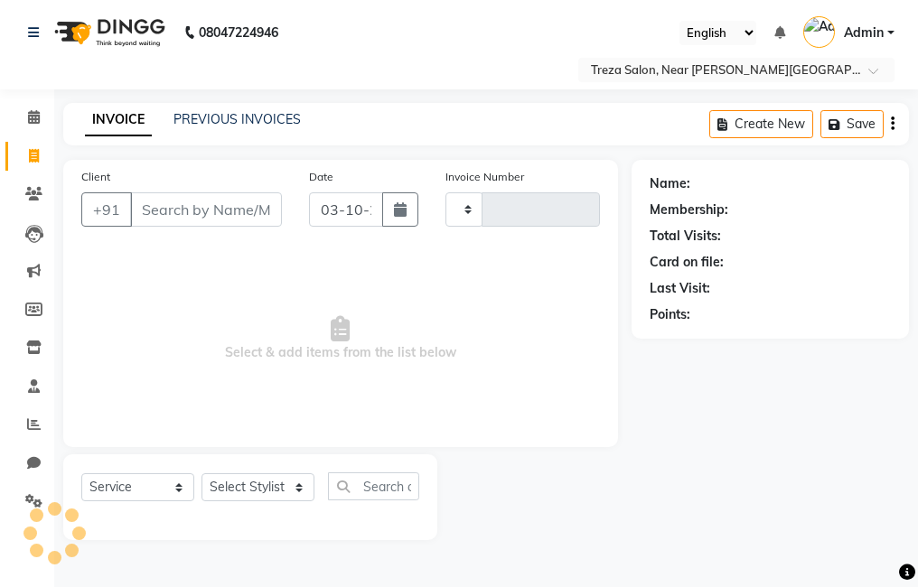
type input "2984"
select select "7633"
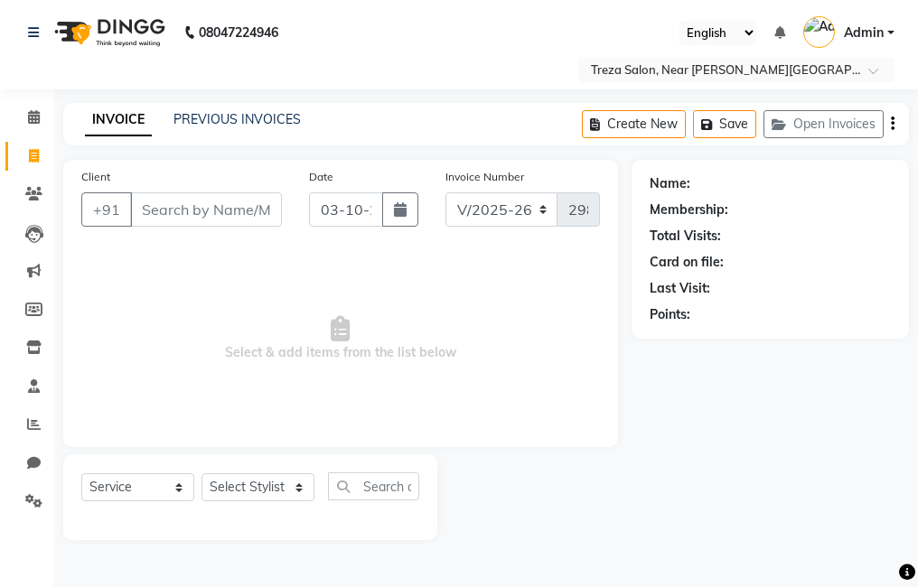
click at [179, 212] on input "Client" at bounding box center [206, 209] width 152 height 34
click at [200, 209] on input "Client" at bounding box center [206, 209] width 152 height 34
